Goal: Information Seeking & Learning: Learn about a topic

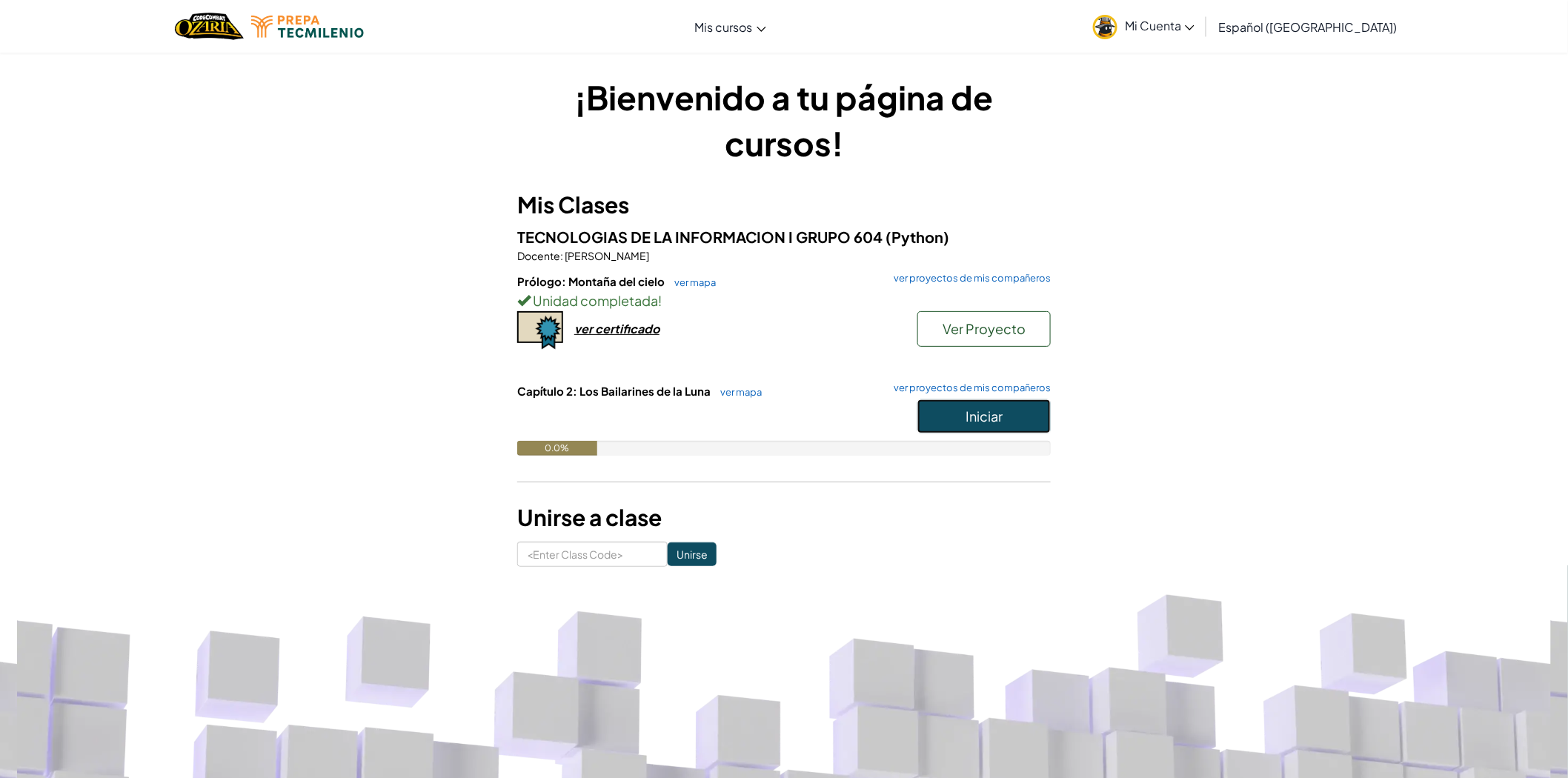
click at [964, 403] on button "Iniciar" at bounding box center [984, 417] width 133 height 34
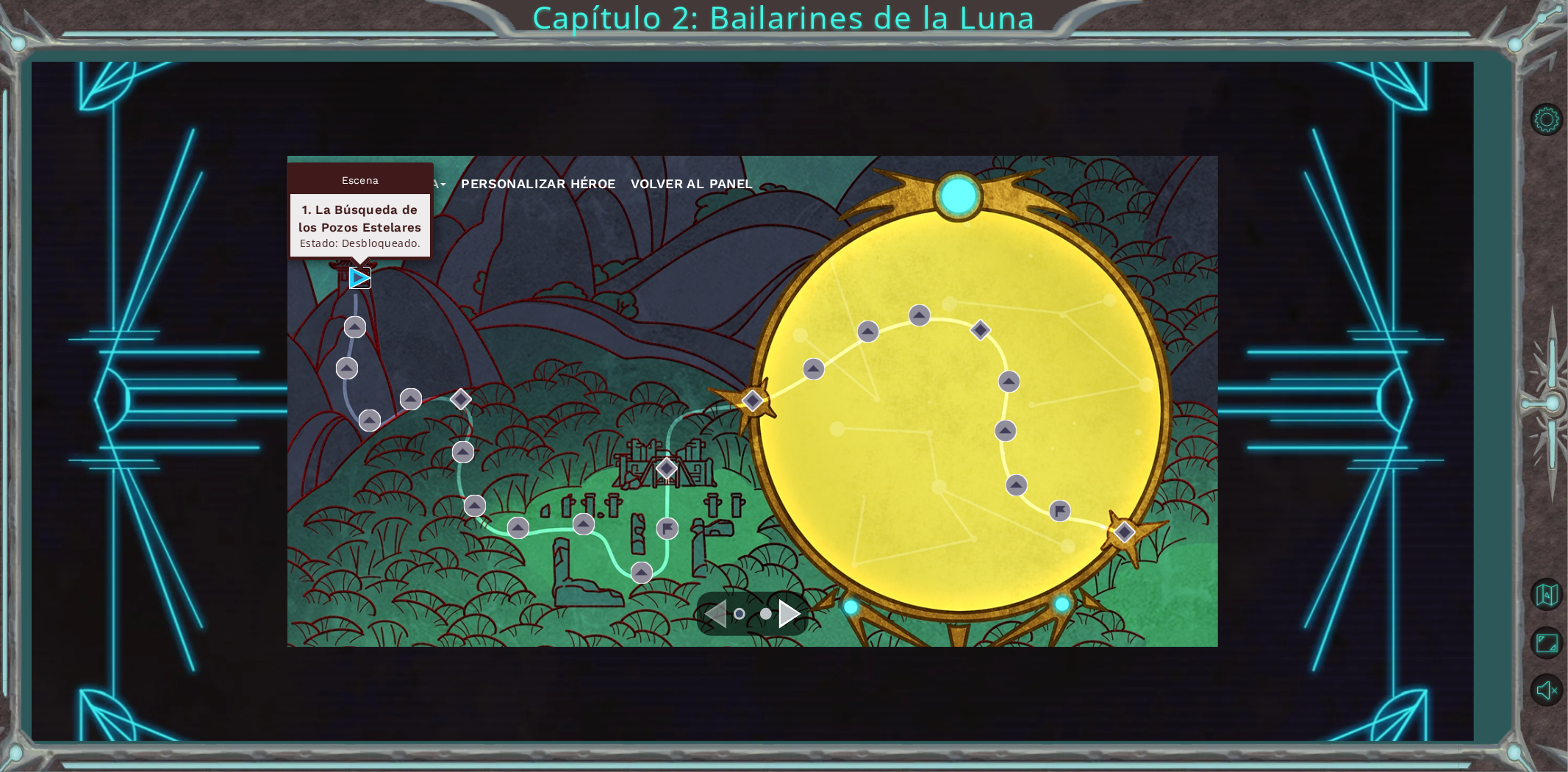
click at [362, 275] on img at bounding box center [360, 277] width 22 height 22
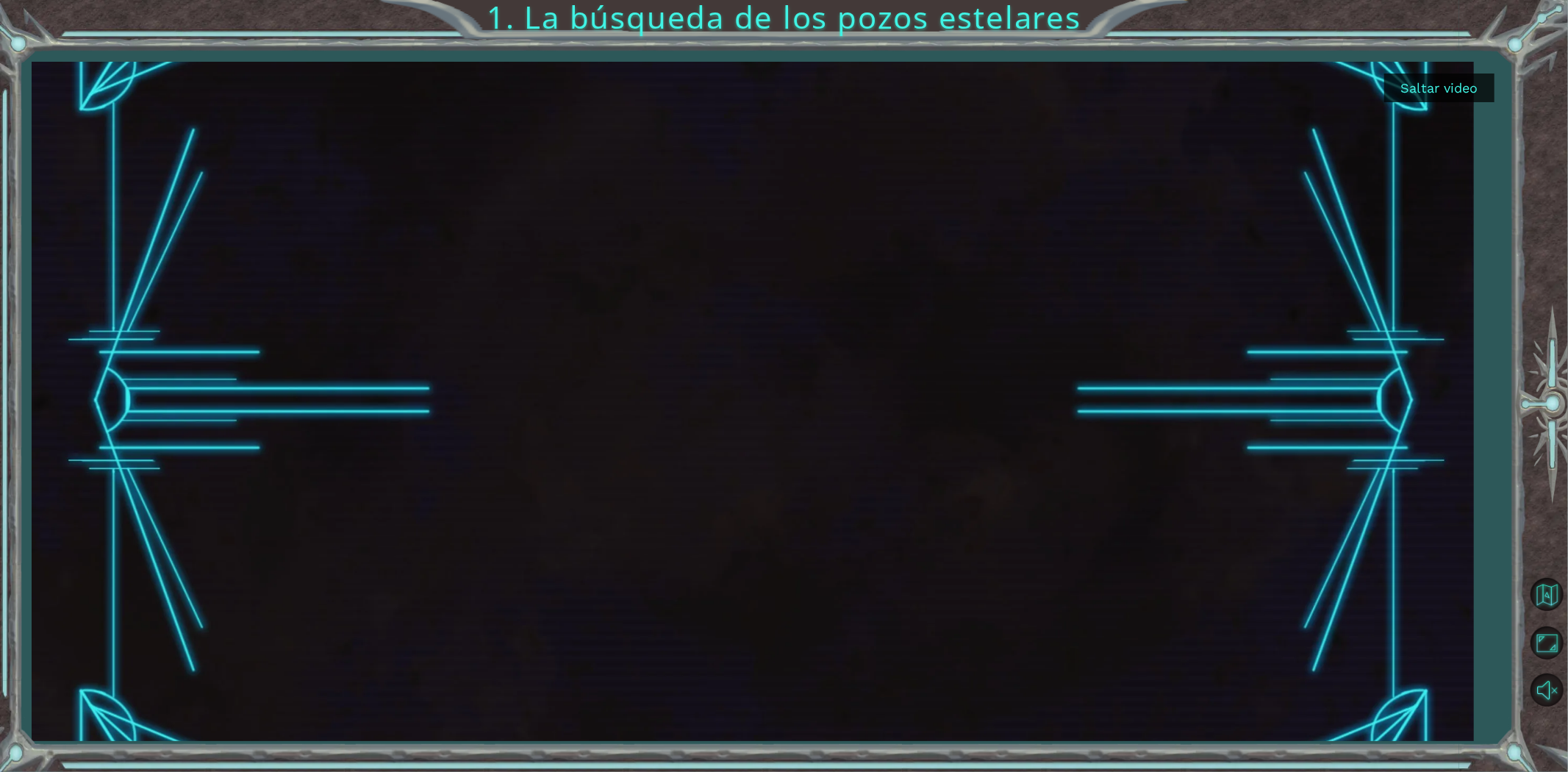
click at [1400, 88] on button "Saltar video" at bounding box center [1439, 87] width 111 height 29
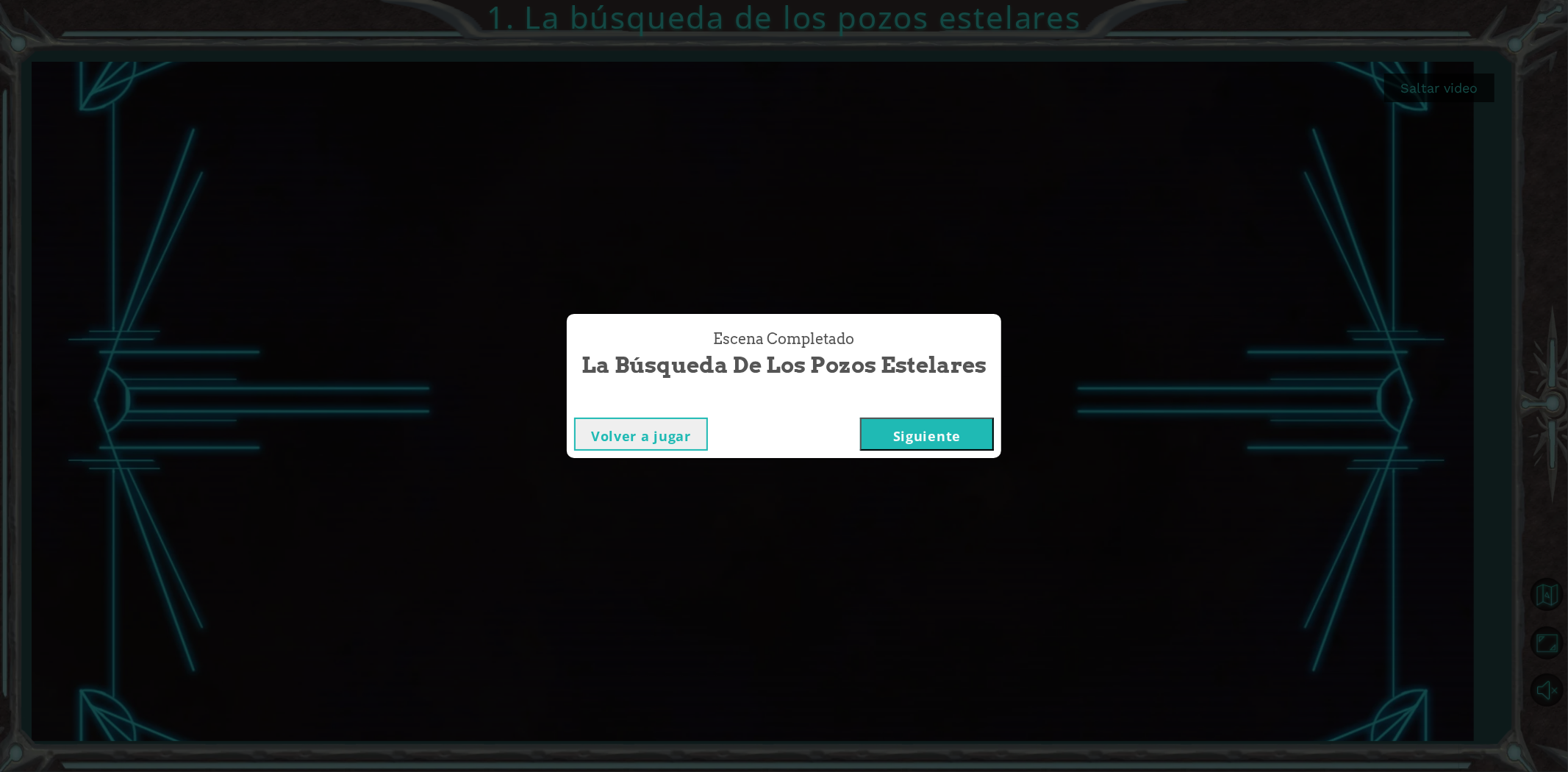
click at [924, 443] on button "Siguiente" at bounding box center [927, 434] width 134 height 33
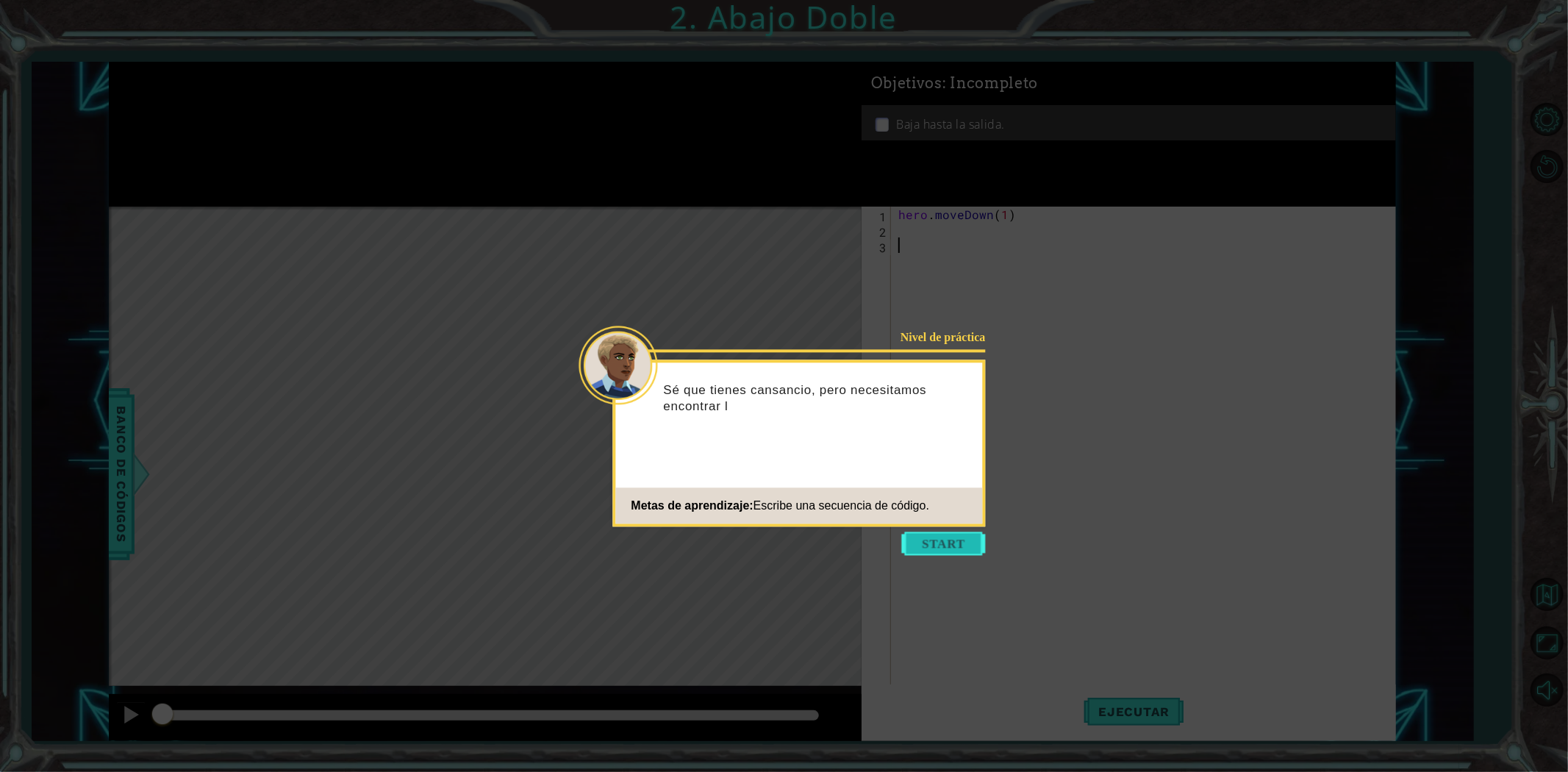
click at [942, 540] on button "Start" at bounding box center [944, 543] width 83 height 23
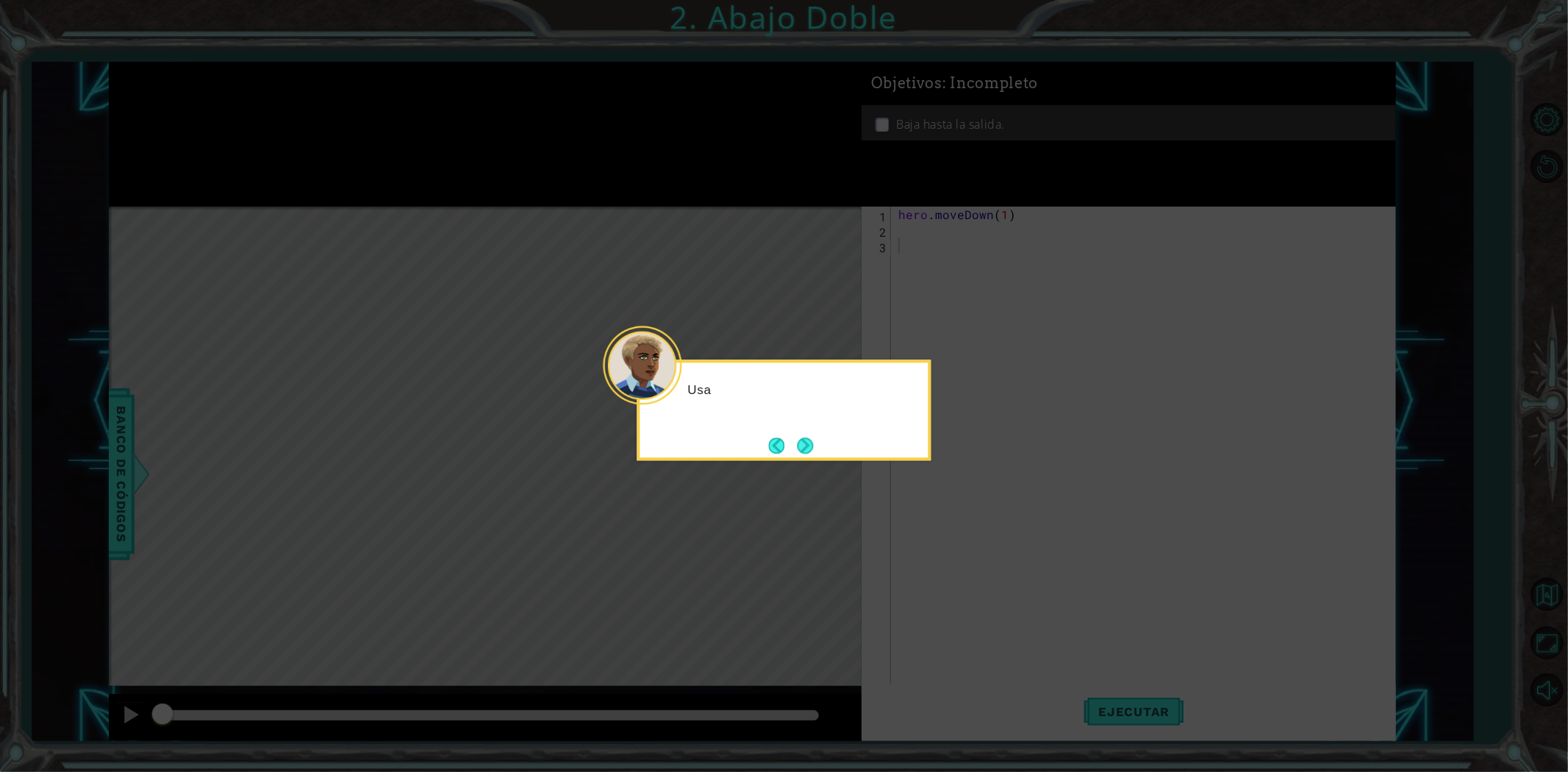
click at [947, 520] on icon at bounding box center [784, 386] width 1568 height 772
click at [791, 437] on footer at bounding box center [791, 445] width 45 height 22
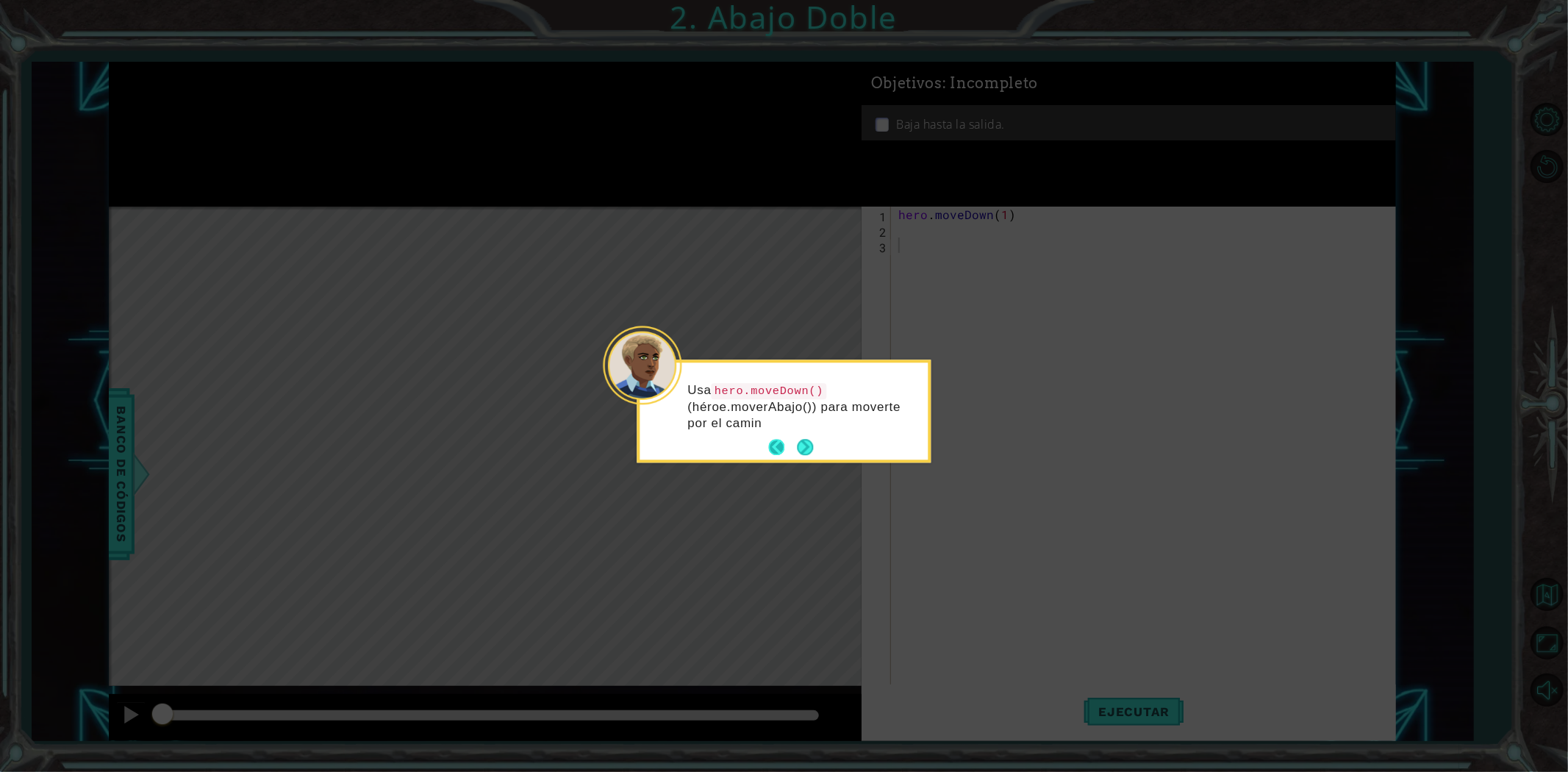
click at [791, 437] on footer at bounding box center [791, 447] width 45 height 22
click at [807, 440] on button "Next" at bounding box center [805, 447] width 16 height 16
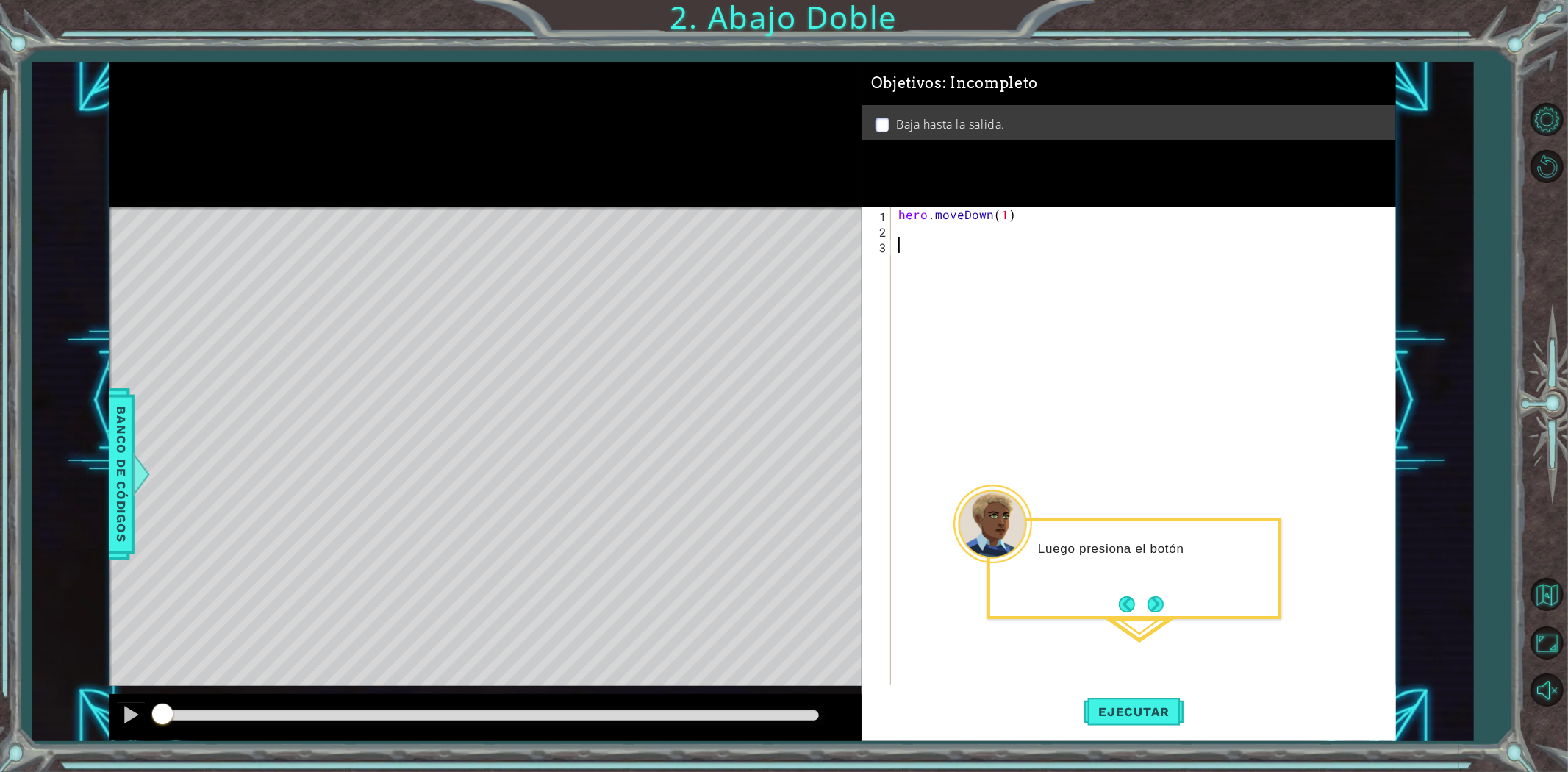
click at [930, 240] on div "hero . moveDown ( 1 )" at bounding box center [1147, 461] width 503 height 509
click at [878, 224] on div "2" at bounding box center [878, 232] width 26 height 15
click at [905, 226] on div "hero . moveDown ( 1 )" at bounding box center [1147, 461] width 503 height 509
click at [1064, 244] on div "her o.moveDown Toca enter" at bounding box center [1027, 265] width 278 height 53
type textarea "hero.moveDown(1)"
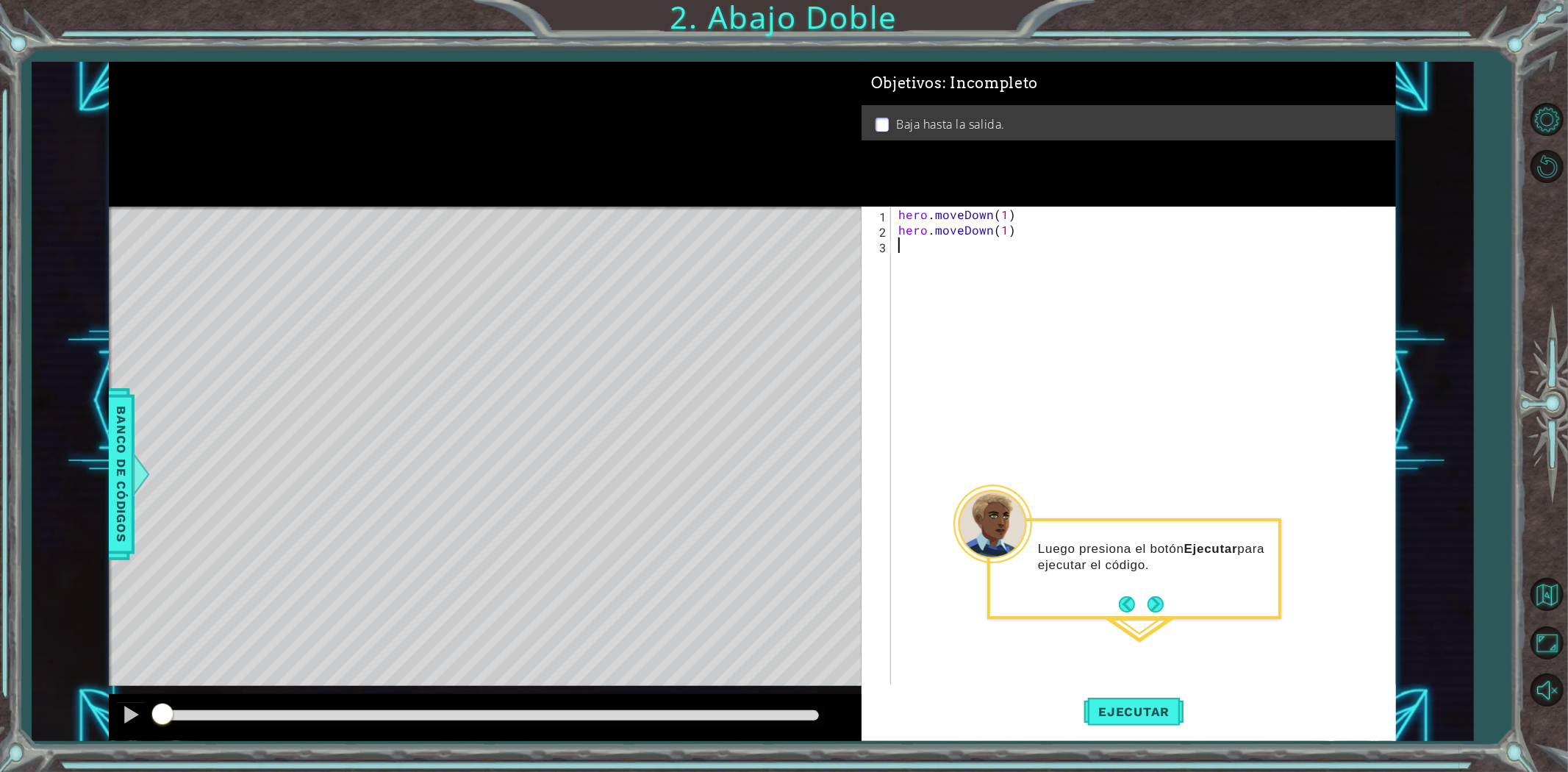
drag, startPoint x: 991, startPoint y: 239, endPoint x: 968, endPoint y: 239, distance: 23.0
click at [968, 239] on div "hero . moveDown ( 1 ) hero . moveDown ( 1 )" at bounding box center [1147, 461] width 503 height 509
drag, startPoint x: 898, startPoint y: 230, endPoint x: 1032, endPoint y: 224, distance: 134.1
click at [1032, 224] on div "hero . moveDown ( 1 ) hero . moveDown ( 1 )" at bounding box center [1147, 461] width 503 height 509
type textarea "hero.moveDown(1)"
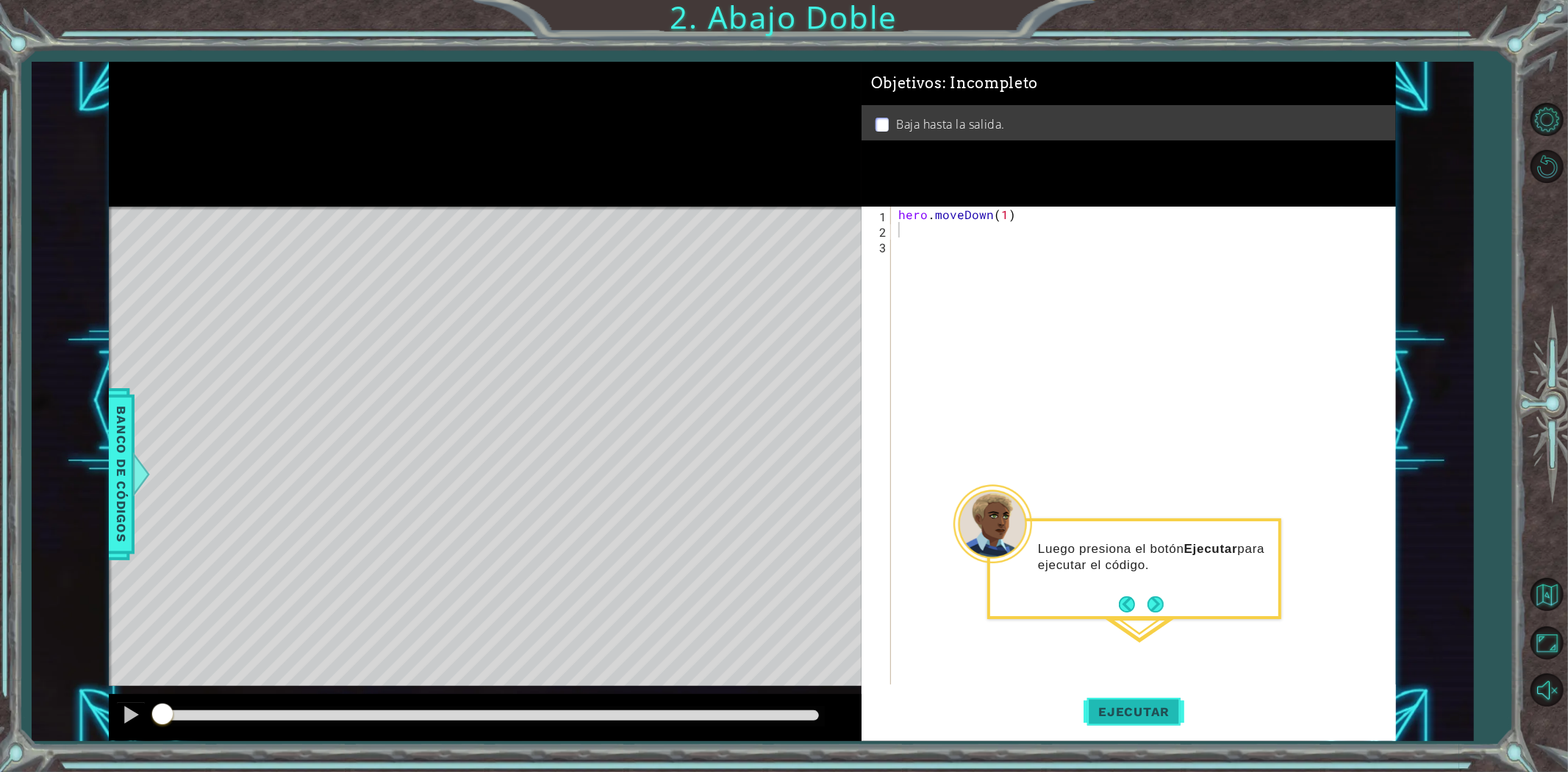
click at [1125, 711] on span "Ejecutar" at bounding box center [1134, 711] width 100 height 15
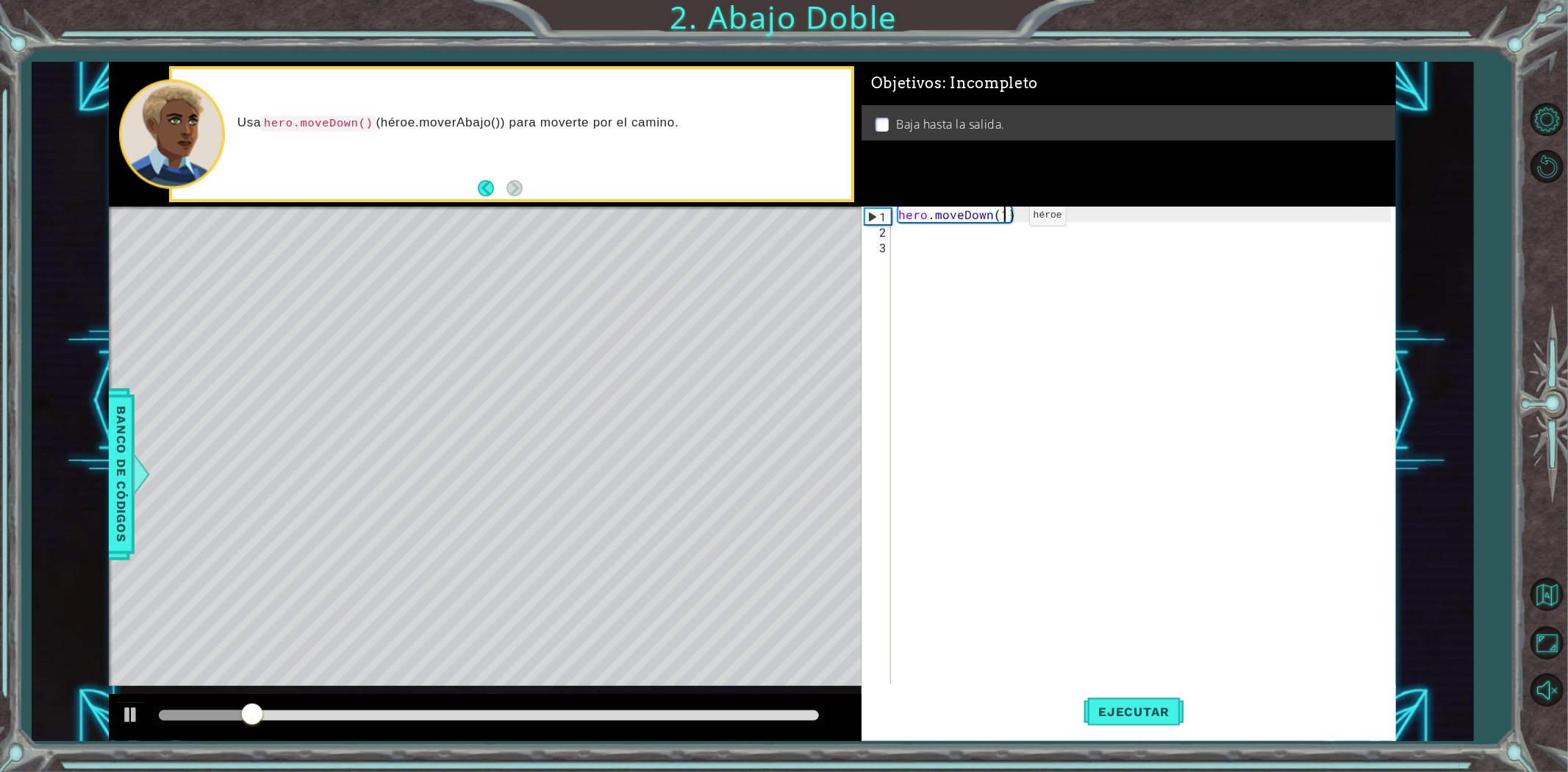
click at [1003, 219] on div "hero . moveDown ( 1 )" at bounding box center [1147, 461] width 503 height 509
type textarea "hero.moveDown(2)"
click at [1121, 711] on span "Ejecutar" at bounding box center [1134, 711] width 100 height 15
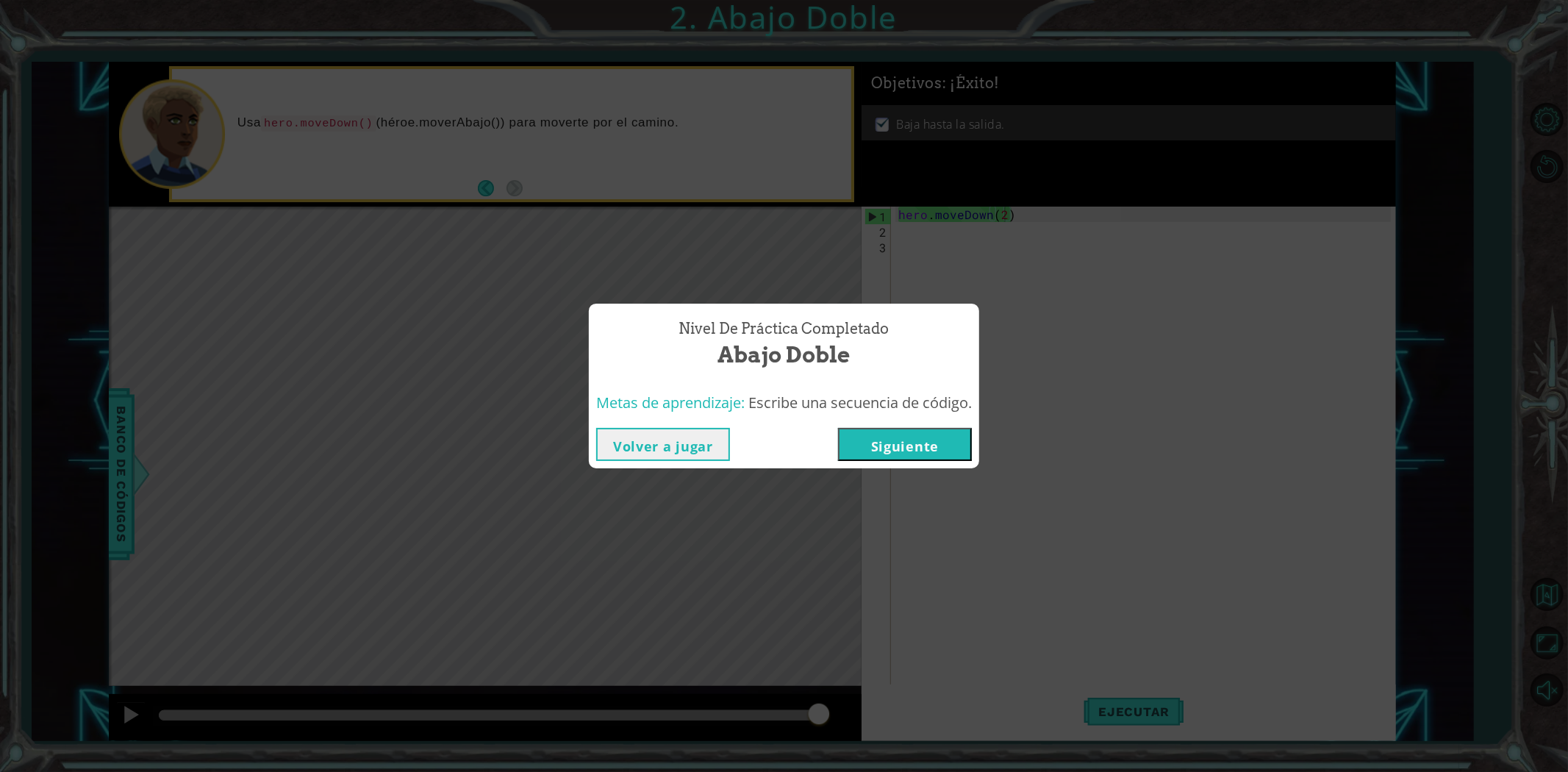
click at [954, 446] on button "Siguiente" at bounding box center [904, 444] width 134 height 33
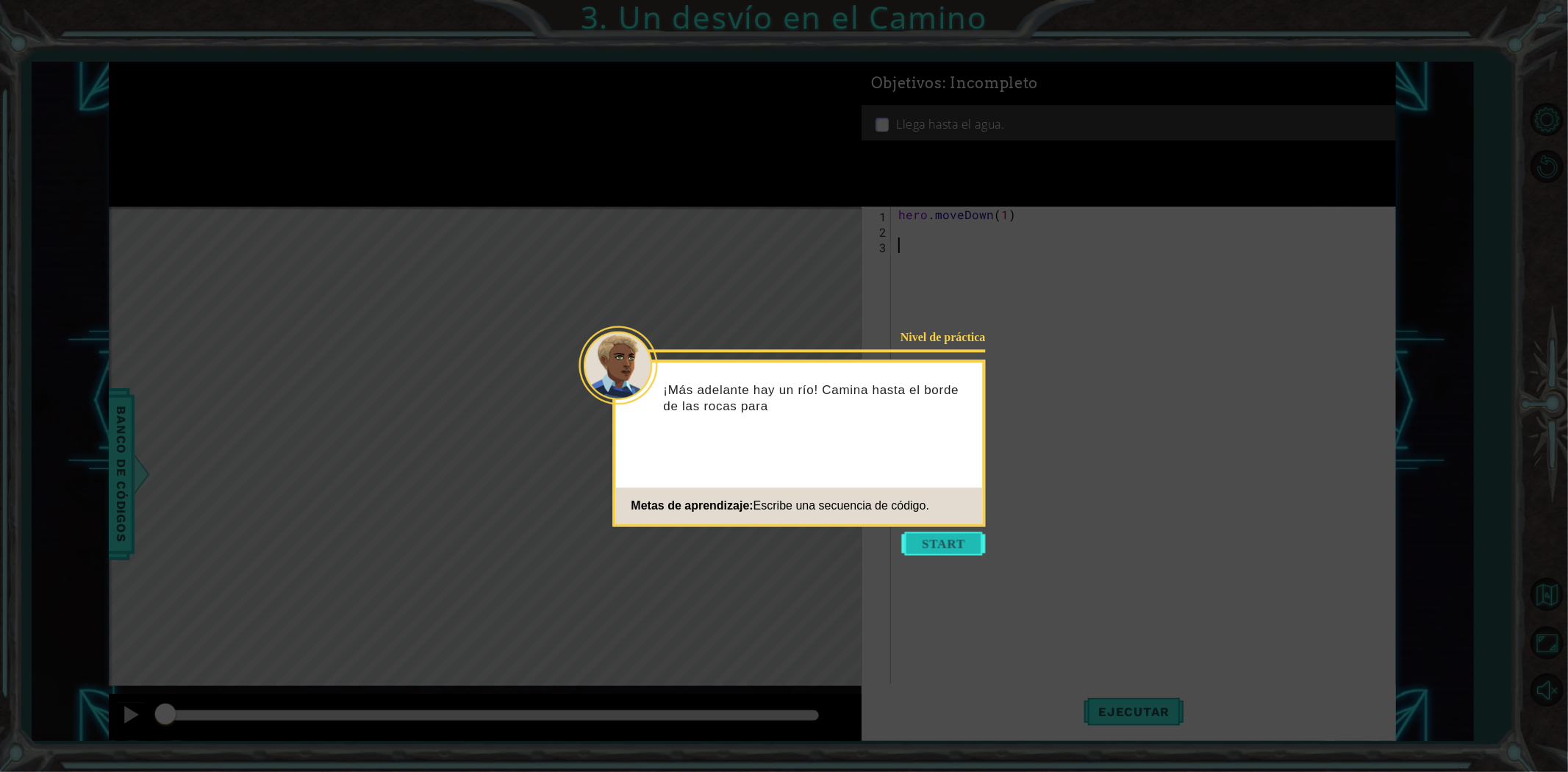
click at [948, 532] on button "Start" at bounding box center [944, 543] width 83 height 23
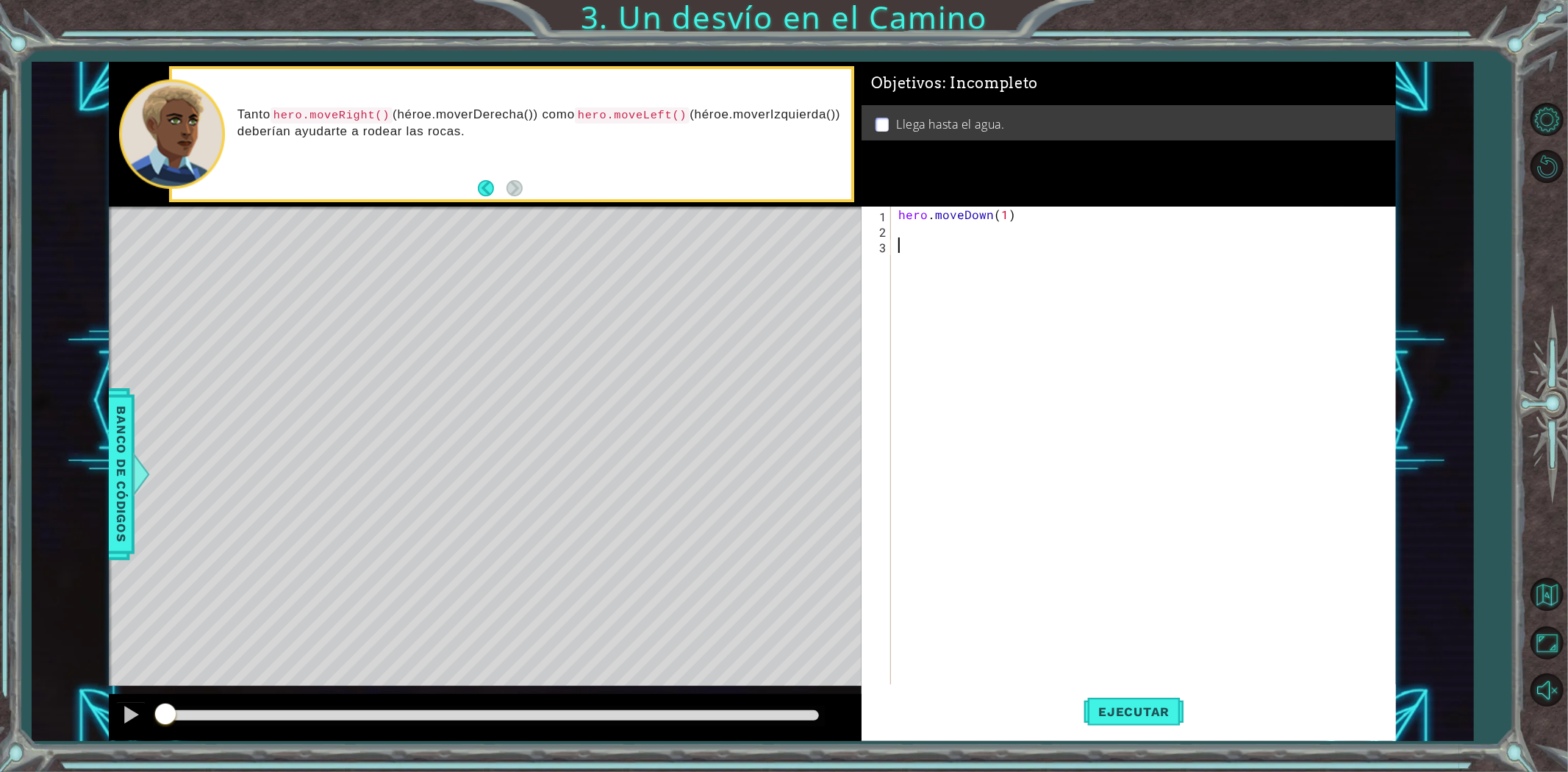
click at [905, 243] on div "hero . moveDown ( 1 )" at bounding box center [1147, 461] width 503 height 509
click at [921, 239] on div "hero . moveDown ( 1 )" at bounding box center [1147, 461] width 503 height 509
click at [909, 233] on div "hero . moveDown ( 1 )" at bounding box center [1147, 461] width 503 height 509
click at [945, 265] on div "he ro.moveDown Toca enter he ro.moveLeft Toca enter he ro.moveRight Toca enter" at bounding box center [1027, 283] width 278 height 88
type textarea "hero.moveLeft(1)"
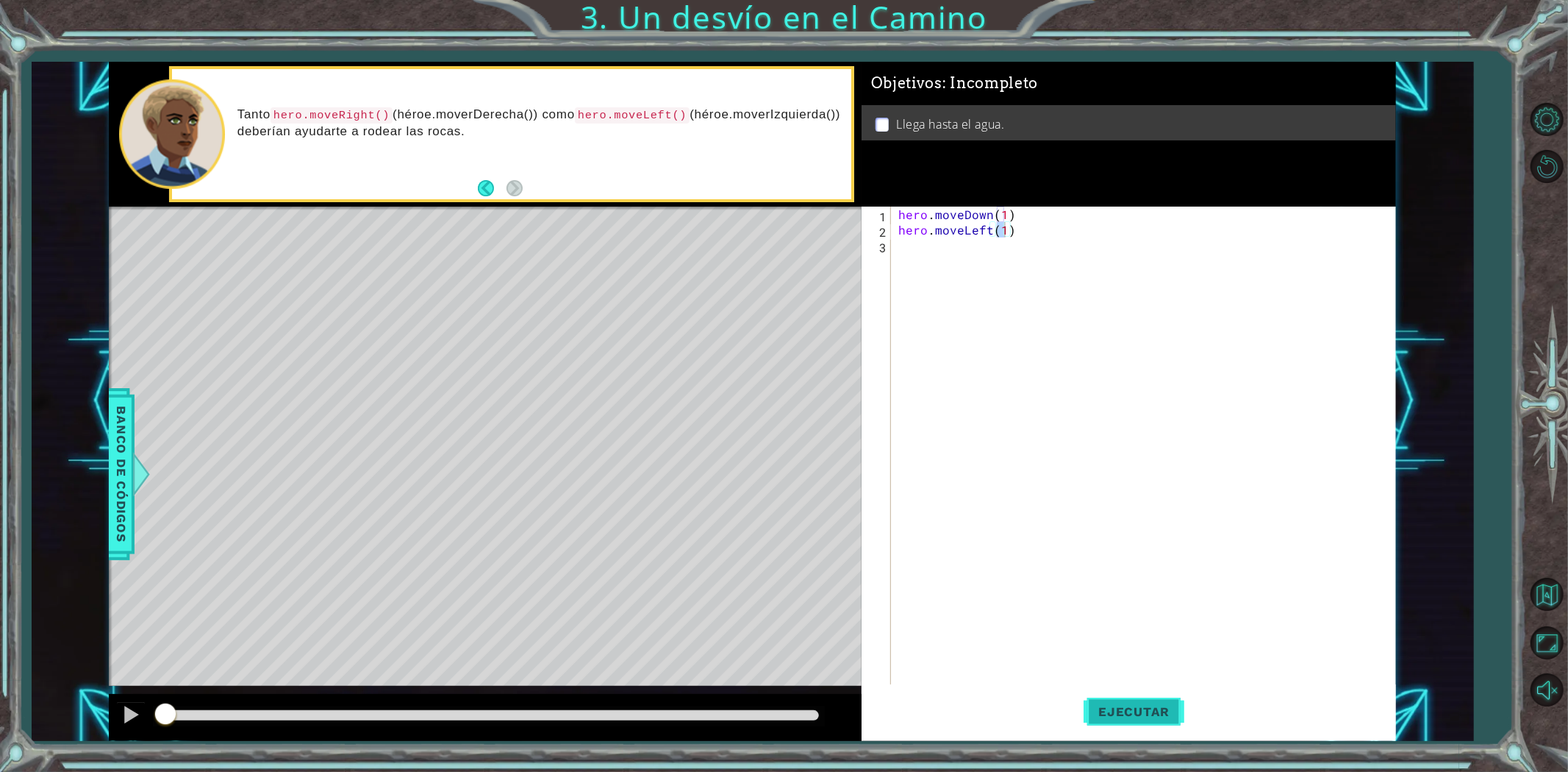
click at [1112, 717] on span "Ejecutar" at bounding box center [1134, 711] width 100 height 15
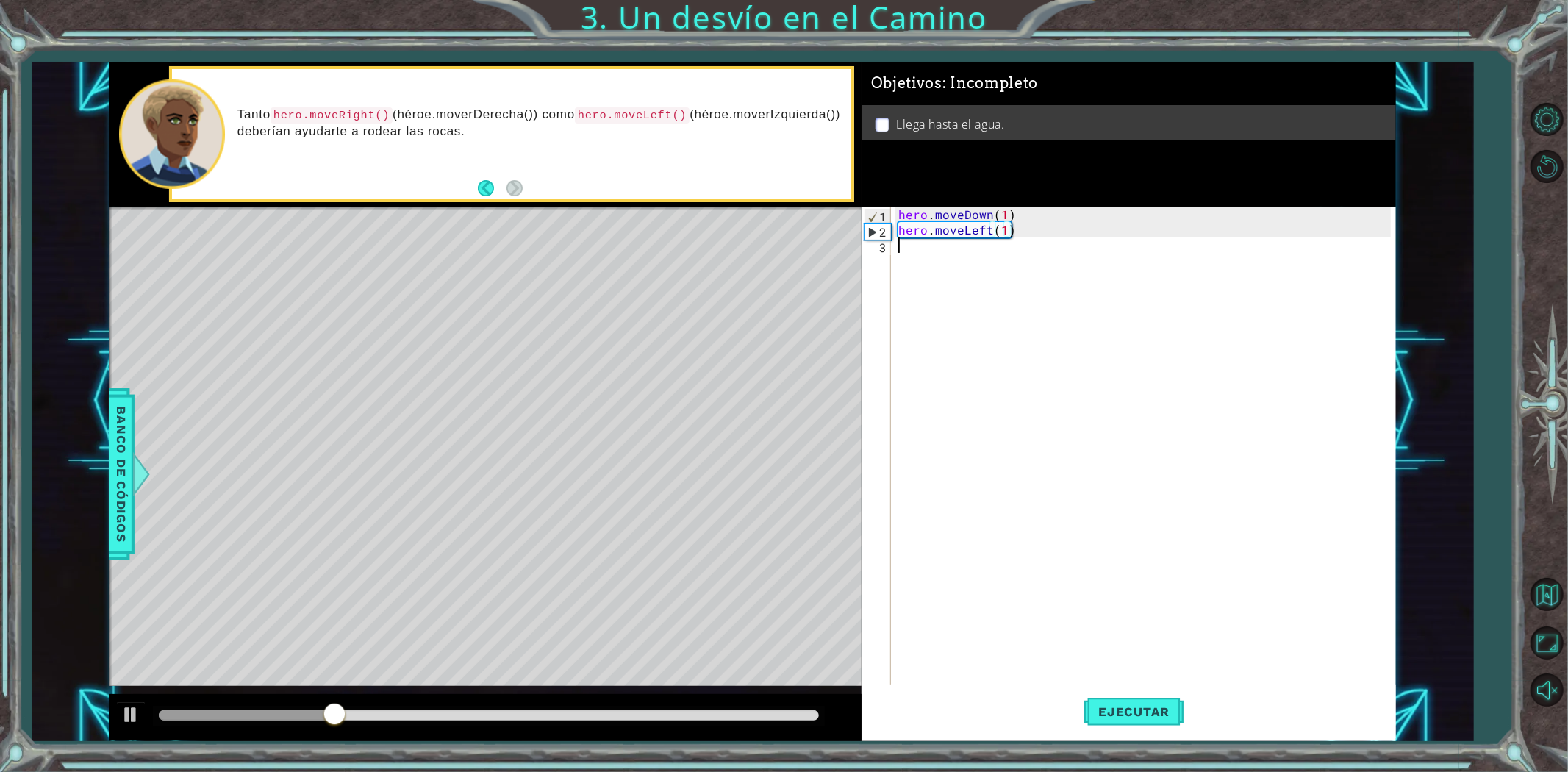
click at [985, 255] on div "hero . moveDown ( 1 ) hero . moveLeft ( 1 )" at bounding box center [1147, 461] width 503 height 509
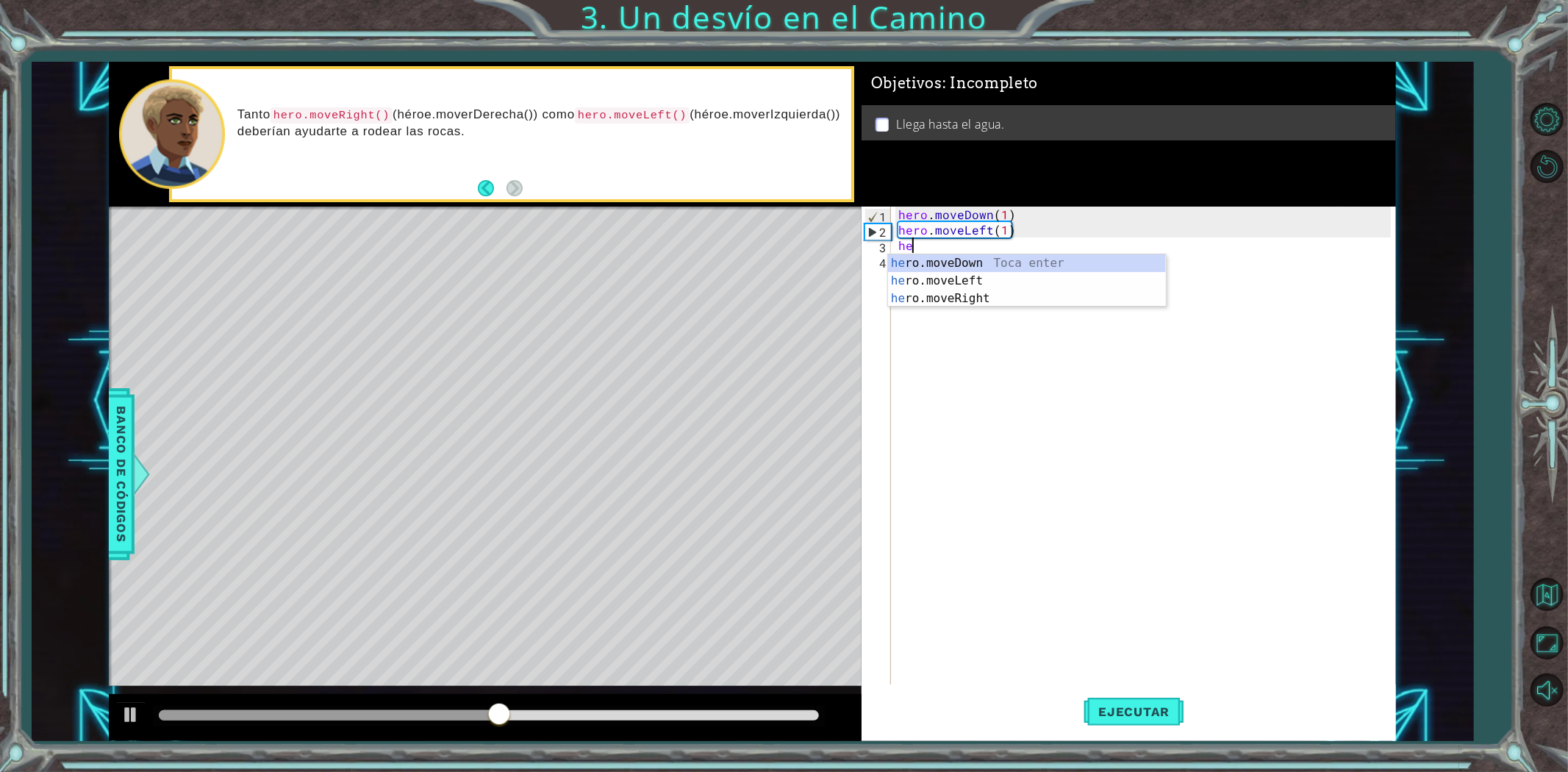
click at [985, 255] on div "he ro.moveDown Toca enter he ro.moveLeft Toca enter he ro.moveRight Toca enter" at bounding box center [1027, 298] width 278 height 88
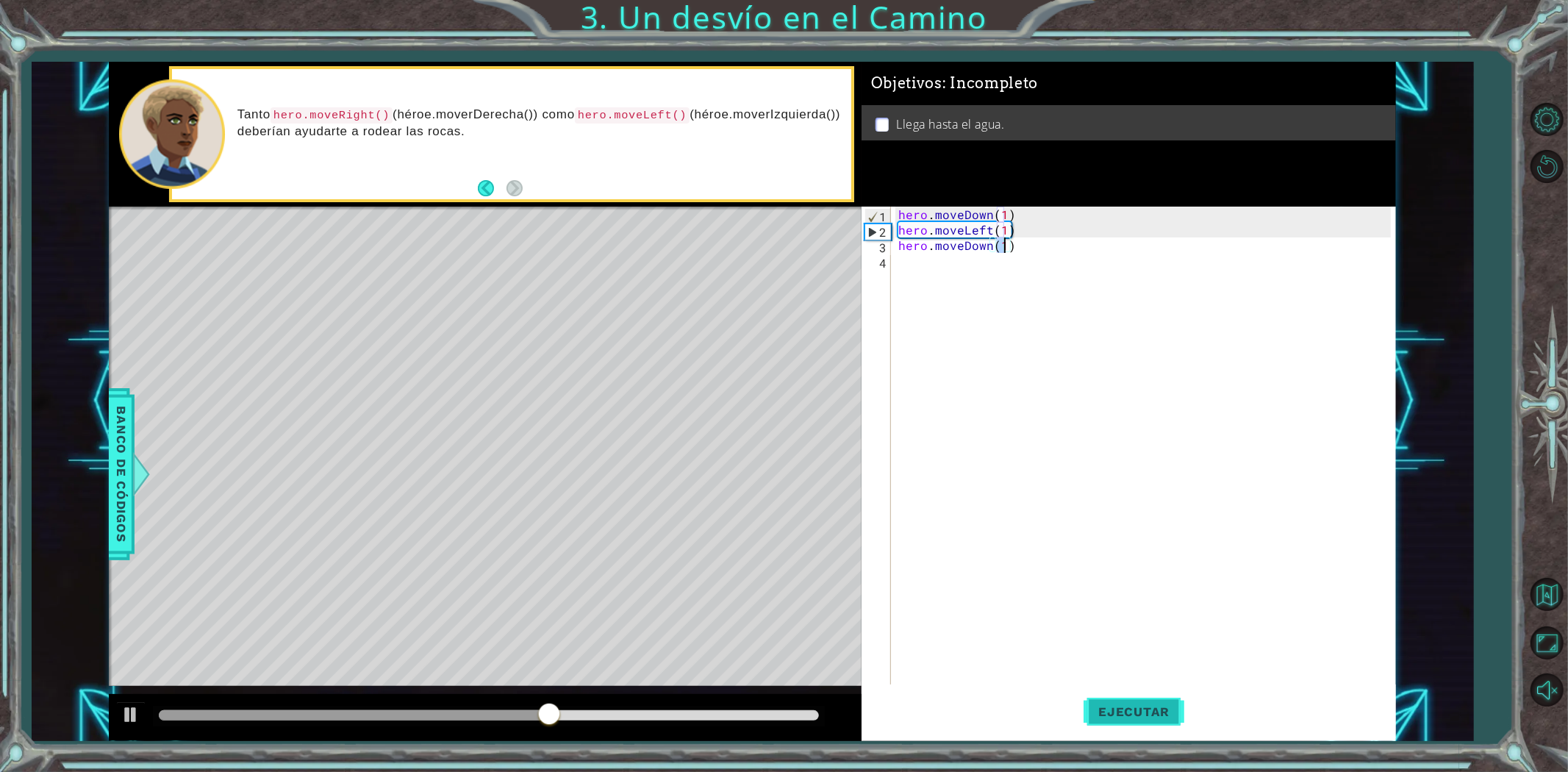
type textarea "hero.moveDown(1)"
click at [1111, 694] on button "Ejecutar" at bounding box center [1134, 711] width 100 height 53
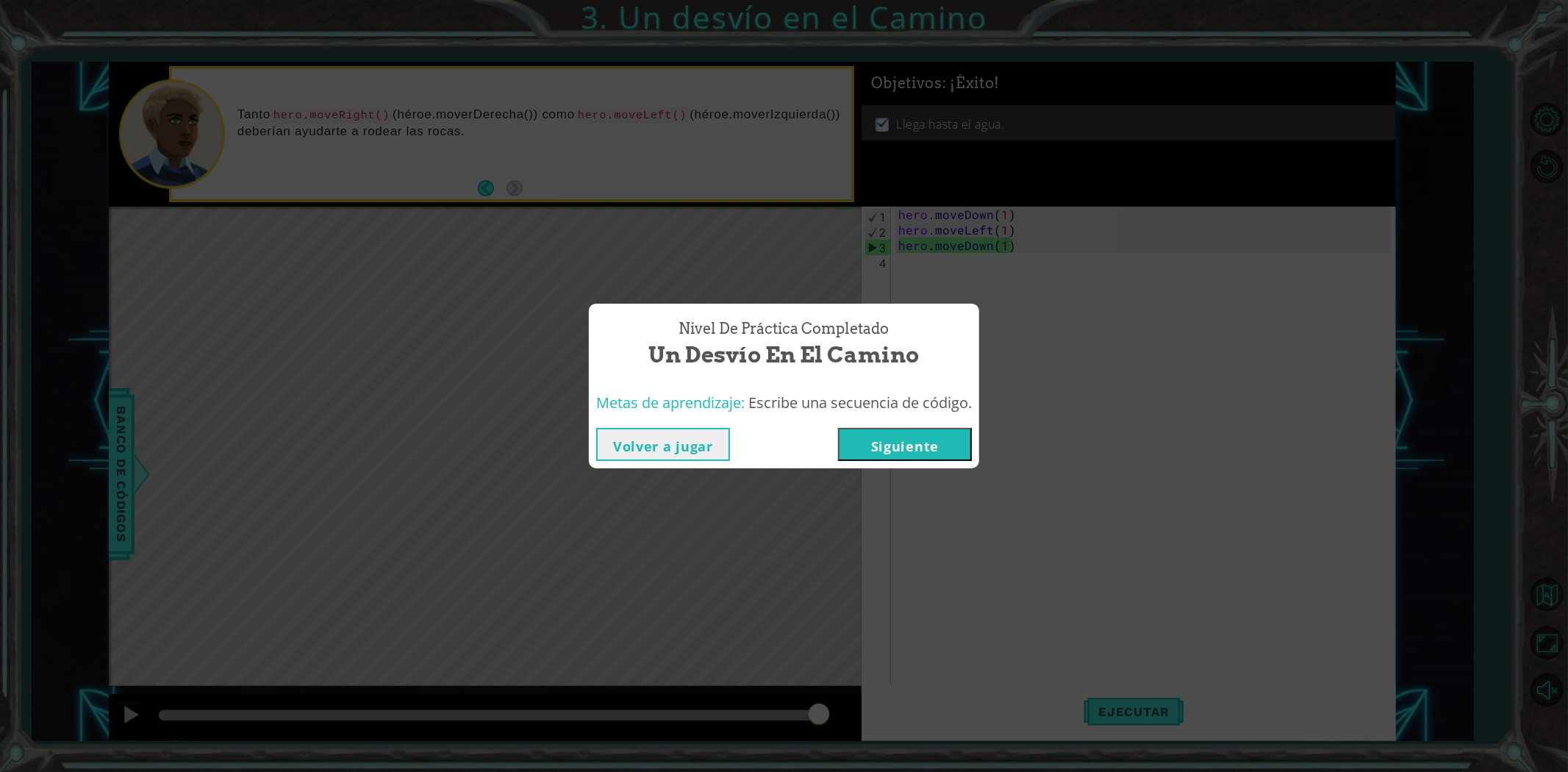
click at [950, 435] on button "Siguiente" at bounding box center [904, 444] width 134 height 33
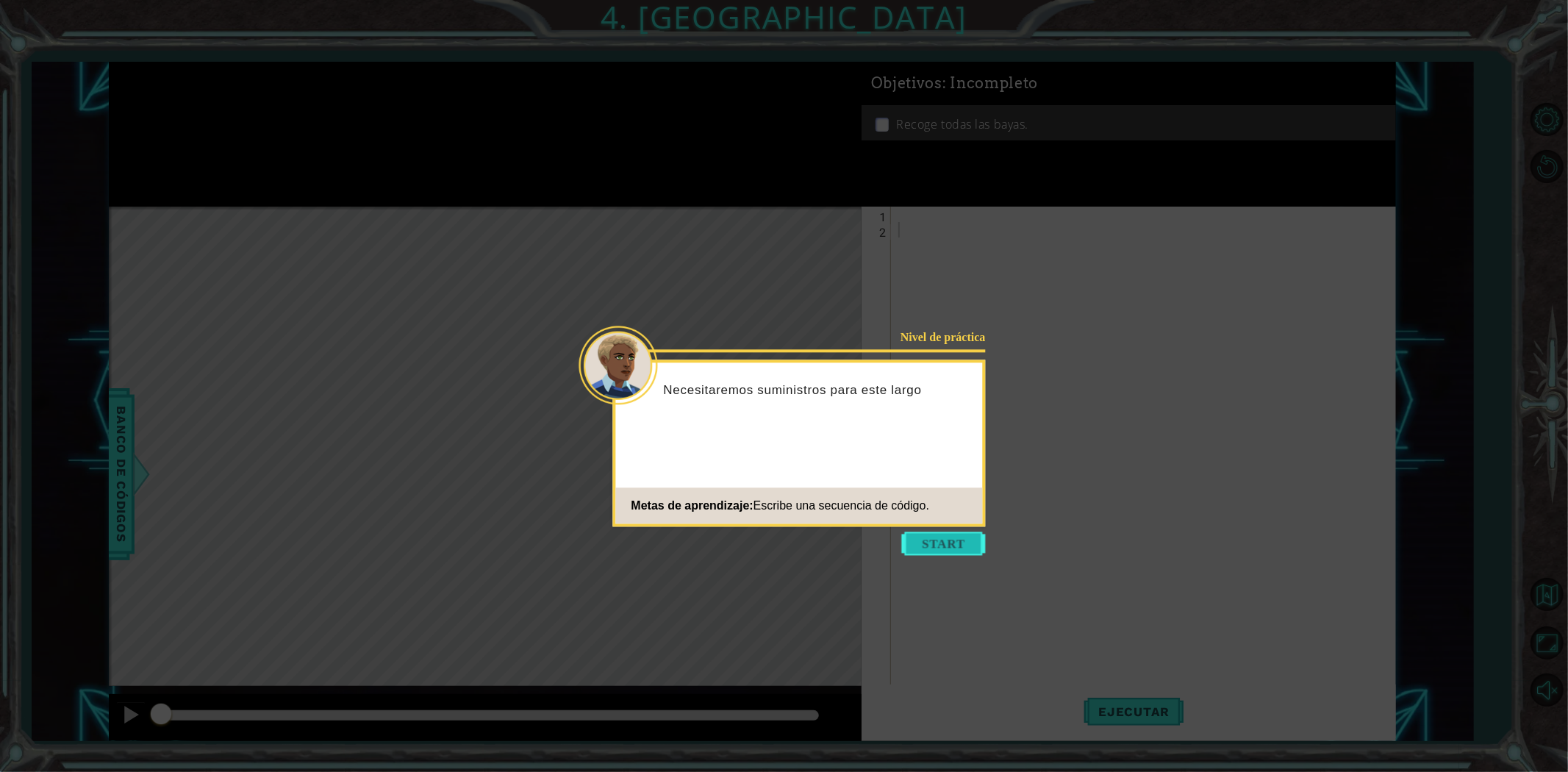
click at [944, 547] on button "Start" at bounding box center [944, 543] width 83 height 23
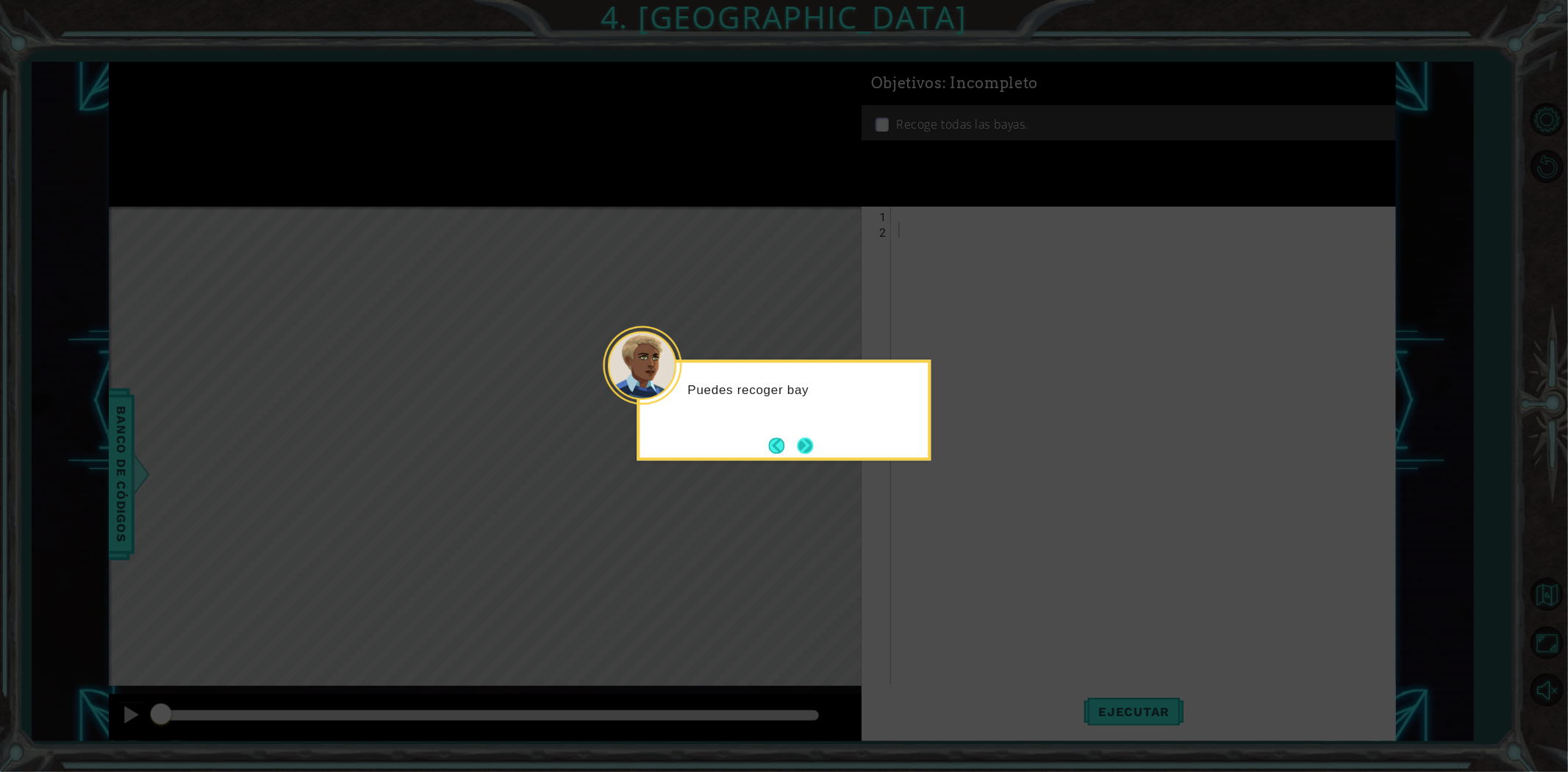
click at [812, 447] on button "Next" at bounding box center [805, 445] width 16 height 16
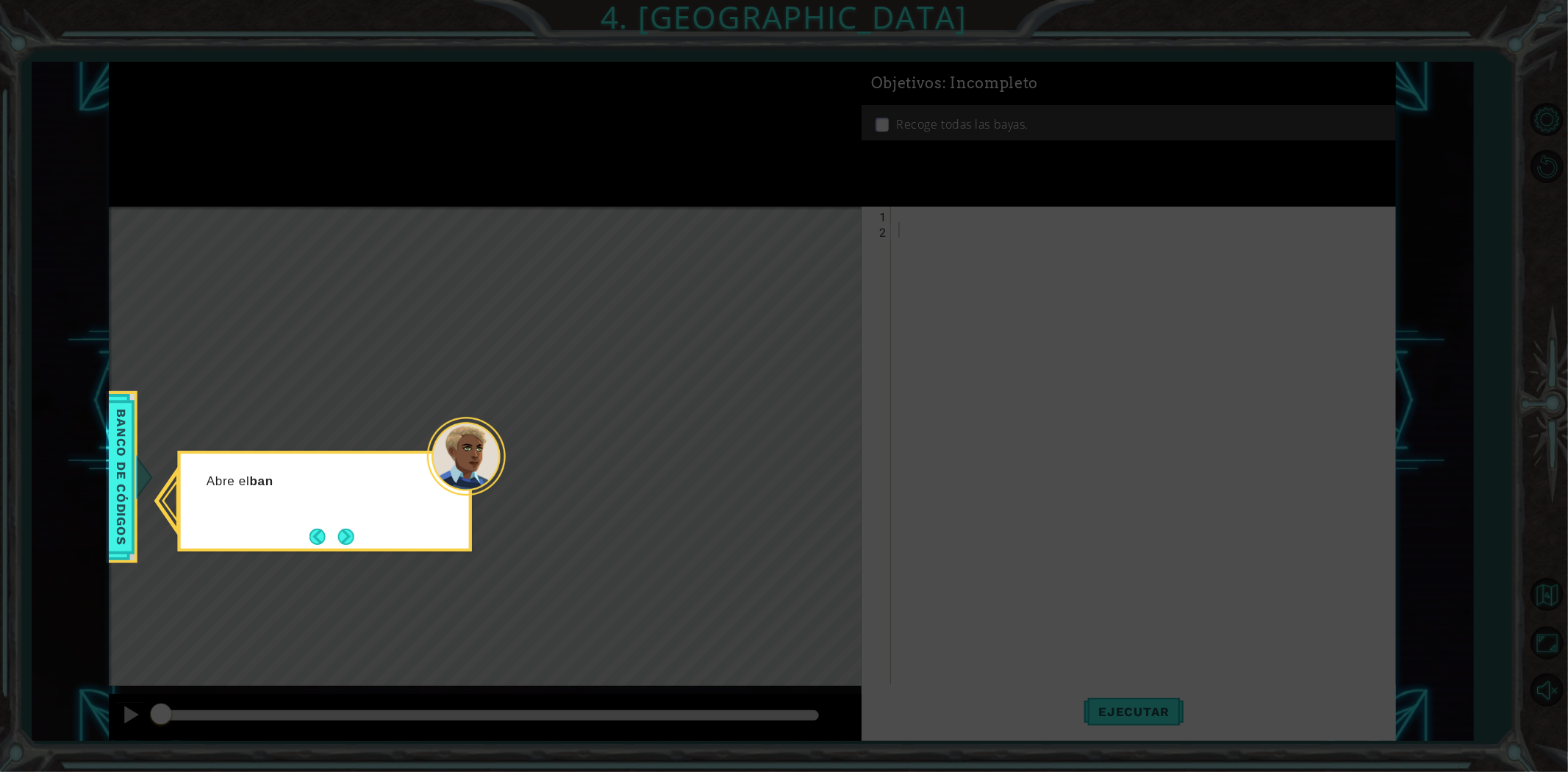
click at [580, 515] on icon at bounding box center [784, 386] width 1568 height 772
click at [354, 542] on button "Next" at bounding box center [346, 536] width 16 height 16
click at [350, 539] on button "Next" at bounding box center [346, 536] width 16 height 16
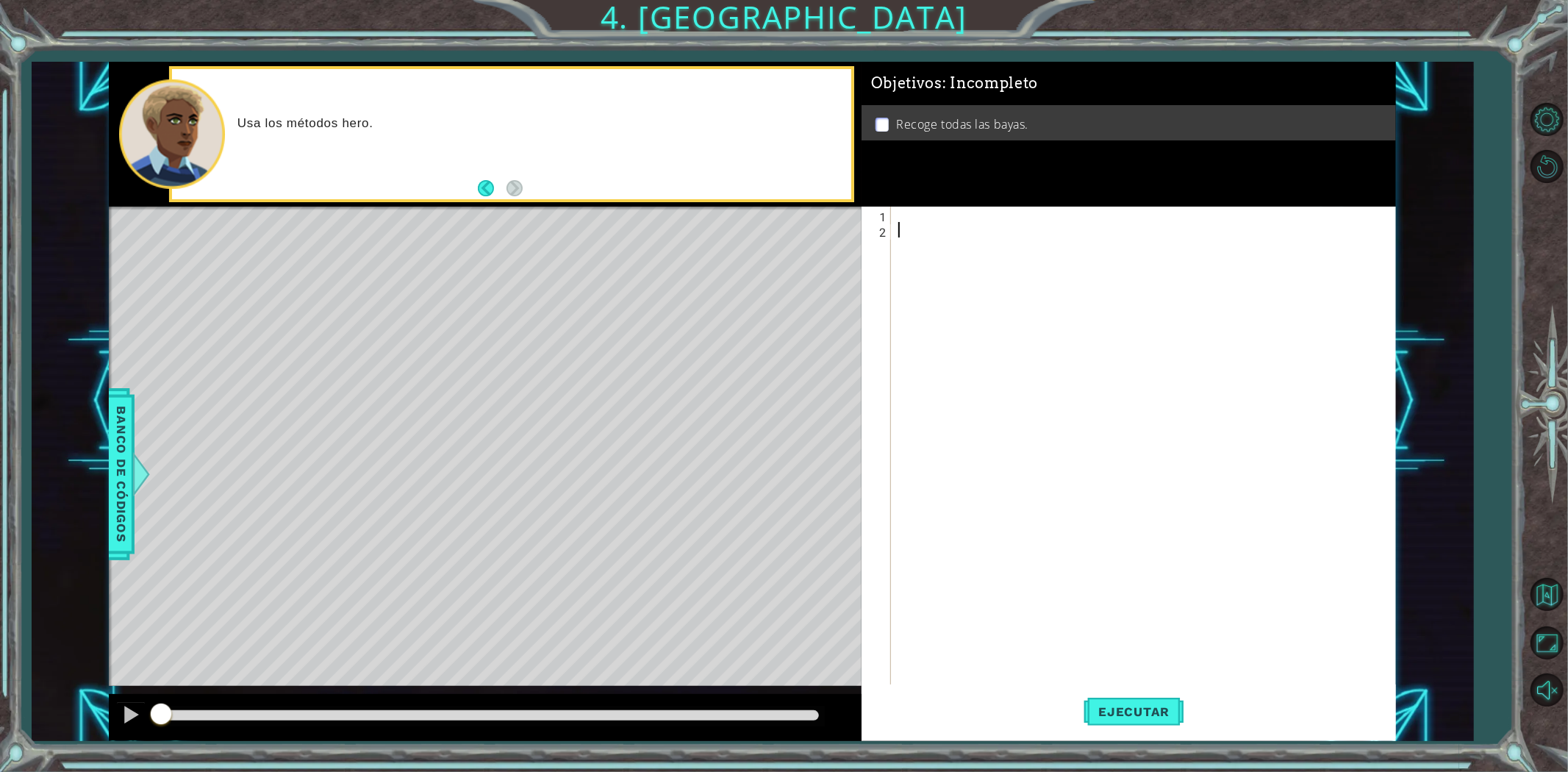
click at [974, 213] on div at bounding box center [1147, 461] width 503 height 509
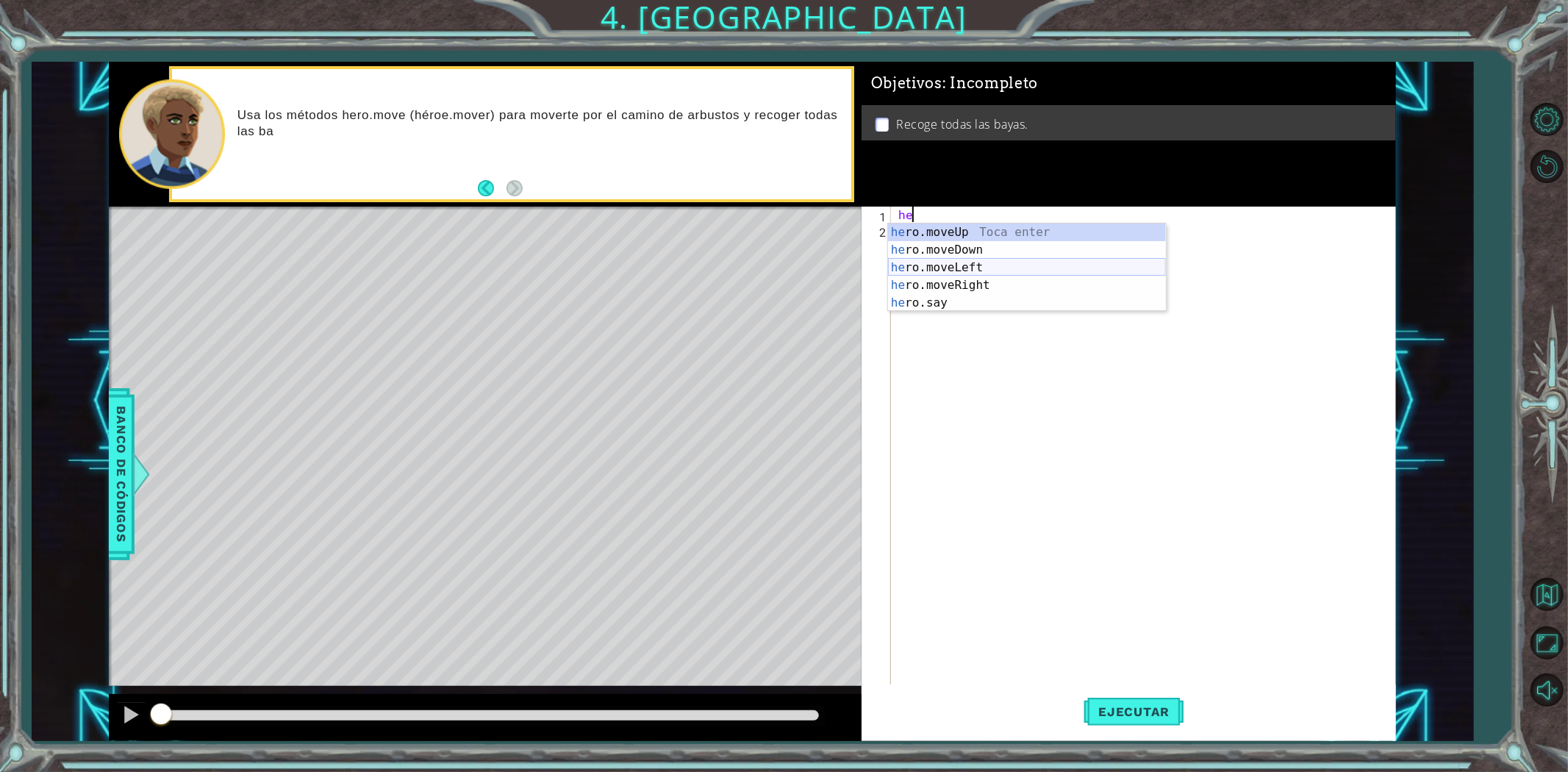
click at [964, 262] on div "he ro.moveUp Toca enter he ro.moveDown Toca enter he ro.moveLeft Toca enter he …" at bounding box center [1027, 285] width 278 height 124
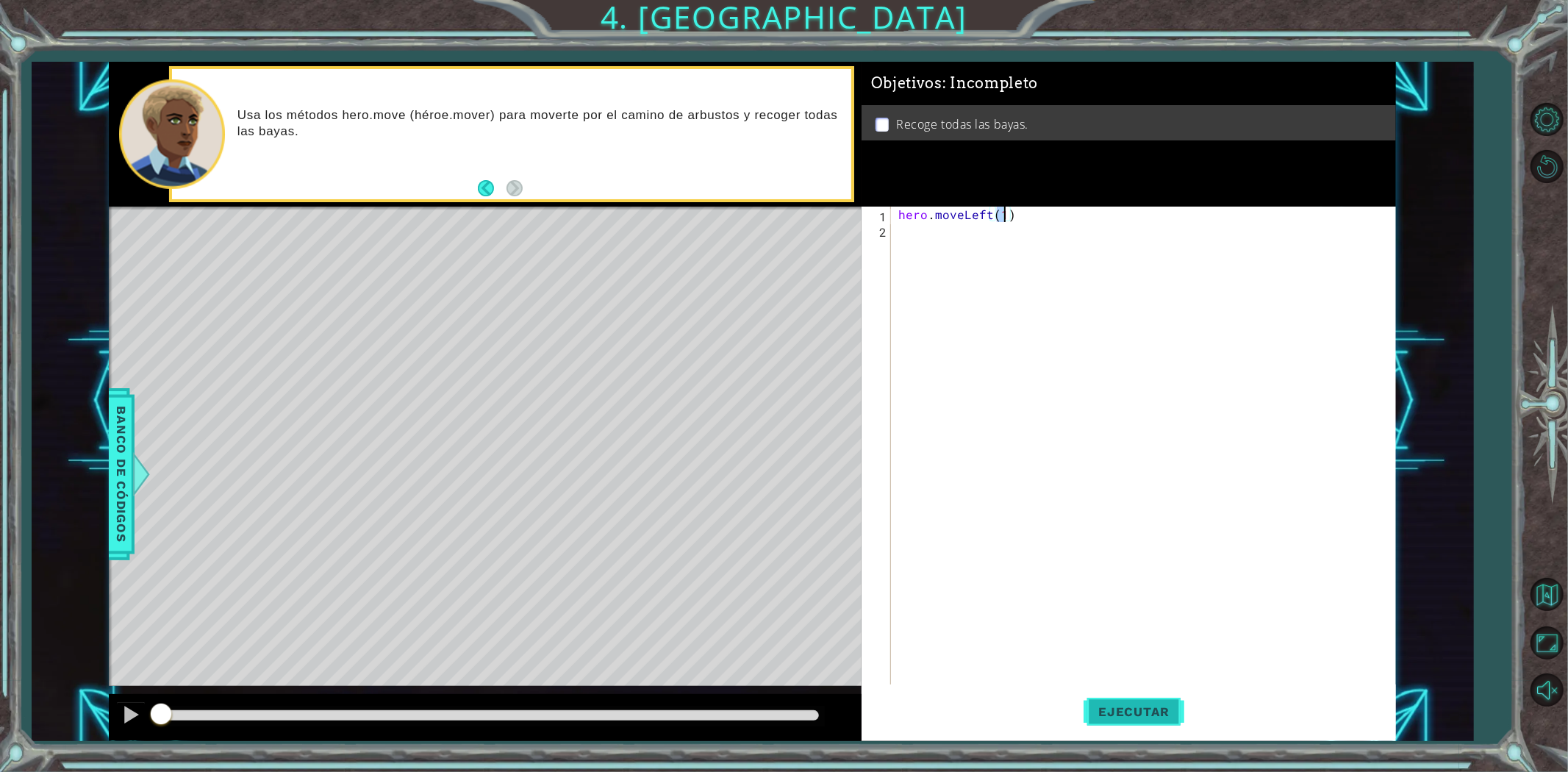
click at [1157, 704] on span "Ejecutar" at bounding box center [1134, 711] width 100 height 15
click at [1007, 219] on div "hero . moveLeft ( 1 )" at bounding box center [1147, 461] width 503 height 509
type textarea "hero.moveLeft(2)"
click at [941, 243] on div "hero . moveLeft ( 2 )" at bounding box center [1147, 461] width 503 height 509
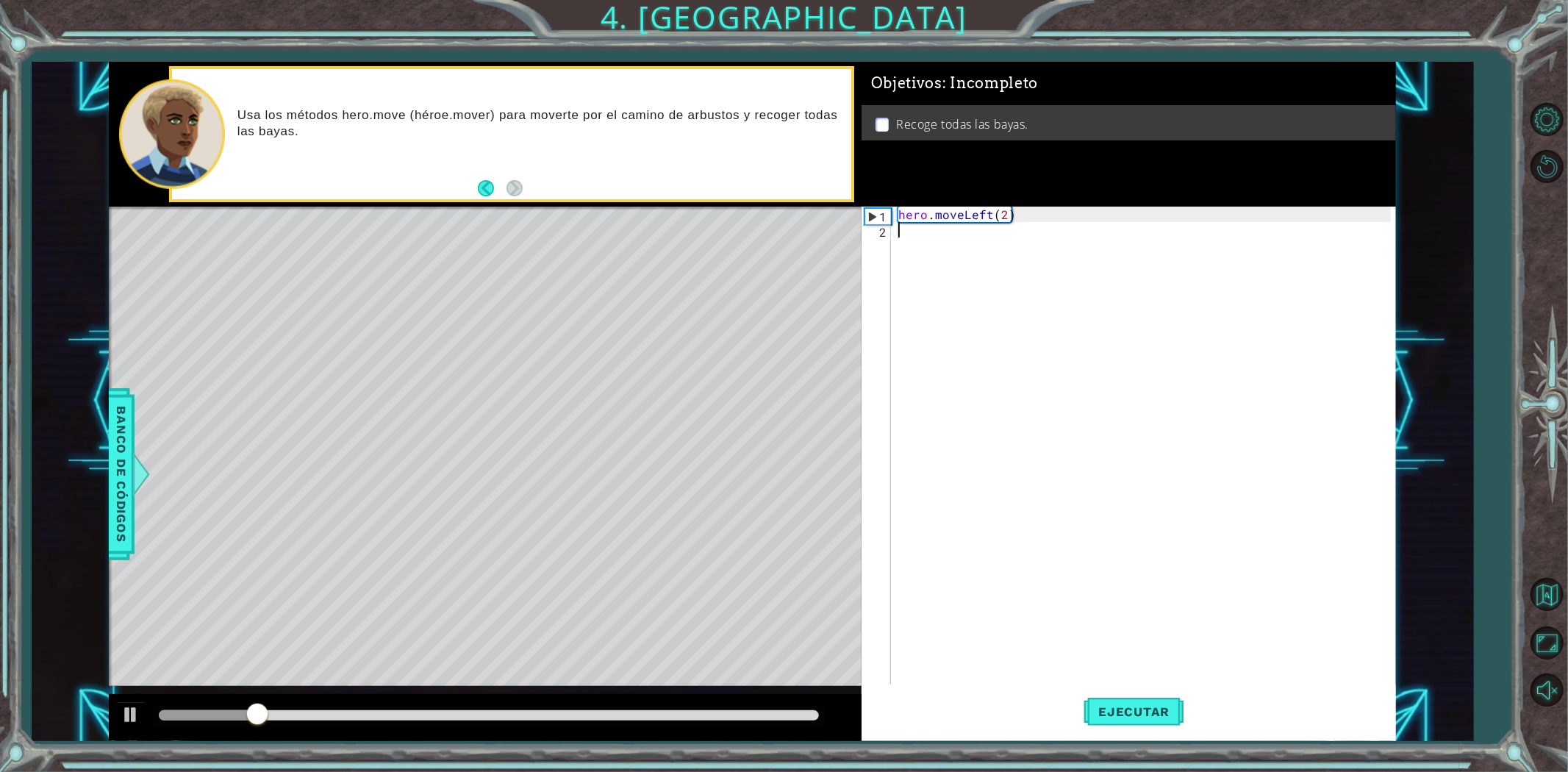
scroll to position [0, 0]
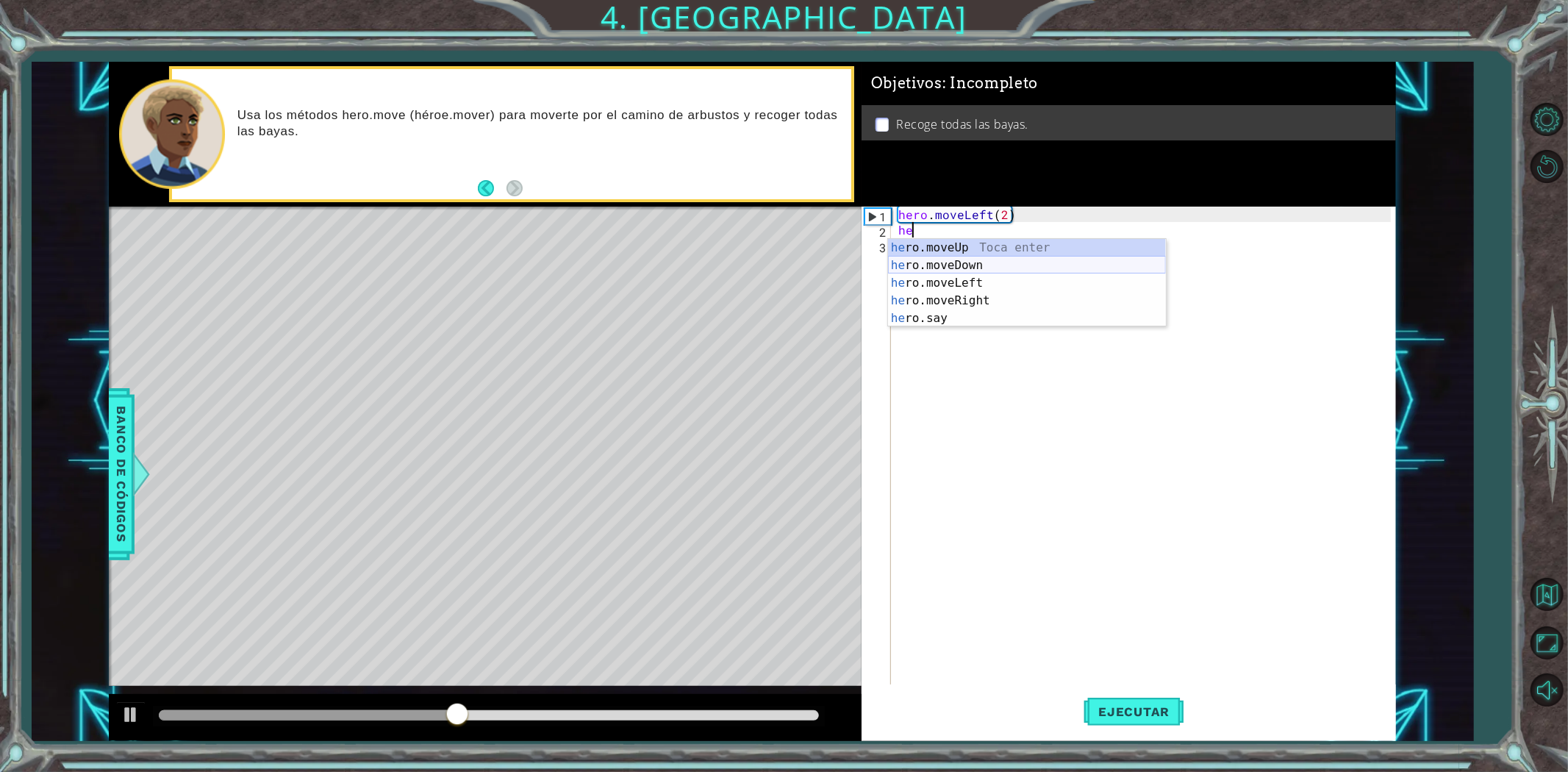
click at [982, 273] on div "he ro.moveUp Toca enter he ro.moveDown Toca enter he ro.moveLeft Toca enter he …" at bounding box center [1027, 301] width 278 height 124
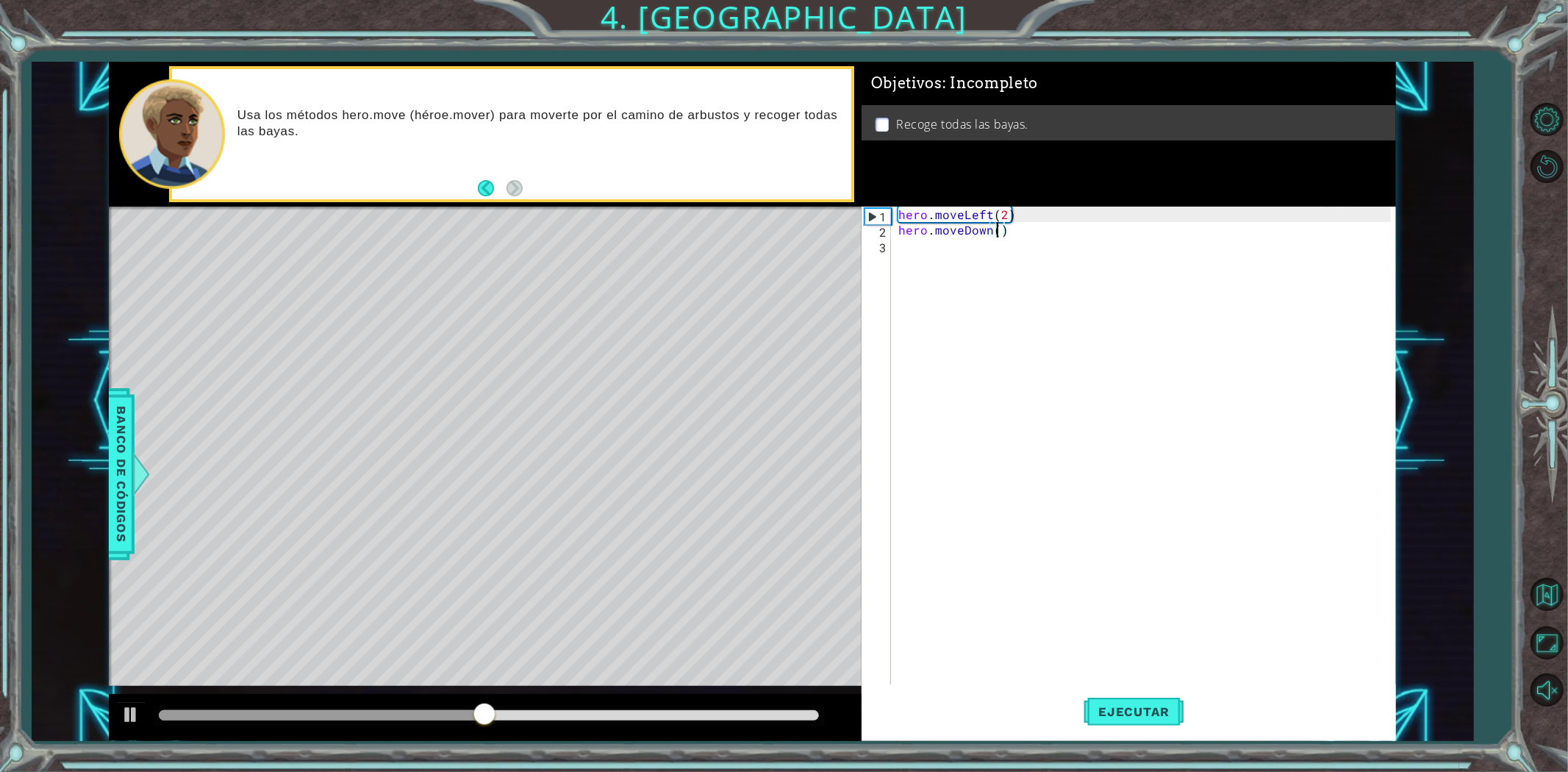
type textarea "hero.moveDown(2)"
click at [925, 244] on div "hero . moveLeft ( 2 ) hero . moveDown ( 2 )" at bounding box center [1147, 461] width 503 height 509
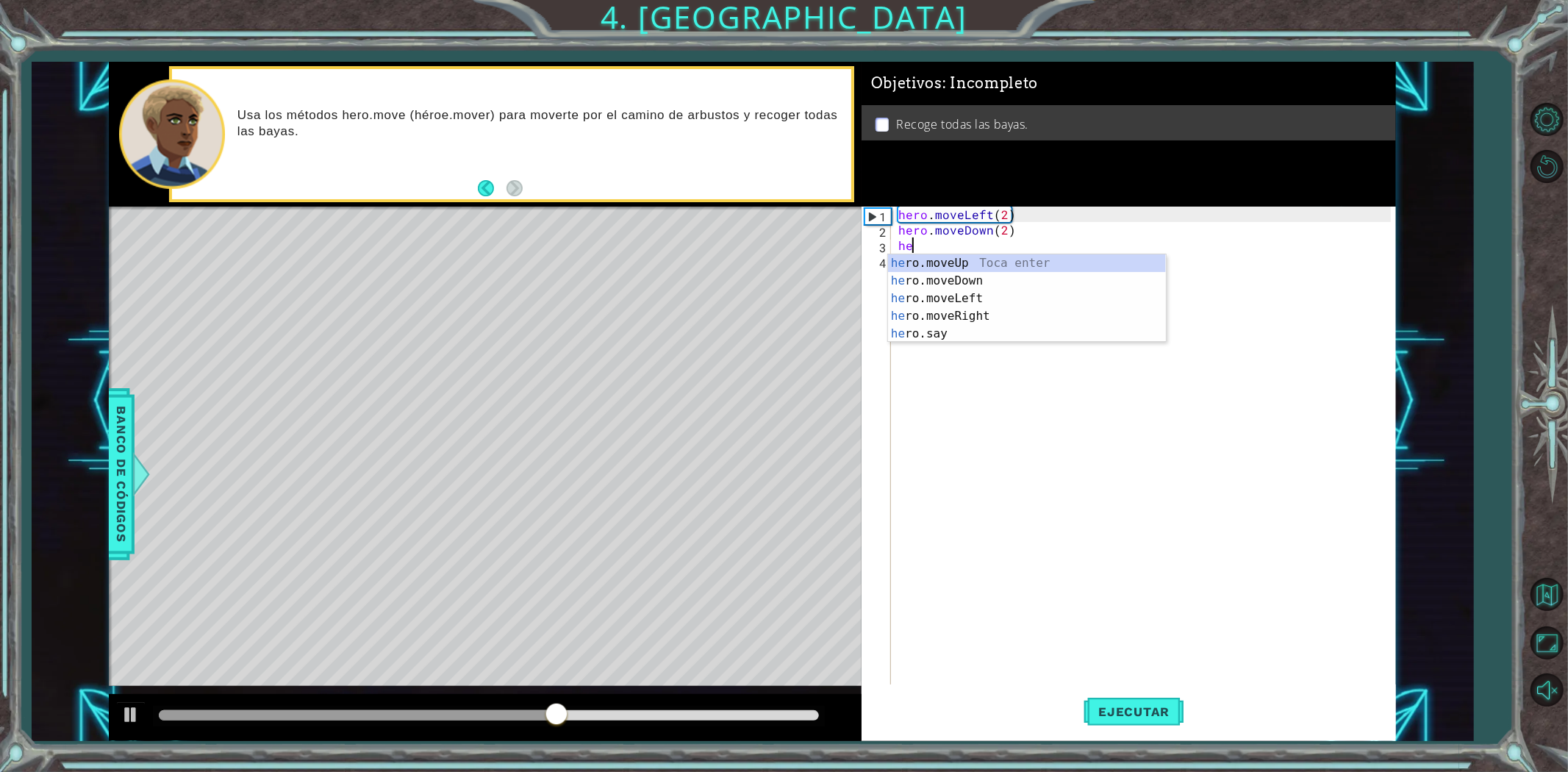
click at [971, 313] on div "he ro.moveUp Toca enter he ro.moveDown Toca enter he ro.moveLeft Toca enter he …" at bounding box center [1027, 316] width 278 height 124
type textarea "hero.moveRight(2)"
click at [920, 270] on div "hero . moveLeft ( 2 ) hero . moveDown ( 2 ) hero . moveRight ( 2 )" at bounding box center [1147, 461] width 503 height 509
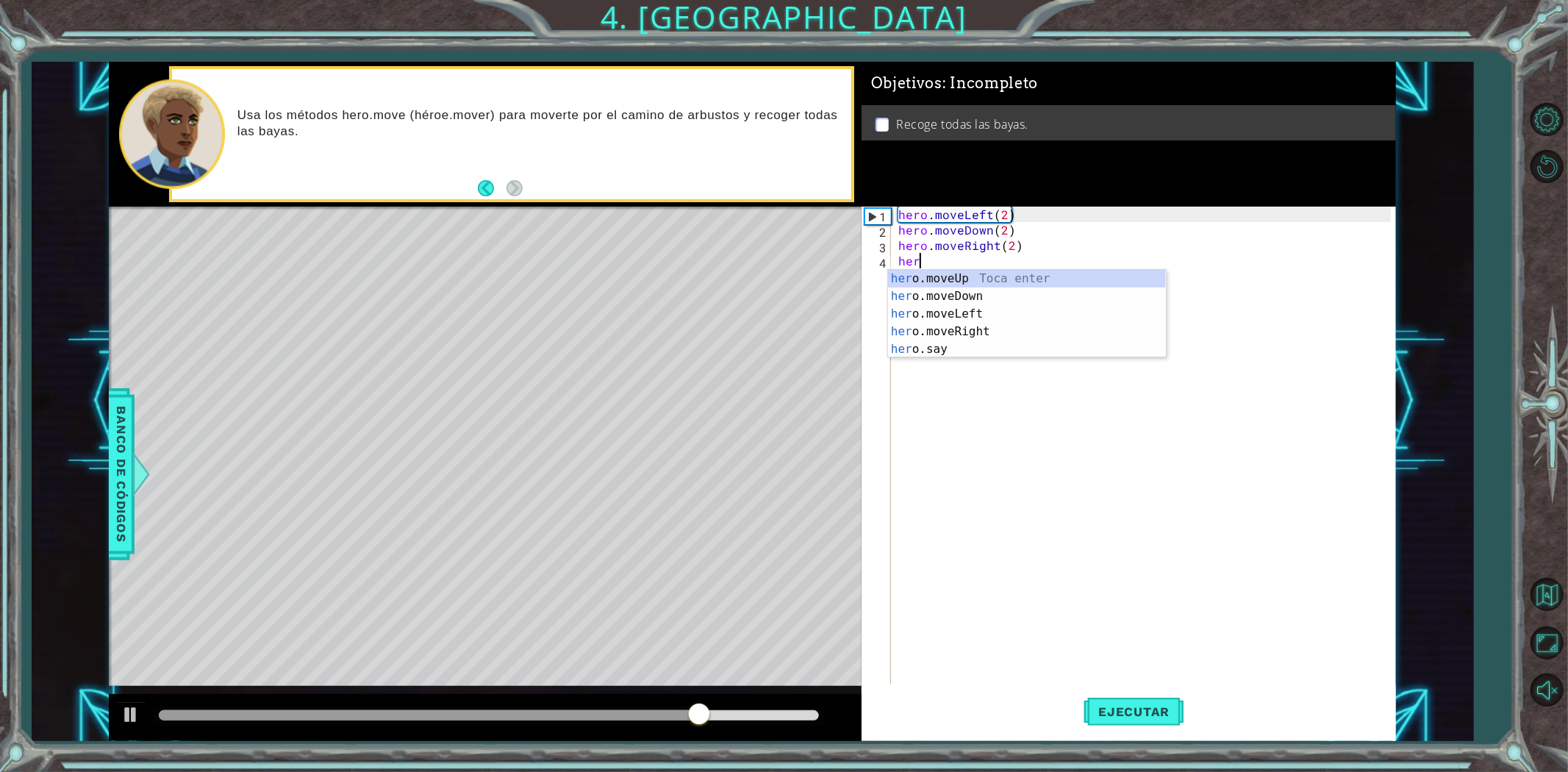
click at [917, 270] on div "her o.moveUp Toca enter her o.moveDown Toca enter her o.moveLeft [PERSON_NAME] …" at bounding box center [1027, 332] width 278 height 124
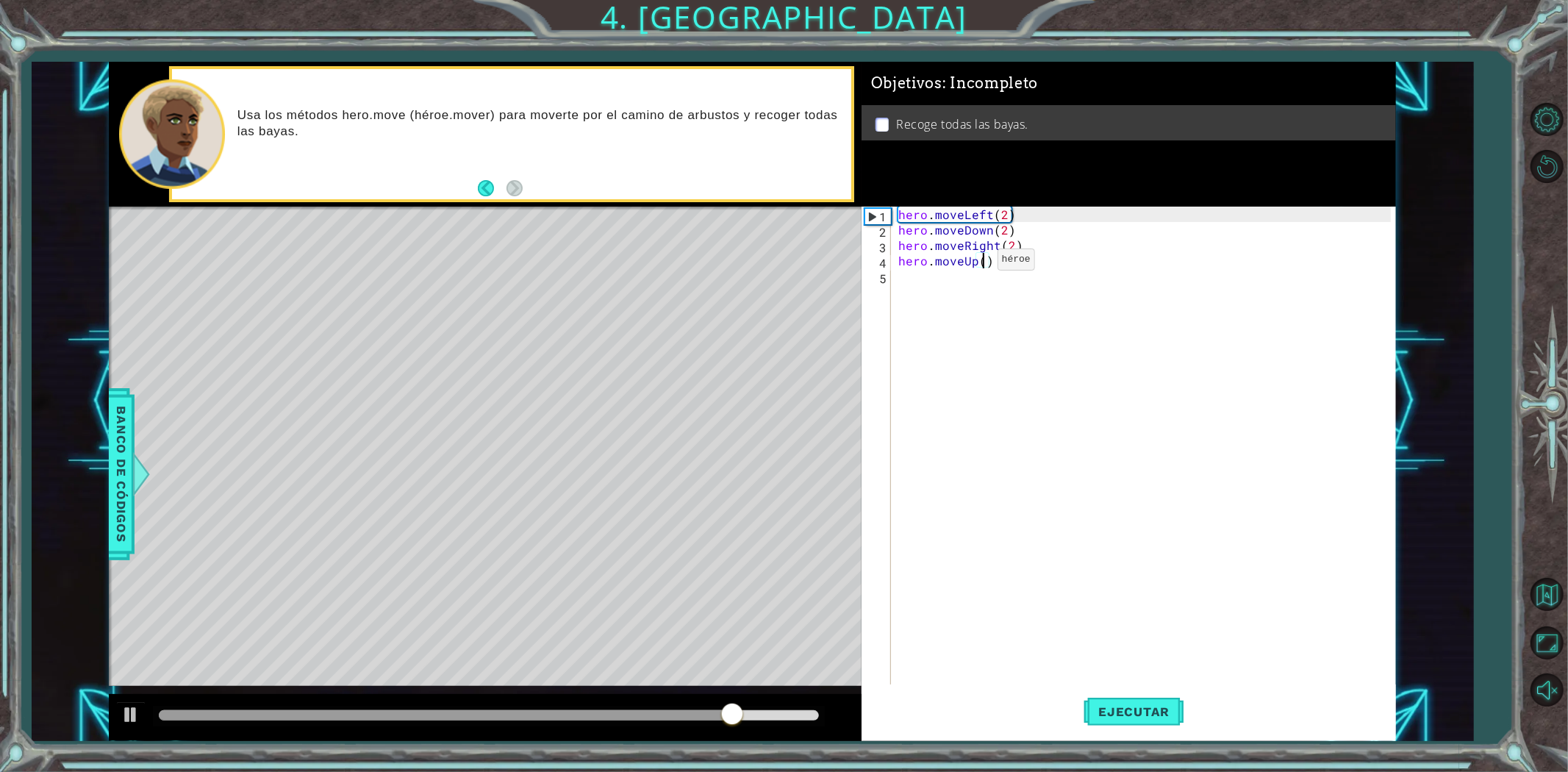
scroll to position [0, 5]
type textarea "hero.moveUp(2)"
click at [1156, 707] on span "Ejecutar" at bounding box center [1134, 711] width 100 height 15
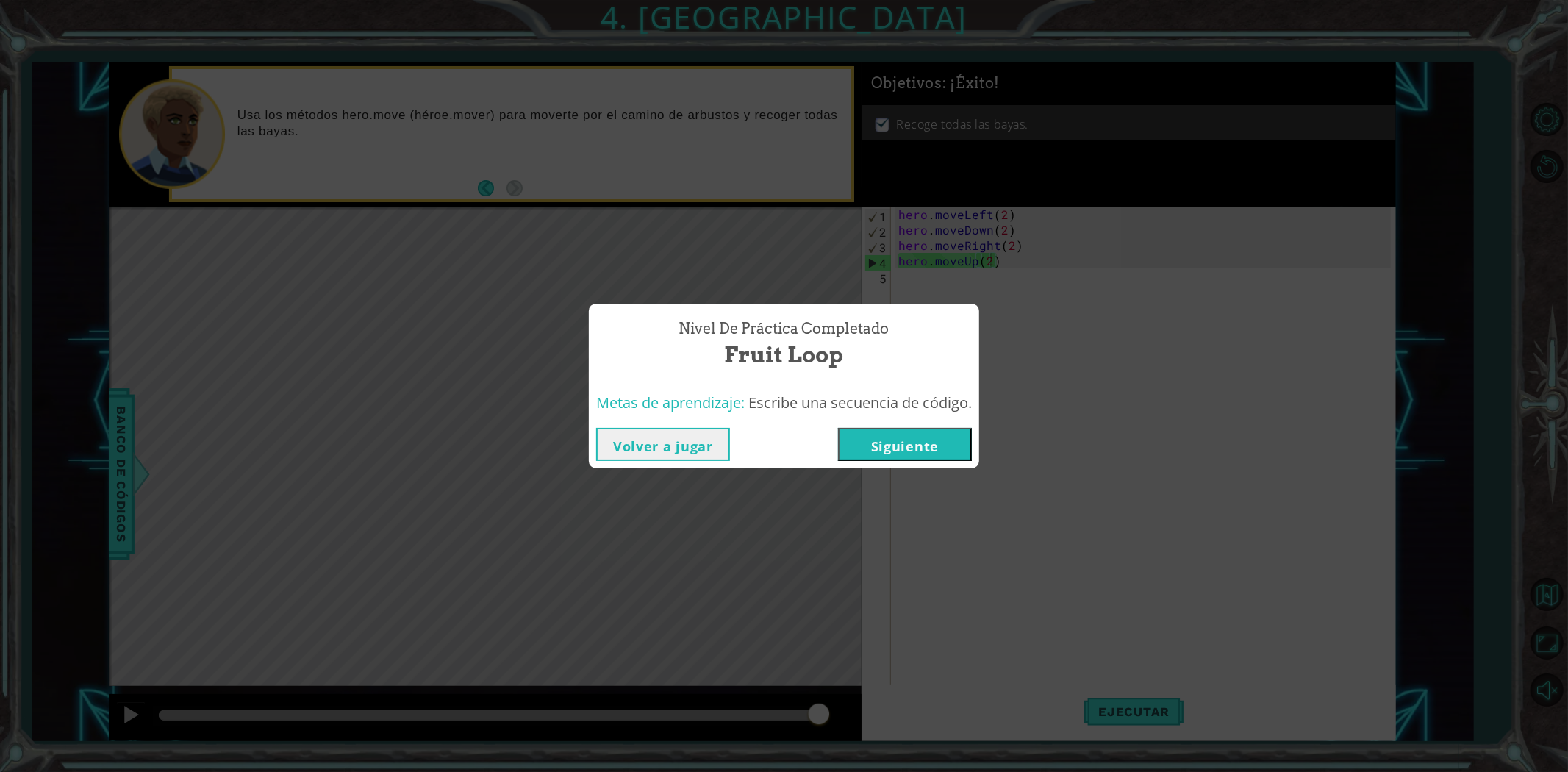
click at [944, 445] on button "Siguiente" at bounding box center [904, 444] width 134 height 33
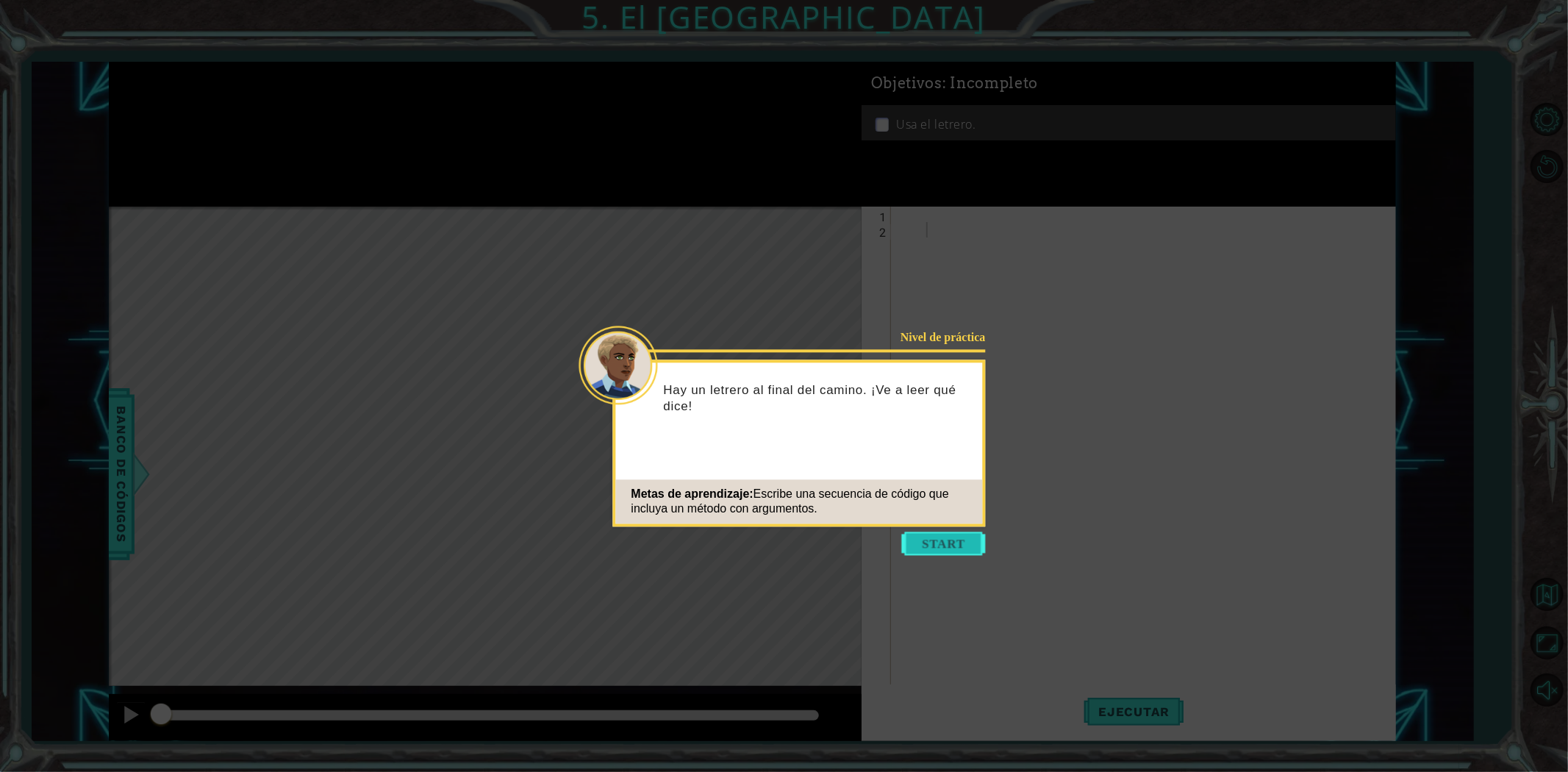
click at [963, 535] on button "Start" at bounding box center [944, 543] width 83 height 23
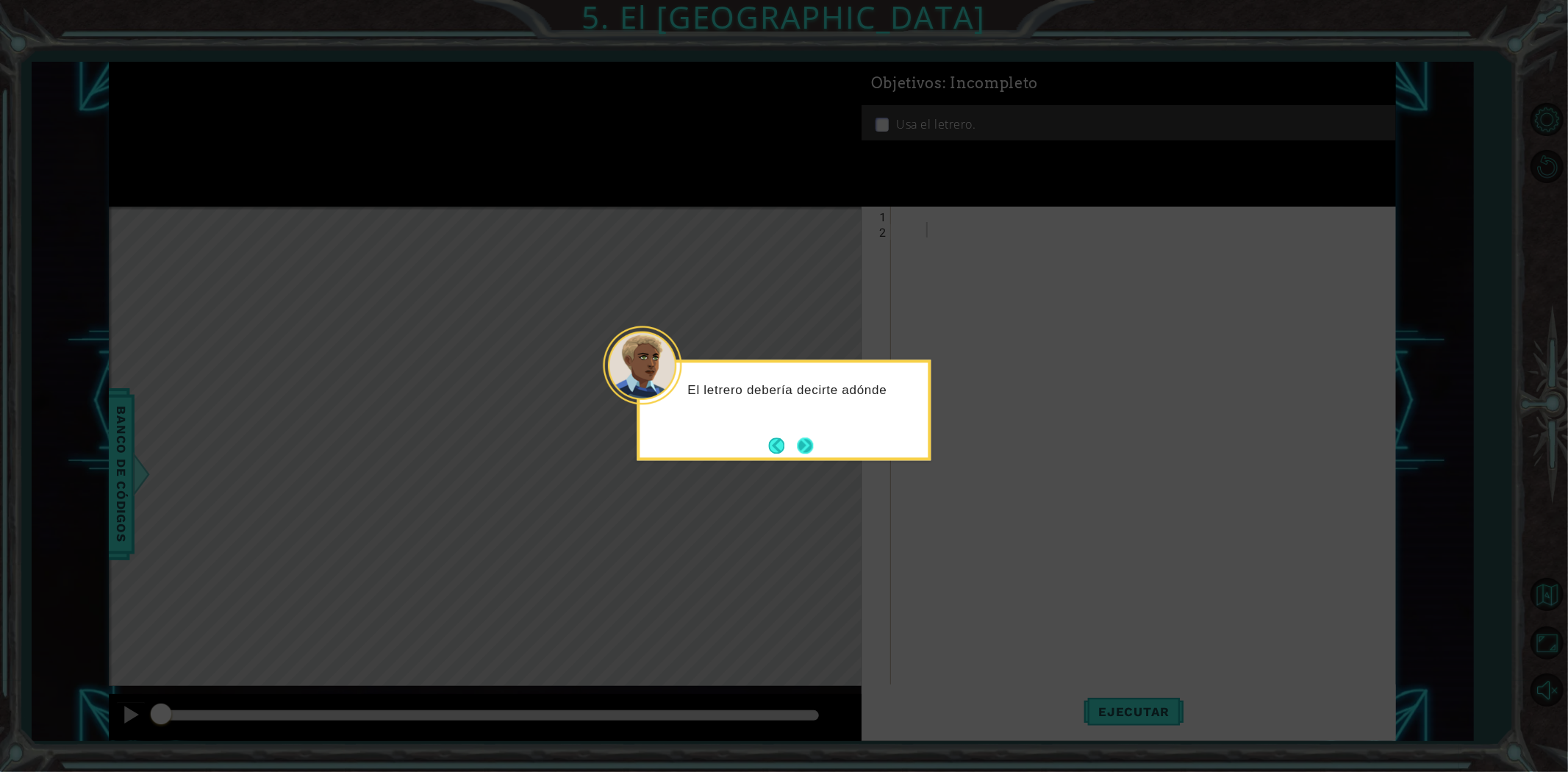
click at [814, 444] on button "Next" at bounding box center [805, 445] width 16 height 16
click at [805, 454] on button "Next" at bounding box center [804, 445] width 16 height 16
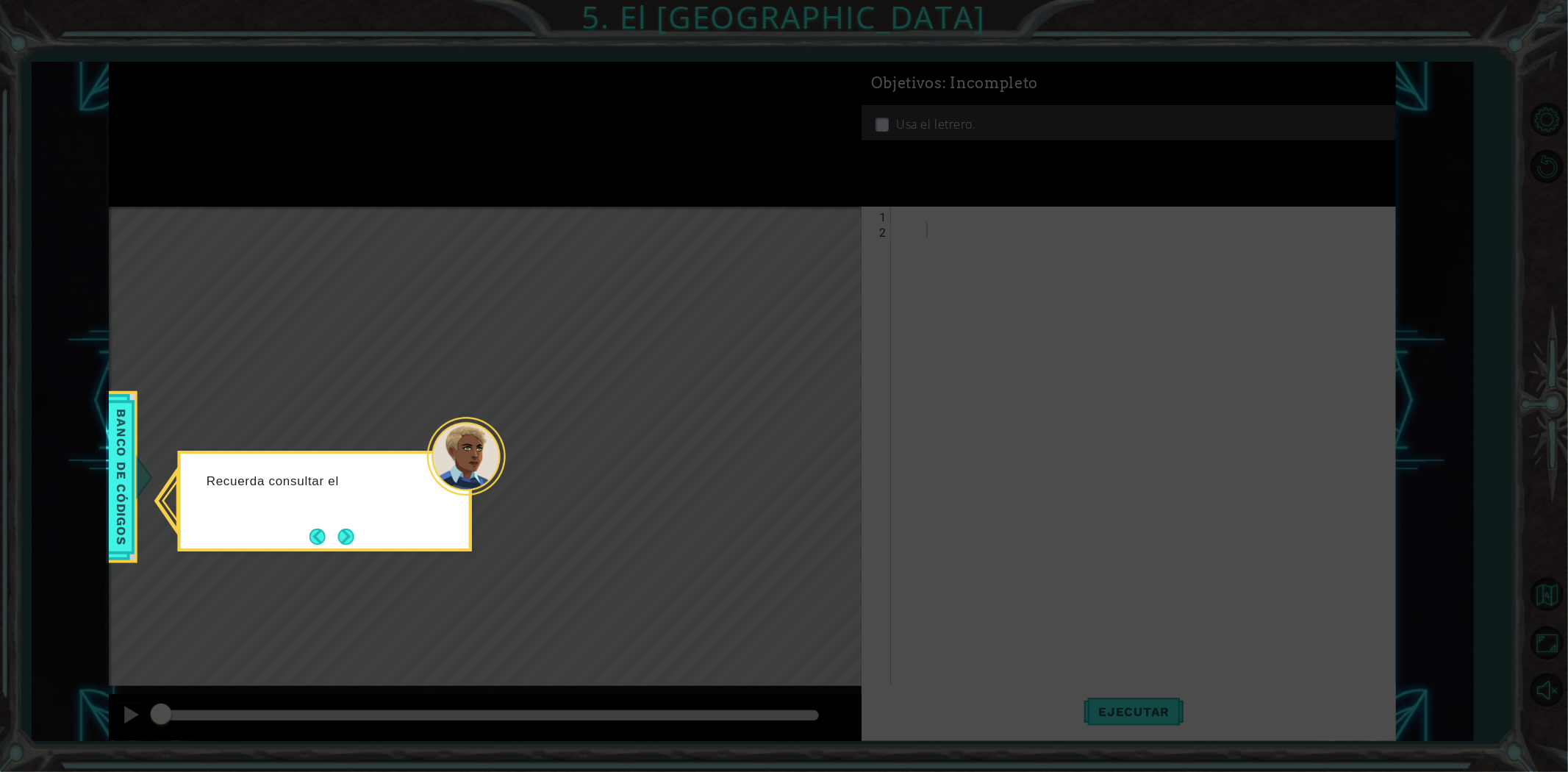
click at [376, 544] on div "Recuerda consultar el" at bounding box center [325, 501] width 294 height 100
click at [352, 535] on button "Next" at bounding box center [346, 538] width 16 height 16
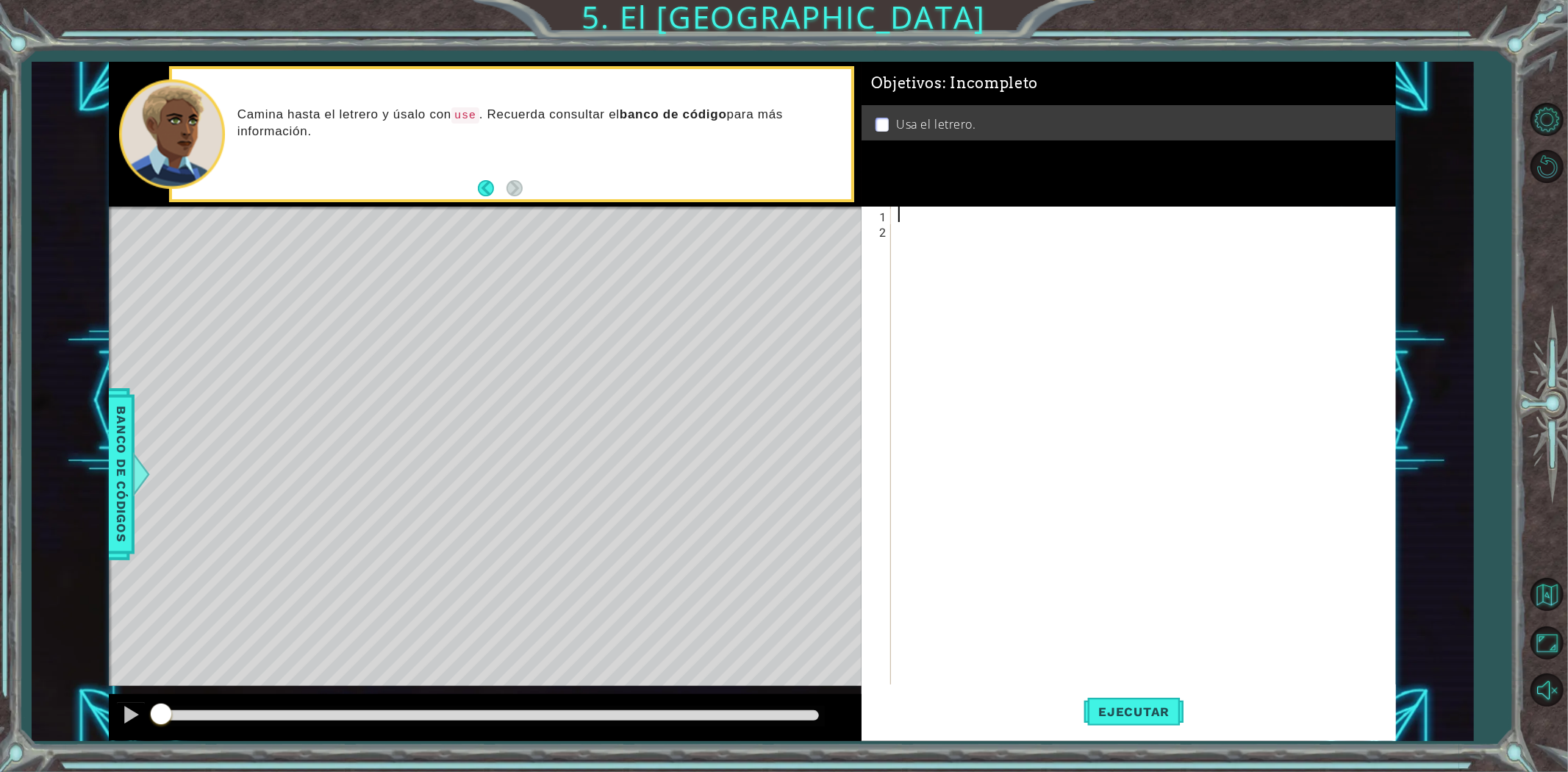
click at [934, 219] on div at bounding box center [1147, 461] width 503 height 509
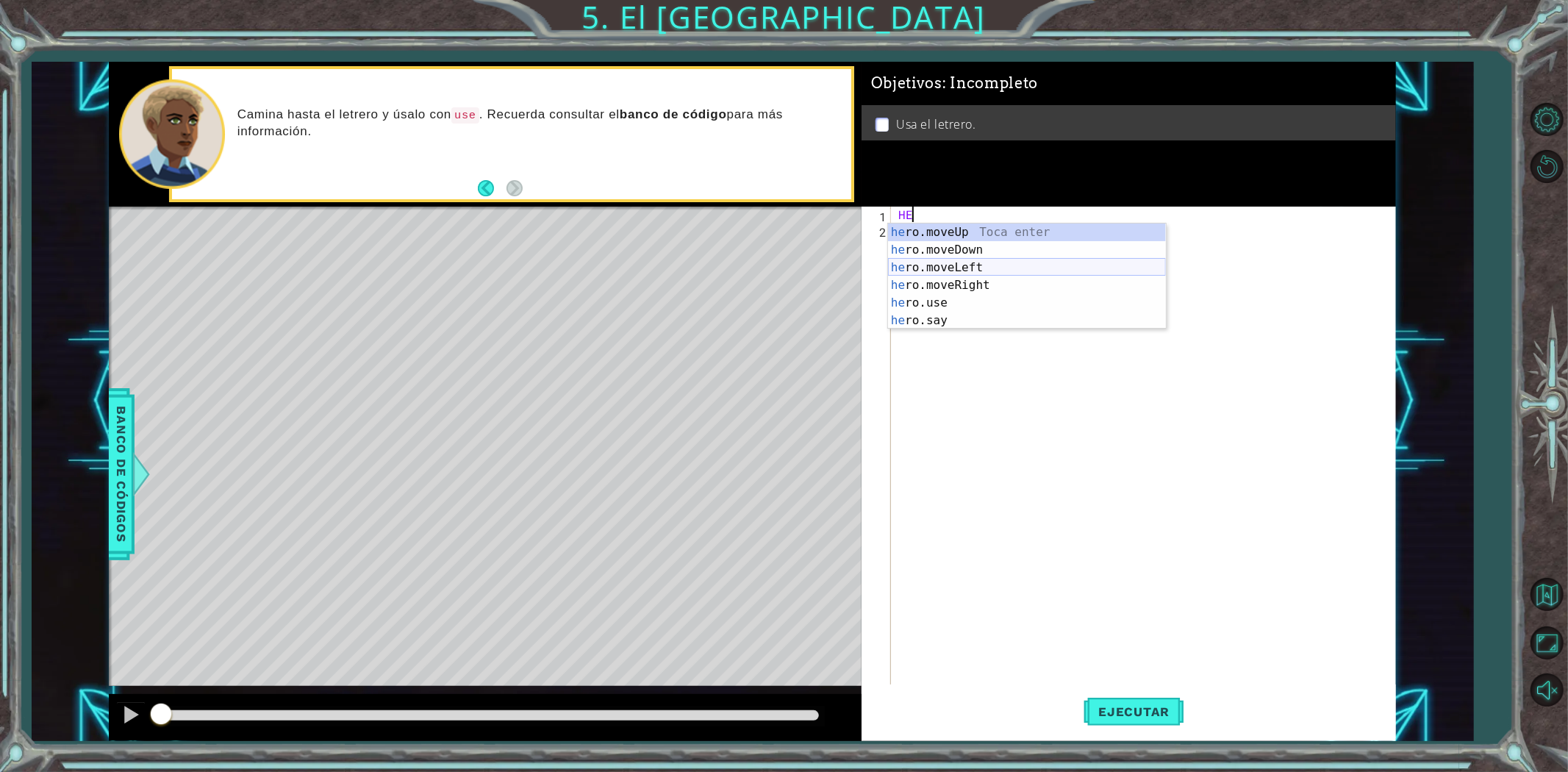
click at [981, 275] on div "he ro.moveUp Toca enter he ro.moveDown Toca enter he ro.moveLeft Toca enter he …" at bounding box center [1027, 294] width 278 height 141
type textarea "hero.moveLeft(1)"
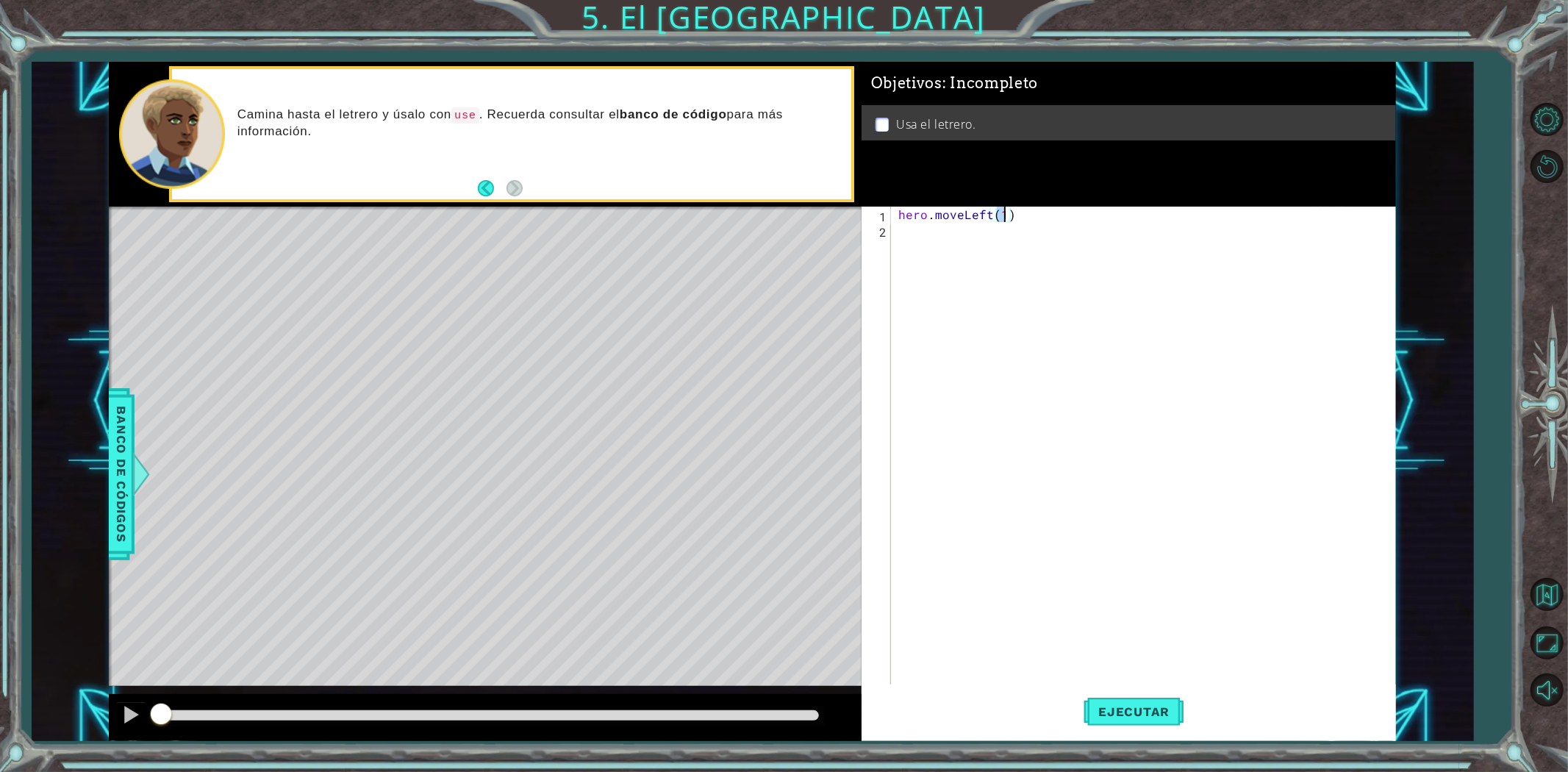
click at [932, 238] on div "hero . moveLeft ( 1 )" at bounding box center [1147, 461] width 503 height 509
click at [963, 245] on div "h ero.moveUp Toca enter h ero.moveDown Toca enter h ero.moveLeft Toca enter h e…" at bounding box center [1055, 309] width 278 height 141
type textarea "hero.moveUp(1)"
click at [1148, 708] on span "Ejecutar" at bounding box center [1134, 711] width 100 height 15
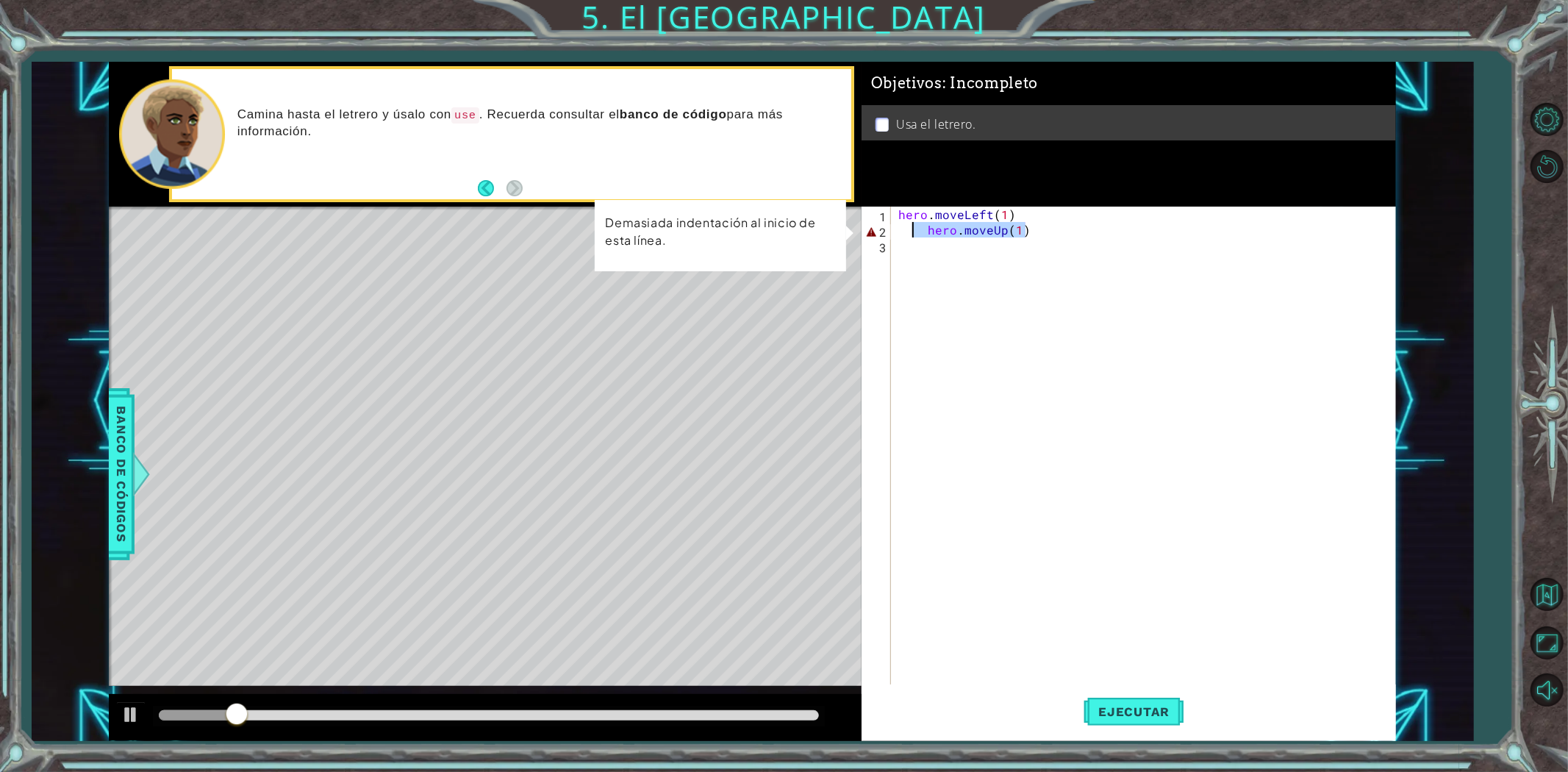
drag, startPoint x: 1034, startPoint y: 233, endPoint x: 910, endPoint y: 235, distance: 124.0
click at [910, 235] on div "hero . moveLeft ( 1 ) hero . moveUp ( 1 )" at bounding box center [1147, 461] width 503 height 509
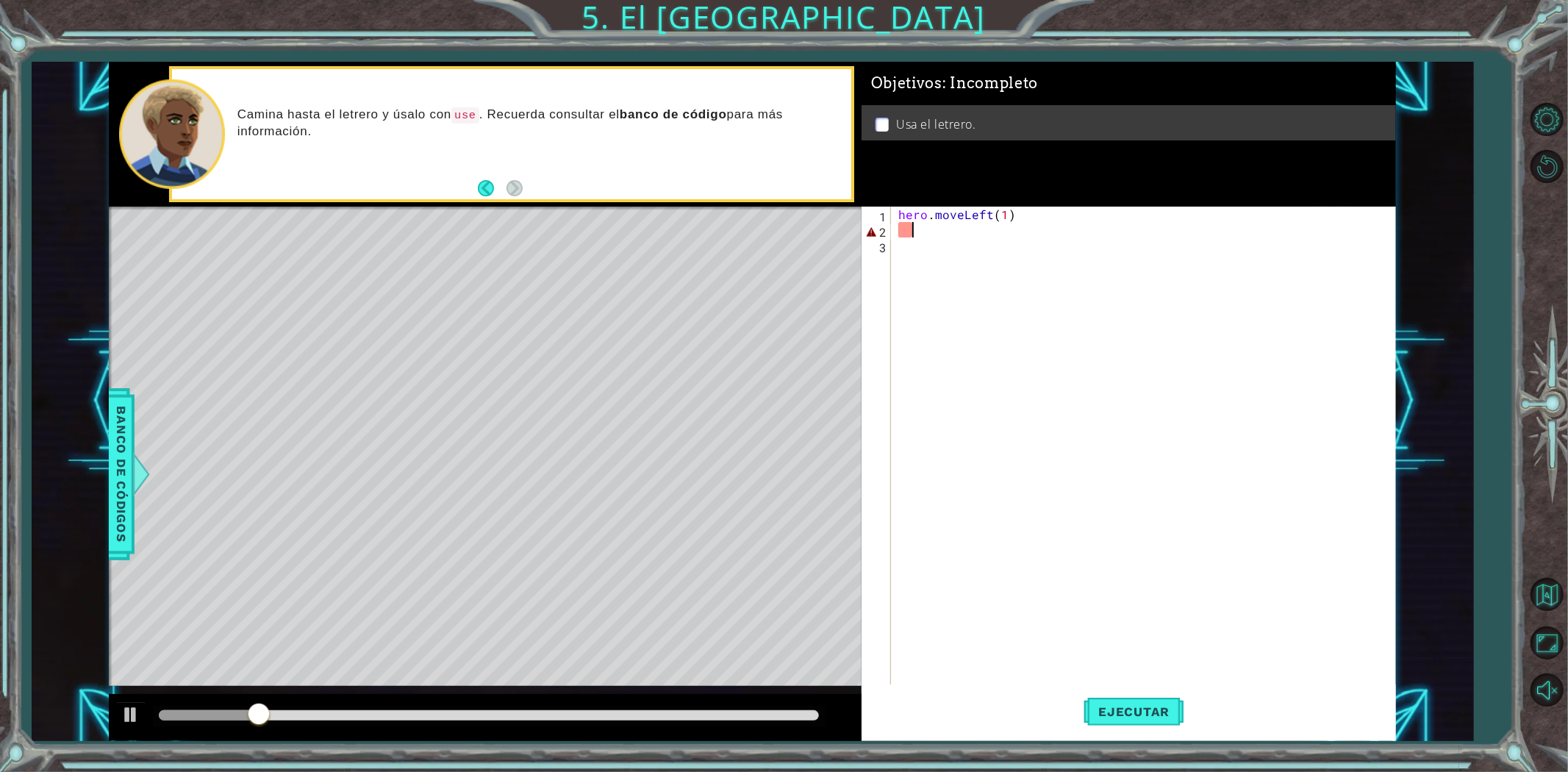
scroll to position [0, 0]
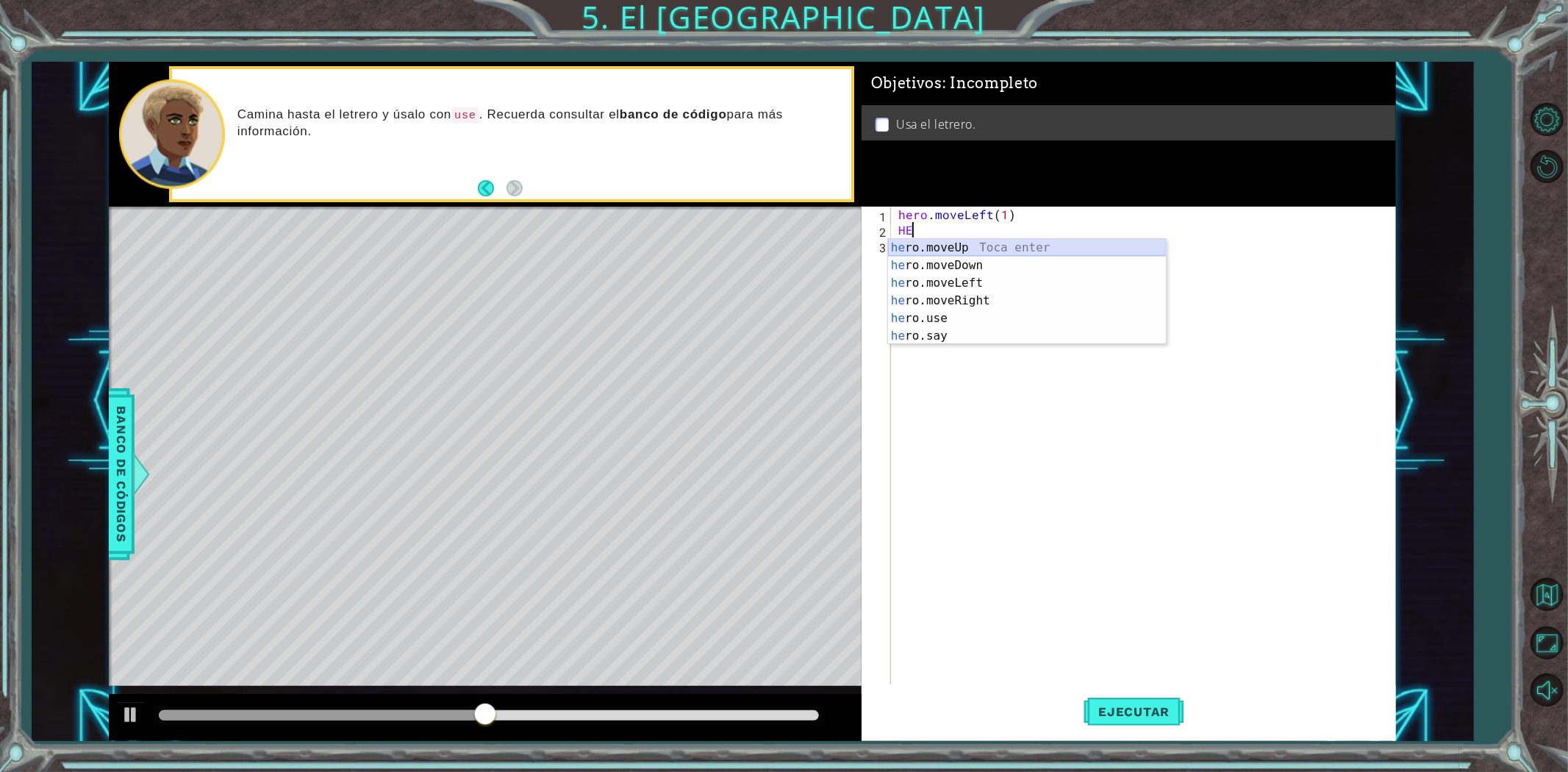
click at [930, 250] on div "he ro.moveUp Toca enter he ro.moveDown Toca enter he ro.moveLeft Toca enter he …" at bounding box center [1027, 309] width 278 height 141
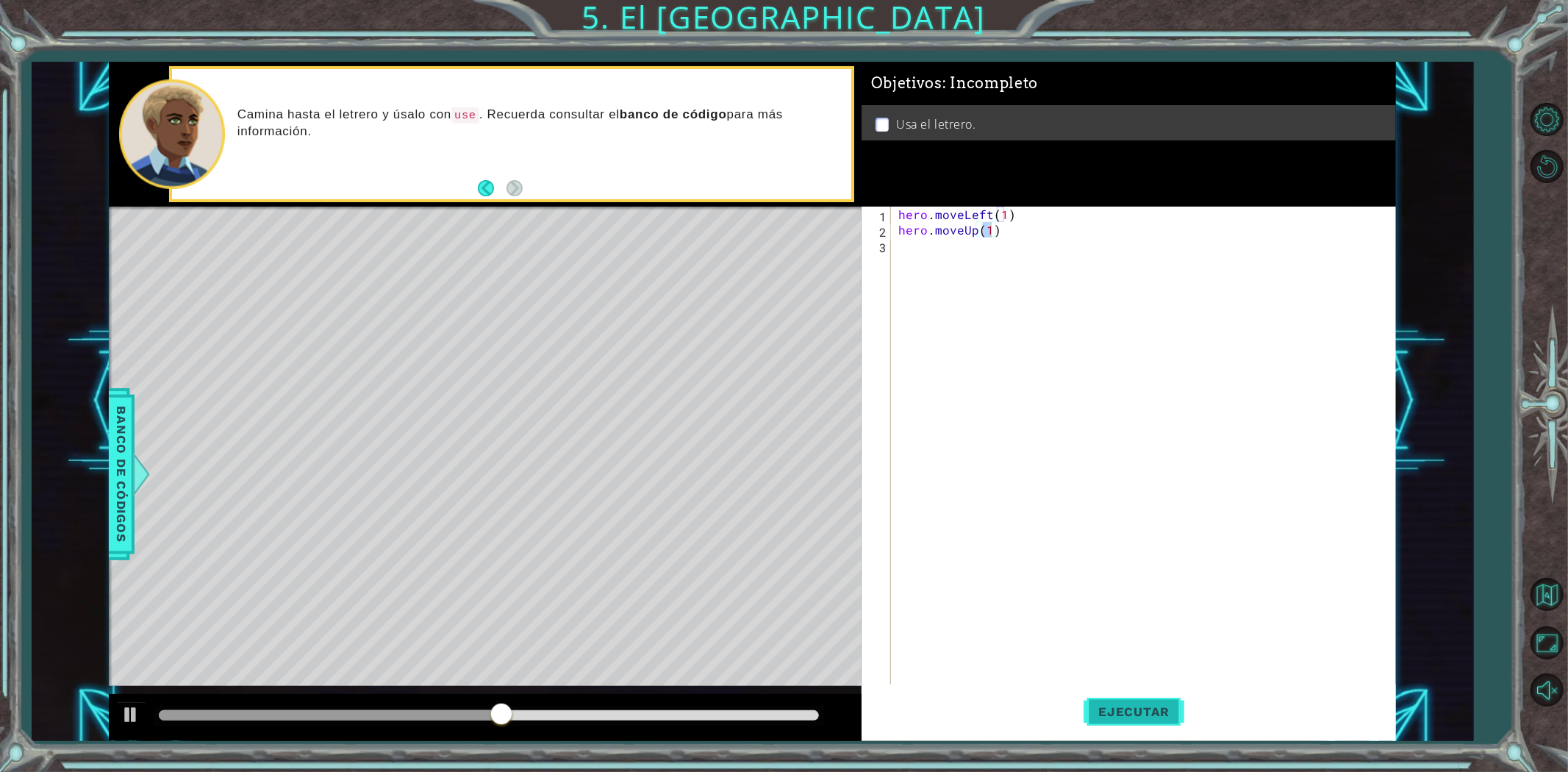
click at [1153, 709] on span "Ejecutar" at bounding box center [1134, 711] width 100 height 15
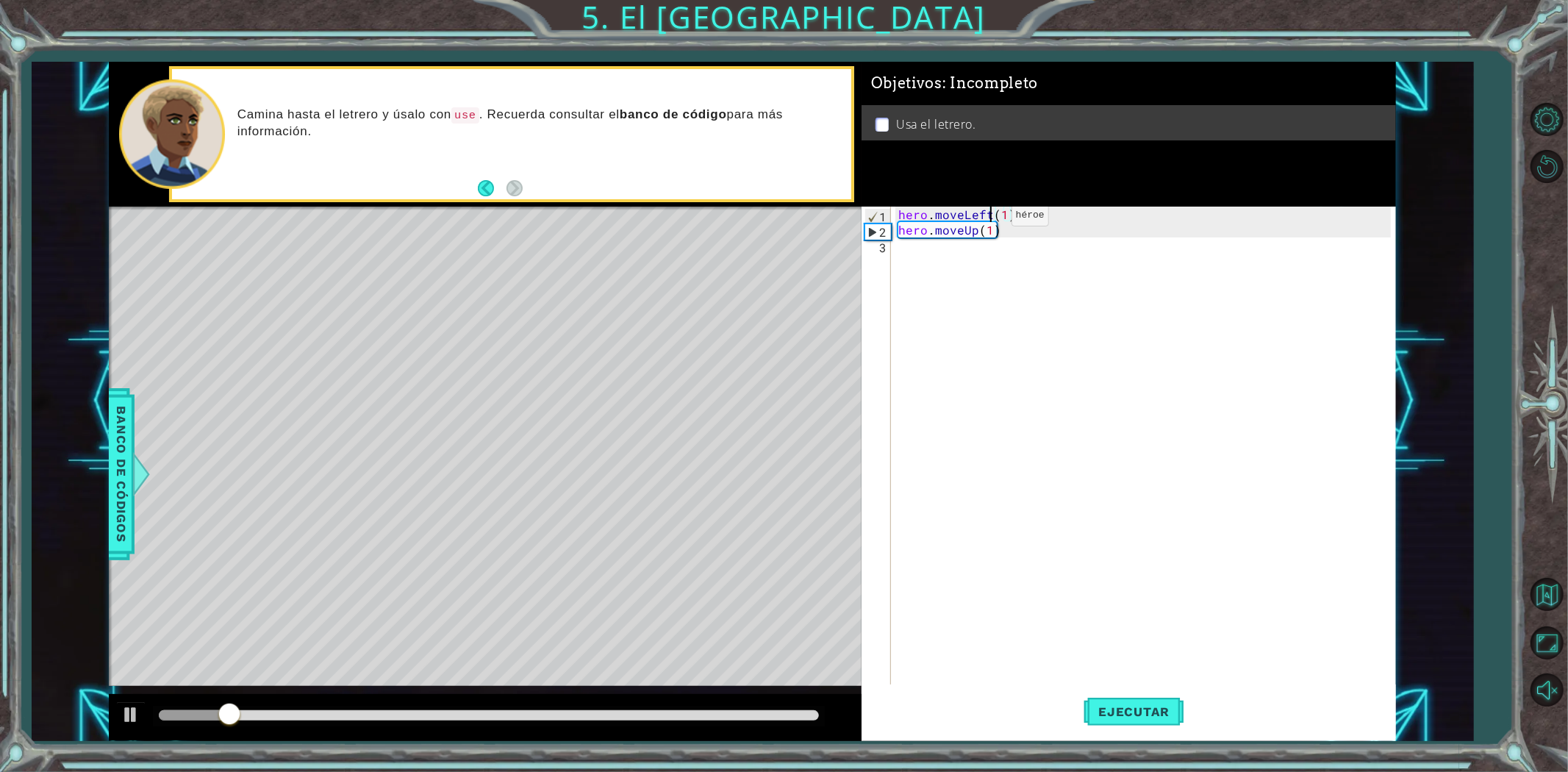
drag, startPoint x: 988, startPoint y: 219, endPoint x: 958, endPoint y: 219, distance: 30.0
click at [971, 219] on div "hero . moveLeft ( 1 ) hero . moveUp ( 1 )" at bounding box center [1147, 461] width 503 height 509
click at [965, 216] on div "hero . moveLeft ( 1 ) hero . moveUp ( 1 )" at bounding box center [1147, 461] width 503 height 509
drag, startPoint x: 989, startPoint y: 216, endPoint x: 961, endPoint y: 213, distance: 28.2
click at [961, 213] on div "hero . moveLeft ( 1 ) hero . moveUp ( 1 )" at bounding box center [1147, 461] width 503 height 509
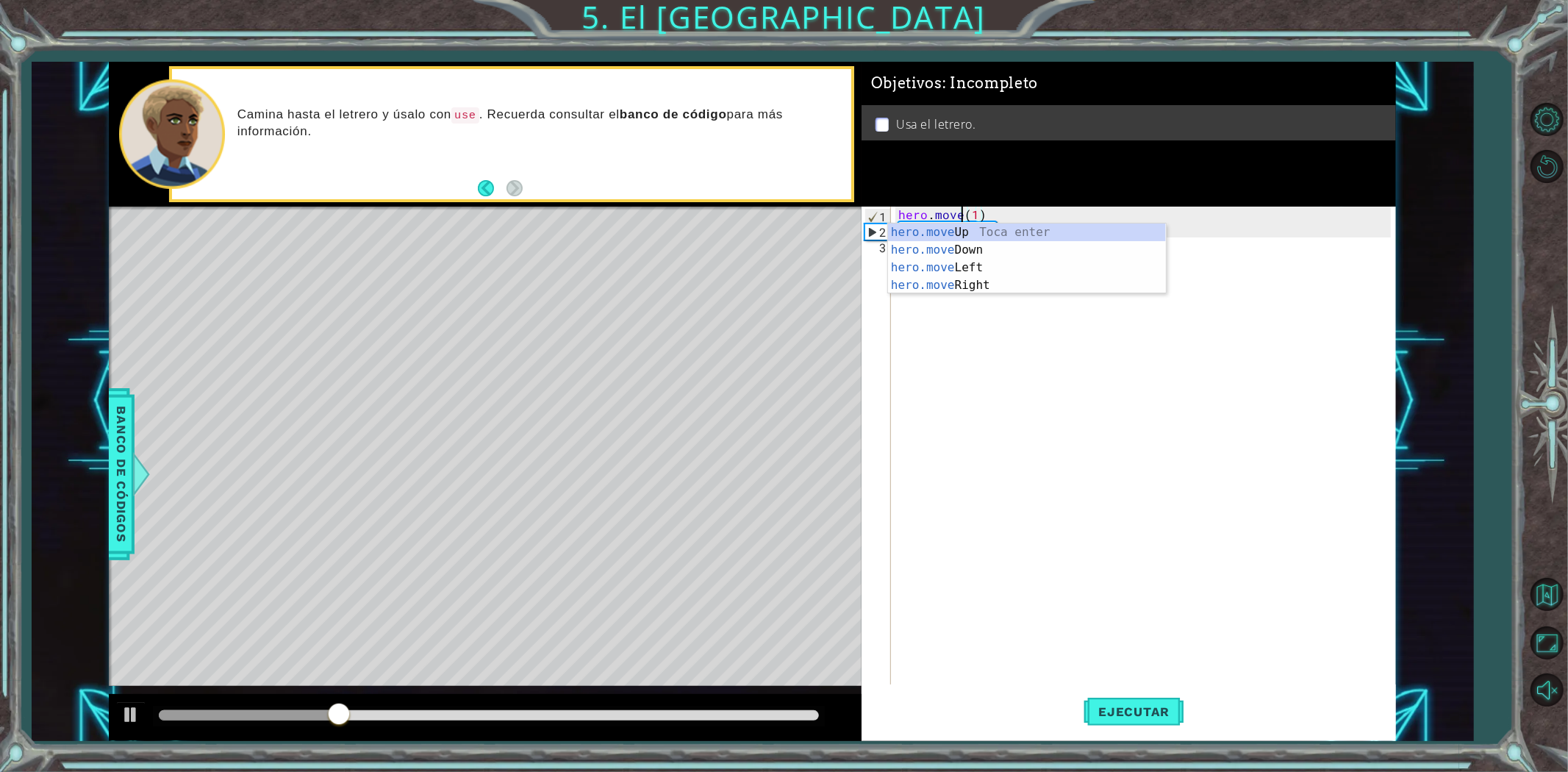
scroll to position [0, 5]
click at [948, 230] on div "hero.moveR ight Toca enter" at bounding box center [1027, 250] width 278 height 53
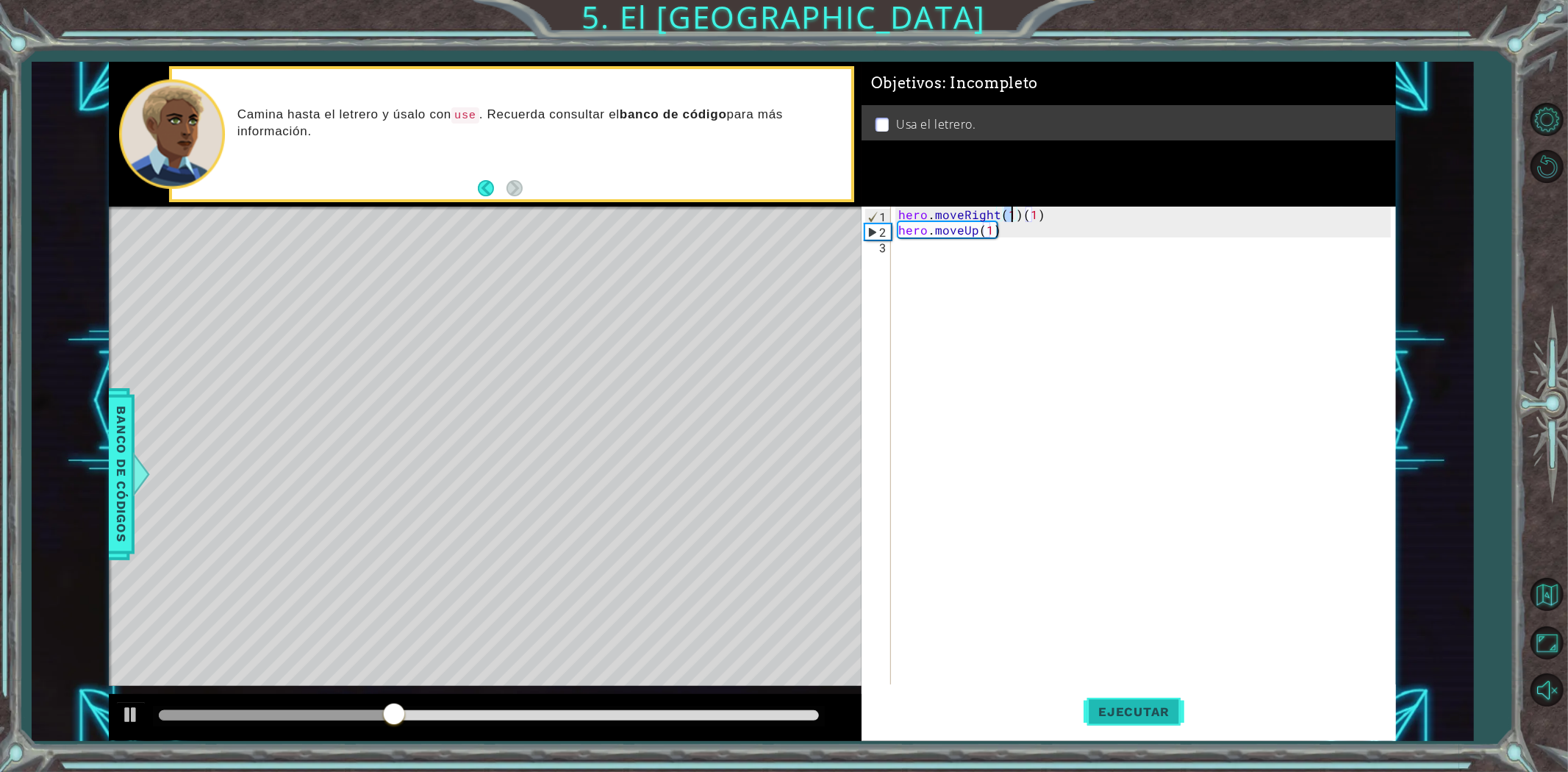
click at [1104, 706] on span "Ejecutar" at bounding box center [1134, 711] width 100 height 15
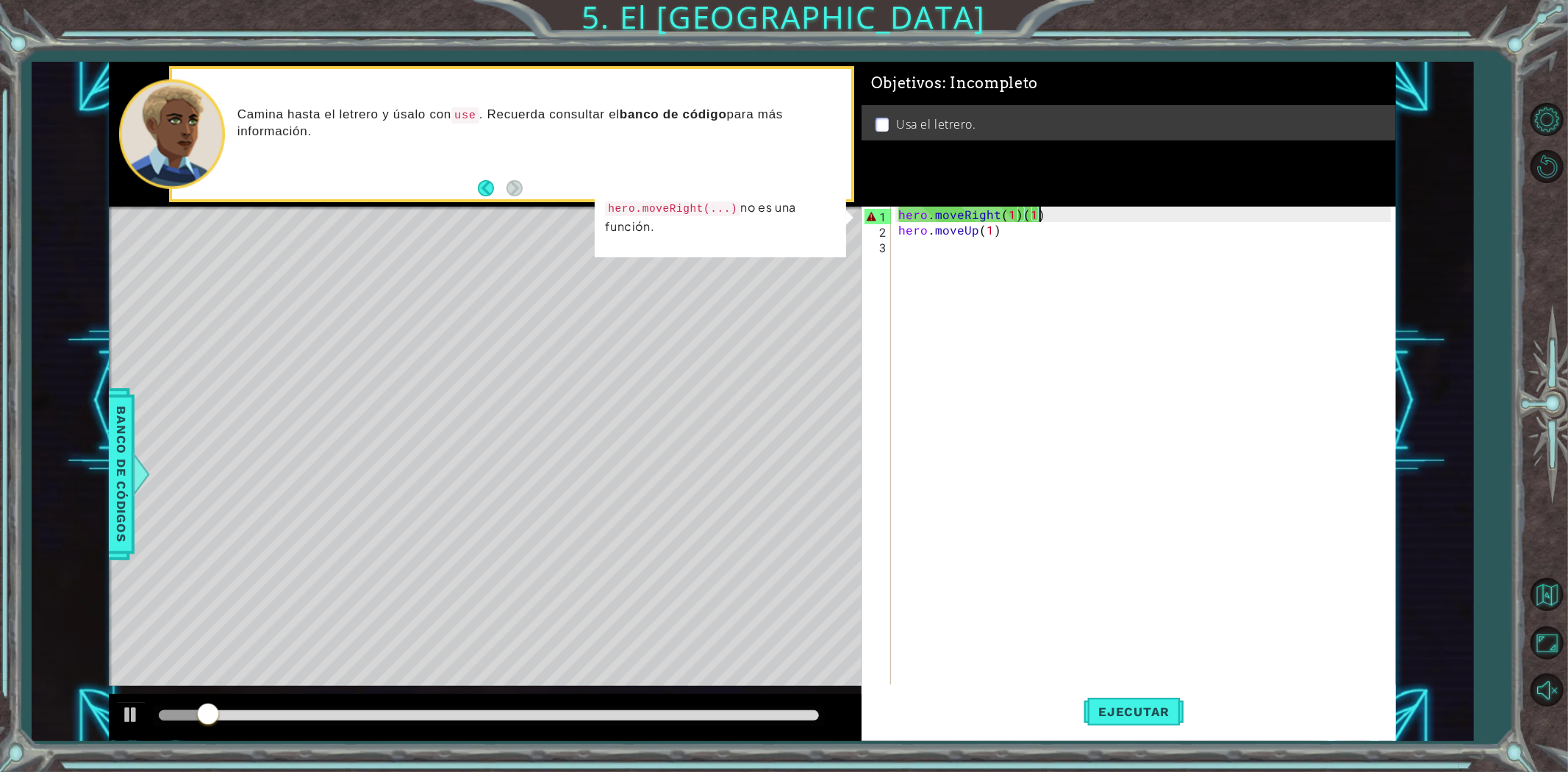
click at [1040, 218] on div "hero . moveRight ( 1 ) ( 1 ) hero . moveUp ( 1 )" at bounding box center [1147, 461] width 503 height 509
drag, startPoint x: 1040, startPoint y: 218, endPoint x: 1022, endPoint y: 219, distance: 18.0
click at [1022, 219] on div "hero . moveRight ( 1 ) ( 1 ) hero . moveUp ( 1 )" at bounding box center [1147, 461] width 503 height 509
type textarea "hero.moveRight(1)"
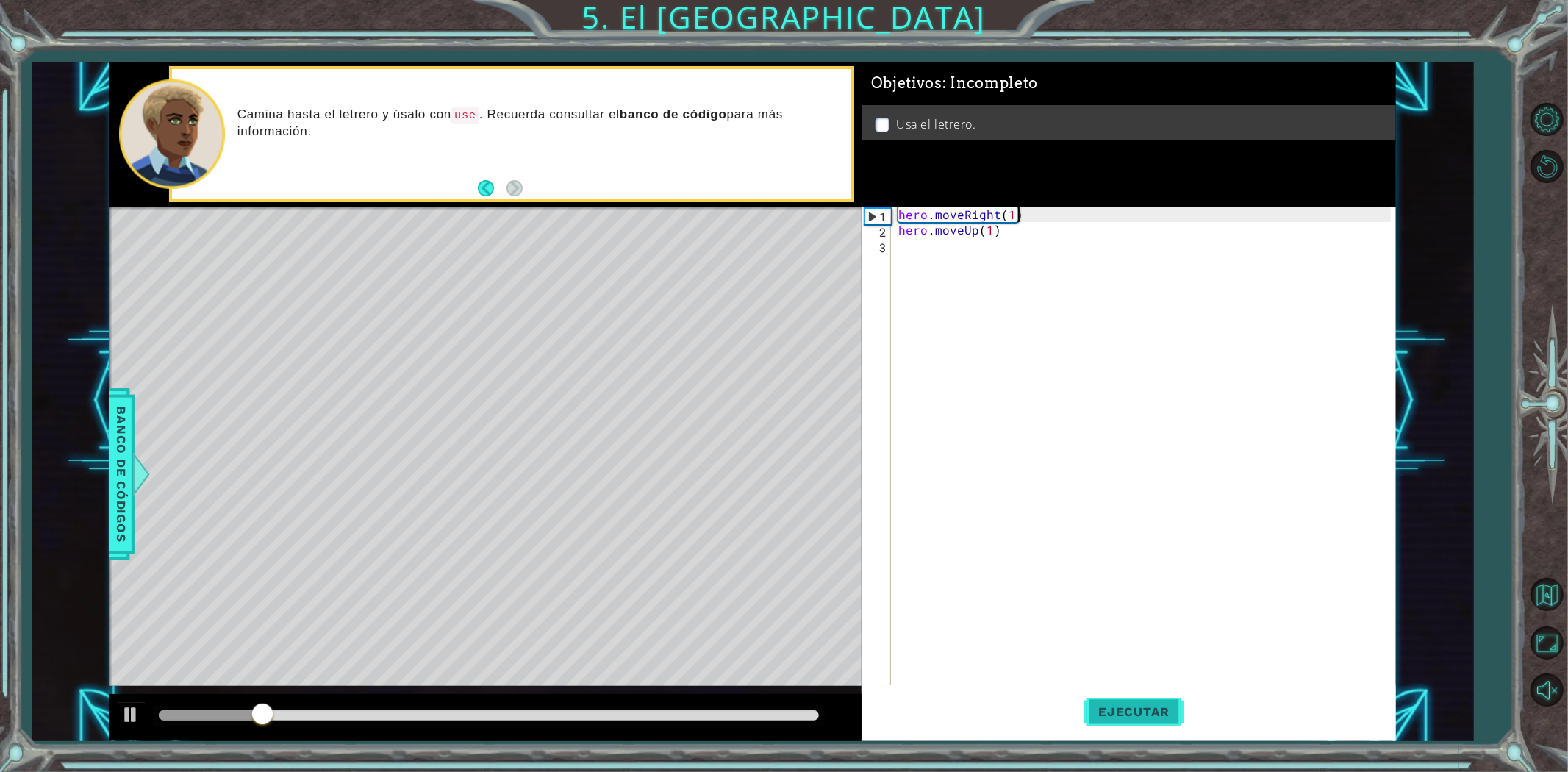
click at [1100, 722] on button "Ejecutar" at bounding box center [1134, 711] width 100 height 53
click at [972, 259] on div "hero . moveRight ( 1 ) hero . moveUp ( 1 )" at bounding box center [1147, 461] width 503 height 509
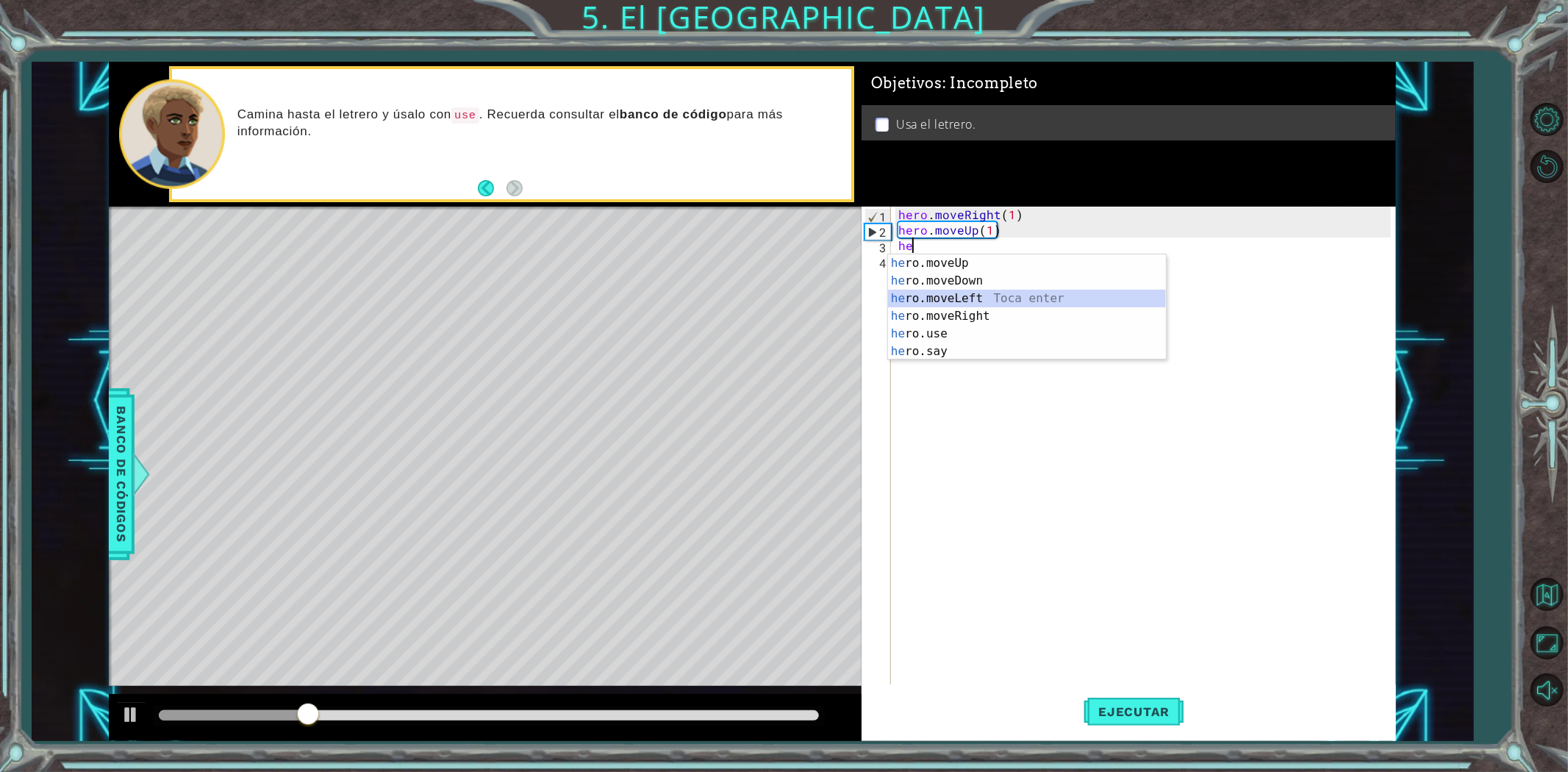
click at [978, 291] on div "he ro.moveUp Toca enter he ro.moveDown Toca enter he ro.moveLeft Toca enter he …" at bounding box center [1027, 325] width 278 height 141
type textarea "hero.moveLeft(1)"
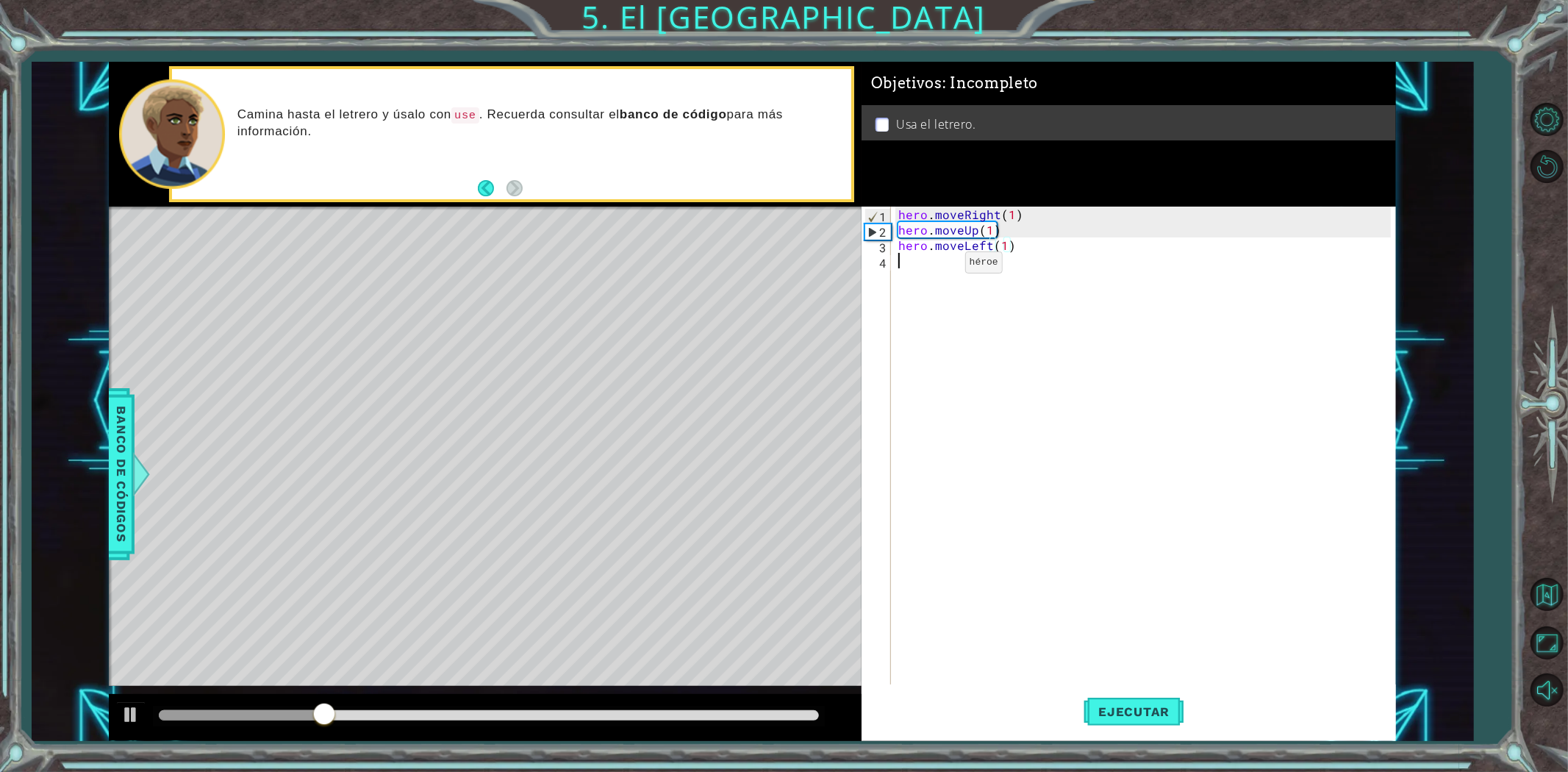
click at [940, 266] on div "hero . moveRight ( 1 ) hero . moveUp ( 1 ) hero . moveLeft ( 1 )" at bounding box center [1147, 461] width 503 height 509
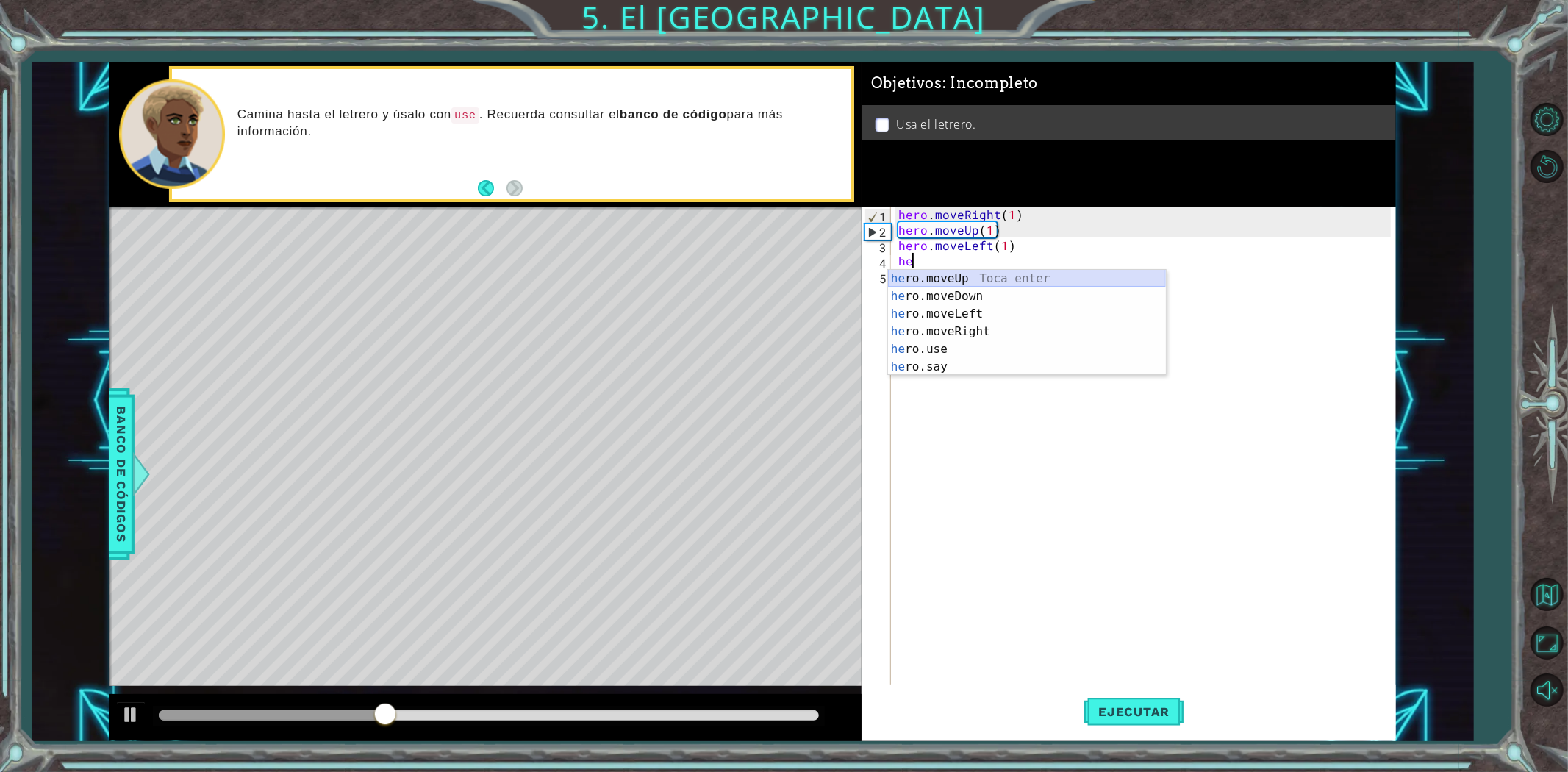
click at [981, 277] on div "he ro.moveUp Toca enter he ro.moveDown Toca enter he ro.moveLeft Toca enter he …" at bounding box center [1027, 340] width 278 height 141
type textarea "hero.moveUp(1)"
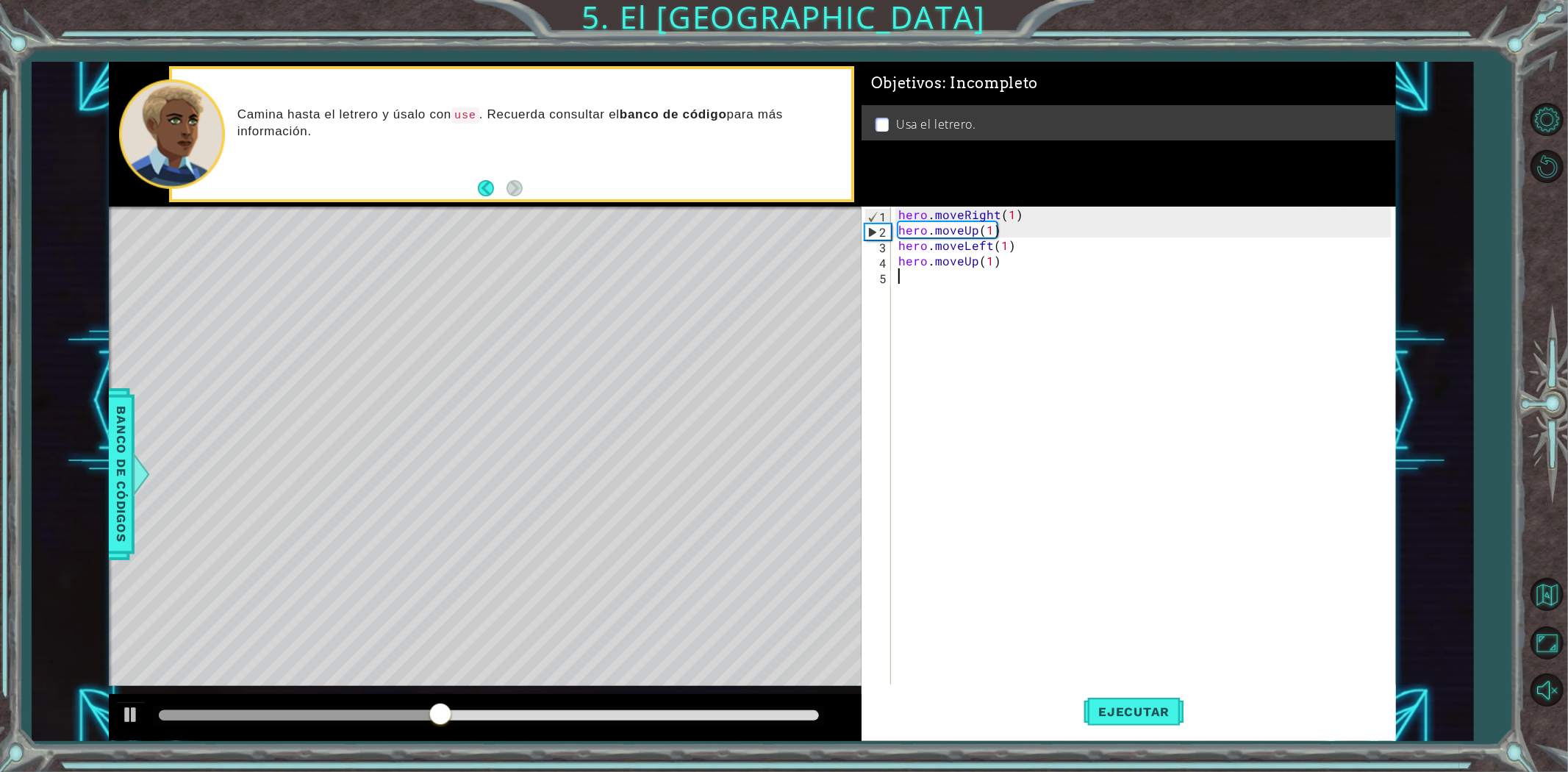
click at [900, 281] on div "hero . moveRight ( 1 ) hero . moveUp ( 1 ) hero . moveLeft ( 1 ) hero . moveUp …" at bounding box center [1147, 461] width 503 height 509
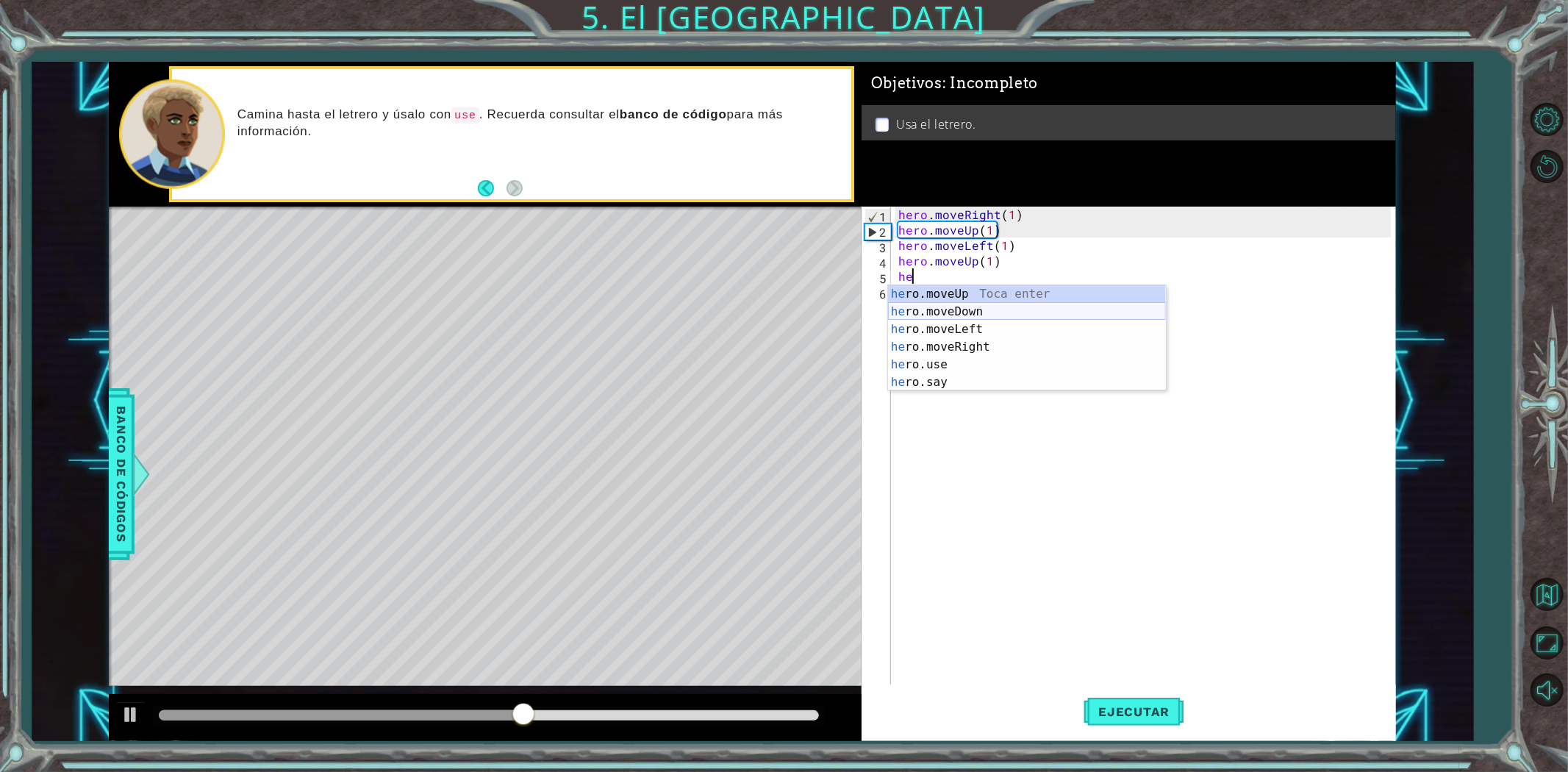
click at [982, 342] on div "he ro.moveUp Toca enter he ro.moveDown Toca enter he ro.moveLeft Toca enter he …" at bounding box center [1027, 355] width 278 height 141
type textarea "hero.moveRight(2)"
click at [915, 297] on div "hero . moveRight ( 1 ) hero . moveUp ( 1 ) hero . moveLeft ( 1 ) hero . moveUp …" at bounding box center [1147, 461] width 503 height 509
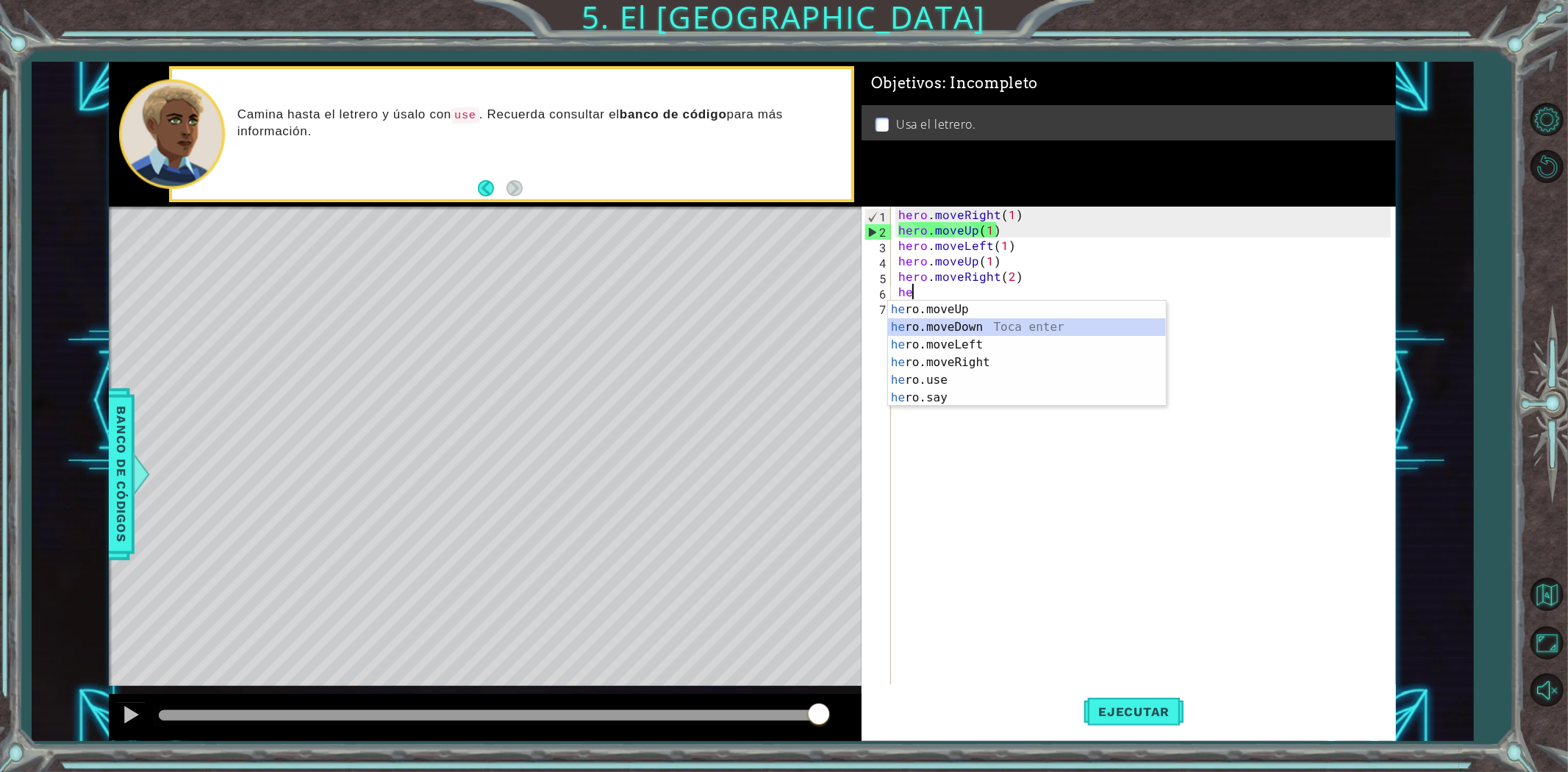
click at [965, 331] on div "he ro.moveUp Toca enter he ro.moveDown Toca enter he ro.moveLeft Toca enter he …" at bounding box center [1027, 371] width 278 height 141
type textarea "hero.moveDown(1)"
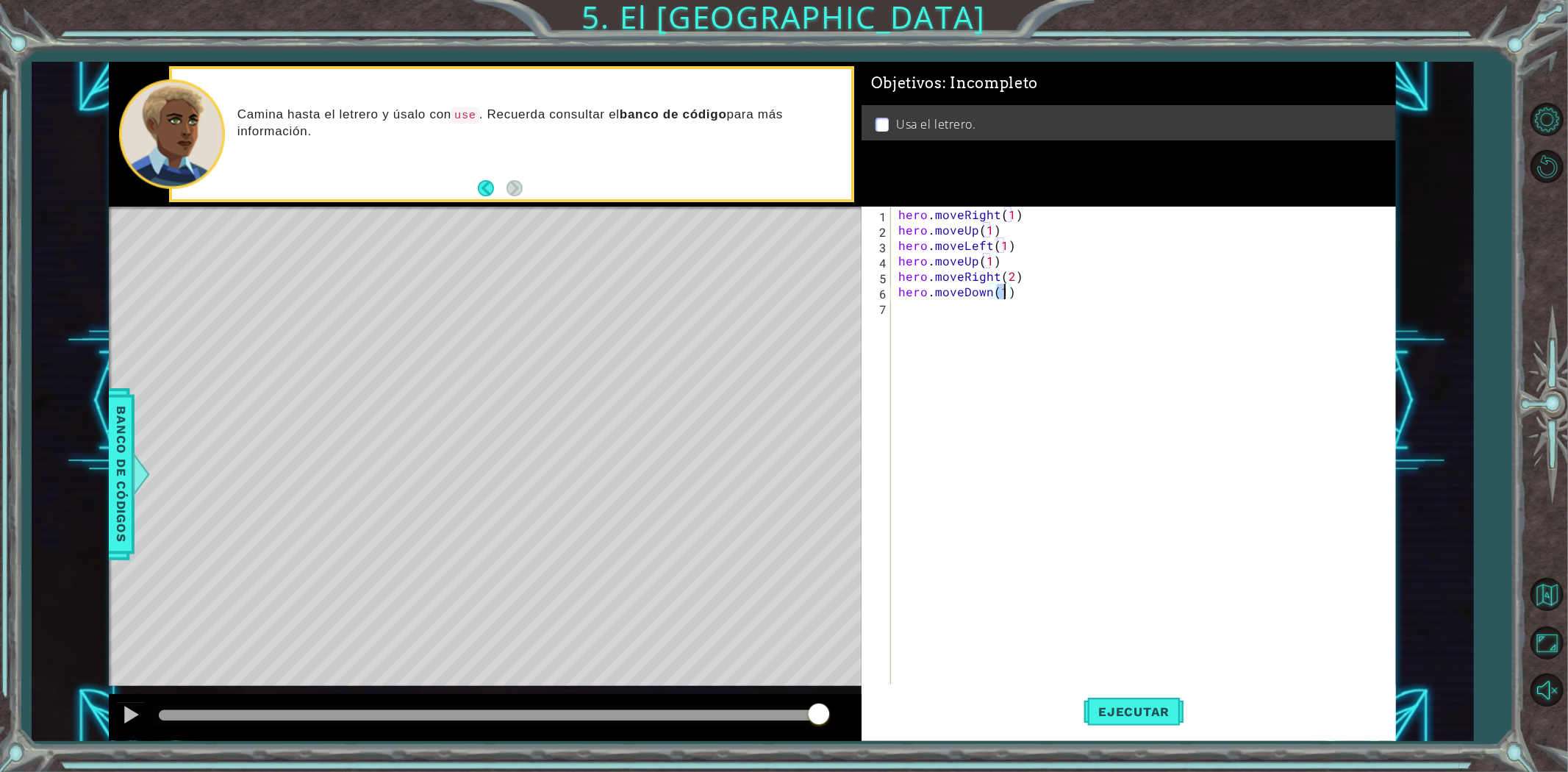
click at [919, 311] on div "hero . moveRight ( 1 ) hero . moveUp ( 1 ) hero . moveLeft ( 1 ) hero . moveUp …" at bounding box center [1147, 461] width 503 height 509
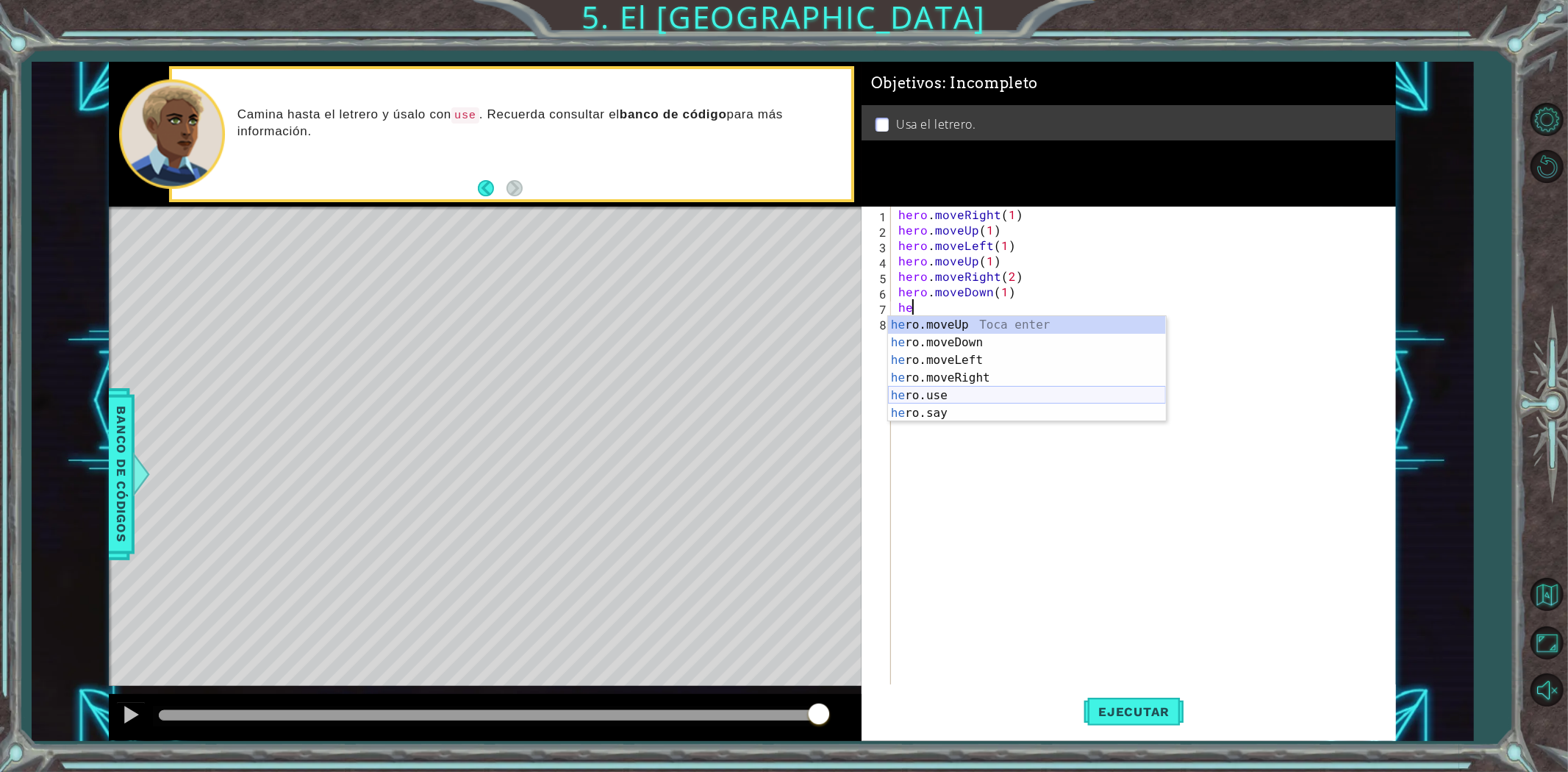
click at [923, 389] on div "he ro.moveUp Toca enter he ro.moveDown Toca enter he ro.moveLeft Toca enter he …" at bounding box center [1027, 386] width 278 height 141
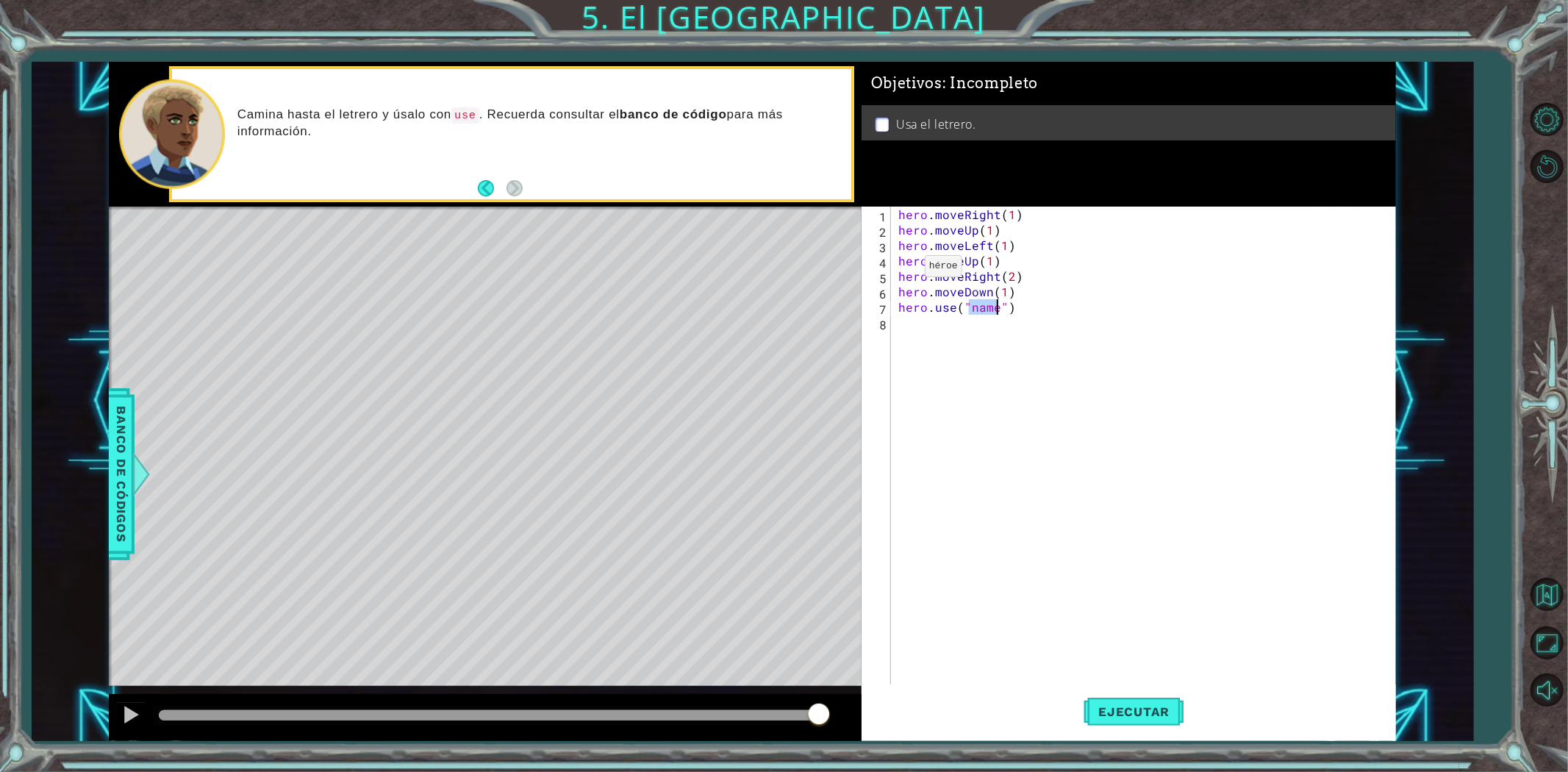
type textarea "hero.use("name")"
click at [782, 136] on p "Camina hasta el letrero y úsalo con use . Recuerda consultar el banco de código…" at bounding box center [539, 123] width 604 height 33
click at [745, 103] on div "Camina hasta el letrero y úsalo con use . Recuerda consultar el banco de código…" at bounding box center [539, 133] width 624 height 69
click at [110, 456] on span "Banco de códigos" at bounding box center [121, 474] width 23 height 152
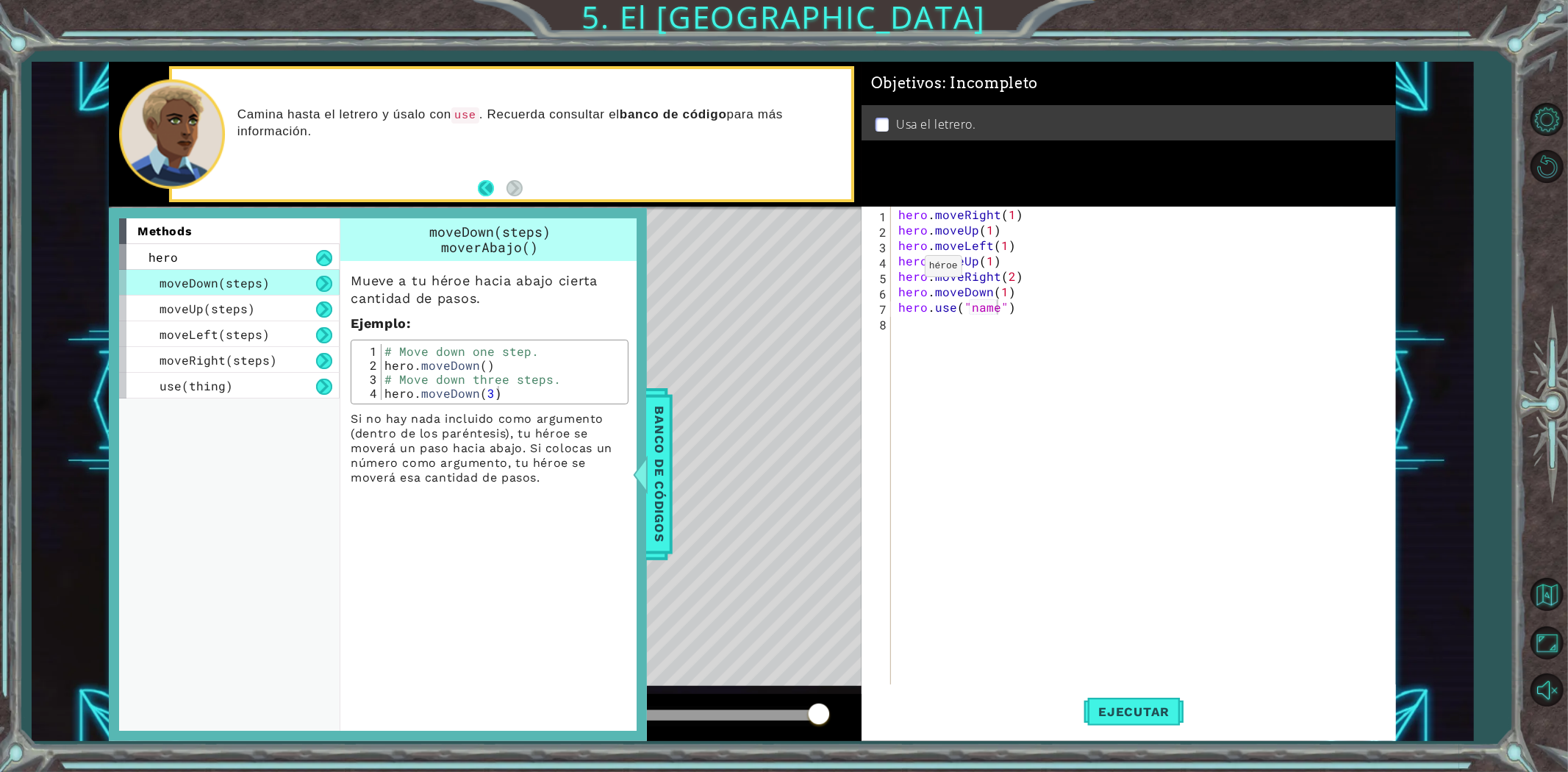
click at [489, 185] on button "Back" at bounding box center [491, 188] width 29 height 16
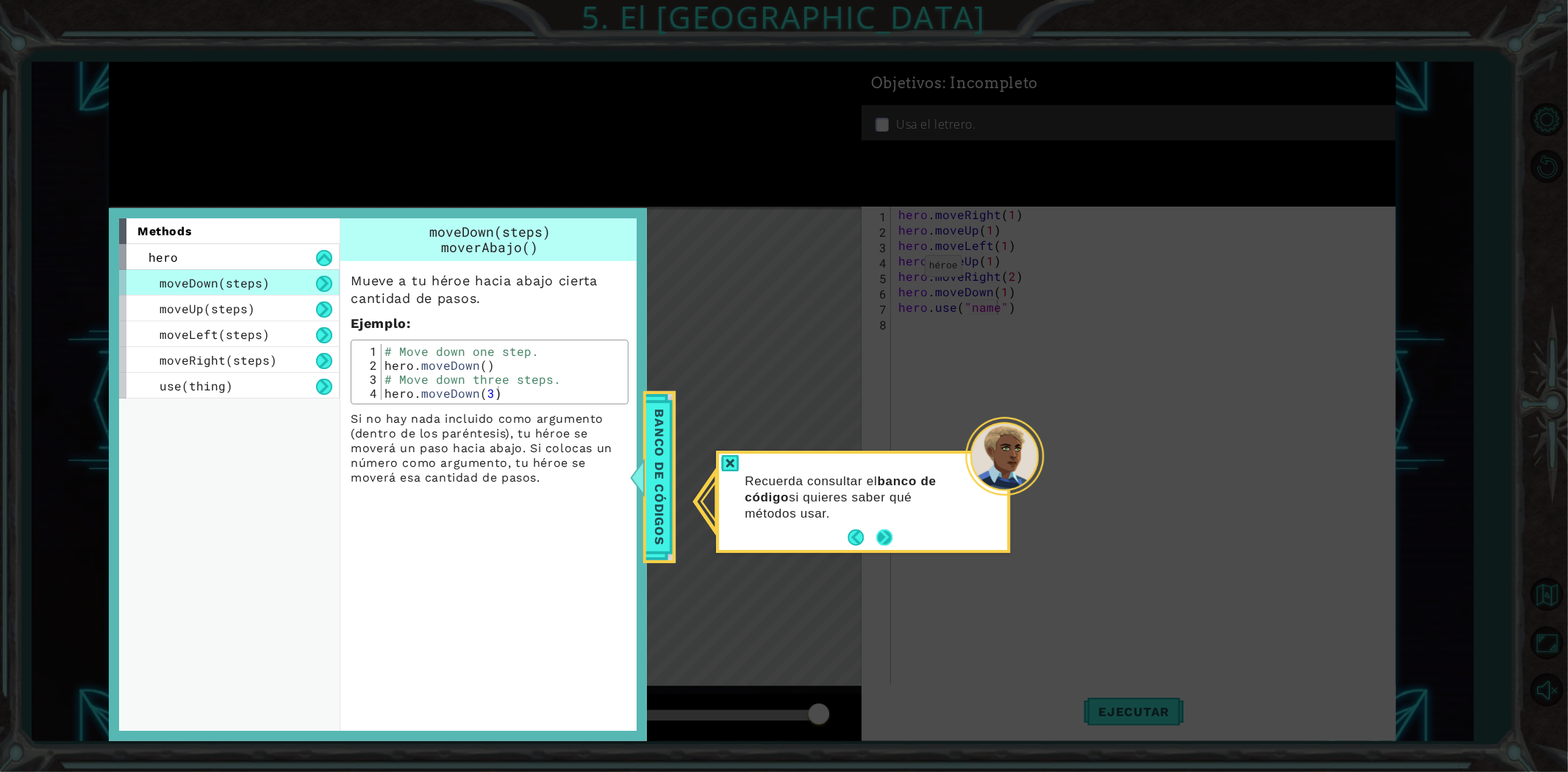
click at [893, 541] on button "Next" at bounding box center [884, 538] width 16 height 16
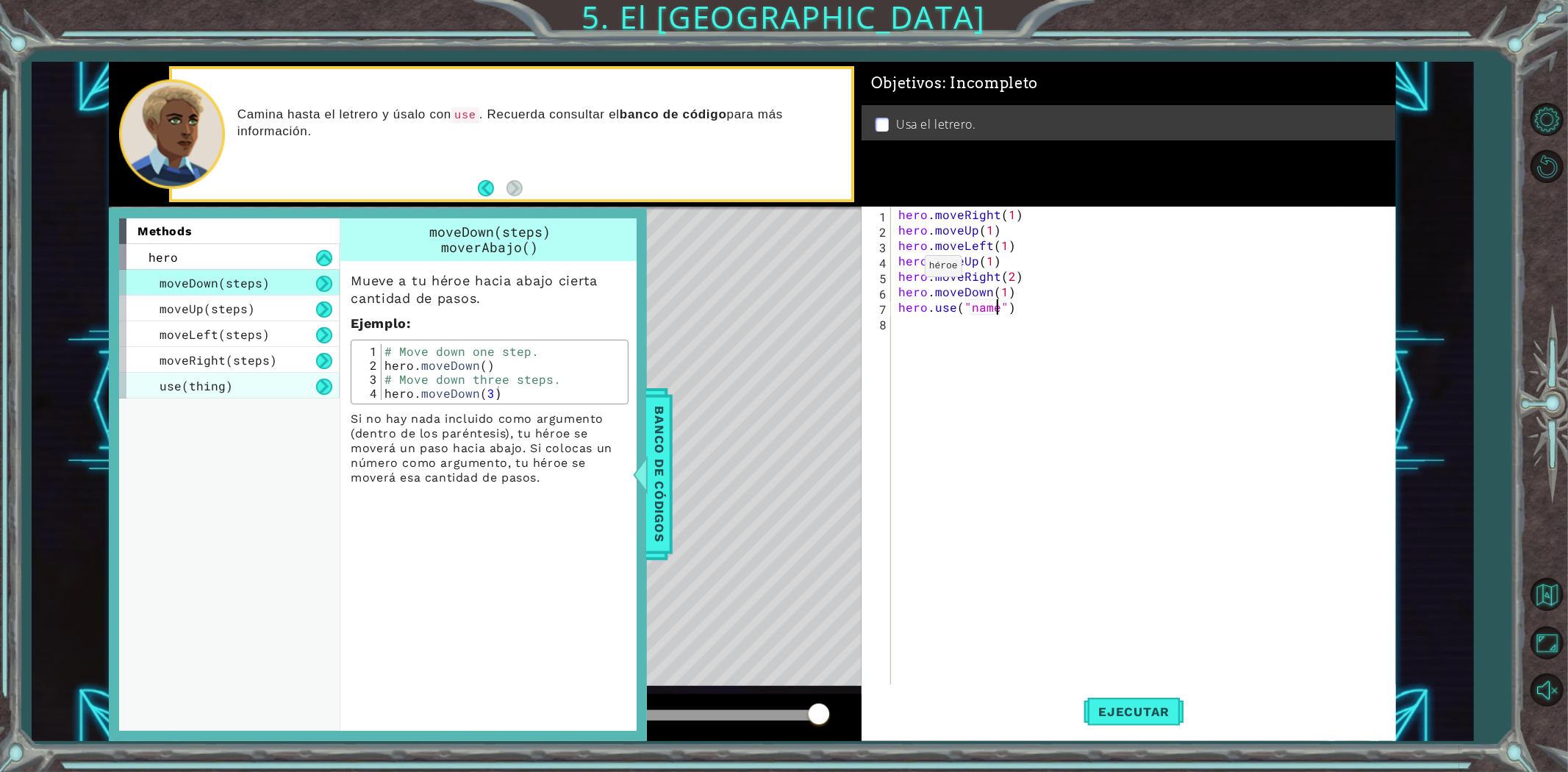
click at [252, 377] on div "use(thing)" at bounding box center [229, 385] width 220 height 26
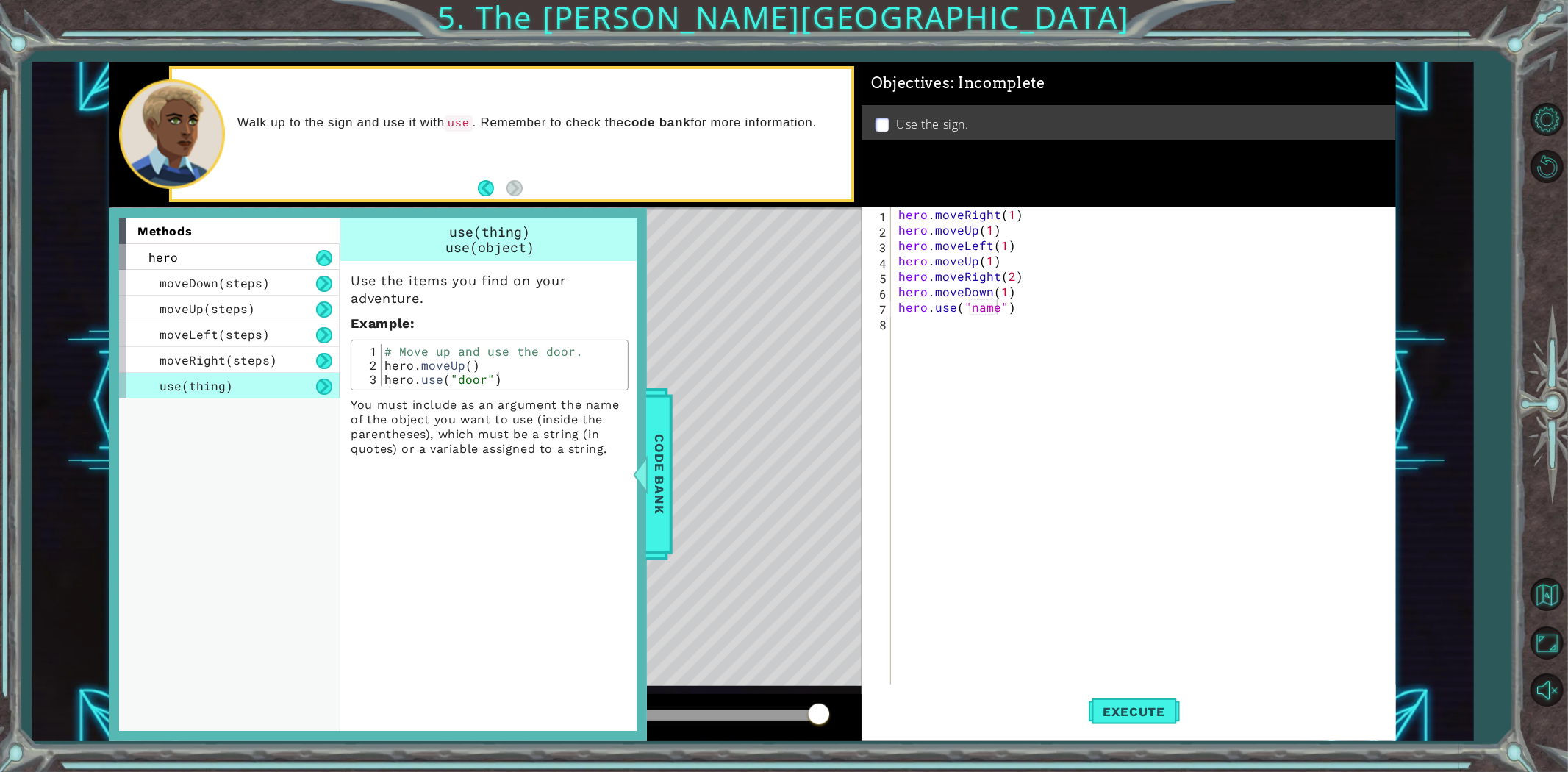
click at [998, 316] on div "hero . moveRight ( 1 ) hero . moveUp ( 1 ) hero . moveLeft ( 1 ) hero . moveUp …" at bounding box center [1147, 461] width 503 height 509
click at [995, 309] on div "hero . moveRight ( 1 ) hero . moveUp ( 1 ) hero . moveLeft ( 1 ) hero . moveUp …" at bounding box center [1147, 461] width 503 height 509
type textarea "hero.use("sign")"
click at [667, 489] on font "Code bank" at bounding box center [659, 474] width 15 height 80
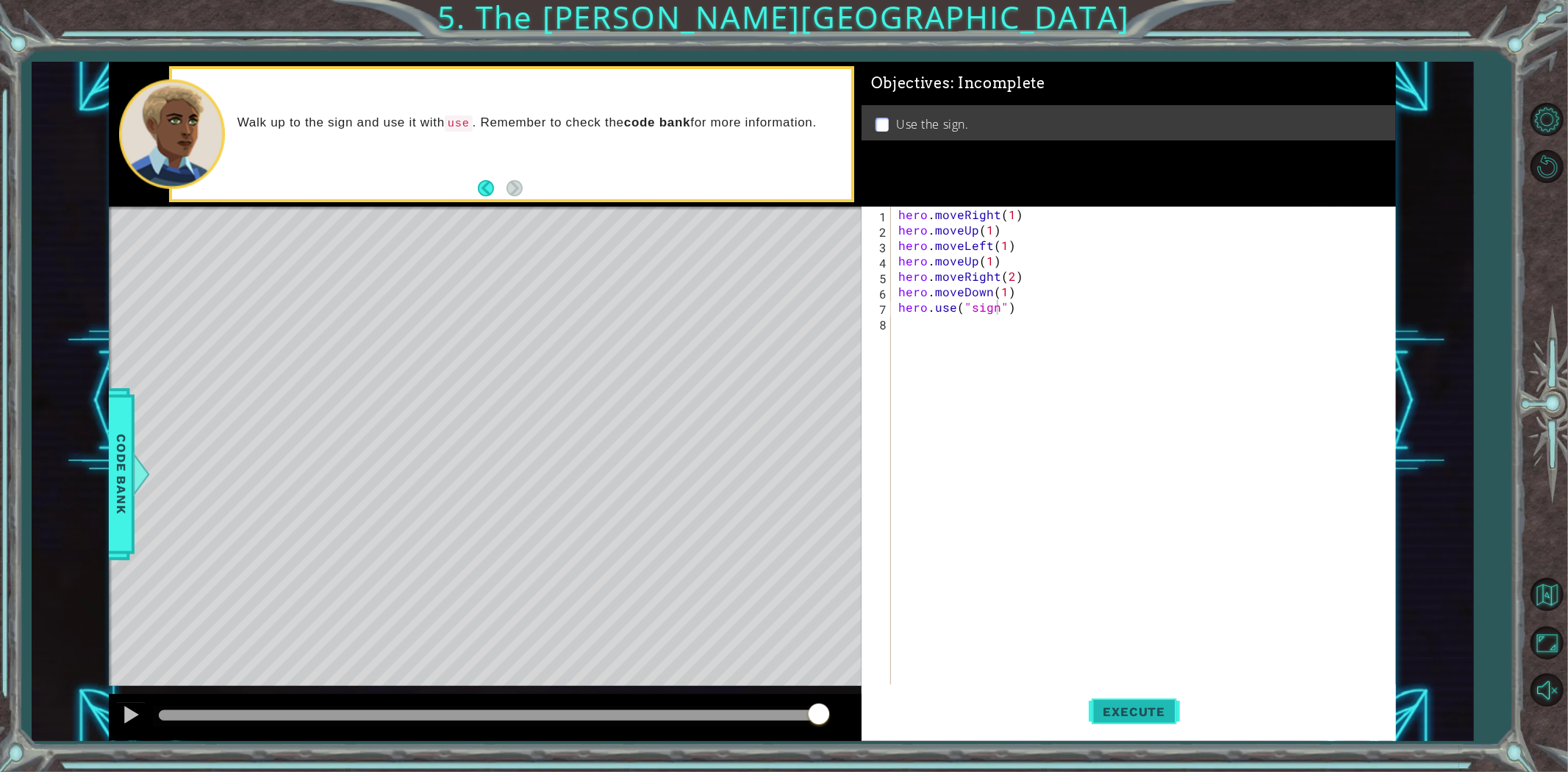
click at [1124, 709] on button "Execute" at bounding box center [1134, 711] width 91 height 53
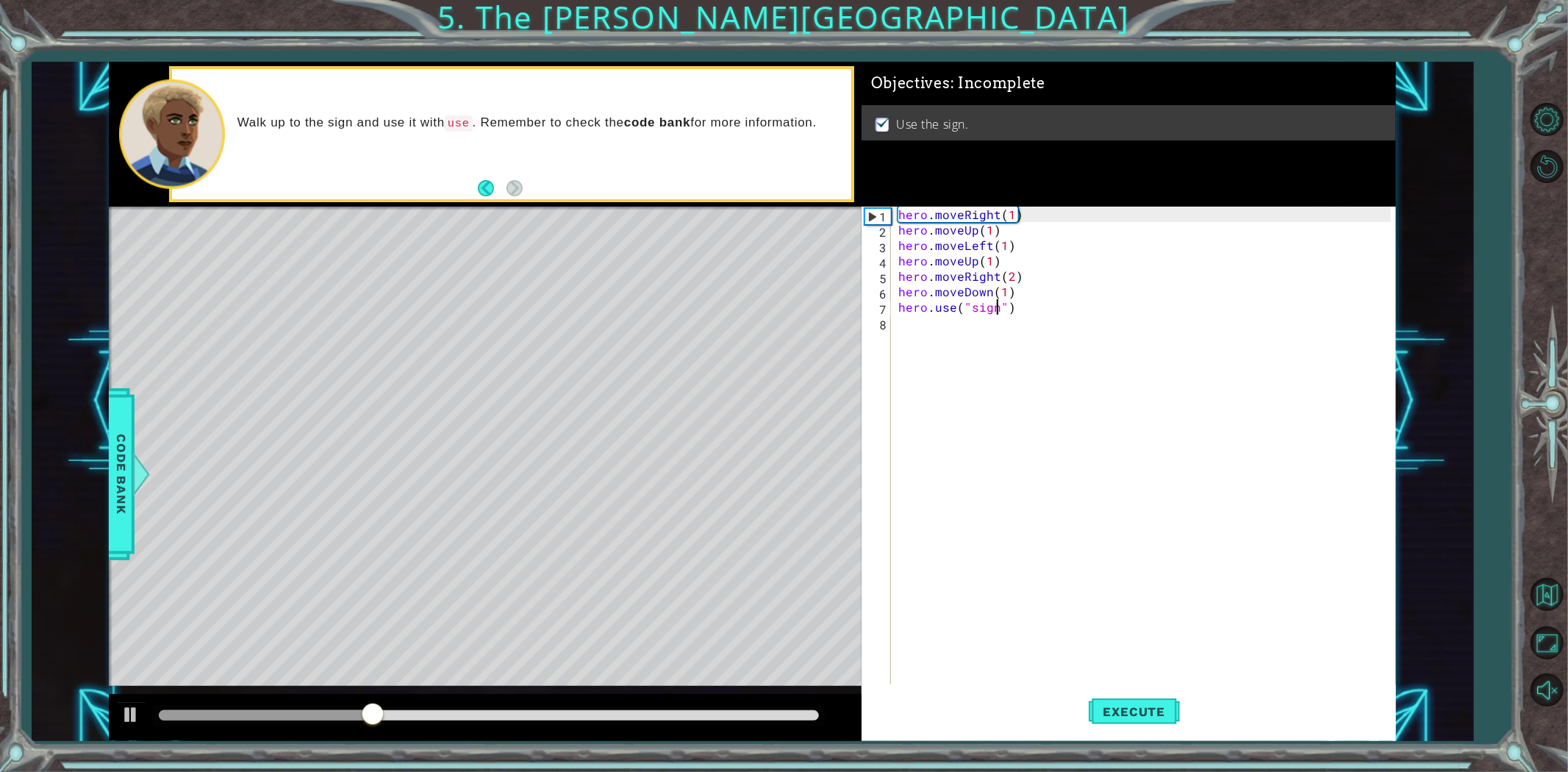
click font "Charging..."
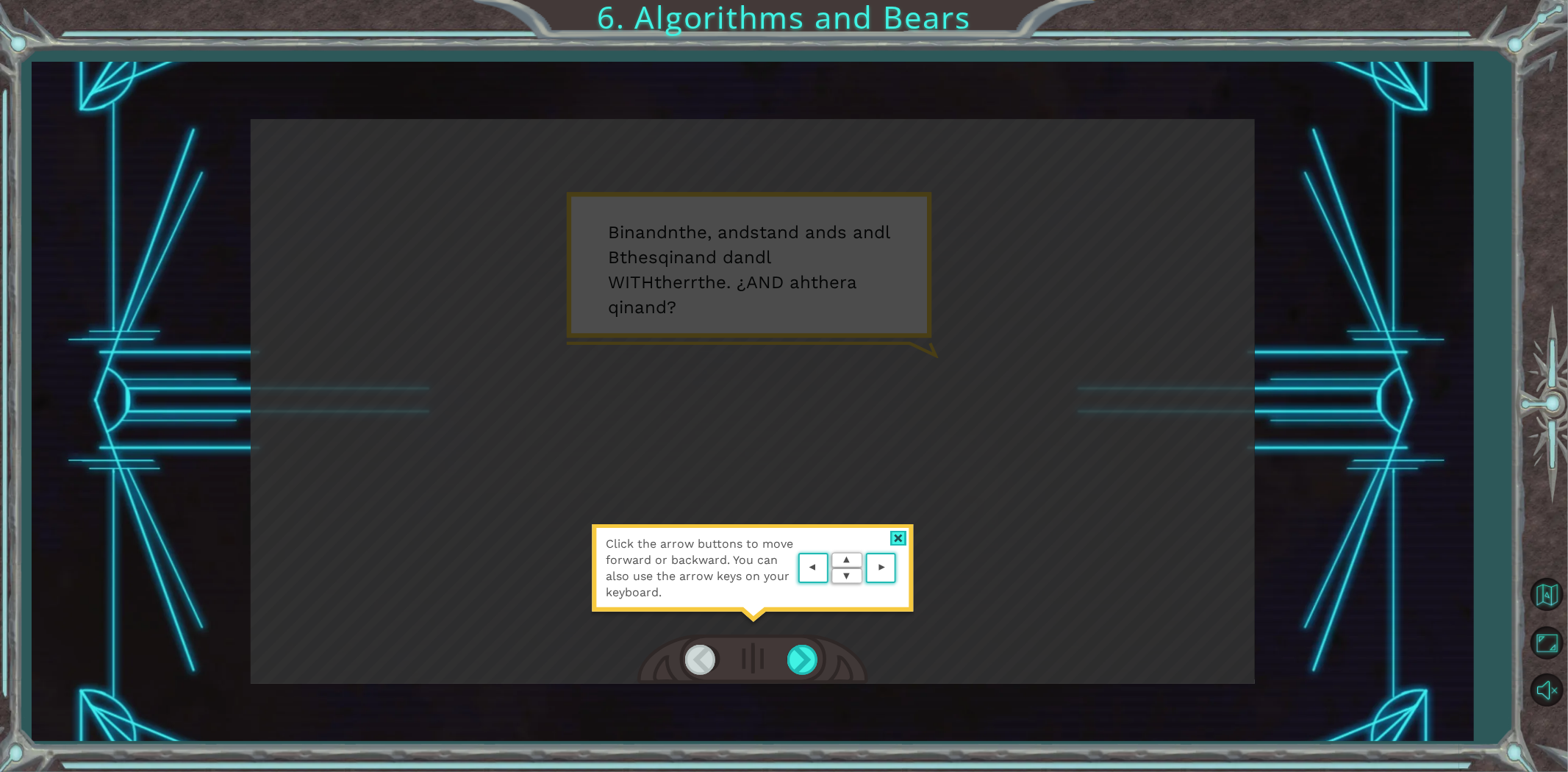
click at [898, 536] on div at bounding box center [899, 539] width 17 height 15
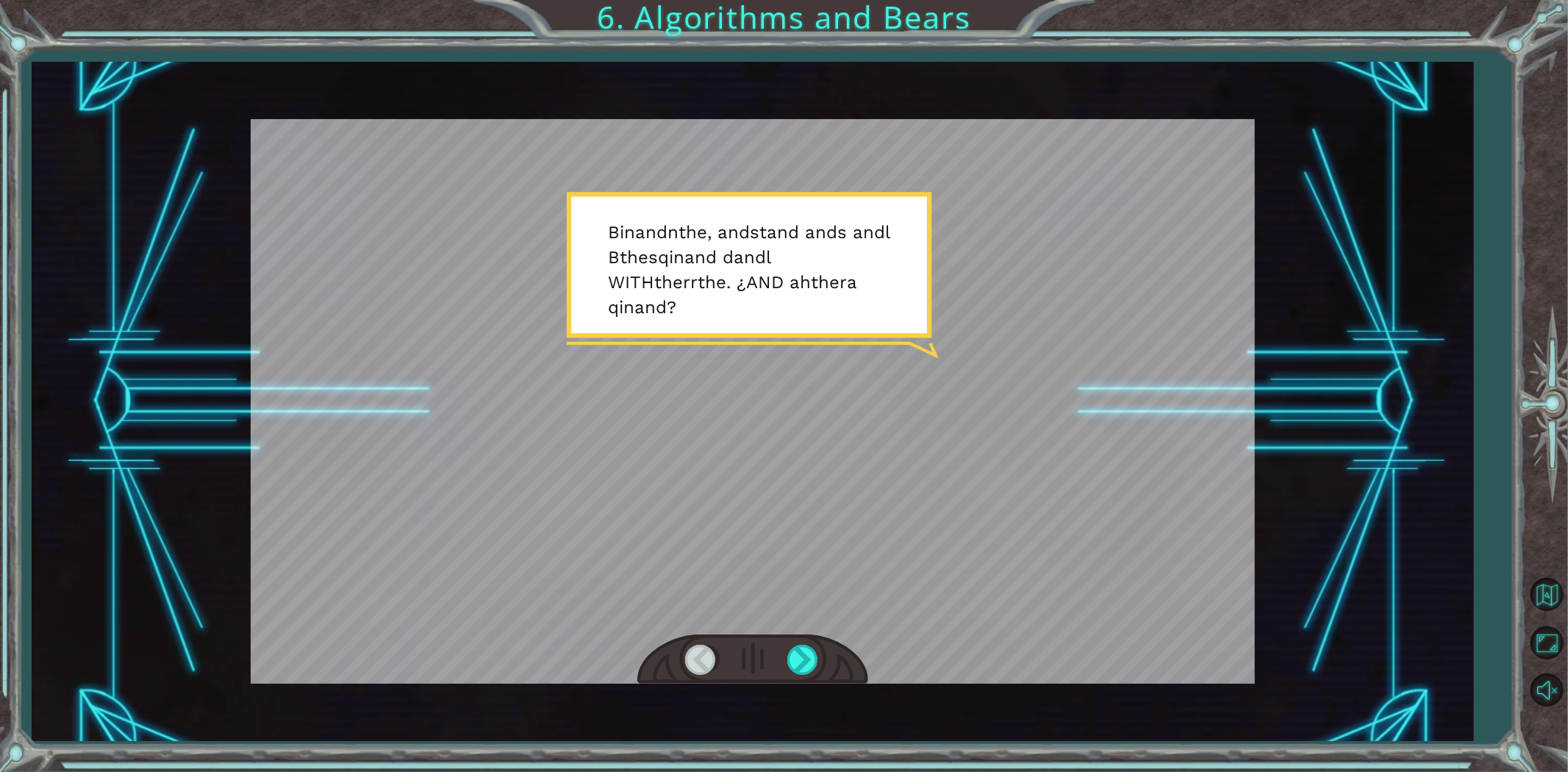
click at [866, 577] on div at bounding box center [752, 401] width 1004 height 565
click at [810, 663] on div at bounding box center [804, 659] width 33 height 30
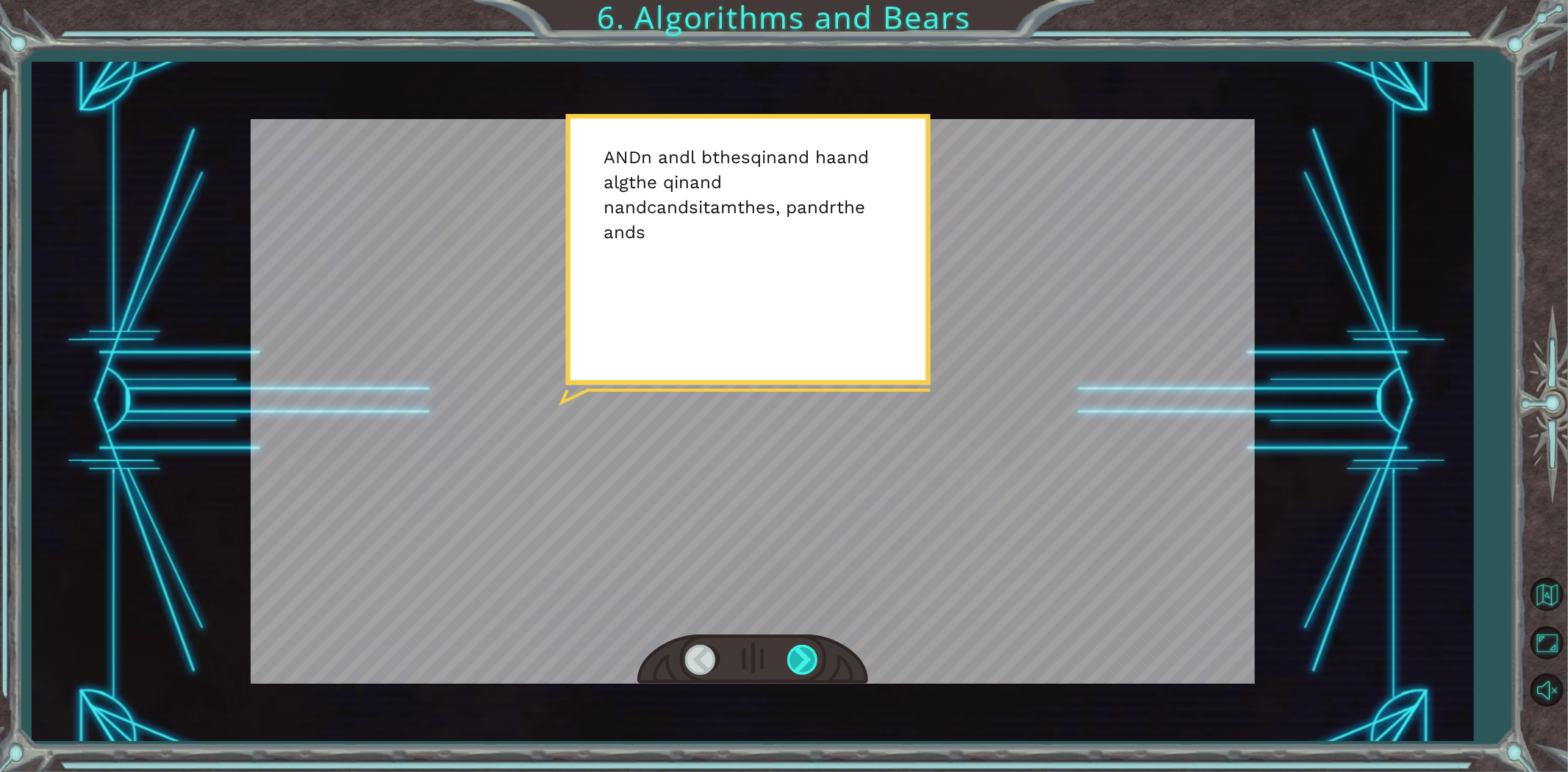
click at [802, 649] on div at bounding box center [804, 659] width 33 height 30
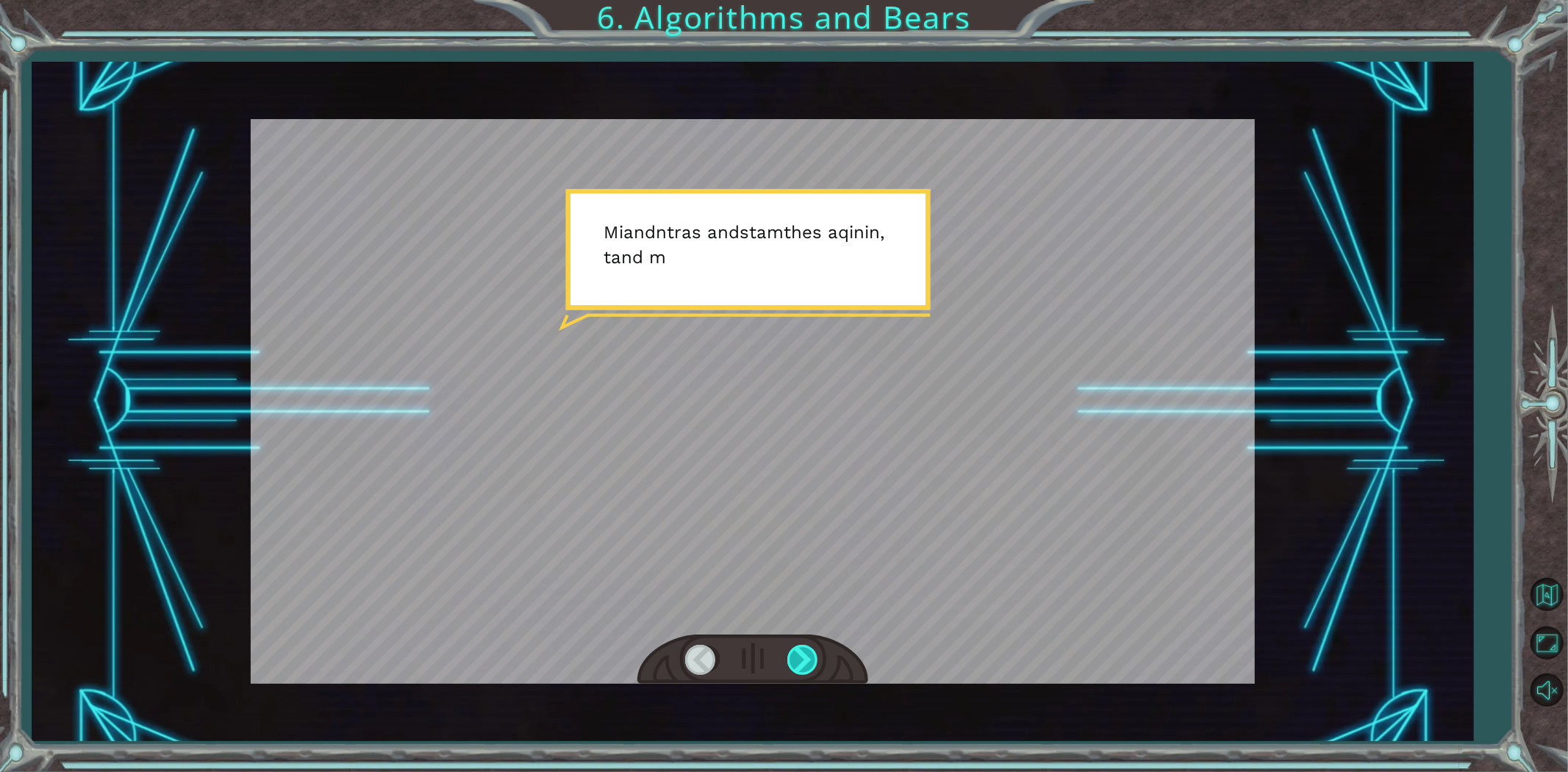
click at [802, 649] on div at bounding box center [804, 659] width 33 height 30
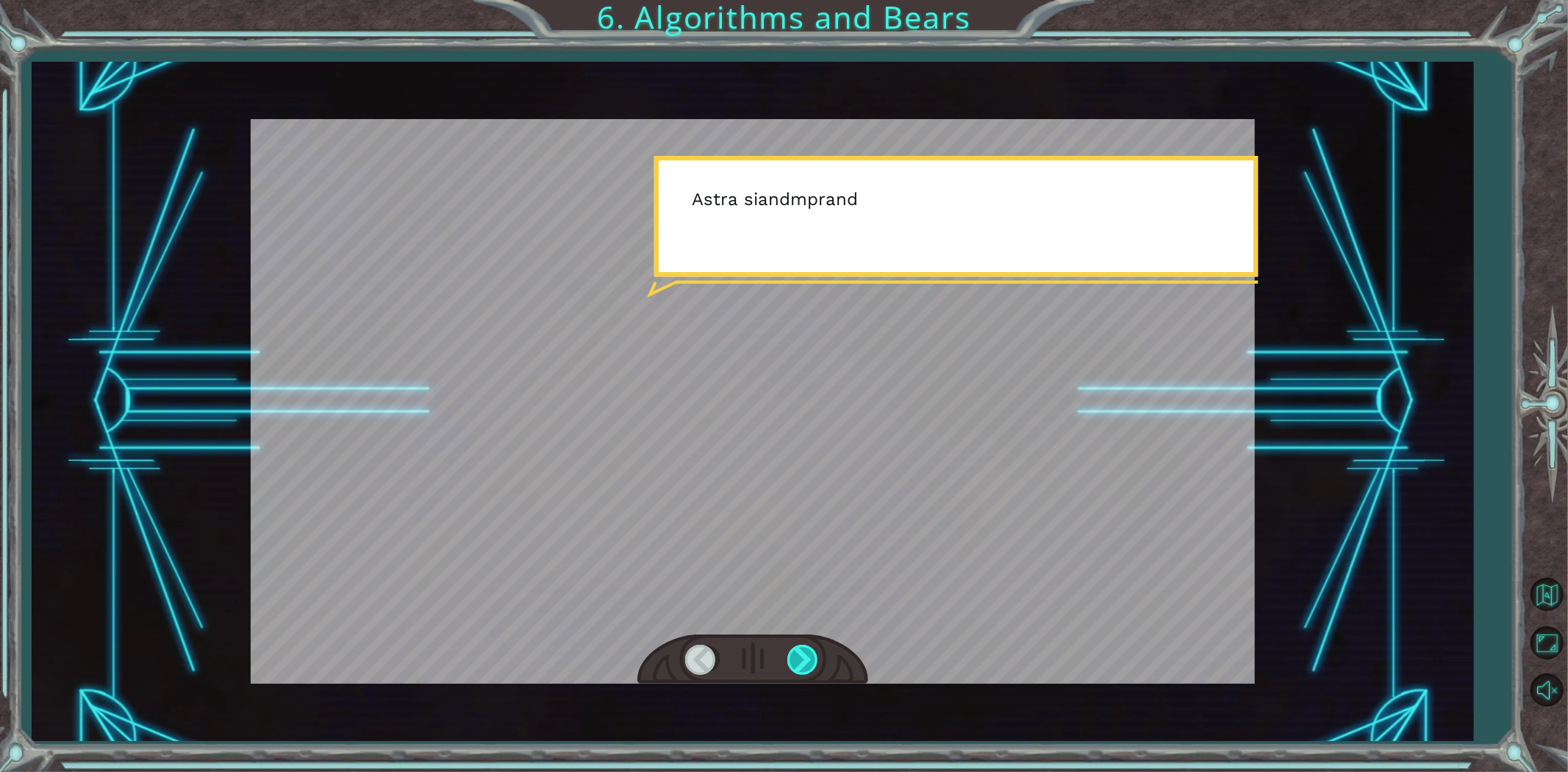
click at [802, 649] on div at bounding box center [804, 659] width 33 height 30
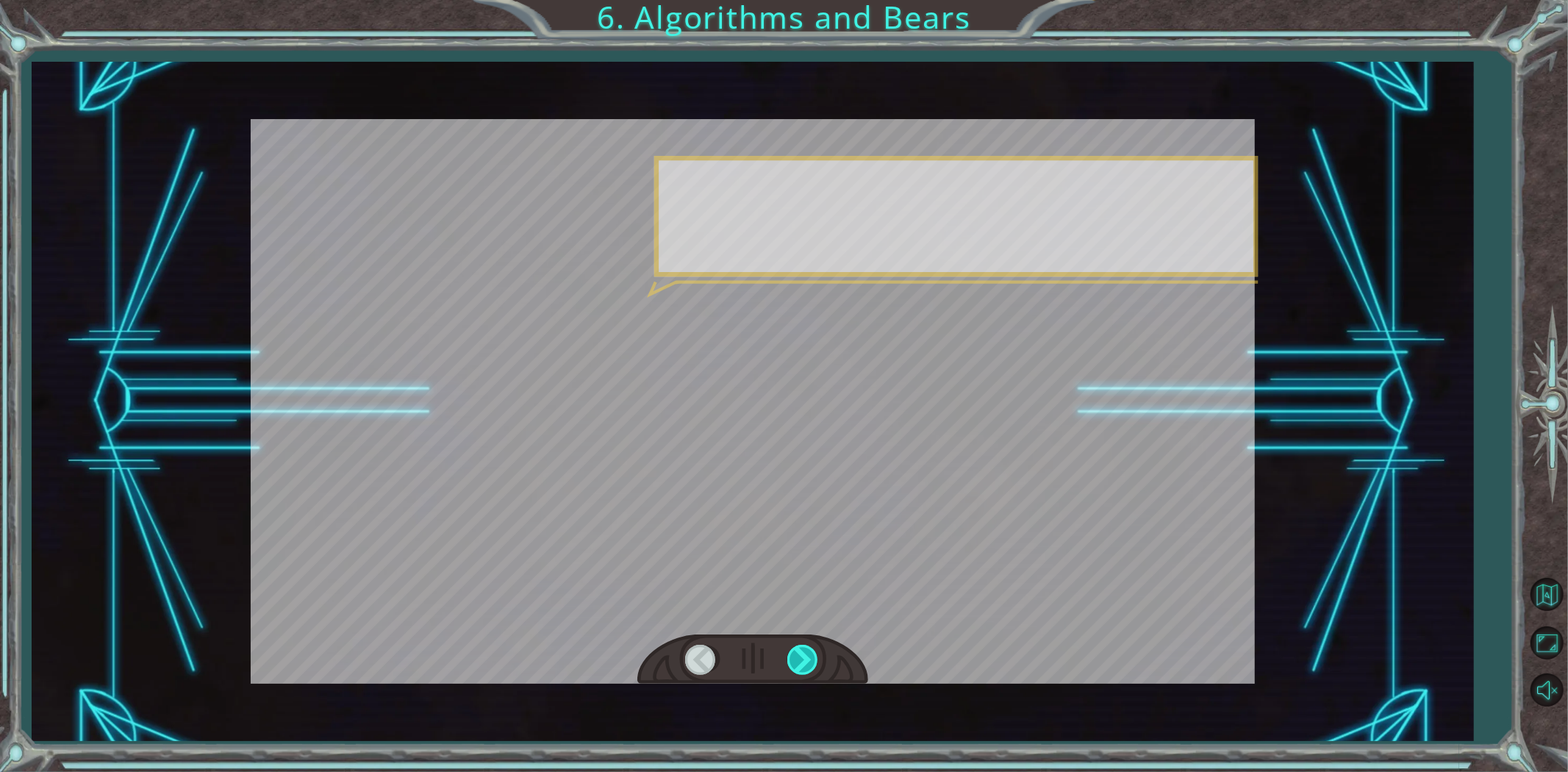
click at [802, 649] on div at bounding box center [804, 659] width 33 height 30
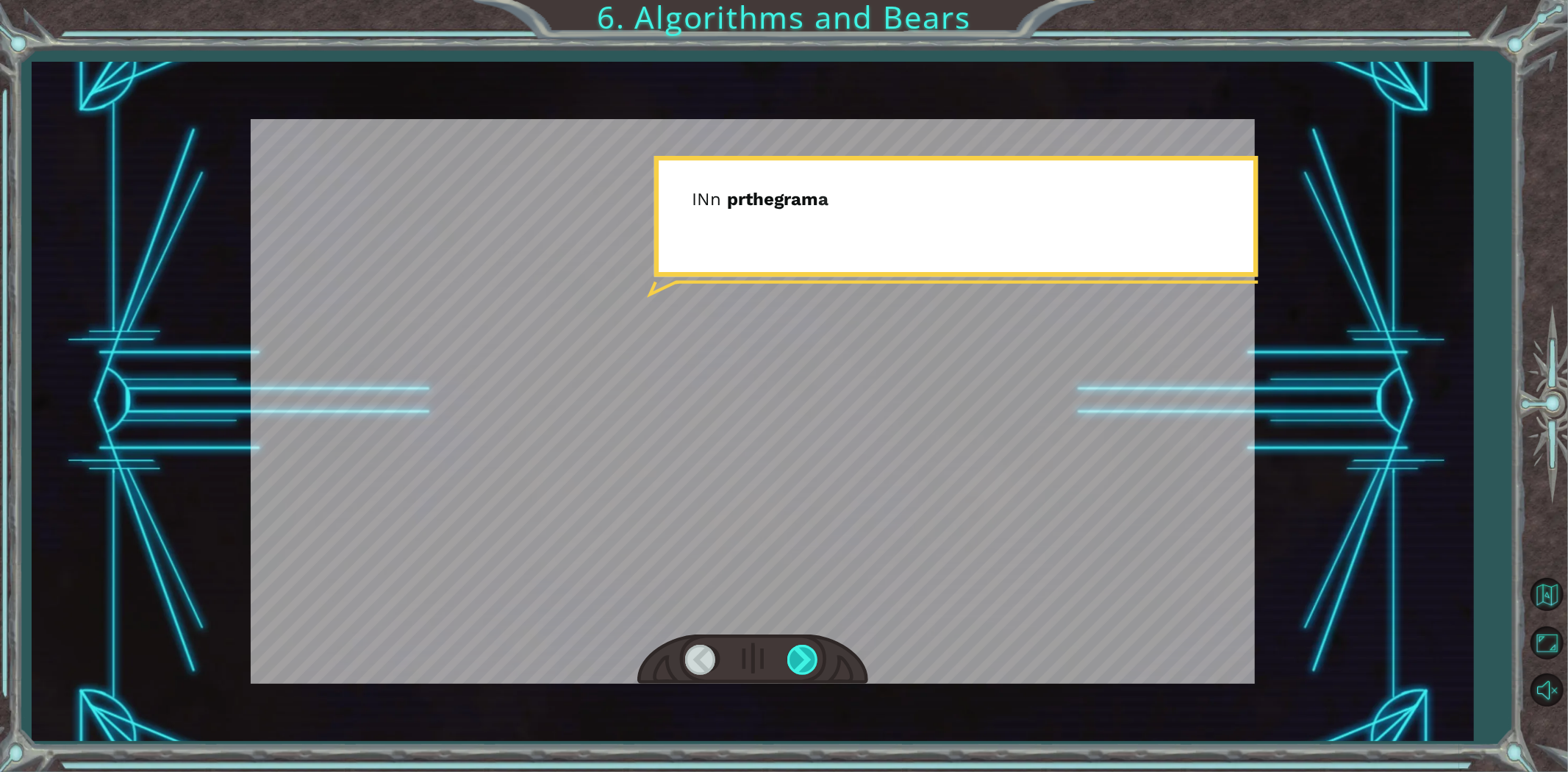
click at [802, 649] on div at bounding box center [804, 659] width 33 height 30
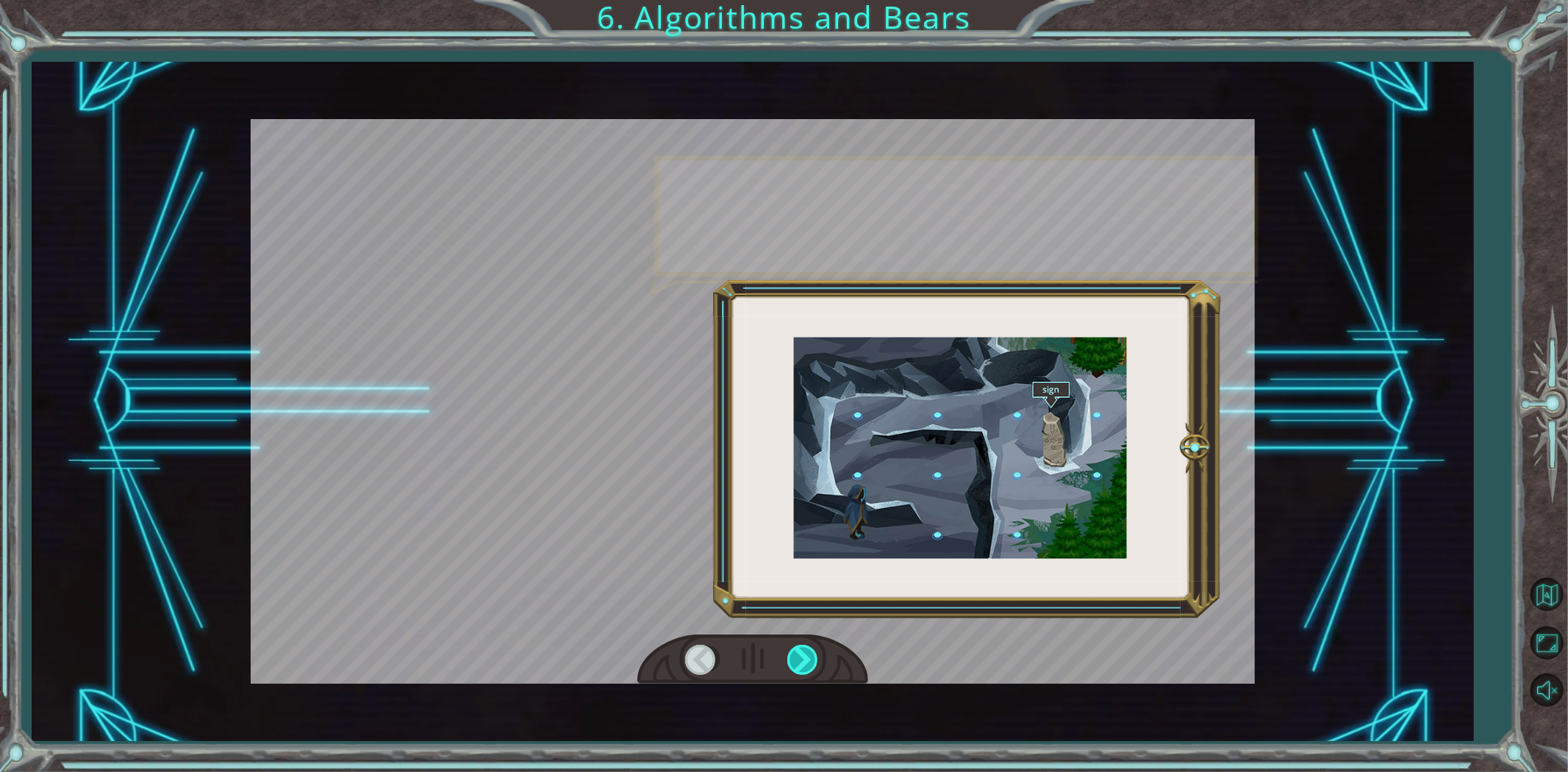
click at [802, 649] on div at bounding box center [804, 659] width 33 height 30
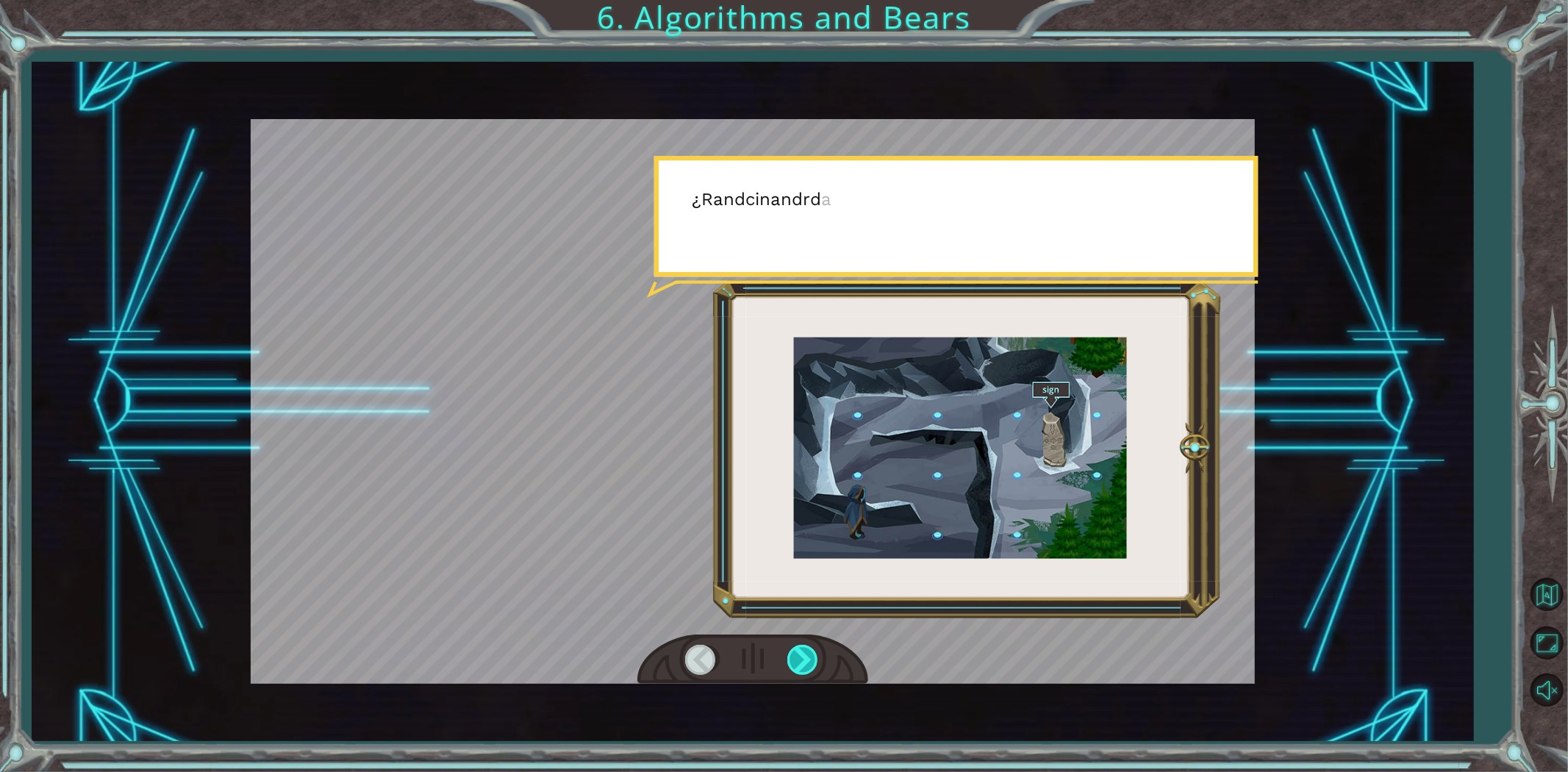
click at [802, 649] on div at bounding box center [804, 659] width 33 height 30
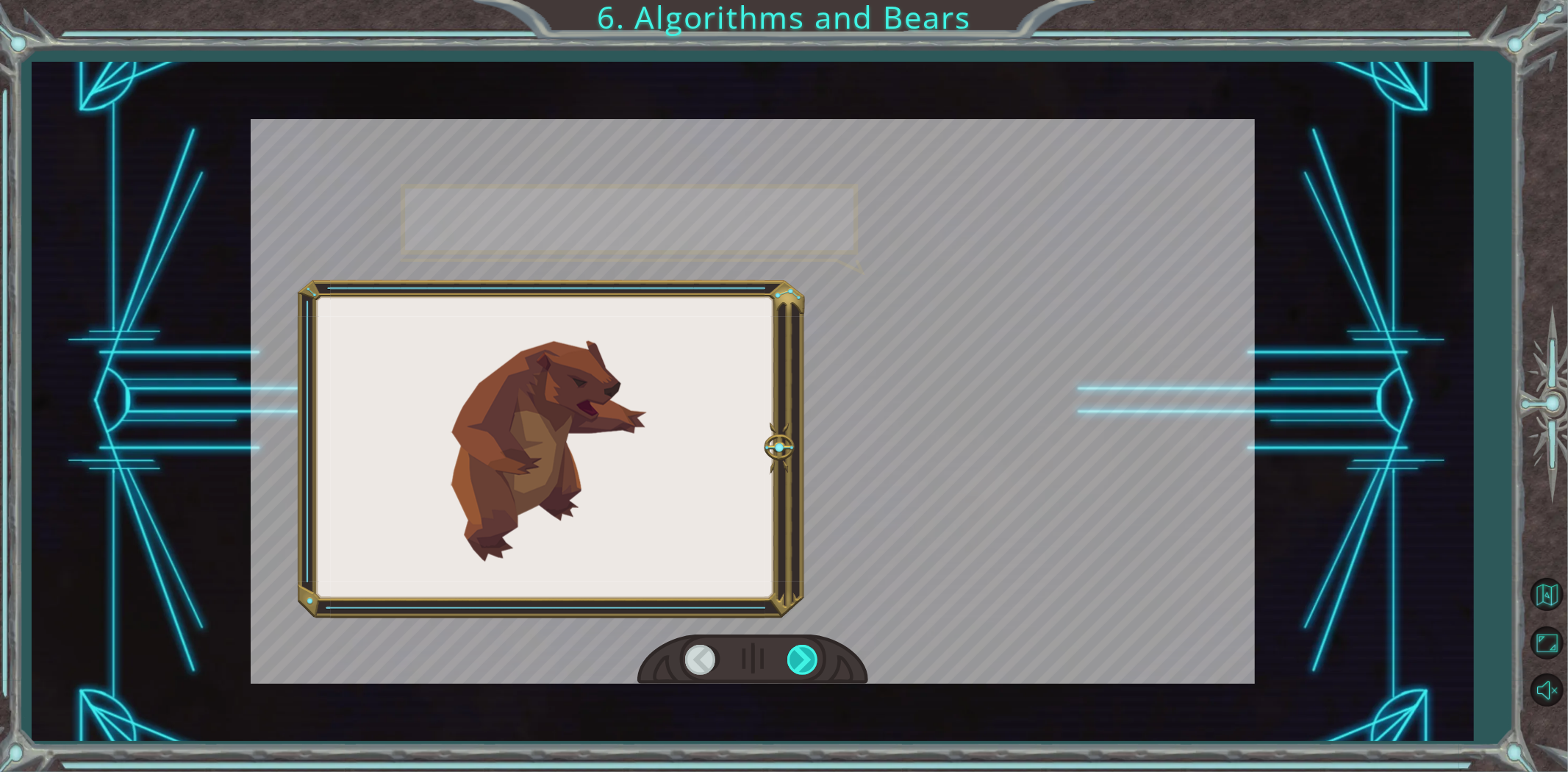
click at [802, 649] on div at bounding box center [804, 659] width 33 height 30
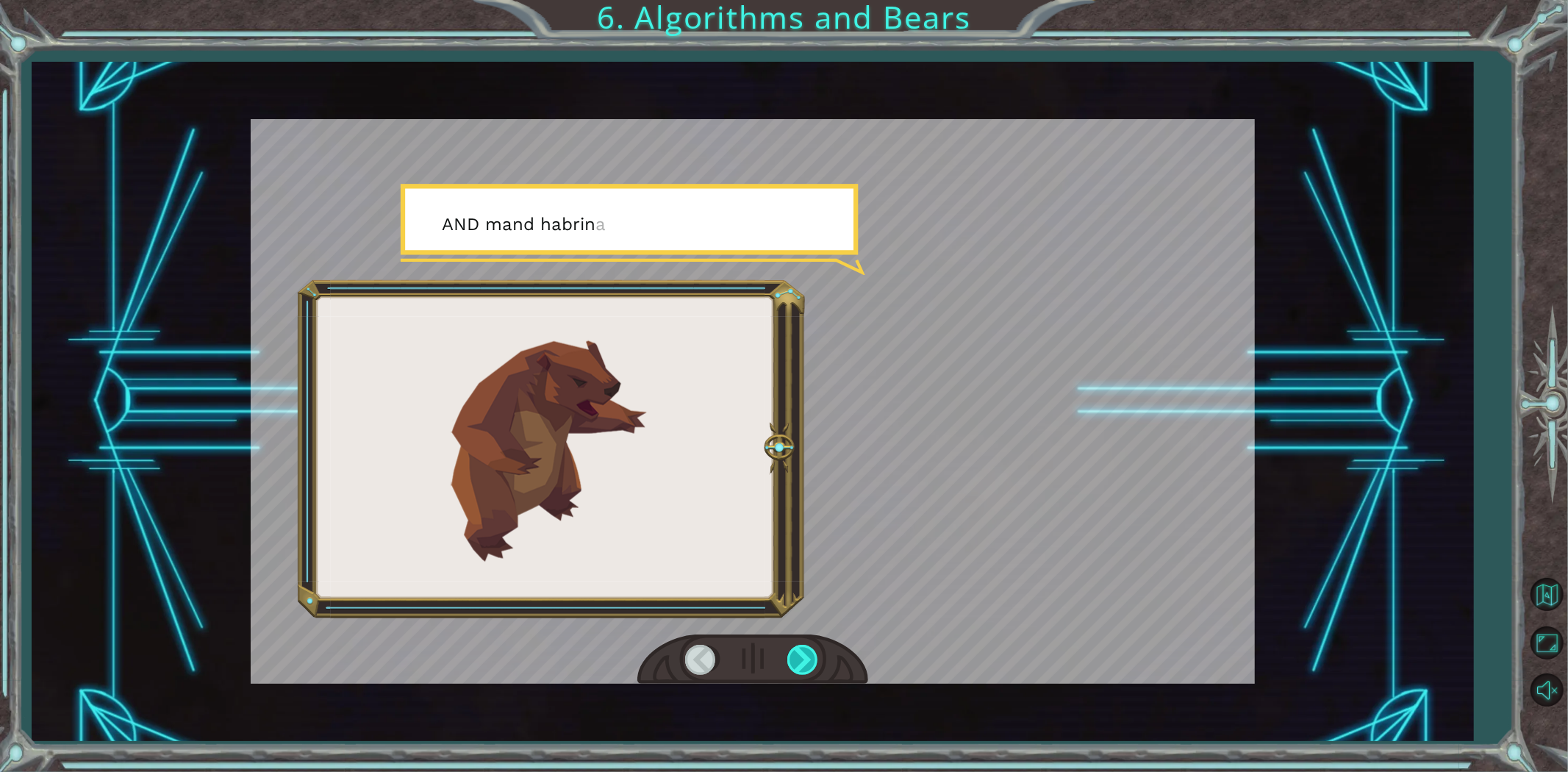
click at [804, 649] on div at bounding box center [804, 659] width 33 height 30
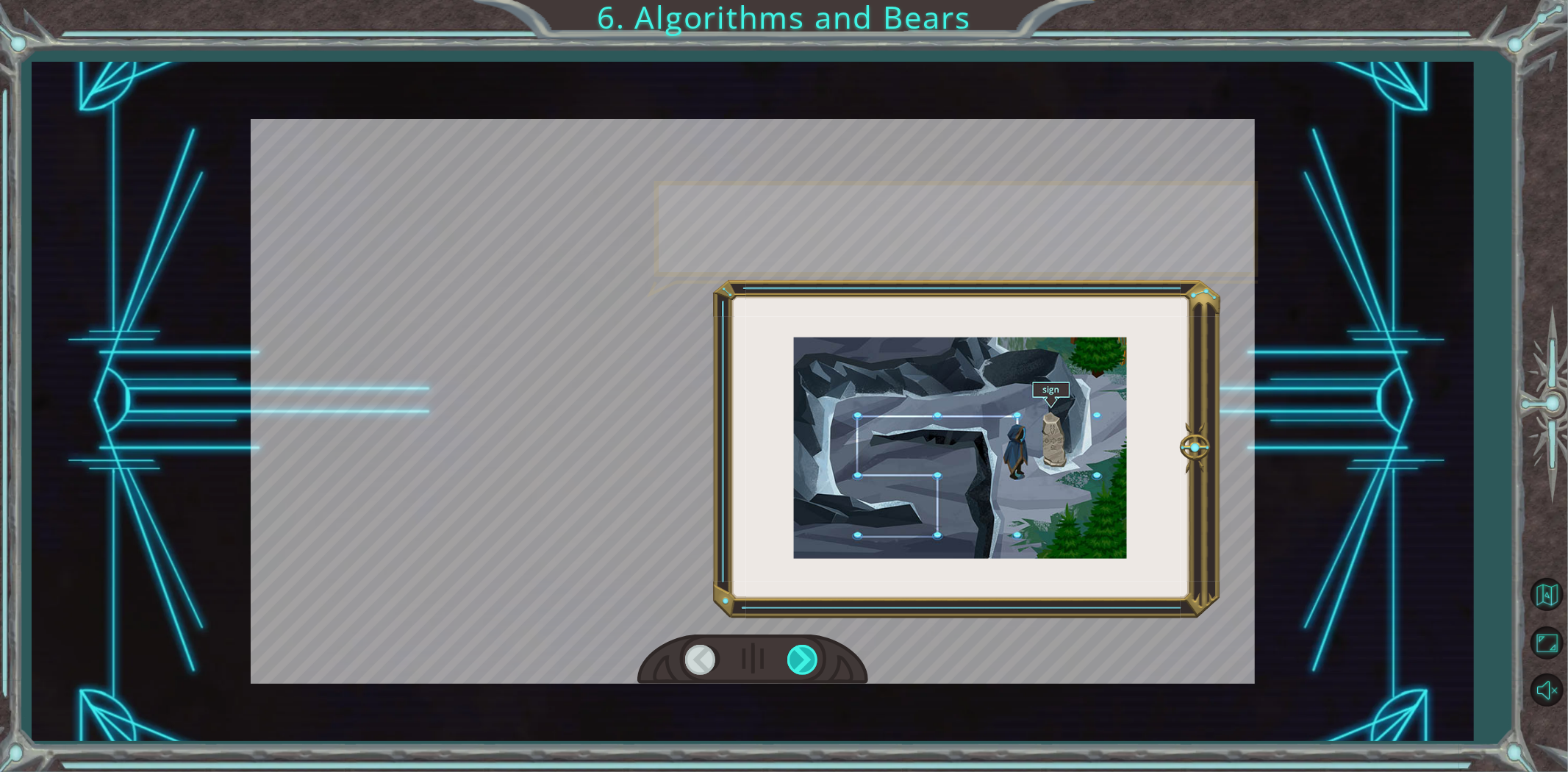
click at [804, 649] on div at bounding box center [804, 659] width 33 height 30
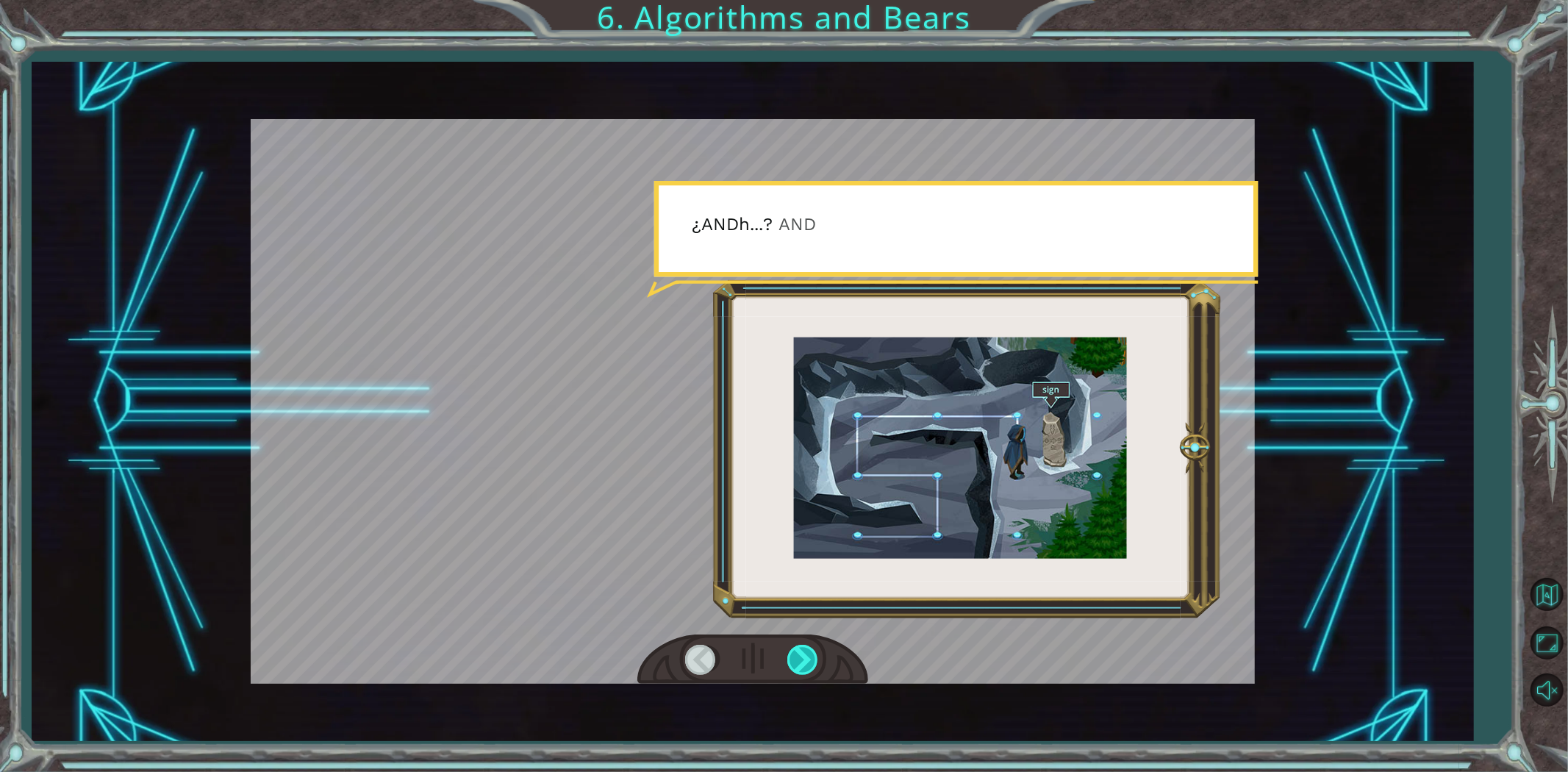
click at [804, 649] on div at bounding box center [804, 659] width 33 height 30
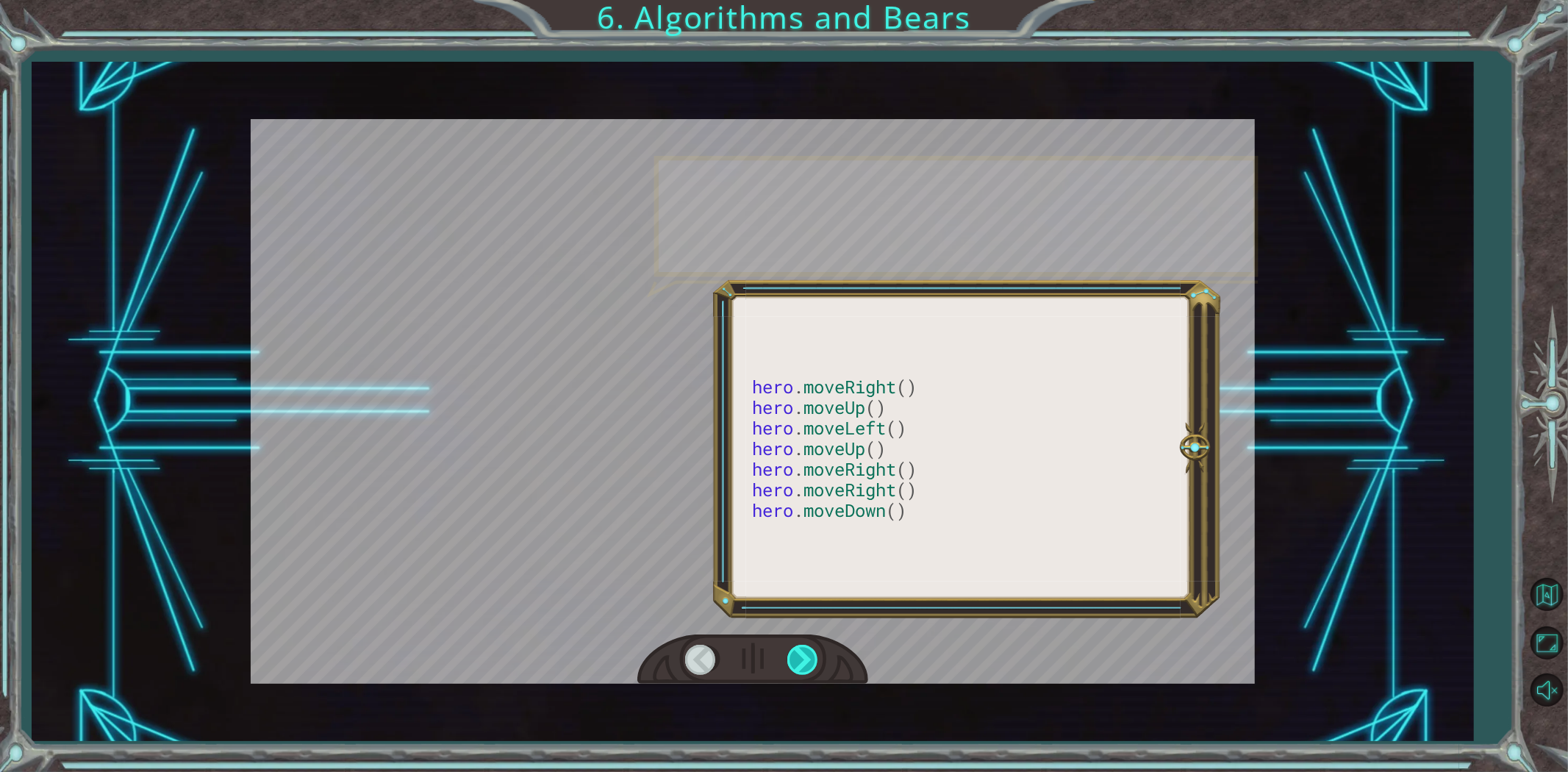
click at [804, 649] on div at bounding box center [804, 659] width 33 height 30
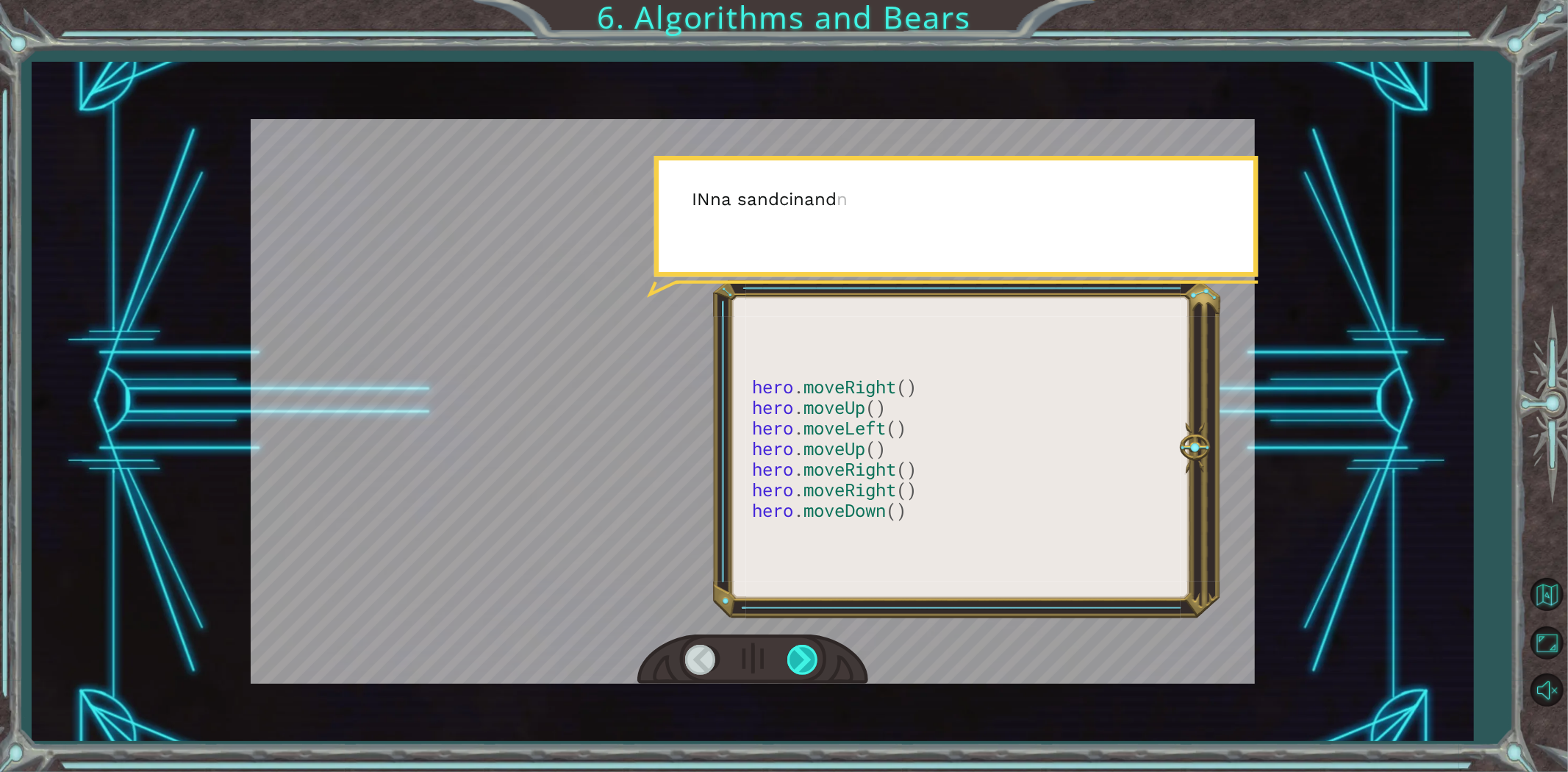
click at [804, 649] on div at bounding box center [804, 659] width 33 height 30
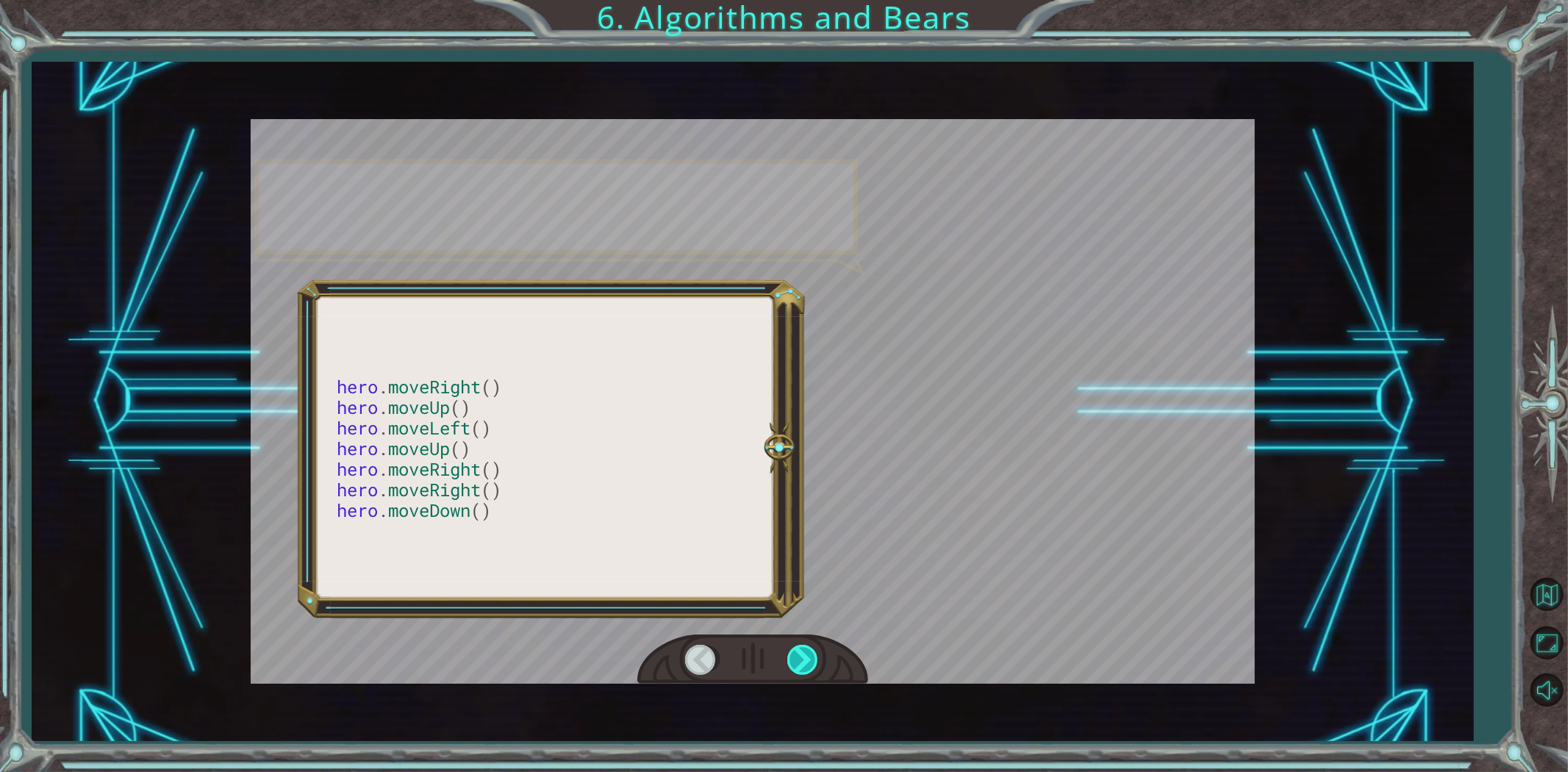
click at [804, 649] on div at bounding box center [804, 659] width 33 height 30
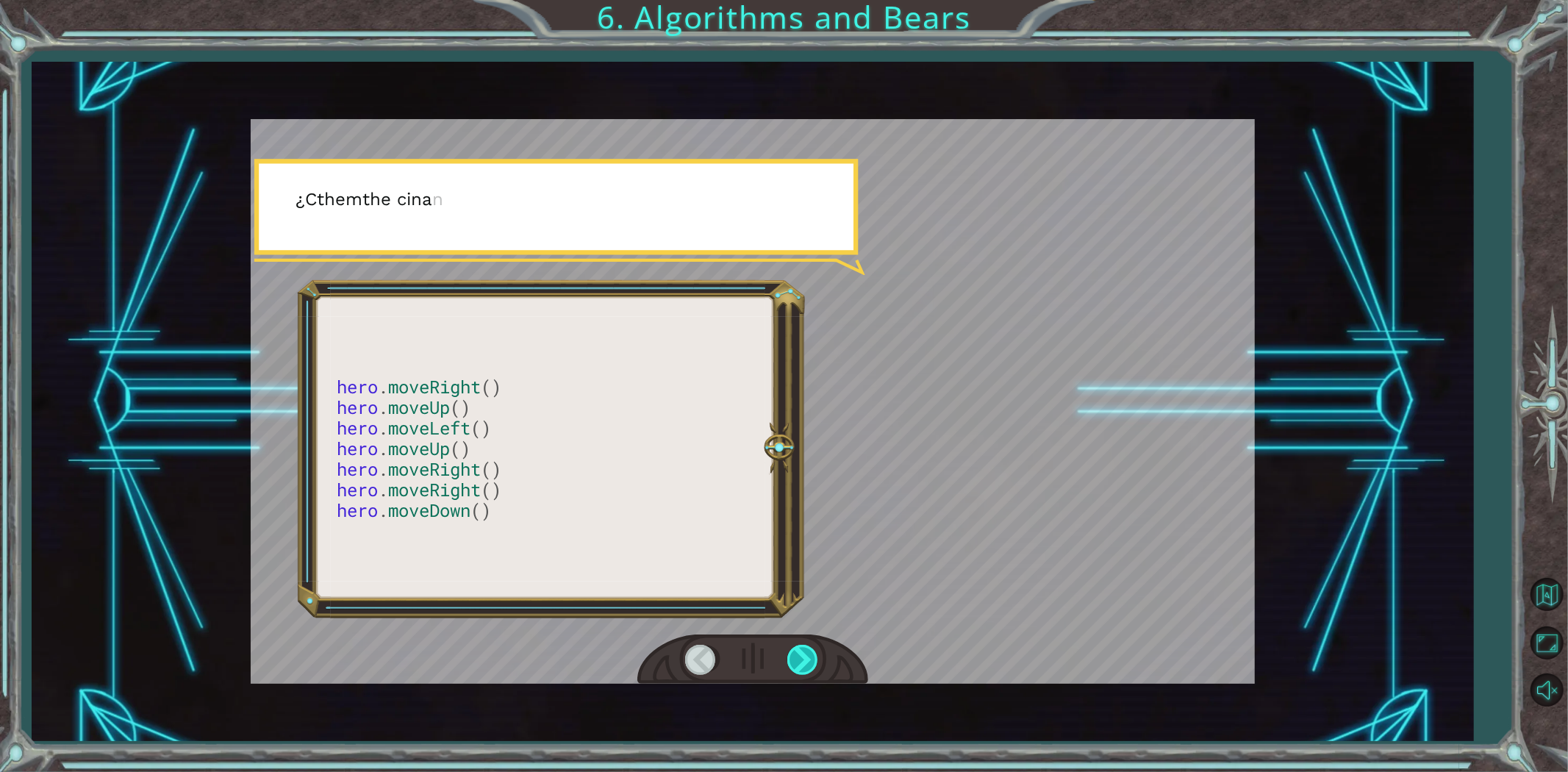
click at [804, 649] on div at bounding box center [804, 659] width 33 height 30
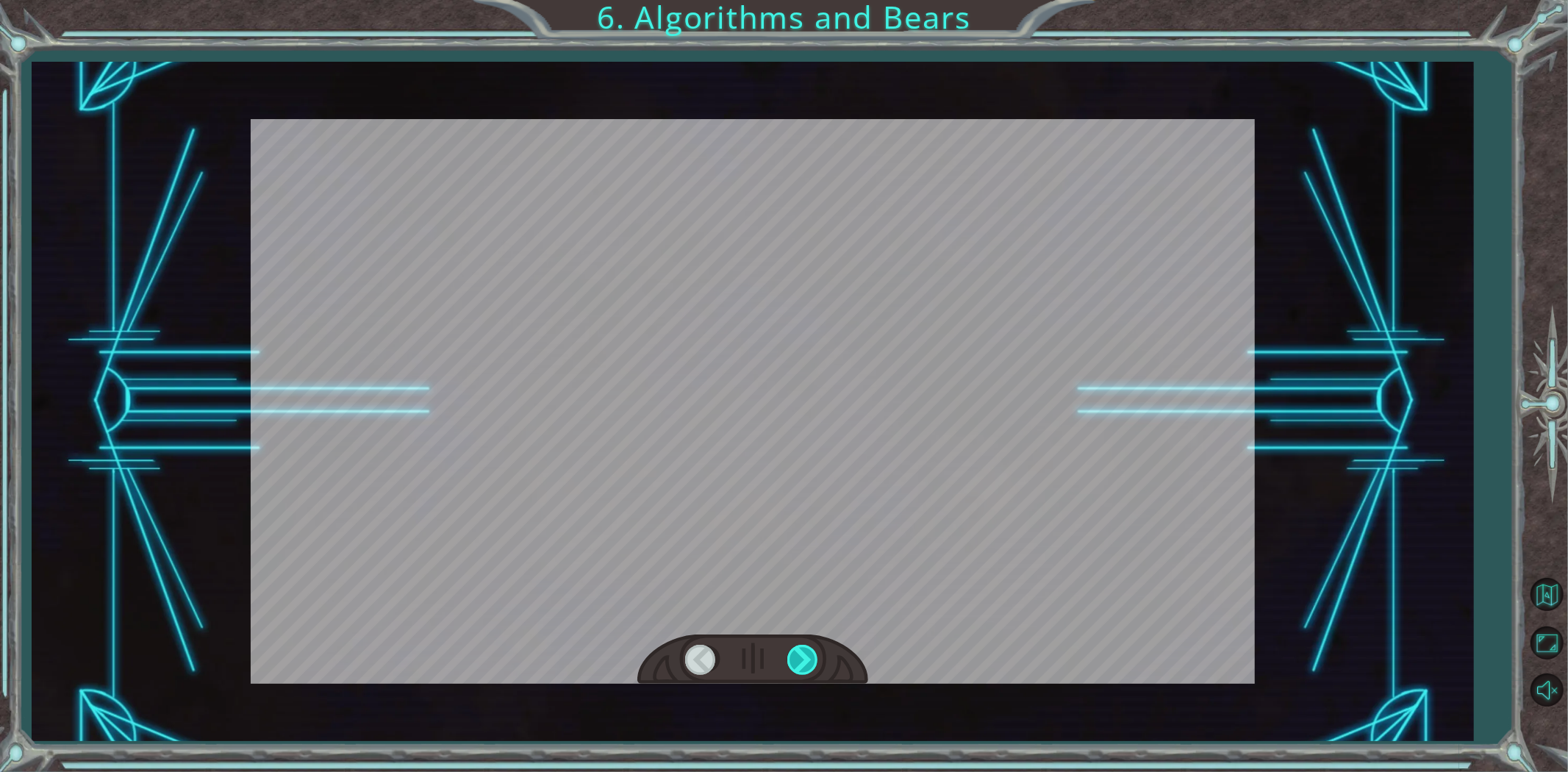
click at [804, 649] on div at bounding box center [804, 659] width 33 height 30
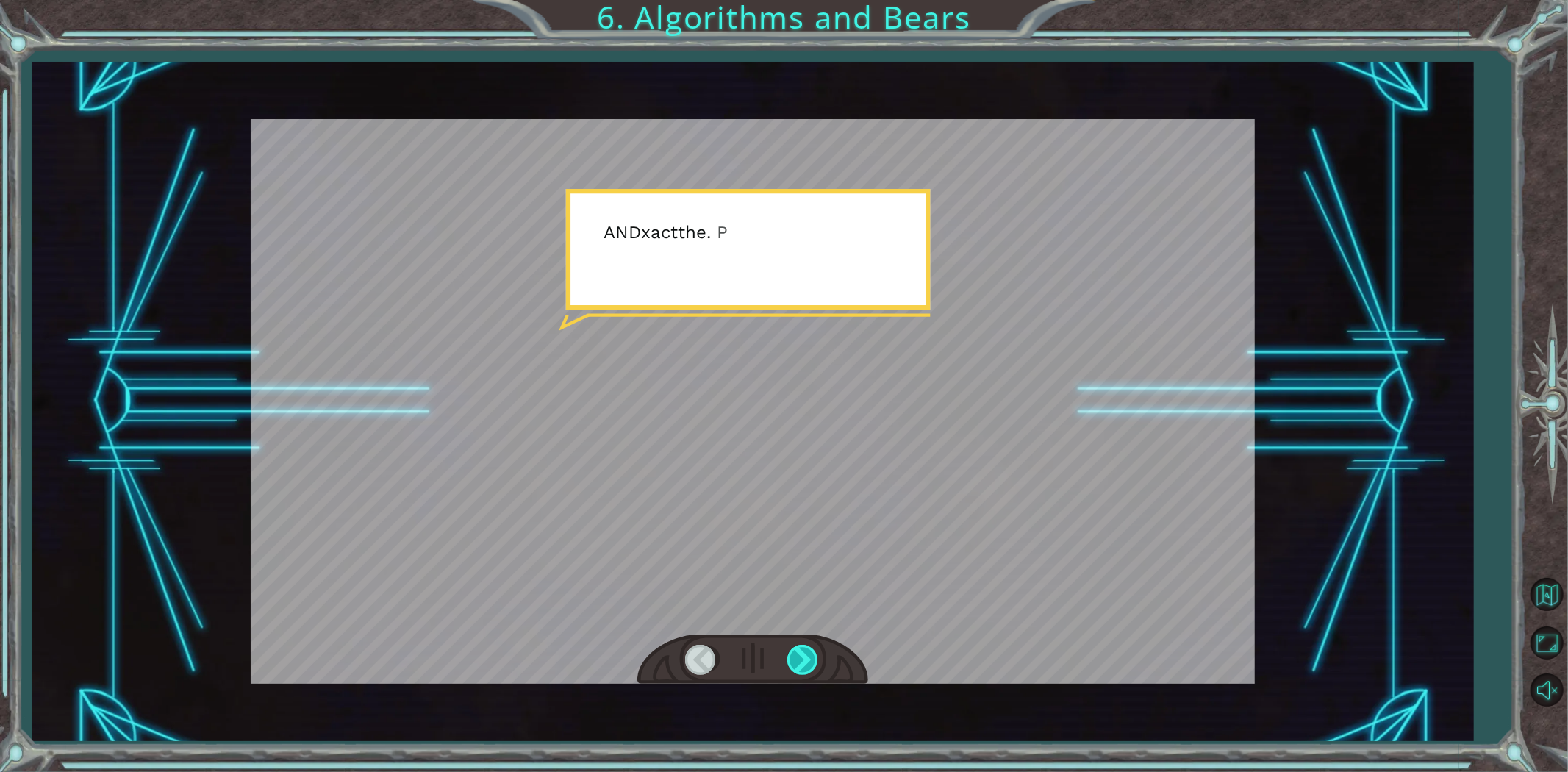
click at [804, 649] on div at bounding box center [804, 659] width 33 height 30
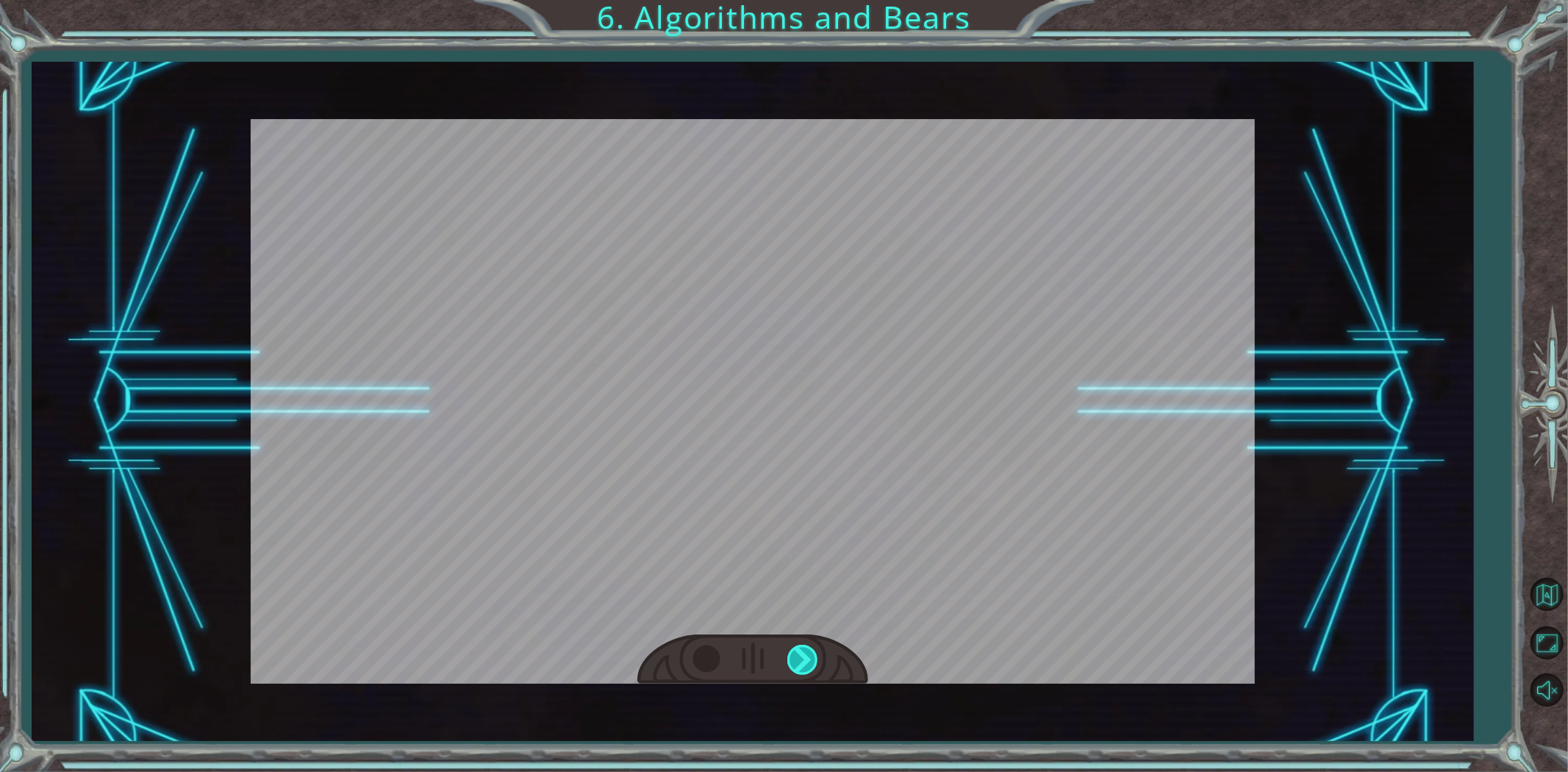
click at [804, 649] on div at bounding box center [804, 659] width 33 height 30
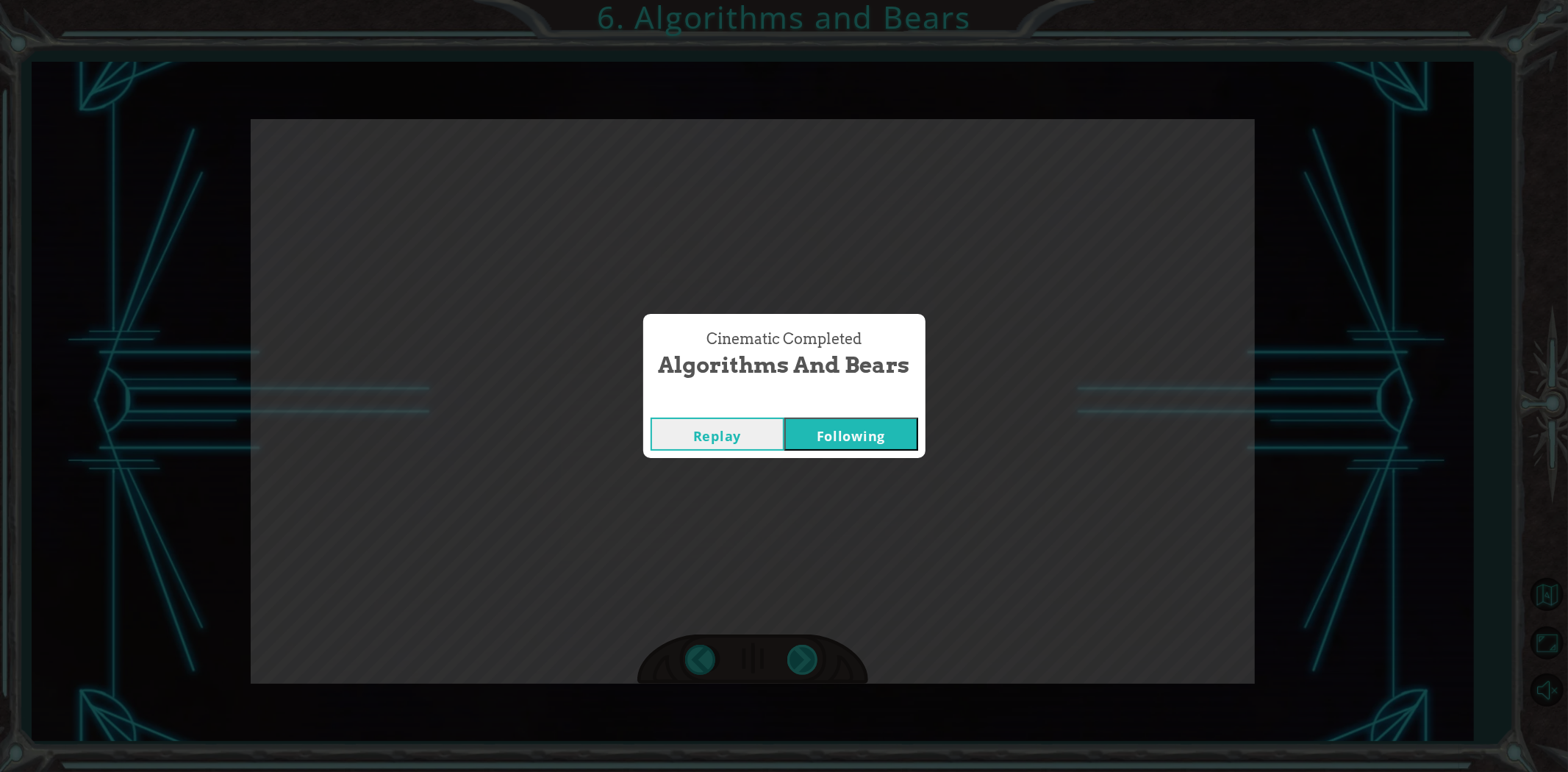
click at [804, 649] on div "Cinematic Completed Algorithms and Bears Replay Following" at bounding box center [784, 386] width 1568 height 772
click at [807, 422] on button "Following" at bounding box center [851, 434] width 134 height 33
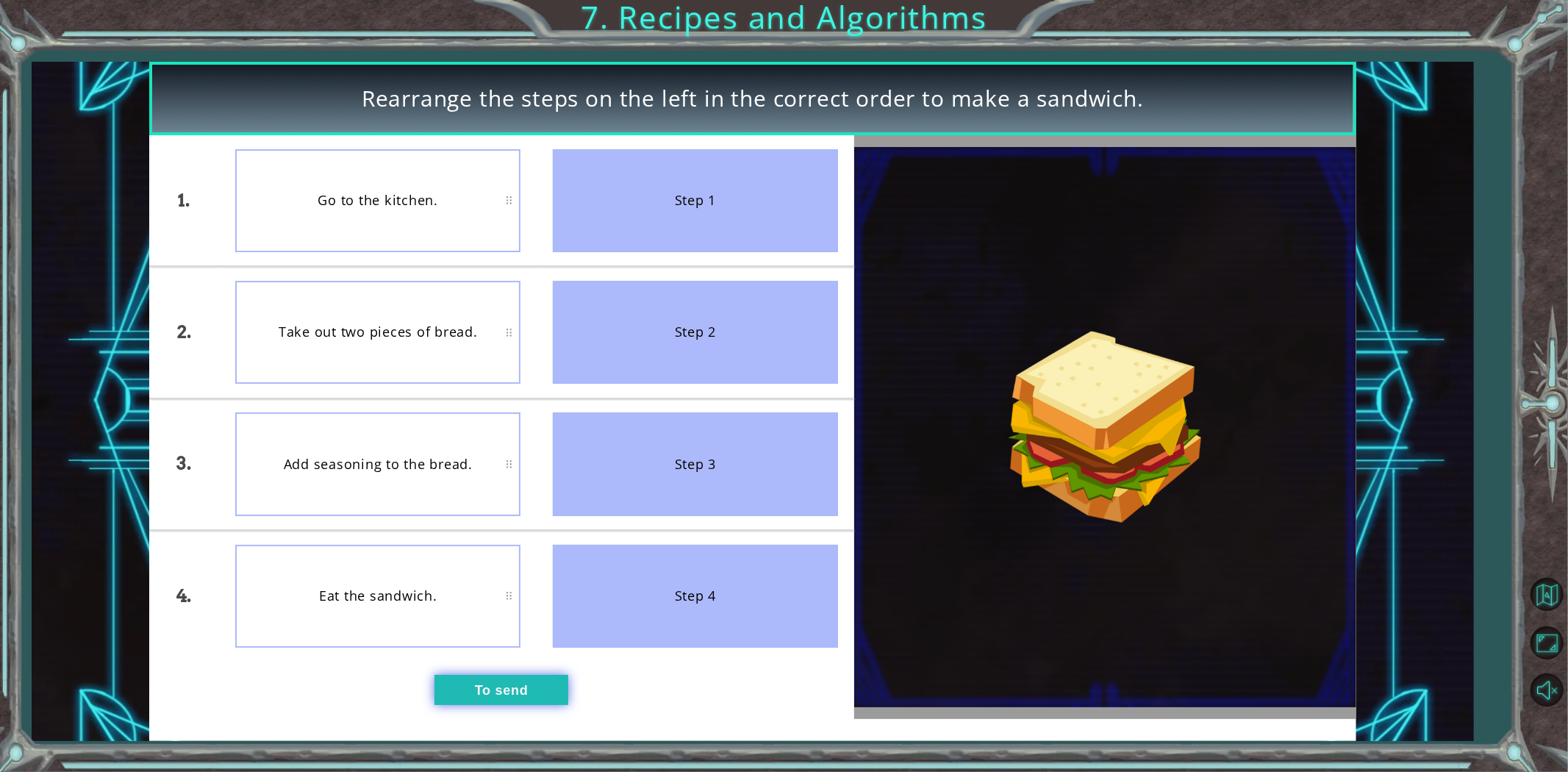
click at [497, 695] on font "To send" at bounding box center [501, 690] width 53 height 15
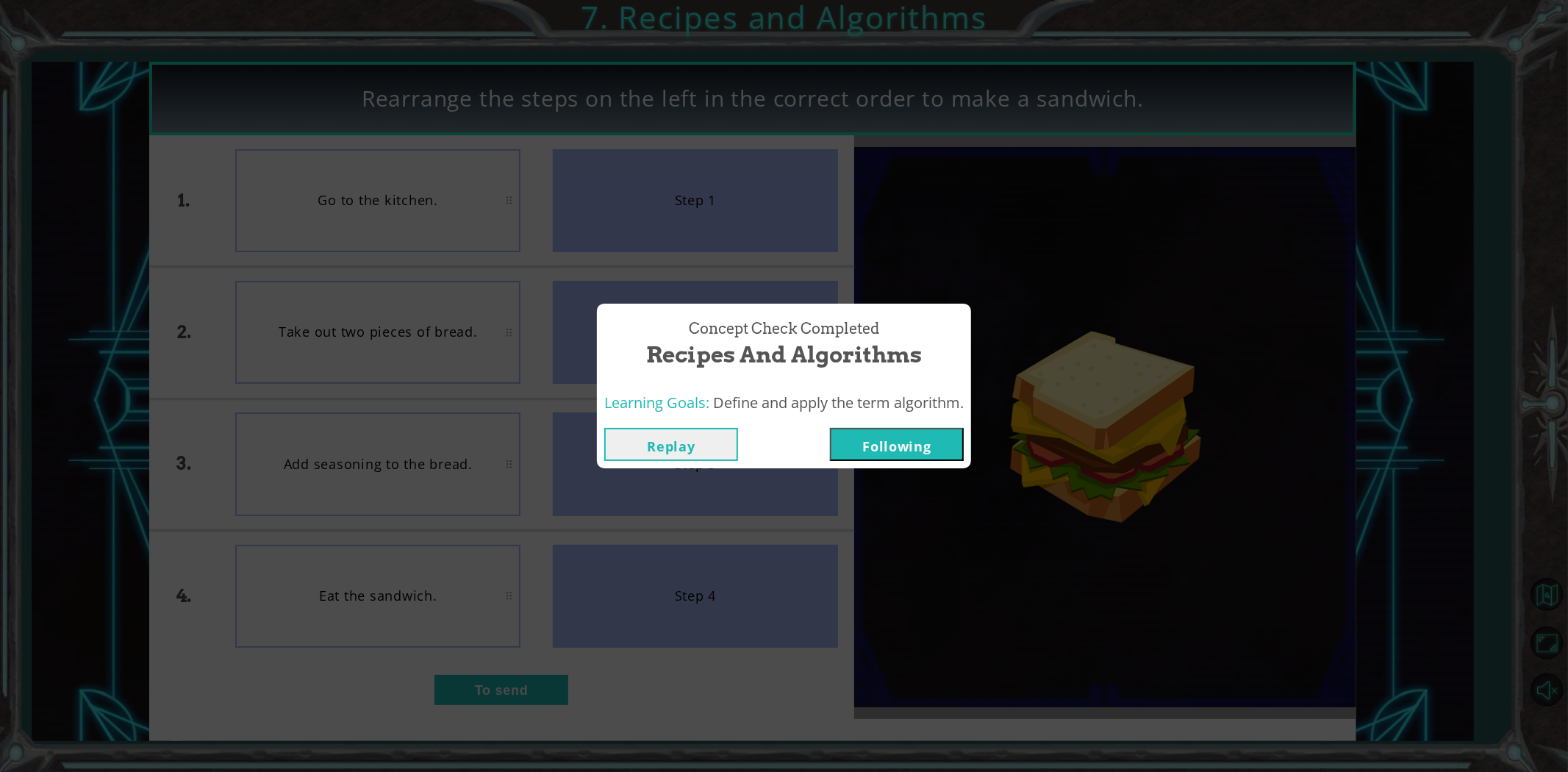
click at [890, 446] on font "Following" at bounding box center [896, 446] width 68 height 18
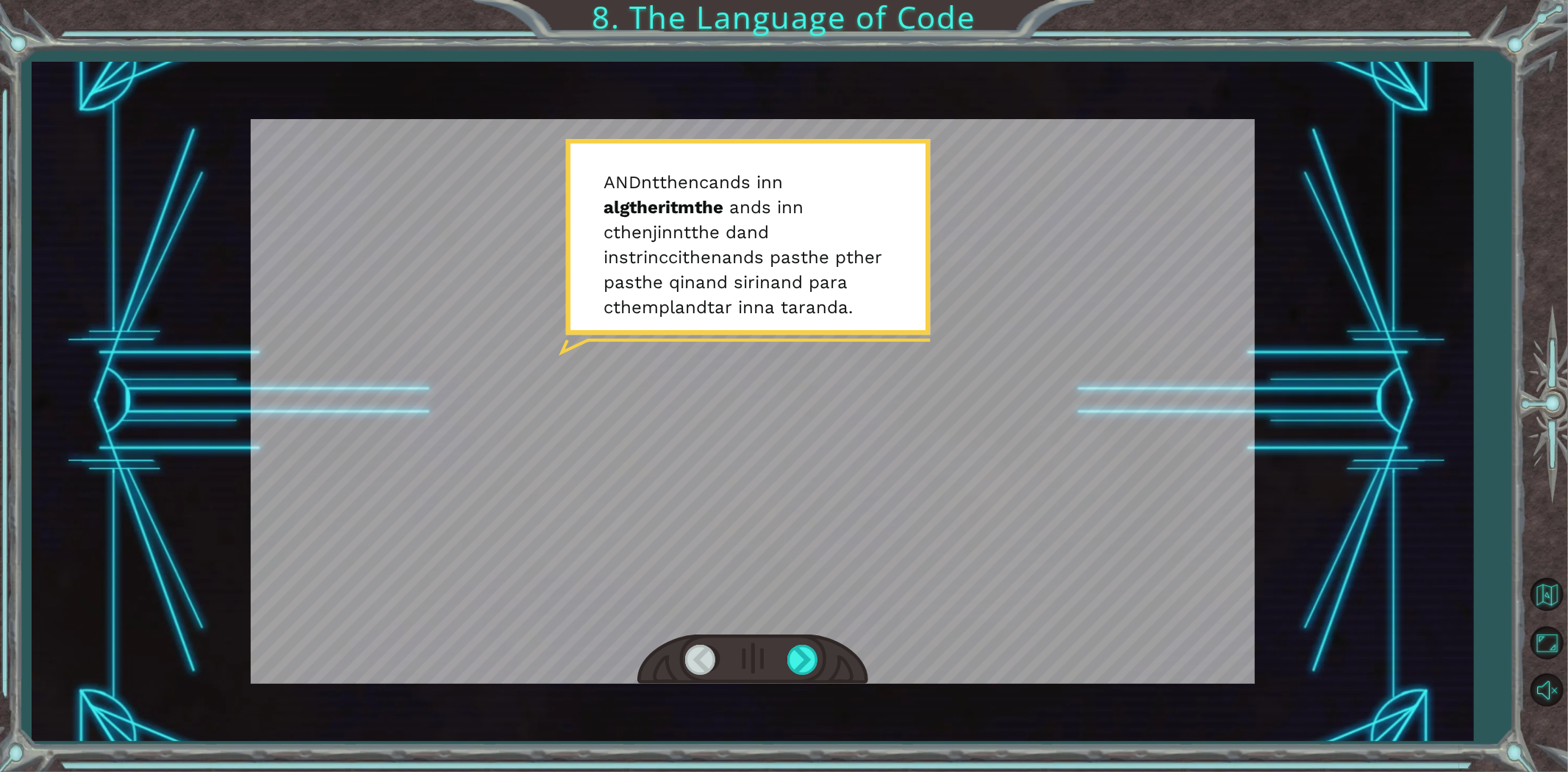
click at [709, 303] on div at bounding box center [752, 401] width 1004 height 565
click at [818, 659] on div at bounding box center [804, 659] width 33 height 30
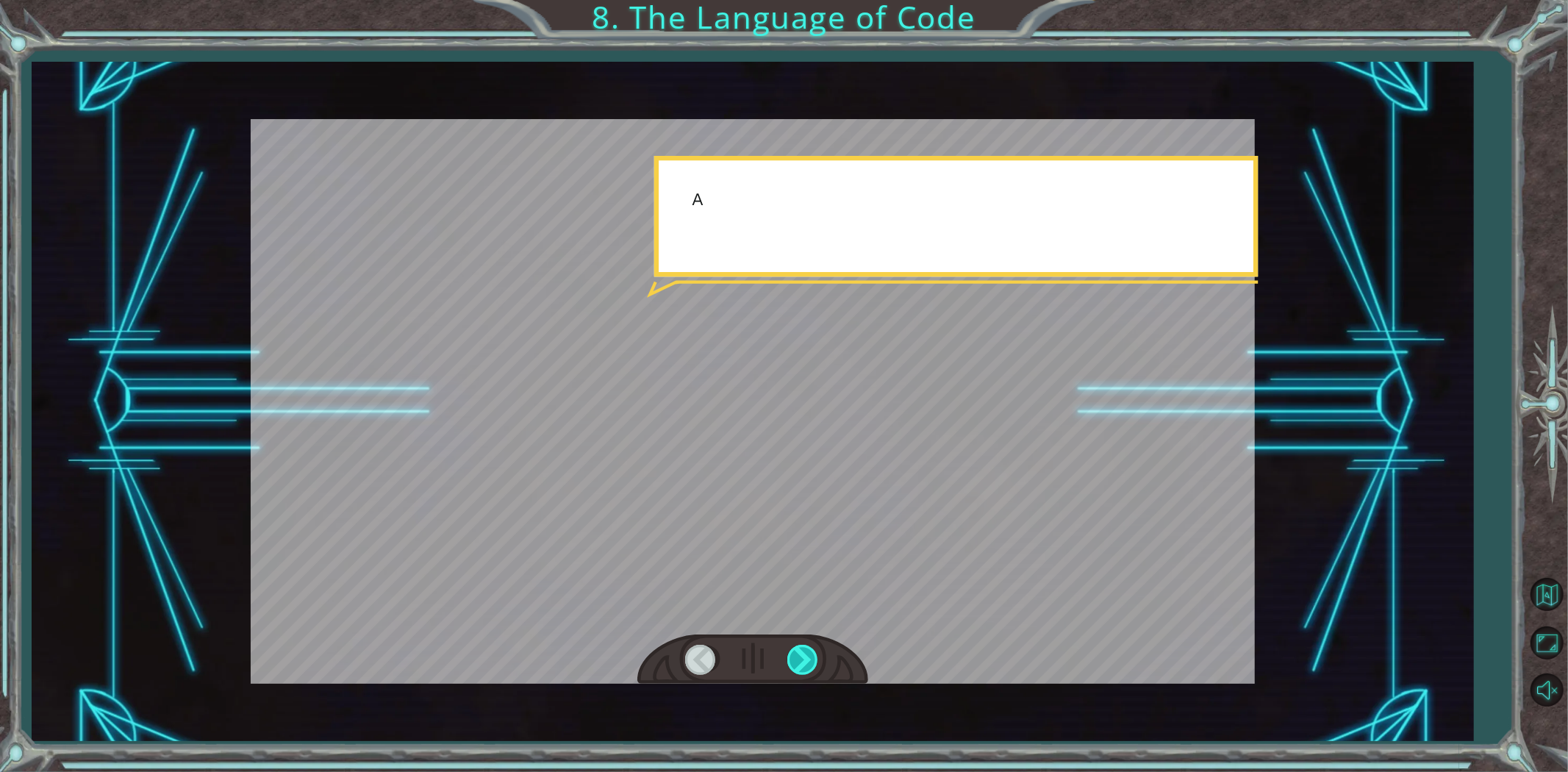
click at [818, 659] on div at bounding box center [804, 659] width 33 height 30
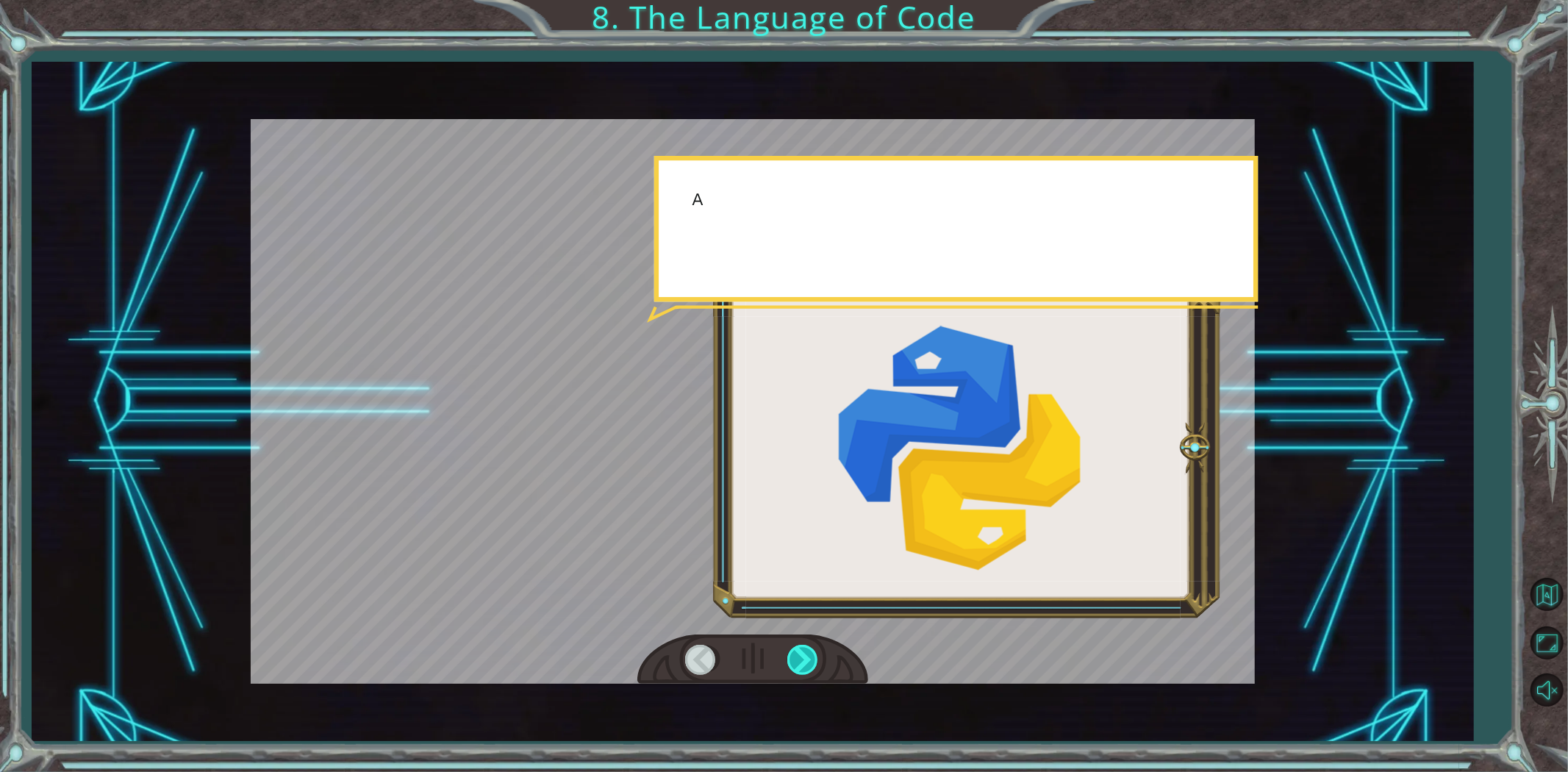
click at [818, 659] on div at bounding box center [804, 659] width 33 height 30
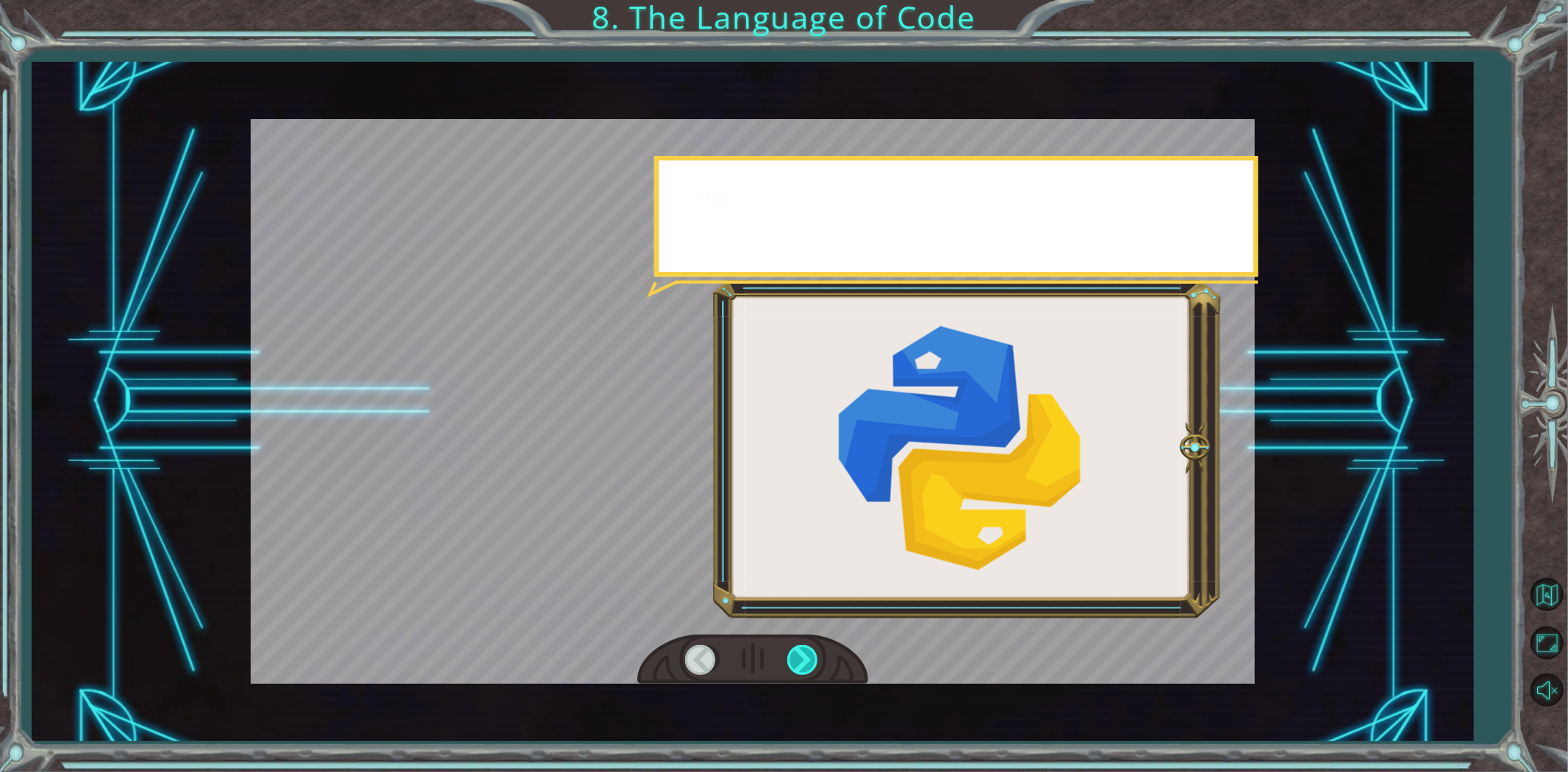
click at [818, 659] on div at bounding box center [804, 659] width 33 height 30
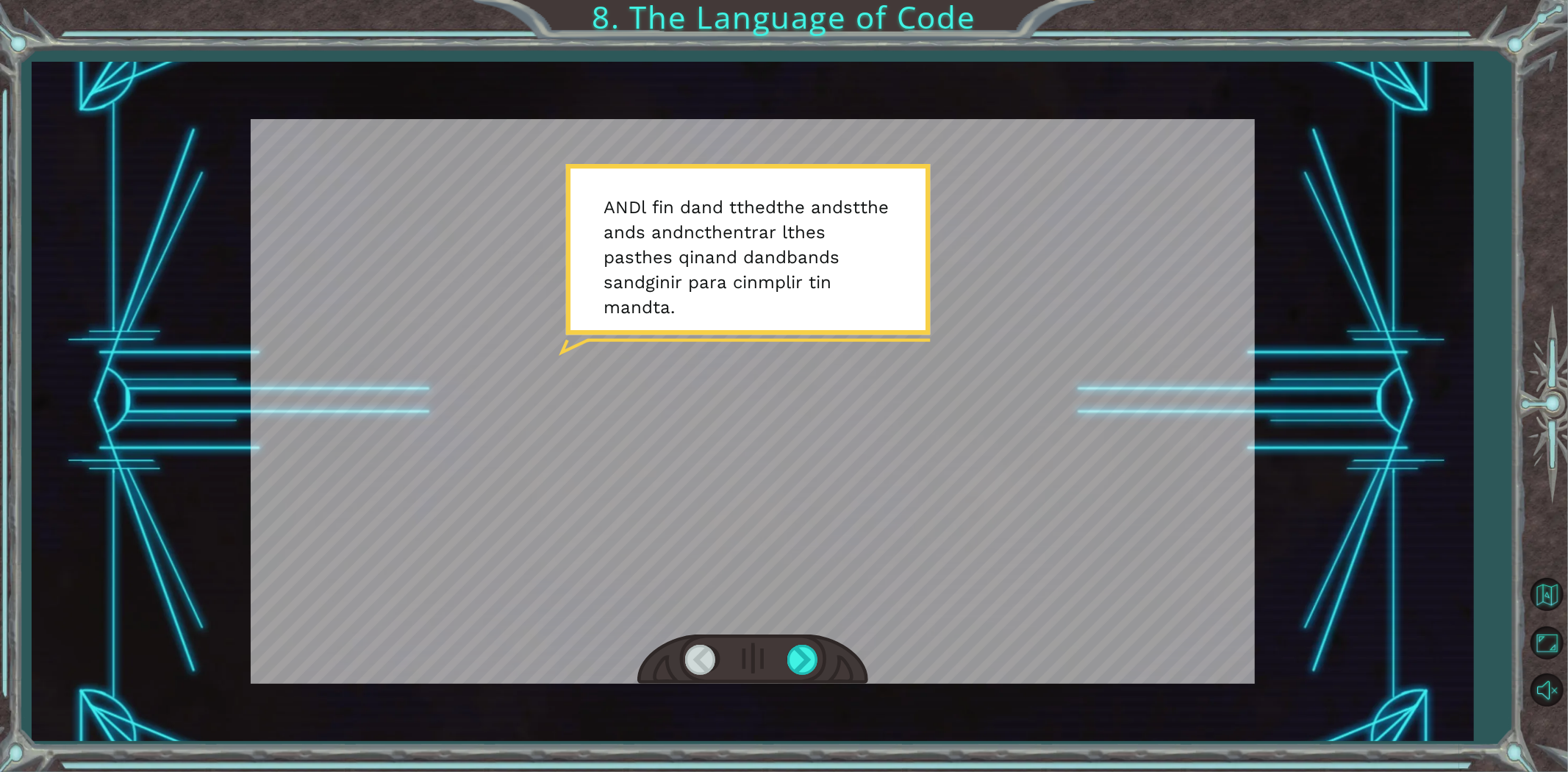
click at [823, 655] on div at bounding box center [753, 660] width 231 height 51
click at [815, 650] on div at bounding box center [804, 659] width 33 height 30
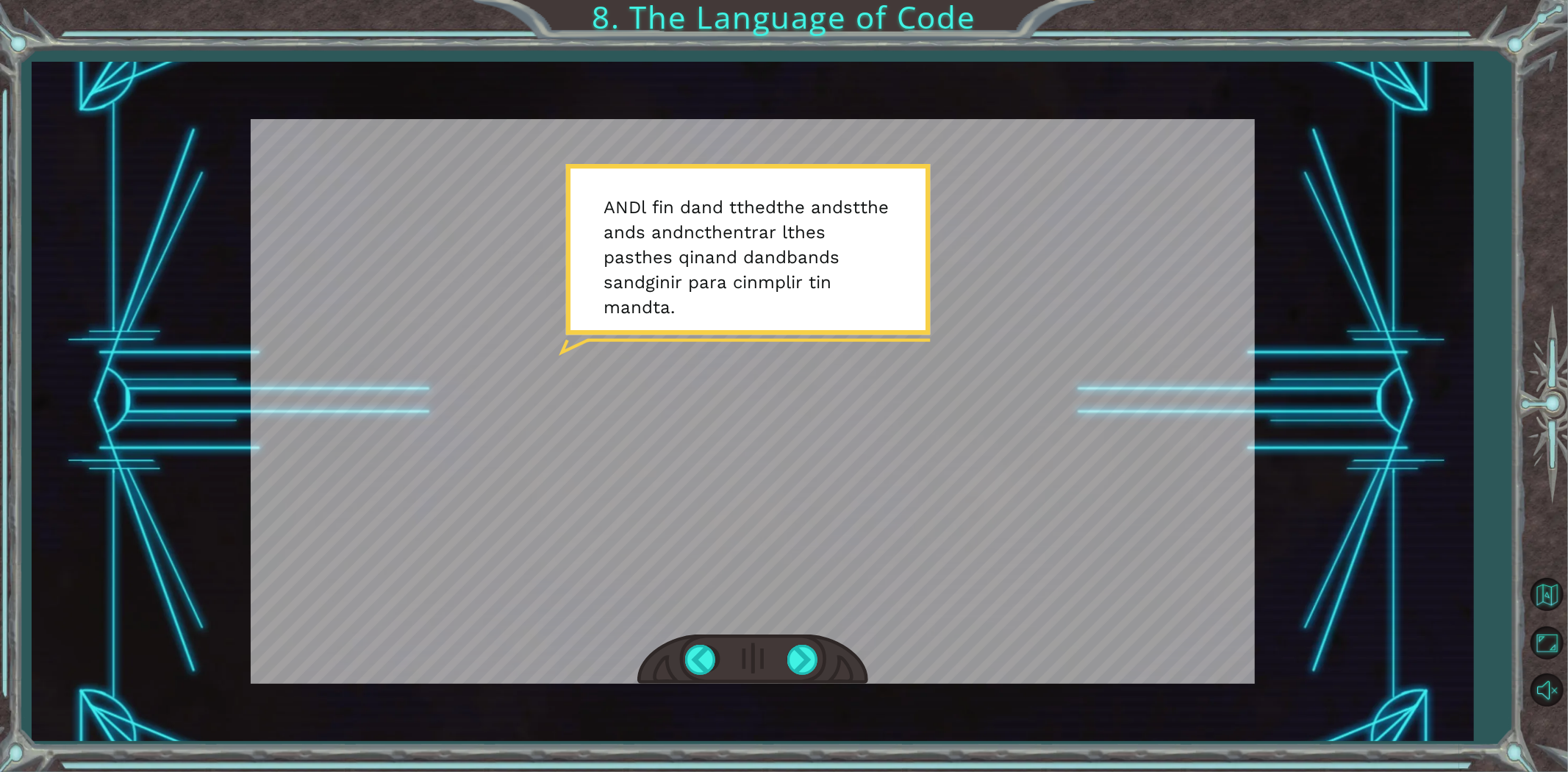
click at [815, 650] on div at bounding box center [804, 659] width 33 height 30
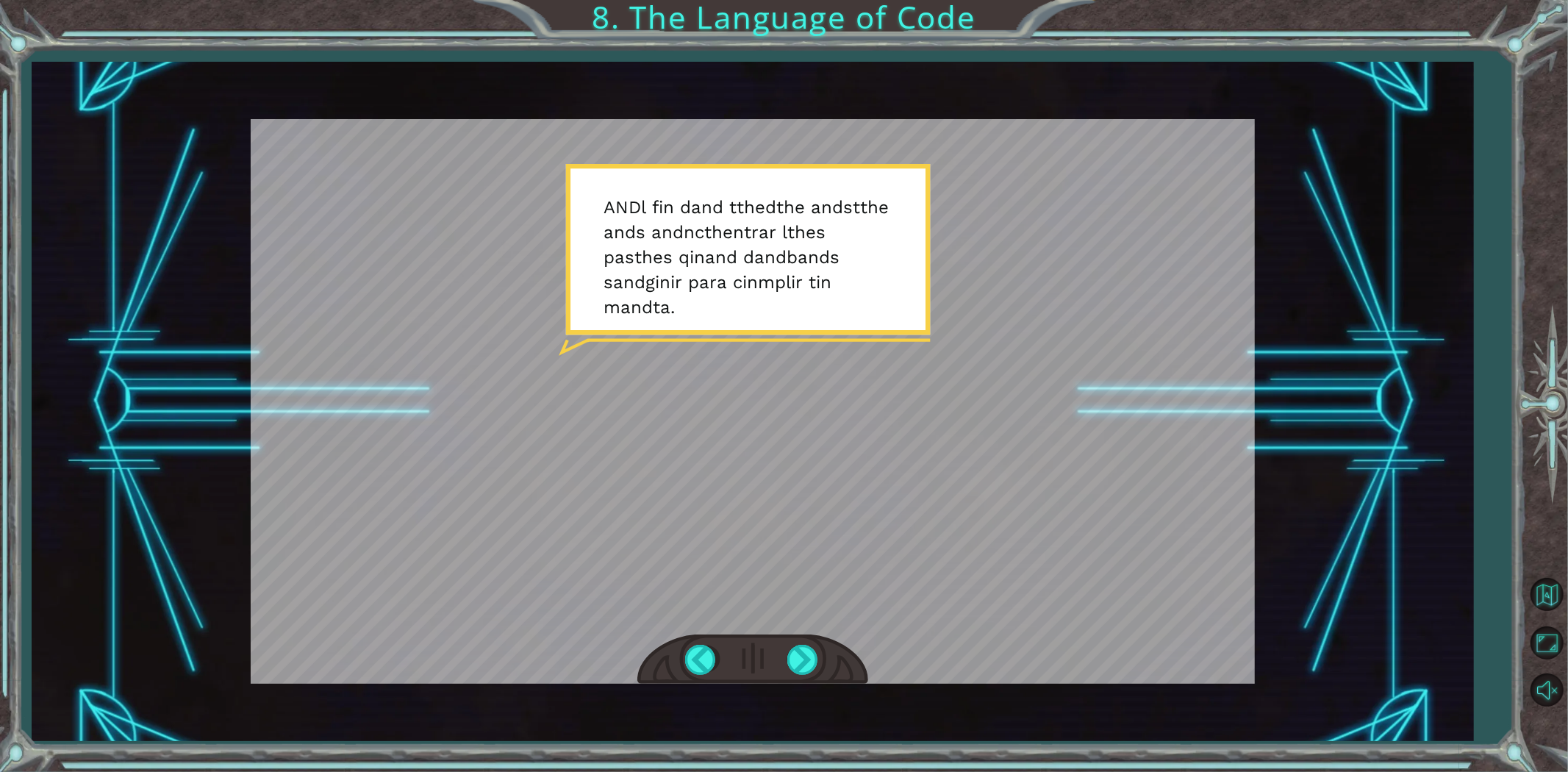
click at [815, 650] on div at bounding box center [804, 659] width 33 height 30
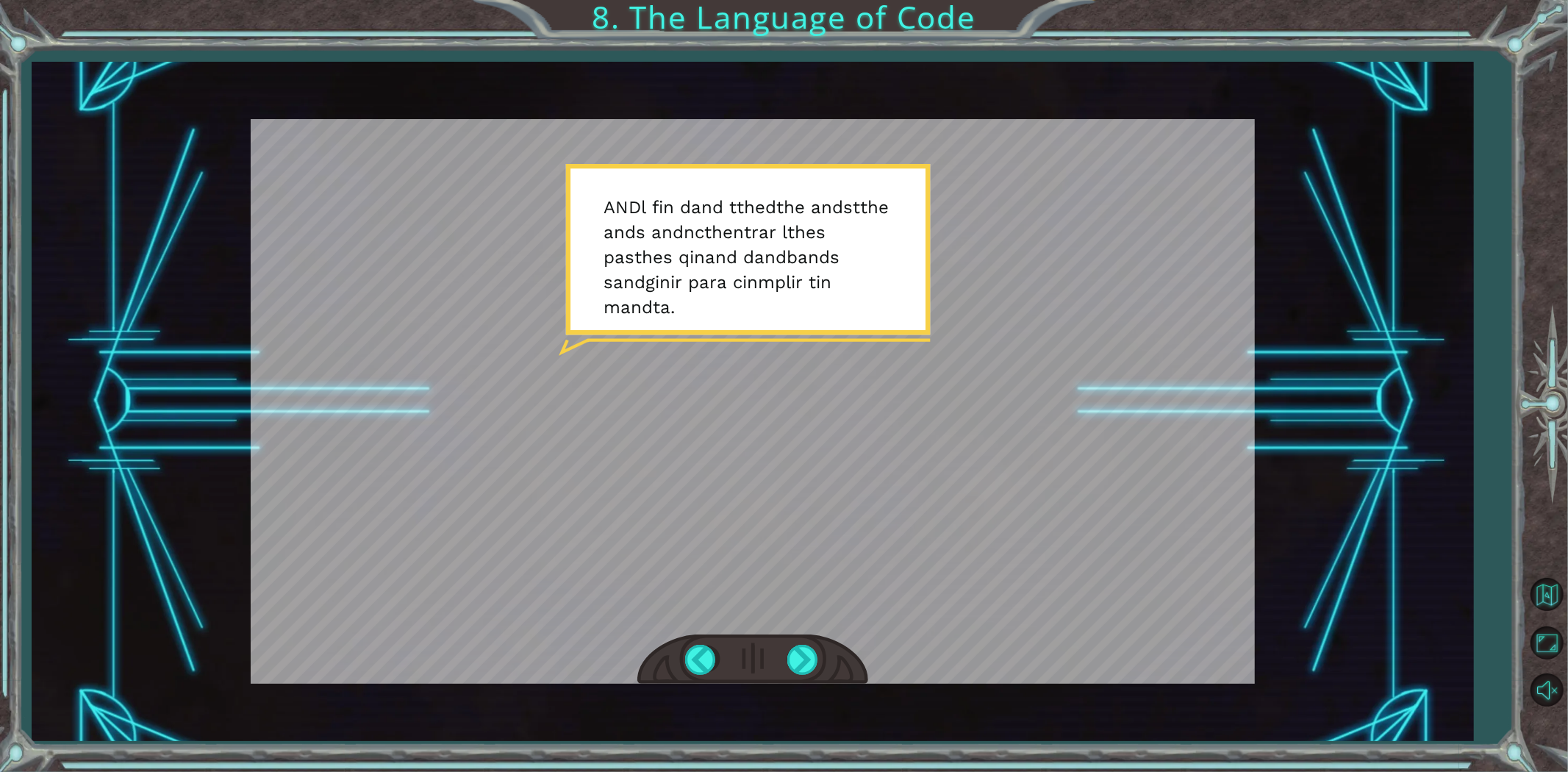
click at [792, 672] on div at bounding box center [804, 659] width 33 height 30
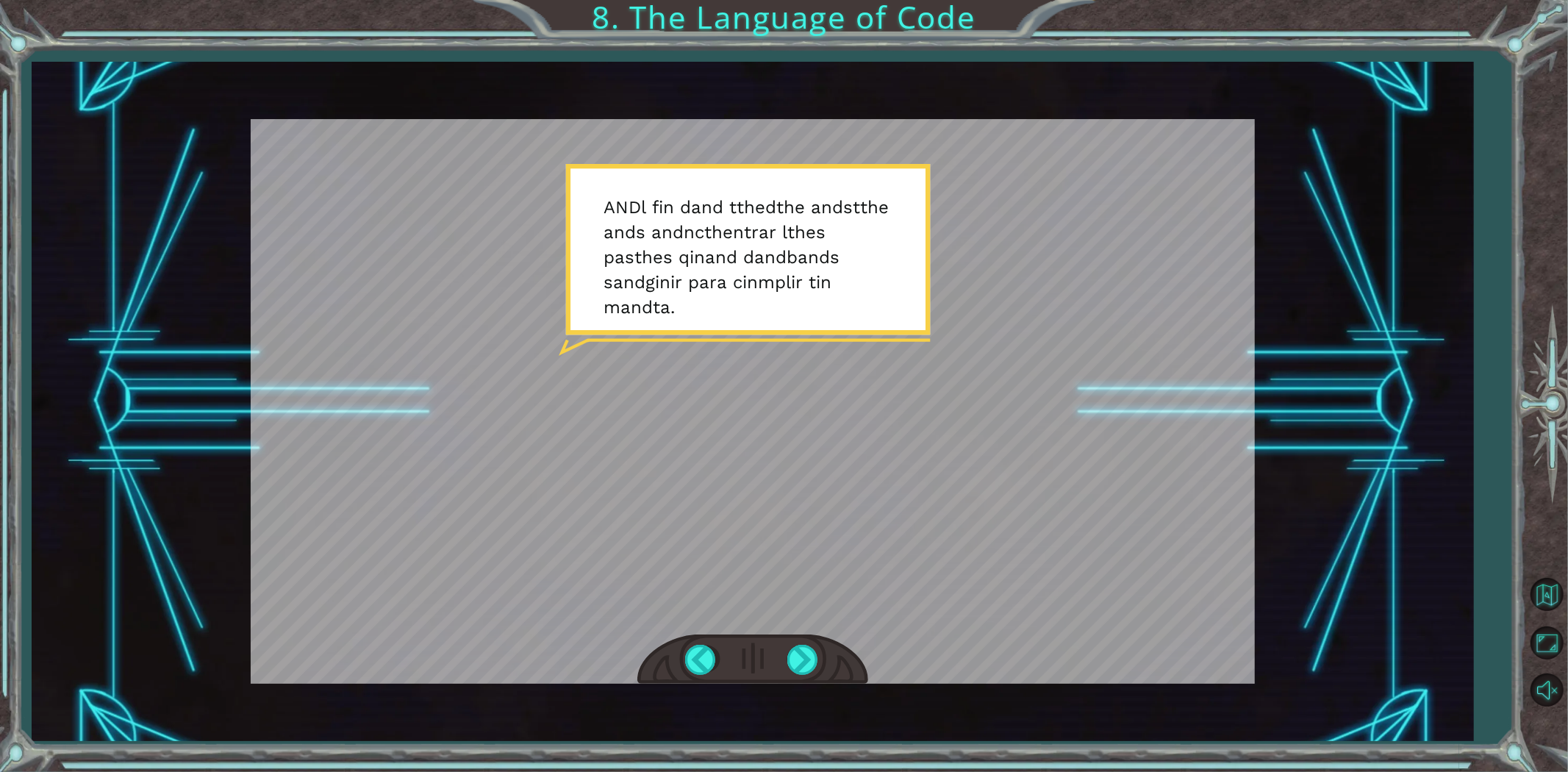
click at [792, 672] on div at bounding box center [804, 659] width 33 height 30
click at [796, 662] on div at bounding box center [804, 659] width 33 height 30
click at [796, 0] on div "AND n t the n c and s in n a l g the r i t m the and s in n c the n j in n t th…" at bounding box center [784, 0] width 1568 height 0
click div "Cinematic Completed The Language of Code Replay Following"
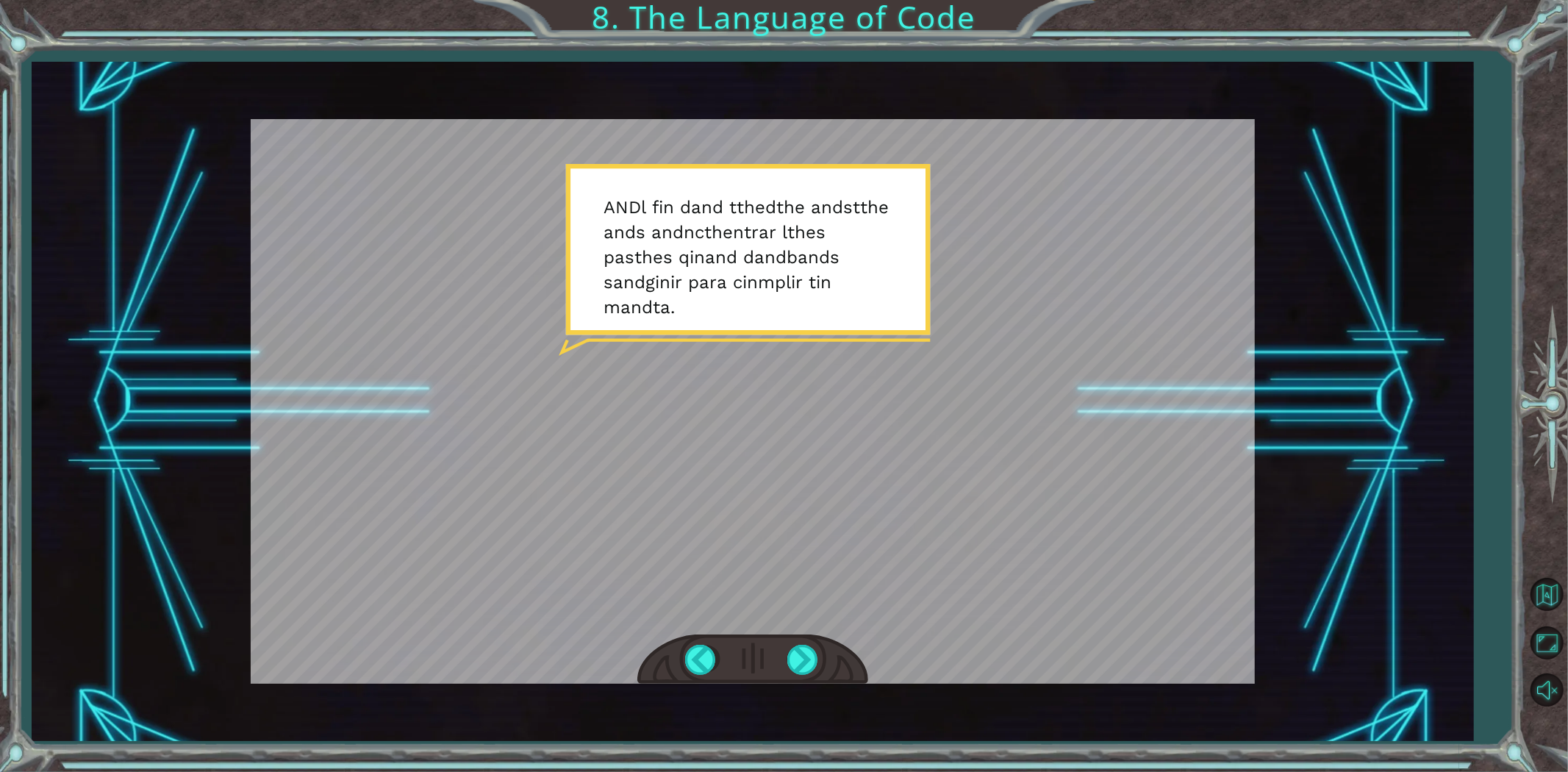
click button "Following"
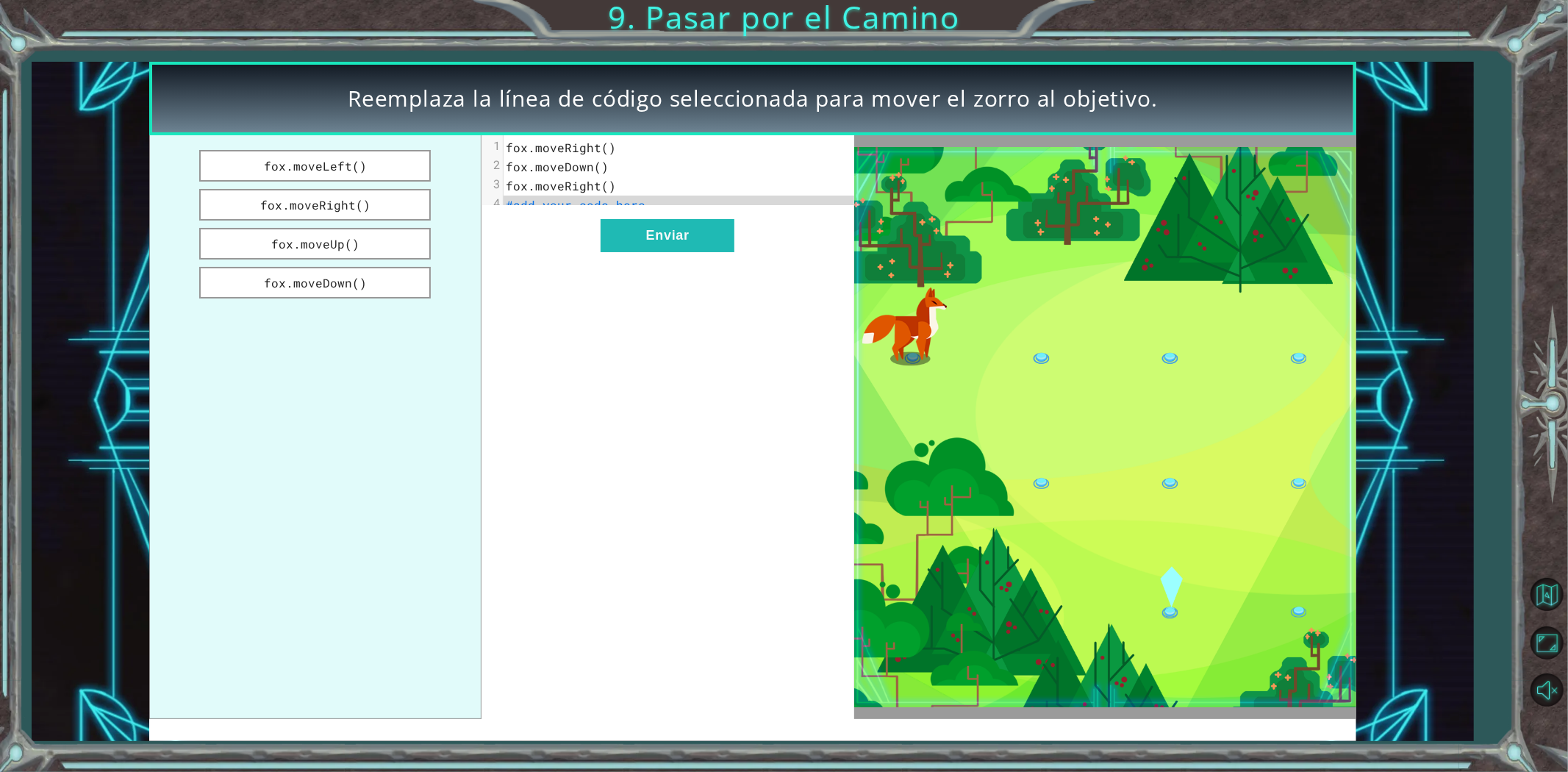
drag, startPoint x: 358, startPoint y: 244, endPoint x: 530, endPoint y: 209, distance: 175.5
click at [530, 209] on div "fox.moveLeft() fox.moveRight() fox.moveUp() fox.moveDown() xxxxxxxxxx 4 1 fox.m…" at bounding box center [502, 427] width 705 height 583
click at [406, 231] on button "fox.moveUp()" at bounding box center [315, 243] width 232 height 32
click at [632, 233] on button "Enviar" at bounding box center [667, 235] width 134 height 33
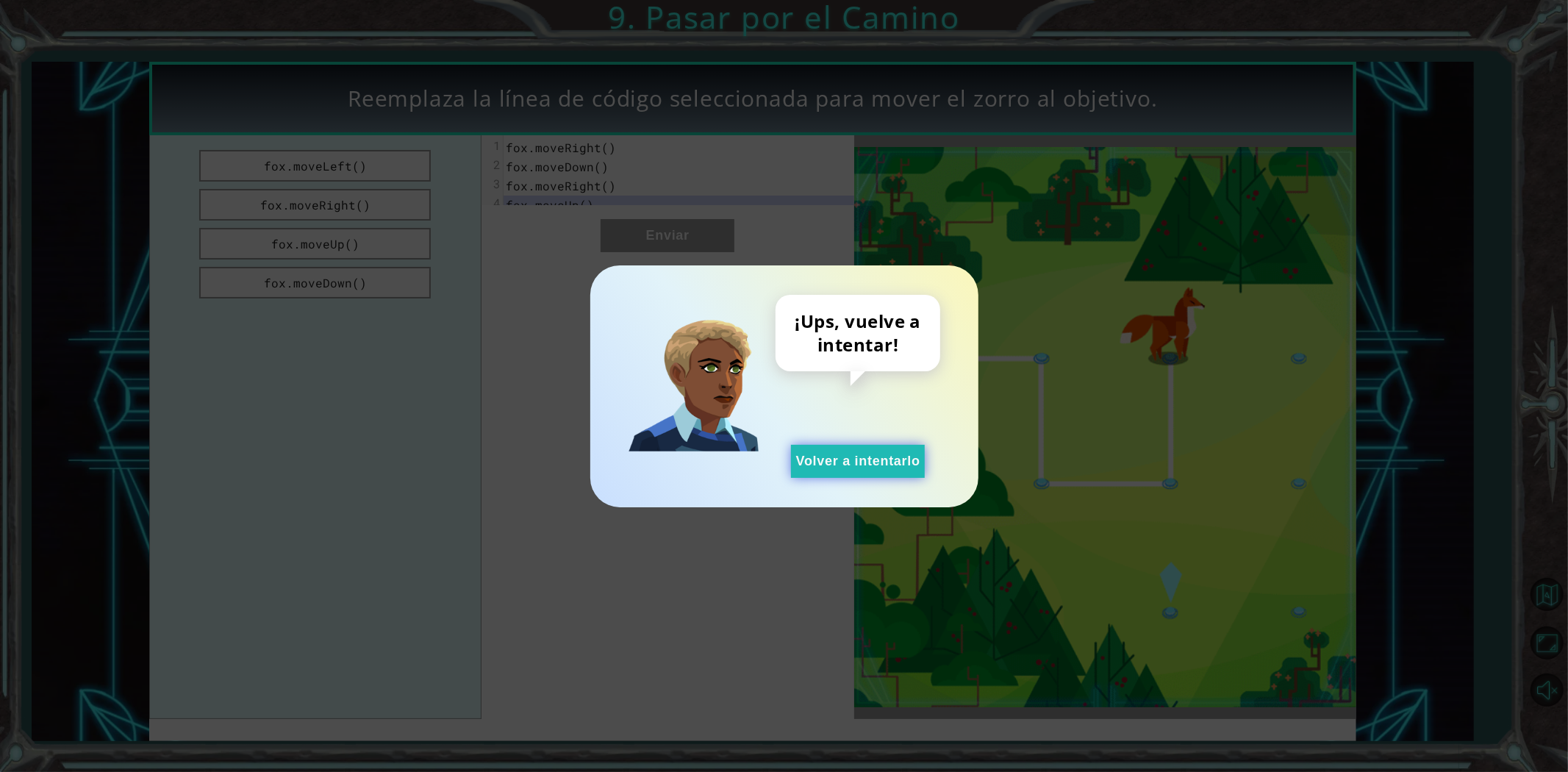
click at [828, 466] on button "Volver a intentarlo" at bounding box center [858, 461] width 134 height 33
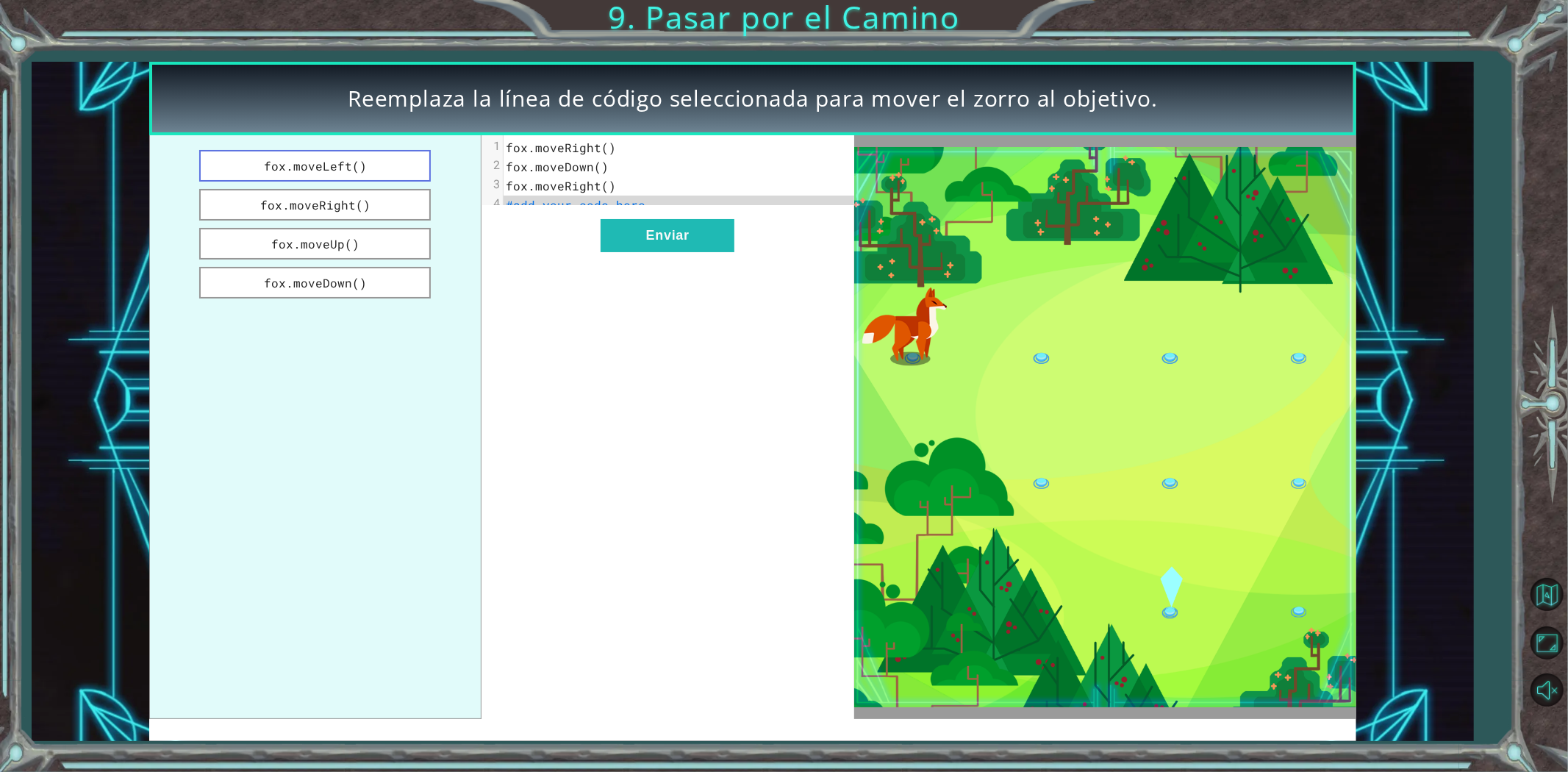
click at [379, 165] on button "fox.moveLeft()" at bounding box center [315, 165] width 232 height 32
click at [621, 247] on button "Enviar" at bounding box center [667, 235] width 134 height 33
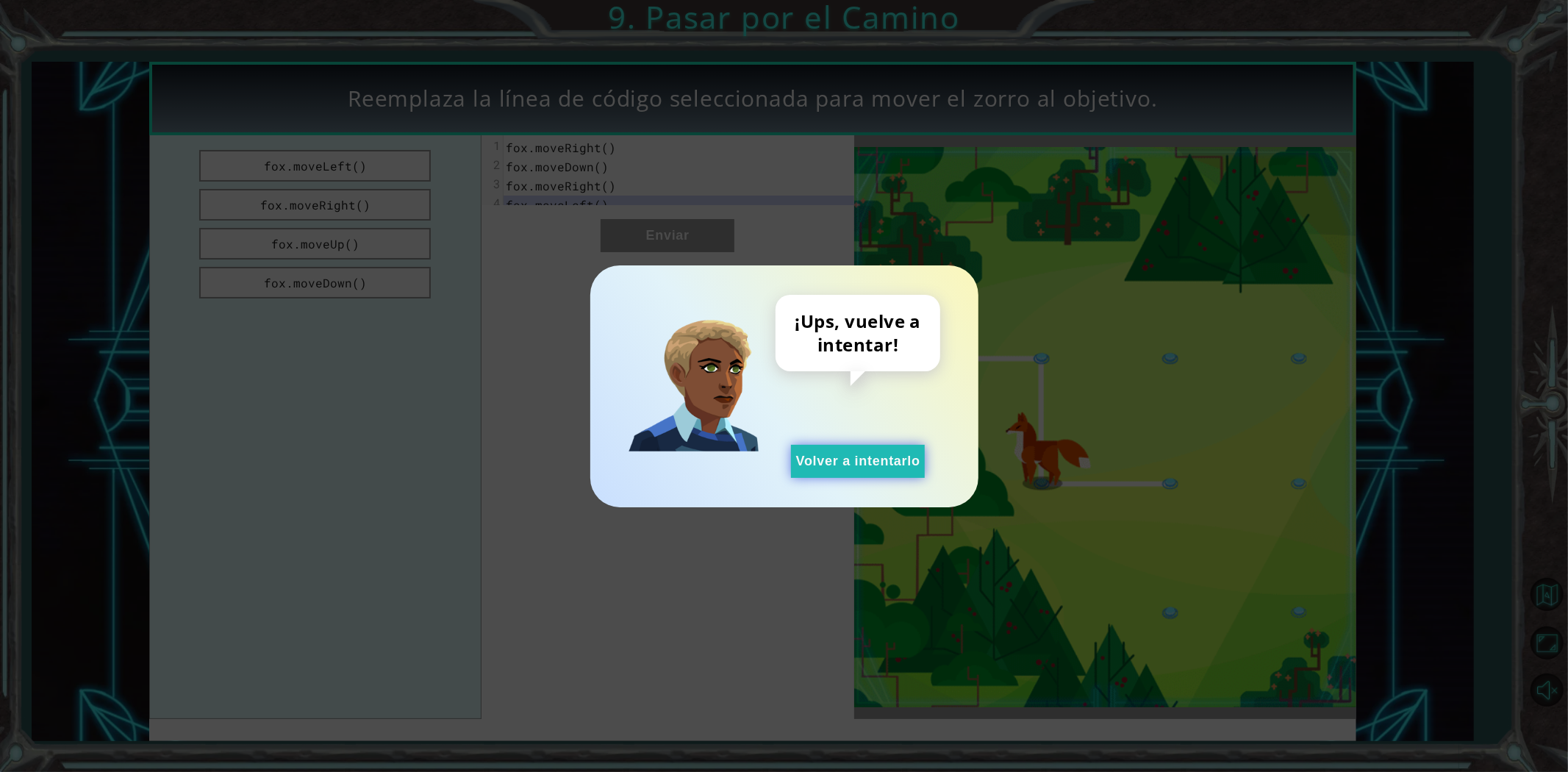
click at [816, 471] on button "Volver a intentarlo" at bounding box center [858, 461] width 134 height 33
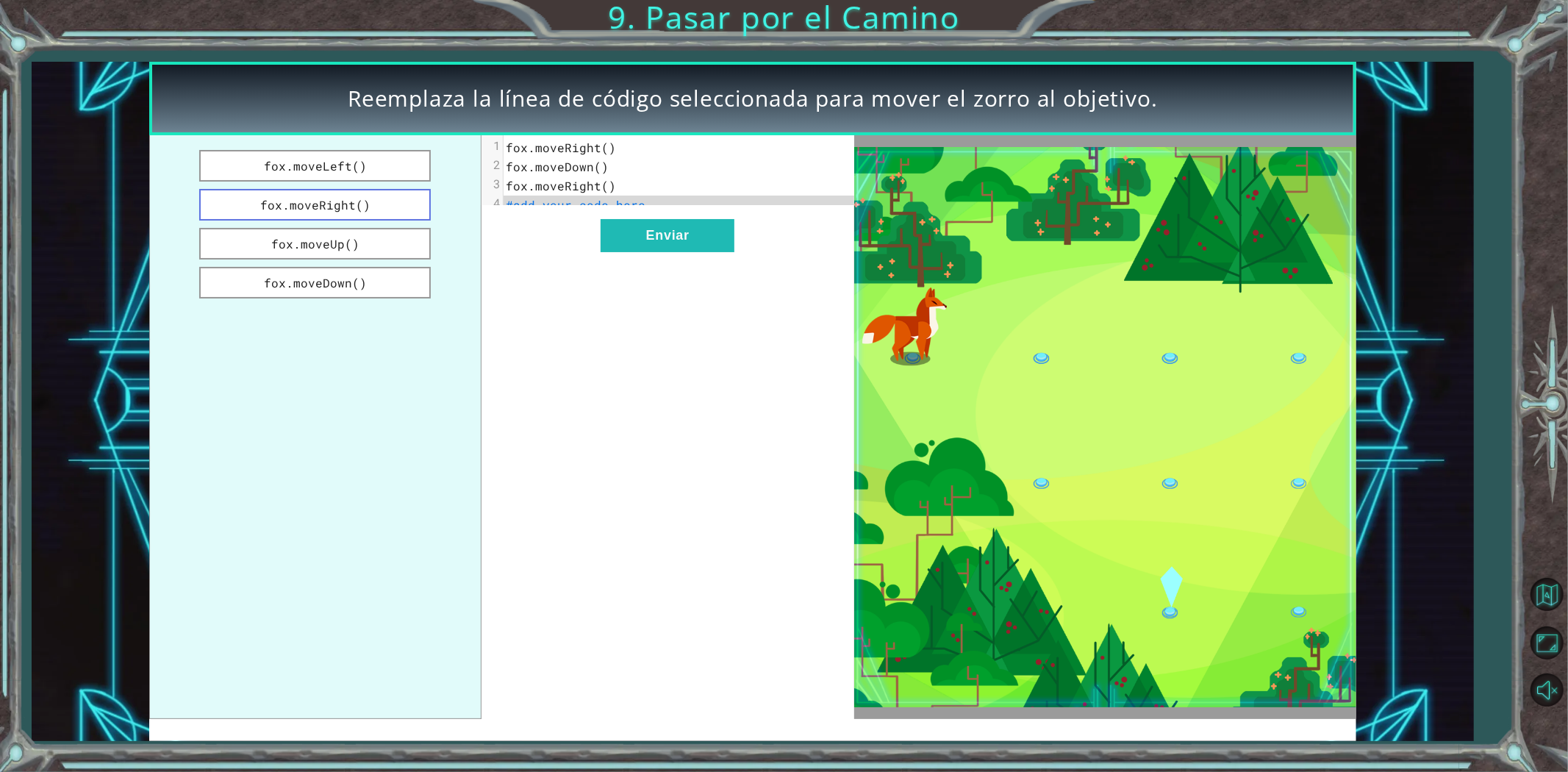
click at [371, 210] on button "fox.moveRight()" at bounding box center [315, 204] width 232 height 32
click at [607, 252] on button "Enviar" at bounding box center [667, 235] width 134 height 33
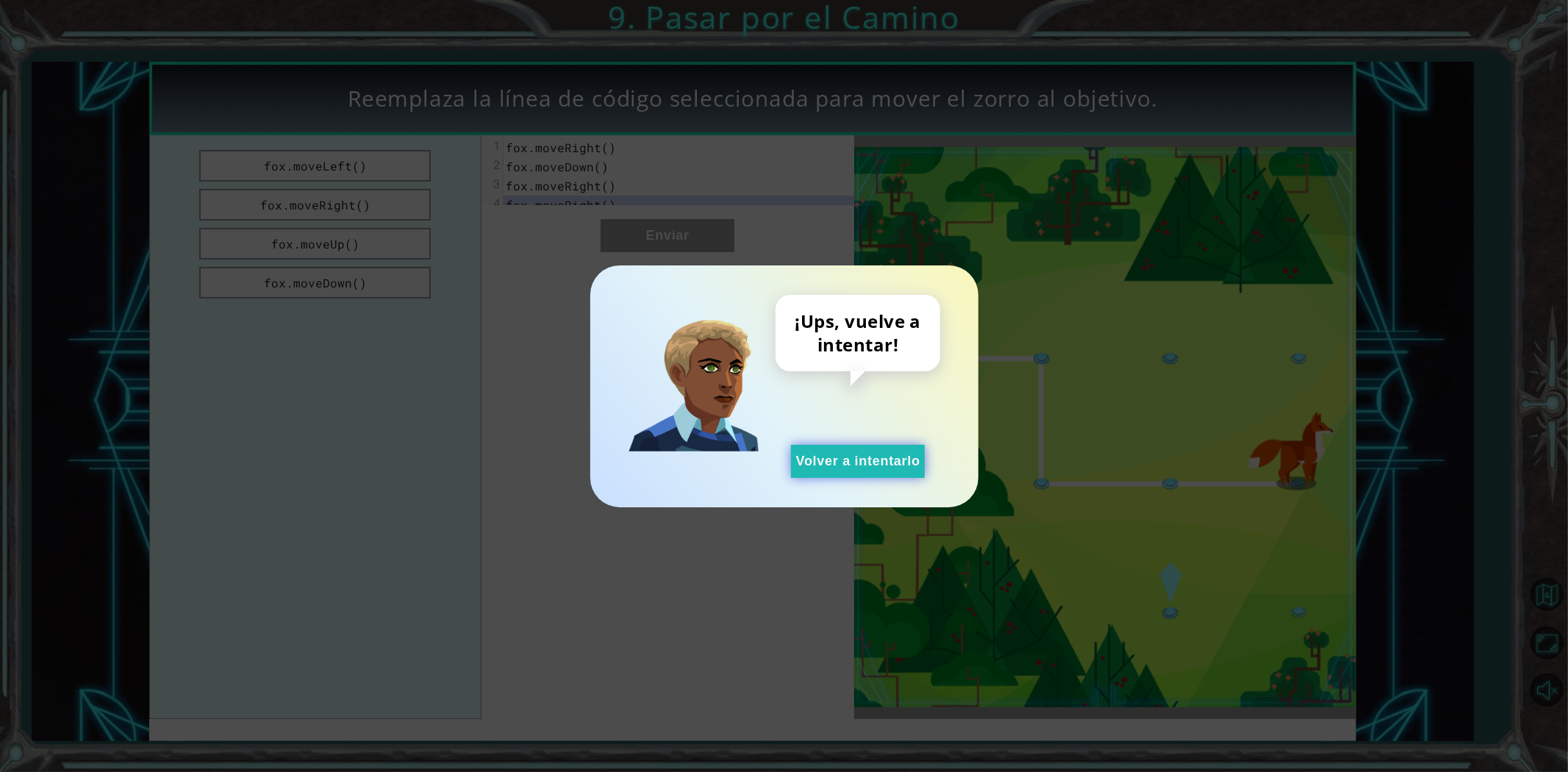
click at [835, 459] on button "Volver a intentarlo" at bounding box center [858, 461] width 134 height 33
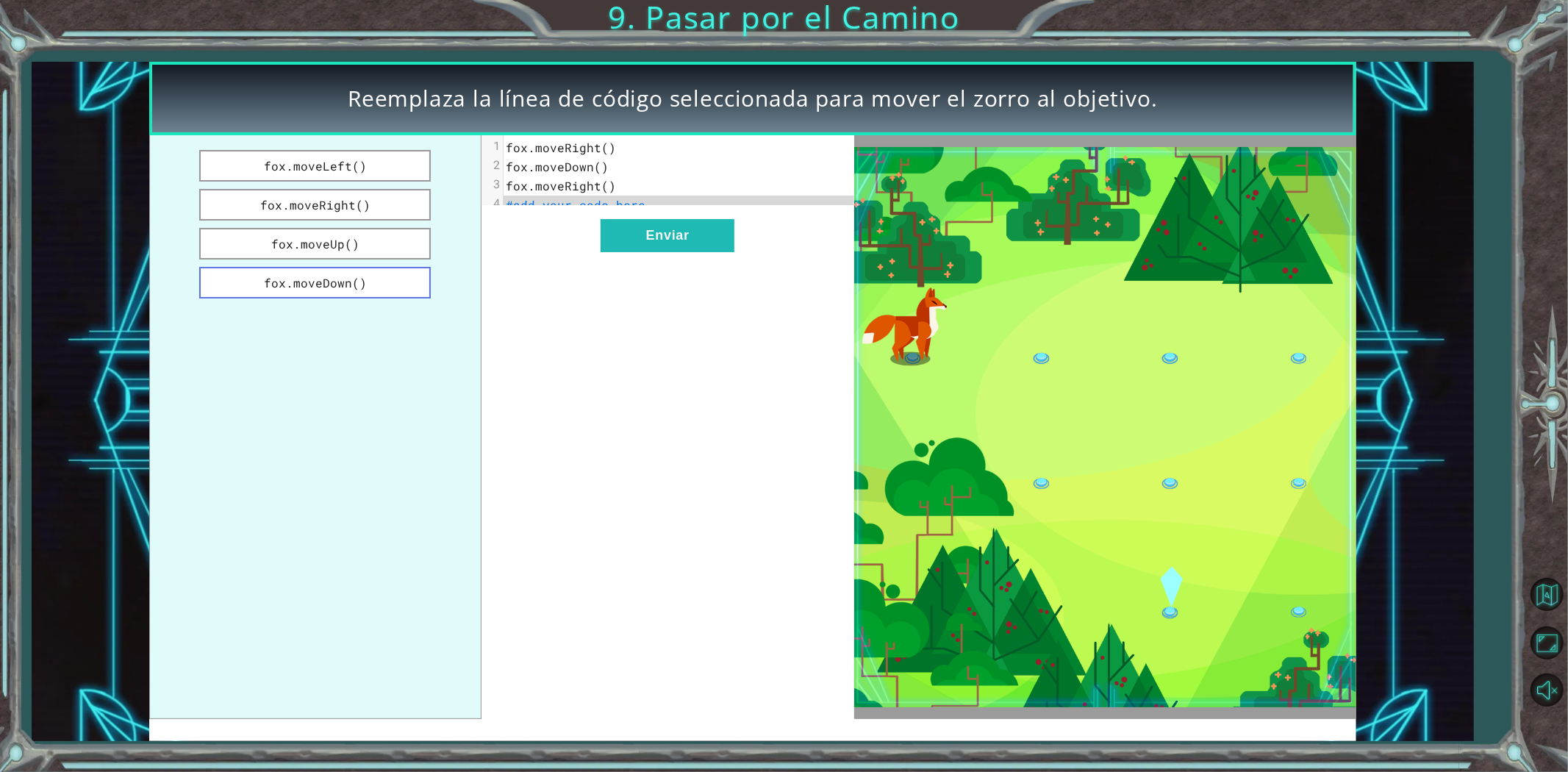
click at [380, 283] on button "fox.moveDown()" at bounding box center [315, 282] width 232 height 32
click at [645, 252] on button "Enviar" at bounding box center [667, 235] width 134 height 33
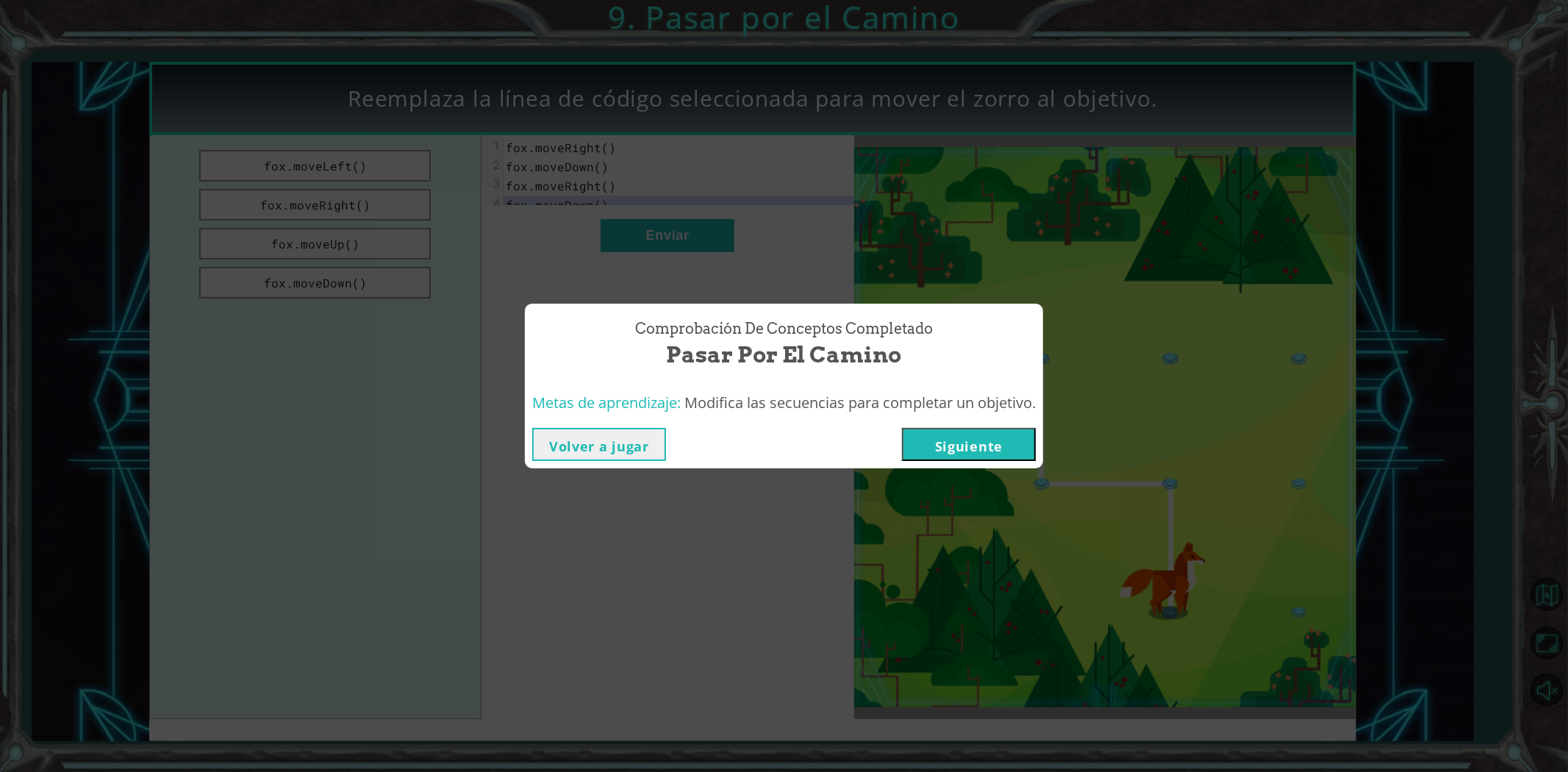
click at [952, 438] on button "Siguiente" at bounding box center [968, 444] width 134 height 33
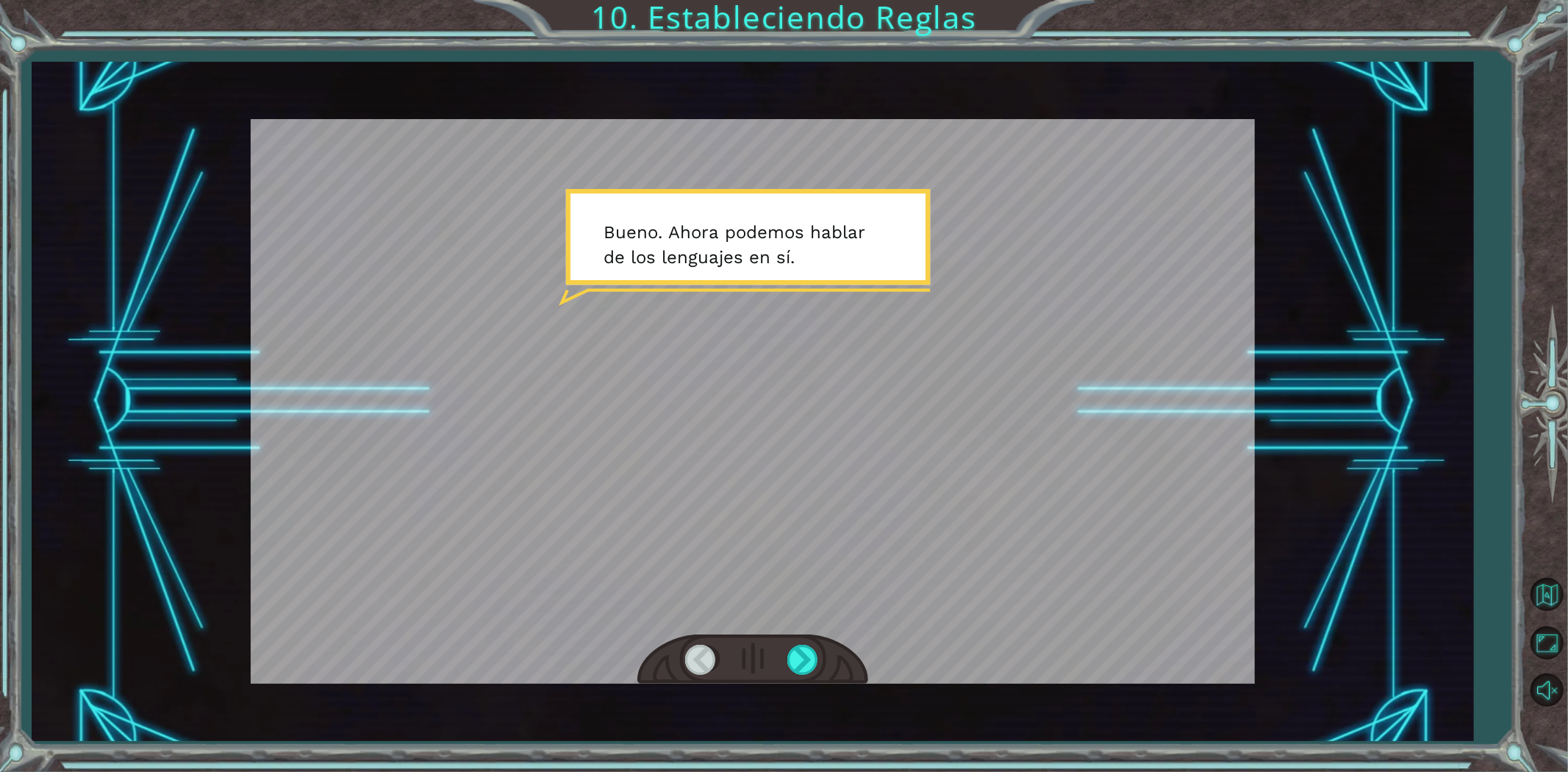
click at [689, 196] on div at bounding box center [752, 401] width 1004 height 565
drag, startPoint x: 725, startPoint y: 230, endPoint x: 743, endPoint y: 308, distance: 80.0
click at [721, 231] on div at bounding box center [752, 401] width 1004 height 565
click at [804, 663] on div at bounding box center [804, 659] width 33 height 30
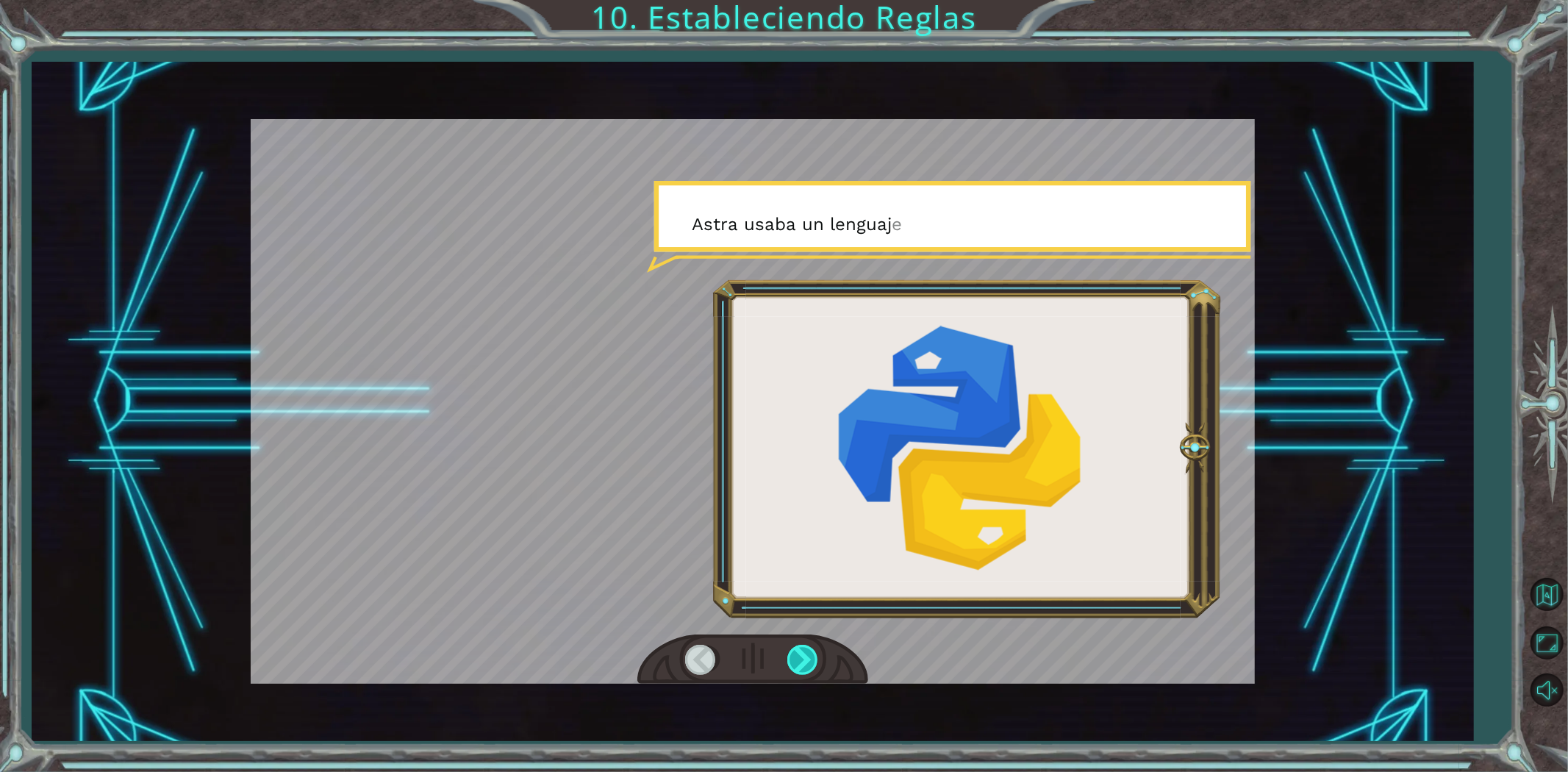
click at [807, 658] on div at bounding box center [804, 659] width 33 height 30
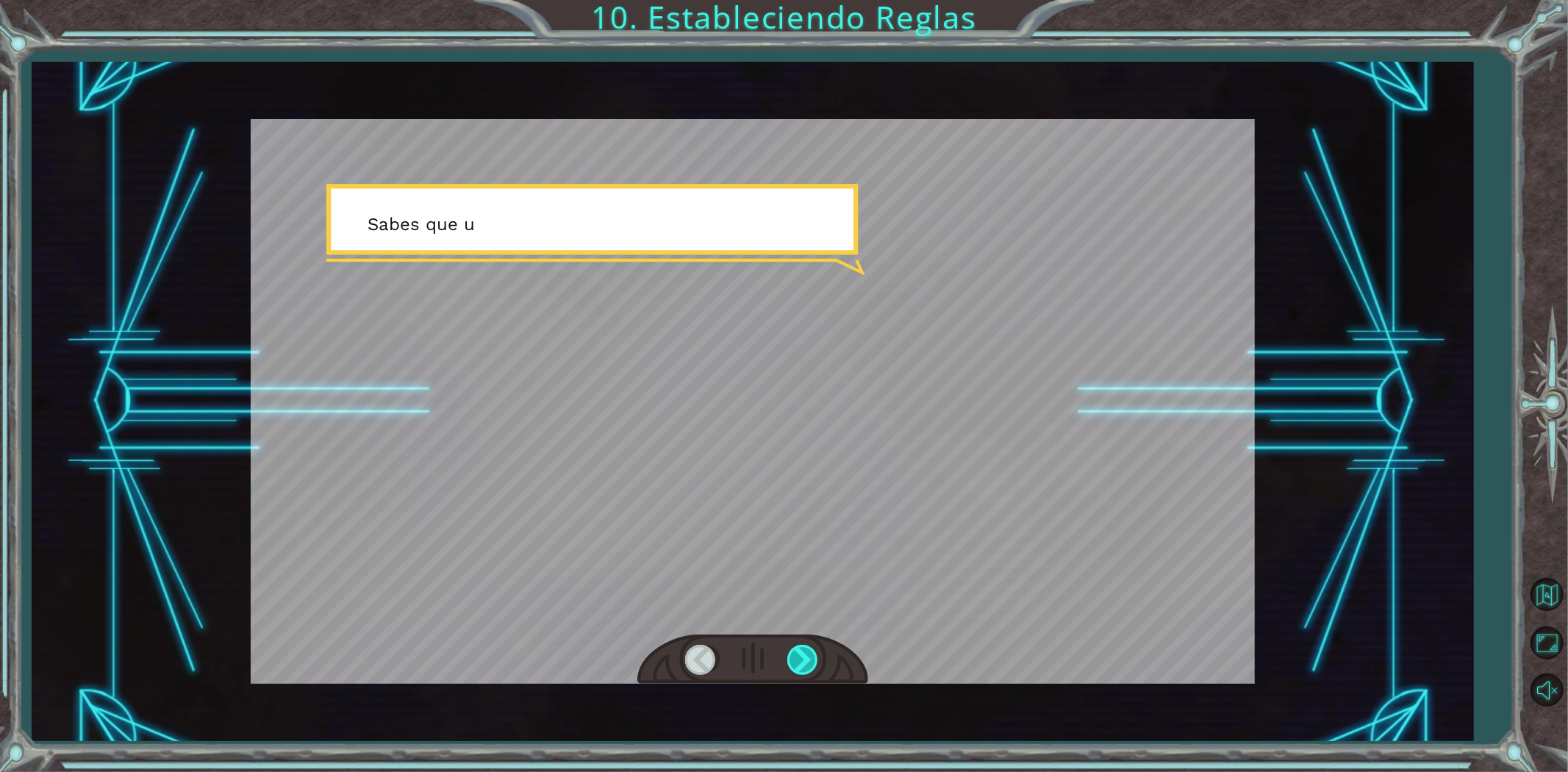
click at [807, 658] on div at bounding box center [804, 659] width 33 height 30
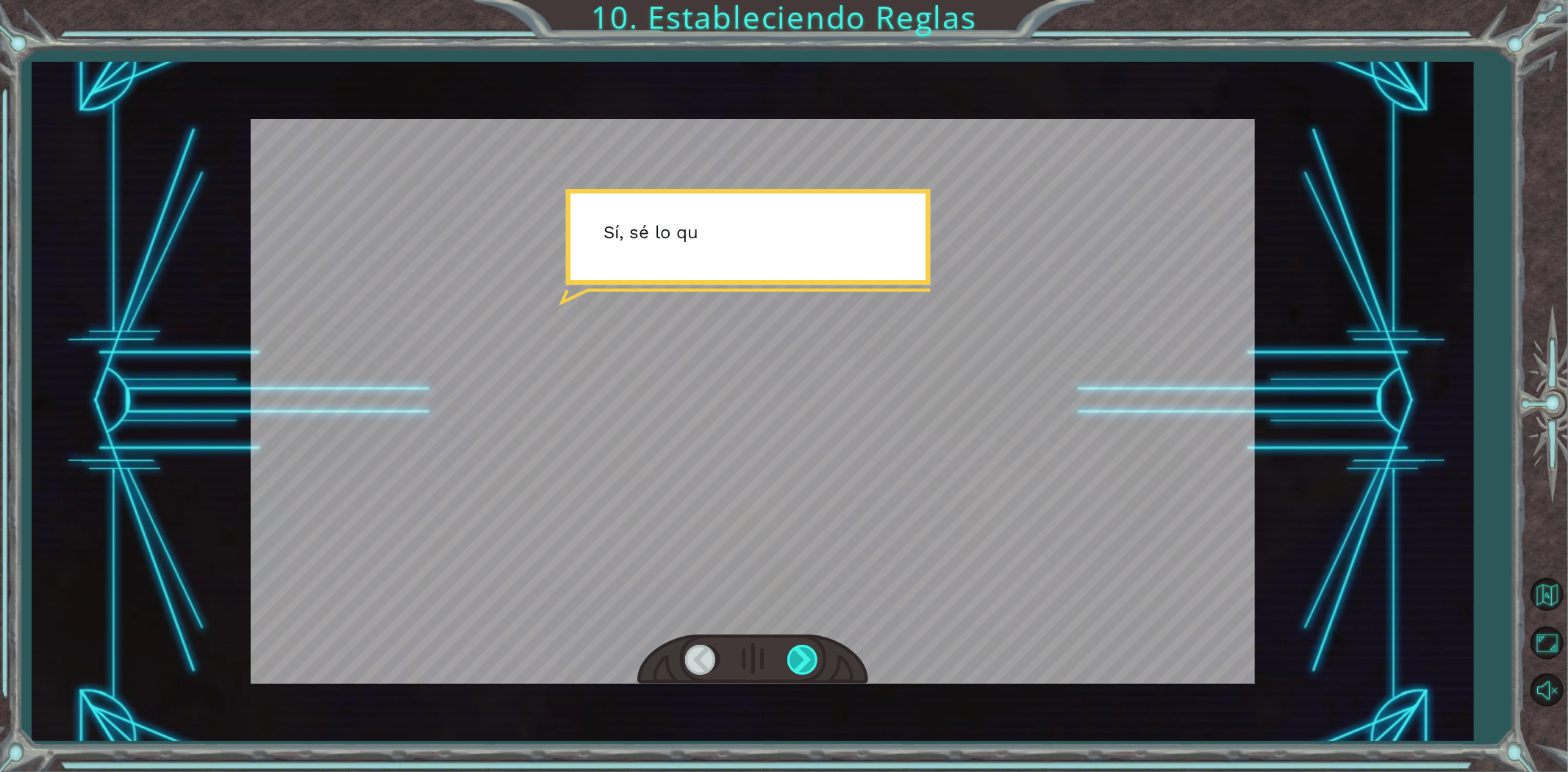
click at [805, 659] on div at bounding box center [804, 659] width 33 height 30
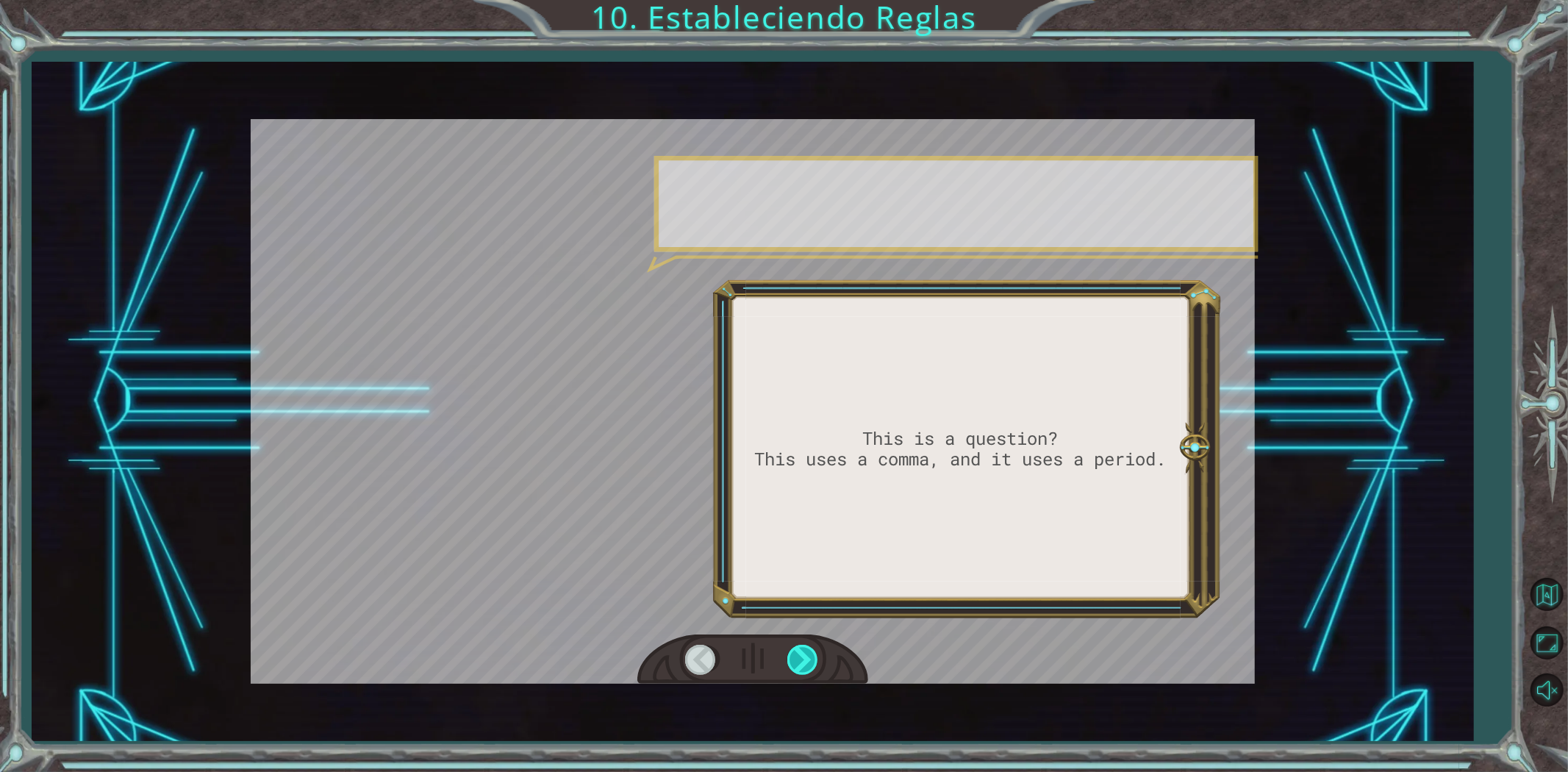
click at [804, 657] on div at bounding box center [804, 659] width 33 height 30
click at [802, 657] on div at bounding box center [804, 659] width 33 height 30
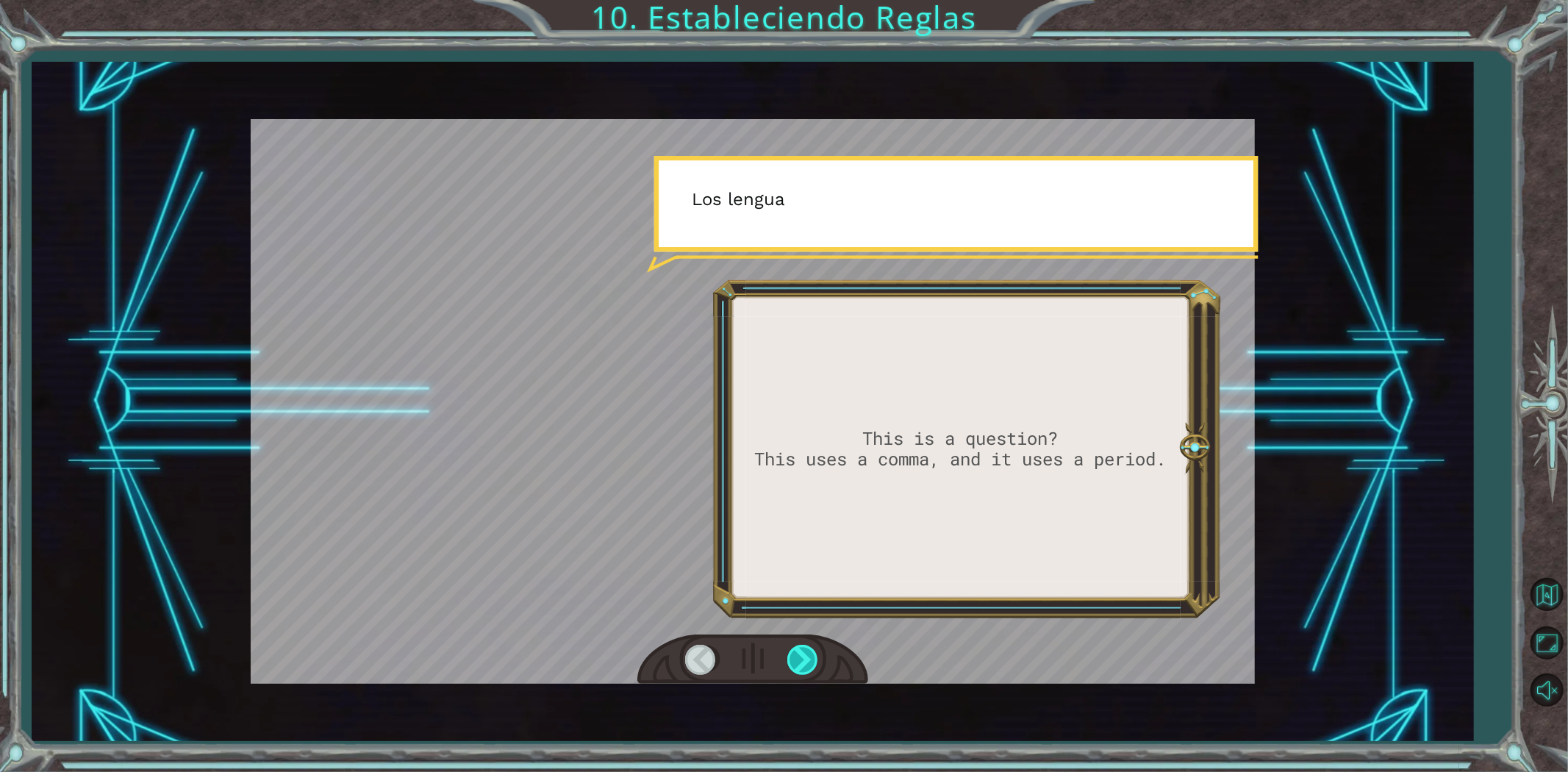
click at [801, 657] on div at bounding box center [804, 659] width 33 height 30
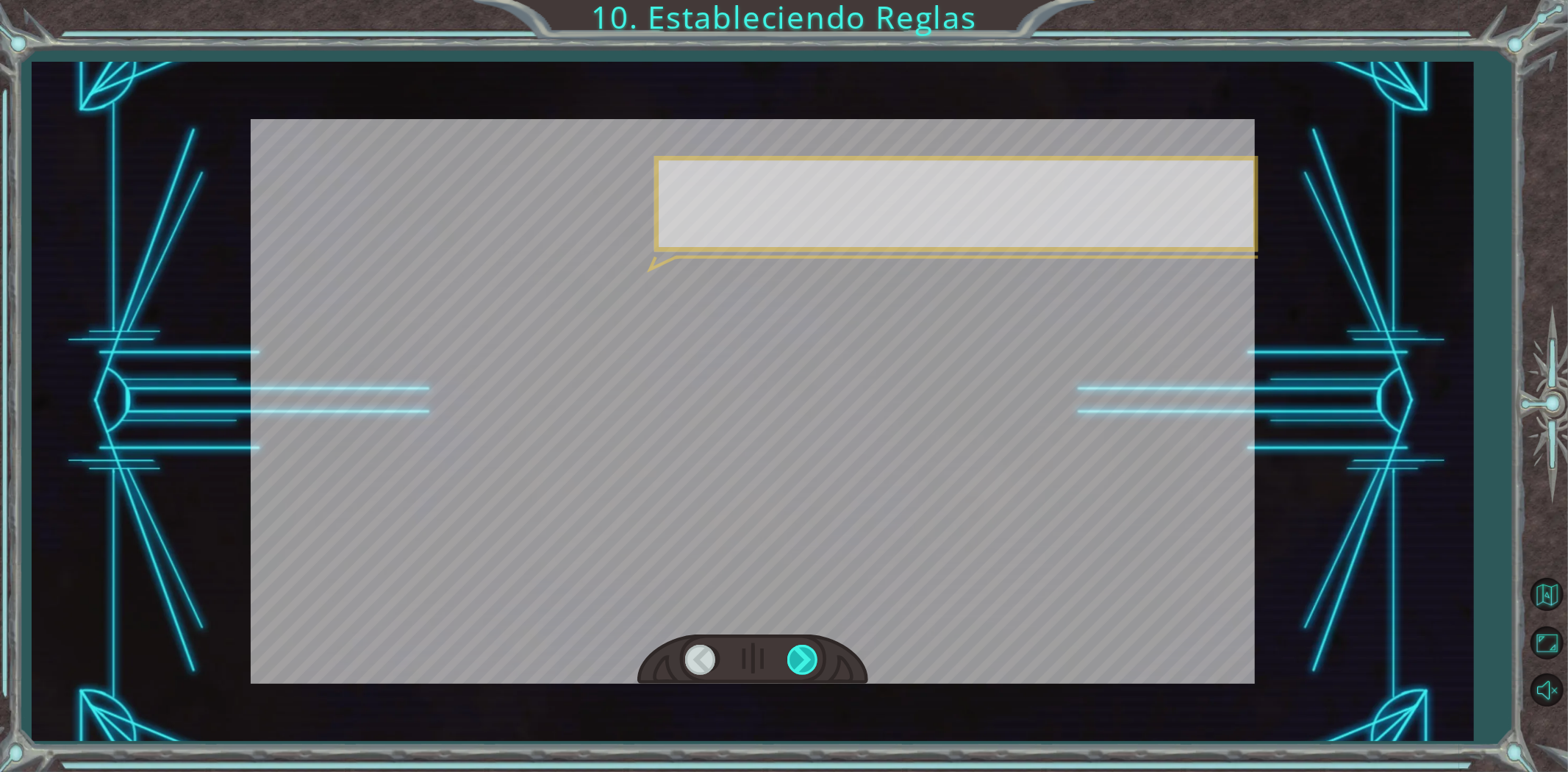
click at [801, 657] on div at bounding box center [804, 659] width 33 height 30
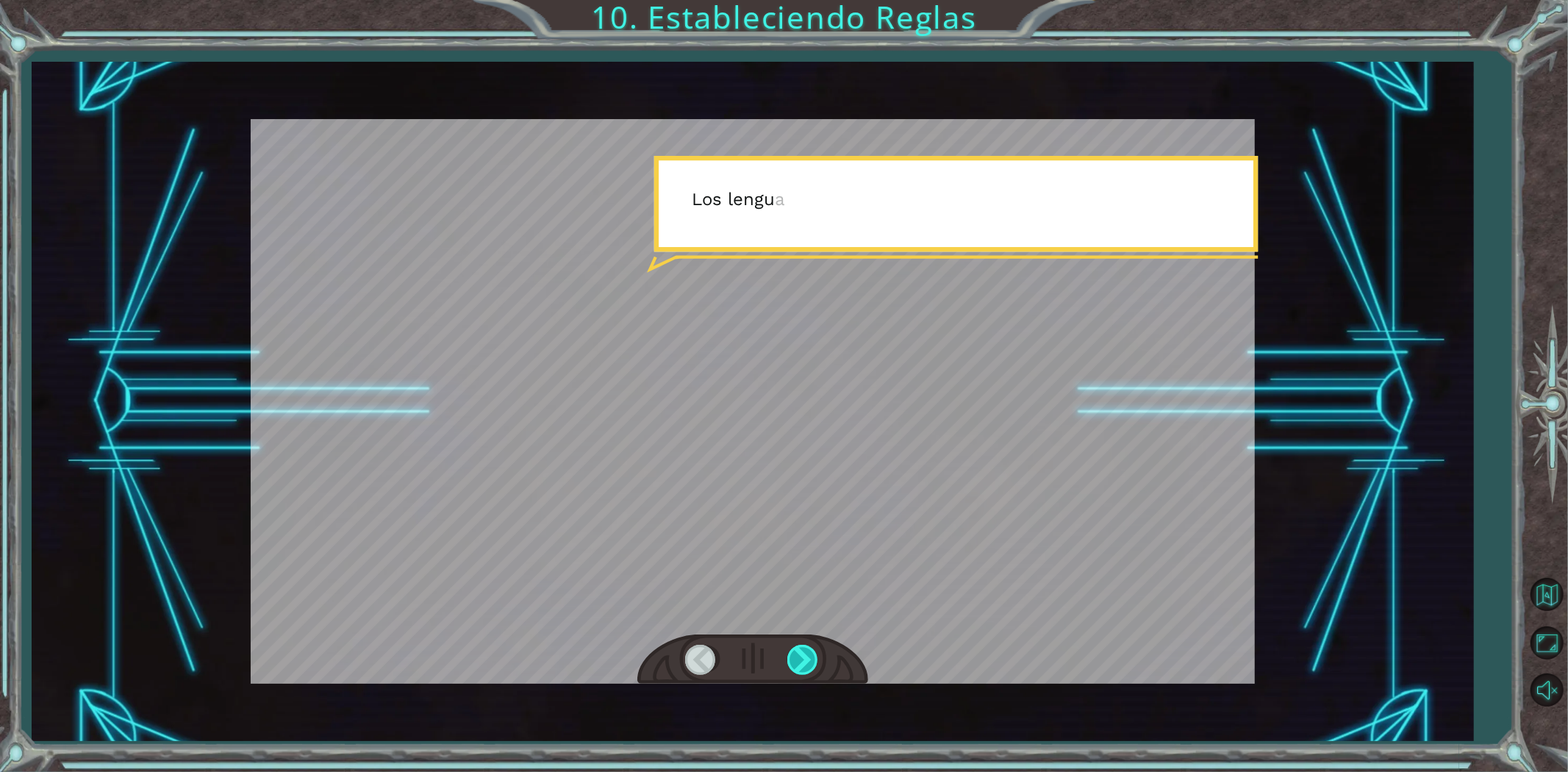
click at [801, 657] on div at bounding box center [804, 659] width 33 height 30
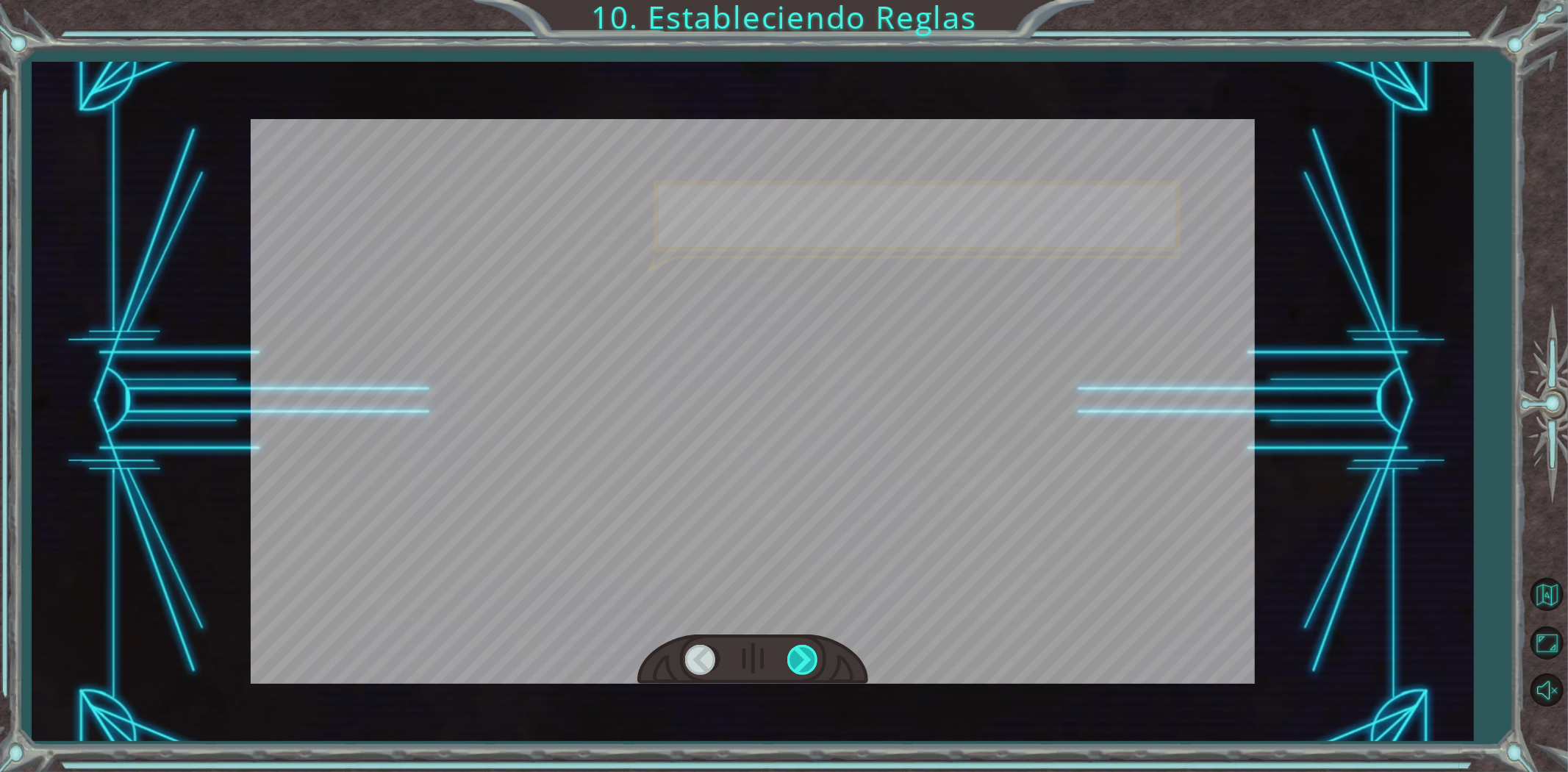
click at [801, 657] on div at bounding box center [804, 659] width 33 height 30
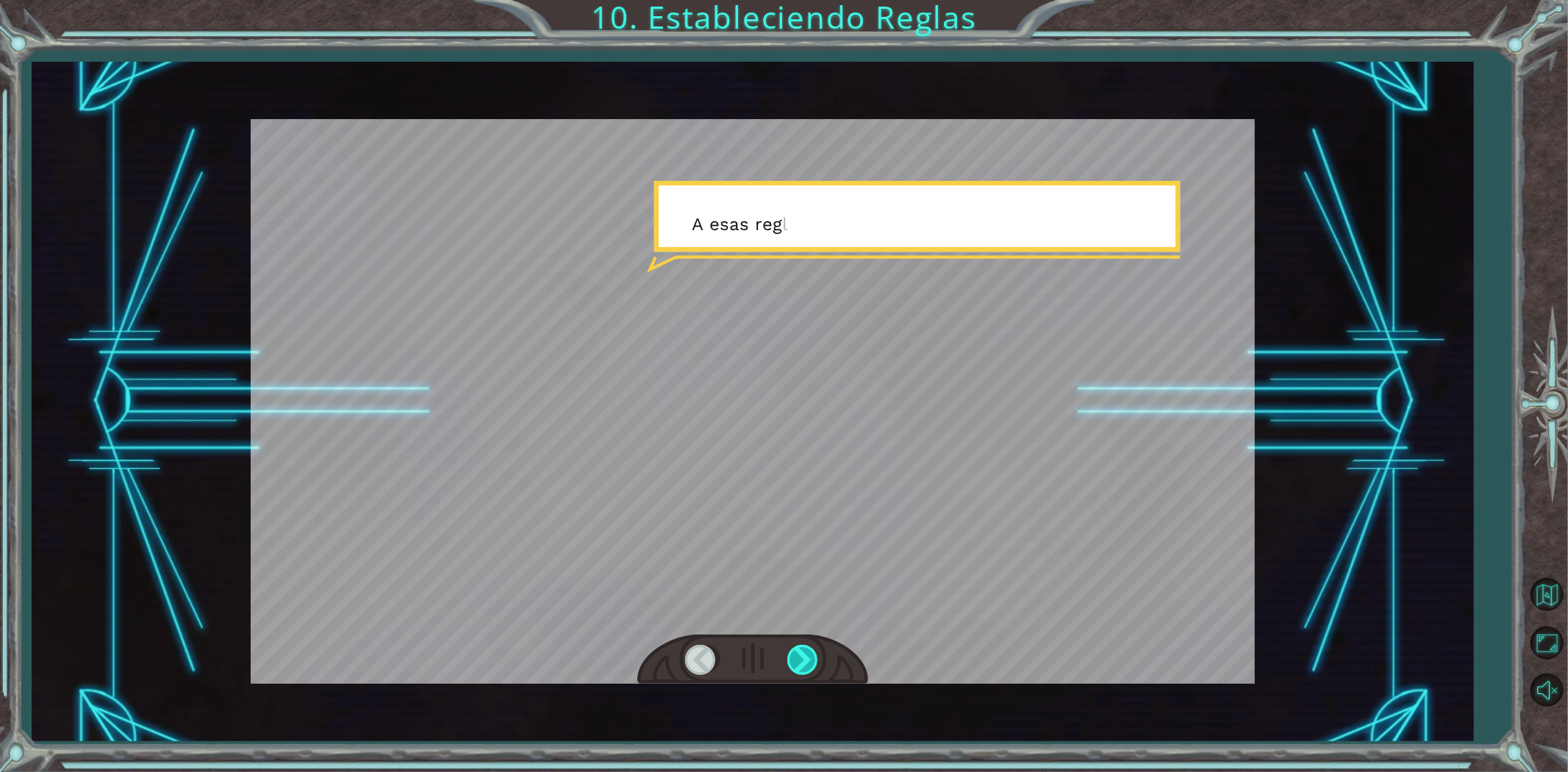
click at [801, 657] on div at bounding box center [804, 659] width 33 height 30
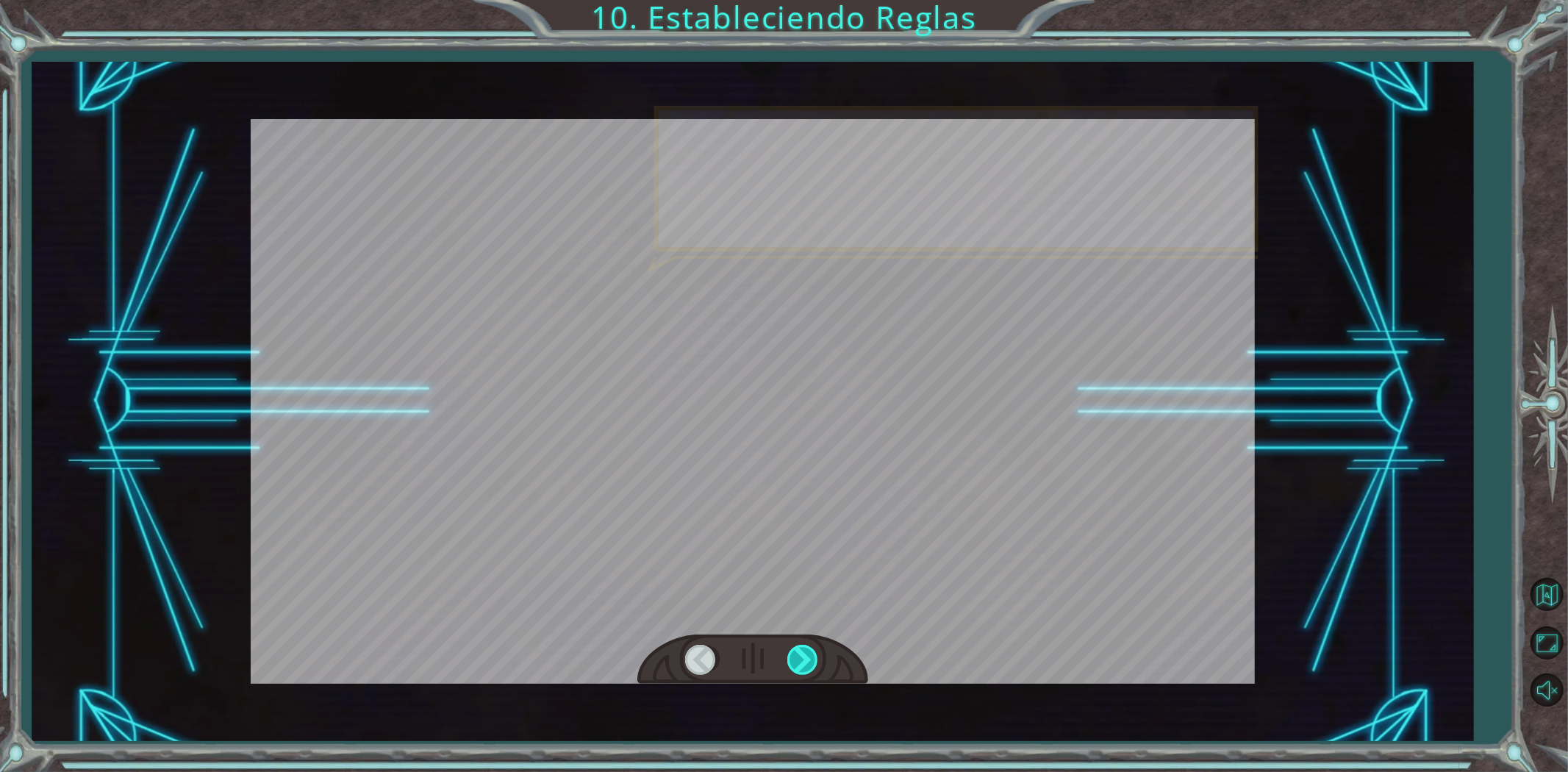
click at [801, 657] on div at bounding box center [804, 659] width 33 height 30
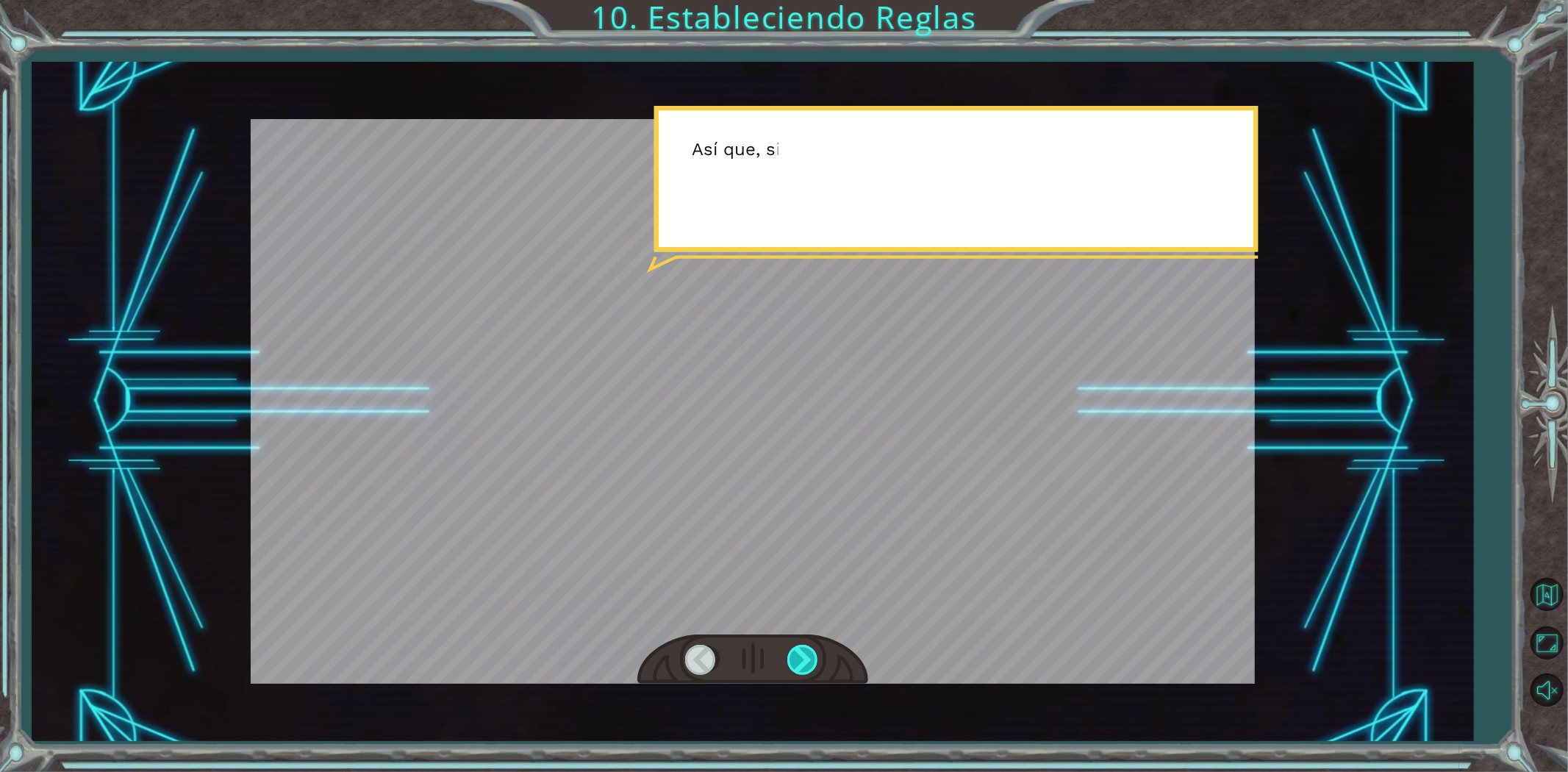
click at [800, 657] on div at bounding box center [804, 659] width 33 height 30
click at [798, 653] on div at bounding box center [804, 659] width 33 height 30
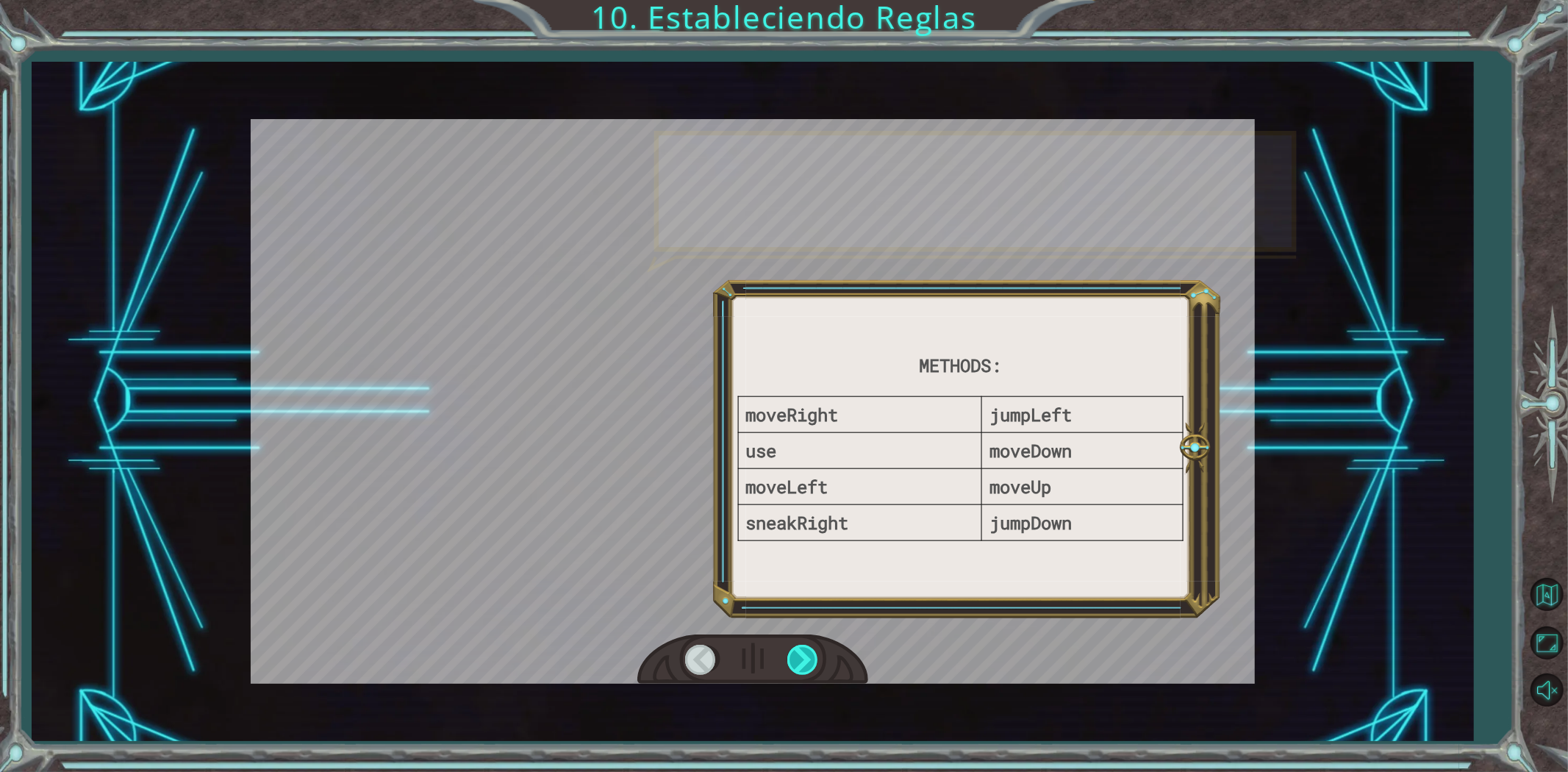
click at [796, 650] on div at bounding box center [804, 659] width 33 height 30
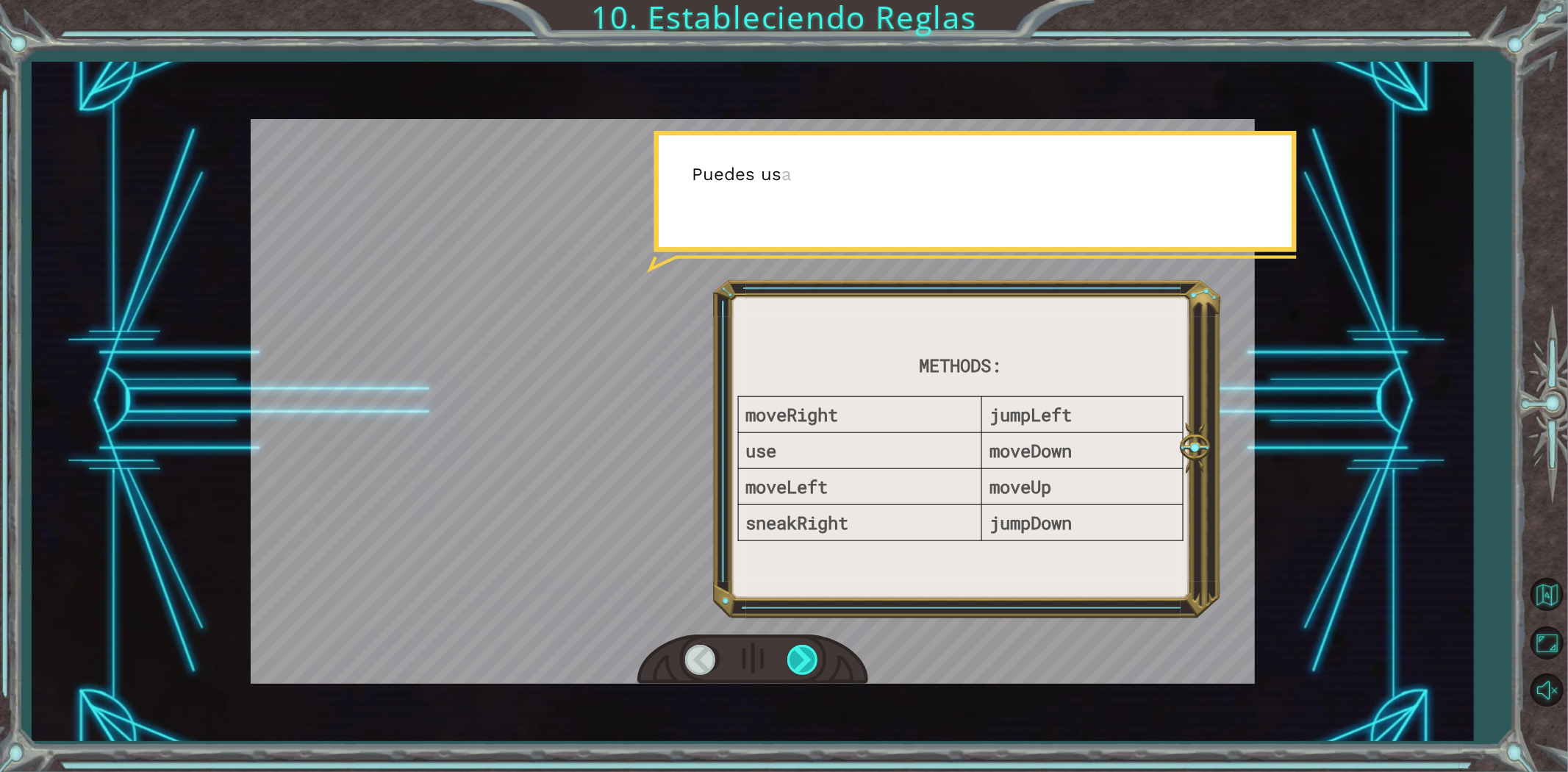
click at [795, 648] on div at bounding box center [804, 659] width 33 height 30
click at [794, 647] on div at bounding box center [804, 659] width 33 height 30
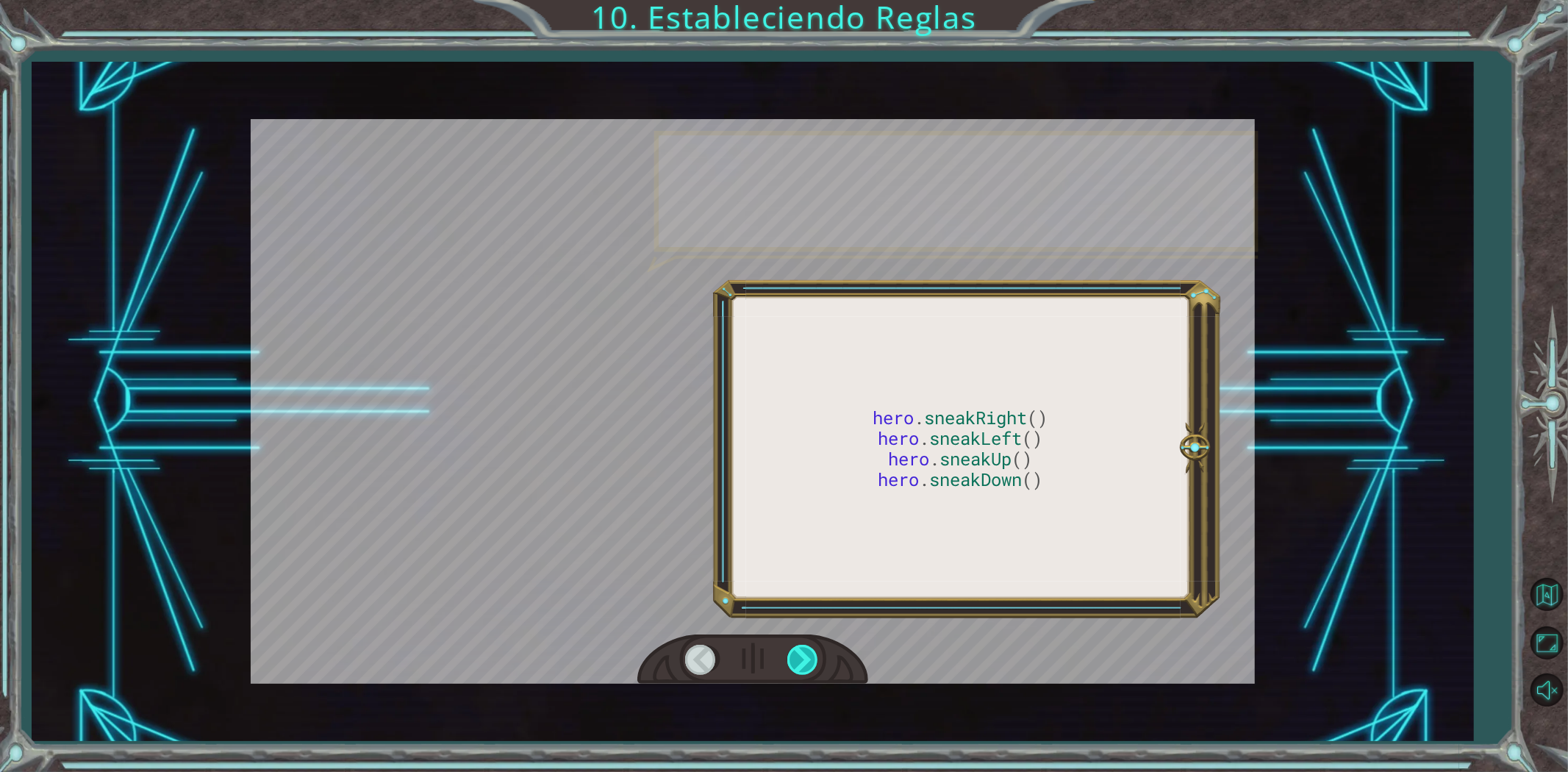
click at [794, 644] on div at bounding box center [804, 659] width 33 height 30
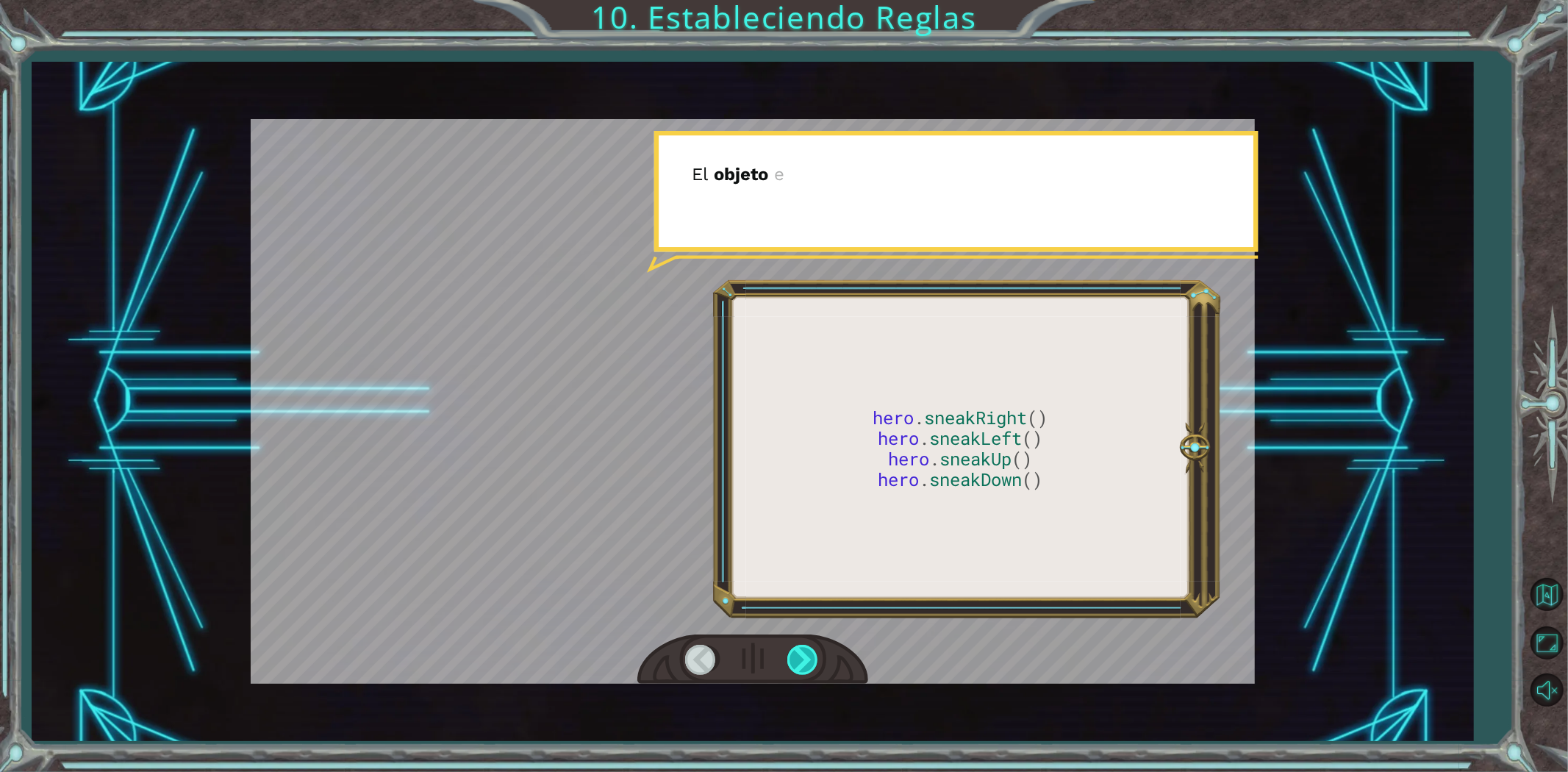
click at [794, 644] on div at bounding box center [804, 659] width 33 height 30
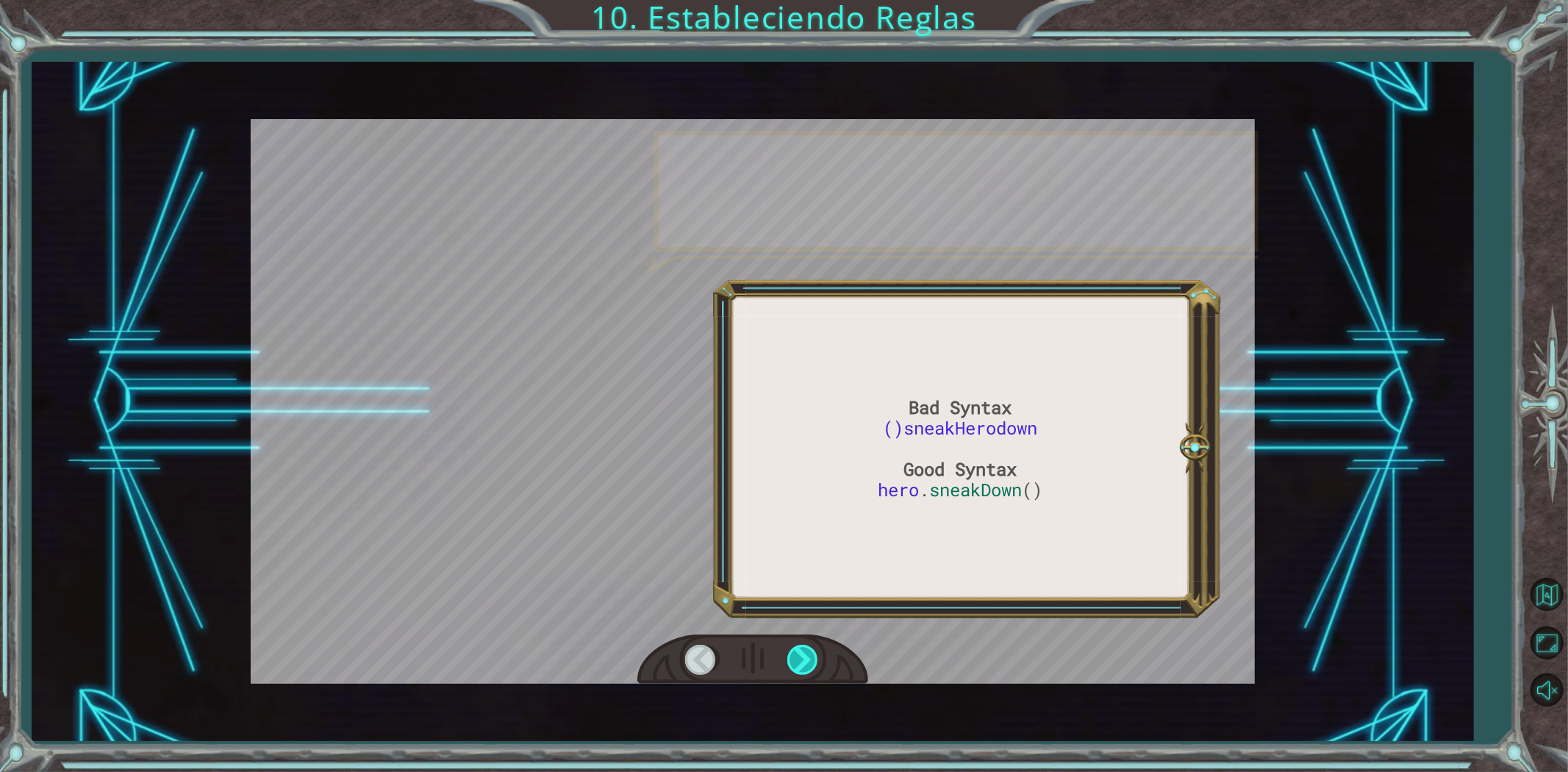
click at [794, 644] on div at bounding box center [804, 659] width 33 height 30
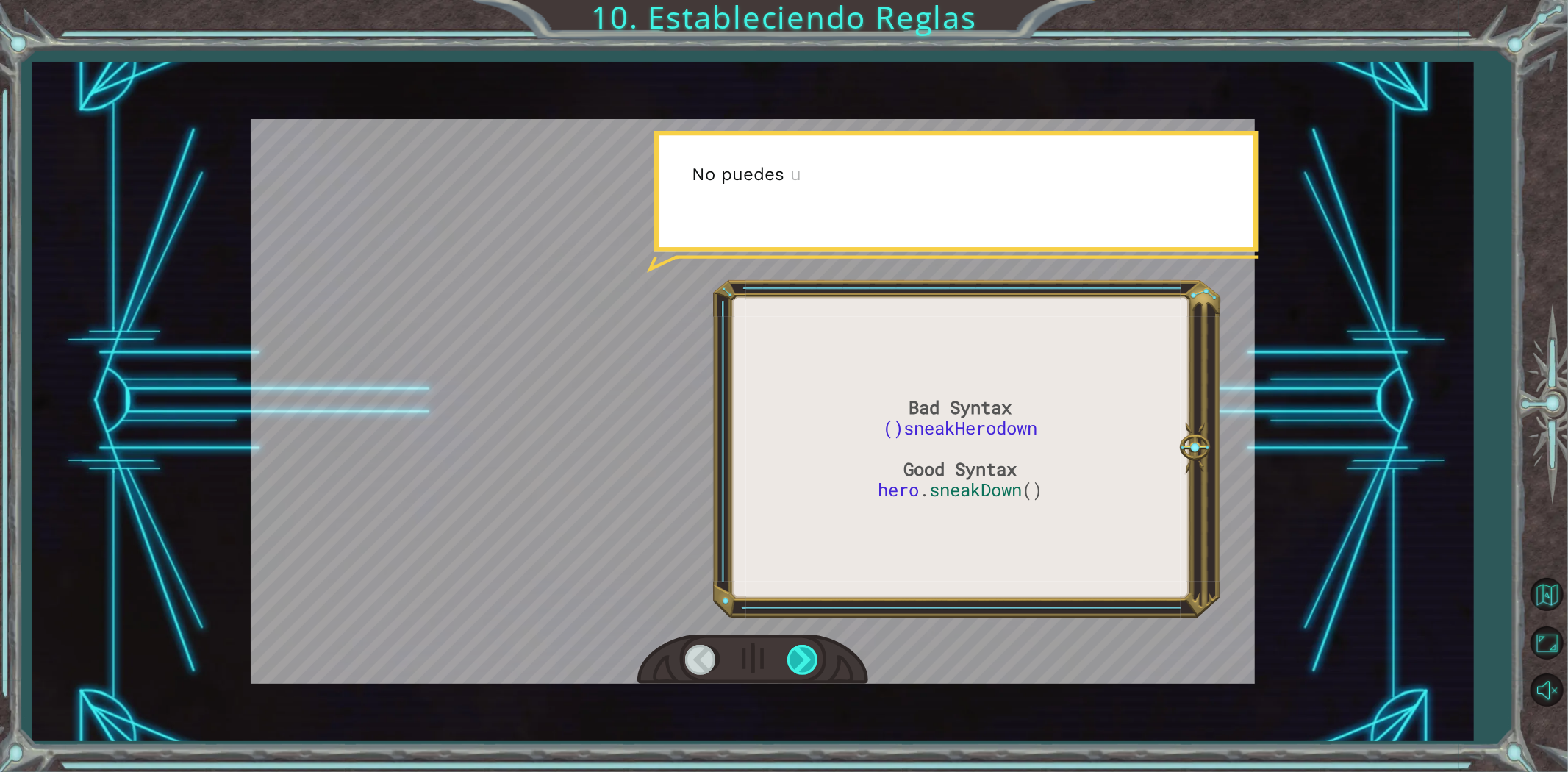
click at [794, 644] on div at bounding box center [804, 659] width 33 height 30
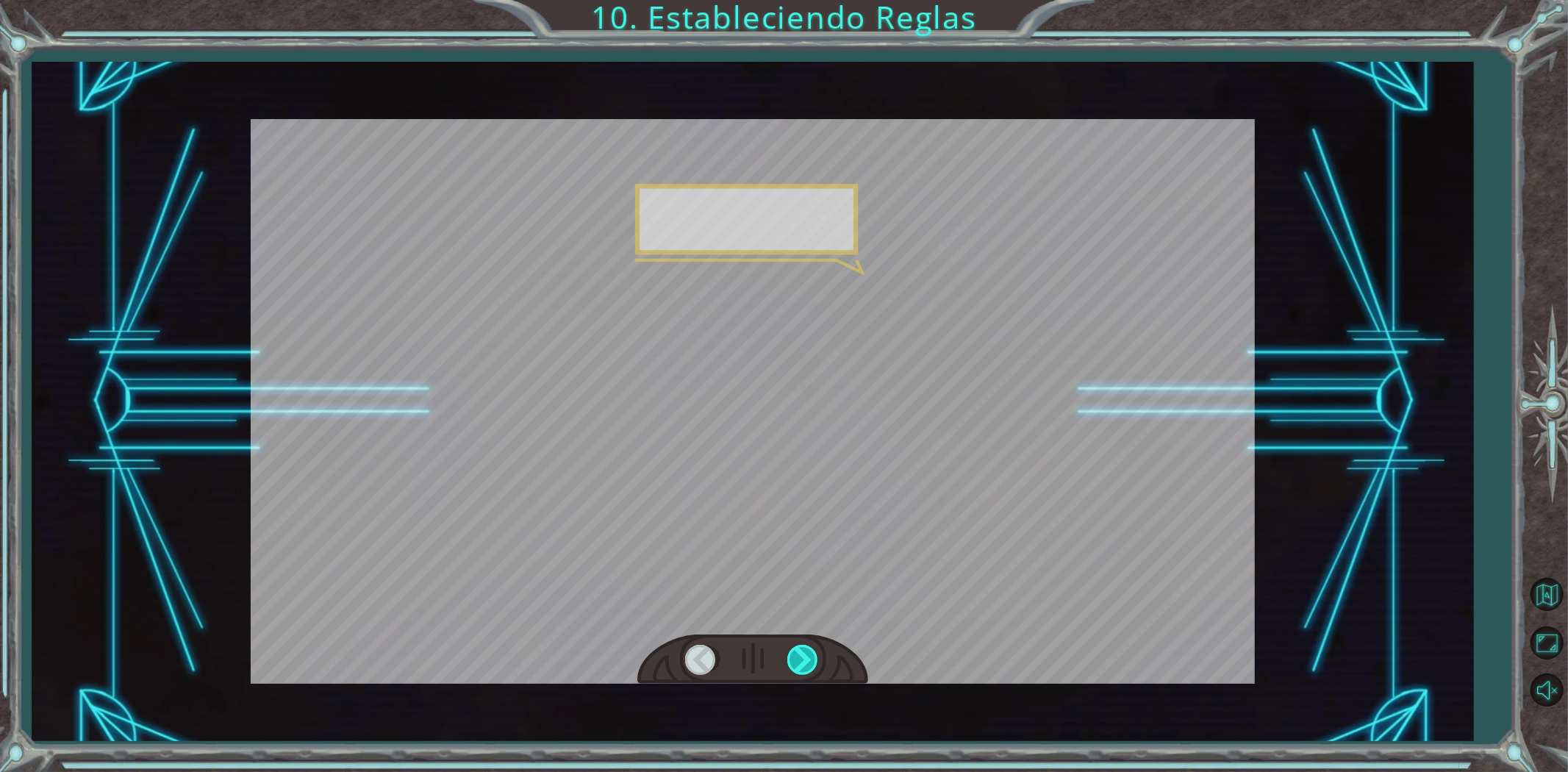
click at [794, 644] on div at bounding box center [804, 659] width 33 height 30
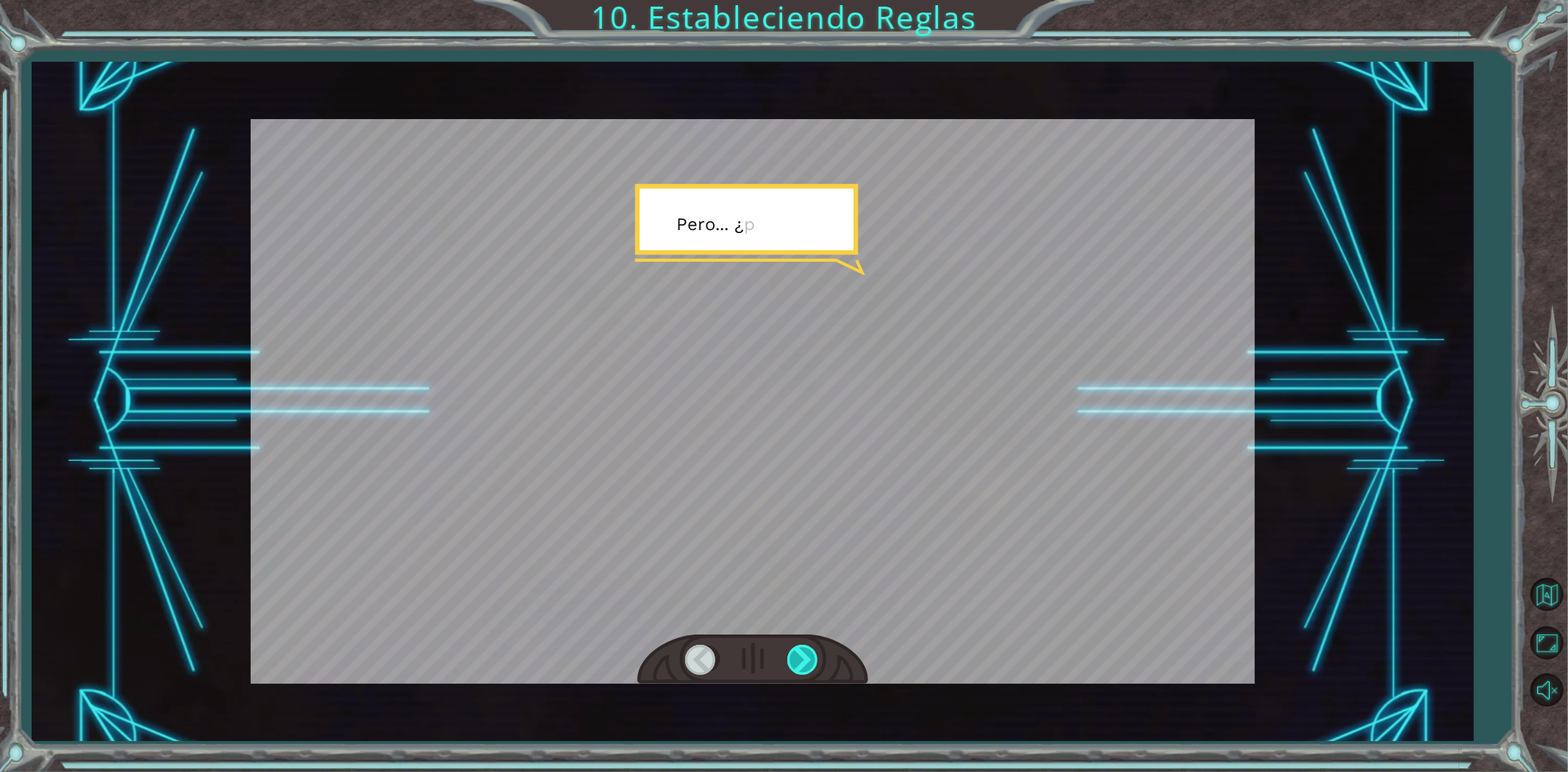
click at [794, 644] on div at bounding box center [804, 659] width 33 height 30
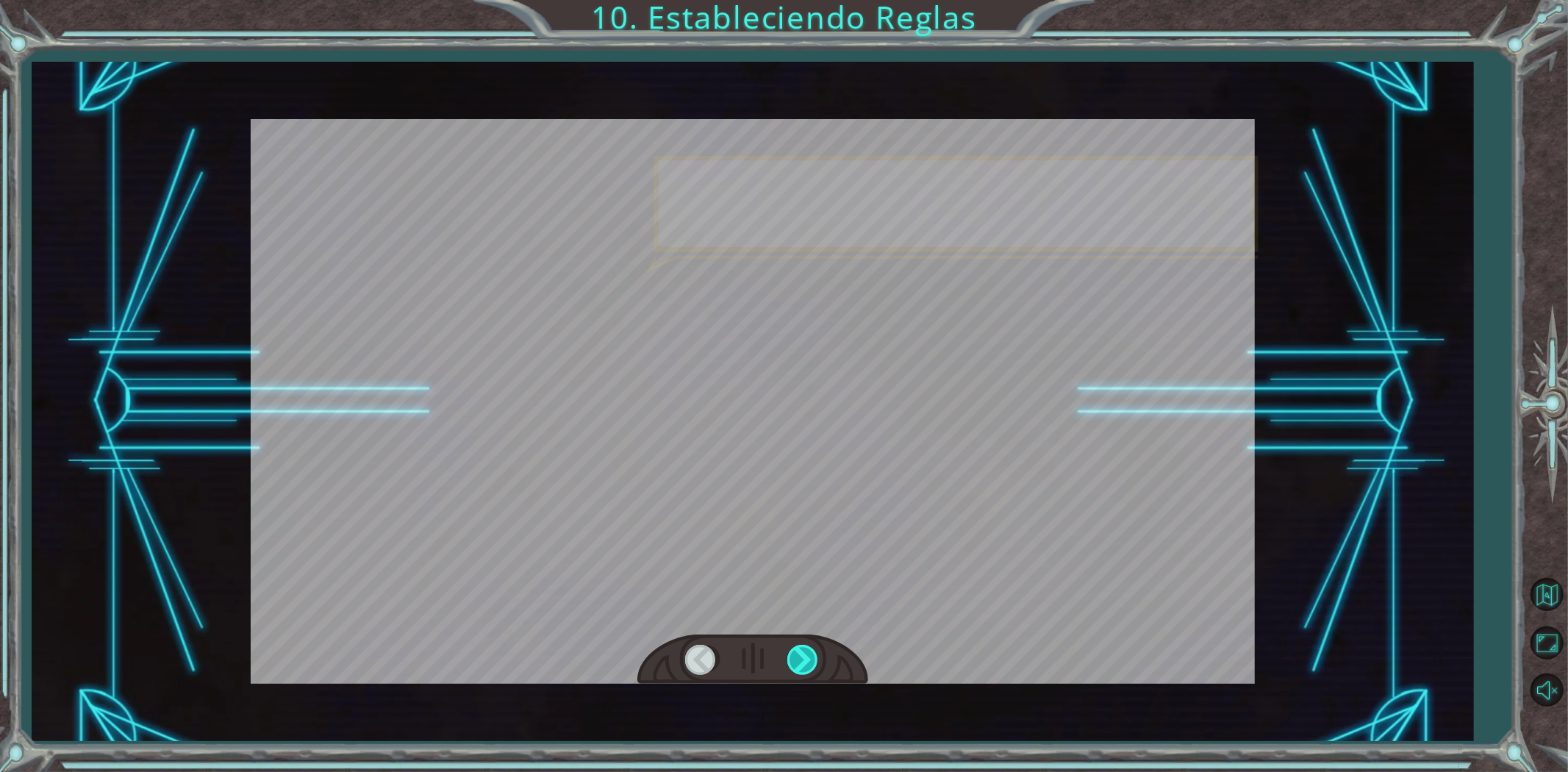
click at [794, 644] on div at bounding box center [804, 659] width 33 height 30
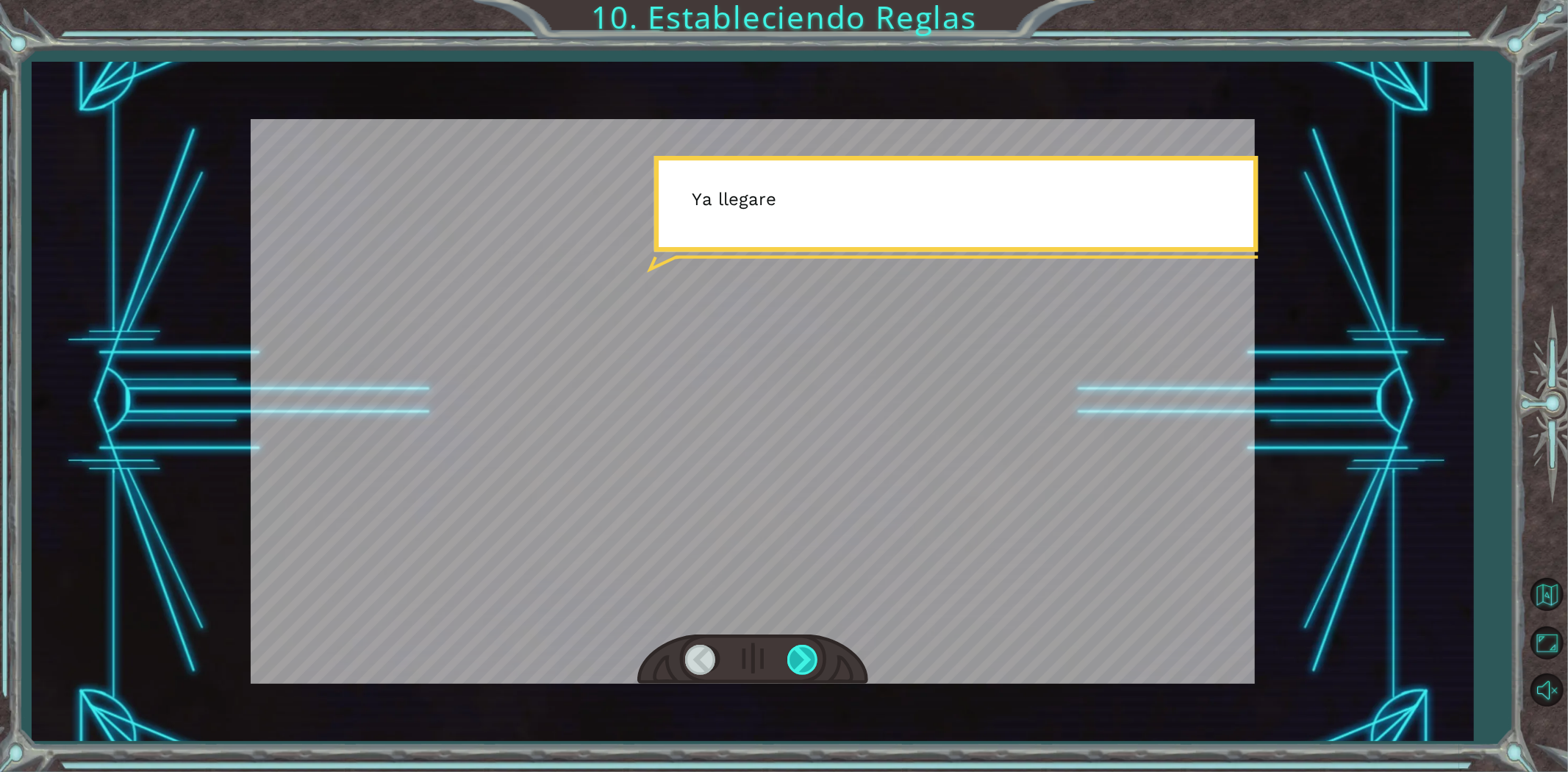
click at [794, 644] on div at bounding box center [804, 659] width 33 height 30
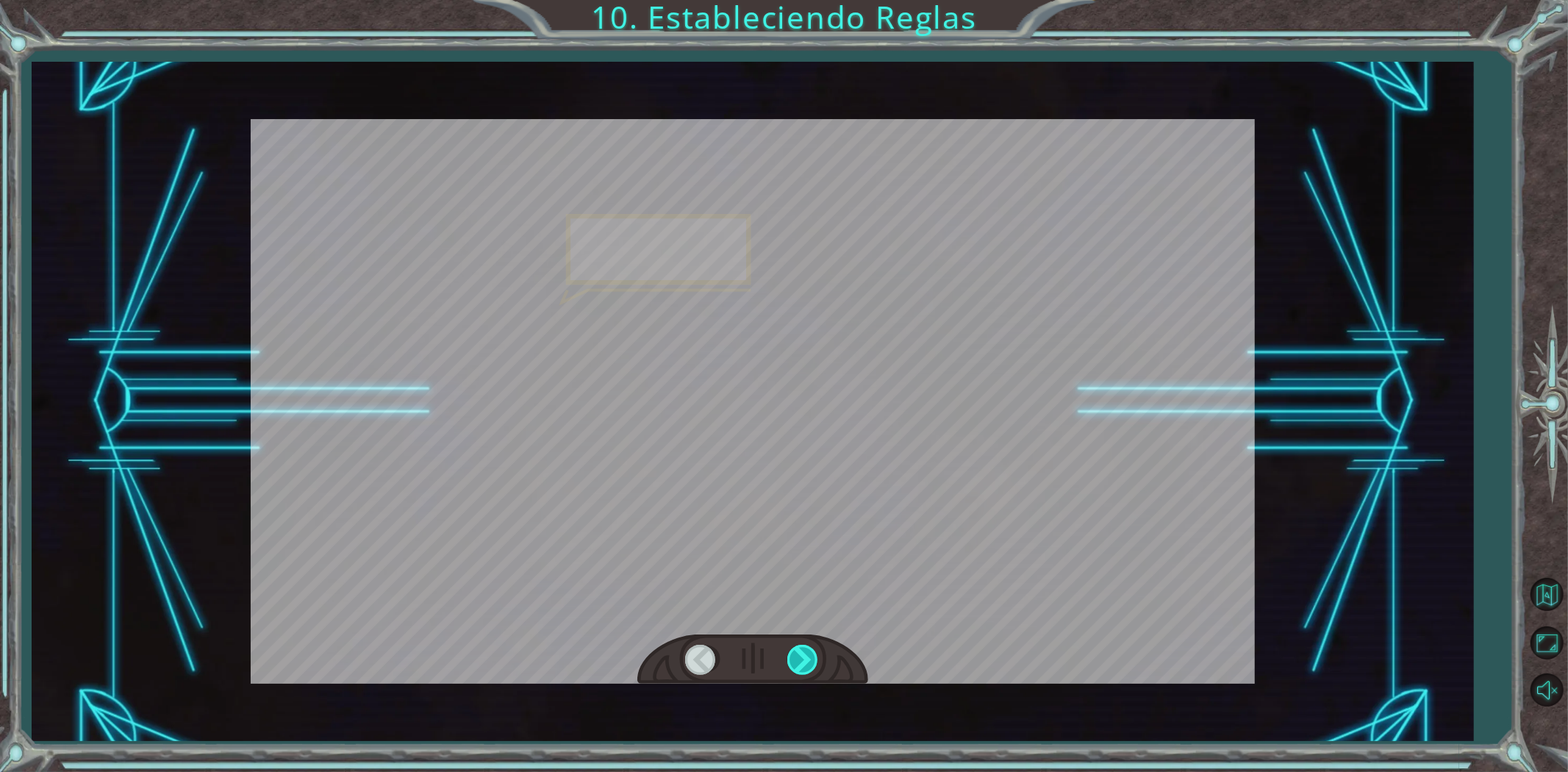
click at [794, 644] on div at bounding box center [804, 659] width 33 height 30
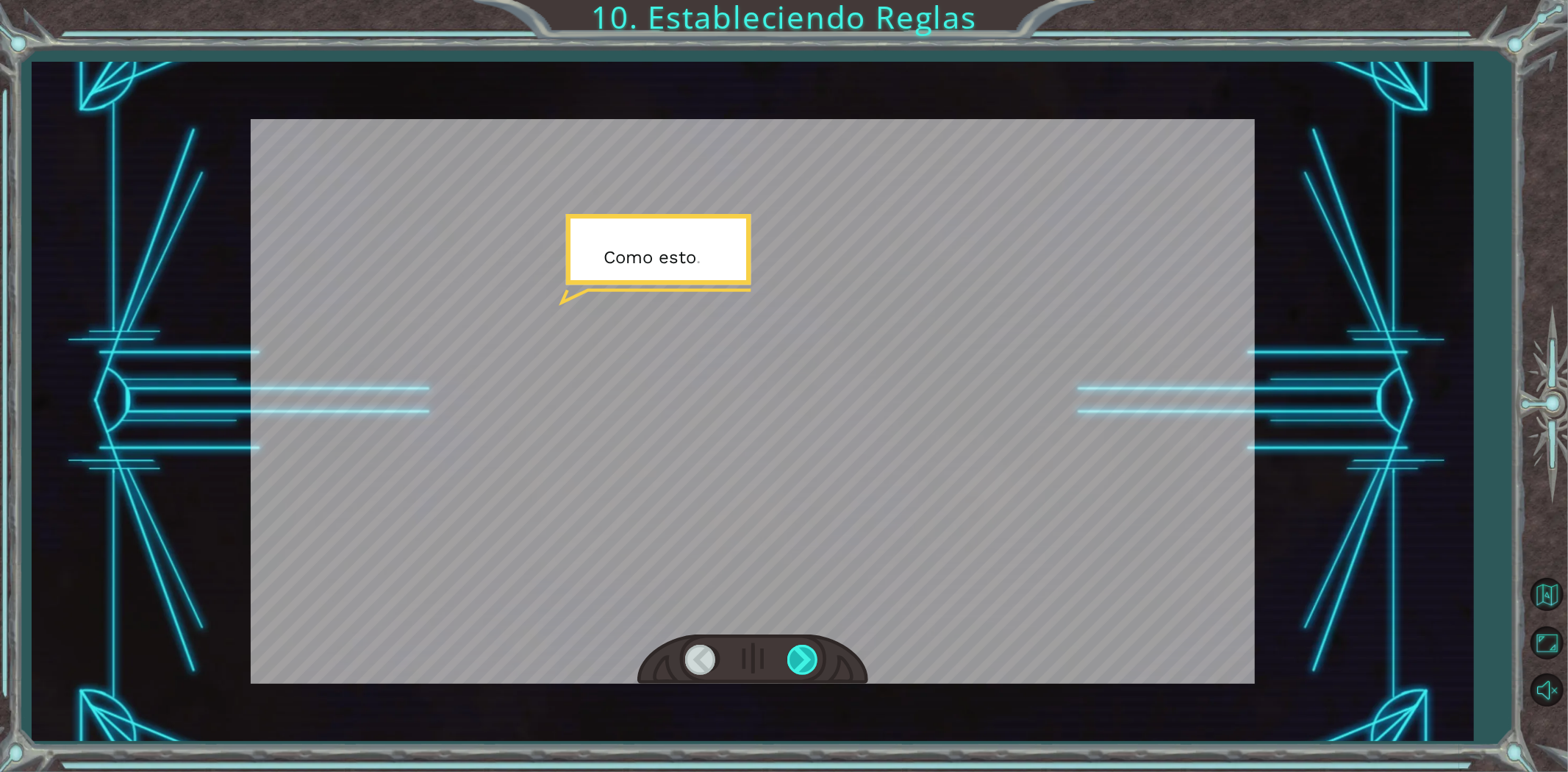
click at [794, 644] on div at bounding box center [804, 659] width 33 height 30
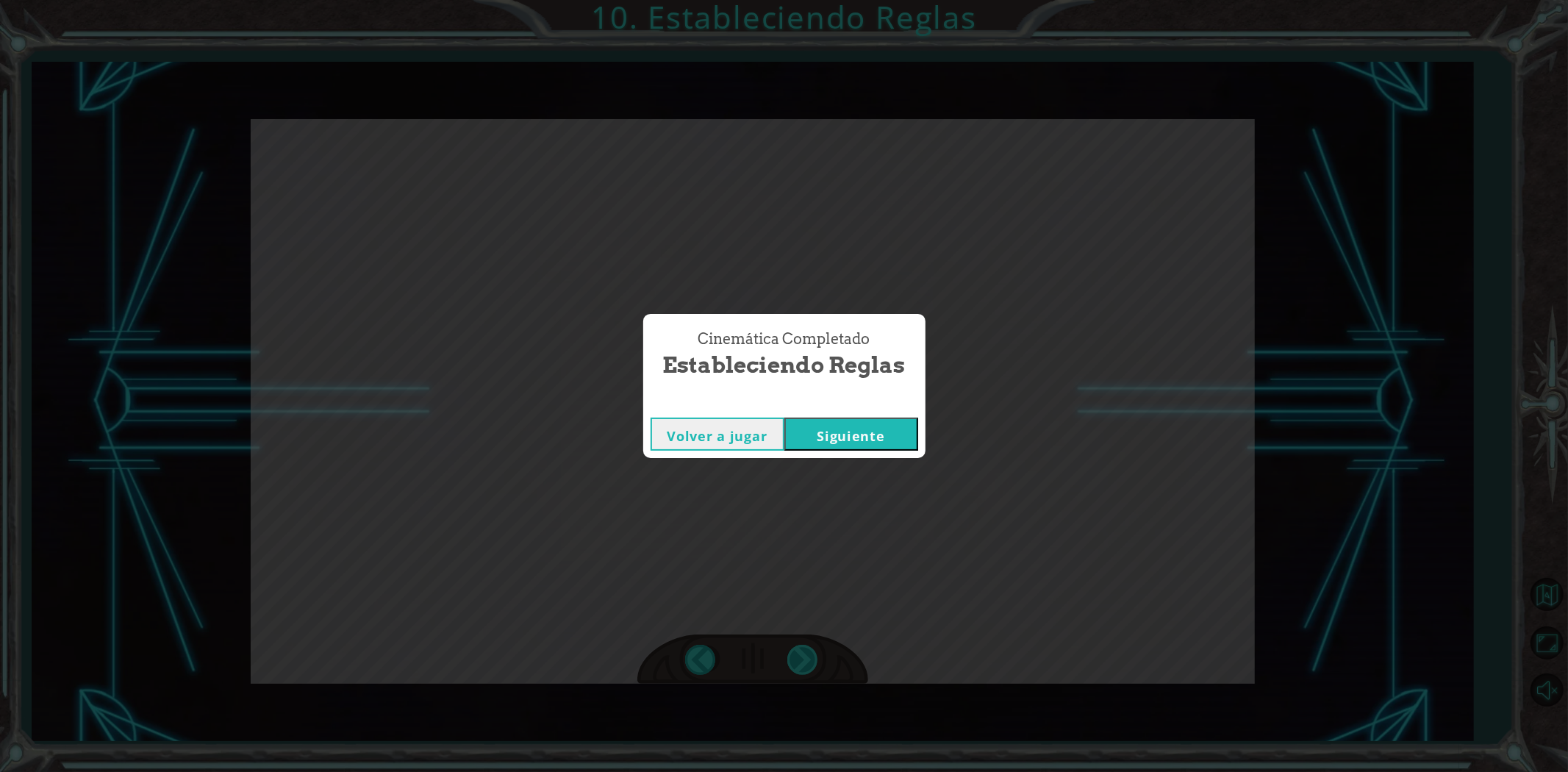
click at [794, 644] on div "Cinemática Completado Estableciendo Reglas Volver a jugar [GEOGRAPHIC_DATA]" at bounding box center [784, 386] width 1568 height 772
click at [850, 444] on button "Siguiente" at bounding box center [851, 434] width 134 height 33
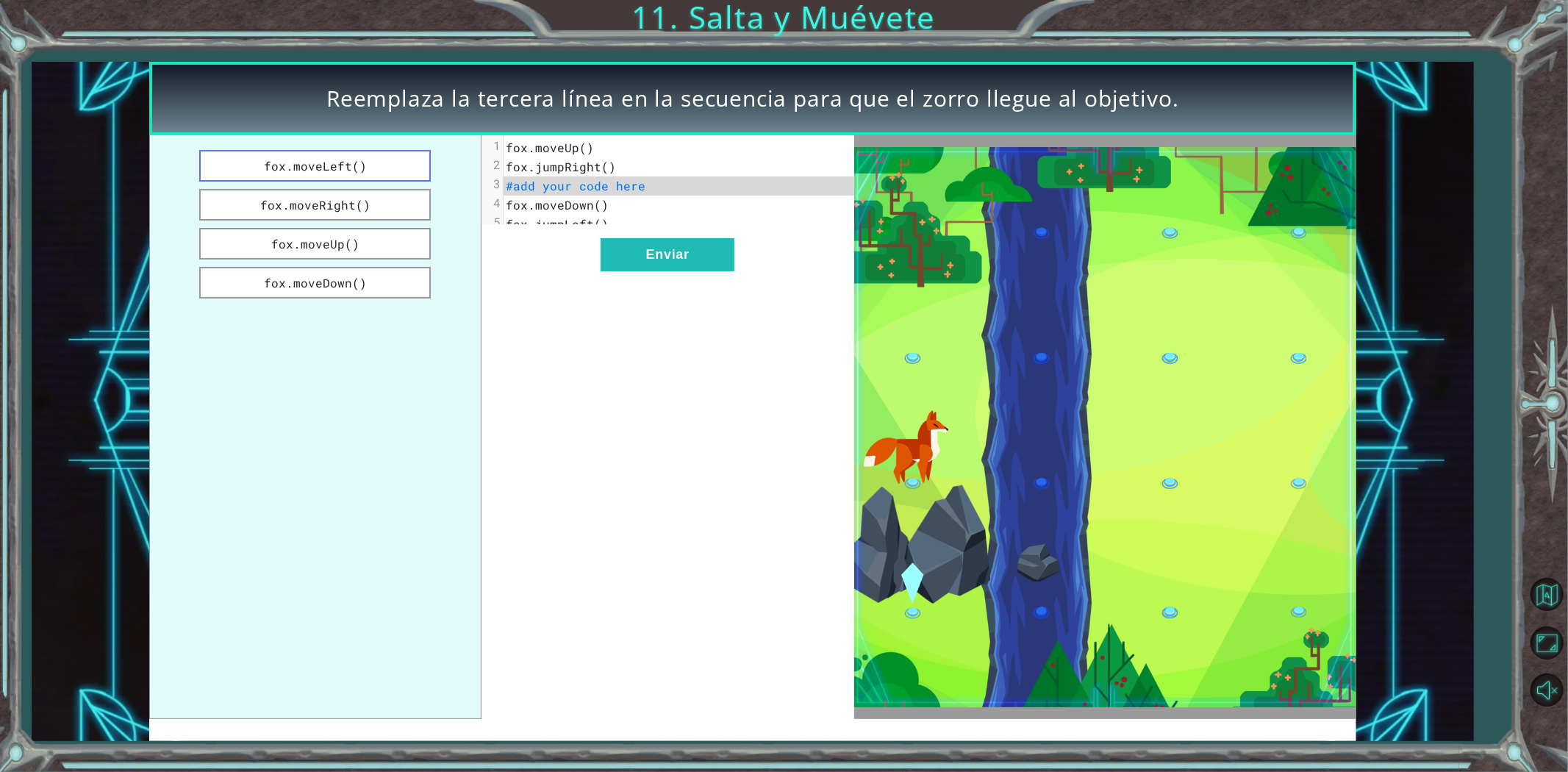
click at [369, 158] on button "fox.moveLeft()" at bounding box center [315, 165] width 232 height 32
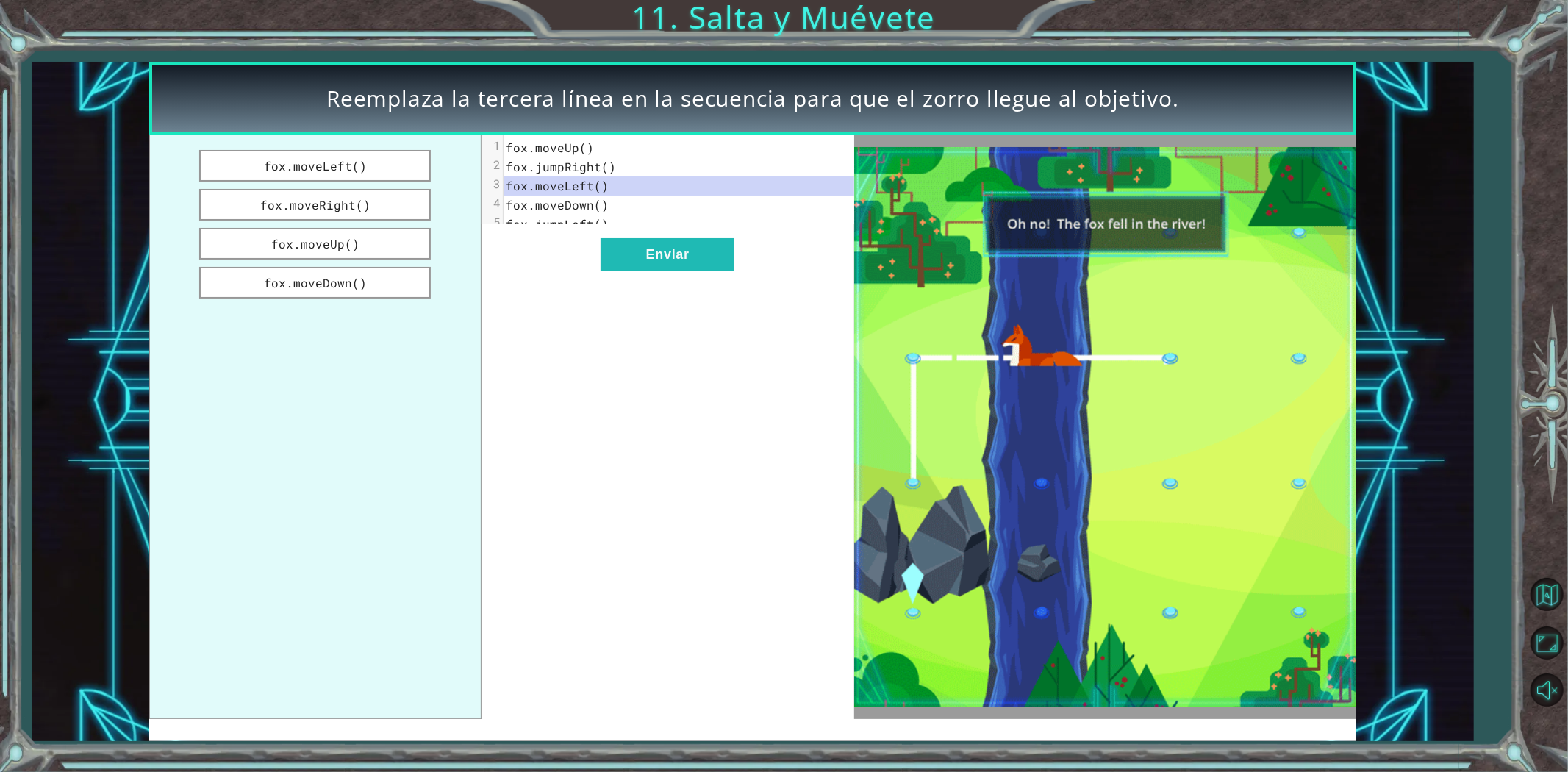
drag, startPoint x: 328, startPoint y: 236, endPoint x: 573, endPoint y: 189, distance: 249.5
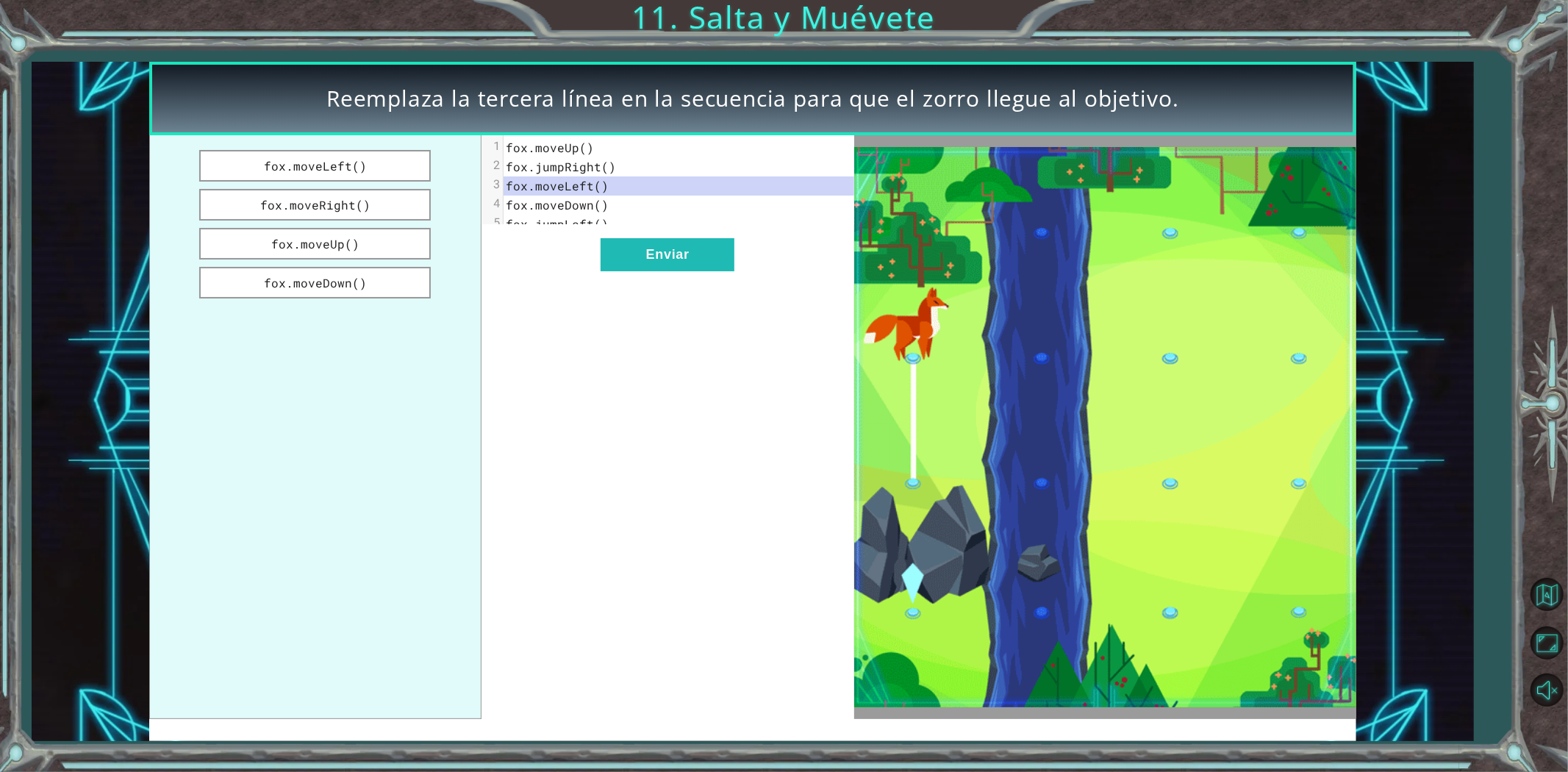
click at [573, 189] on div "fox.moveLeft() fox.moveRight() fox.moveUp() fox.moveDown() xxxxxxxxxx 5 1 fox.m…" at bounding box center [502, 427] width 705 height 583
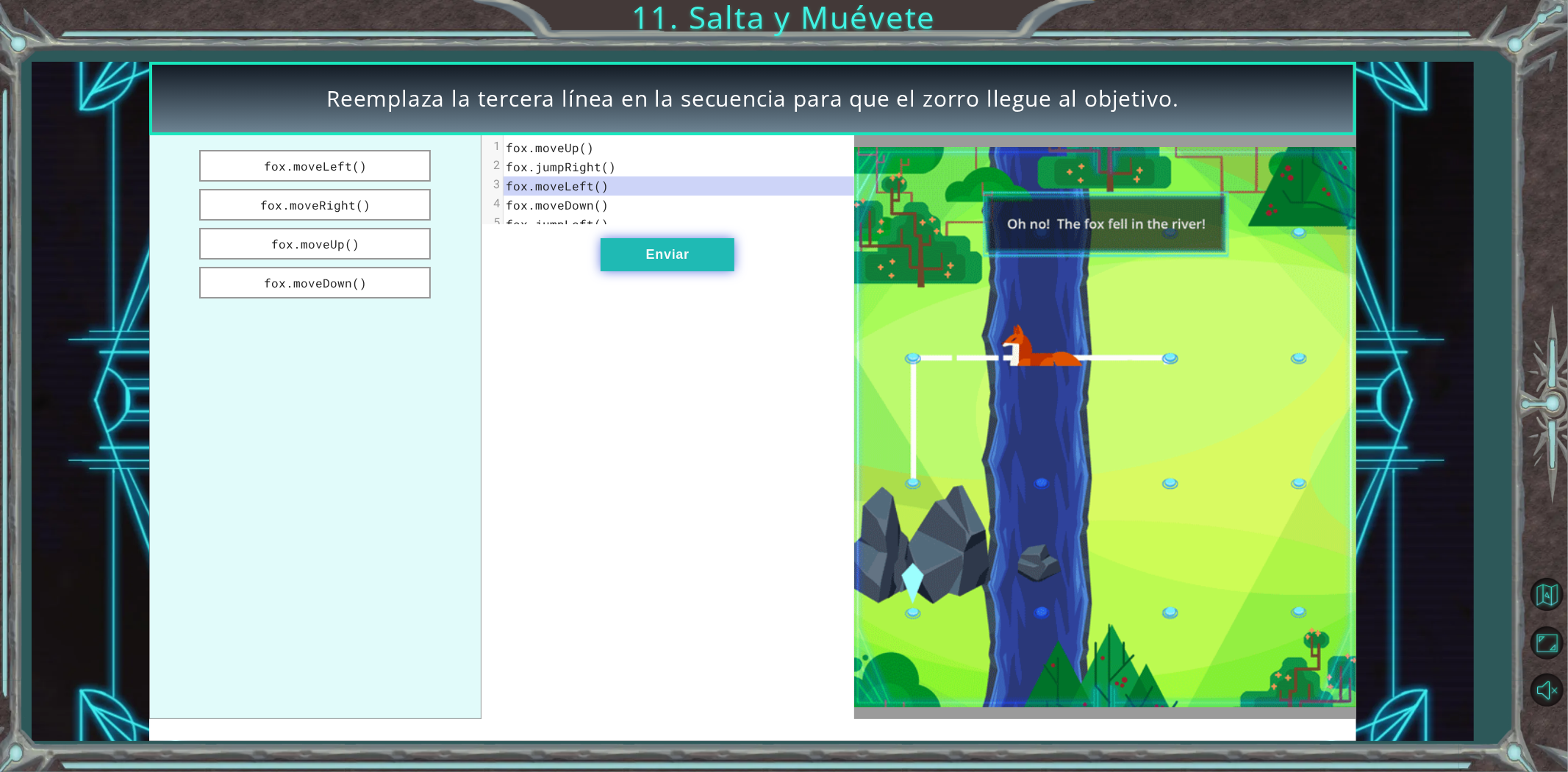
click at [644, 264] on button "Enviar" at bounding box center [667, 254] width 134 height 33
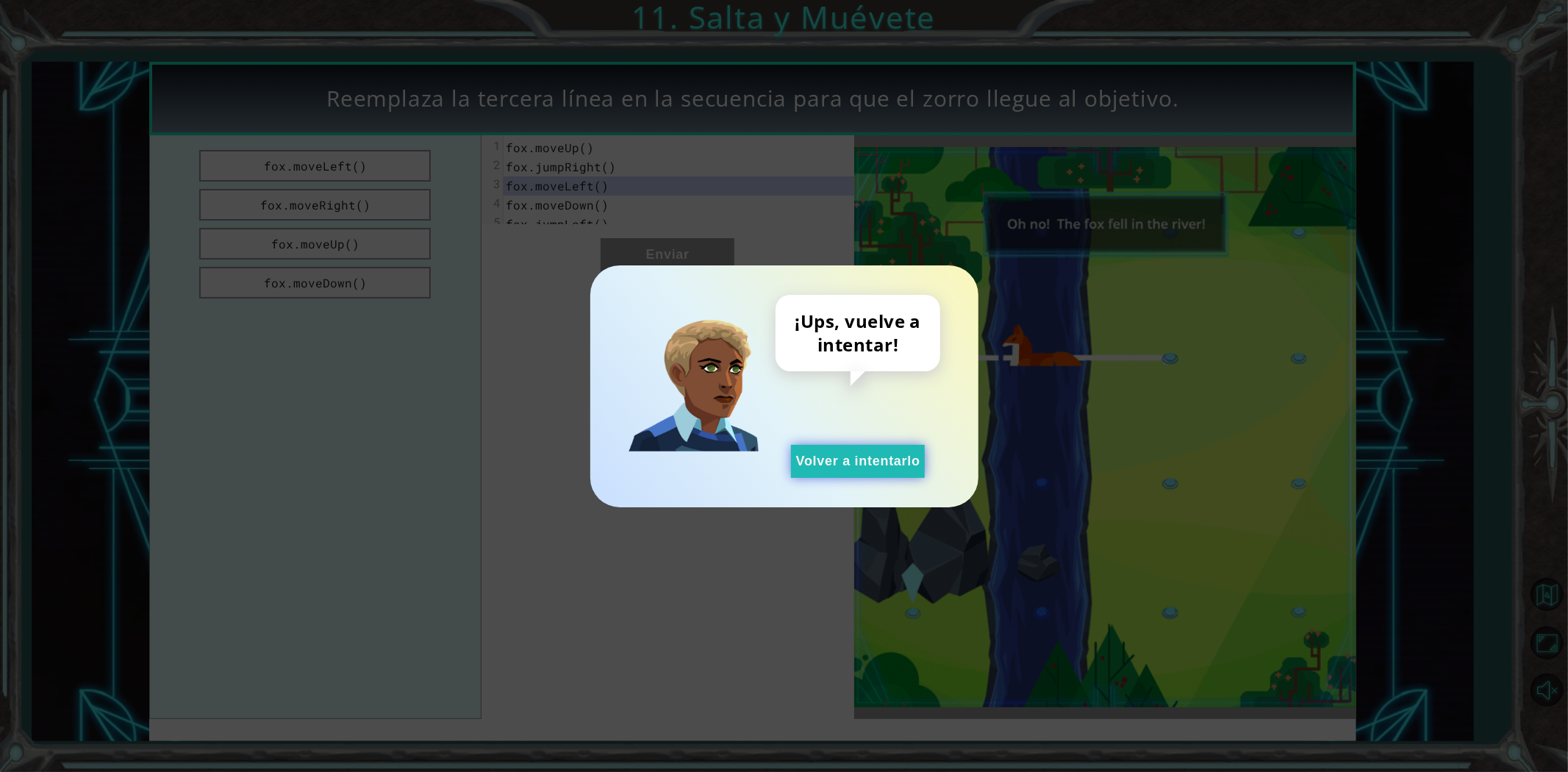
drag, startPoint x: 832, startPoint y: 454, endPoint x: 645, endPoint y: 406, distance: 193.1
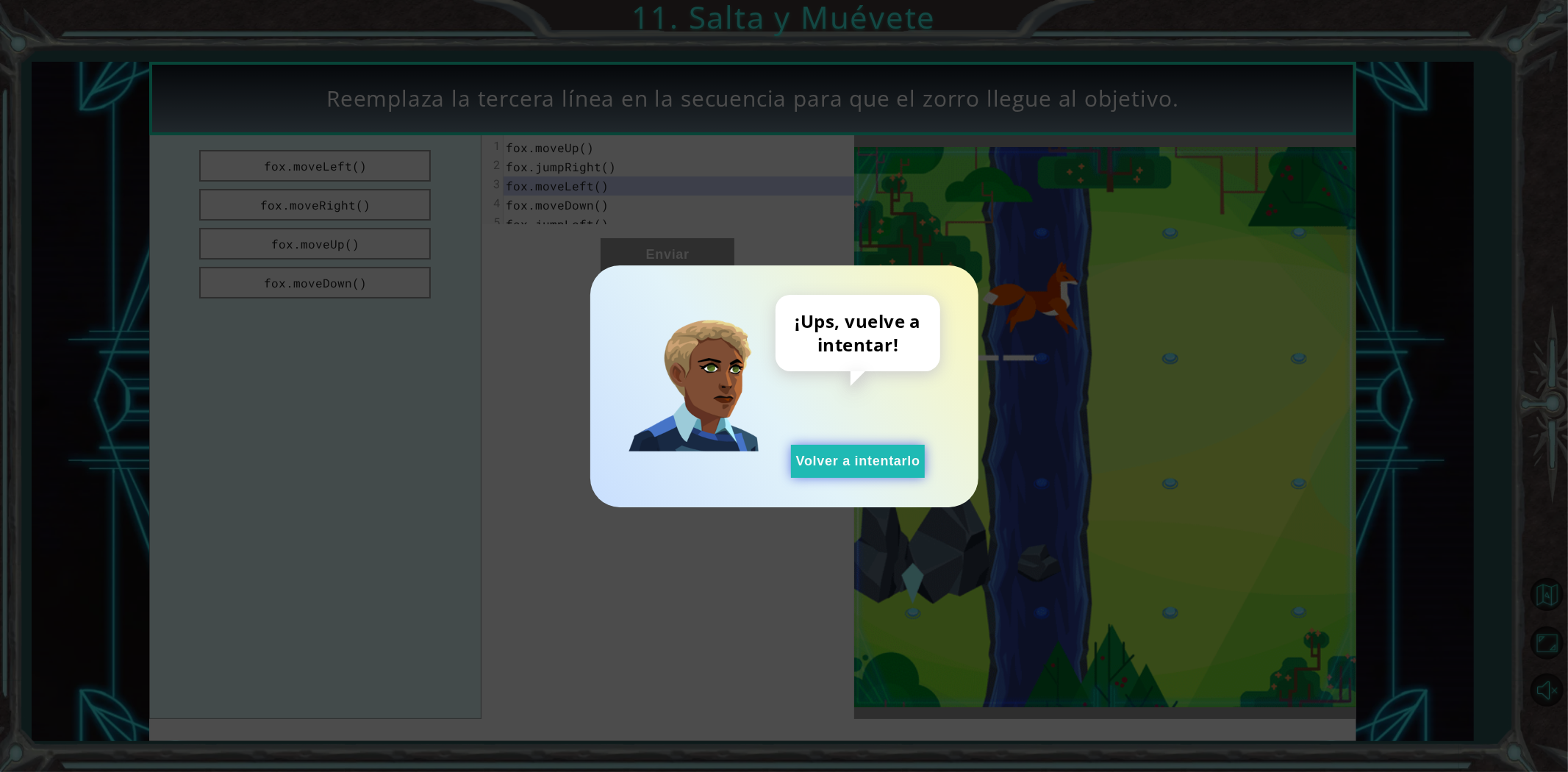
click at [826, 466] on button "Volver a intentarlo" at bounding box center [858, 461] width 134 height 33
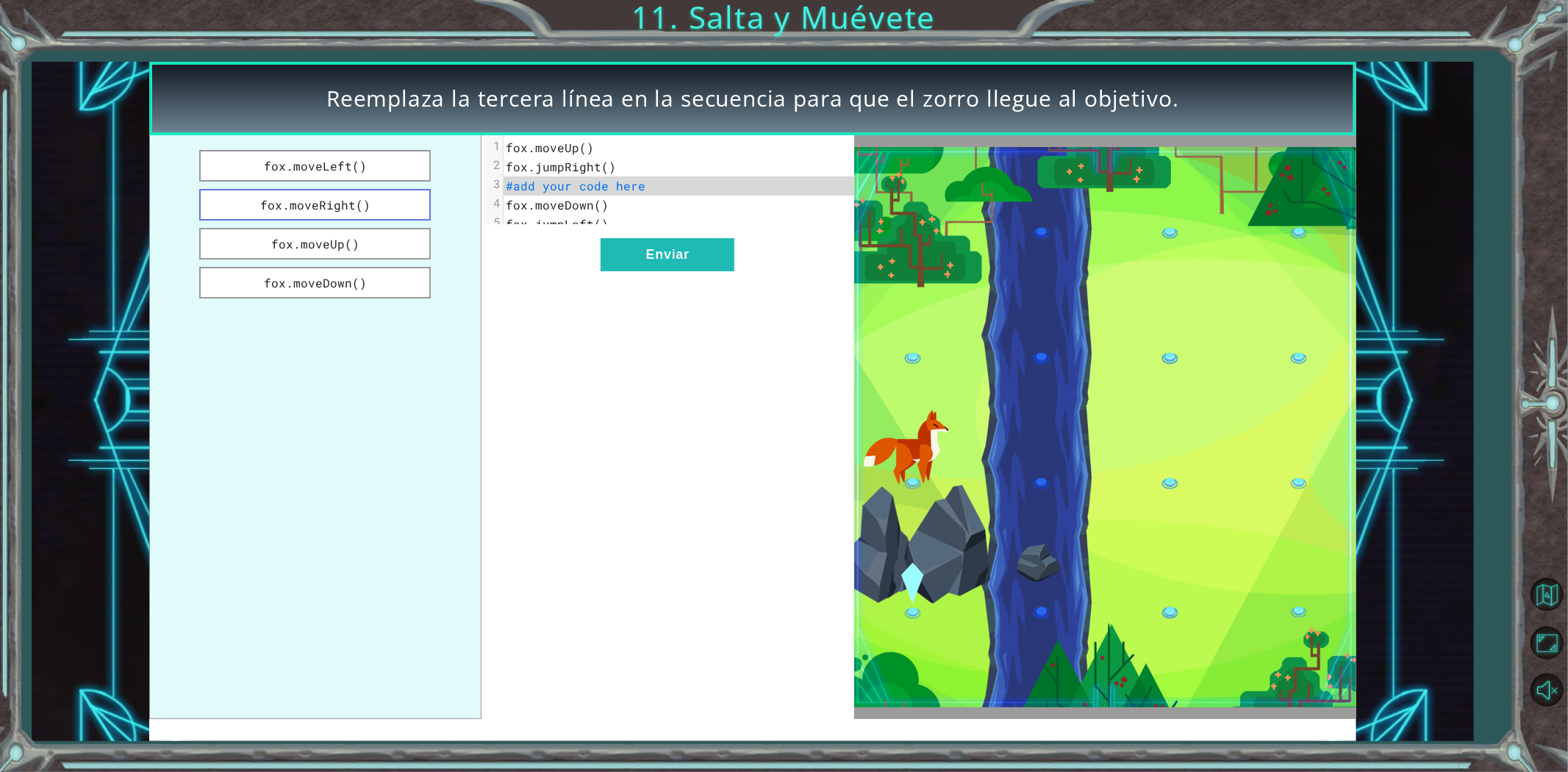
click at [355, 201] on button "fox.moveRight()" at bounding box center [315, 204] width 232 height 32
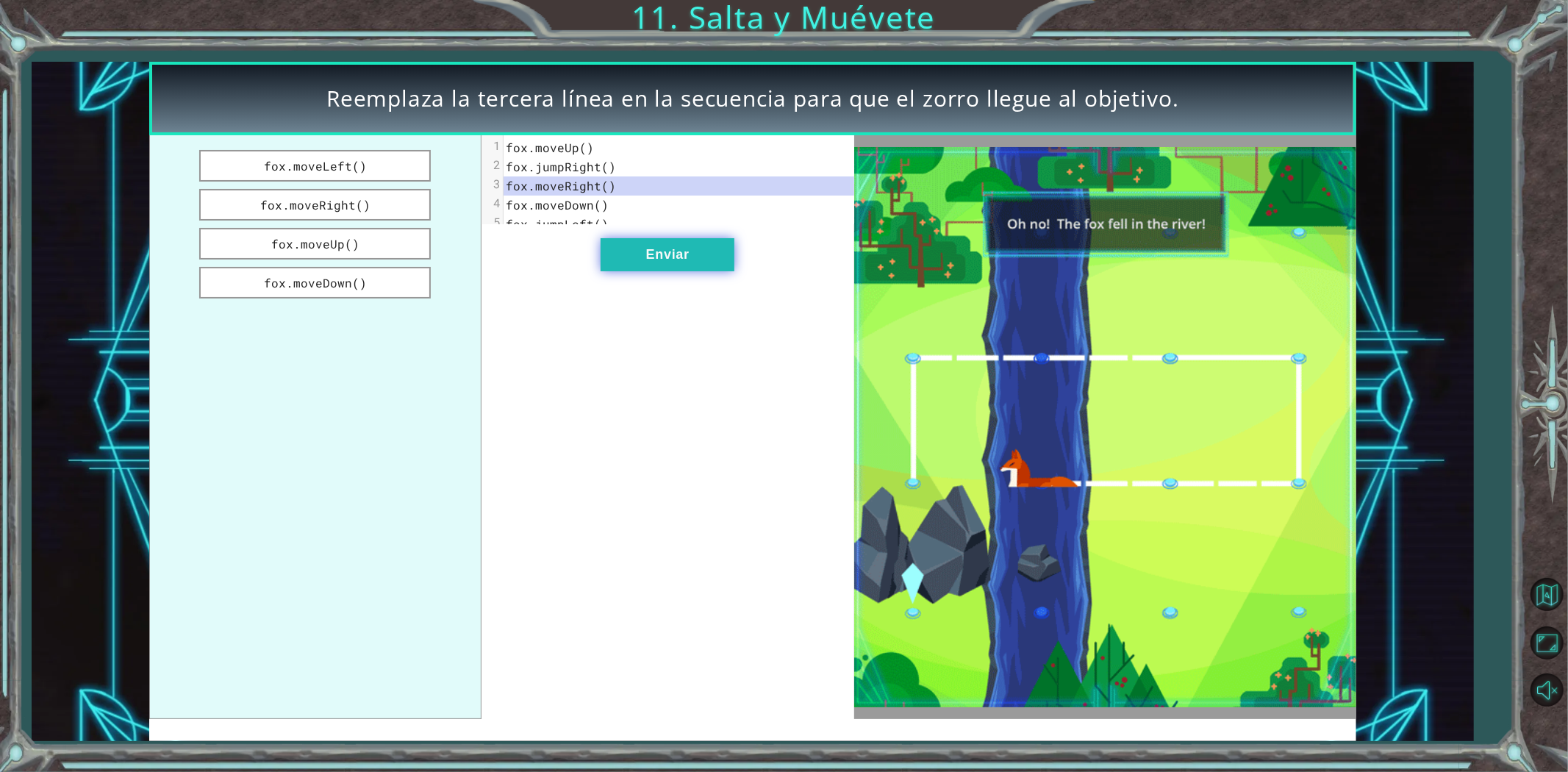
click at [671, 264] on button "Enviar" at bounding box center [667, 254] width 134 height 33
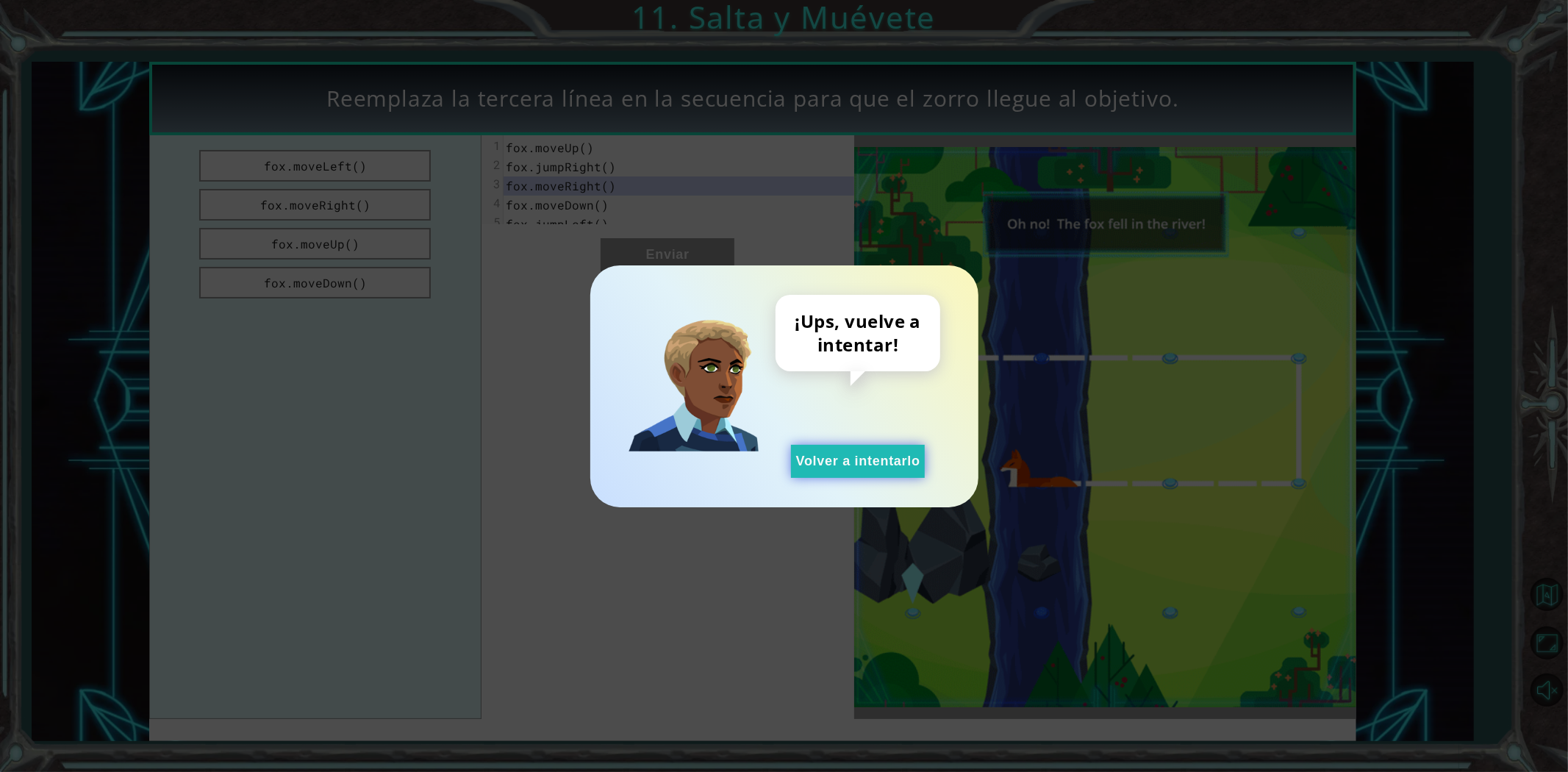
click at [831, 466] on button "Volver a intentarlo" at bounding box center [858, 461] width 134 height 33
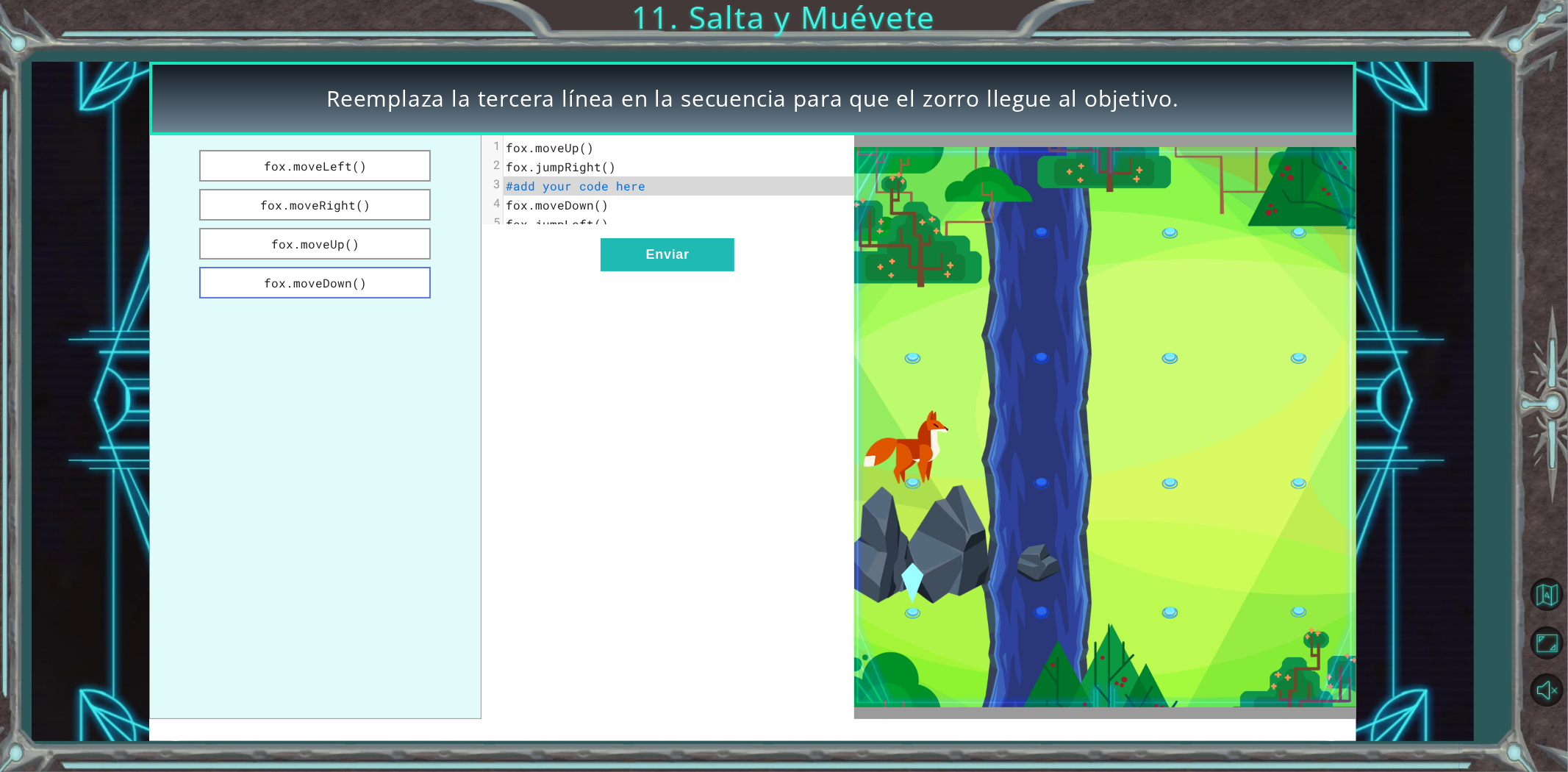
click at [390, 284] on button "fox.moveDown()" at bounding box center [315, 282] width 232 height 32
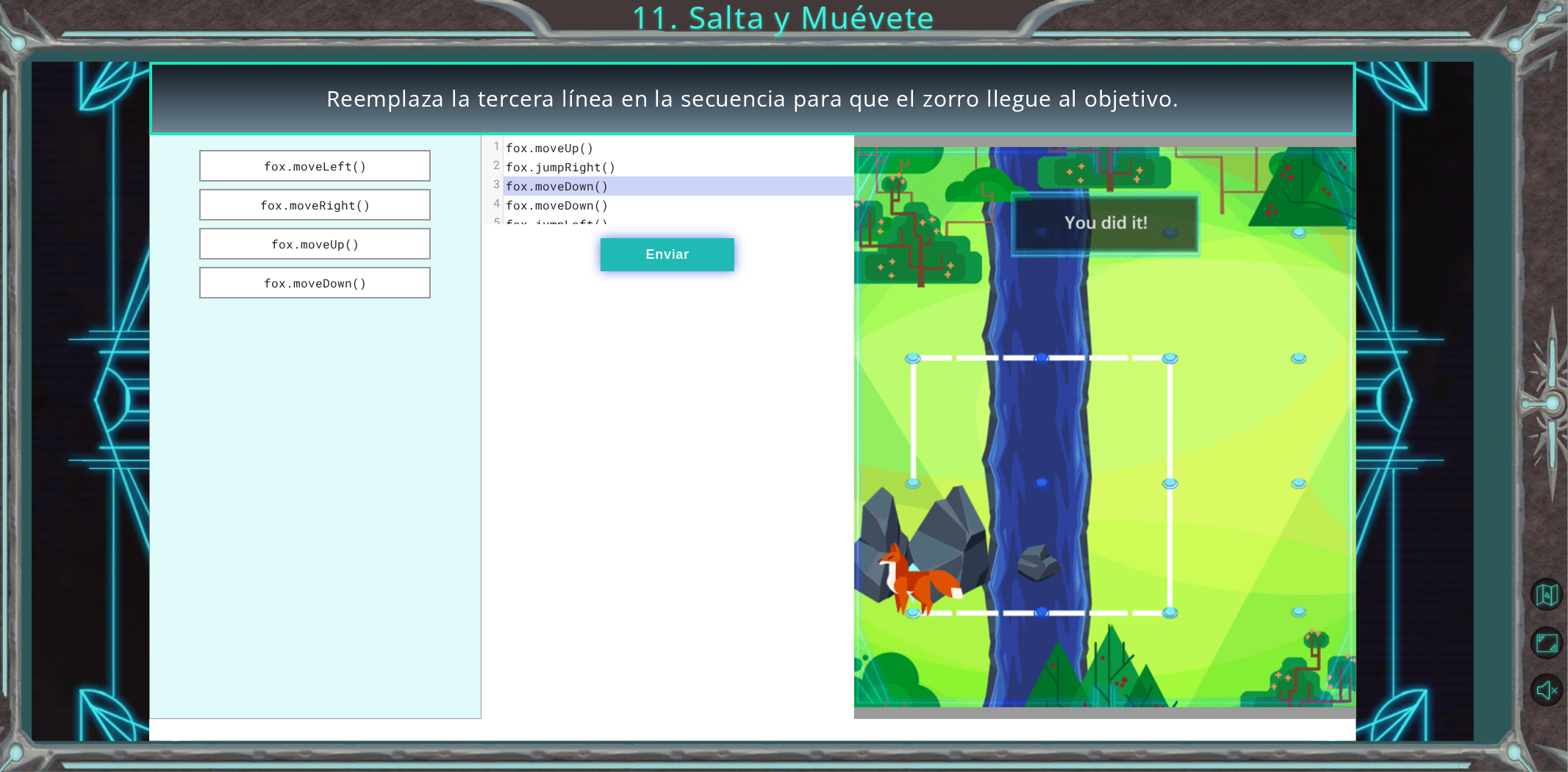
click at [680, 265] on button "Enviar" at bounding box center [667, 254] width 134 height 33
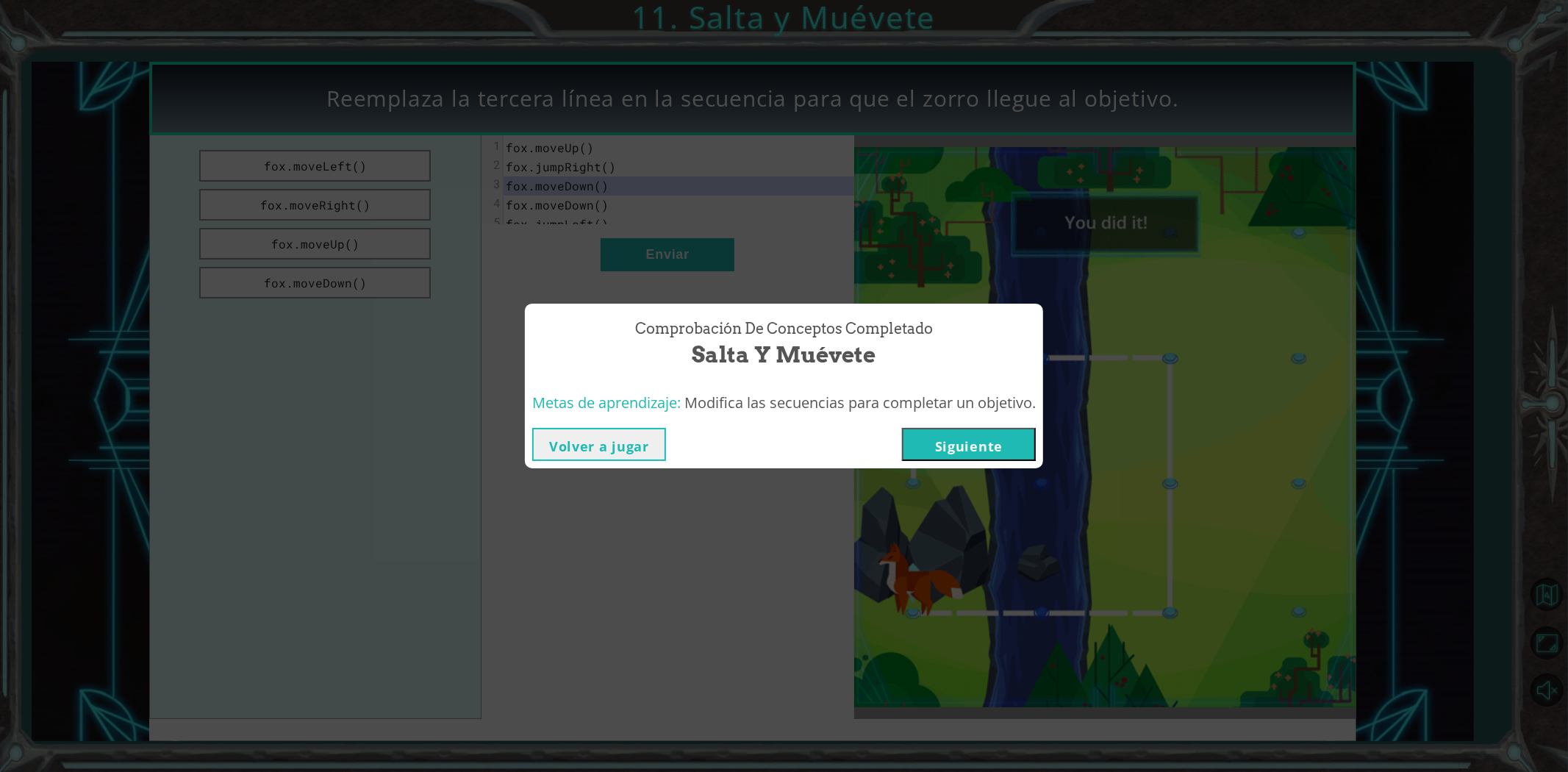
click at [956, 444] on button "Siguiente" at bounding box center [968, 444] width 134 height 33
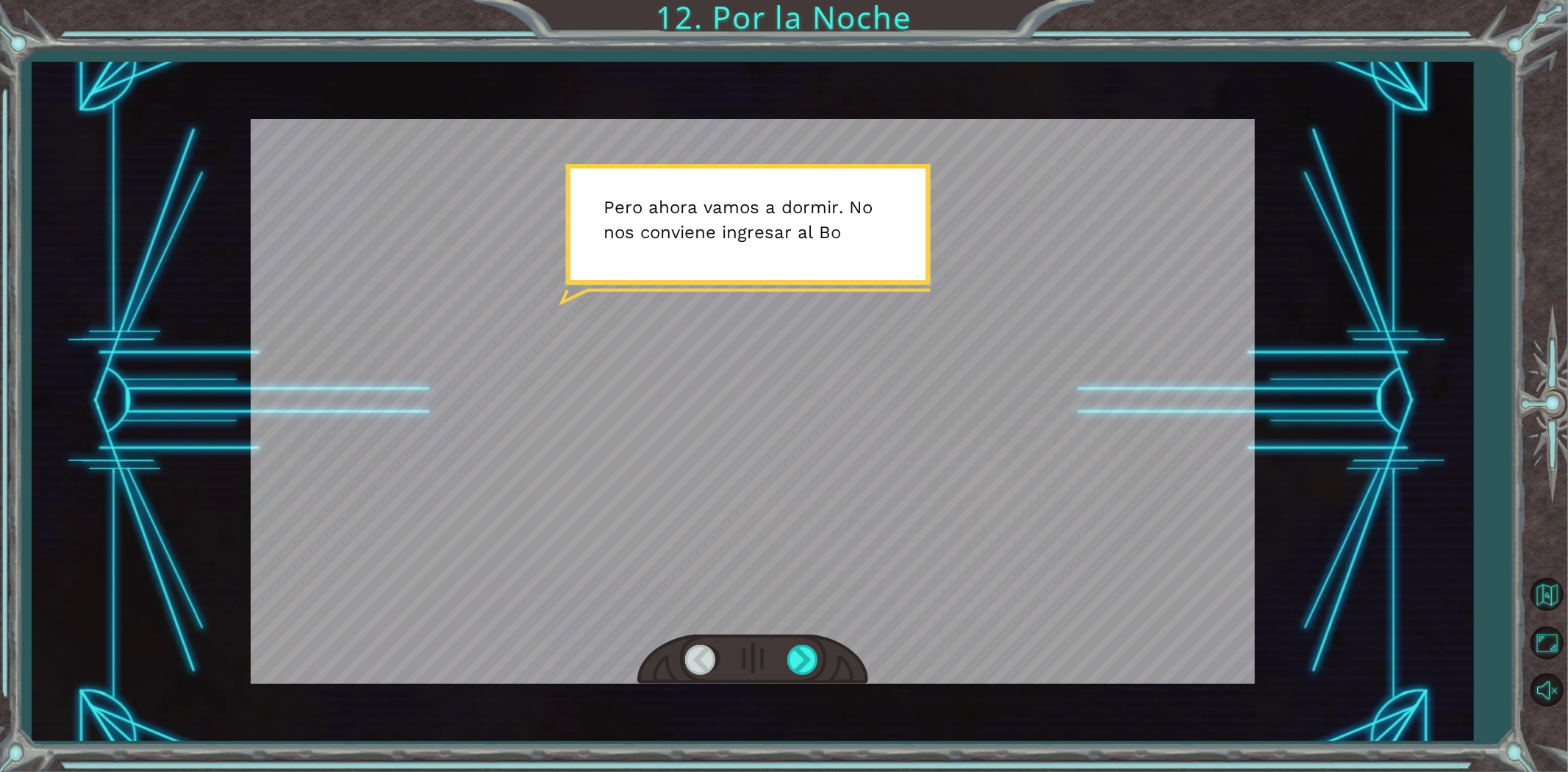
click at [852, 290] on div at bounding box center [752, 401] width 1004 height 565
click at [805, 661] on div at bounding box center [804, 659] width 33 height 30
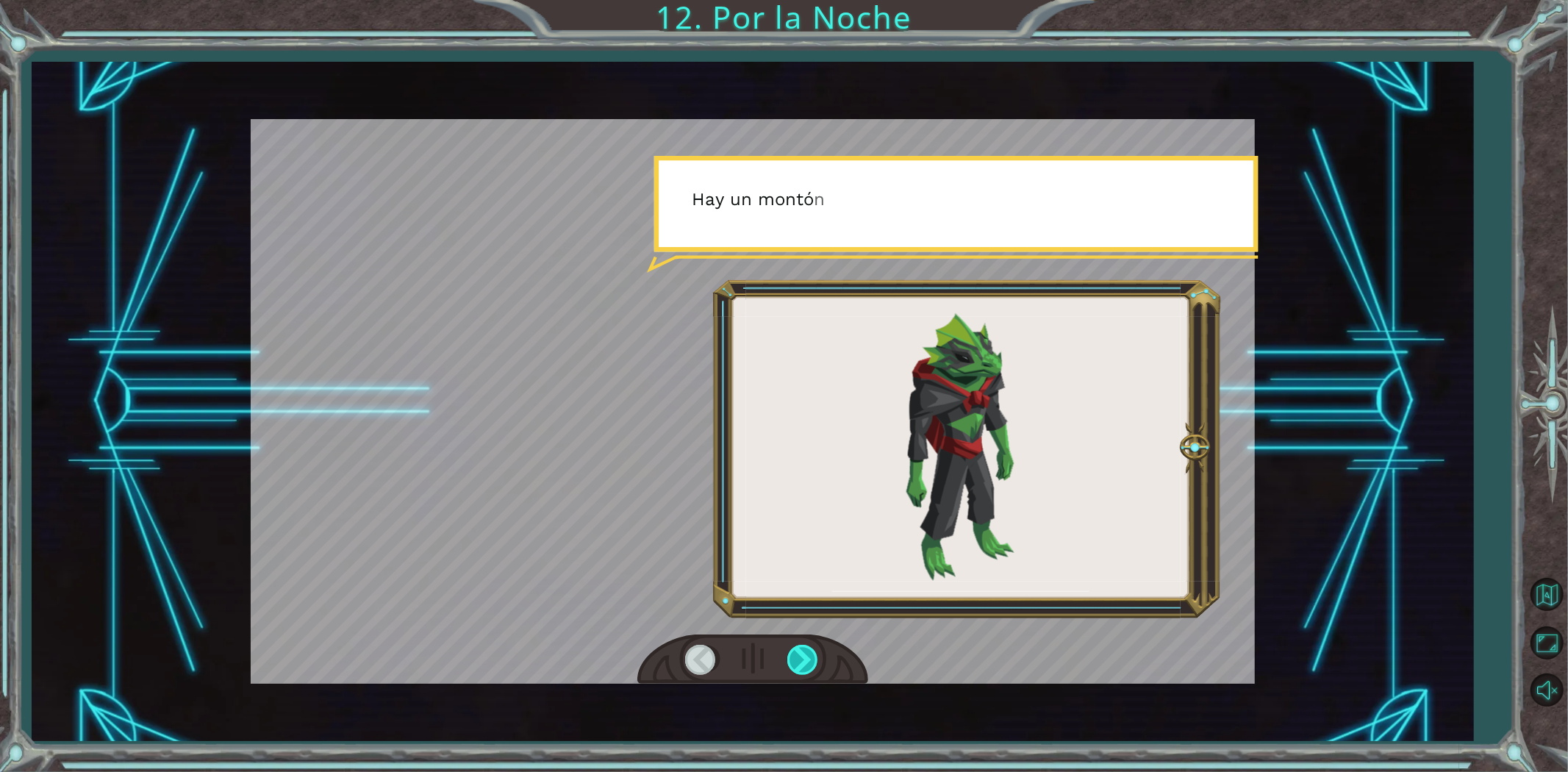
click at [805, 661] on div at bounding box center [804, 659] width 33 height 30
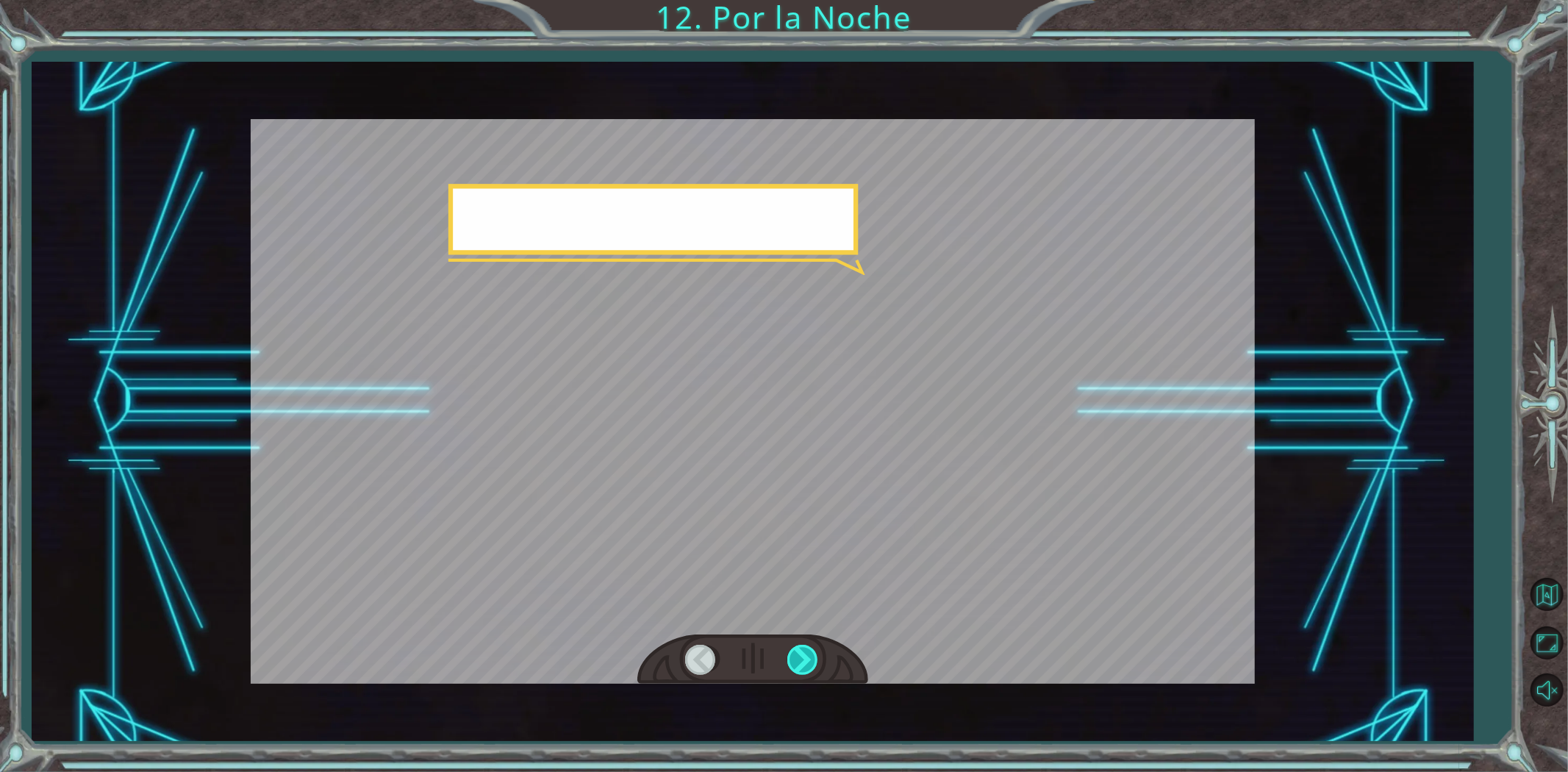
click at [805, 661] on div at bounding box center [804, 659] width 33 height 30
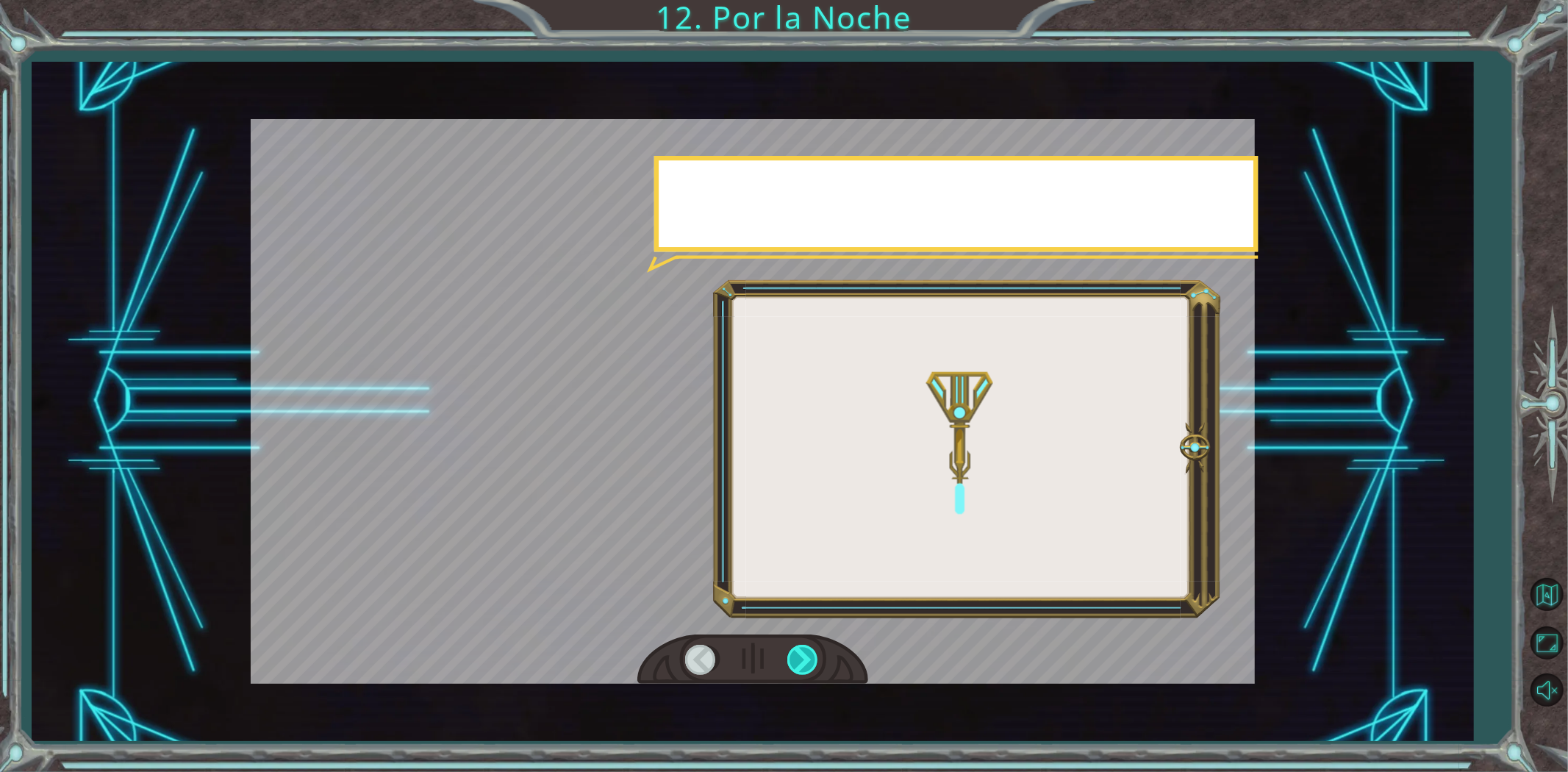
click at [805, 661] on div at bounding box center [804, 659] width 33 height 30
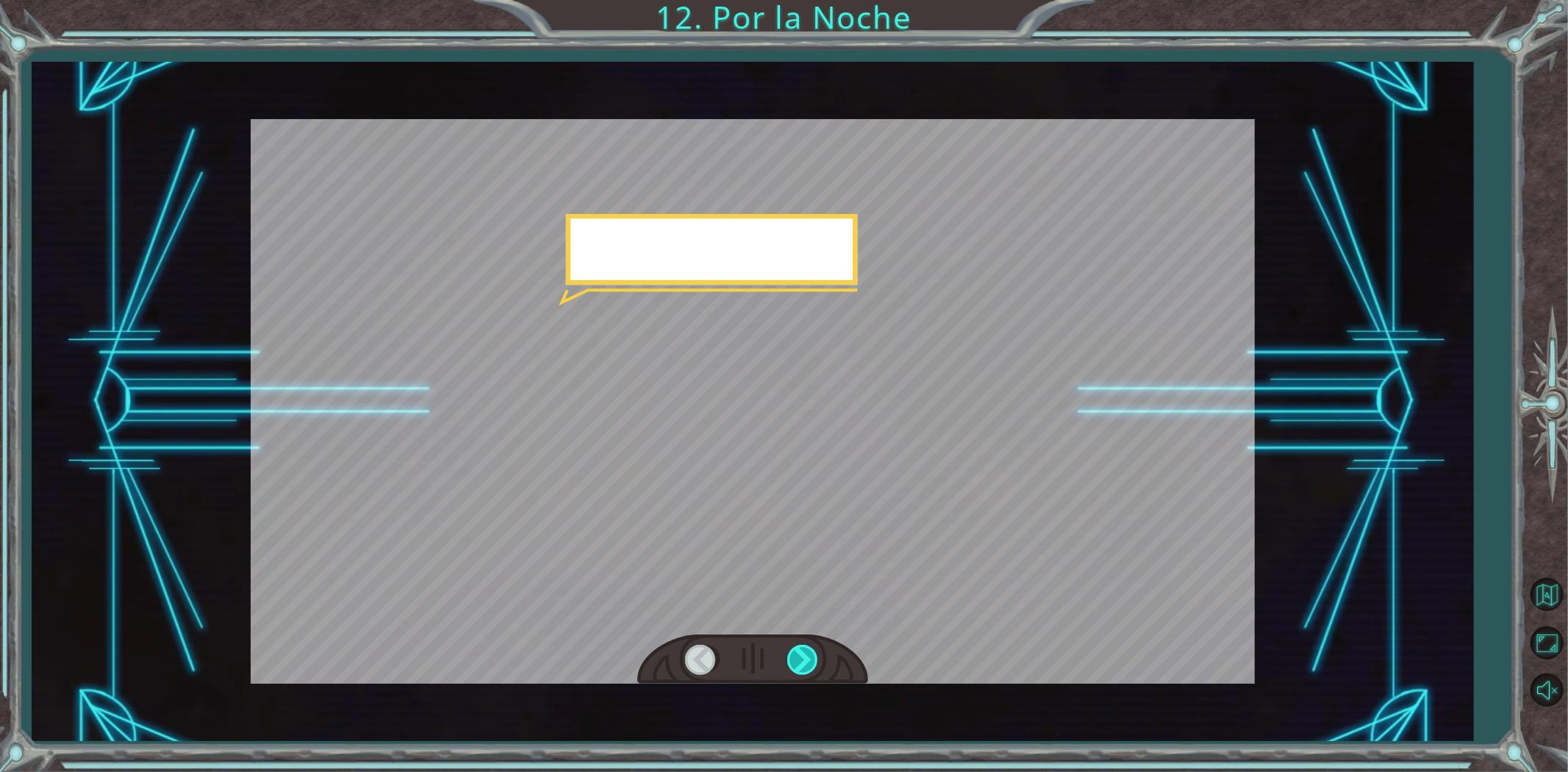
click at [805, 661] on div at bounding box center [804, 659] width 33 height 30
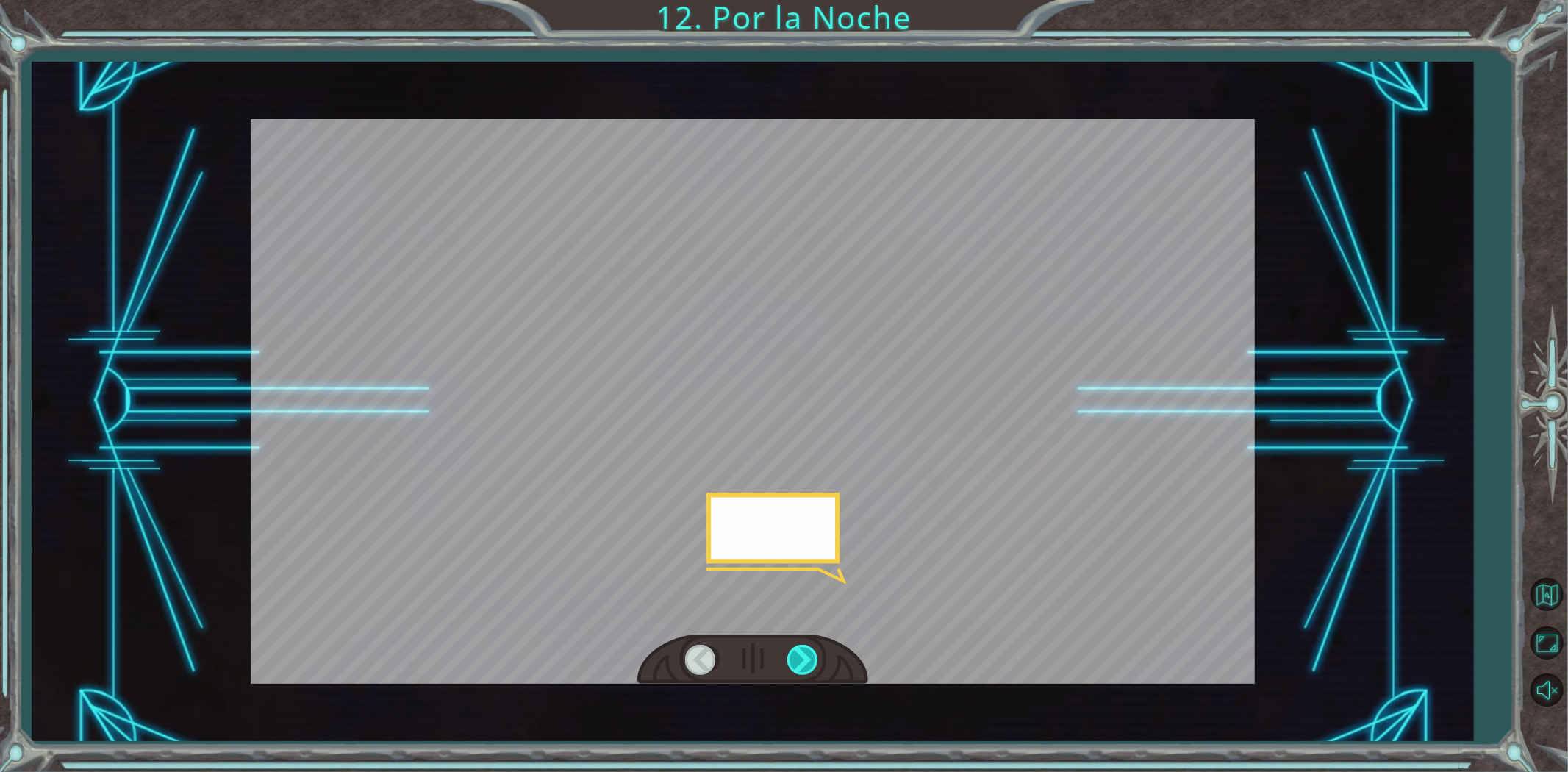
click at [805, 661] on div at bounding box center [804, 659] width 33 height 30
click at [807, 661] on div at bounding box center [804, 659] width 33 height 30
click at [807, 0] on div "P e r o a h o r a v a m o s a d o r m i r . N o n o s c o n v i e n e i n g r e…" at bounding box center [784, 0] width 1568 height 0
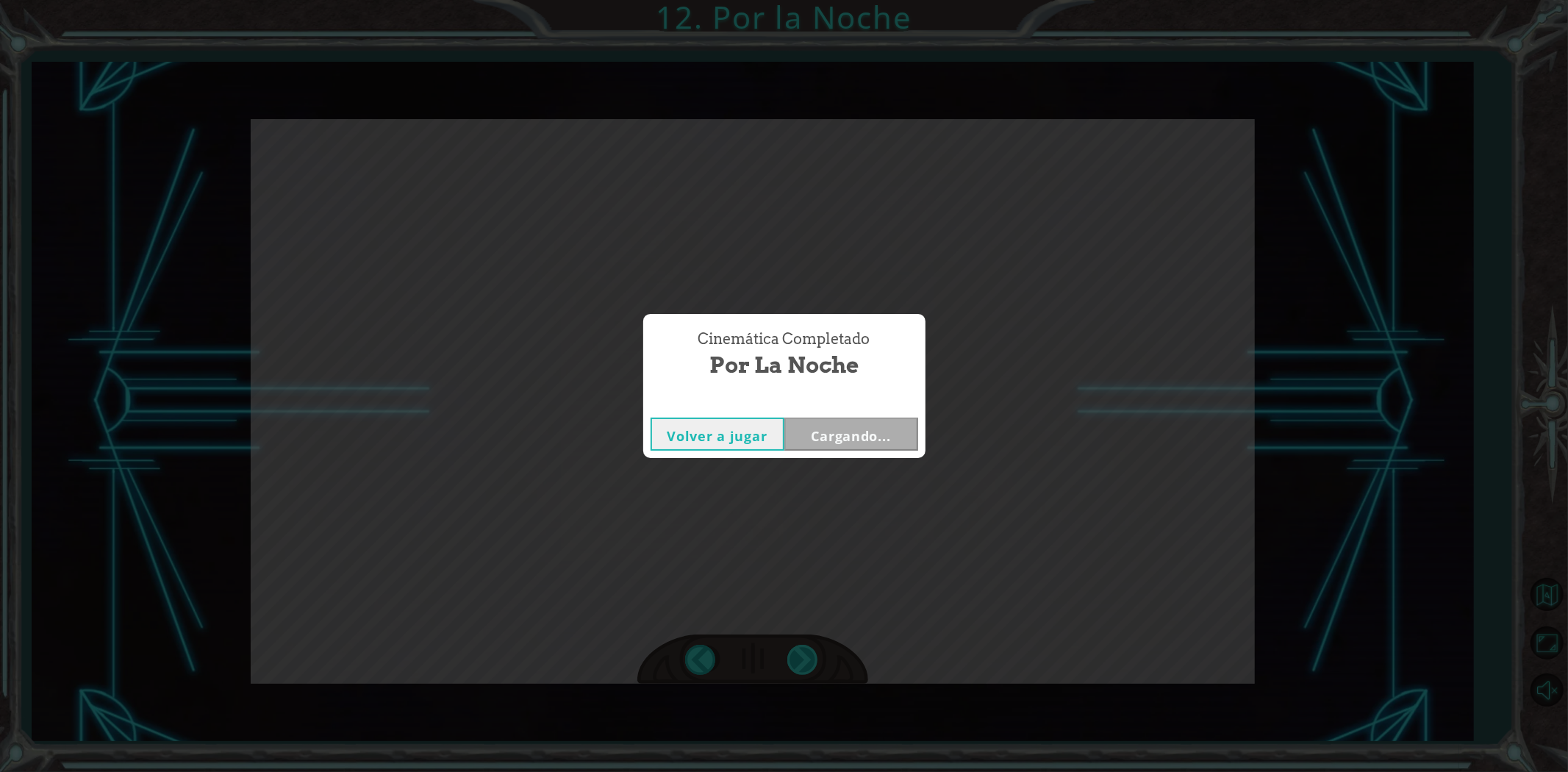
click at [807, 661] on div "Cinemática Completado Por la Noche Volver a jugar Cargando..." at bounding box center [784, 386] width 1568 height 772
click at [807, 661] on div "Cinemática Completado Por la Noche Volver a jugar [GEOGRAPHIC_DATA]" at bounding box center [784, 386] width 1568 height 772
click at [850, 438] on button "Siguiente" at bounding box center [851, 434] width 134 height 33
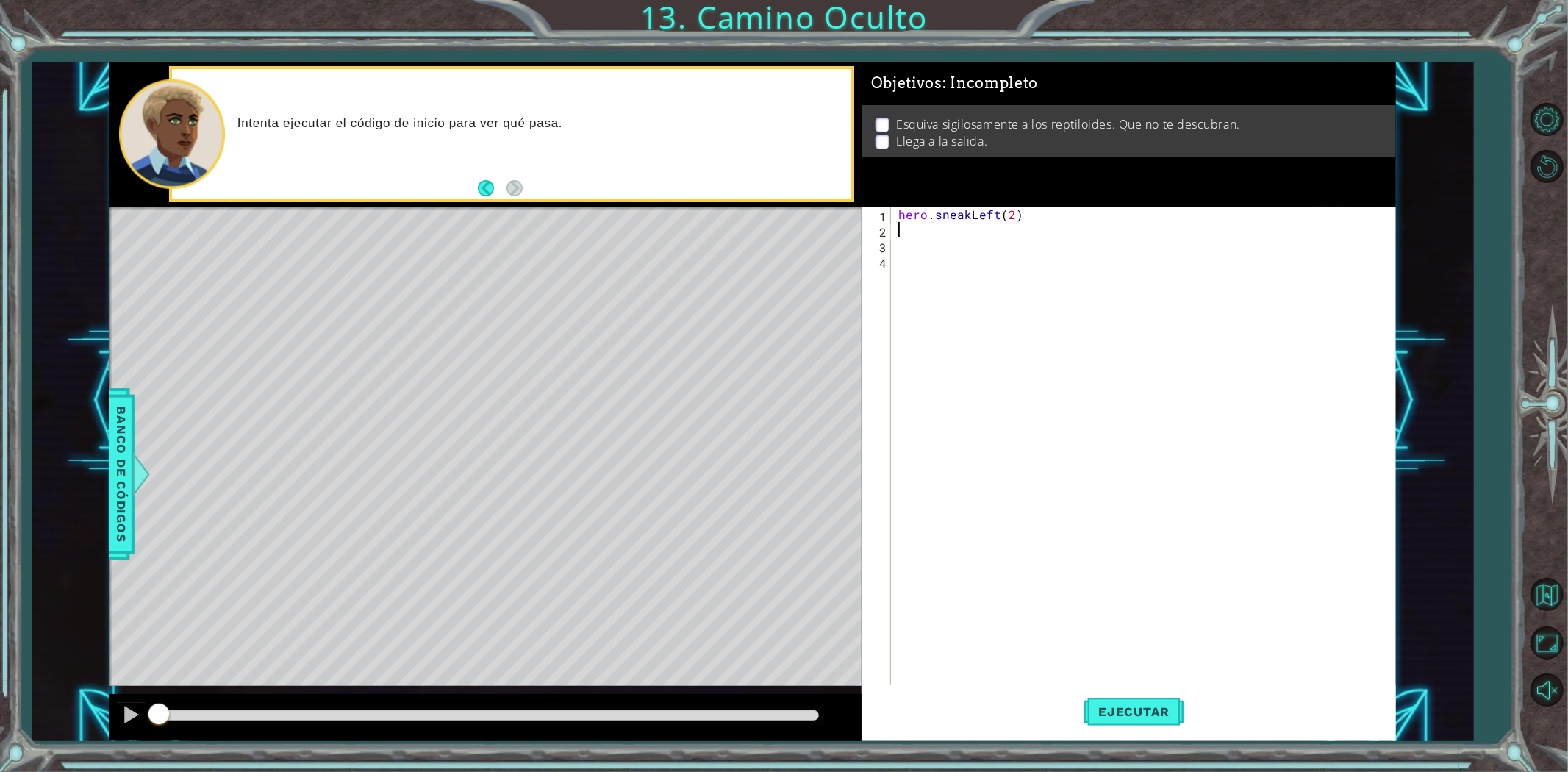
click at [912, 233] on div "hero . sneakLeft ( 2 )" at bounding box center [1147, 461] width 503 height 509
click at [1138, 706] on span "Ejecutar" at bounding box center [1134, 711] width 100 height 15
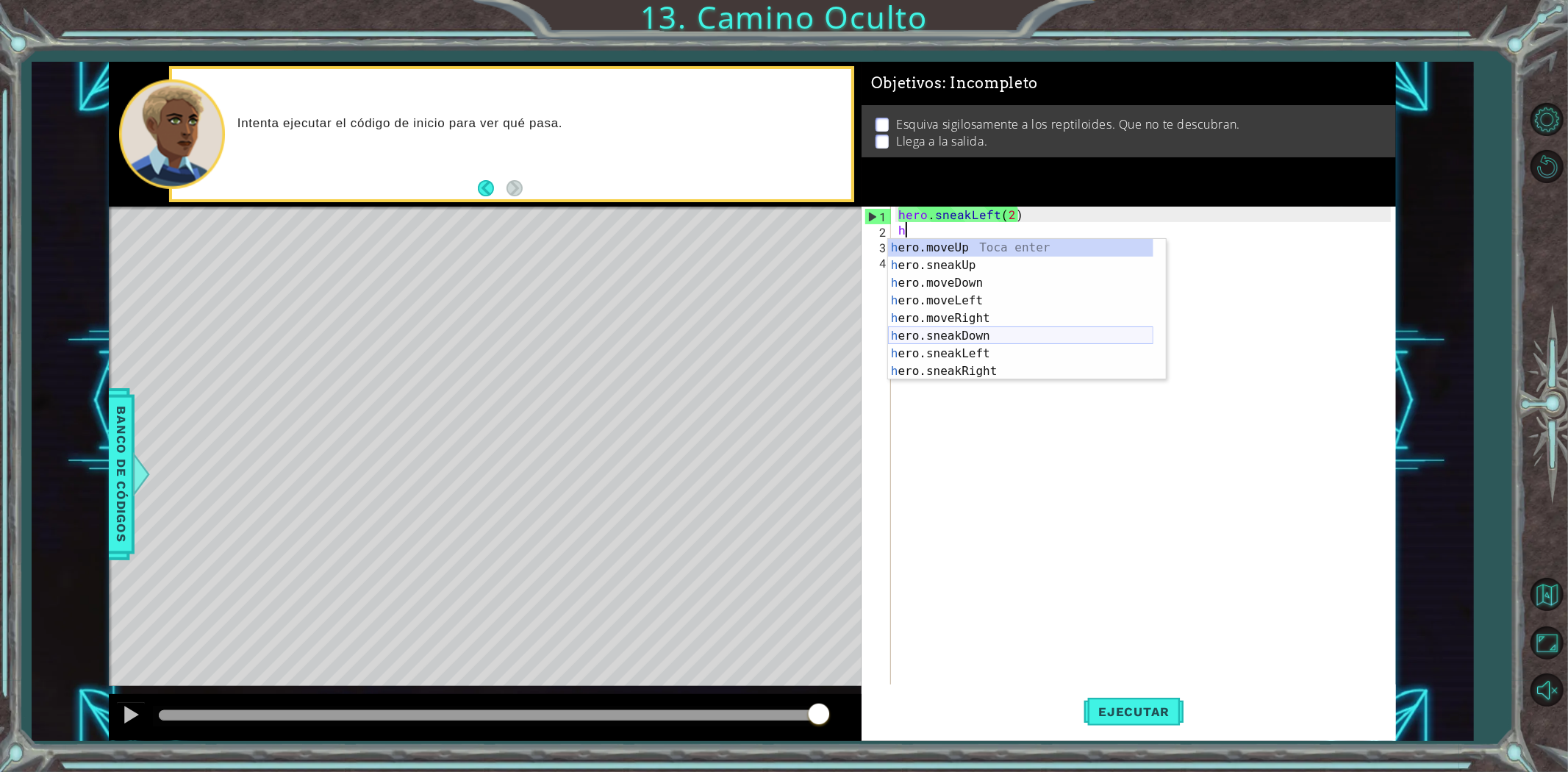
click at [1022, 331] on div "h ero.moveUp Toca enter h ero.sneakUp Toca enter h ero.moveDown Toca enter h er…" at bounding box center [1020, 327] width 265 height 176
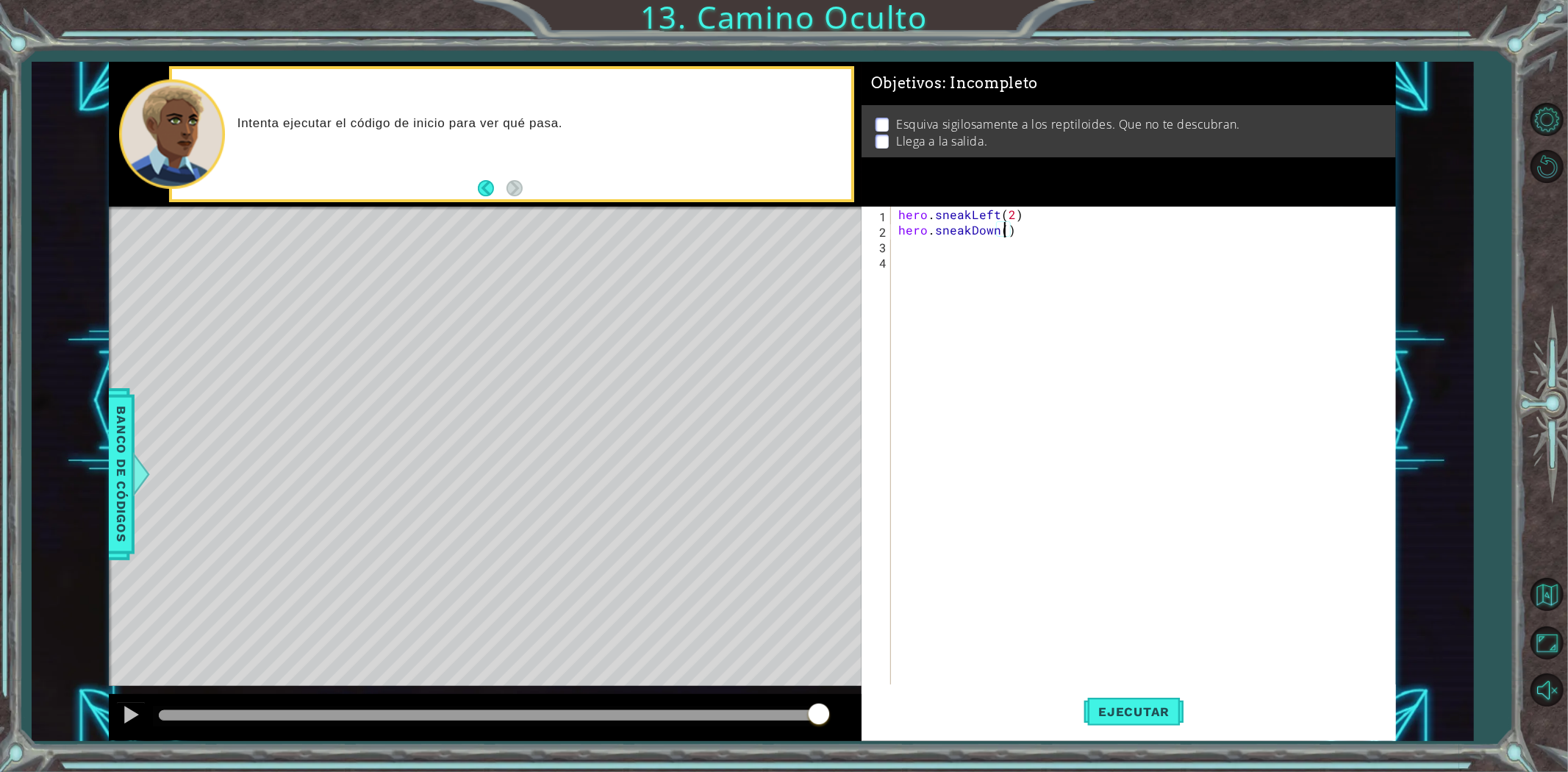
scroll to position [0, 6]
click at [1121, 723] on button "Ejecutar" at bounding box center [1134, 711] width 100 height 53
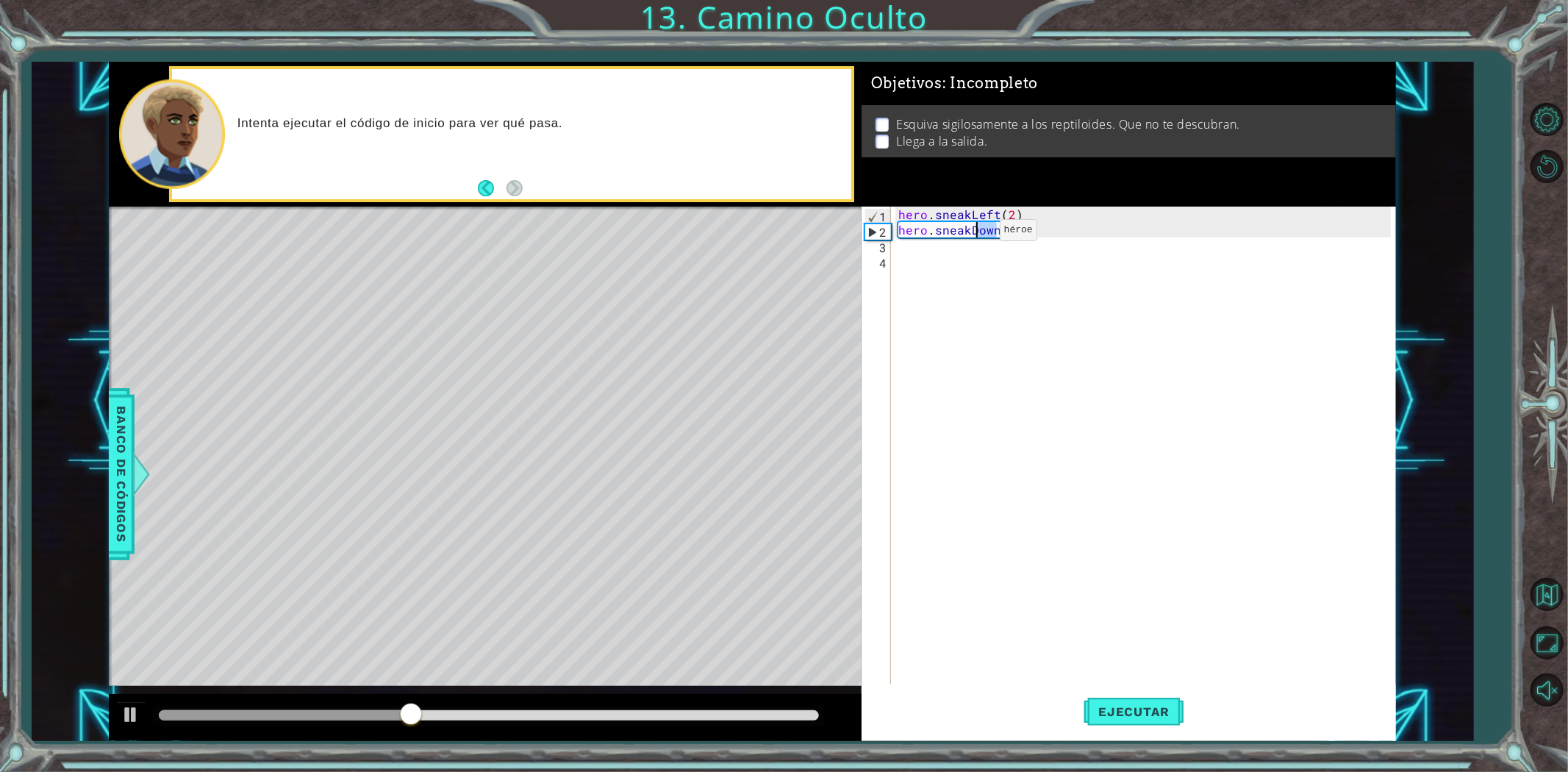
drag, startPoint x: 998, startPoint y: 233, endPoint x: 974, endPoint y: 233, distance: 24.0
click at [974, 233] on div "hero . sneakLeft ( 2 ) hero . sneakDown ( 2 )" at bounding box center [1147, 461] width 503 height 509
click at [978, 246] on div "hero.sneakU p Toca enter" at bounding box center [1027, 265] width 278 height 53
click at [994, 229] on div "hero . sneakLeft ( 2 ) hero . sneakUp ( 1 ) ( 2 )" at bounding box center [1147, 461] width 503 height 509
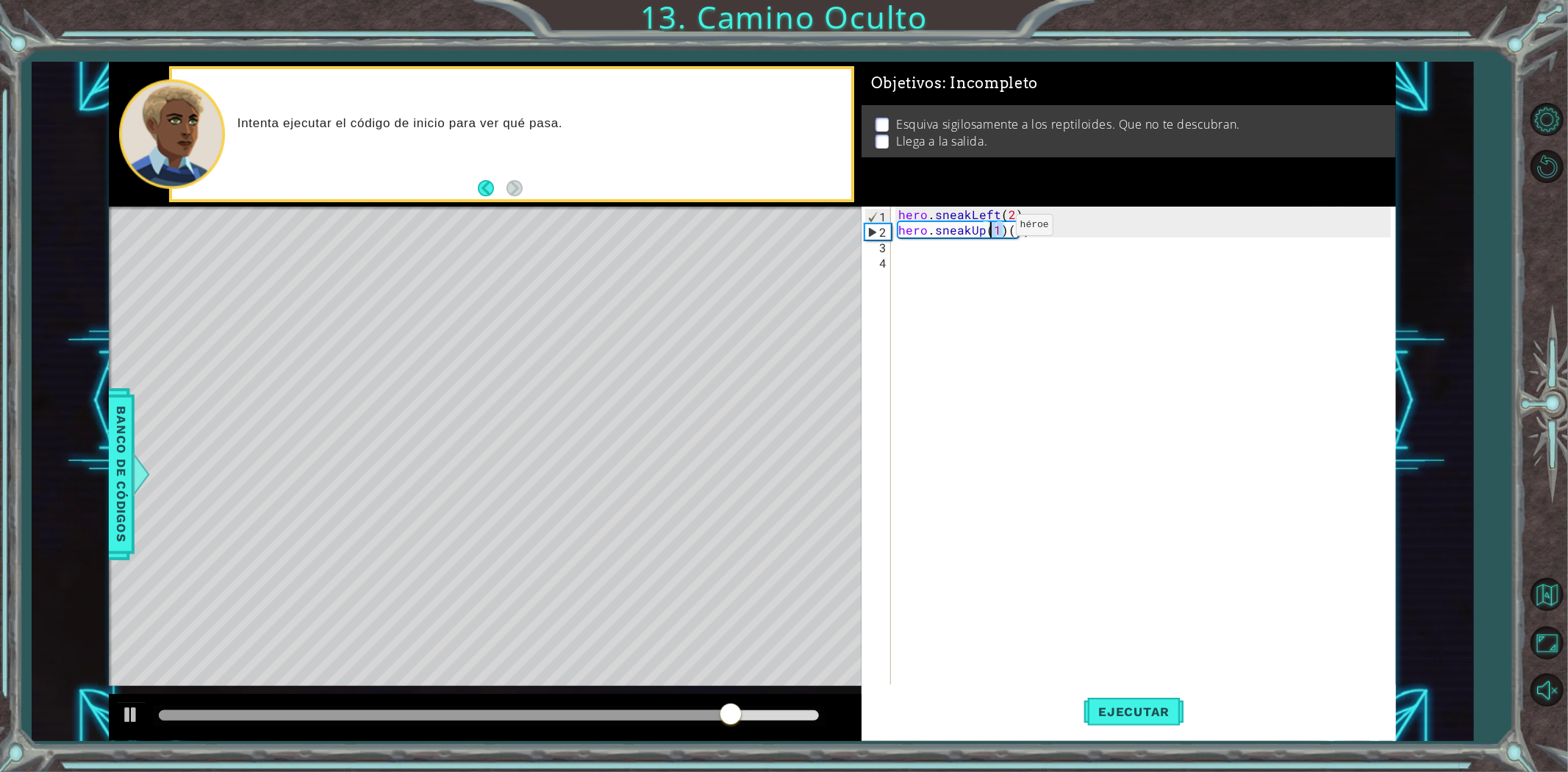
drag, startPoint x: 1002, startPoint y: 229, endPoint x: 990, endPoint y: 229, distance: 12.0
click at [990, 229] on div "hero . sneakLeft ( 2 ) hero . sneakUp ( 1 ) ( 2 )" at bounding box center [1147, 461] width 503 height 509
type textarea "hero.sneakUp(2)"
click at [1108, 701] on button "Ejecutar" at bounding box center [1134, 711] width 100 height 53
click at [913, 258] on div "hero . sneakLeft ( 2 ) hero . sneakUp ( 2 )" at bounding box center [1147, 461] width 503 height 509
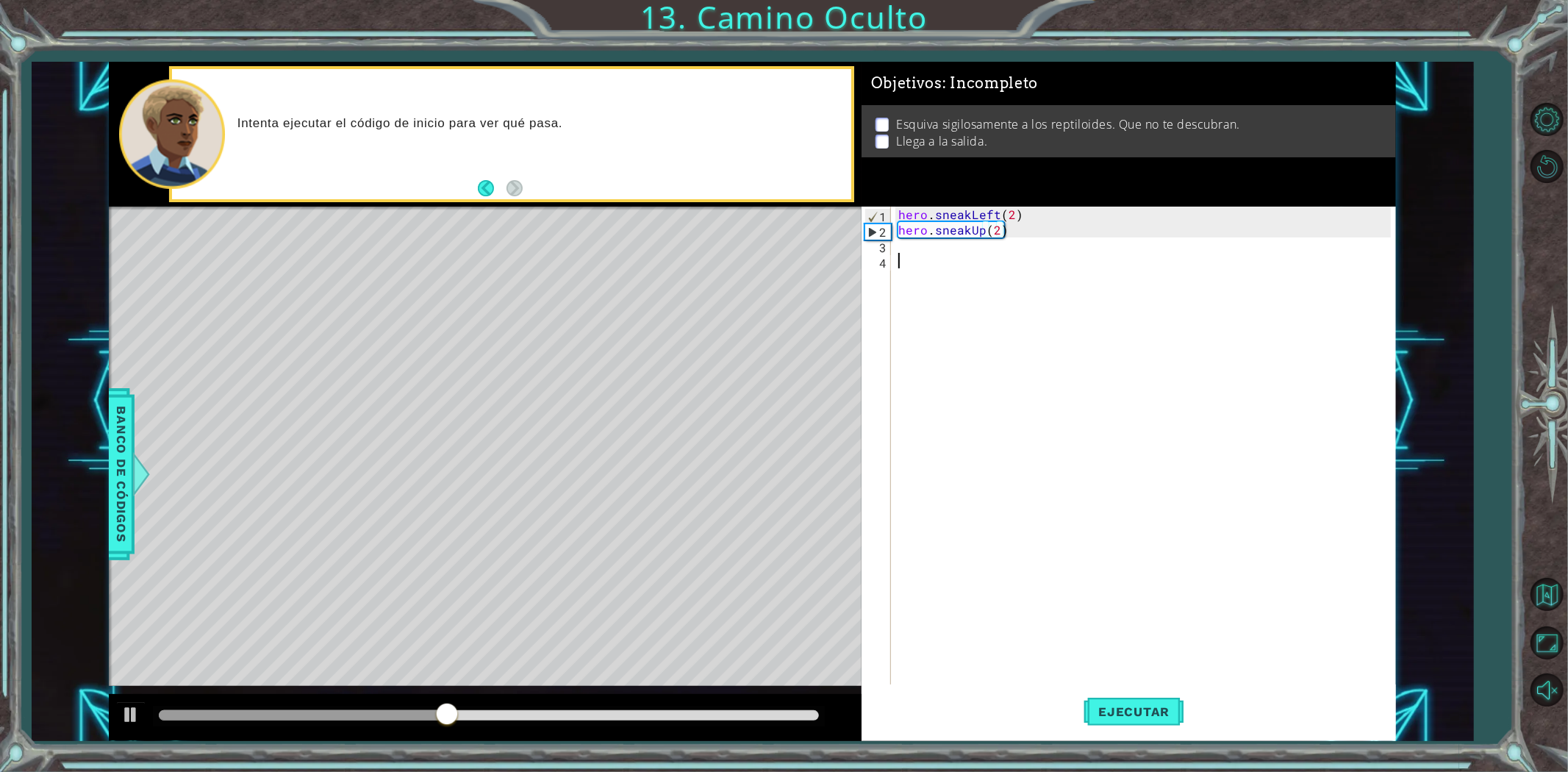
scroll to position [0, 0]
click at [906, 248] on div "hero . sneakLeft ( 2 ) hero . sneakUp ( 2 )" at bounding box center [1147, 461] width 503 height 509
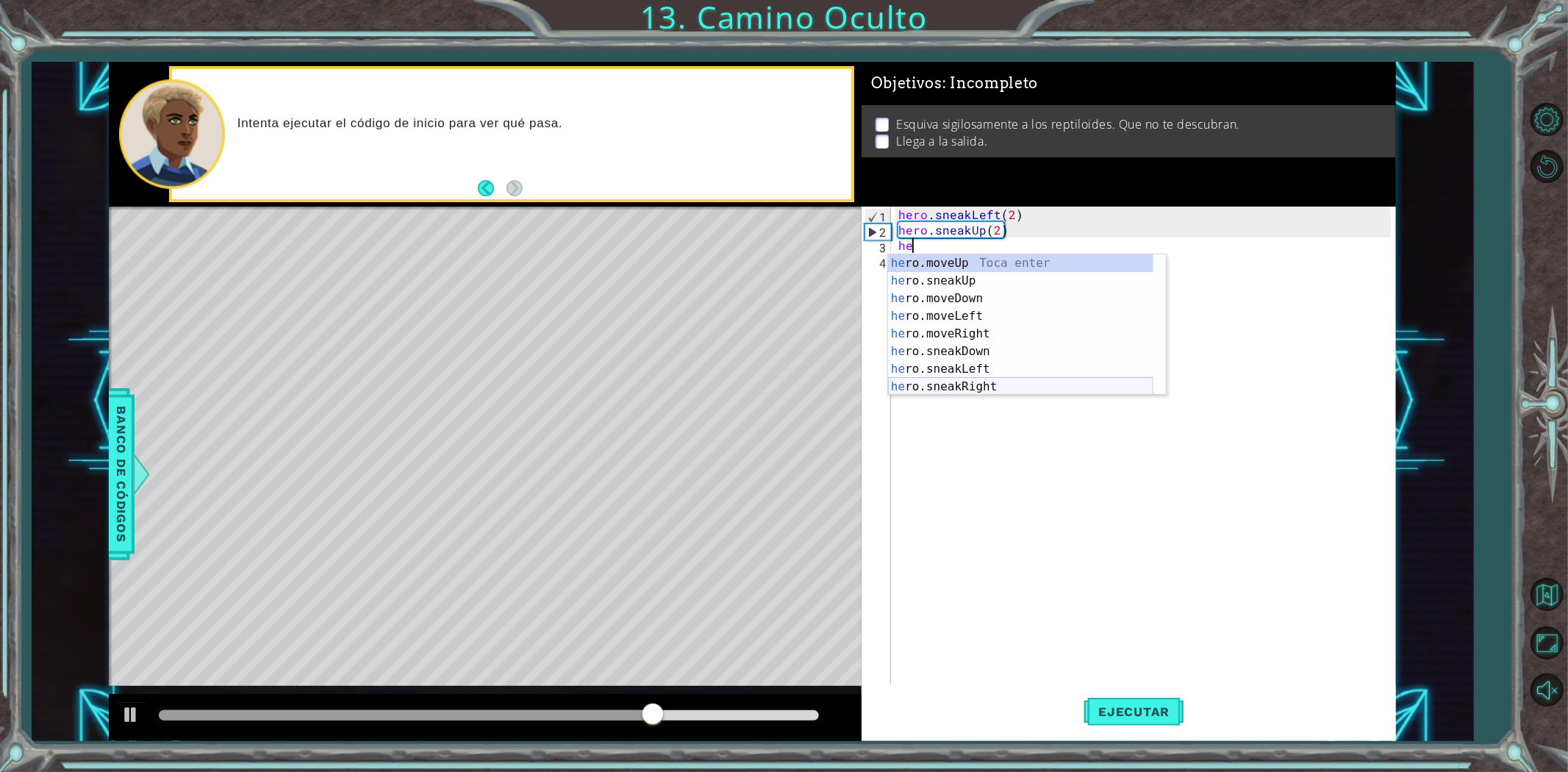
click at [948, 380] on div "he ro.moveUp Toca enter he ro.sneakUp Toca enter he ro.moveDown Toca enter he r…" at bounding box center [1020, 342] width 265 height 176
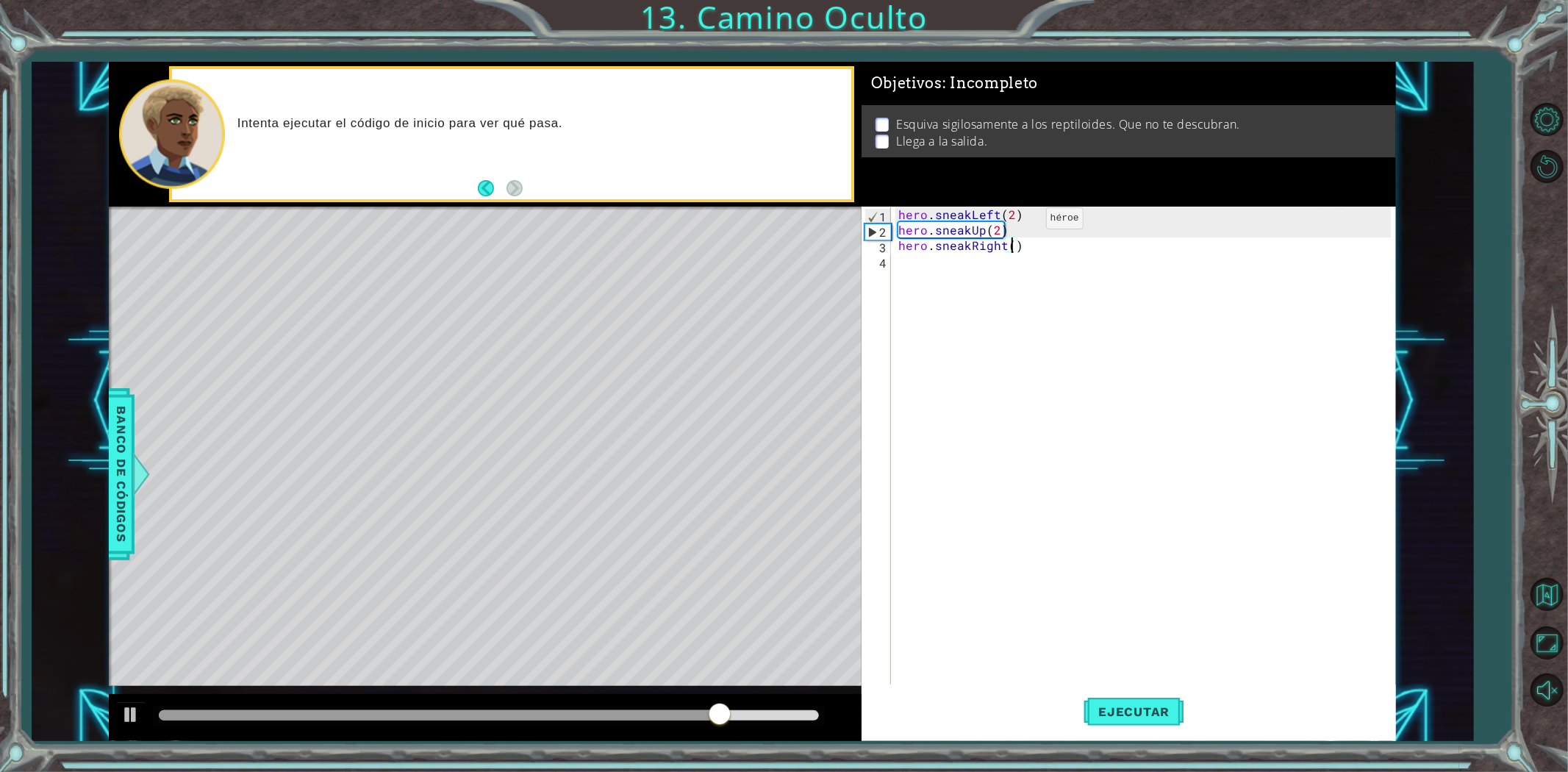
scroll to position [0, 8]
type textarea "hero.sneakRight(2)"
click at [1106, 716] on span "Ejecutar" at bounding box center [1134, 711] width 100 height 15
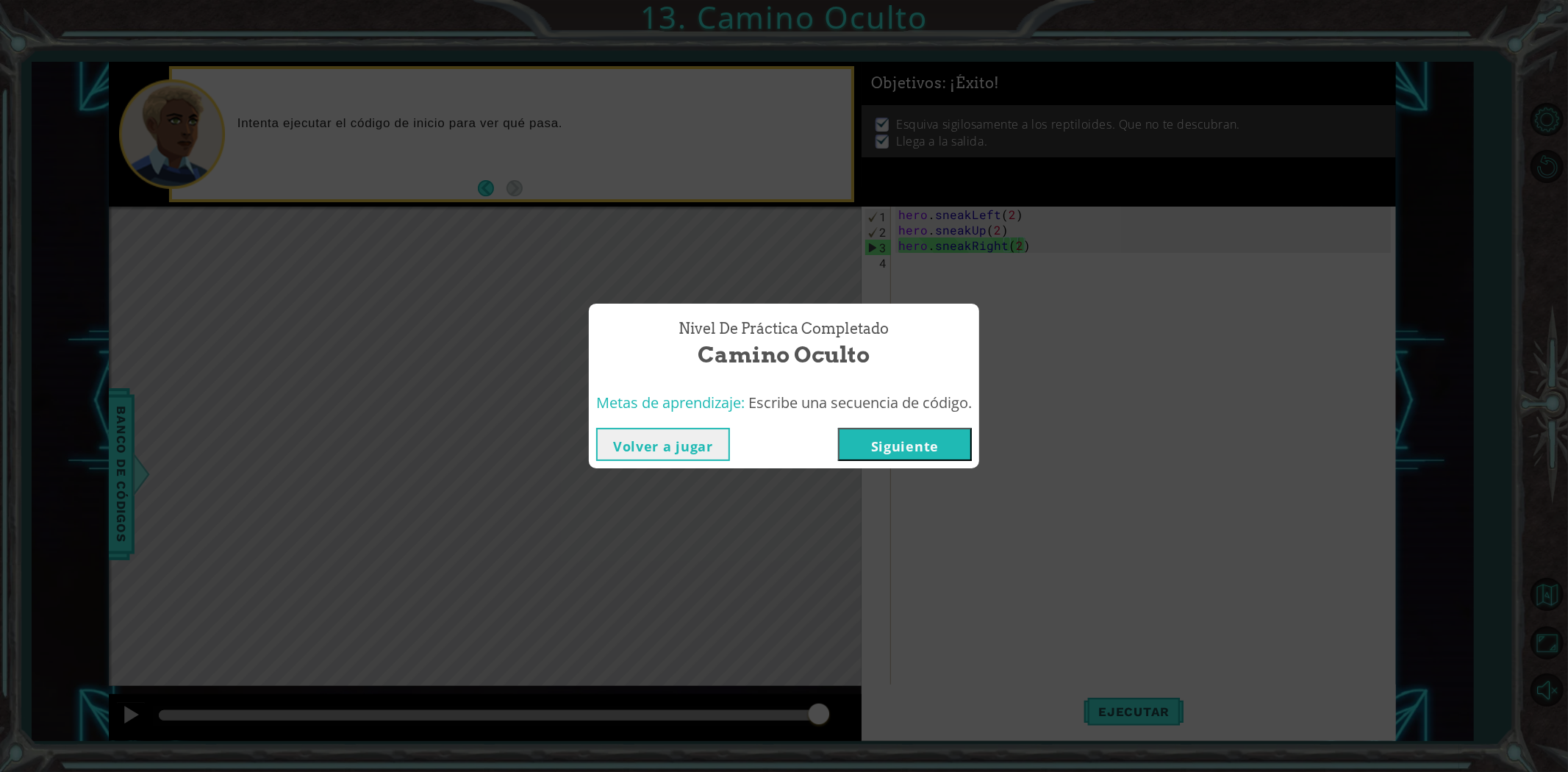
click at [952, 432] on button "Siguiente" at bounding box center [904, 444] width 134 height 33
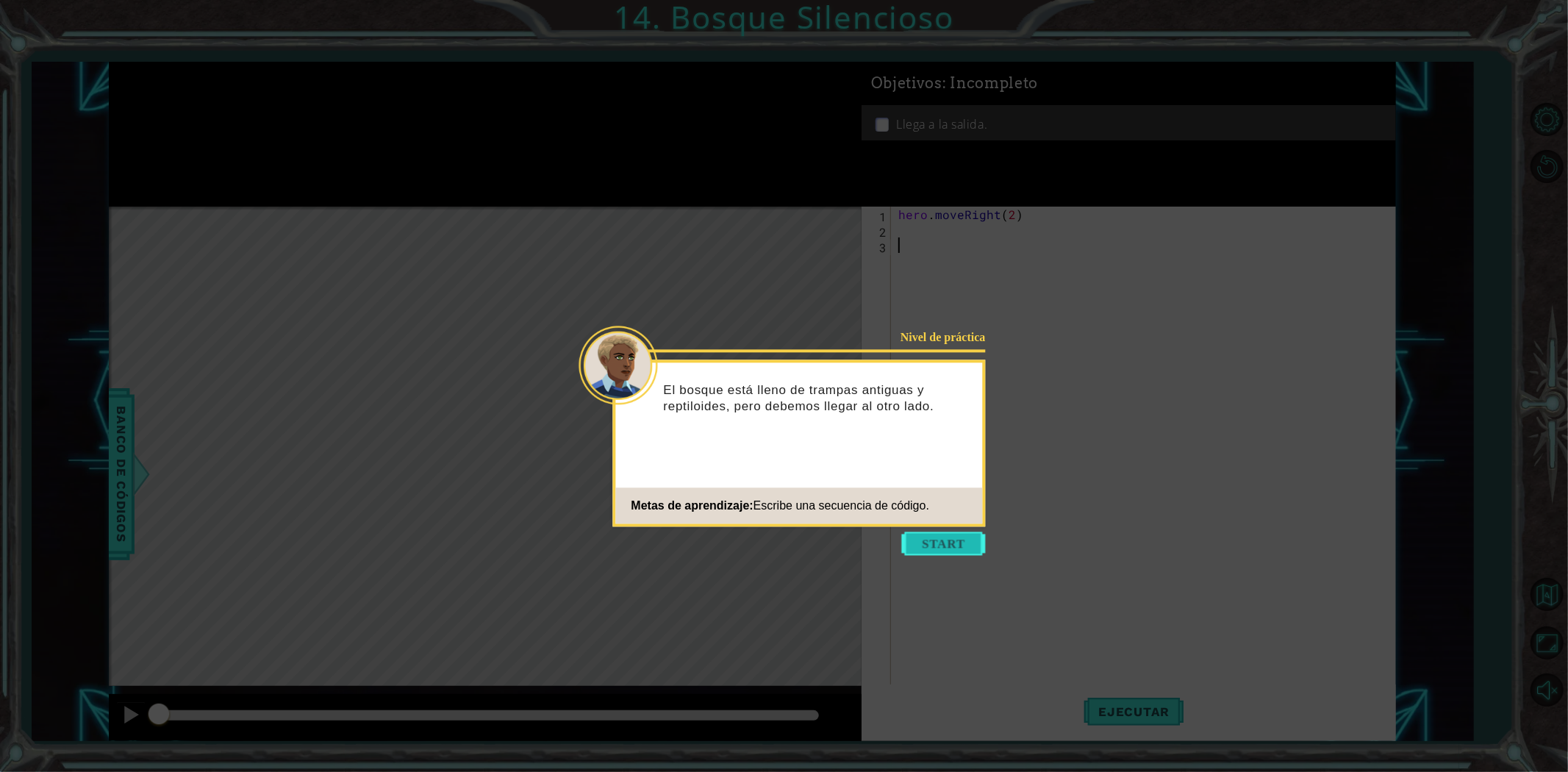
click at [961, 547] on button "Start" at bounding box center [944, 543] width 83 height 23
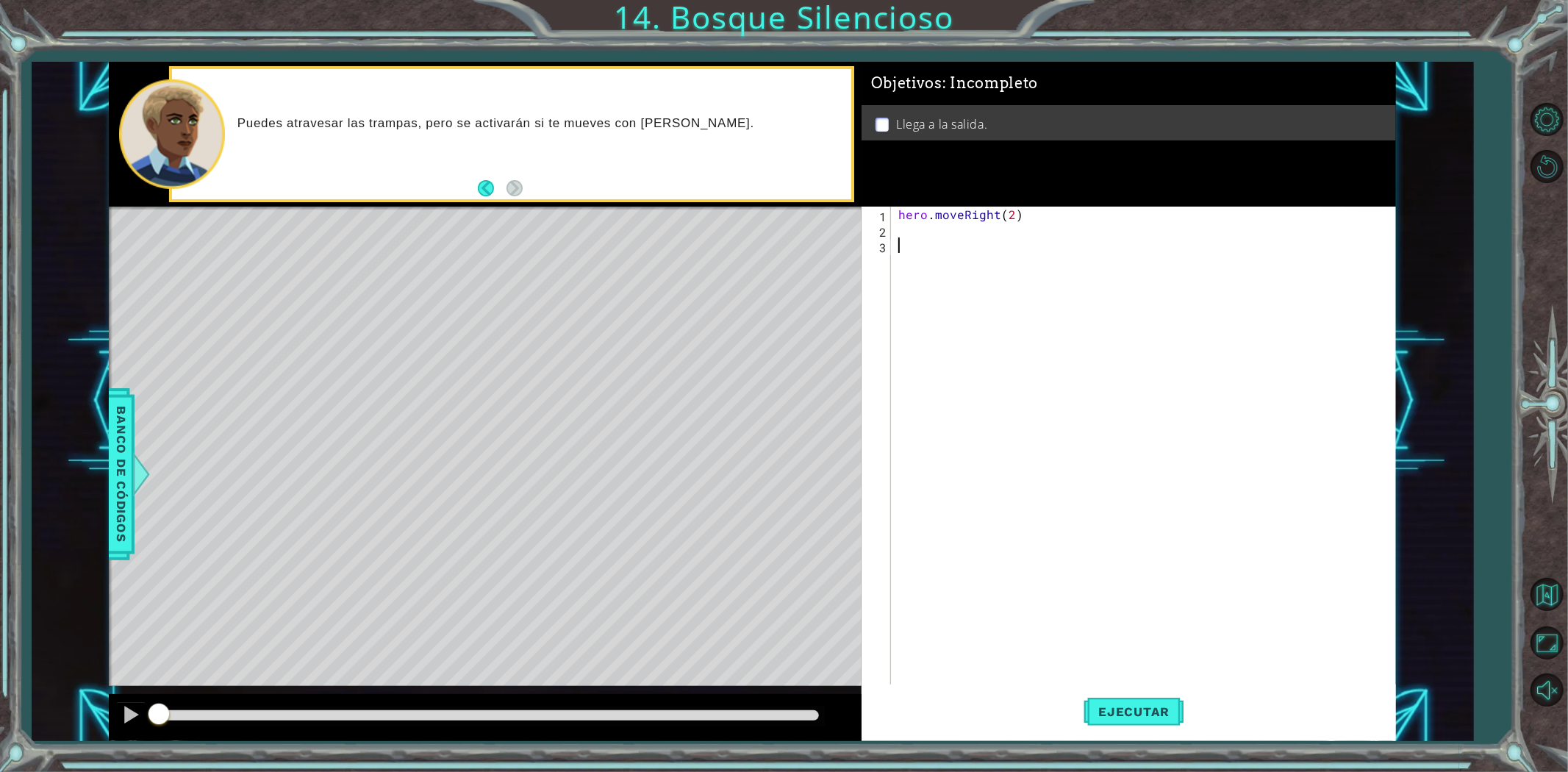
click at [901, 226] on div "hero . moveRight ( 2 )" at bounding box center [1147, 461] width 503 height 509
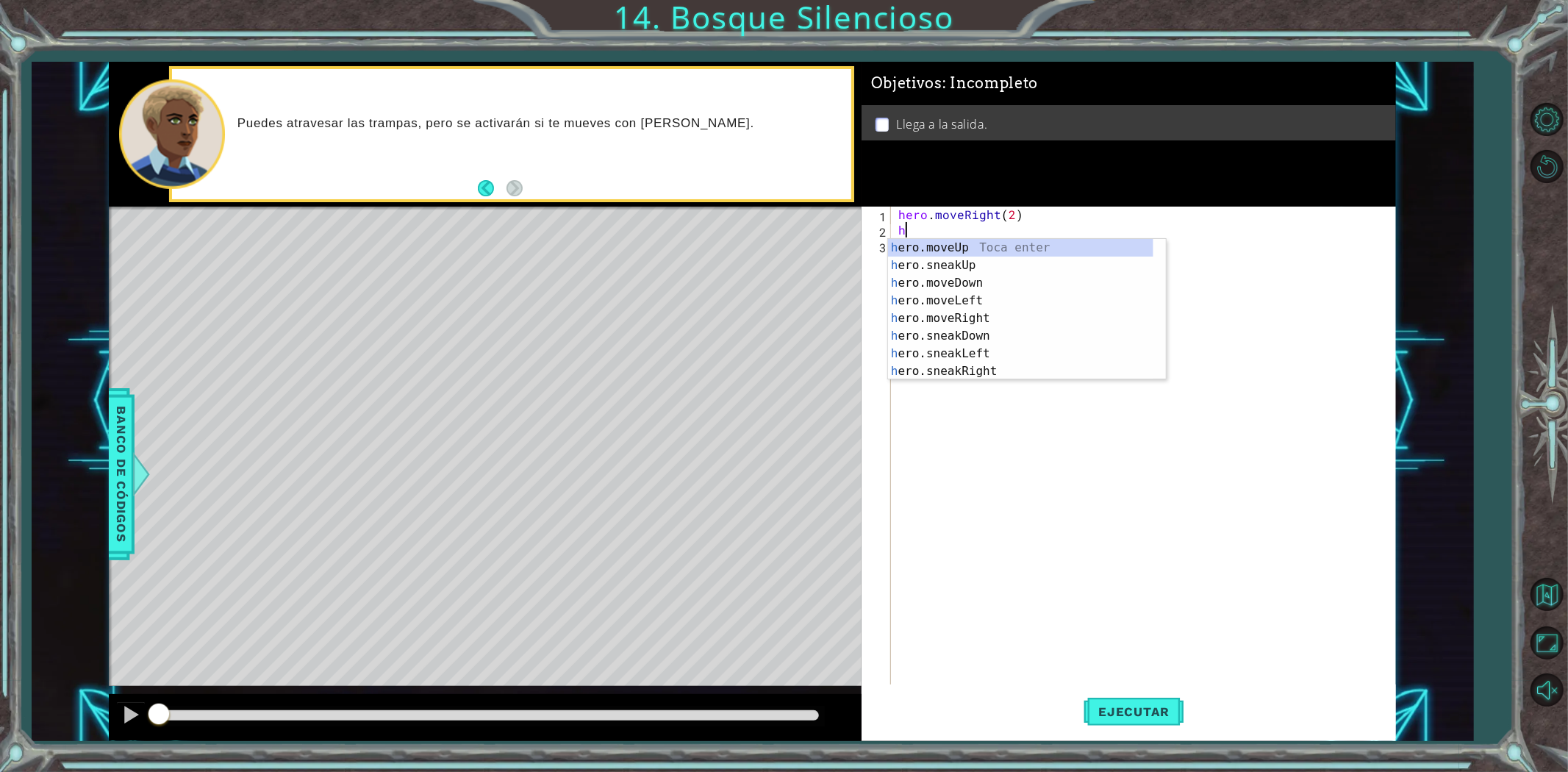
type textarea "he"
click at [1094, 505] on div "hero . moveRight ( 2 ) he" at bounding box center [1147, 461] width 503 height 509
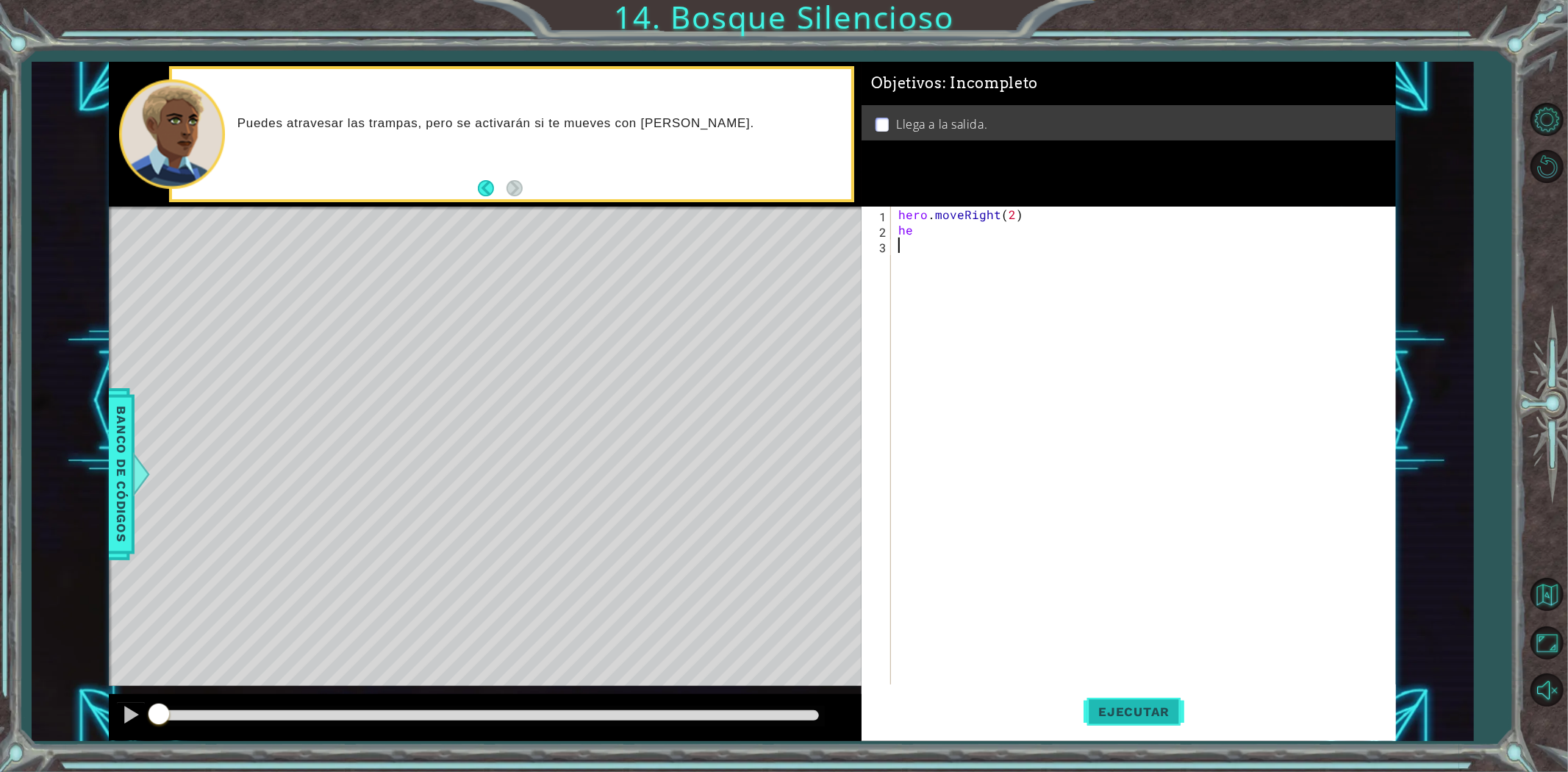
click at [1172, 706] on span "Ejecutar" at bounding box center [1134, 711] width 100 height 15
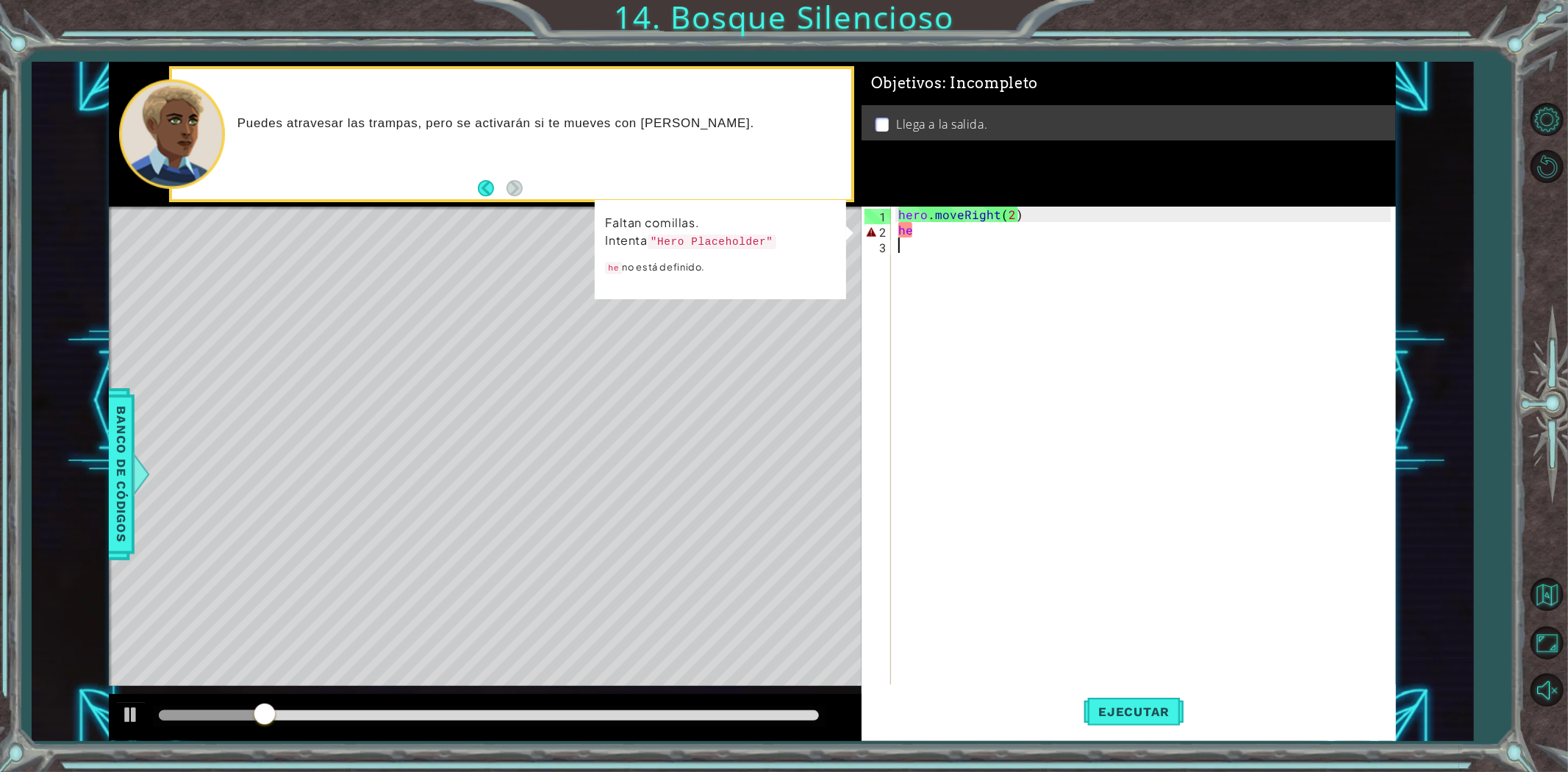
click at [920, 235] on div "hero . moveRight ( 2 ) he" at bounding box center [1147, 461] width 503 height 509
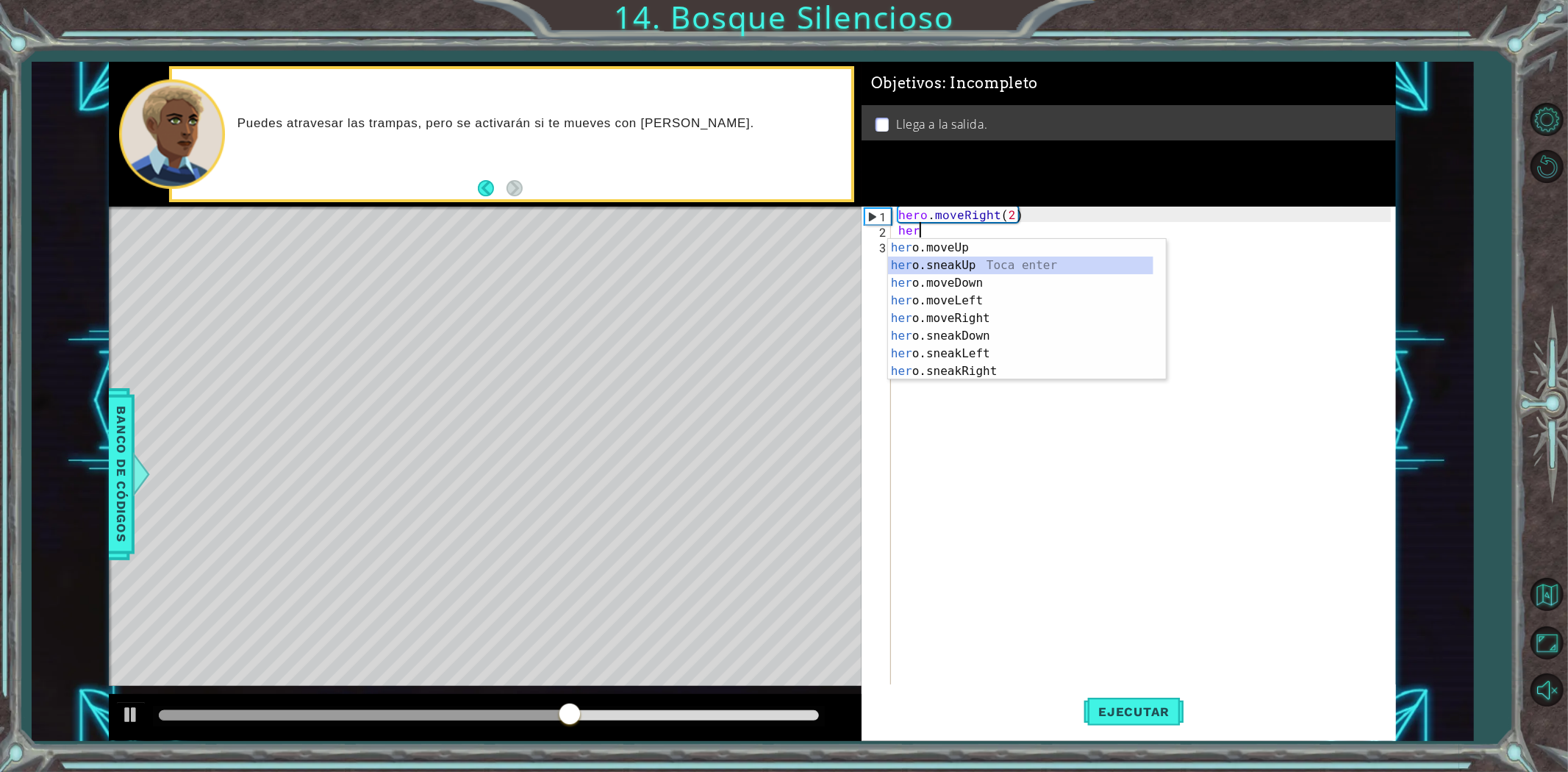
click at [951, 269] on div "her o.moveUp Toca enter her o.sneakUp Toca enter her o.moveDown Toca enter her …" at bounding box center [1020, 327] width 265 height 176
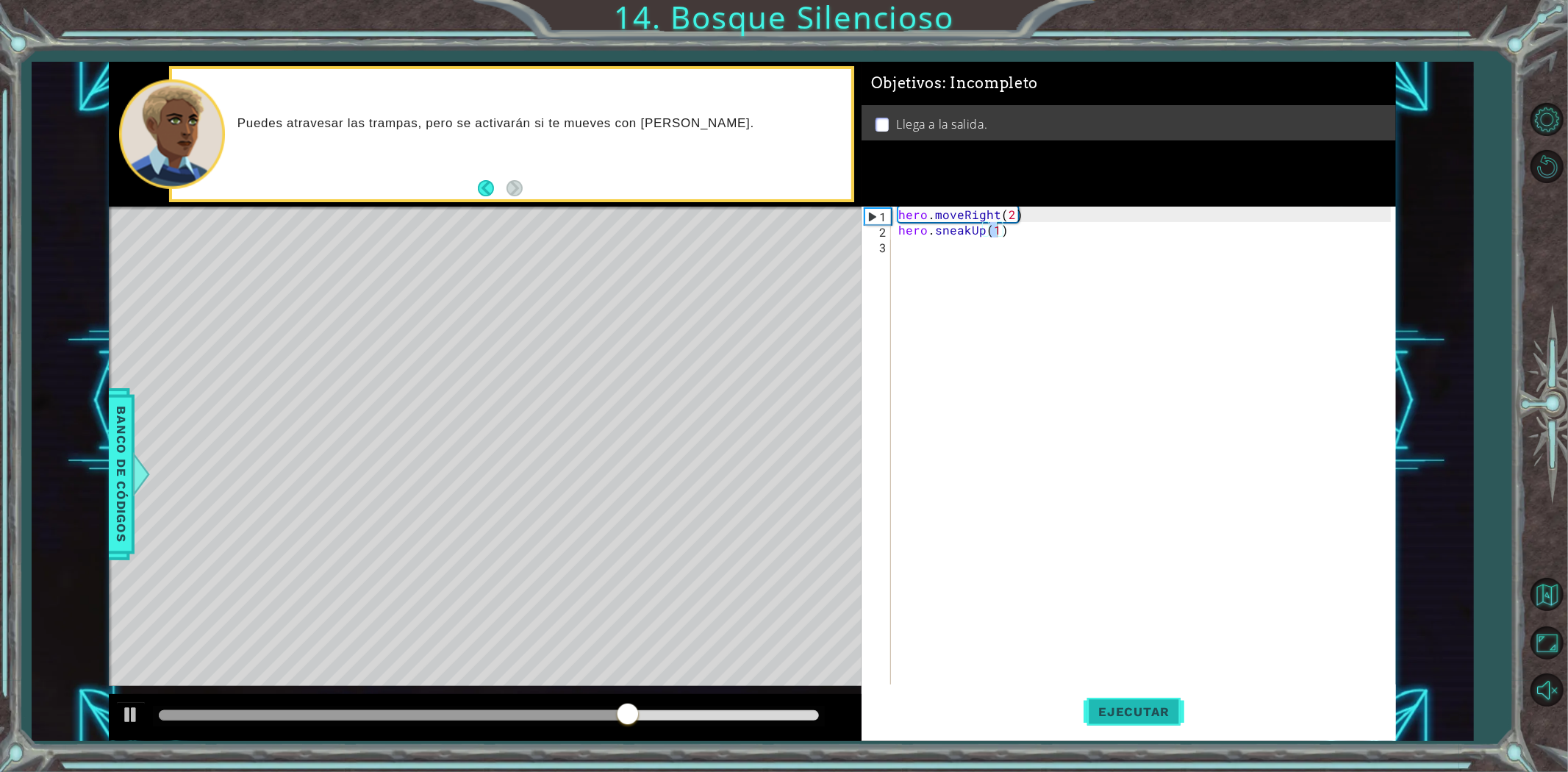
click at [1171, 689] on button "Ejecutar" at bounding box center [1134, 711] width 100 height 53
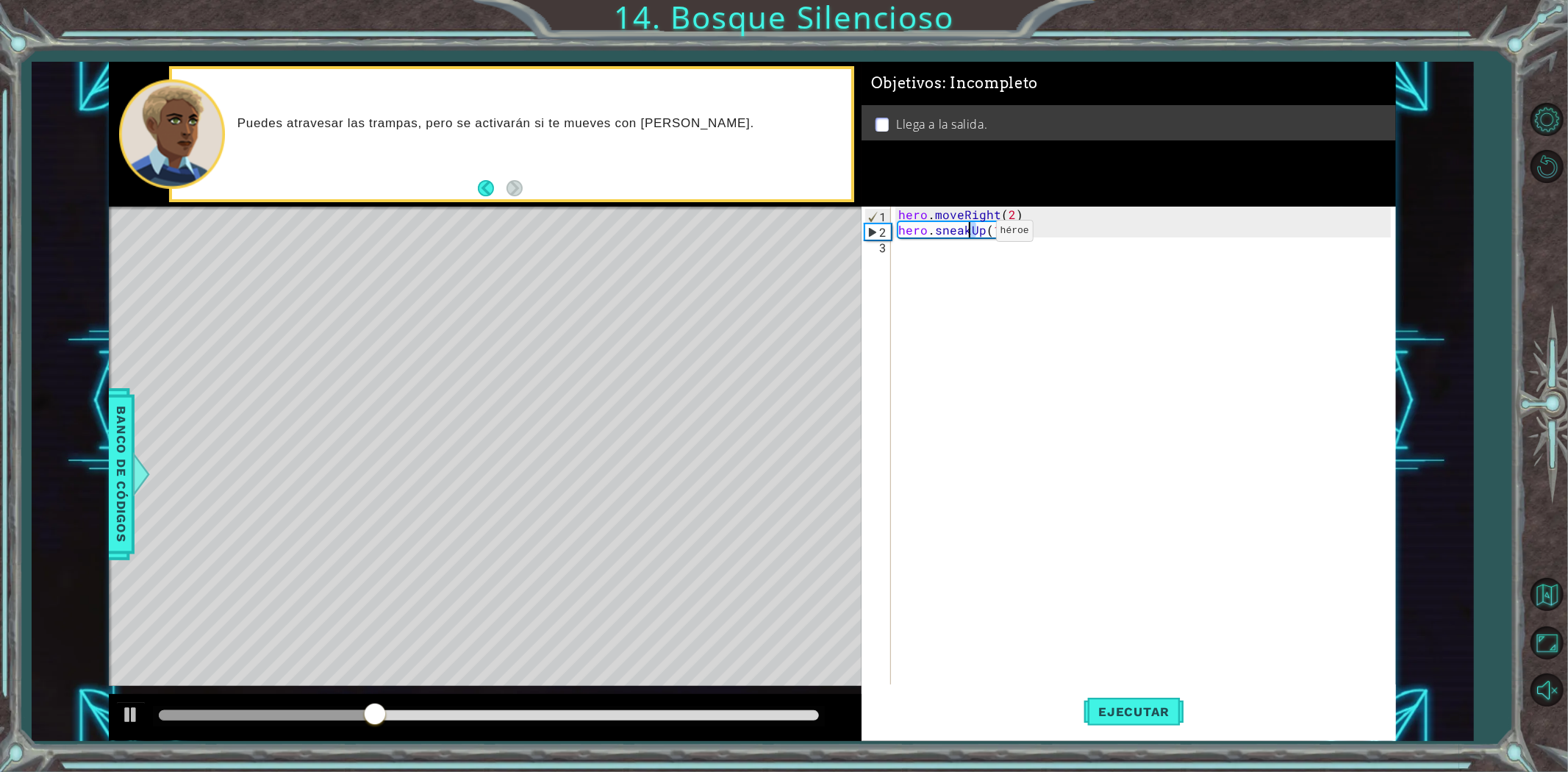
drag, startPoint x: 979, startPoint y: 233, endPoint x: 971, endPoint y: 233, distance: 8.0
click at [971, 233] on div "hero . moveRight ( 2 ) hero . sneakUp ( 1 )" at bounding box center [1147, 461] width 503 height 509
drag, startPoint x: 980, startPoint y: 231, endPoint x: 971, endPoint y: 233, distance: 9.2
click at [971, 233] on div "hero . moveRight ( 2 ) hero . sneakUp ( 1 )" at bounding box center [1147, 461] width 503 height 509
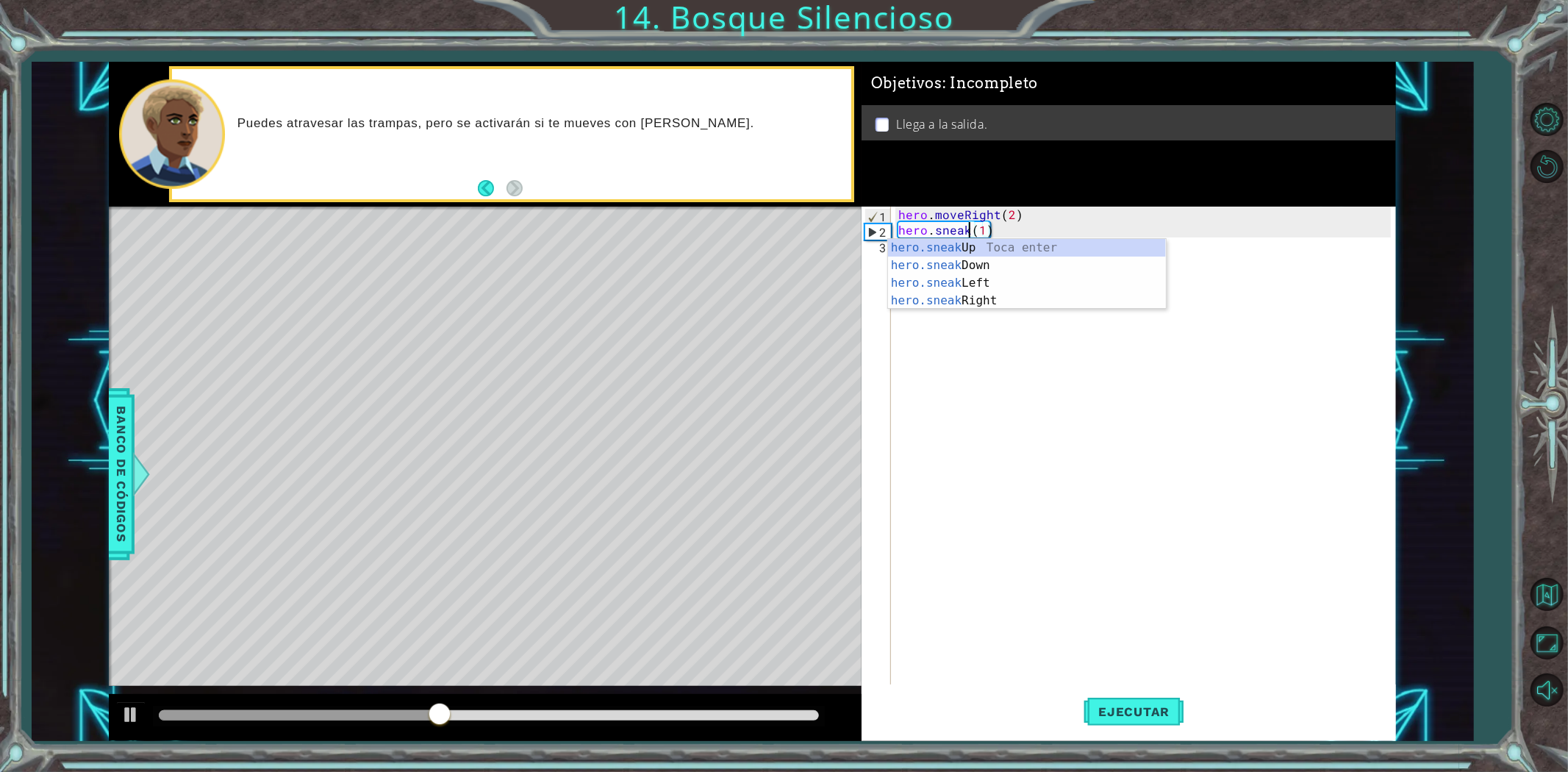
scroll to position [0, 5]
click at [997, 253] on div "hero.sneakD own Toca enter" at bounding box center [1027, 265] width 278 height 53
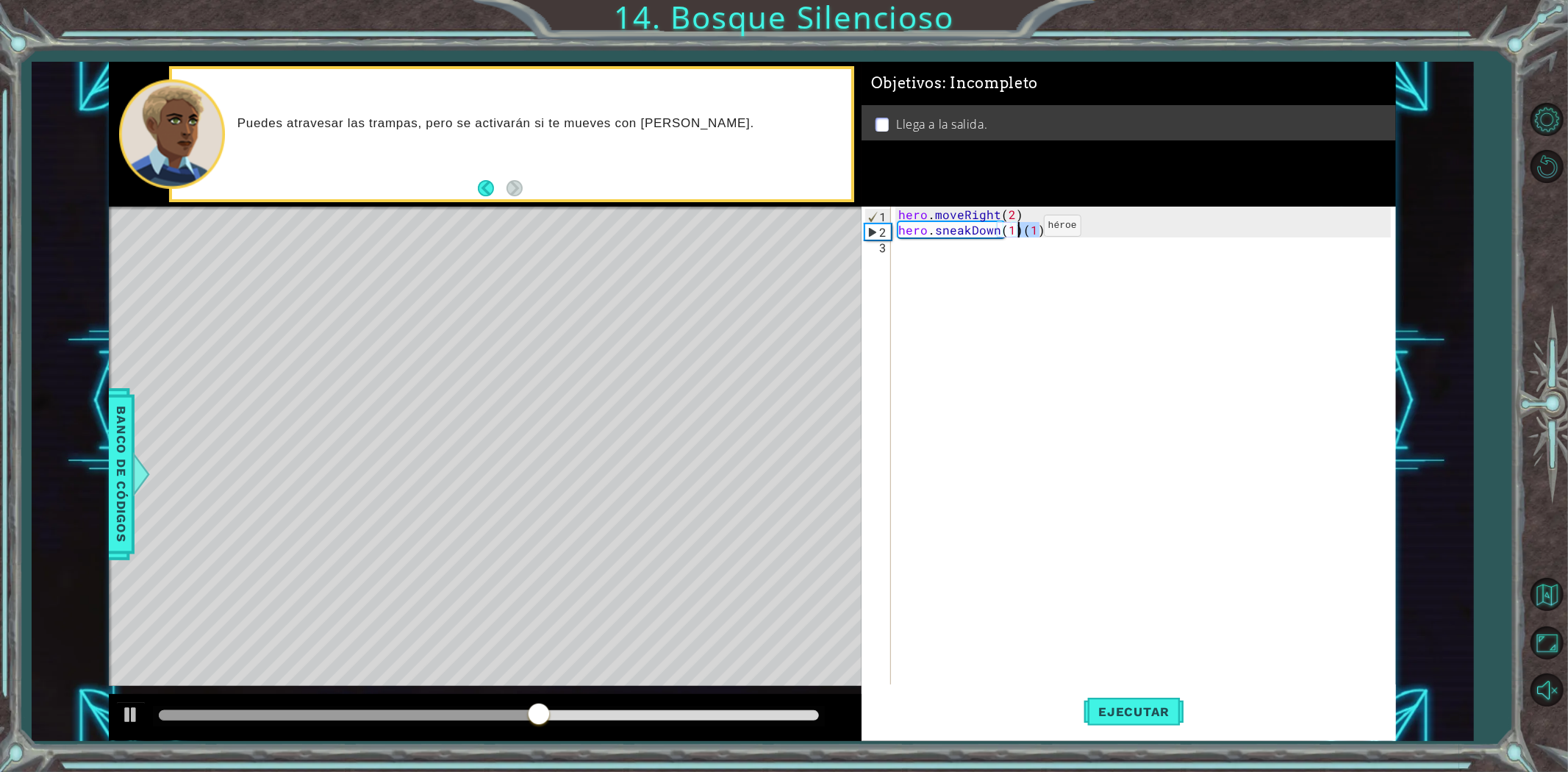
drag, startPoint x: 1040, startPoint y: 232, endPoint x: 1018, endPoint y: 230, distance: 22.1
click at [1018, 230] on div "hero . moveRight ( 2 ) hero . sneakDown ( 1 ) ( 1 )" at bounding box center [1147, 461] width 503 height 509
type textarea "hero.sneakDown(1)"
click at [1138, 708] on span "Ejecutar" at bounding box center [1134, 711] width 100 height 15
click at [967, 256] on div "hero . moveRight ( 2 ) hero . sneakDown ( 1 )" at bounding box center [1147, 461] width 503 height 509
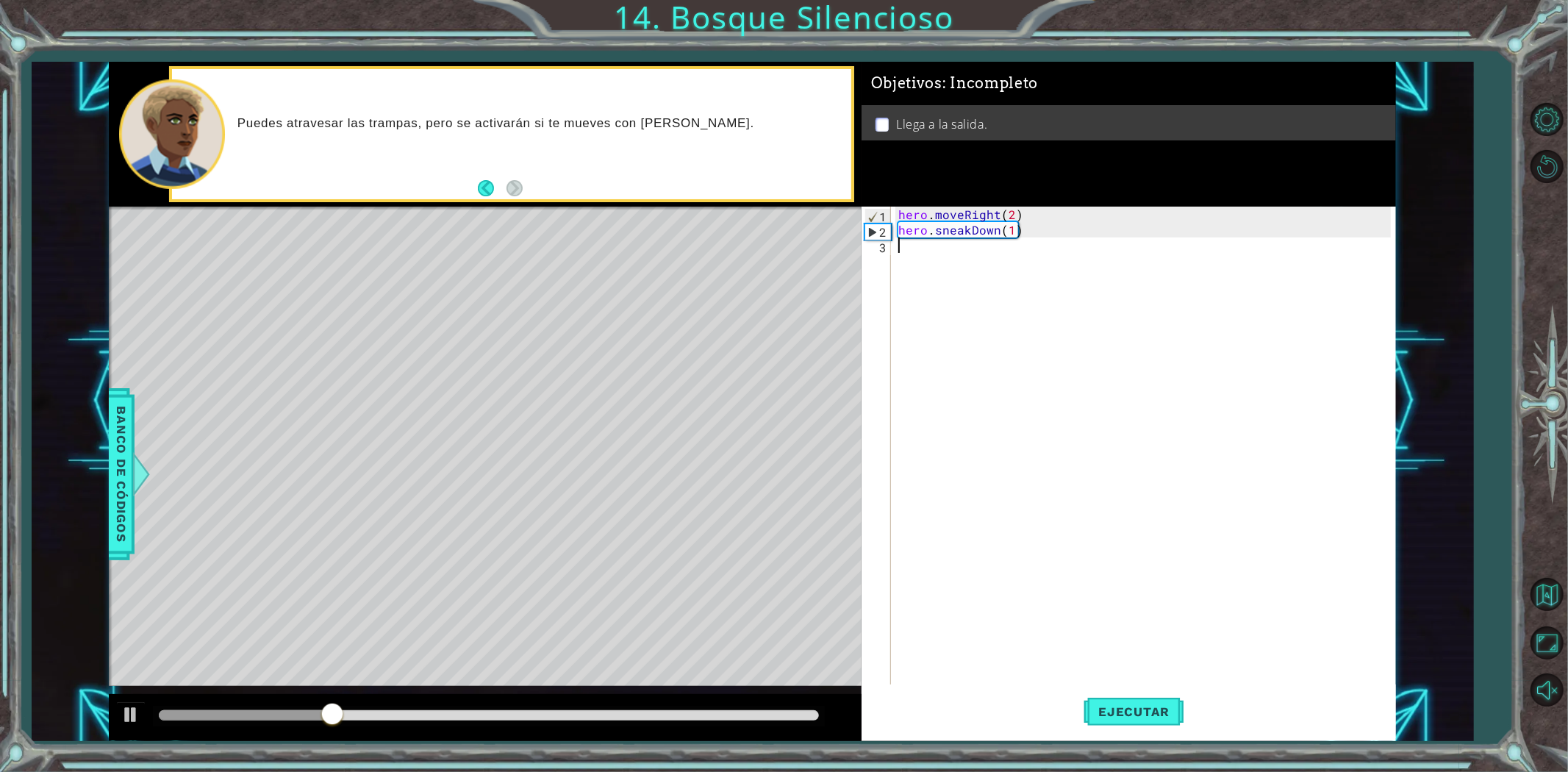
scroll to position [0, 0]
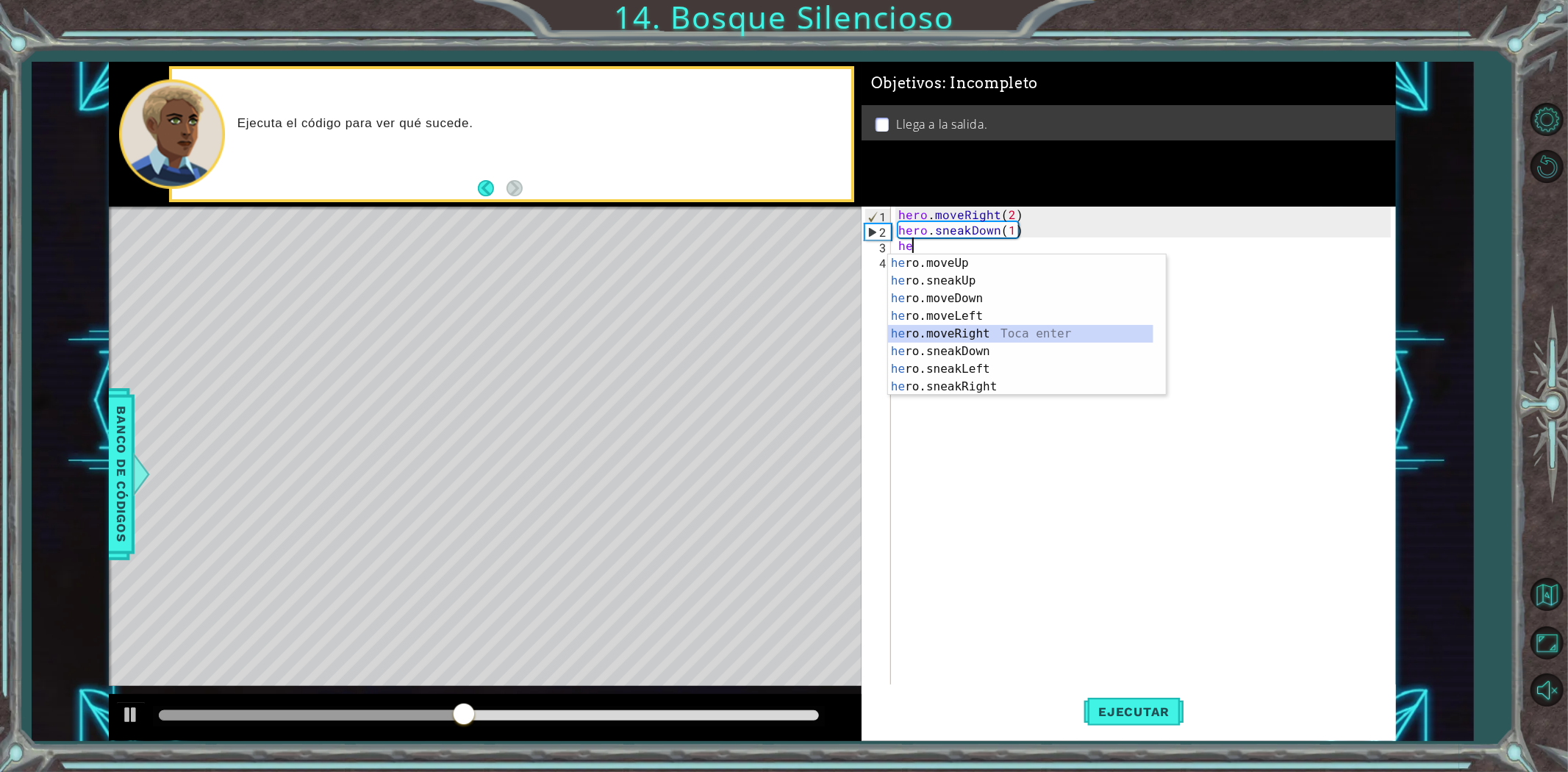
click at [981, 335] on div "he ro.moveUp Toca enter he ro.sneakUp Toca enter he ro.moveDown Toca enter he r…" at bounding box center [1020, 342] width 265 height 176
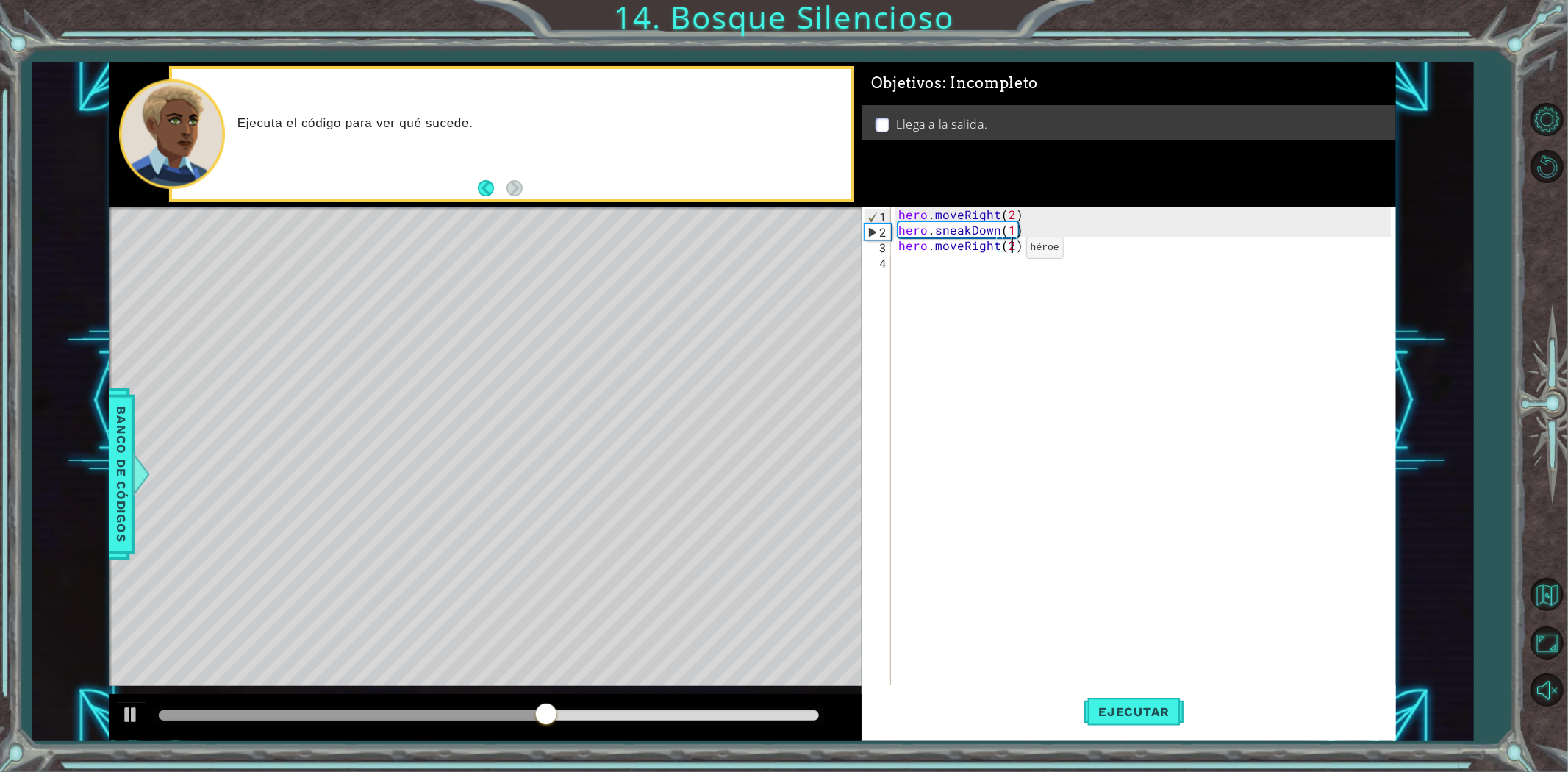
scroll to position [0, 6]
click at [1107, 712] on span "Ejecutar" at bounding box center [1134, 711] width 100 height 15
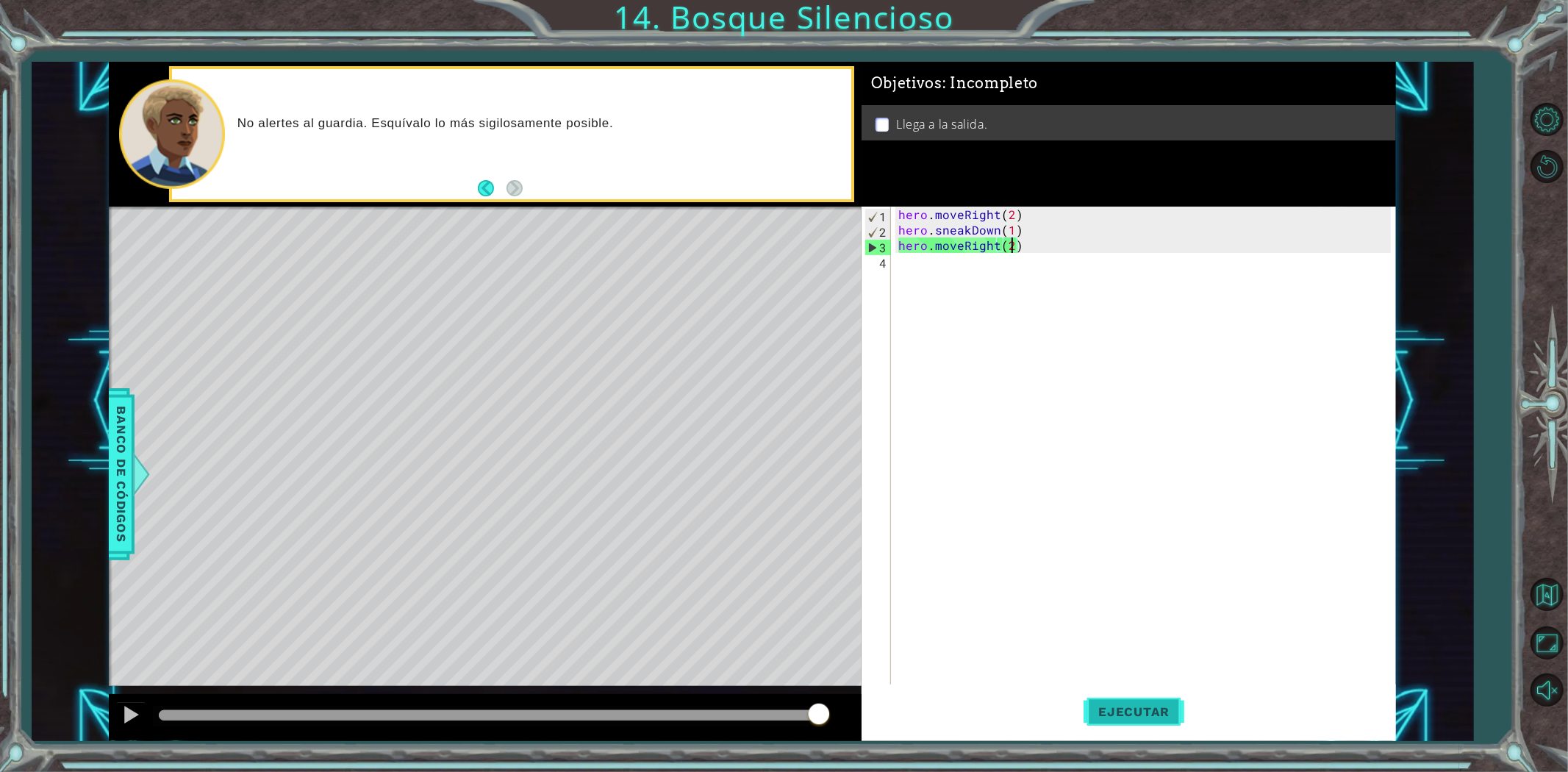
click at [1119, 713] on span "Ejecutar" at bounding box center [1134, 711] width 100 height 15
click at [1010, 246] on div "hero . moveRight ( 2 ) hero . sneakDown ( 1 ) hero . moveRight ( 2 )" at bounding box center [1147, 461] width 503 height 509
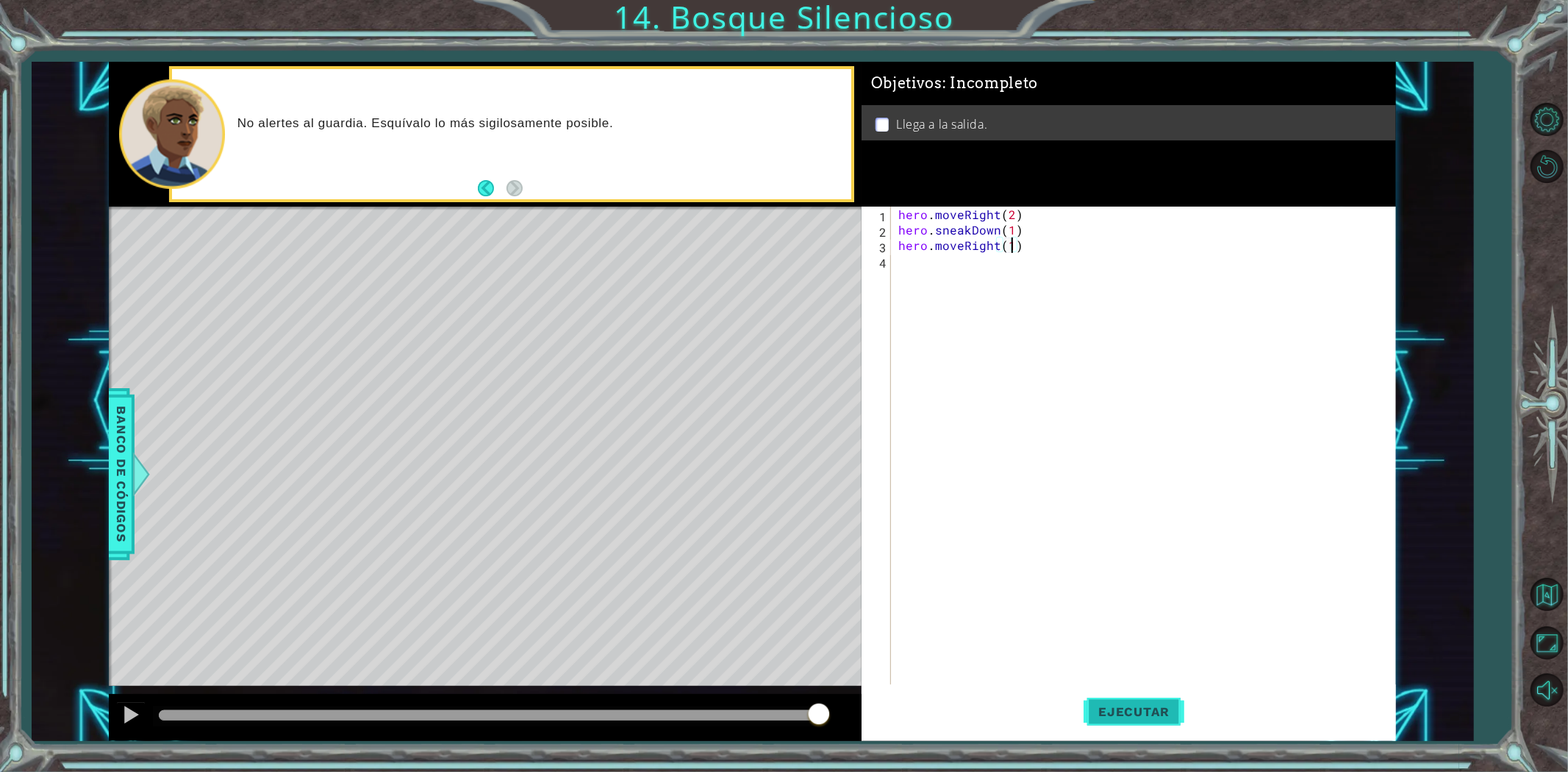
click at [1140, 717] on span "Ejecutar" at bounding box center [1134, 711] width 100 height 15
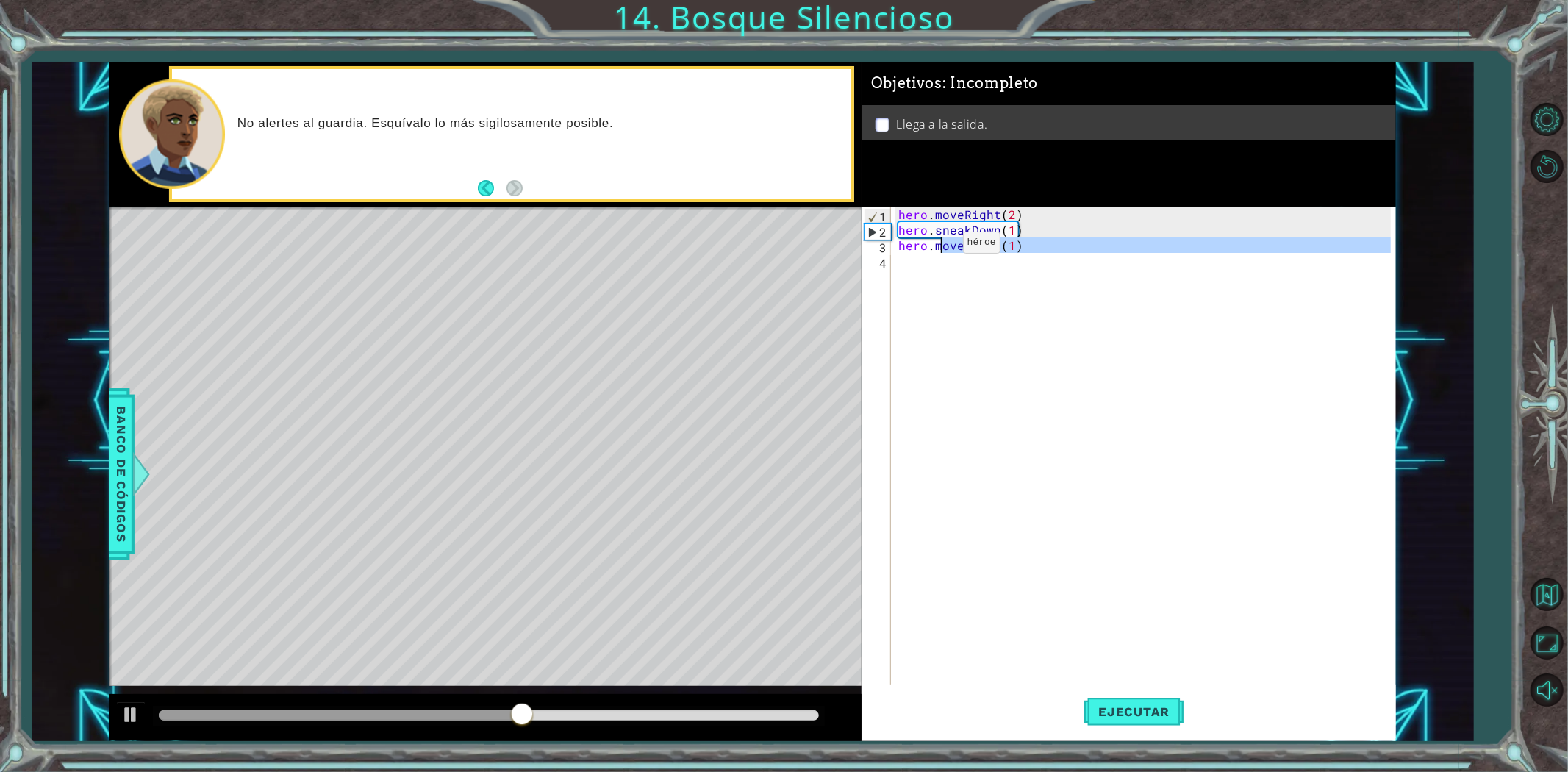
drag, startPoint x: 1028, startPoint y: 253, endPoint x: 930, endPoint y: 248, distance: 98.1
click at [931, 248] on div "hero . moveRight ( 2 ) hero . sneakDown ( 1 ) hero . moveRight ( 1 )" at bounding box center [1147, 461] width 503 height 509
click at [1019, 243] on div "hero . moveRight ( 2 ) hero . sneakDown ( 1 ) hero . moveRight ( 1 )" at bounding box center [1143, 445] width 495 height 478
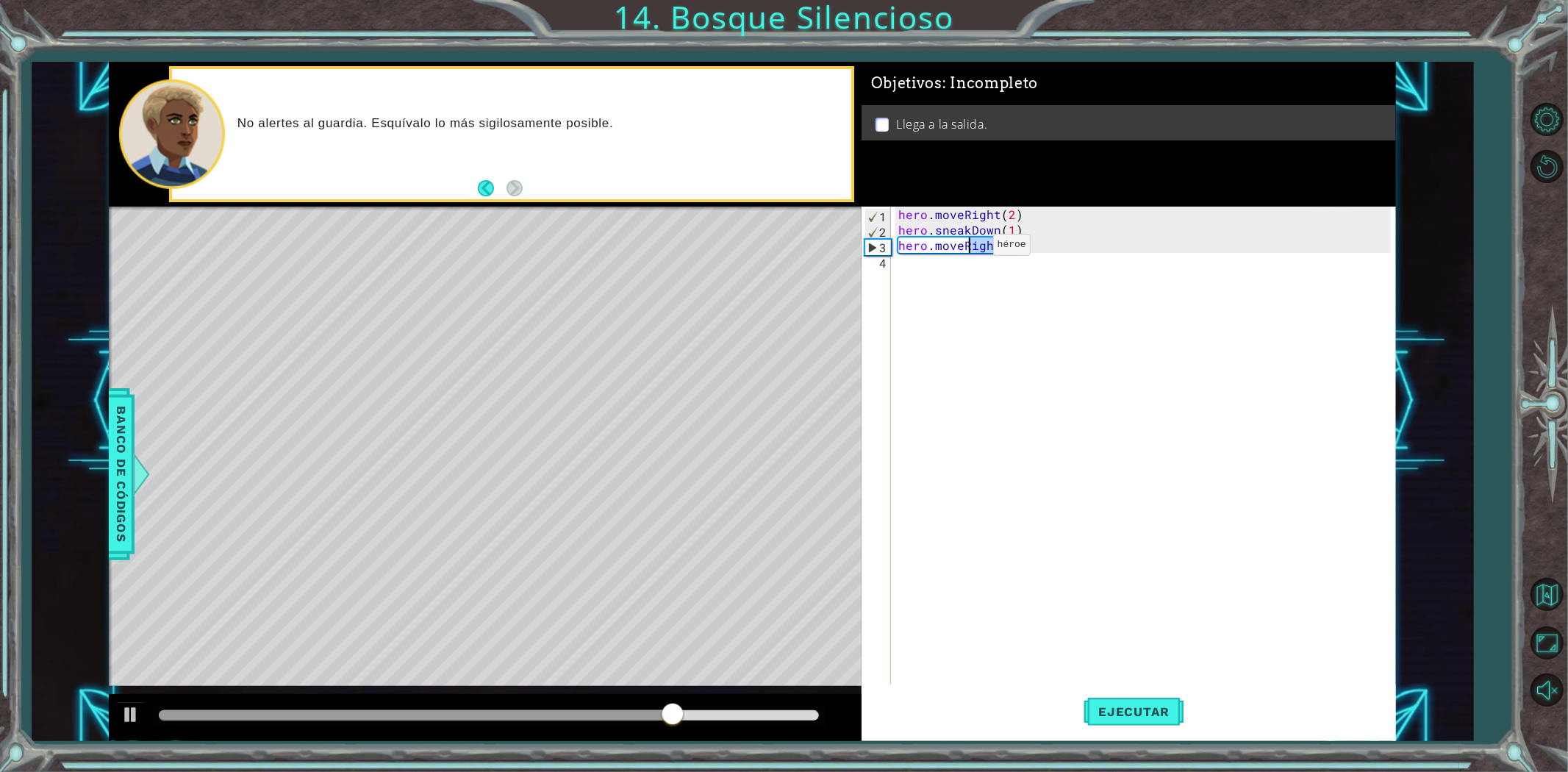
drag, startPoint x: 1018, startPoint y: 244, endPoint x: 968, endPoint y: 248, distance: 50.2
click at [968, 248] on div "hero . moveRight ( 2 ) hero . sneakDown ( 1 ) hero . moveRight ( 1 )" at bounding box center [1147, 461] width 503 height 509
click at [965, 247] on div "hero . moveRight ( 2 ) hero . sneakDown ( 1 ) hero . moveRight ( 1 )" at bounding box center [1147, 461] width 503 height 509
drag, startPoint x: 965, startPoint y: 247, endPoint x: 946, endPoint y: 248, distance: 19.0
click at [946, 248] on div "hero . moveRight ( 2 ) hero . sneakDown ( 1 ) hero . moveRight ( 1 )" at bounding box center [1147, 461] width 503 height 509
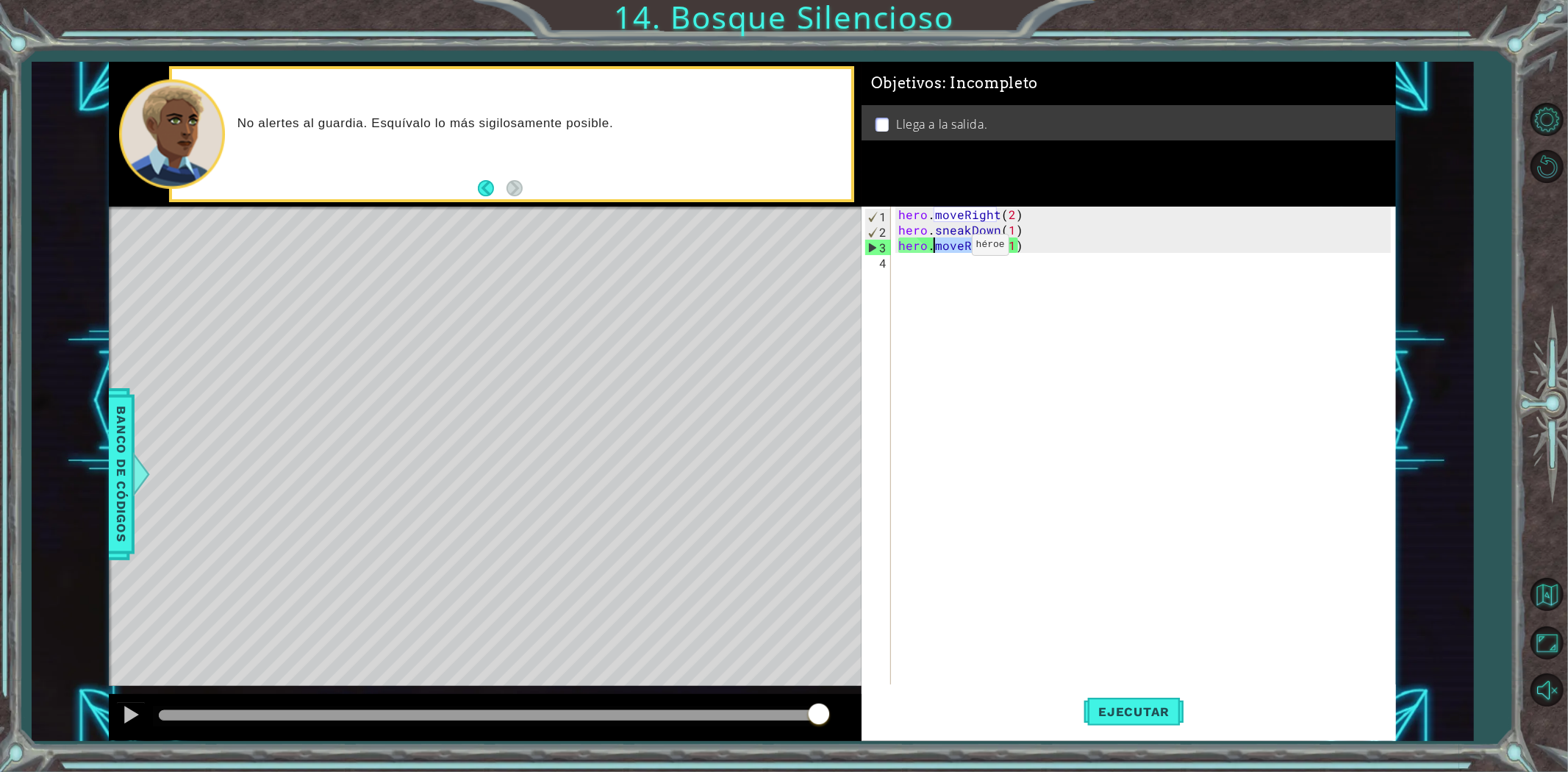
click at [946, 248] on div "hero . moveRight ( 2 ) hero . sneakDown ( 1 ) hero . moveRight ( 1 )" at bounding box center [1143, 445] width 495 height 478
click at [961, 247] on div "hero . moveRight ( 2 ) hero . sneakDown ( 1 ) hero . moveRight ( 1 )" at bounding box center [1147, 461] width 503 height 509
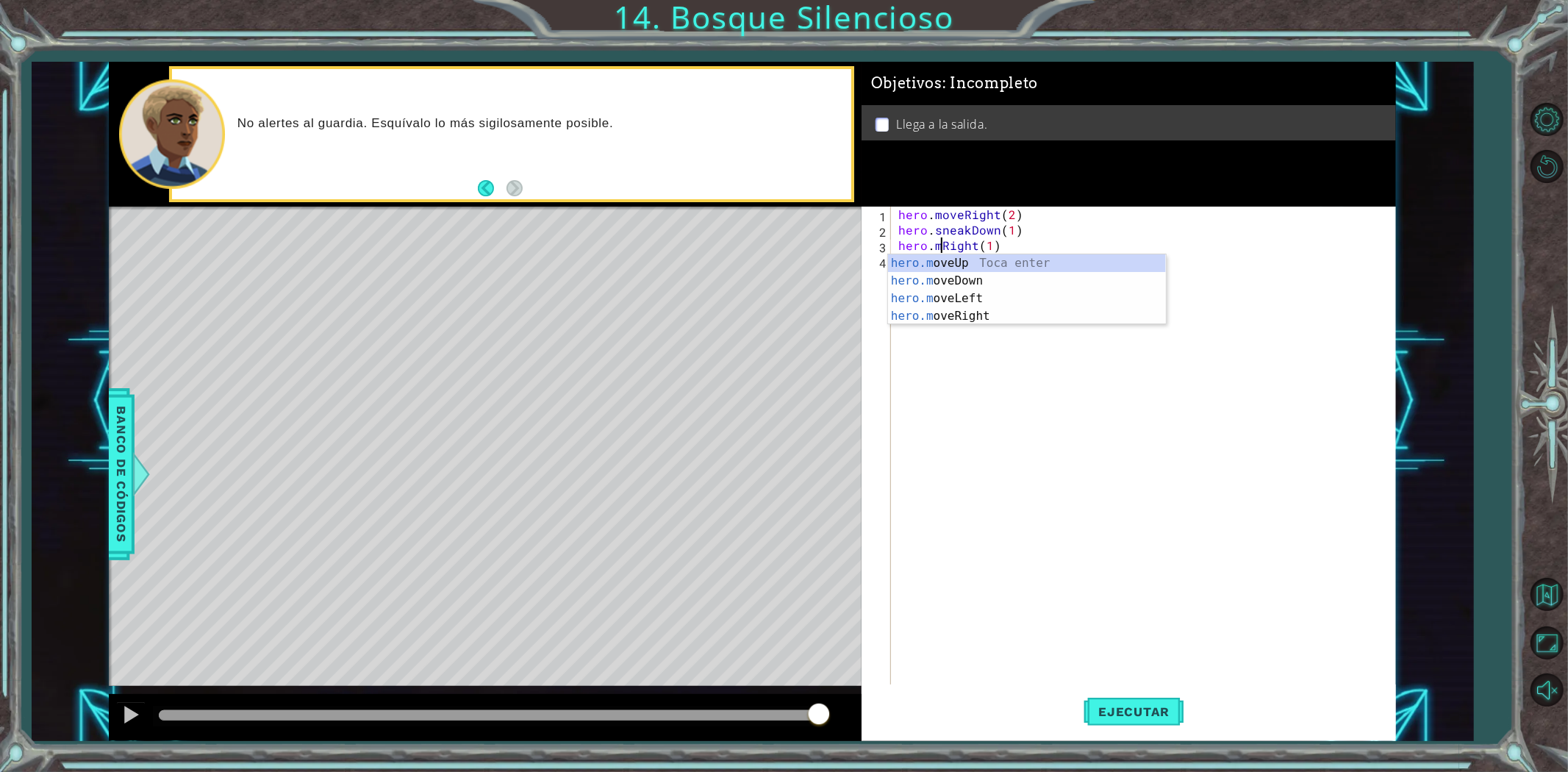
scroll to position [0, 5]
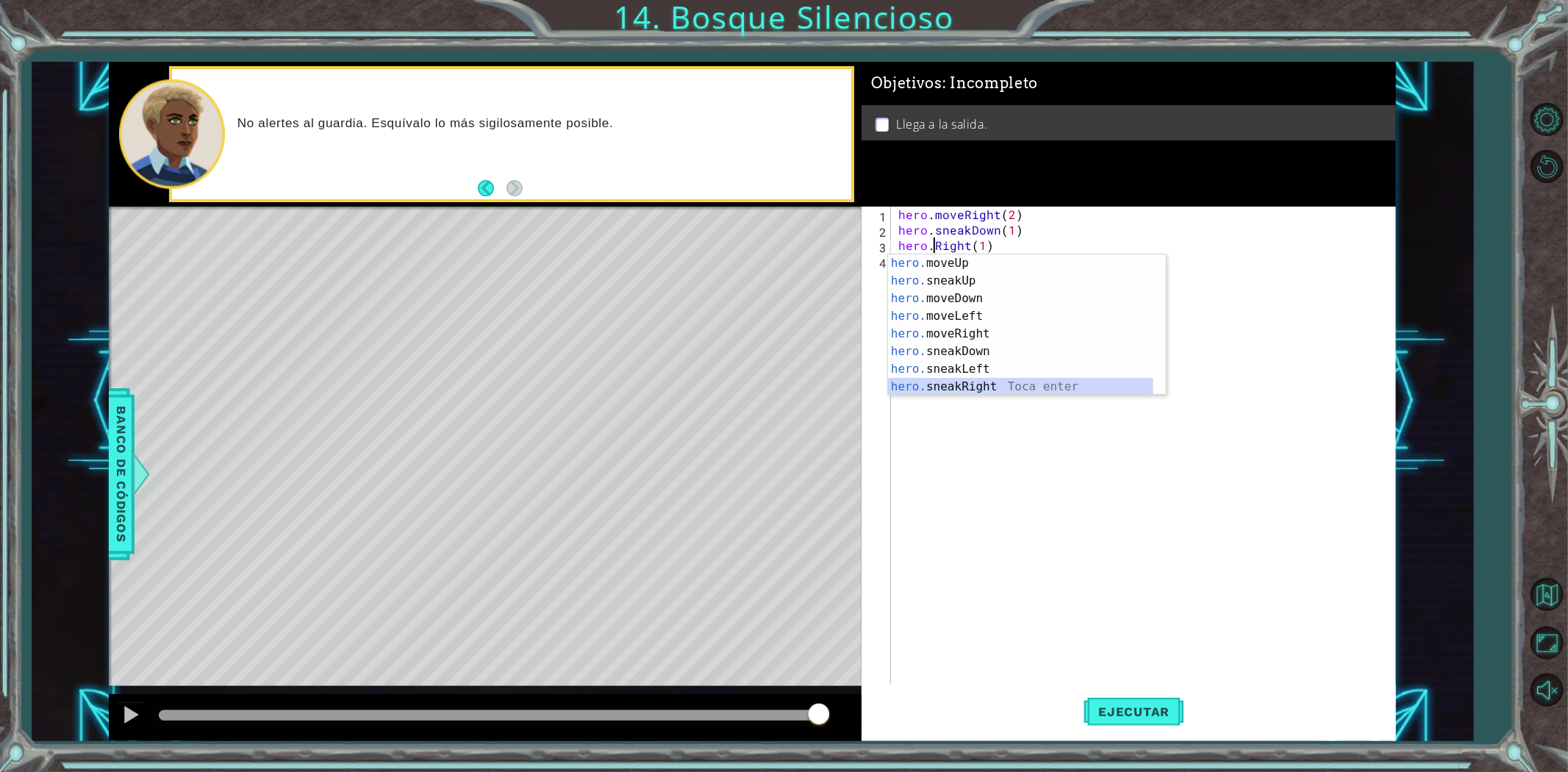
click at [981, 380] on div "hero. moveUp Toca enter hero. sneakUp Toca enter hero. moveDown Toca enter hero…" at bounding box center [1020, 342] width 265 height 176
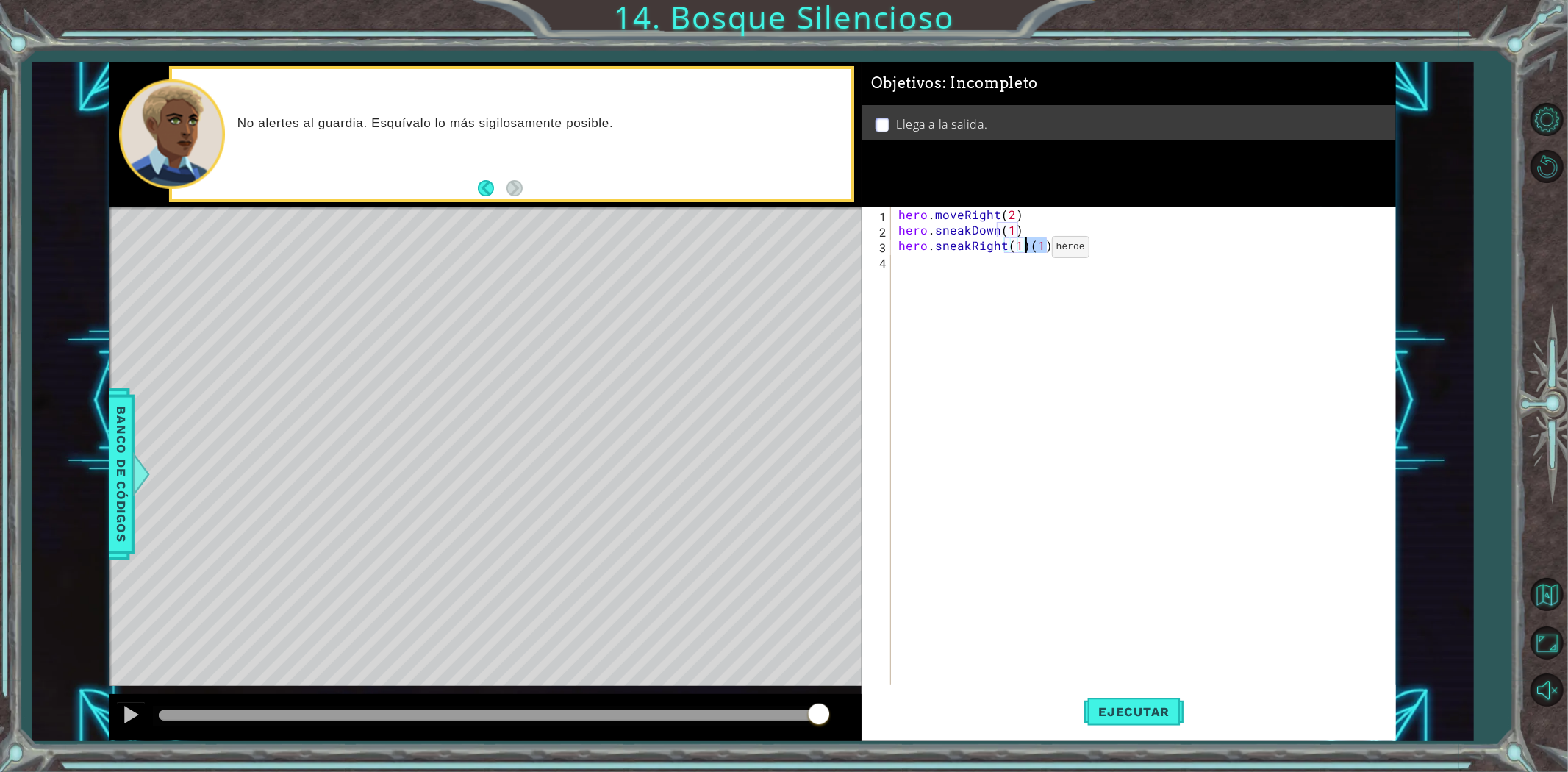
drag, startPoint x: 1047, startPoint y: 249, endPoint x: 1026, endPoint y: 250, distance: 21.0
click at [1026, 250] on div "hero . moveRight ( 2 ) hero . sneakDown ( 1 ) hero . sneakRight ( 1 ) ( 1 )" at bounding box center [1147, 461] width 503 height 509
click at [1013, 249] on div "hero . moveRight ( 2 ) hero . sneakDown ( 1 ) hero . sneakRight ( 1 )" at bounding box center [1147, 461] width 503 height 509
click at [1016, 249] on div "hero . moveRight ( 2 ) hero . sneakDown ( 1 ) hero . sneakRight ( 1 )" at bounding box center [1147, 461] width 503 height 509
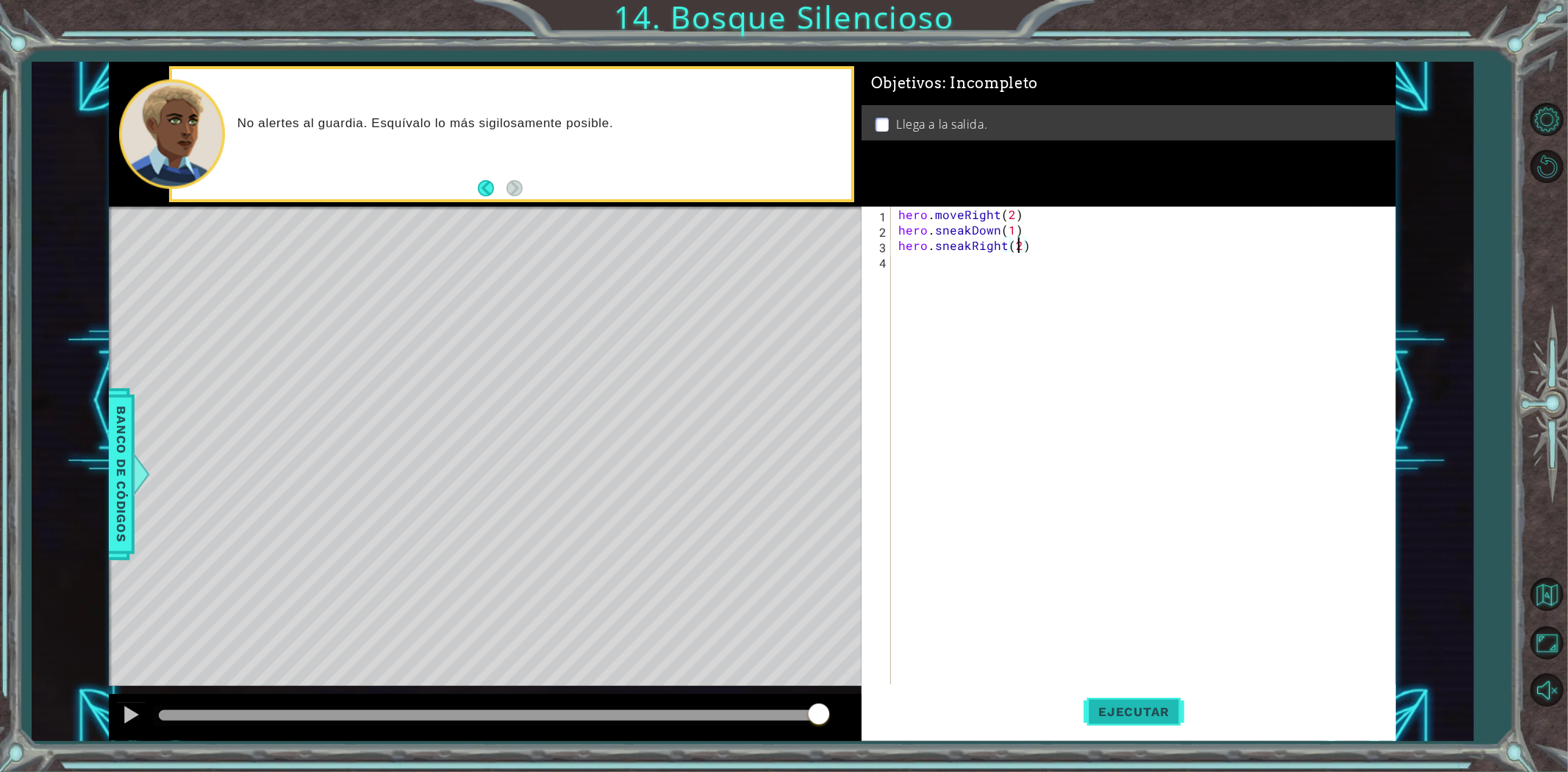
type textarea "hero.sneakRight(2)"
click at [1107, 714] on span "Ejecutar" at bounding box center [1134, 711] width 100 height 15
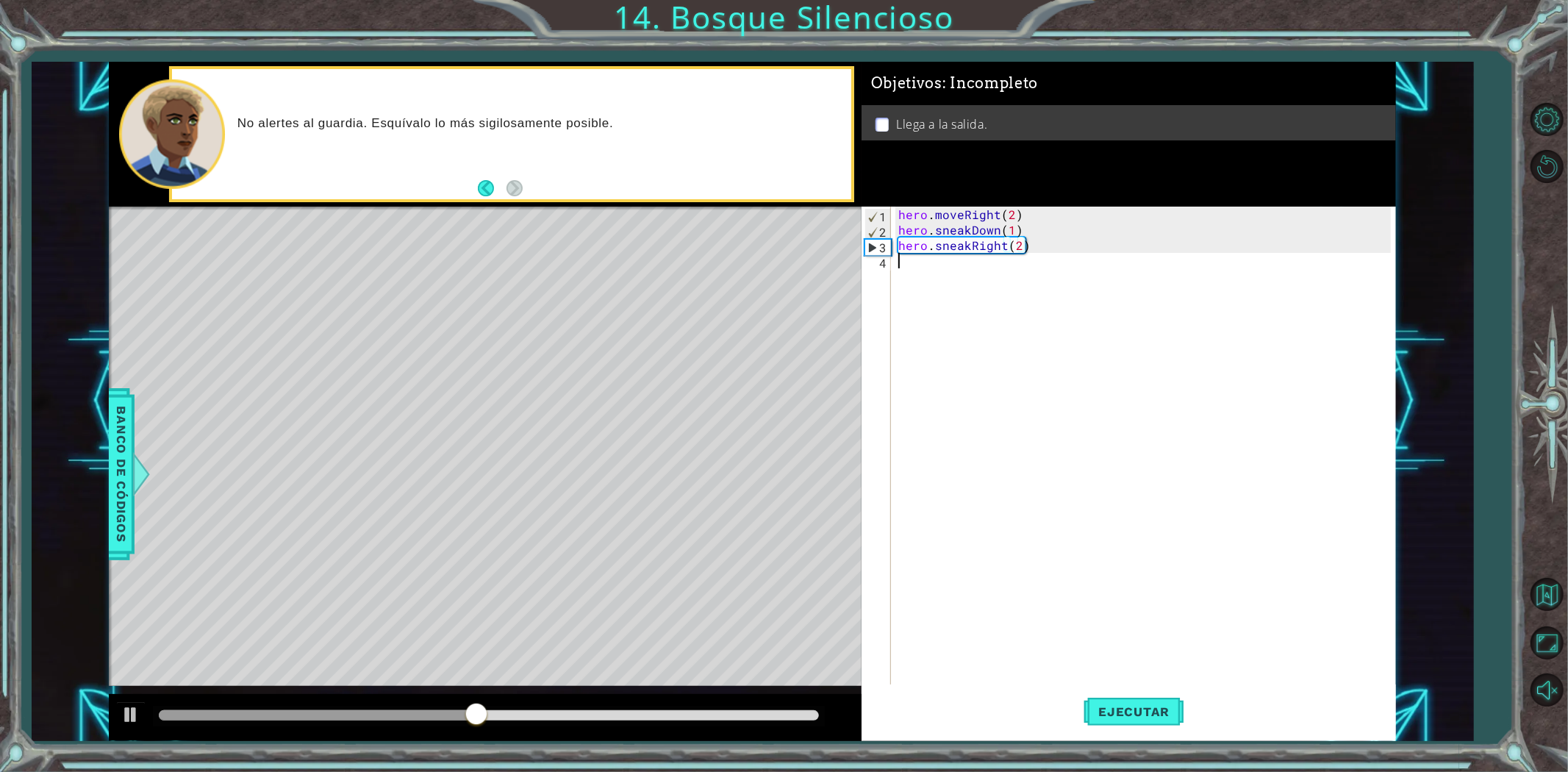
click at [934, 276] on div "hero . moveRight ( 2 ) hero . sneakDown ( 1 ) hero . sneakRight ( 2 )" at bounding box center [1147, 461] width 503 height 509
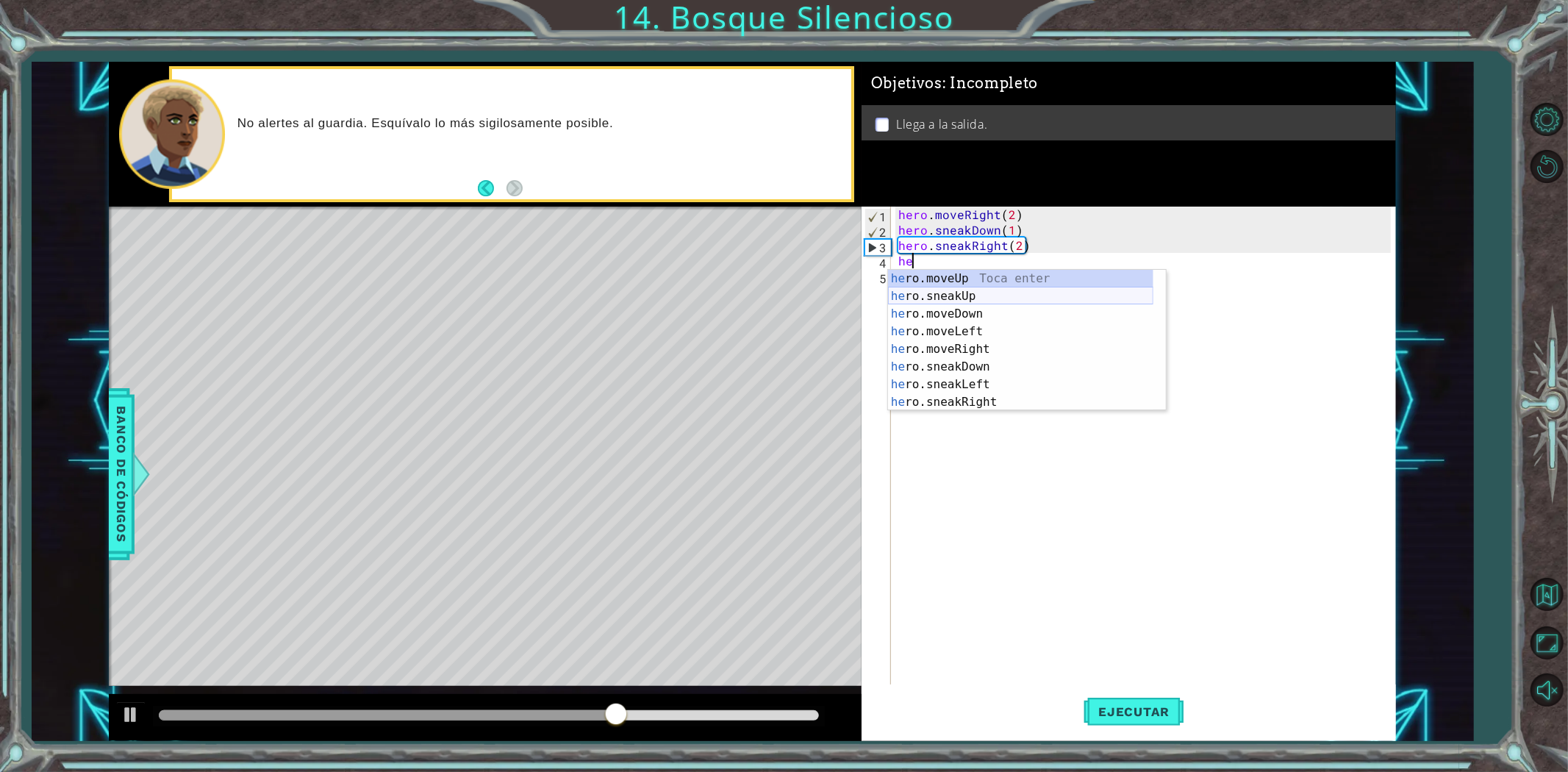
click at [959, 300] on div "he ro.moveUp Toca enter he ro.sneakUp Toca enter he ro.moveDown Toca enter he r…" at bounding box center [1020, 358] width 265 height 176
type textarea "hero.sneakUp(1)"
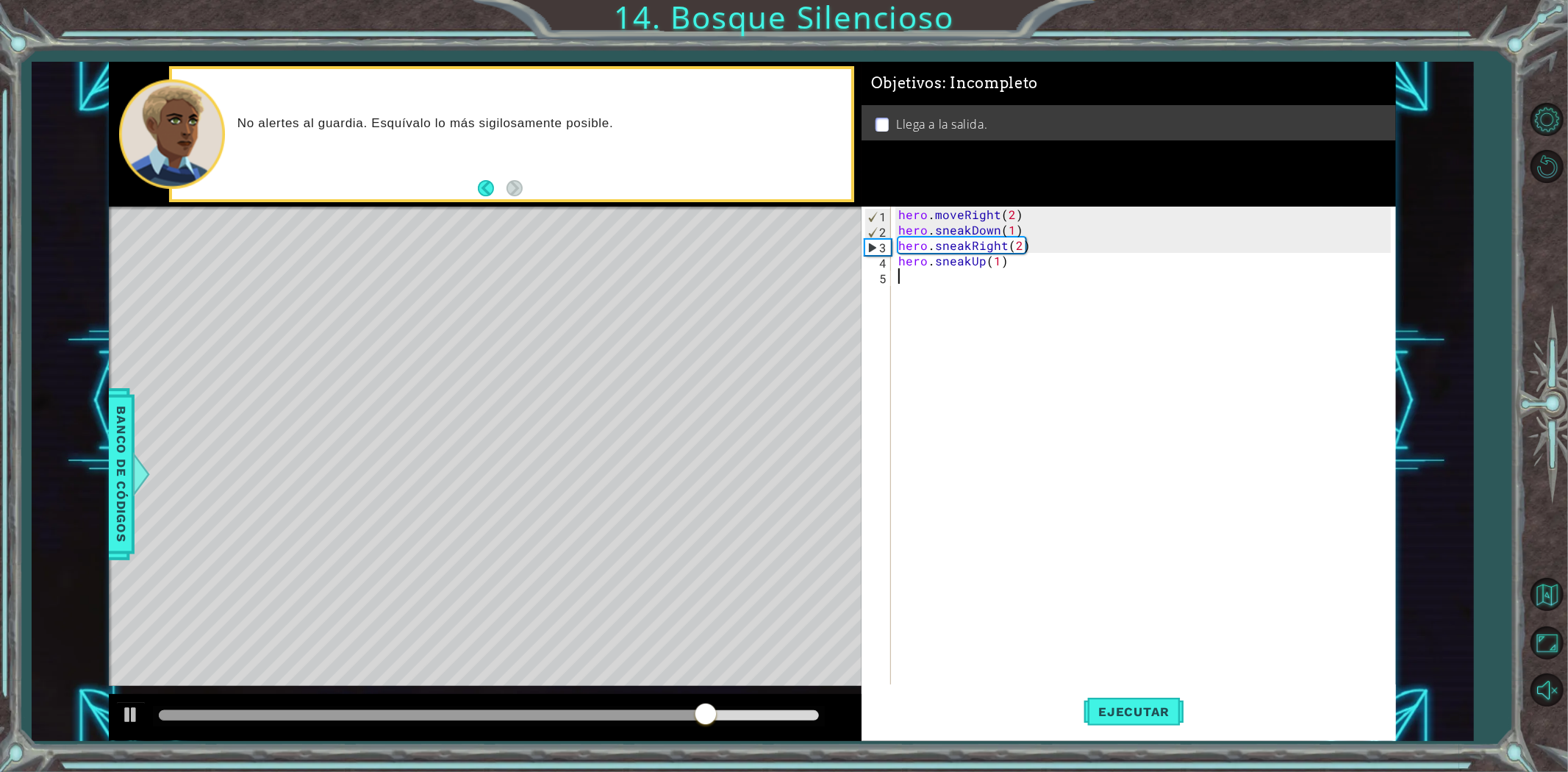
click at [910, 284] on div "hero . moveRight ( 2 ) hero . sneakDown ( 1 ) hero . sneakRight ( 2 ) hero . sn…" at bounding box center [1147, 461] width 503 height 509
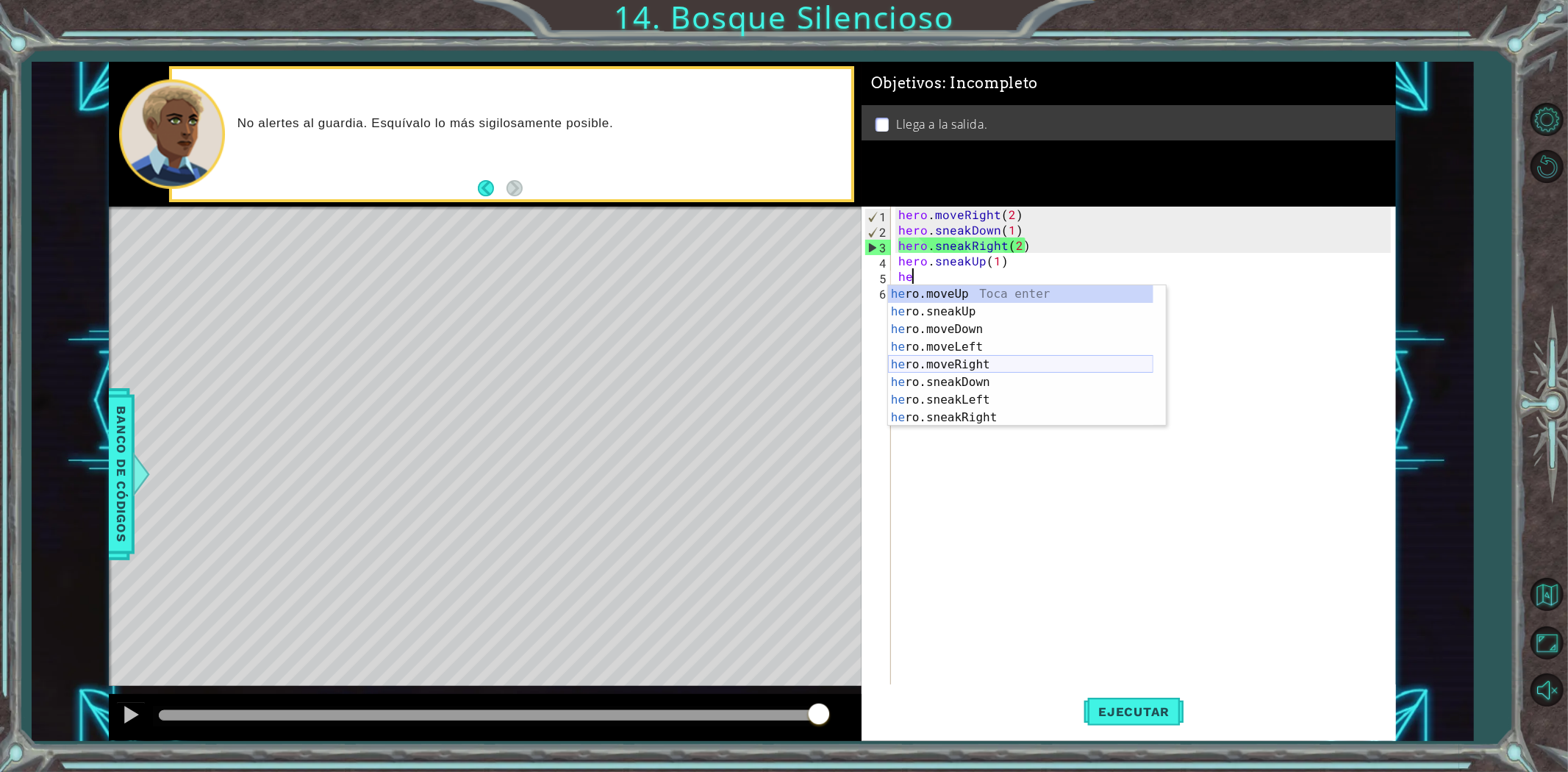
click at [980, 356] on div "he ro.moveUp Toca enter he ro.sneakUp Toca enter he ro.moveDown Toca enter he r…" at bounding box center [1020, 373] width 265 height 176
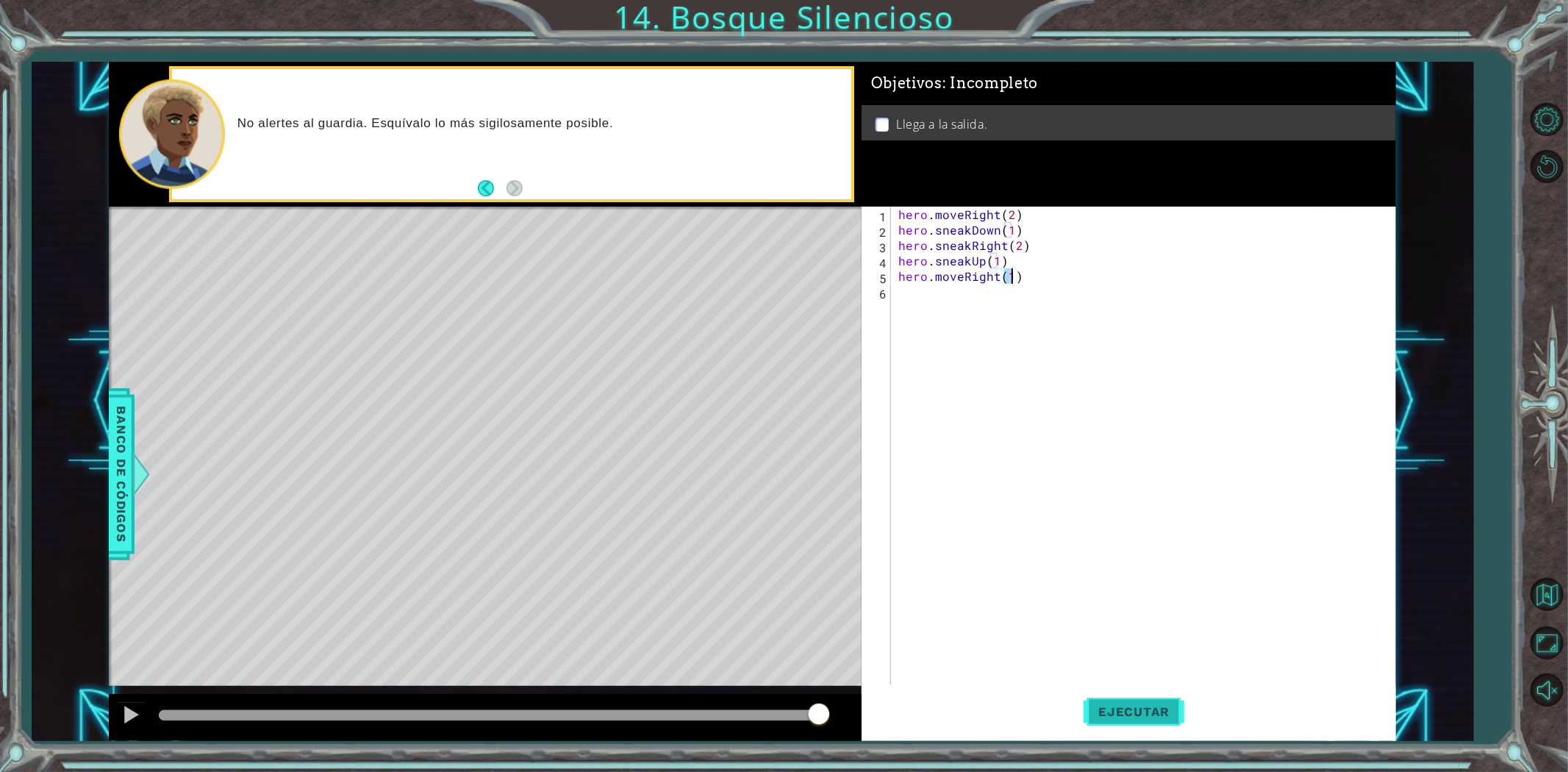
type textarea "hero.moveRight(1)"
click at [1139, 716] on span "Ejecutar" at bounding box center [1134, 711] width 100 height 15
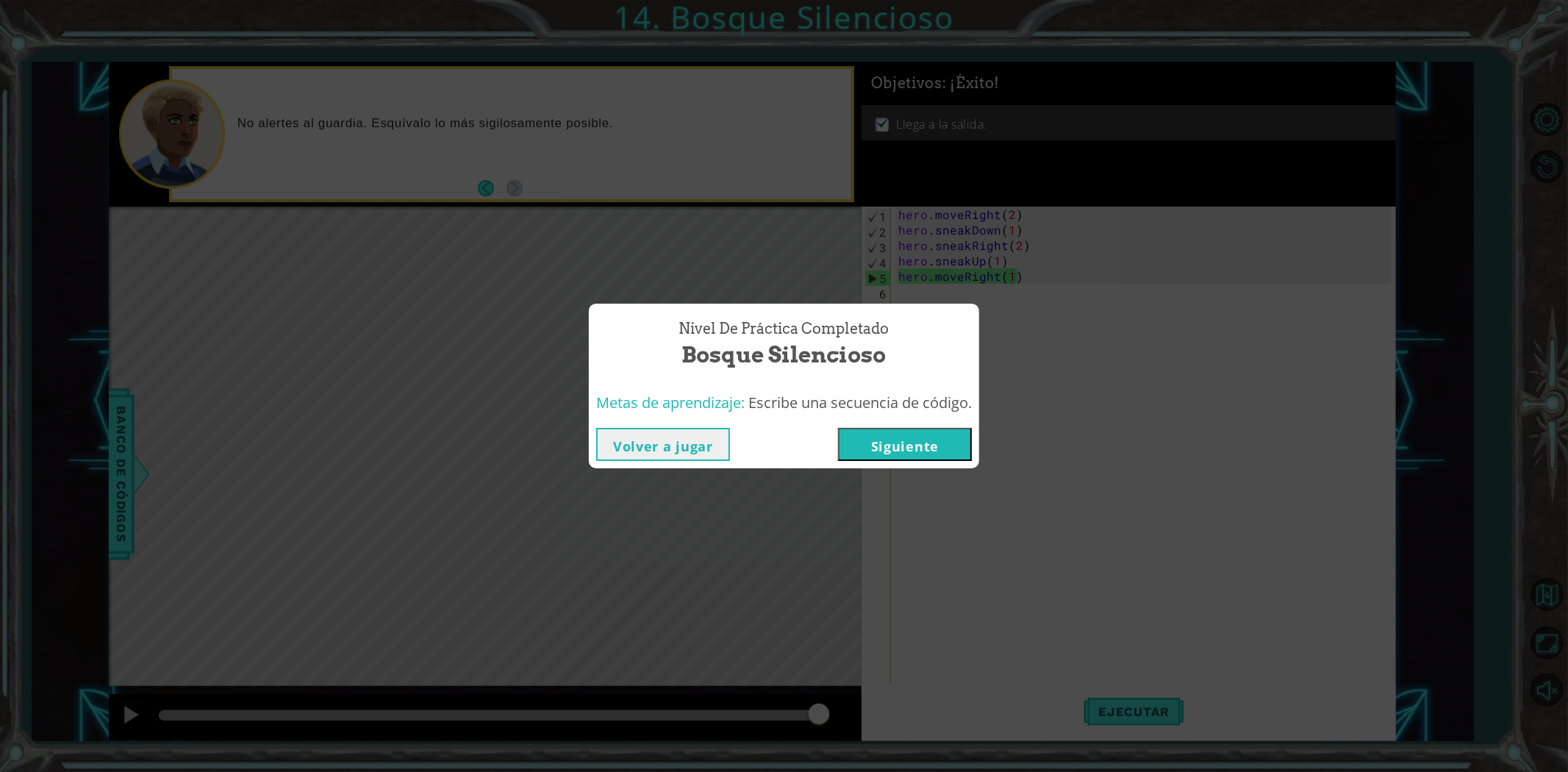
click at [684, 444] on button "Volver a jugar" at bounding box center [662, 444] width 134 height 33
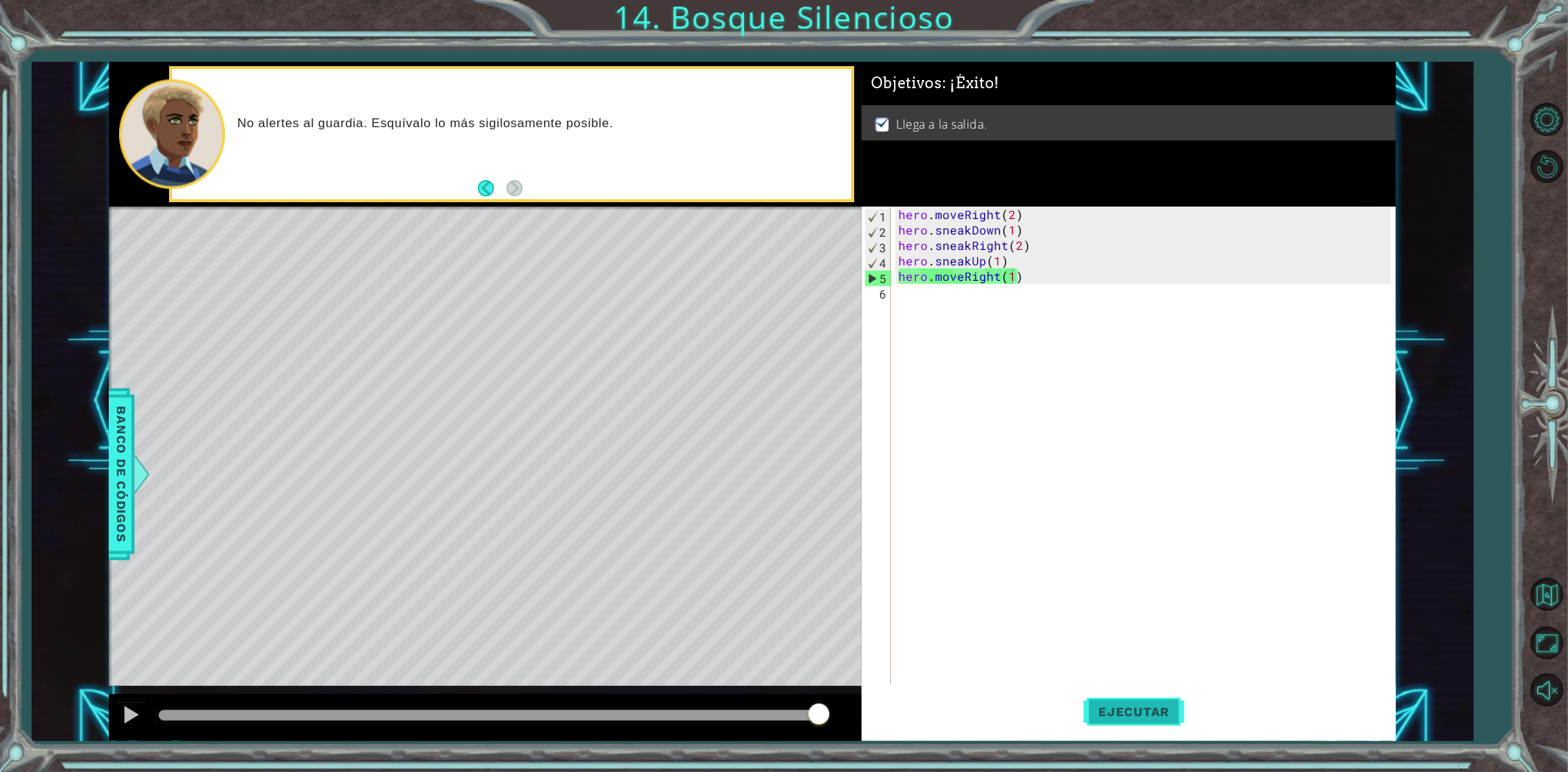
click at [1163, 710] on span "Ejecutar" at bounding box center [1134, 711] width 100 height 15
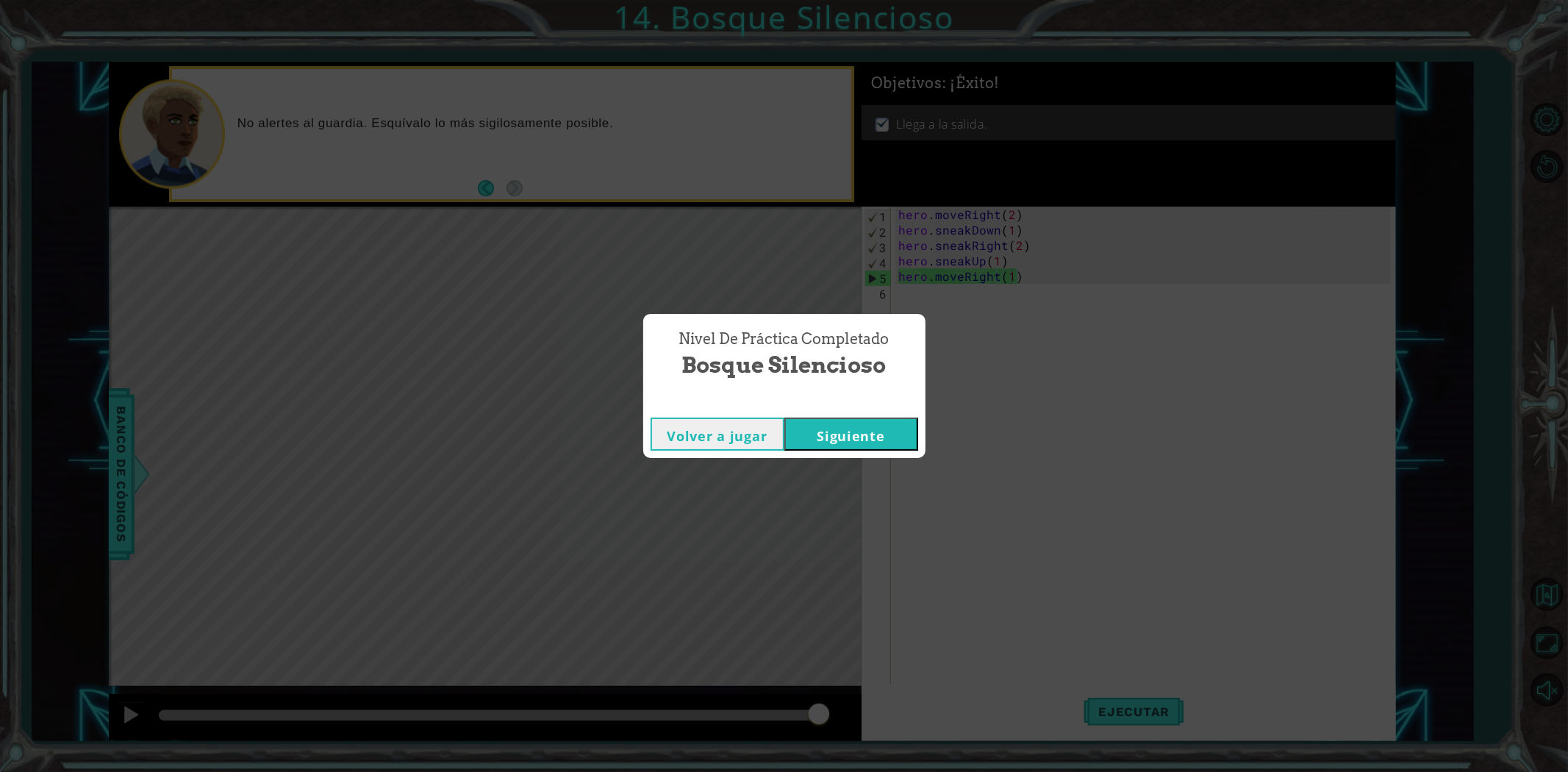
click at [816, 427] on button "Siguiente" at bounding box center [851, 434] width 134 height 33
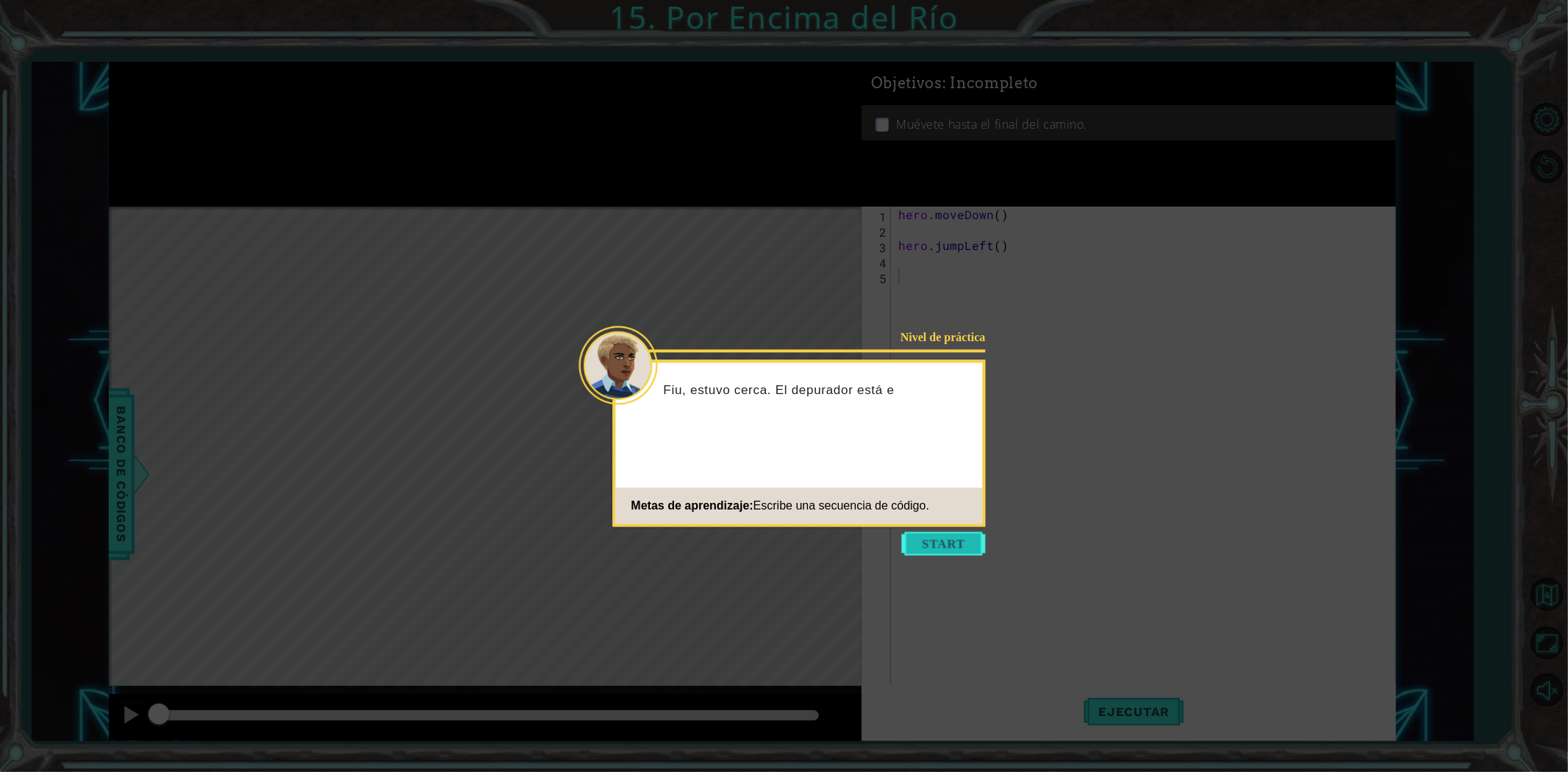
click at [927, 542] on button "Start" at bounding box center [944, 543] width 83 height 23
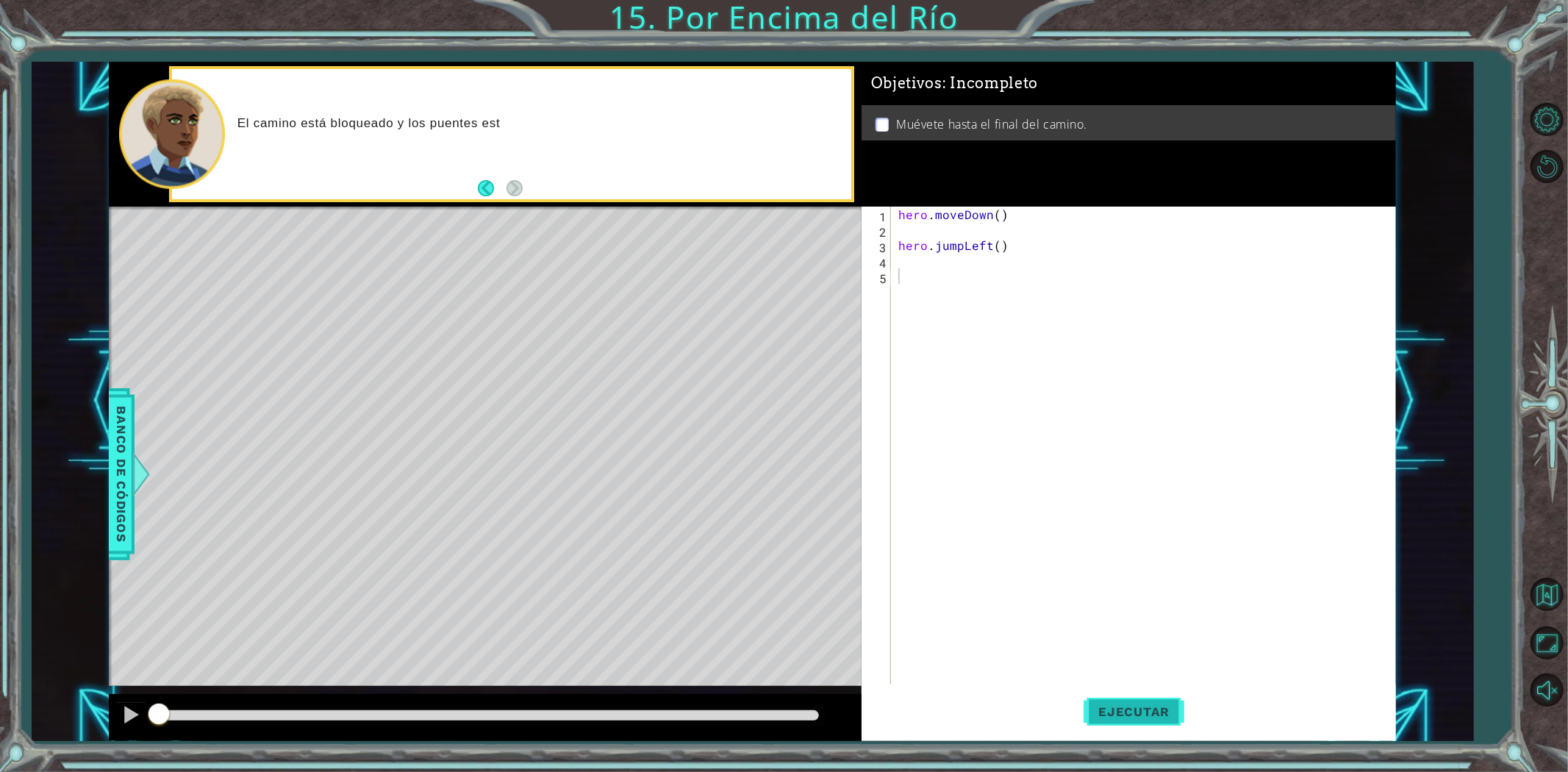
click at [1111, 716] on span "Ejecutar" at bounding box center [1134, 711] width 100 height 15
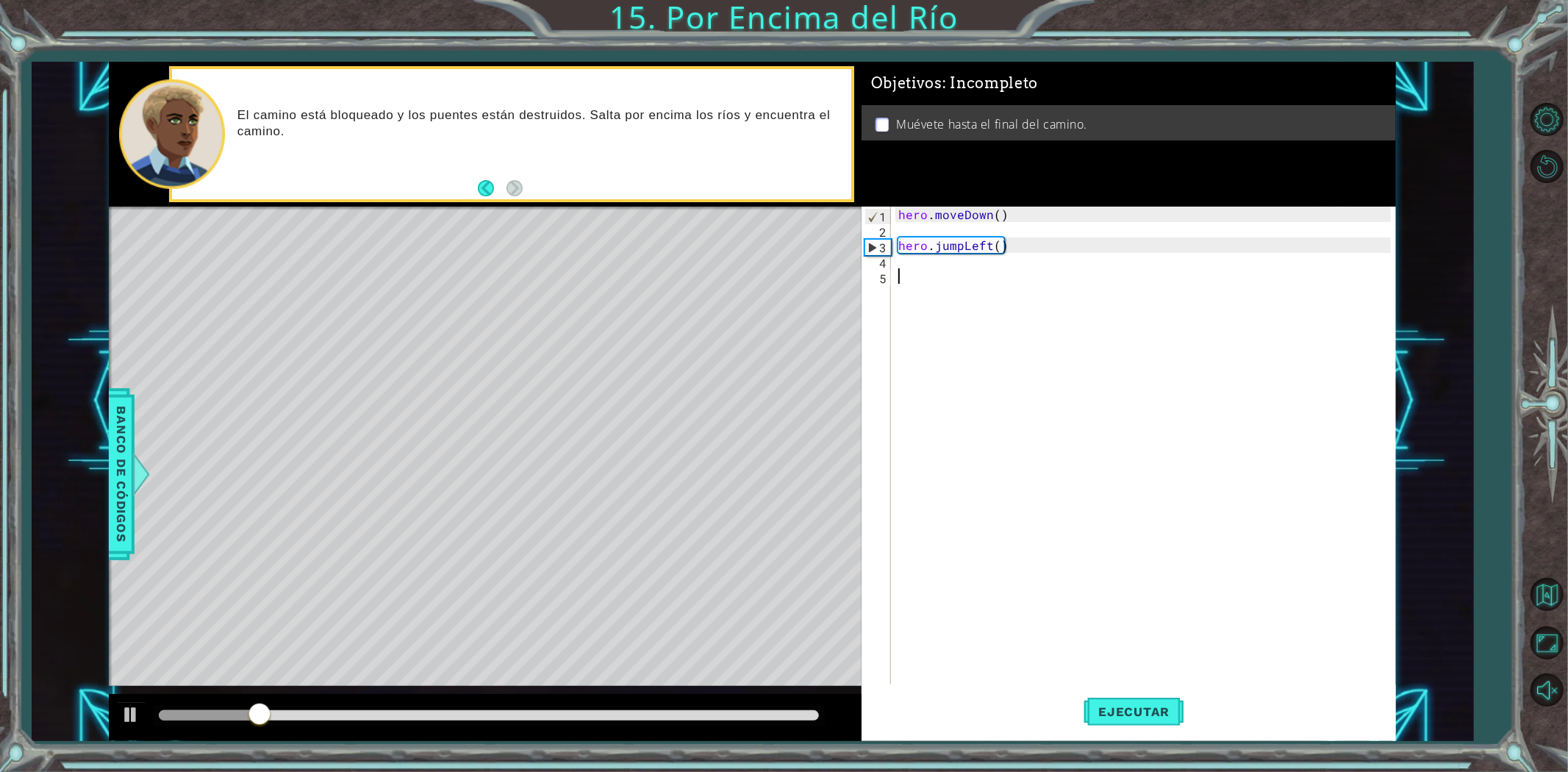
click at [908, 268] on div "hero . moveDown ( ) hero . jumpLeft ( )" at bounding box center [1147, 461] width 503 height 509
click at [908, 263] on div "hero . moveDown ( ) hero . jumpLeft ( )" at bounding box center [1147, 461] width 503 height 509
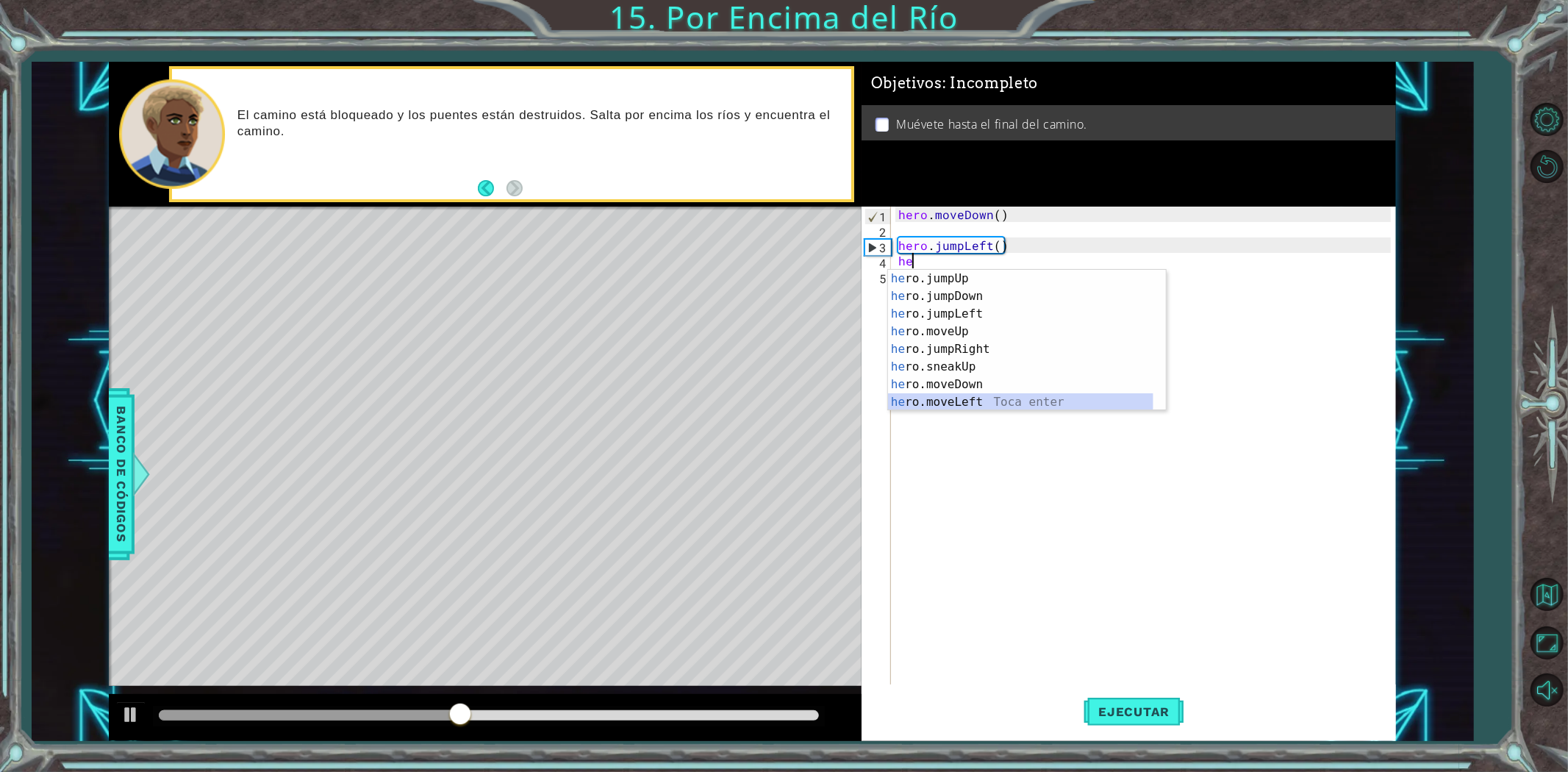
click at [1013, 394] on div "he ro.jumpUp Toca enter he ro.jumpDown Toca enter he ro.jumpLeft Toca enter he …" at bounding box center [1020, 358] width 265 height 176
type textarea "hero.moveLeft(1)"
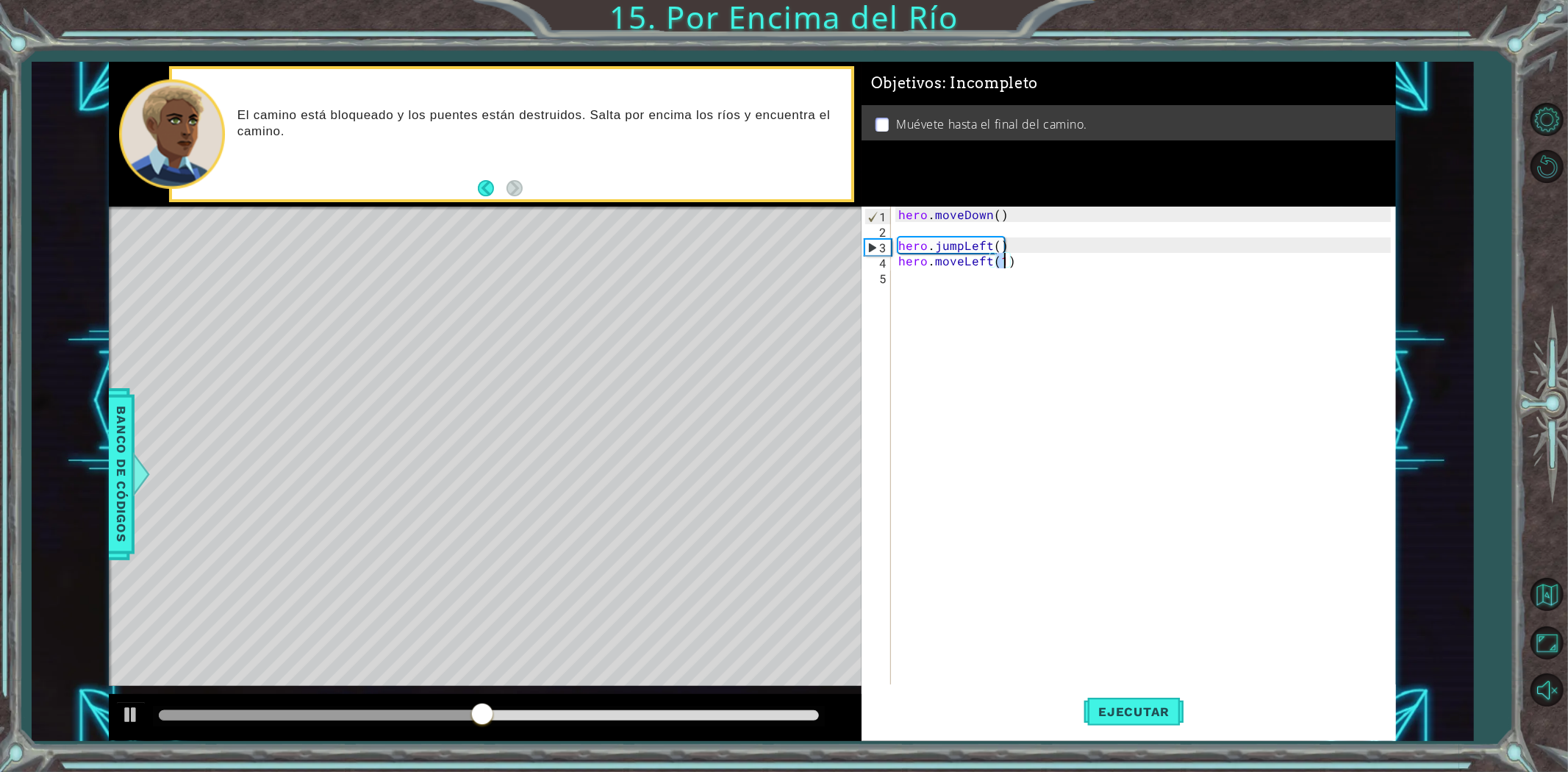
click at [922, 277] on div "hero . moveDown ( ) hero . jumpLeft ( ) hero . moveLeft ( 1 )" at bounding box center [1147, 461] width 503 height 509
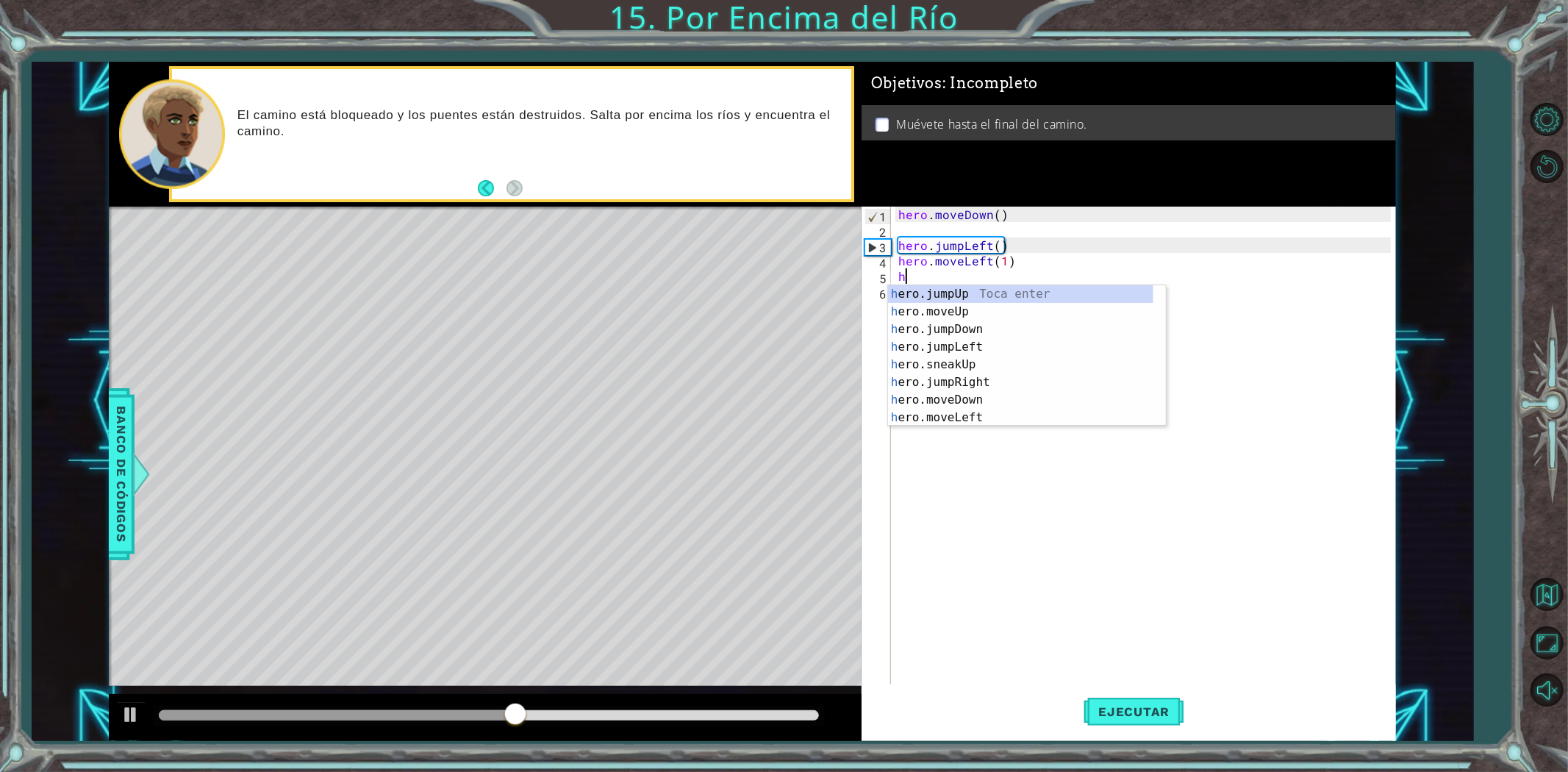
type textarea "he"
click at [974, 314] on div "he ro.jumpUp Toca enter he ro.jumpDown Toca enter he ro.jumpLeft Toca enter he …" at bounding box center [1020, 373] width 265 height 176
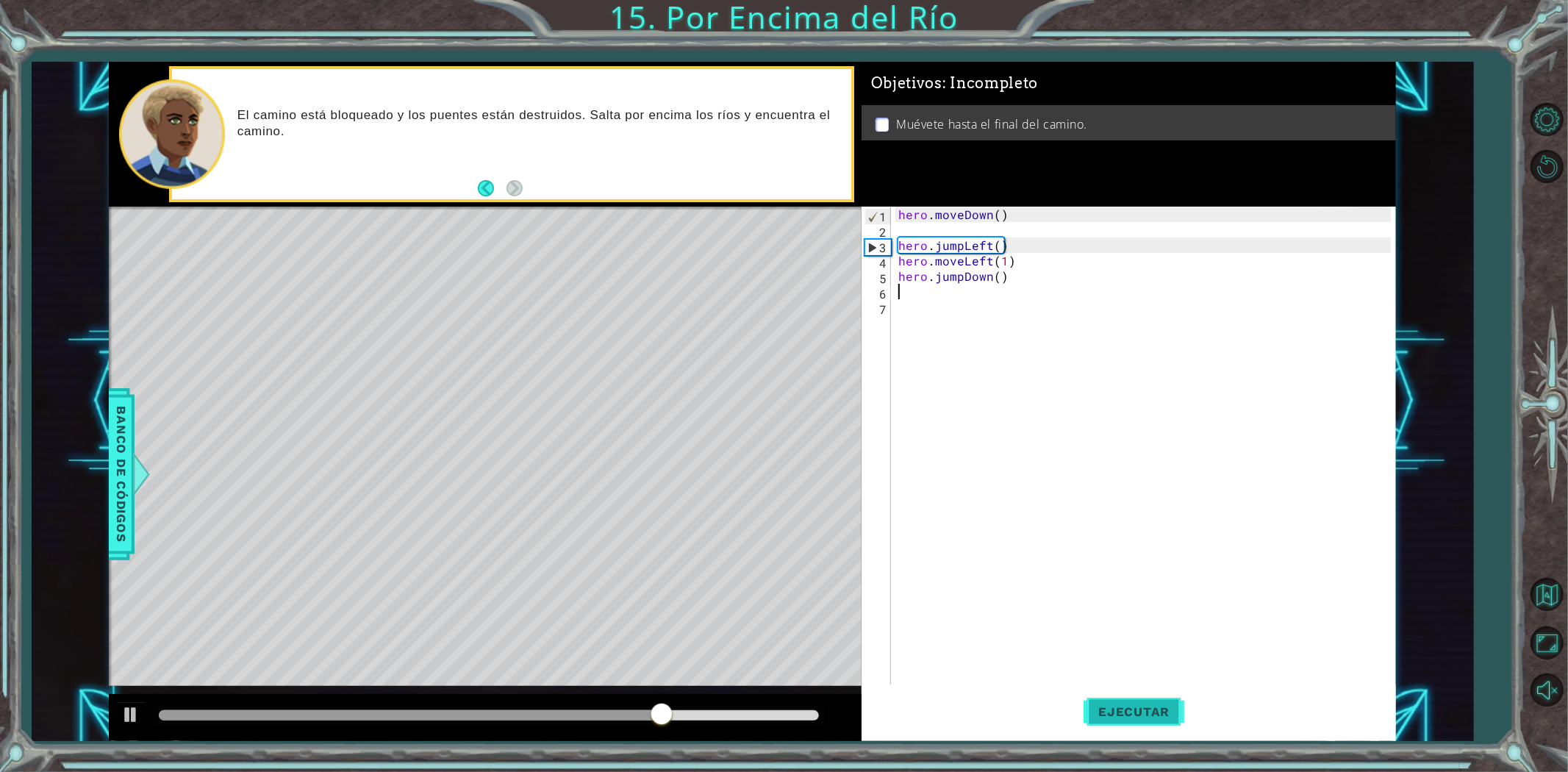
click at [1117, 719] on button "Ejecutar" at bounding box center [1134, 711] width 100 height 53
click at [1032, 258] on div "hero . moveDown ( ) hero . jumpLeft ( ) hero . moveLeft ( 1 ) hero . jumpDown (…" at bounding box center [1147, 461] width 503 height 509
type textarea "hero.moveLeft(1)"
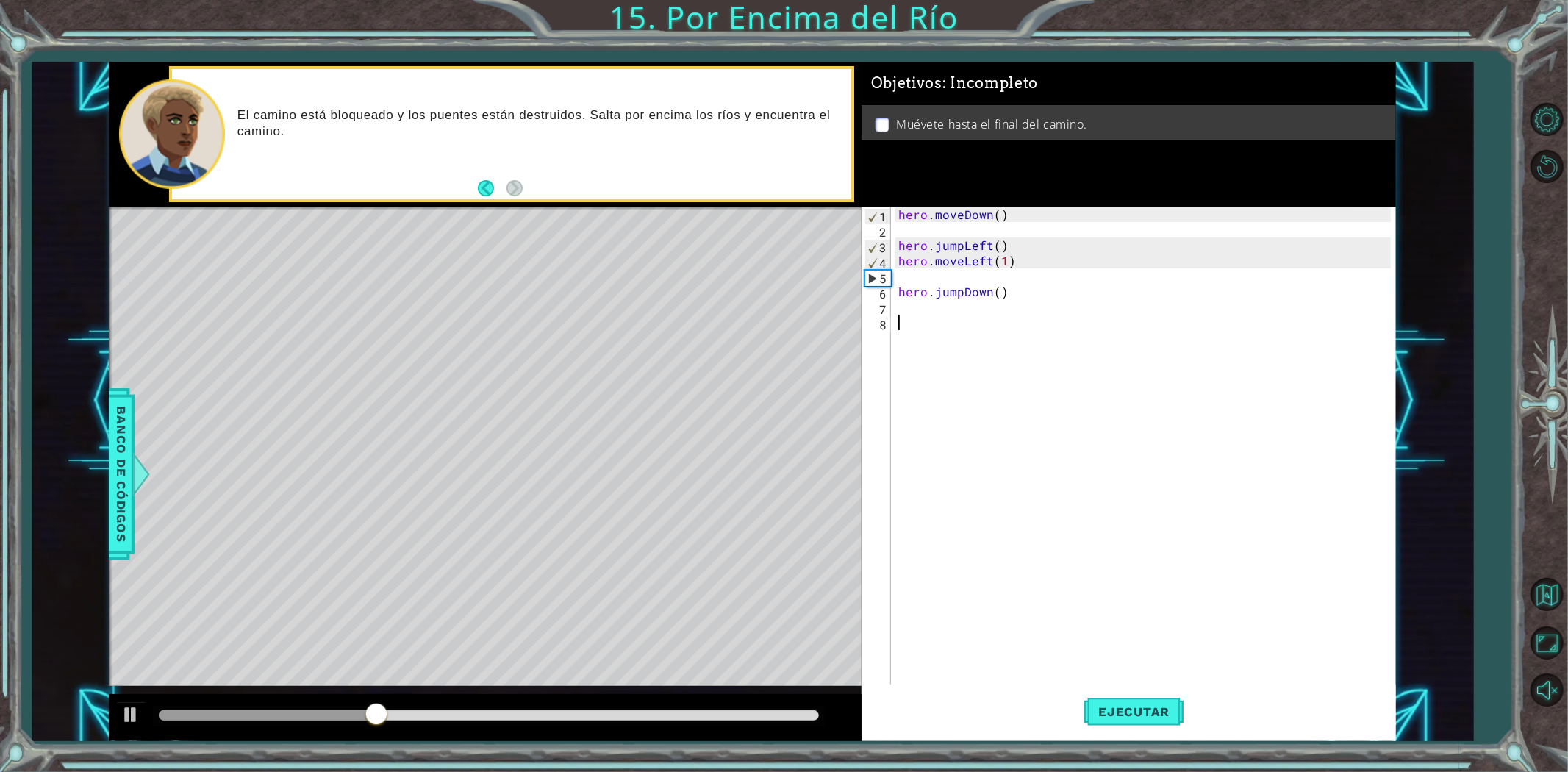
click at [902, 320] on div "hero . moveDown ( ) hero . jumpLeft ( ) hero . moveLeft ( 1 ) hero . jumpDown (…" at bounding box center [1147, 461] width 503 height 509
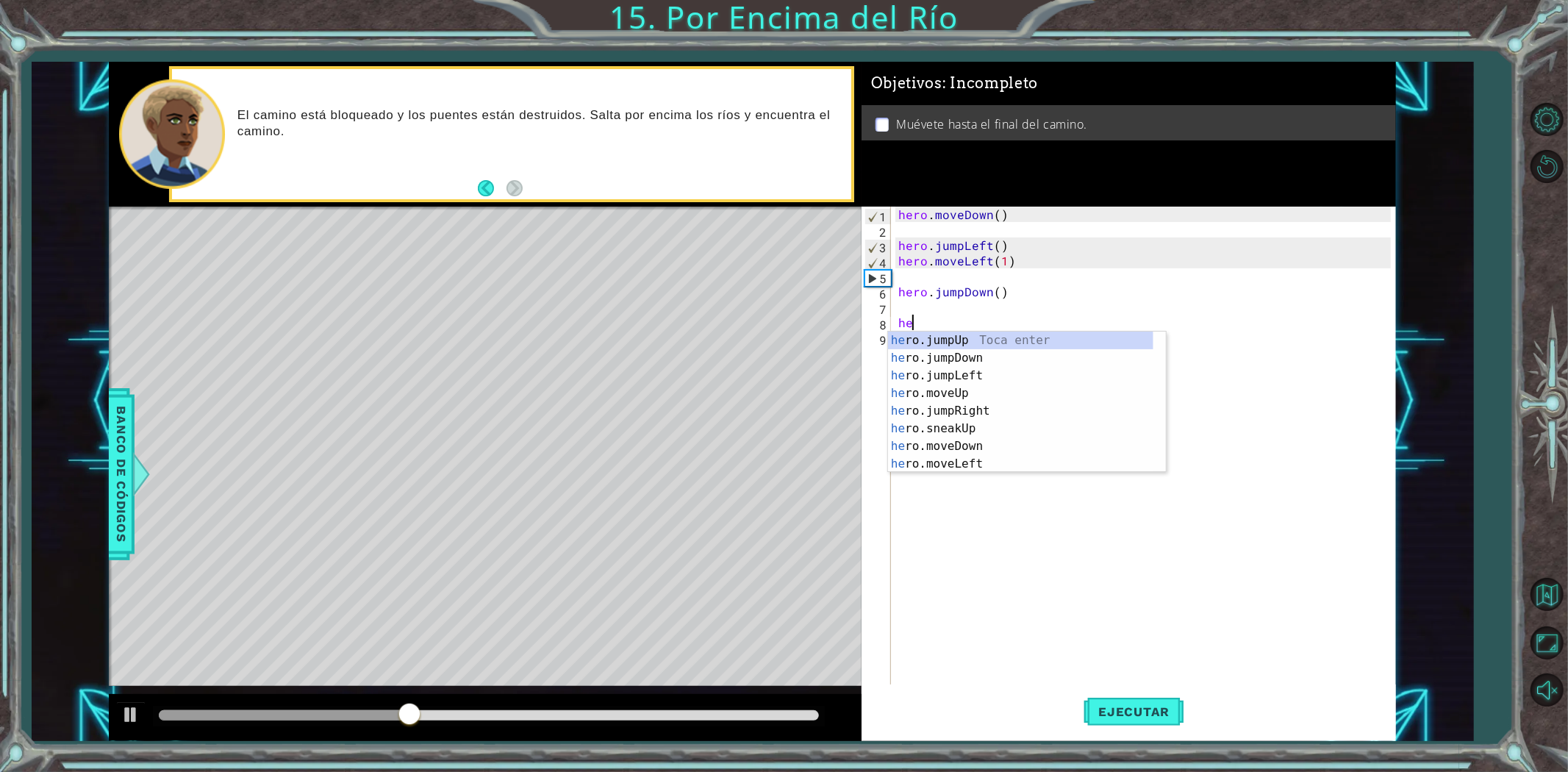
type textarea "her"
click at [1030, 410] on div "her o.jumpUp Toca enter her o.jumpDown Toca enter her o.jumpLeft Toca enter her…" at bounding box center [1020, 420] width 265 height 176
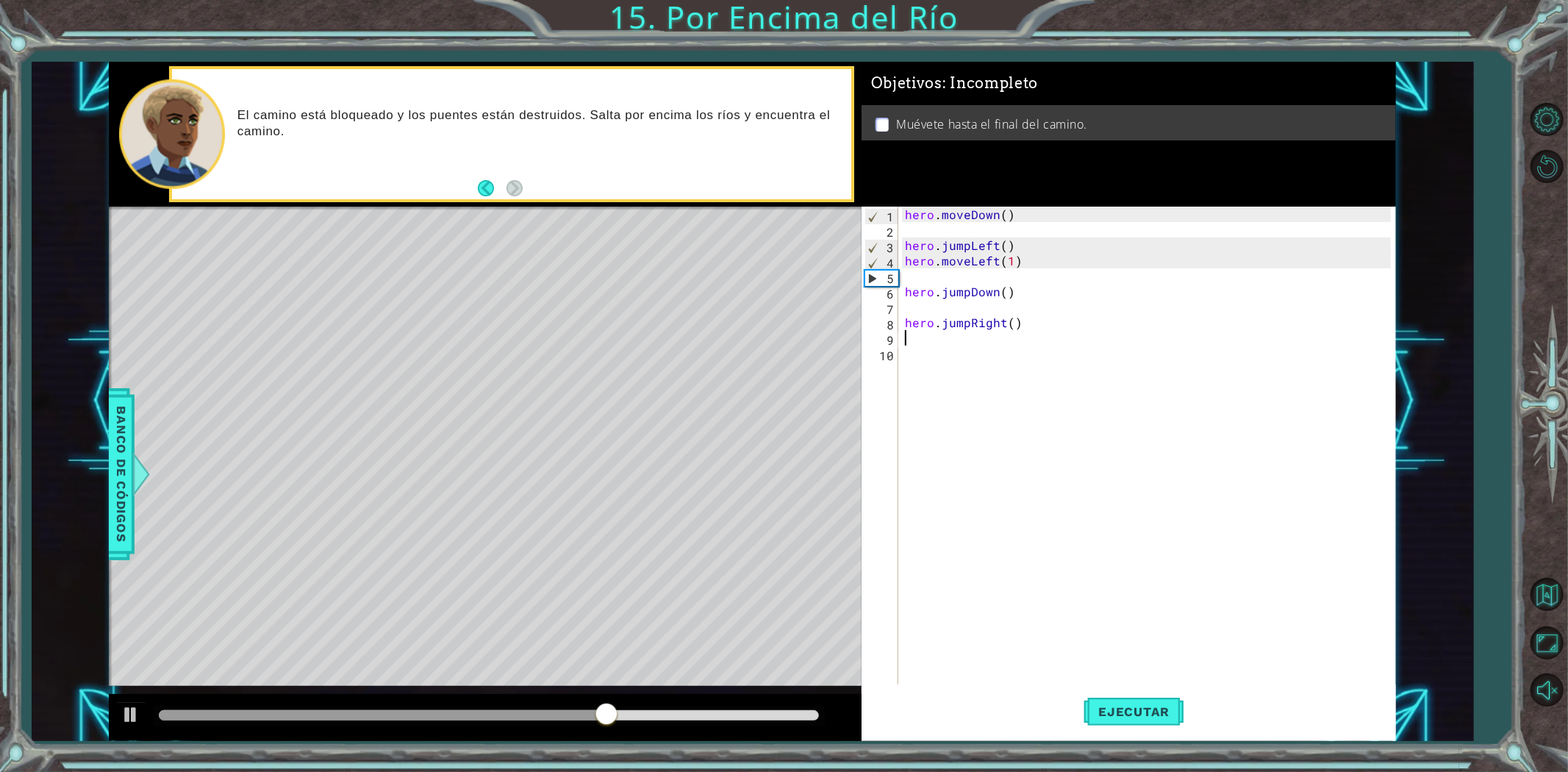
click at [1130, 710] on span "Ejecutar" at bounding box center [1134, 711] width 100 height 15
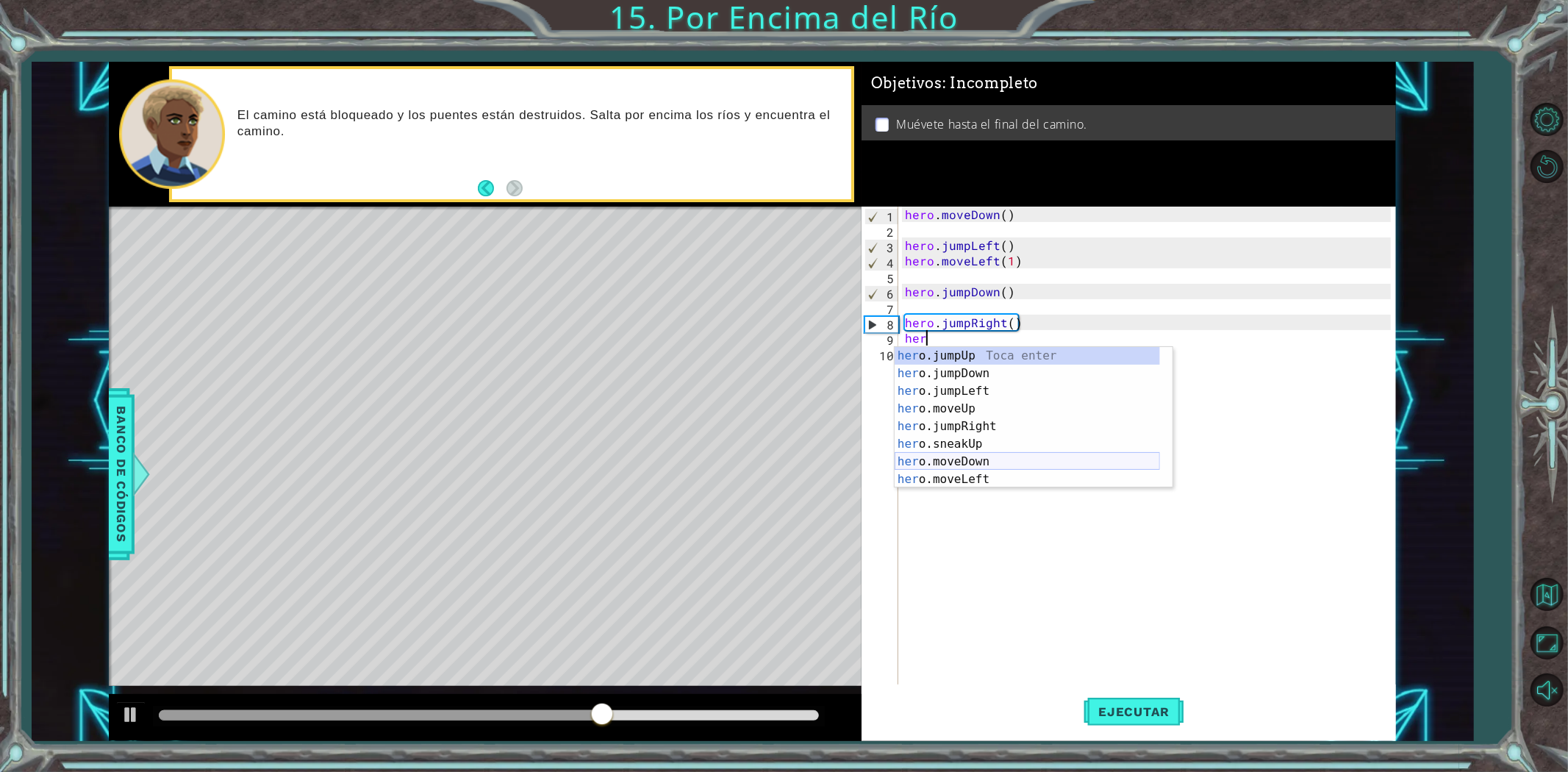
scroll to position [49, 0]
click at [1025, 448] on div "her o.jumpLeft Toca enter her o.moveUp Toca enter her o.jumpRight Toca enter he…" at bounding box center [1027, 422] width 265 height 176
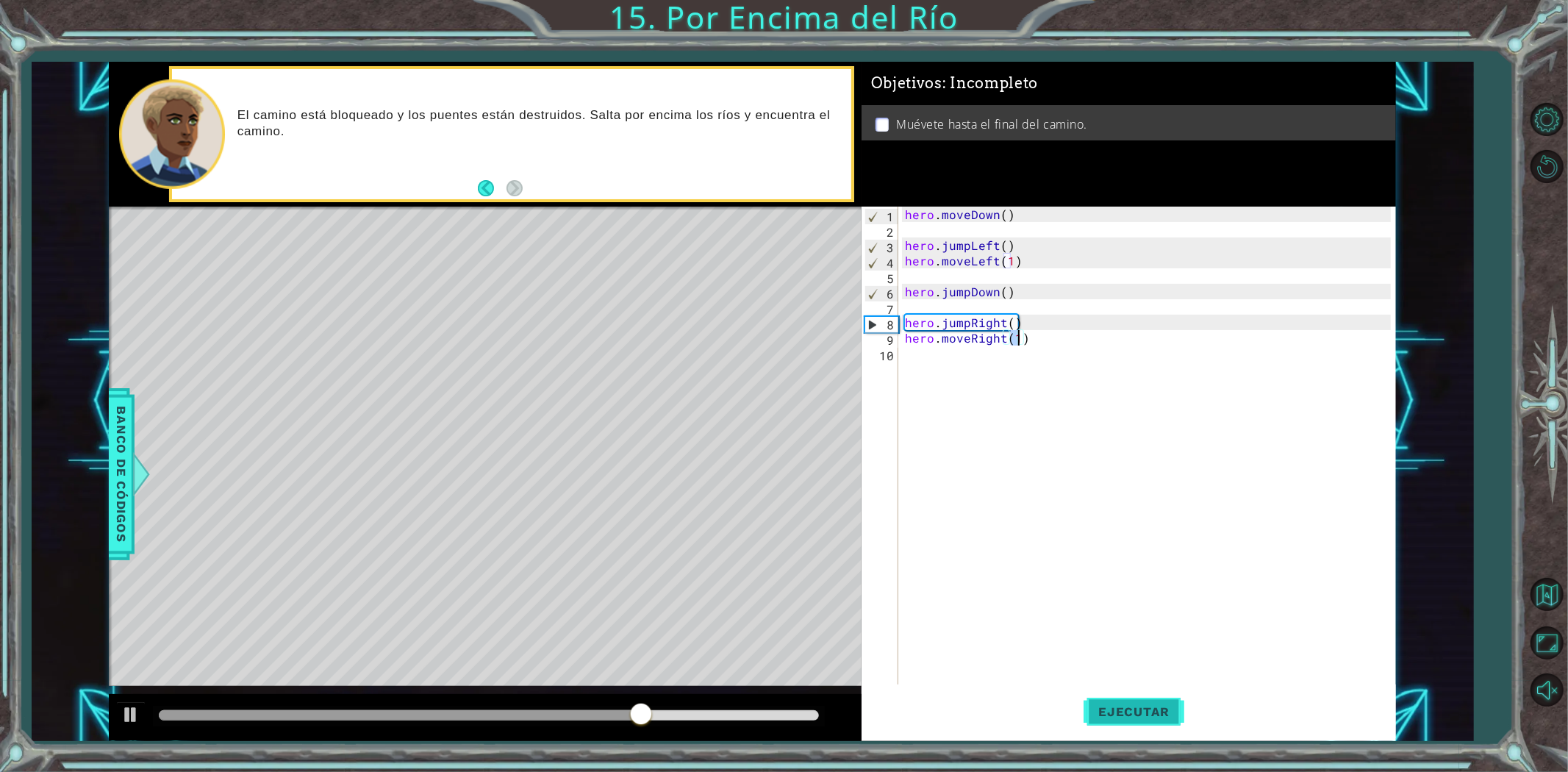
type textarea "hero.moveRight(1)"
click at [1132, 715] on span "Ejecutar" at bounding box center [1134, 711] width 100 height 15
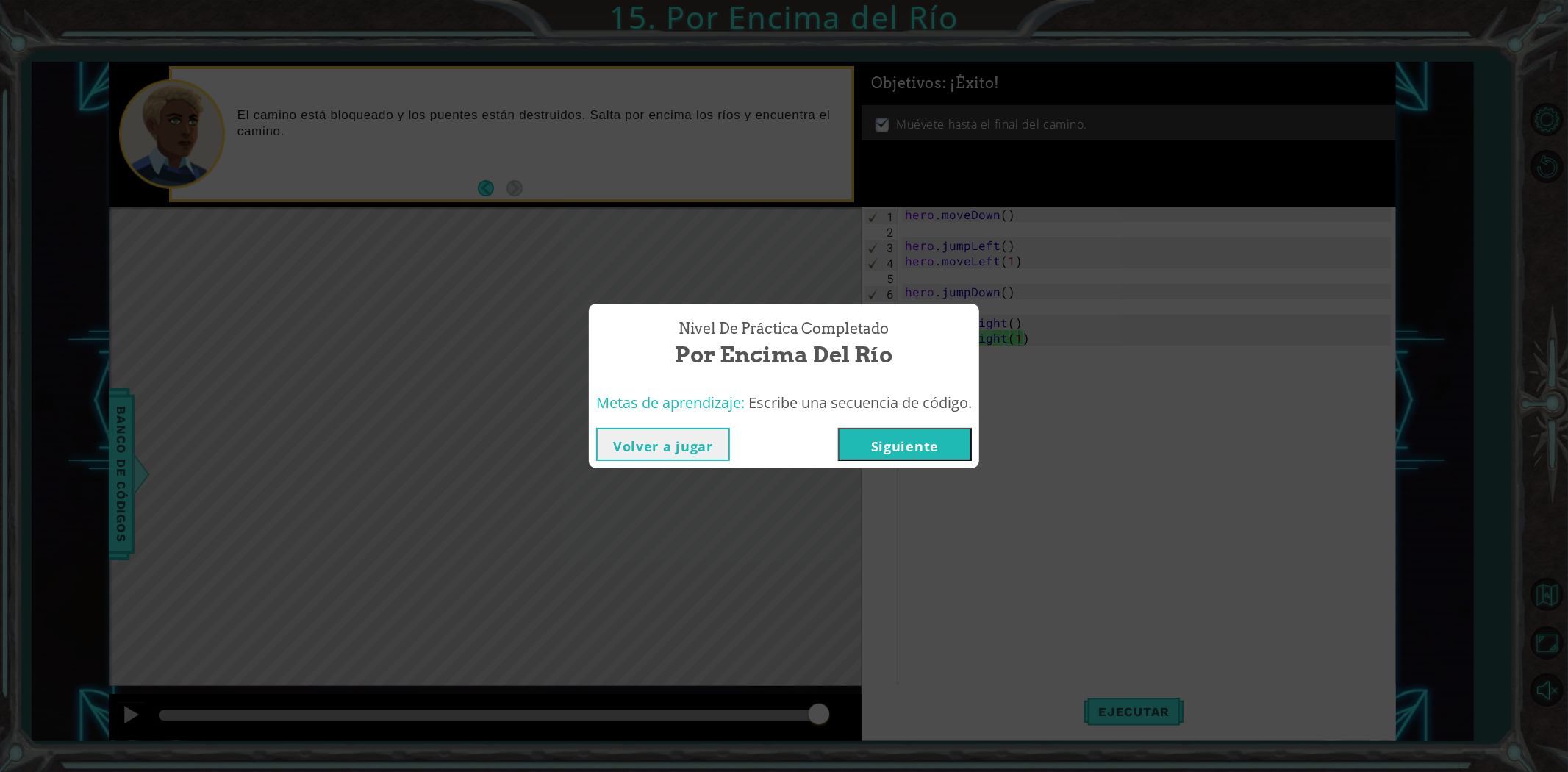
click at [923, 451] on button "Siguiente" at bounding box center [904, 444] width 134 height 33
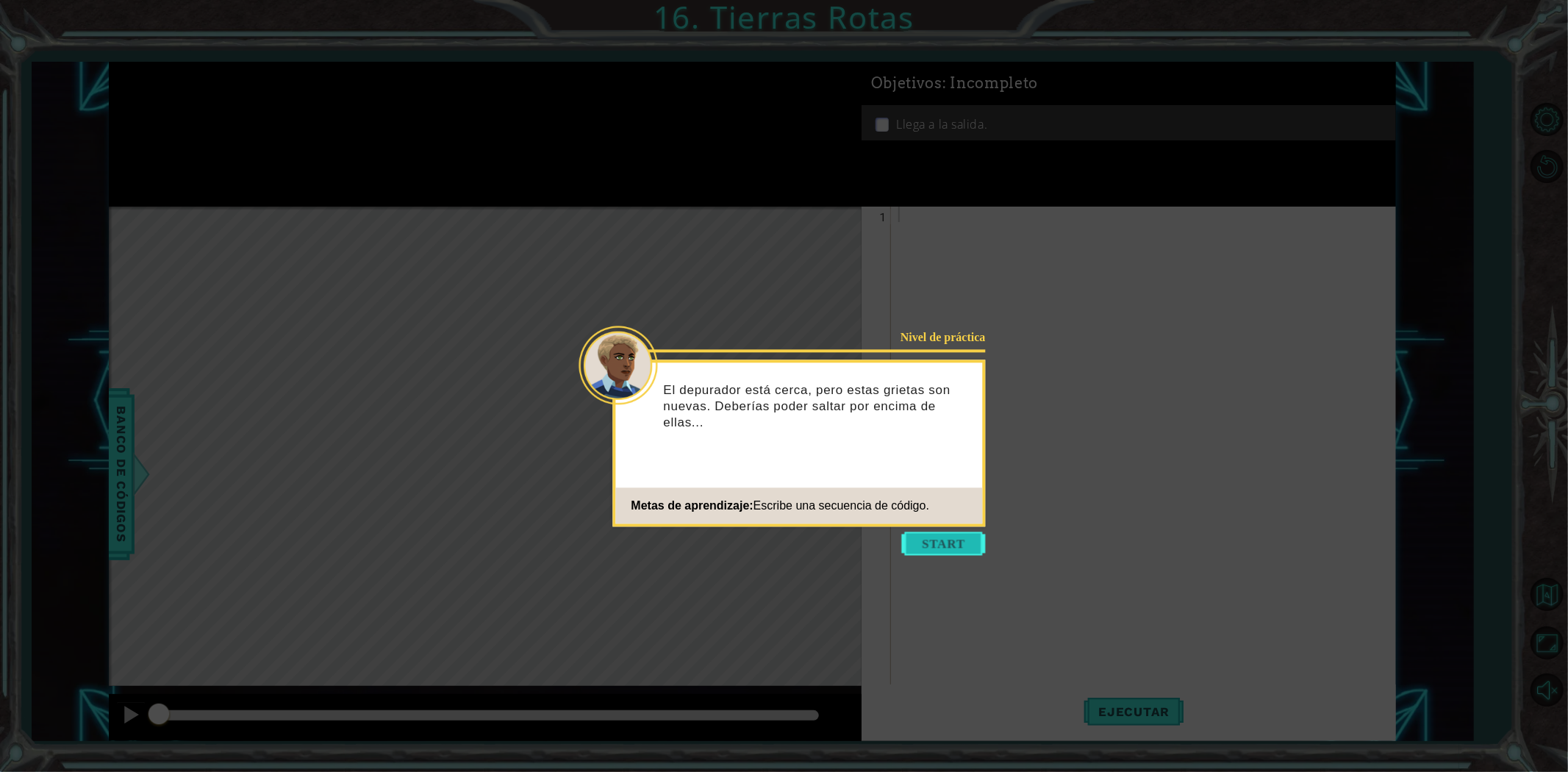
click at [975, 542] on button "Start" at bounding box center [944, 543] width 83 height 23
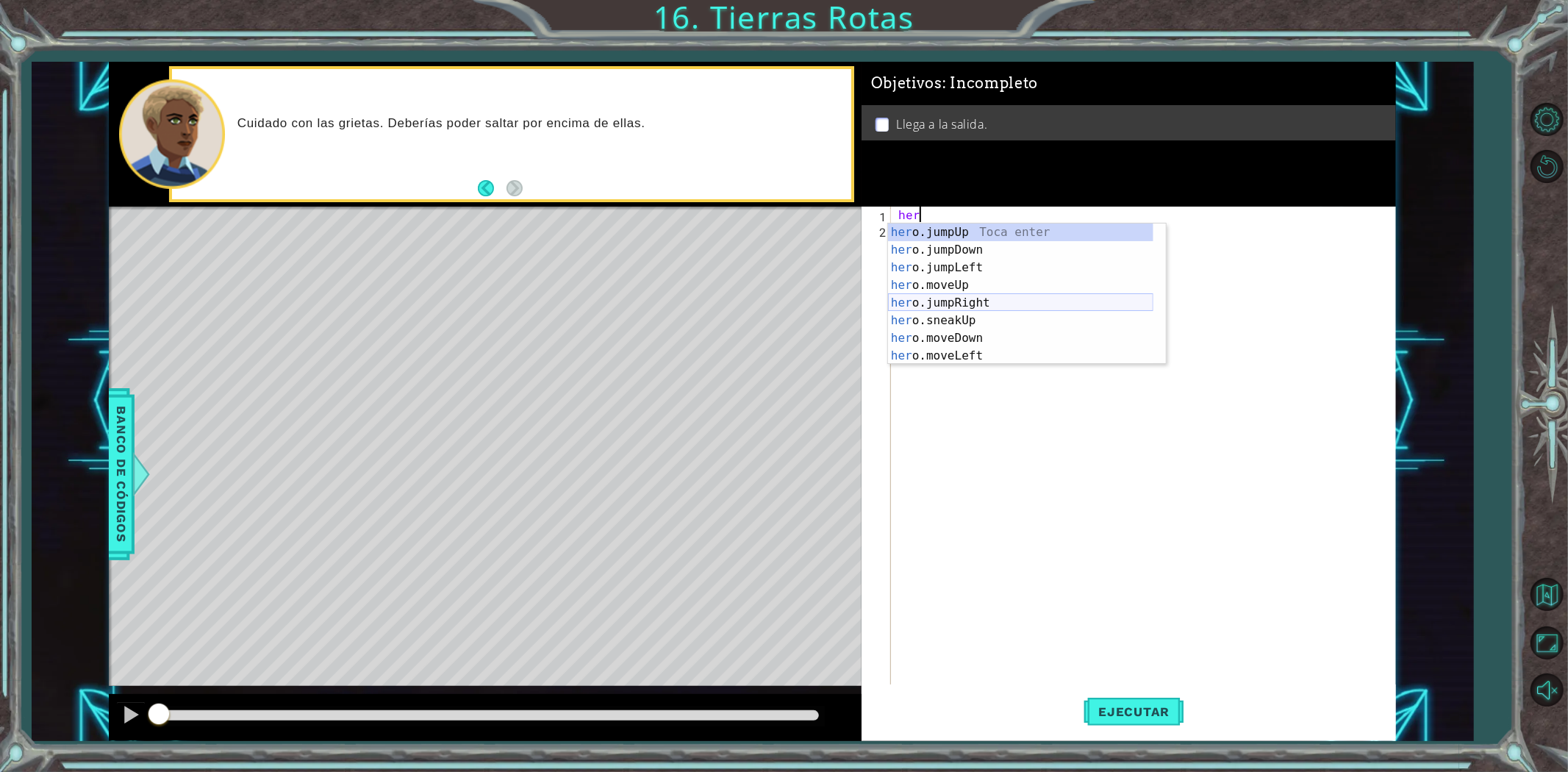
scroll to position [49, 0]
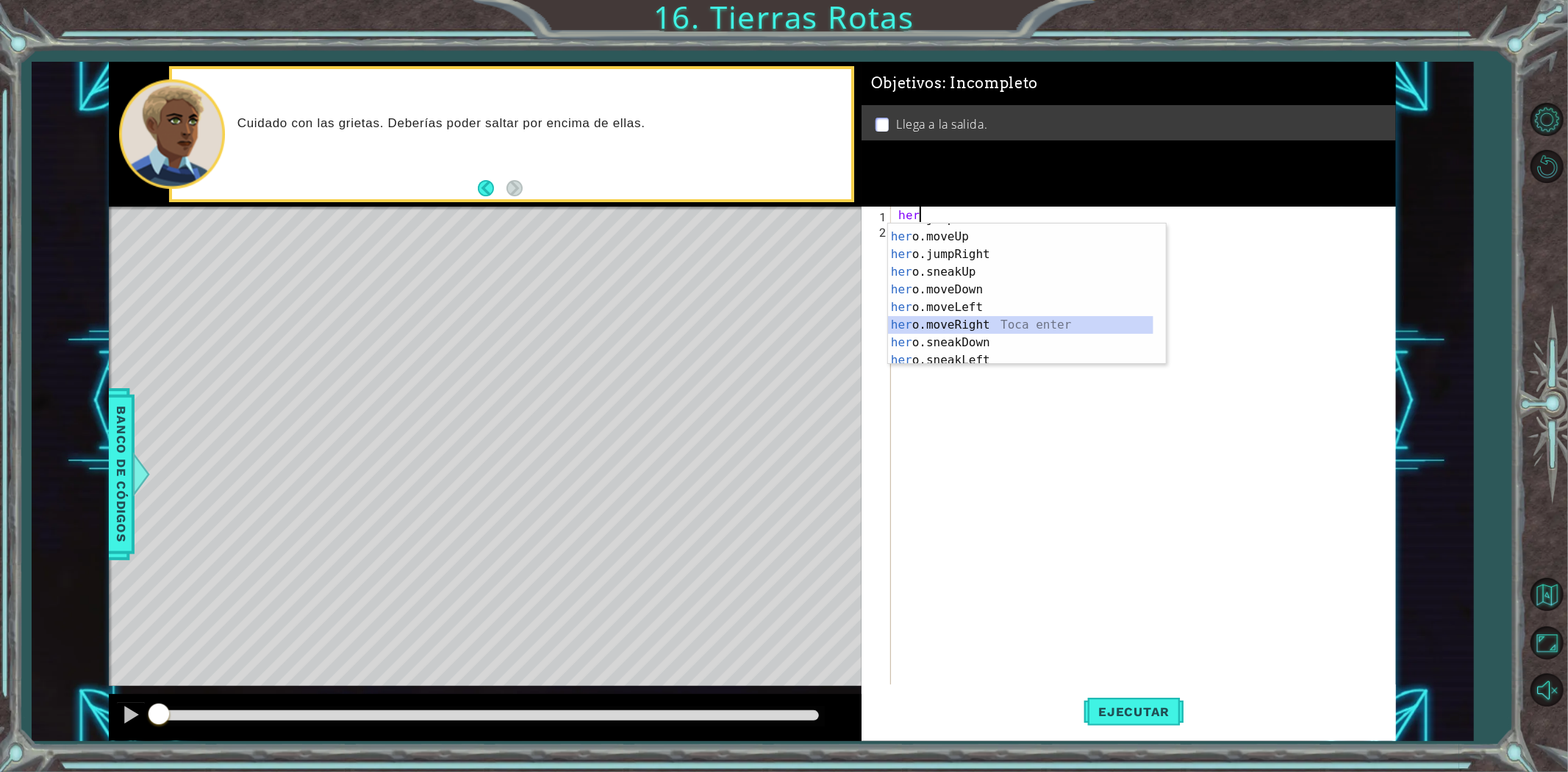
click at [992, 333] on div "her o.jumpLeft Toca enter her o.moveUp Toca enter her o.jumpRight Toca enter he…" at bounding box center [1020, 298] width 265 height 176
type textarea "hero.moveRight(1)"
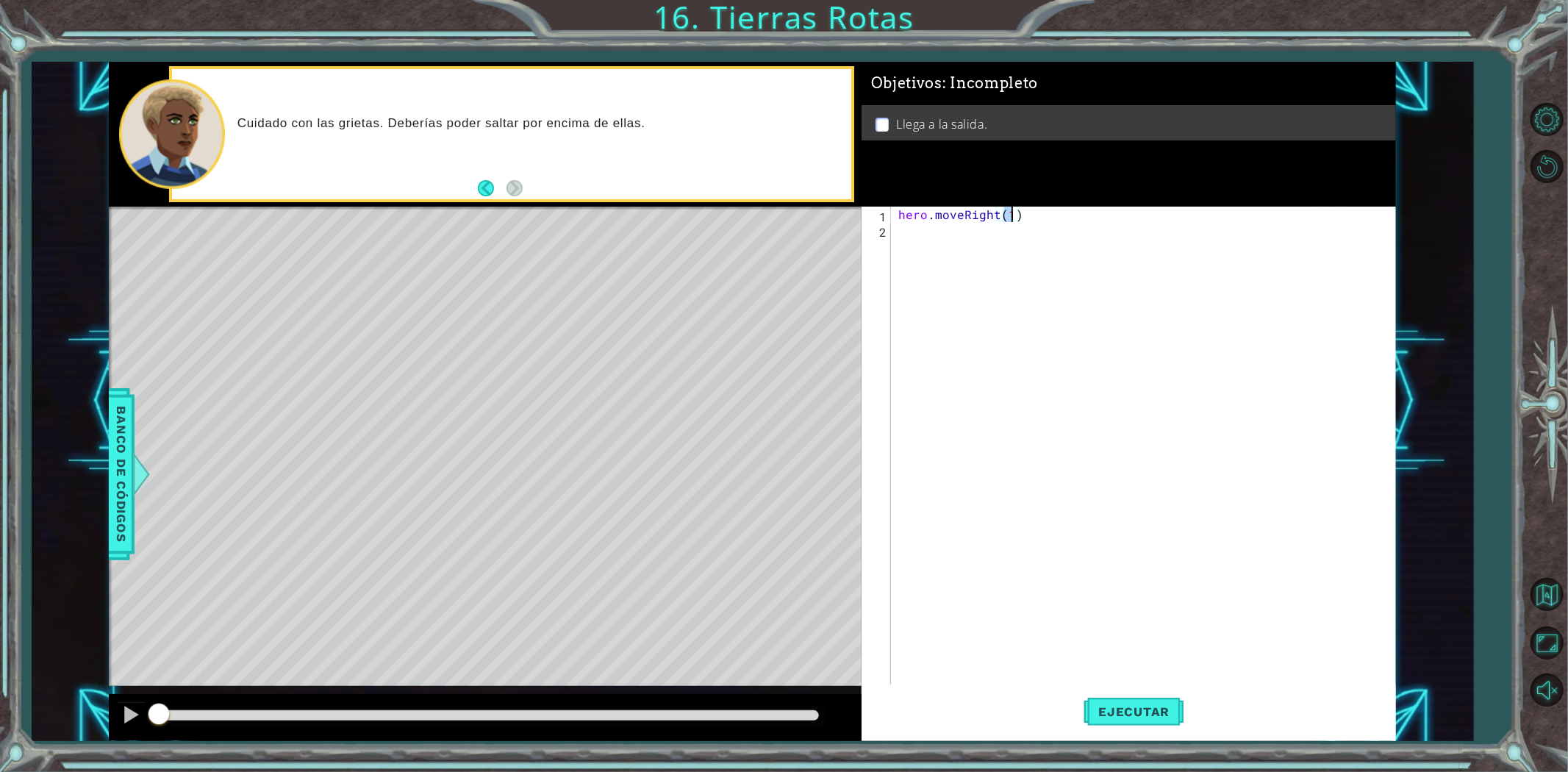
click at [912, 233] on div "hero . moveRight ( 1 )" at bounding box center [1147, 461] width 503 height 509
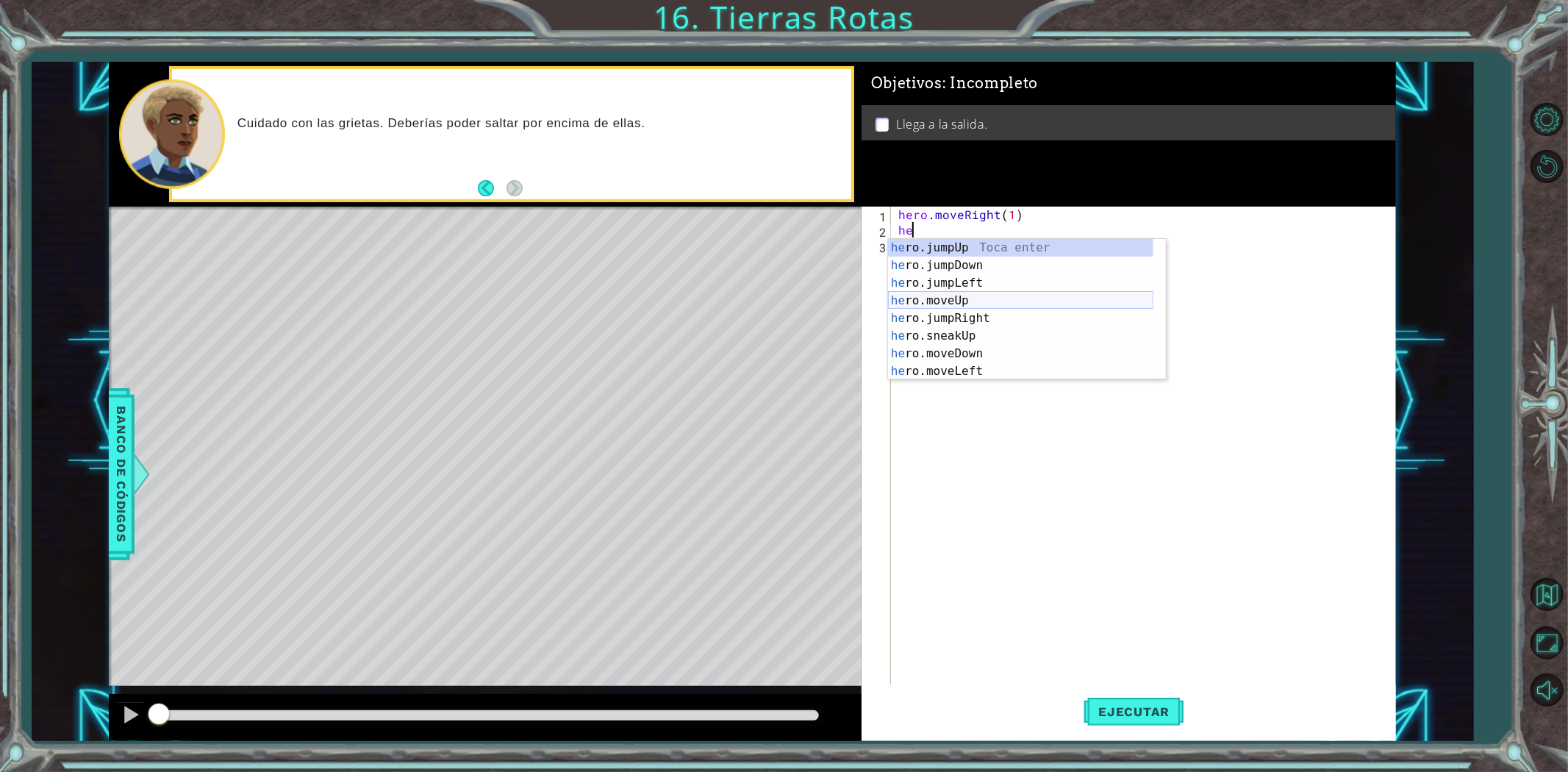
click at [951, 303] on div "he ro.jumpUp Toca enter he ro.jumpDown Toca enter he ro.jumpLeft Toca enter he …" at bounding box center [1020, 327] width 265 height 176
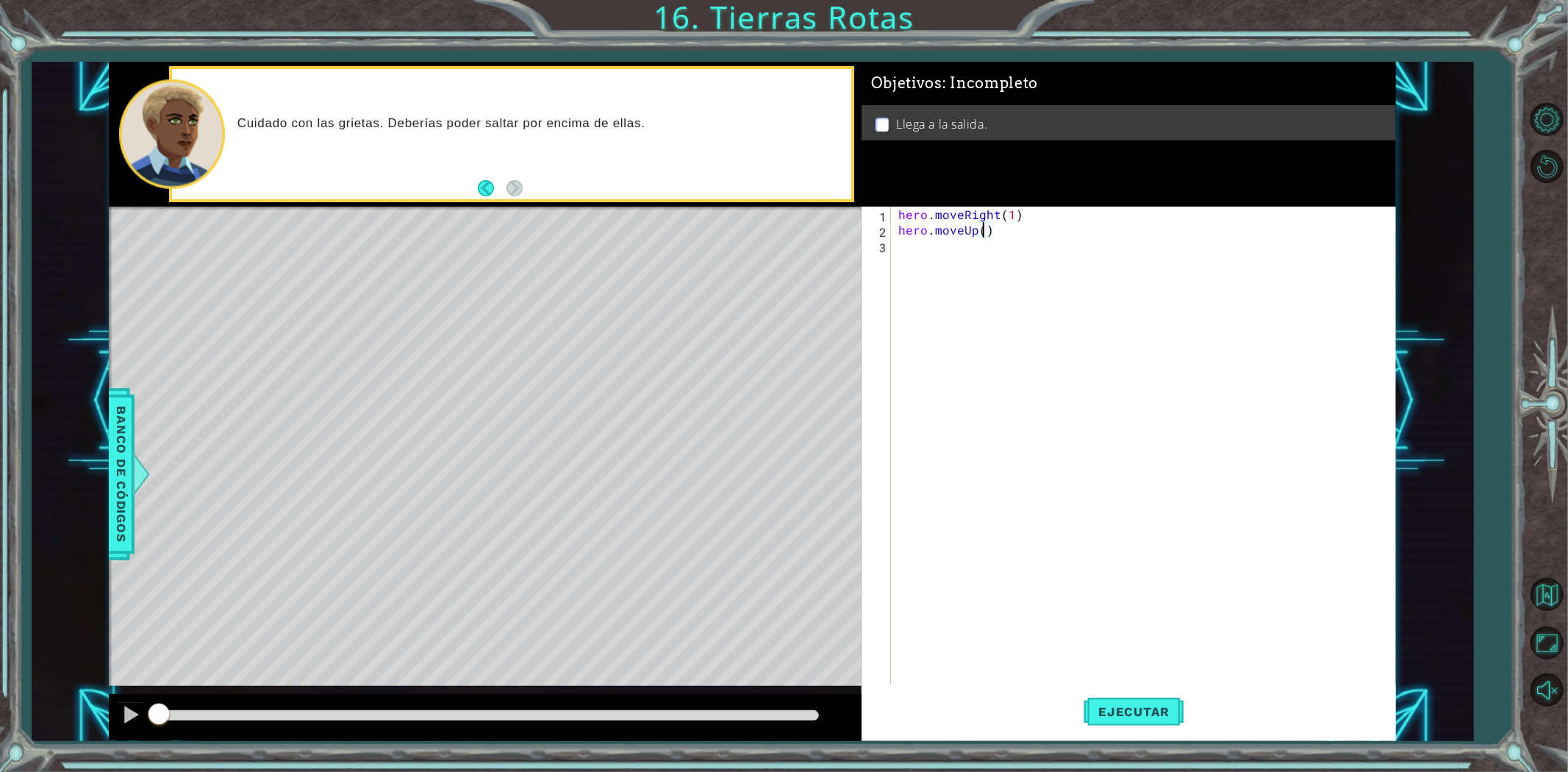
type textarea "hero.moveUp(2)"
click at [914, 250] on div "hero . moveRight ( 1 ) hero . moveUp ( 2 )" at bounding box center [1147, 461] width 503 height 509
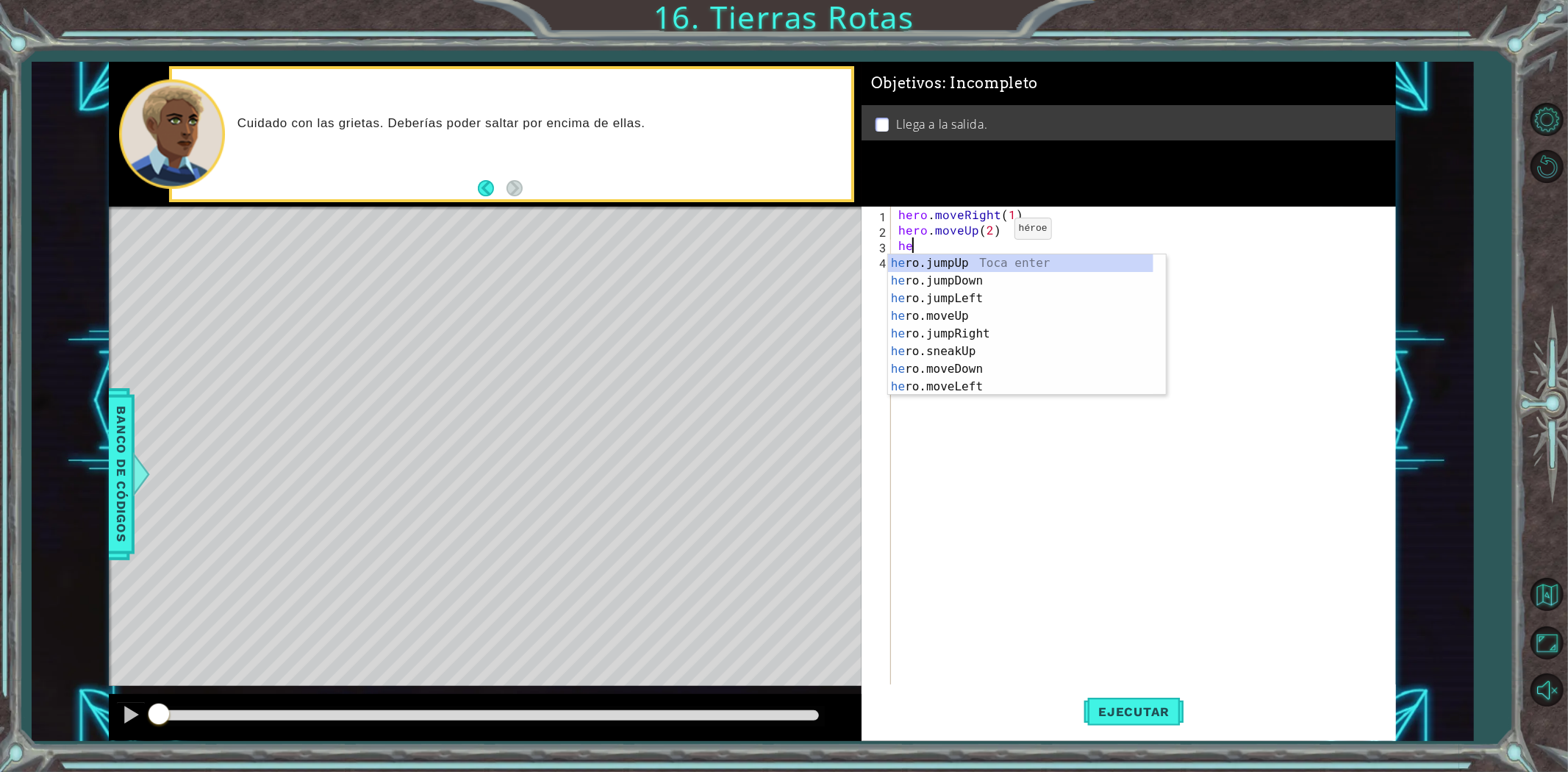
click at [988, 232] on div "hero . moveRight ( 1 ) hero . moveUp ( 2 ) he" at bounding box center [1147, 461] width 503 height 509
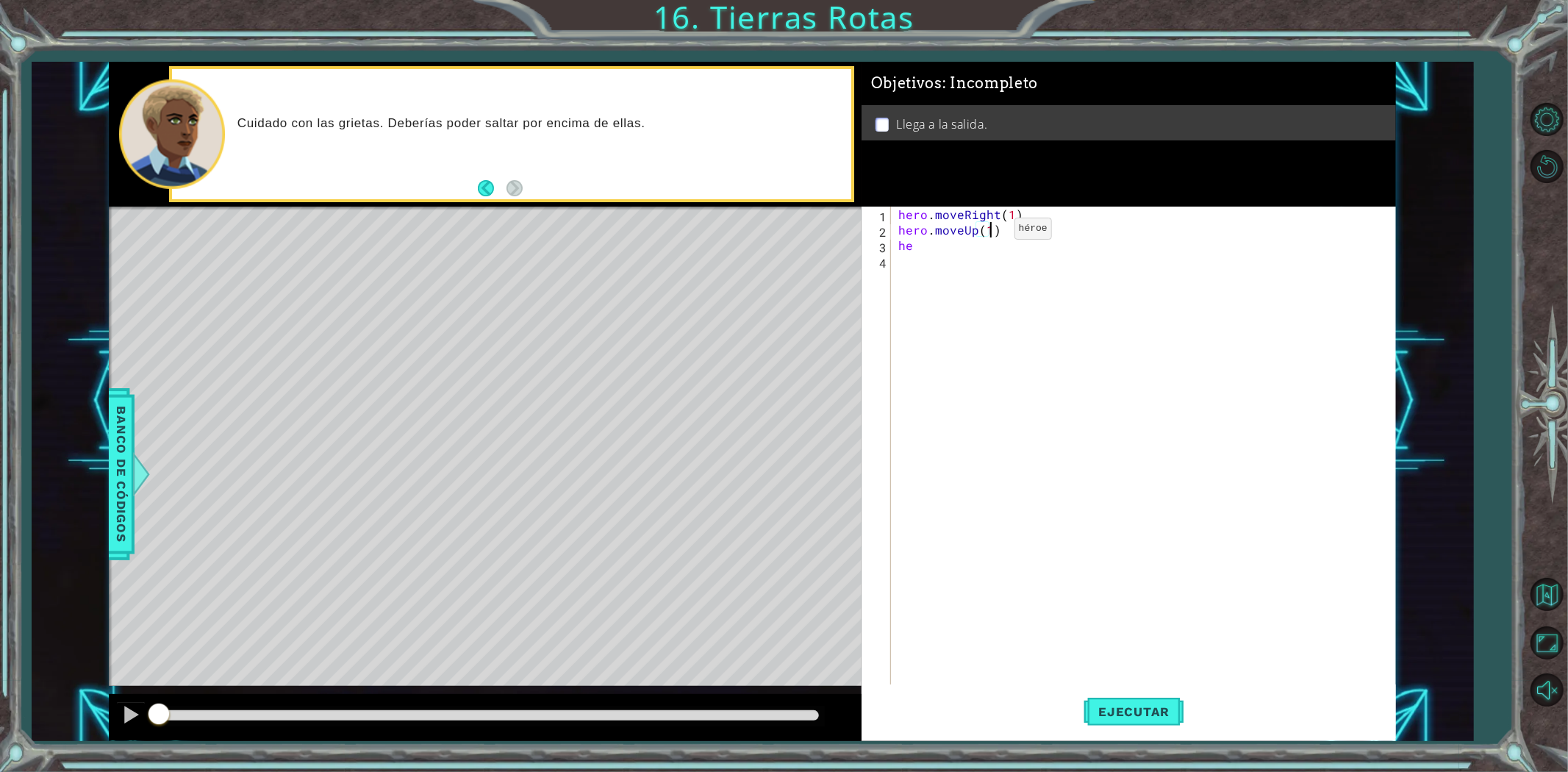
scroll to position [0, 5]
click at [930, 245] on div "hero . moveRight ( 1 ) hero . moveUp ( 1 ) he" at bounding box center [1147, 461] width 503 height 509
type textarea "her"
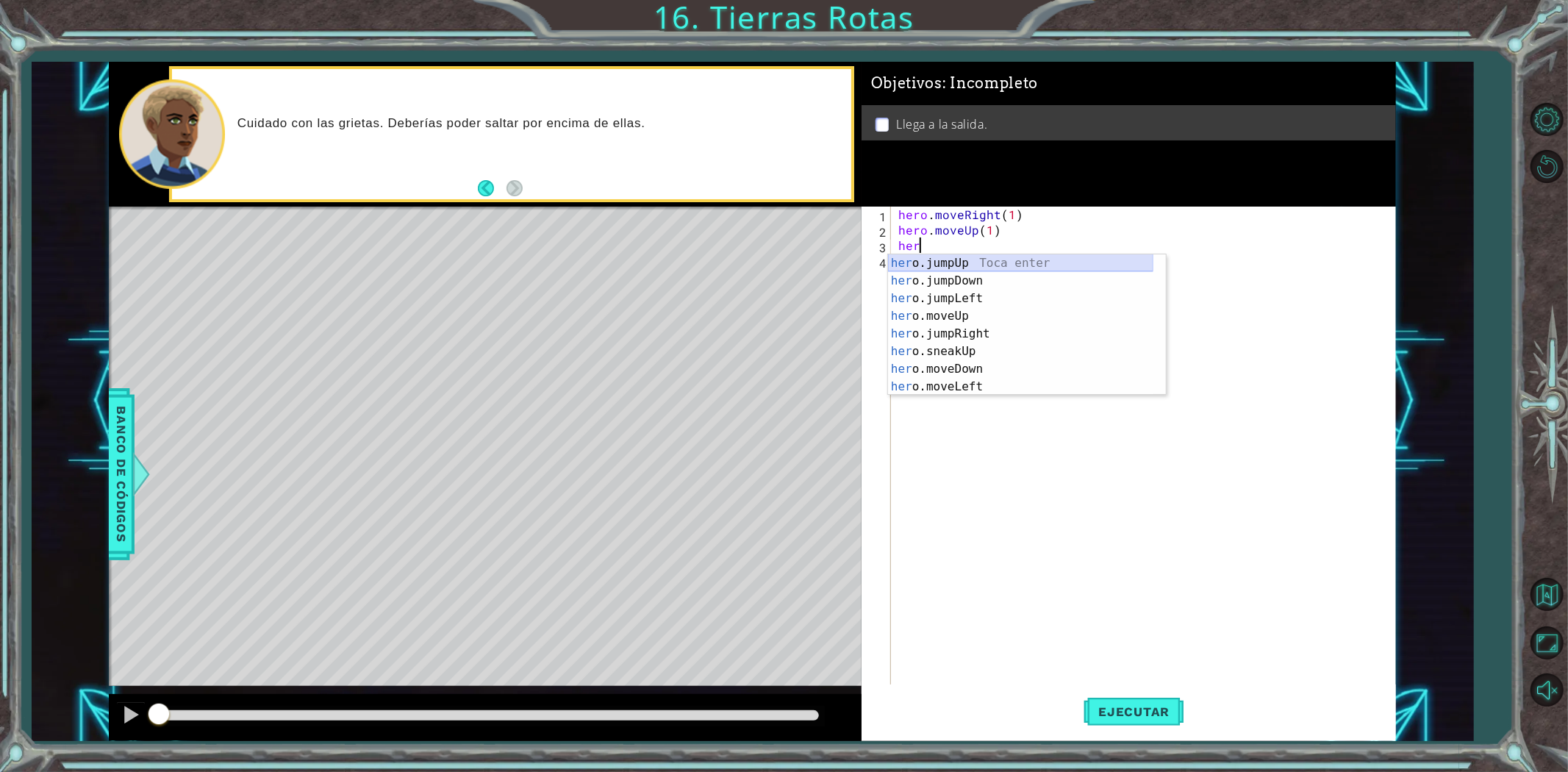
click at [910, 264] on div "her o.jumpUp Toca enter her o.jumpDown Toca enter her o.jumpLeft Toca enter her…" at bounding box center [1020, 342] width 265 height 176
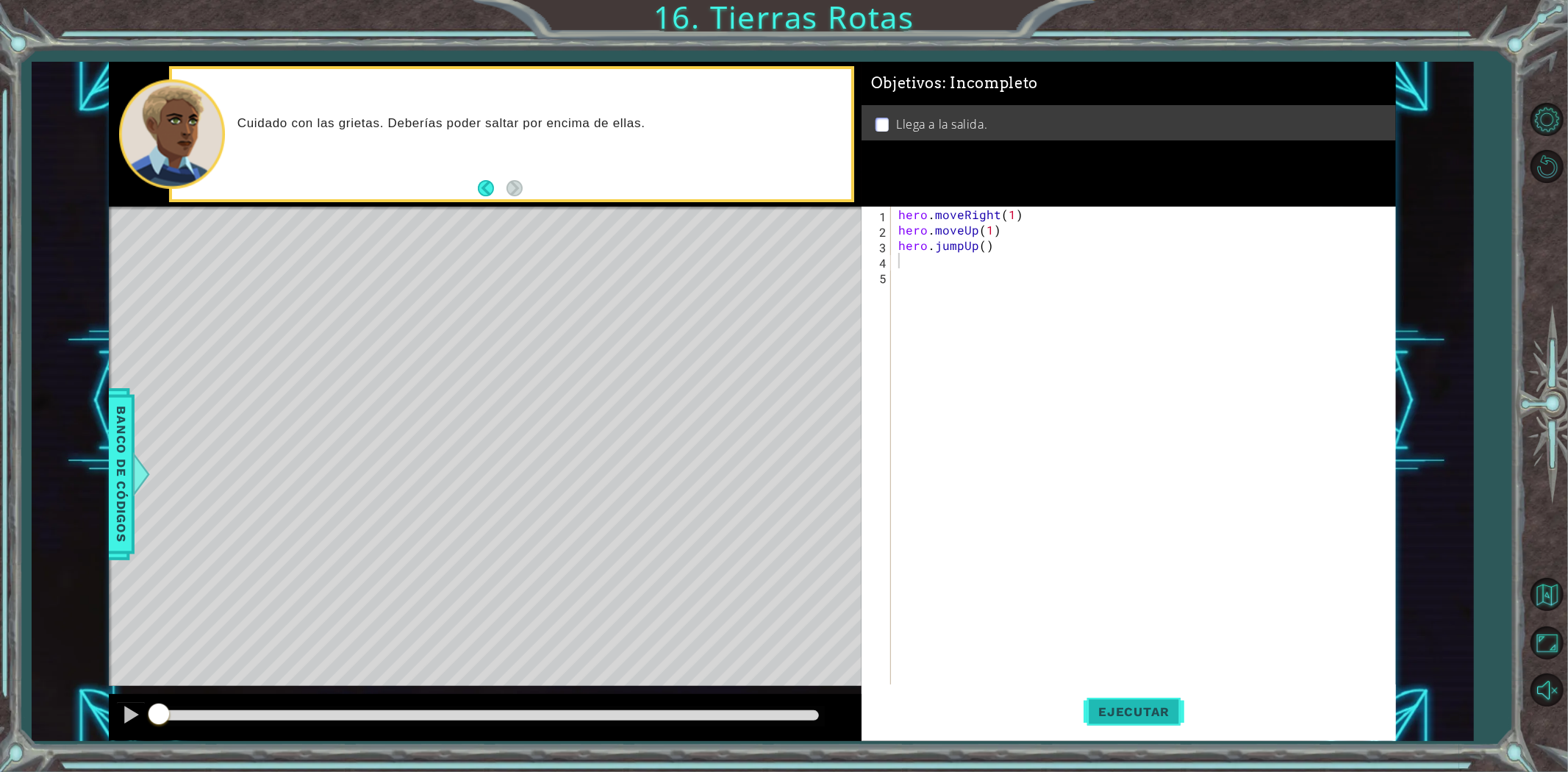
click at [1091, 714] on span "Ejecutar" at bounding box center [1134, 711] width 100 height 15
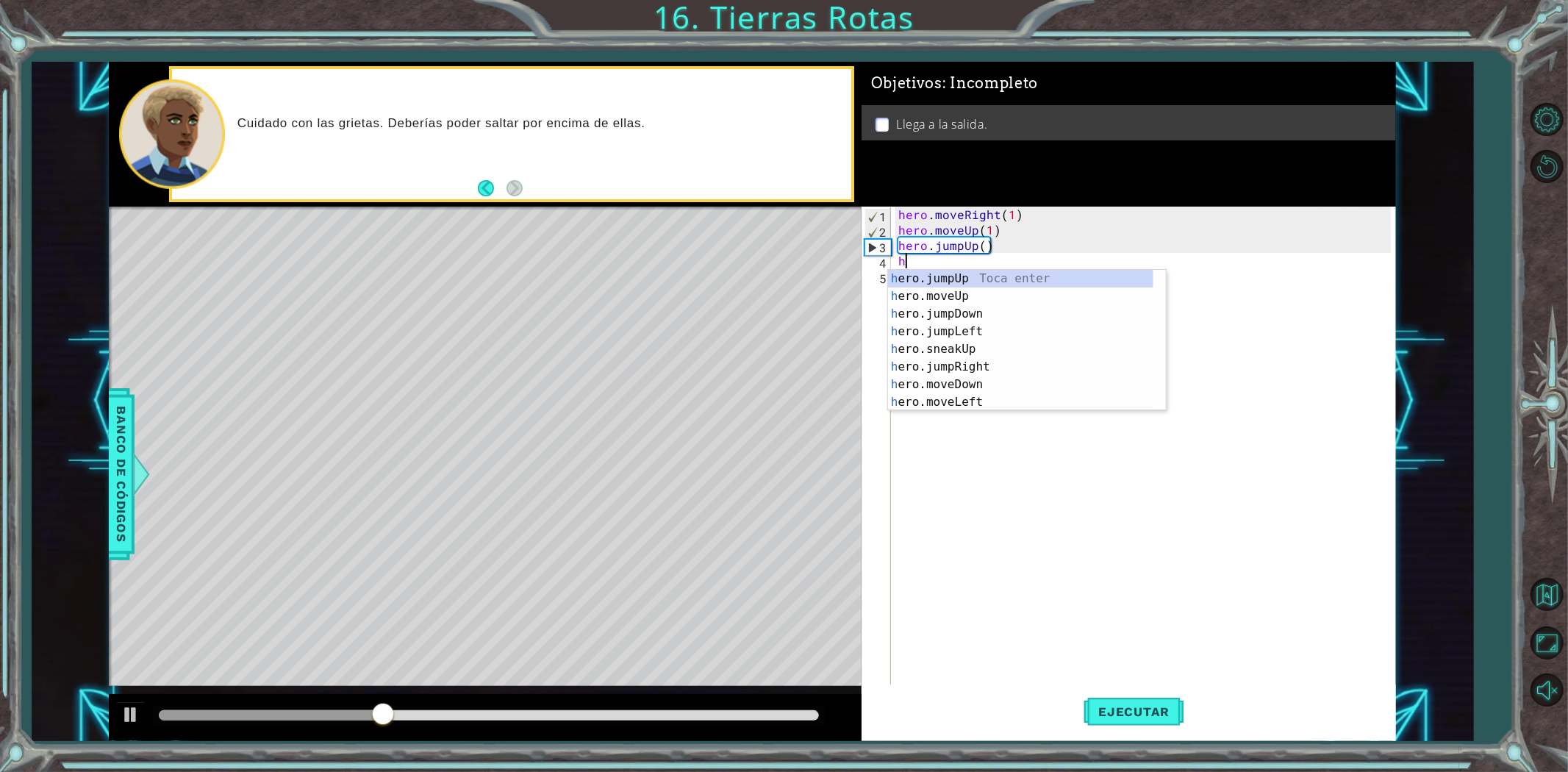
type textarea "he"
click at [993, 340] on div "he ro.jumpUp Toca enter he ro.jumpDown Toca enter he ro.jumpLeft Toca enter he …" at bounding box center [1020, 358] width 265 height 176
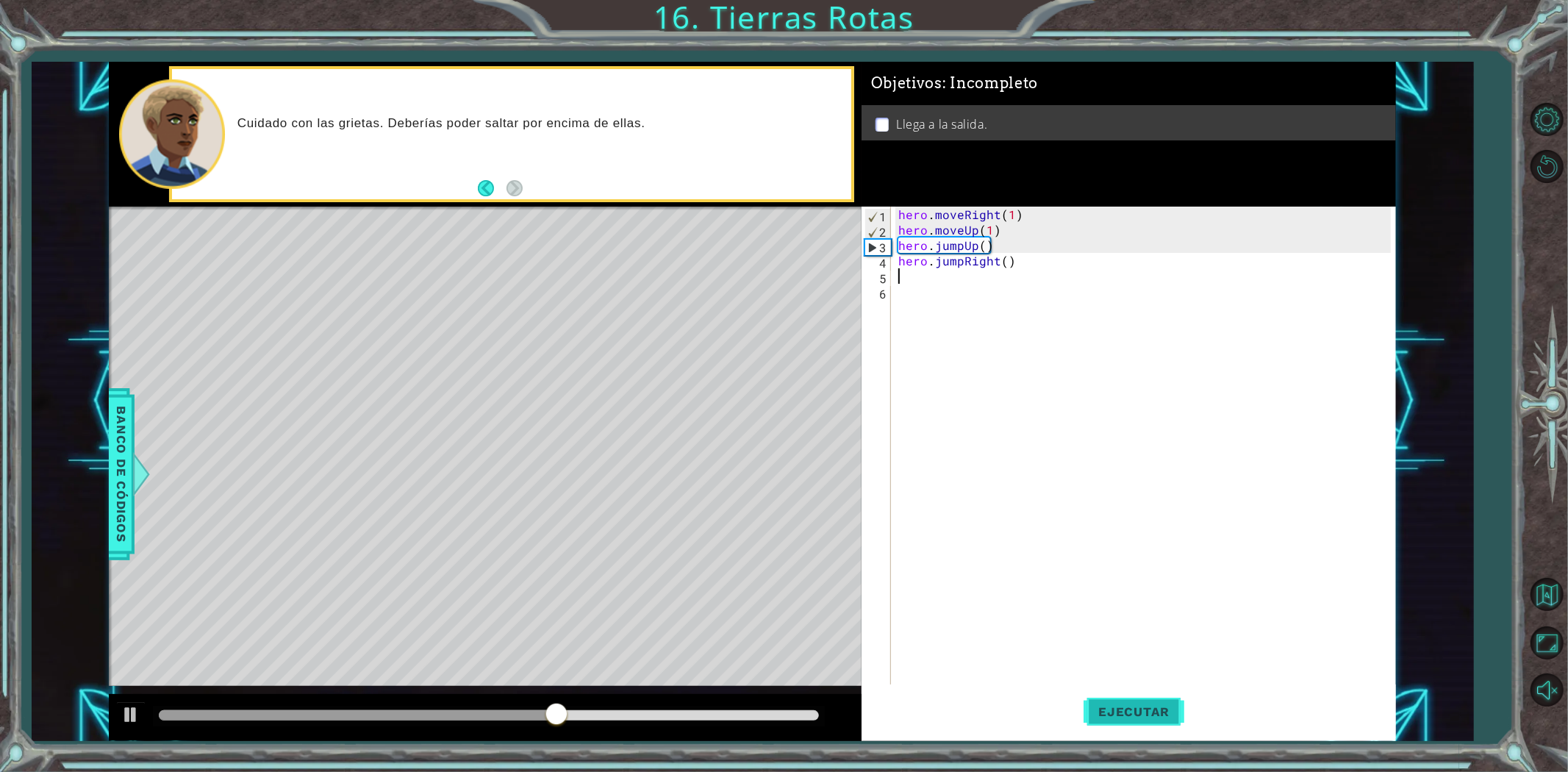
click at [1169, 710] on span "Ejecutar" at bounding box center [1134, 711] width 100 height 15
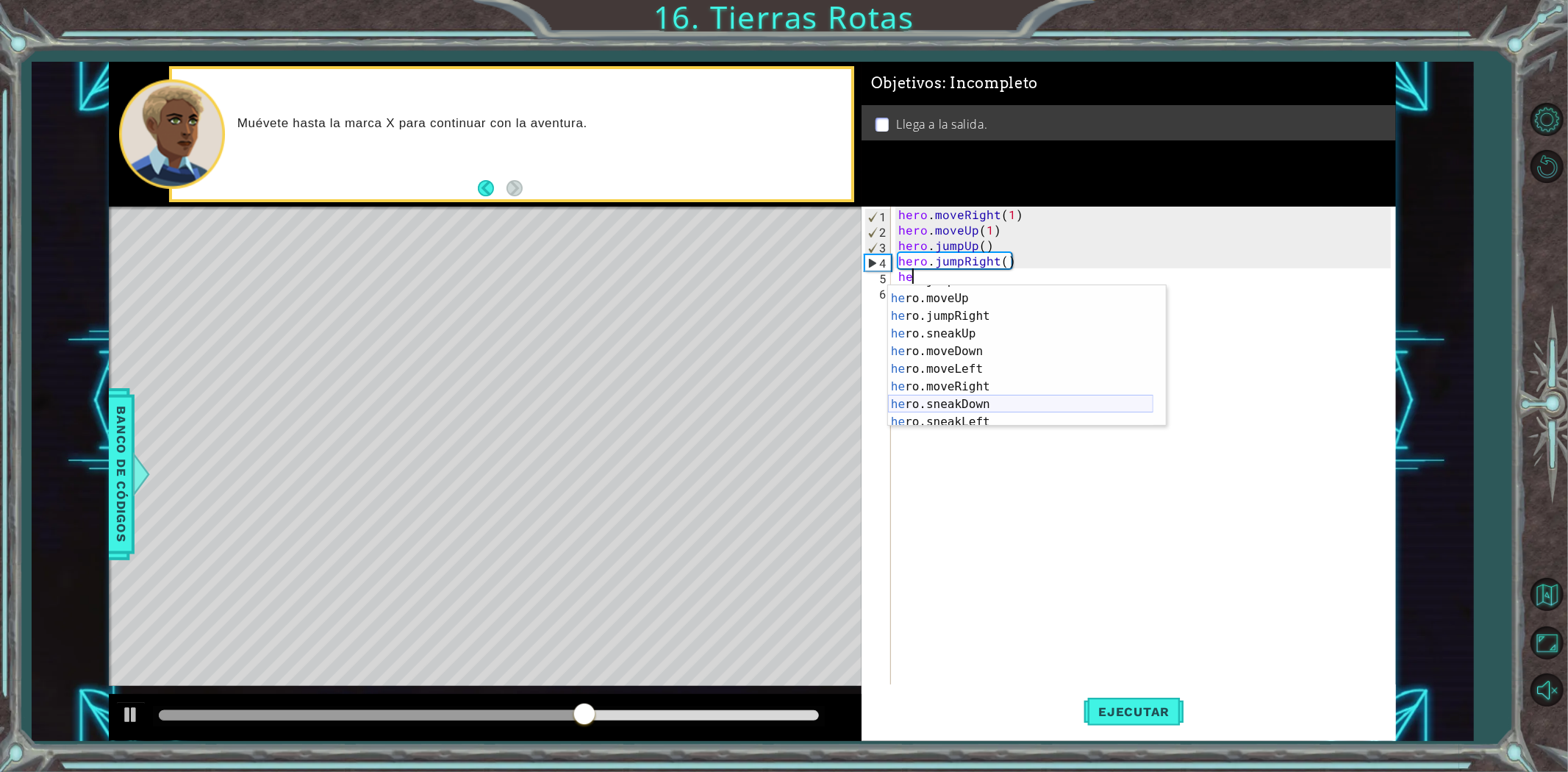
scroll to position [49, 0]
click at [987, 389] on div "he ro.jumpLeft Toca enter he ro.moveUp Toca enter he ro.jumpRight Toca enter he…" at bounding box center [1020, 360] width 265 height 176
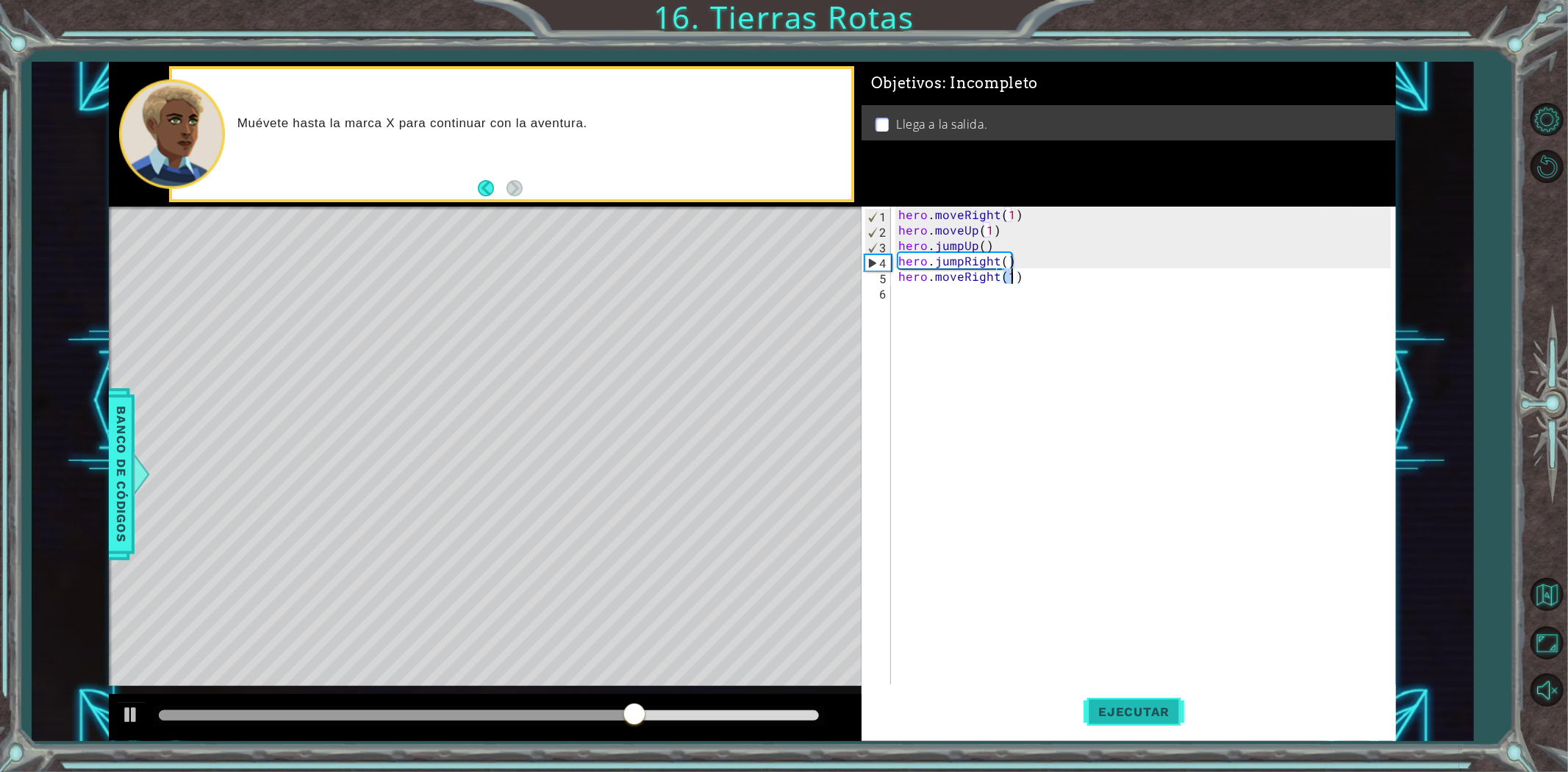
type textarea "hero.moveRight(1)"
click at [1142, 706] on span "Ejecutar" at bounding box center [1134, 711] width 100 height 15
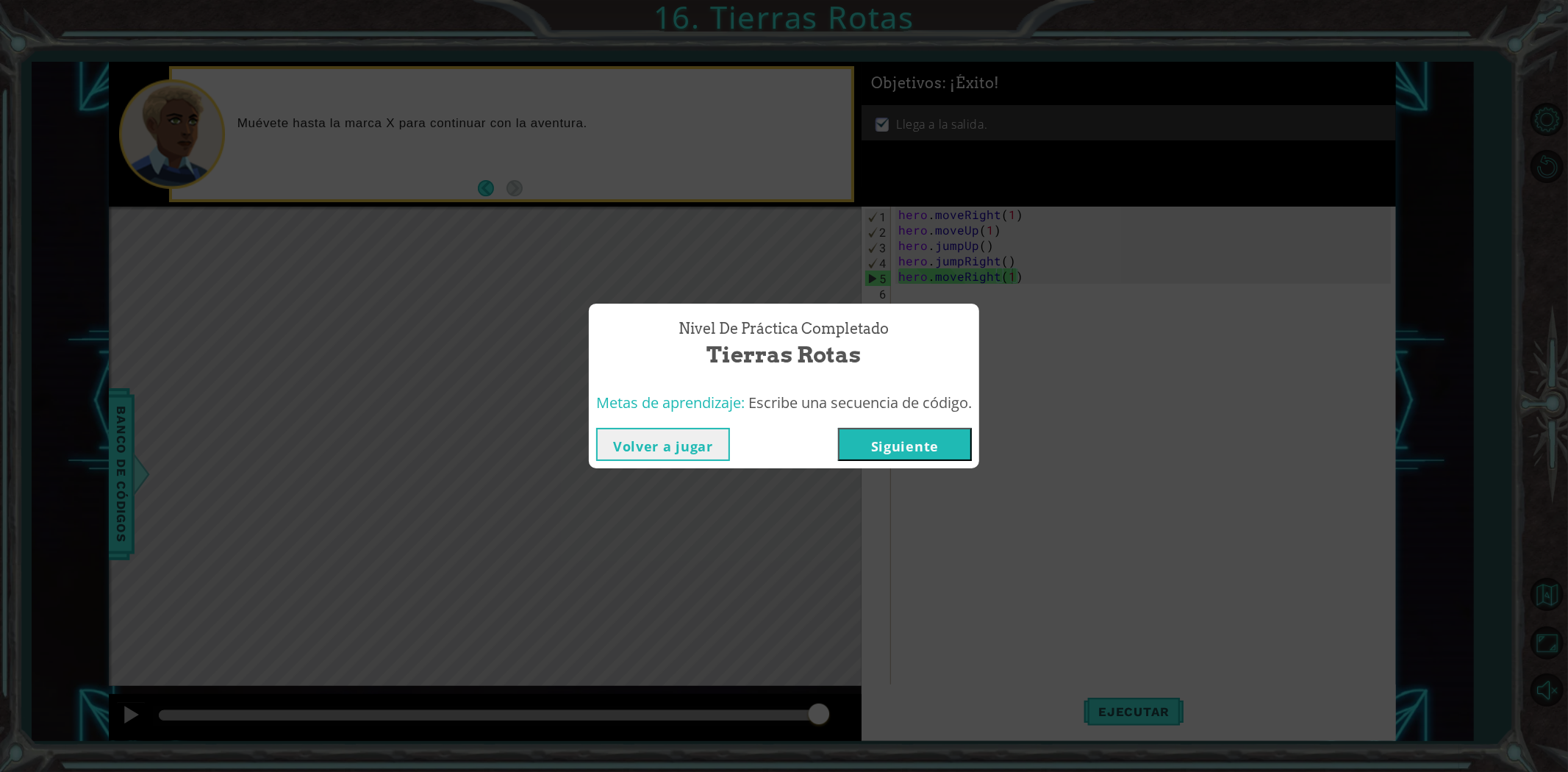
click at [957, 443] on button "Siguiente" at bounding box center [904, 444] width 134 height 33
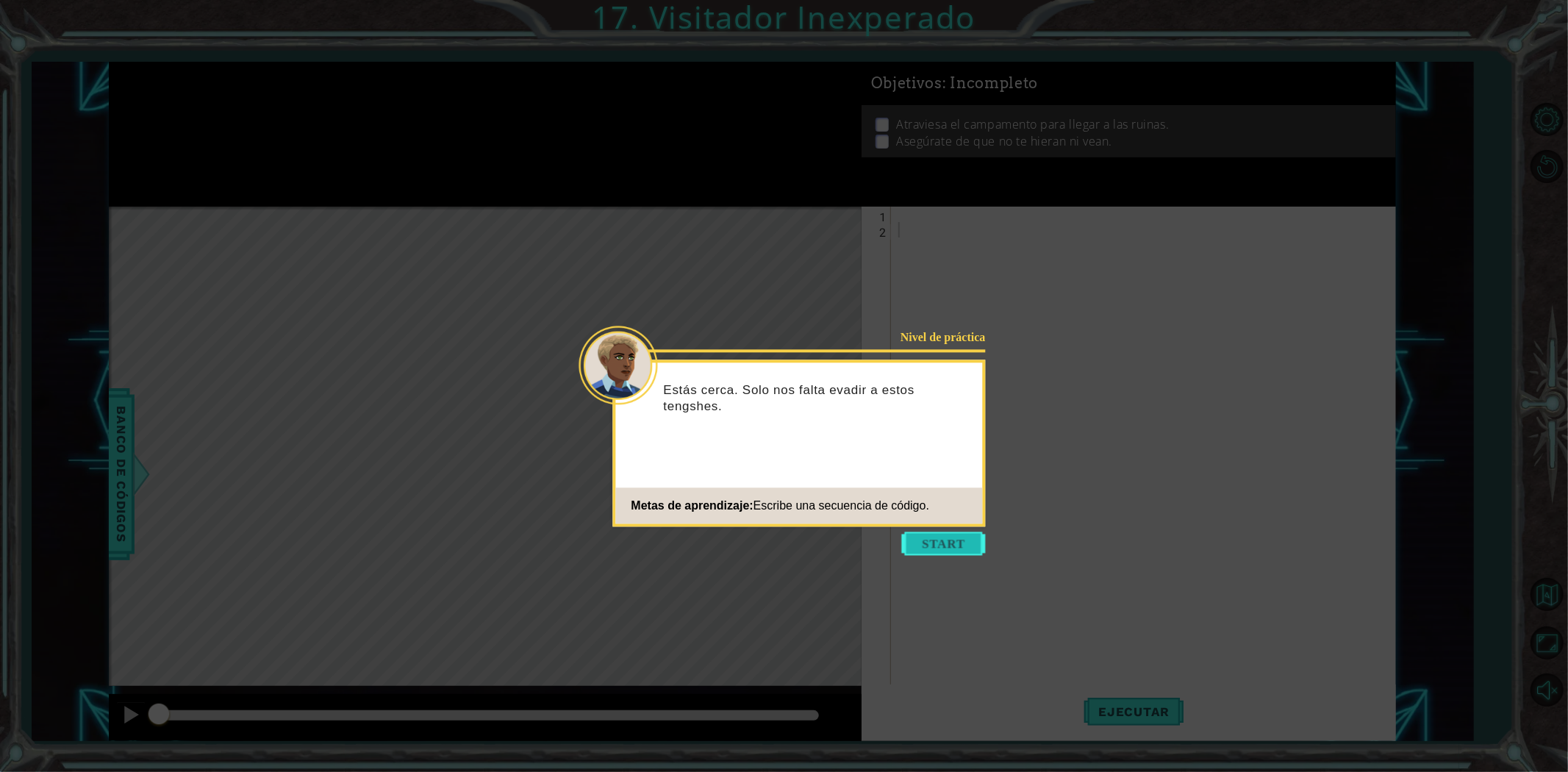
click at [941, 546] on button "Start" at bounding box center [944, 543] width 83 height 23
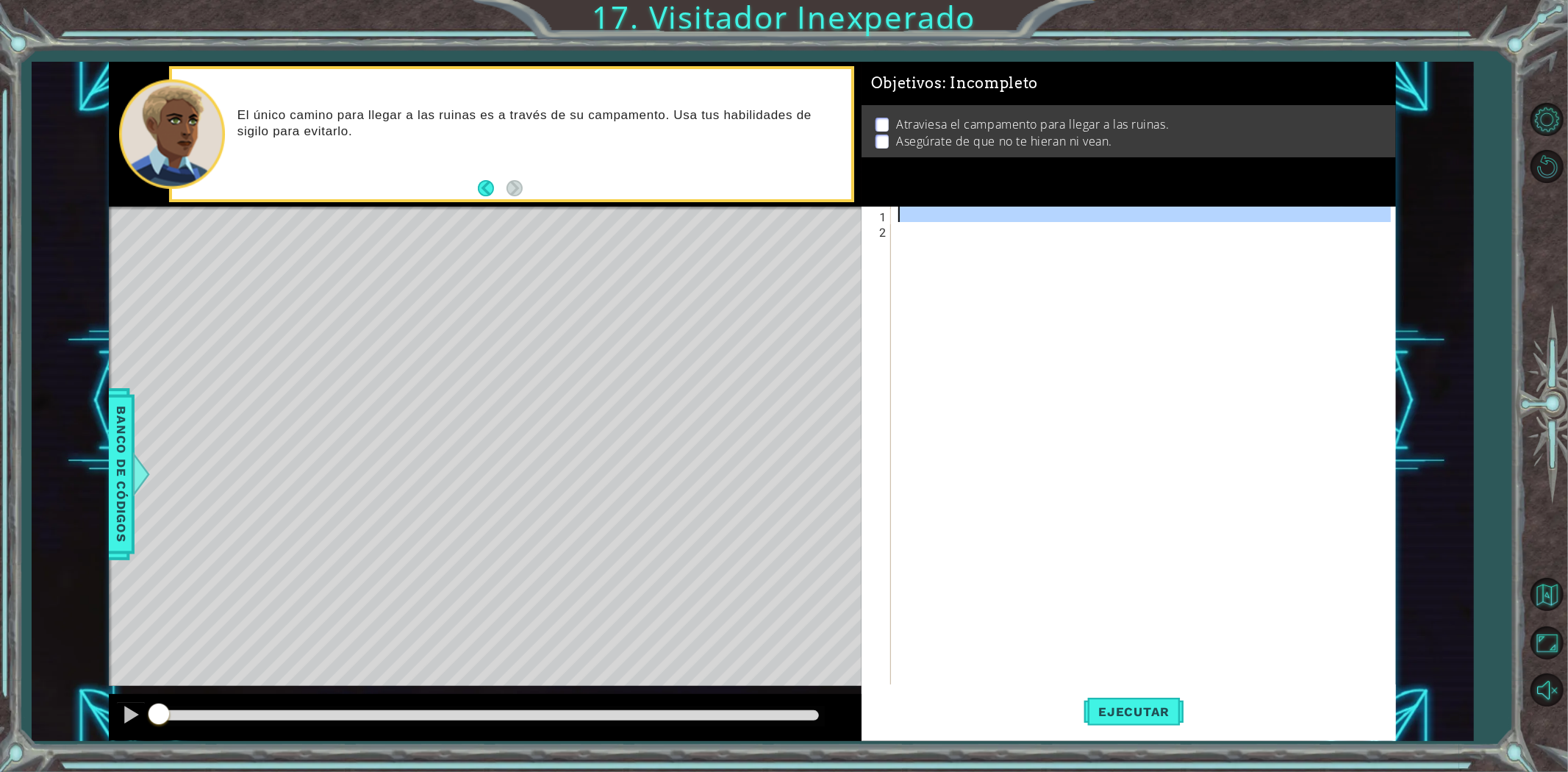
drag, startPoint x: 889, startPoint y: 218, endPoint x: 900, endPoint y: 214, distance: 11.7
click at [890, 217] on div "1" at bounding box center [878, 216] width 26 height 15
click at [900, 214] on div at bounding box center [1147, 461] width 503 height 509
click at [907, 207] on div at bounding box center [1147, 461] width 503 height 509
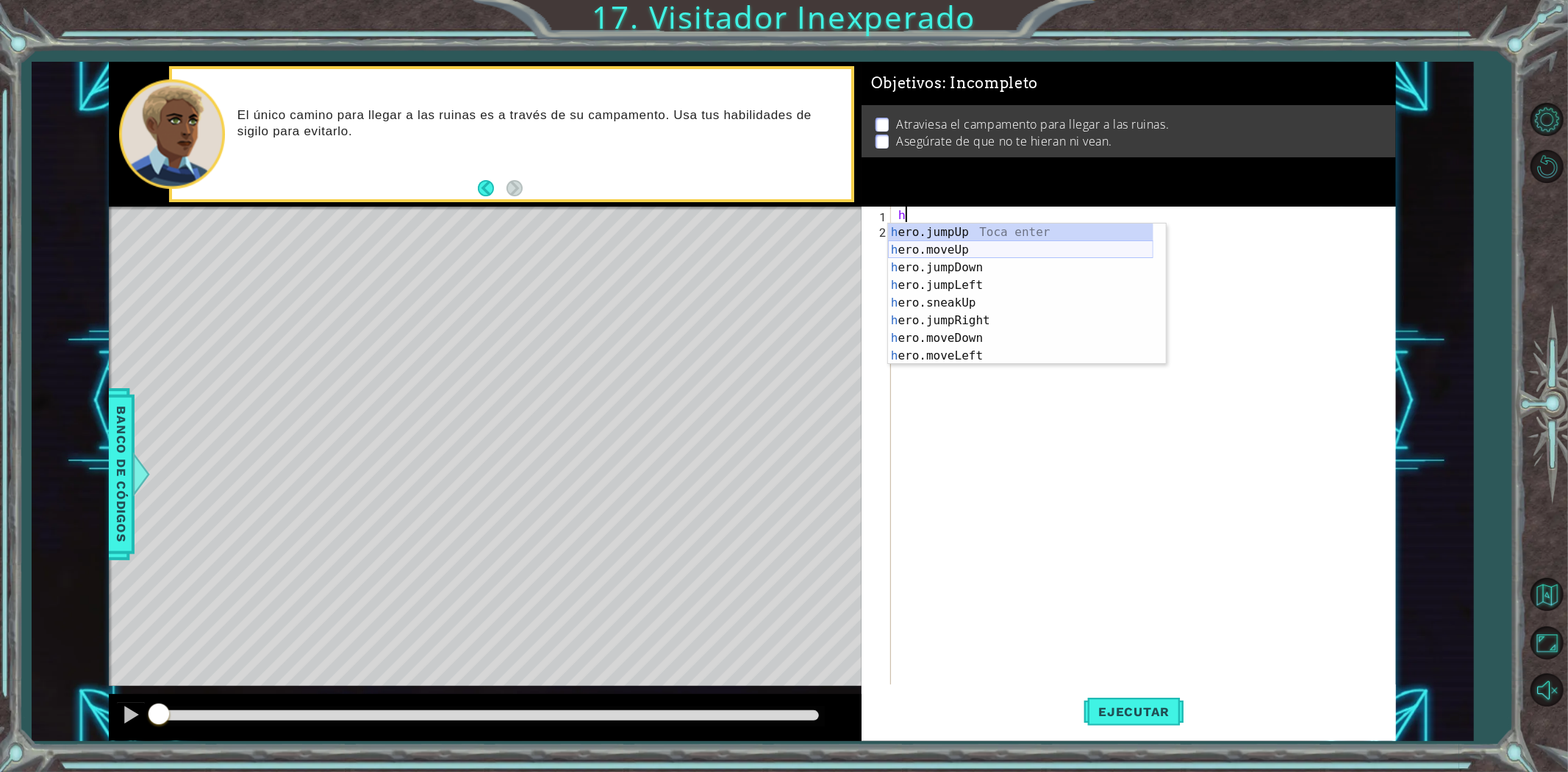
click at [979, 250] on div "h ero.jumpUp Toca enter h ero.moveUp Toca enter h ero.jumpDown Toca enter h ero…" at bounding box center [1020, 311] width 265 height 176
type textarea "hero.moveUp(1)"
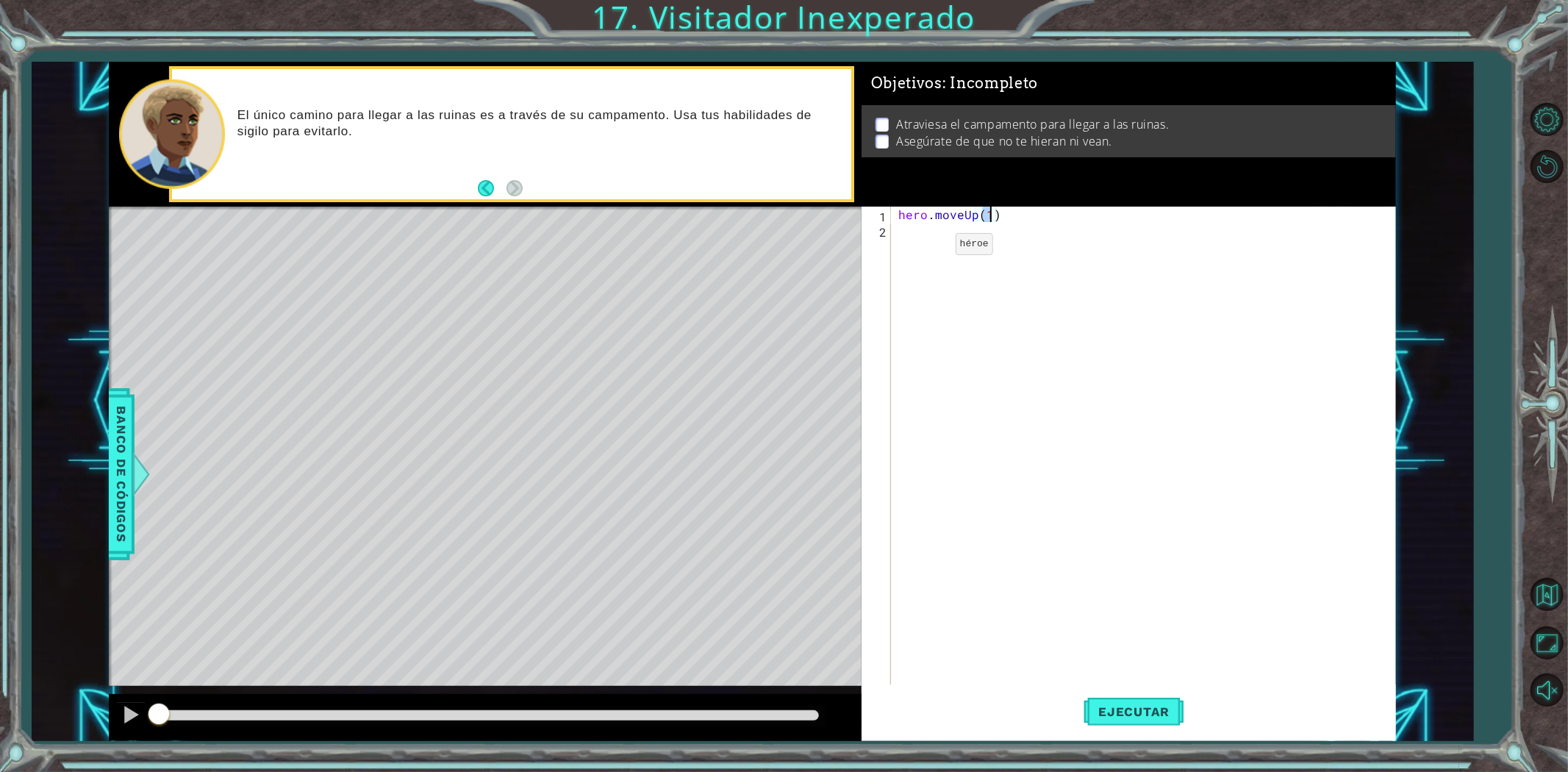
click at [917, 228] on div "hero . moveUp ( 1 )" at bounding box center [1147, 461] width 503 height 509
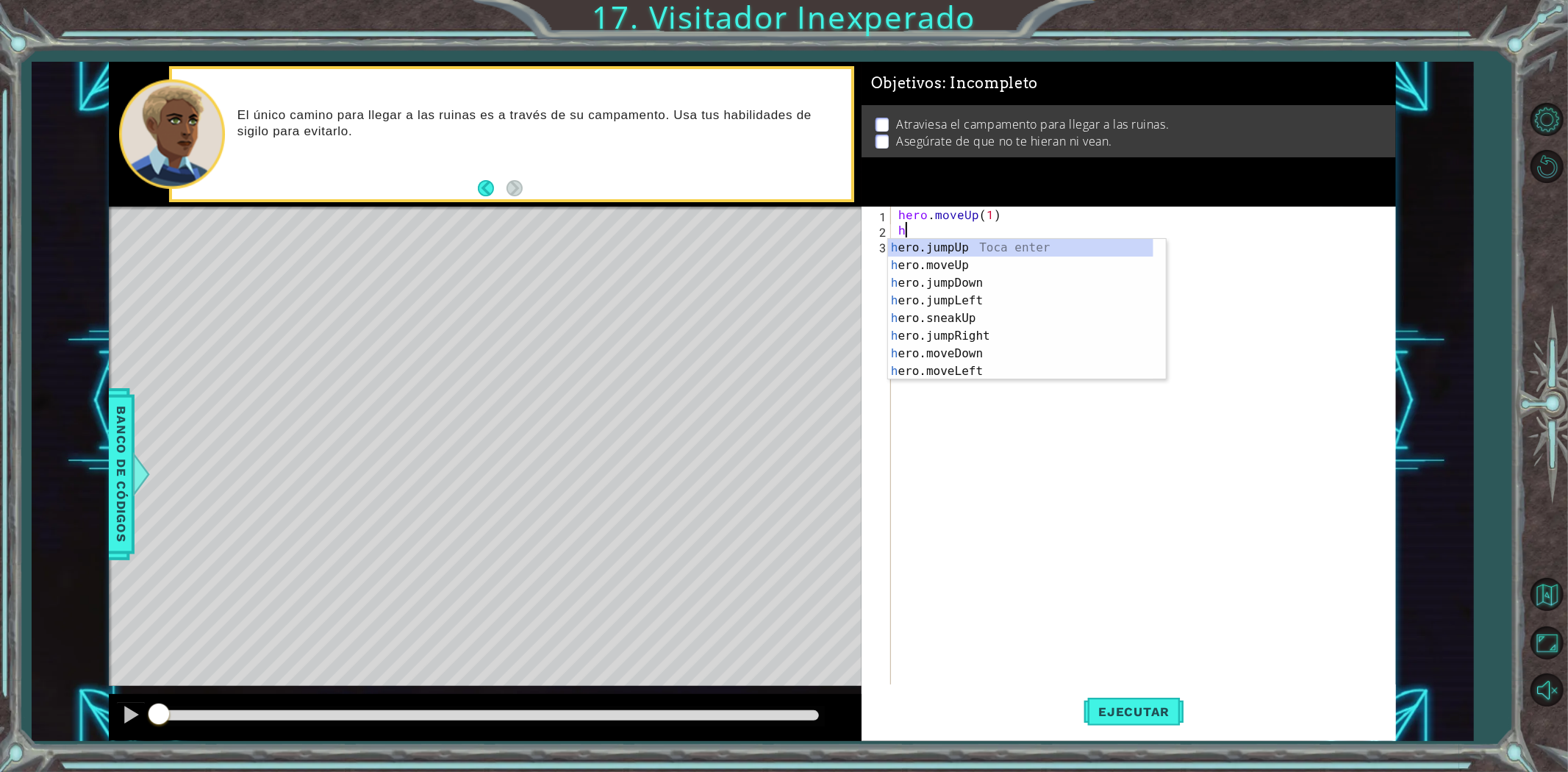
type textarea "he"
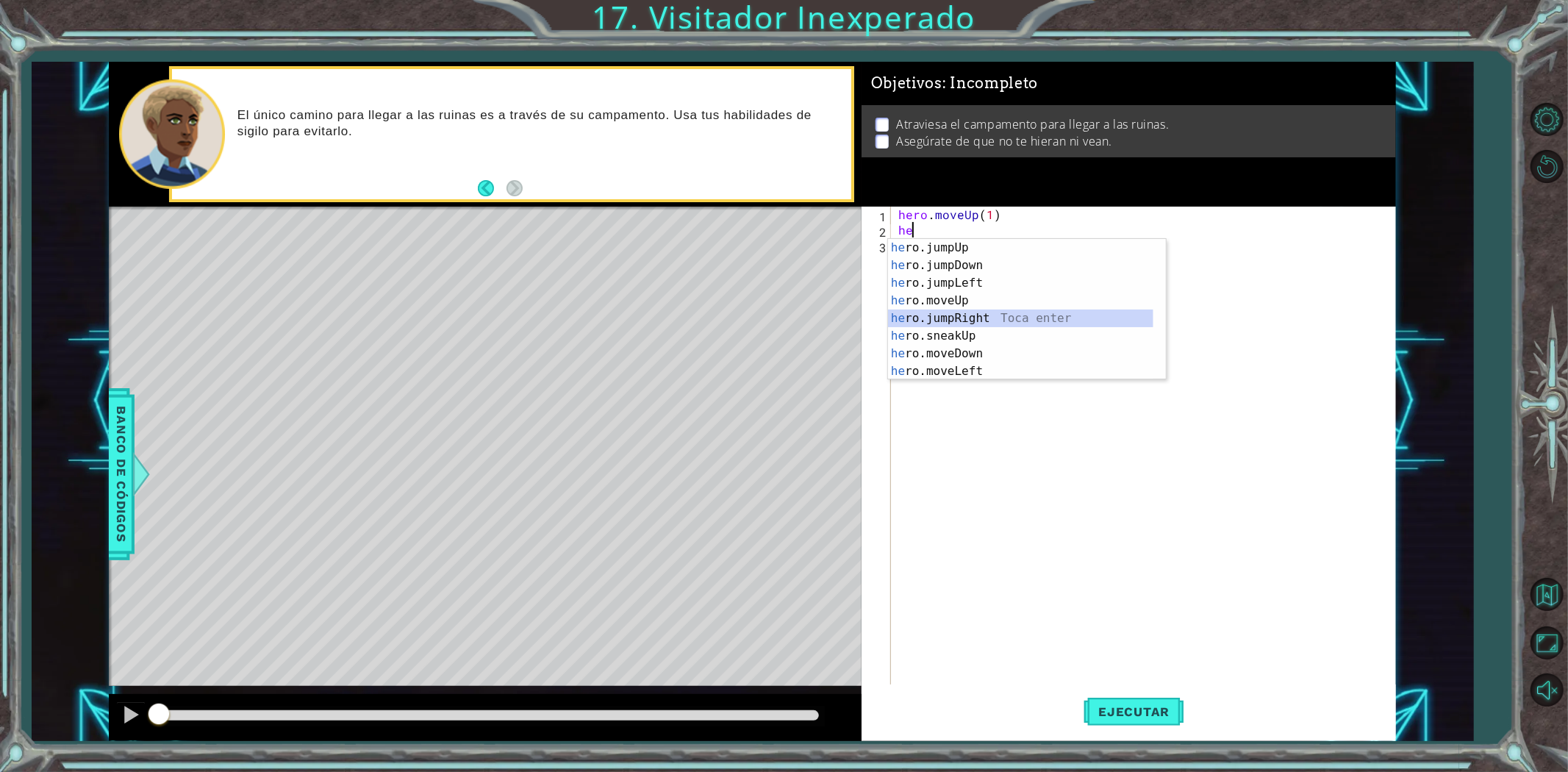
click at [986, 312] on div "he ro.jumpUp Toca enter he ro.jumpDown Toca enter he ro.jumpLeft Toca enter he …" at bounding box center [1020, 327] width 265 height 176
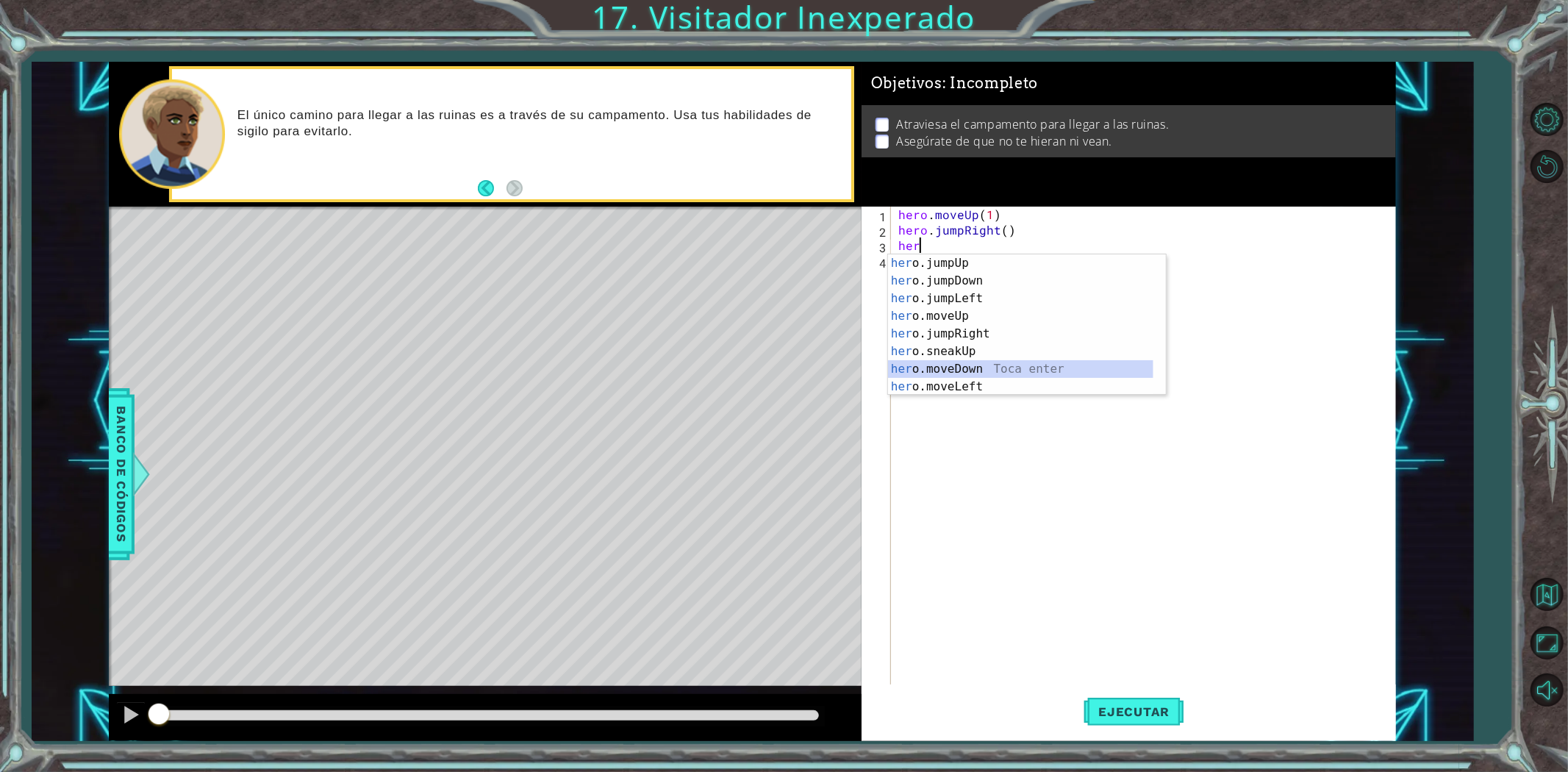
click at [953, 369] on div "her o.jumpUp Toca enter her o.jumpDown Toca enter her o.jumpLeft Toca enter her…" at bounding box center [1020, 342] width 265 height 176
type textarea "hero.moveDown(1)"
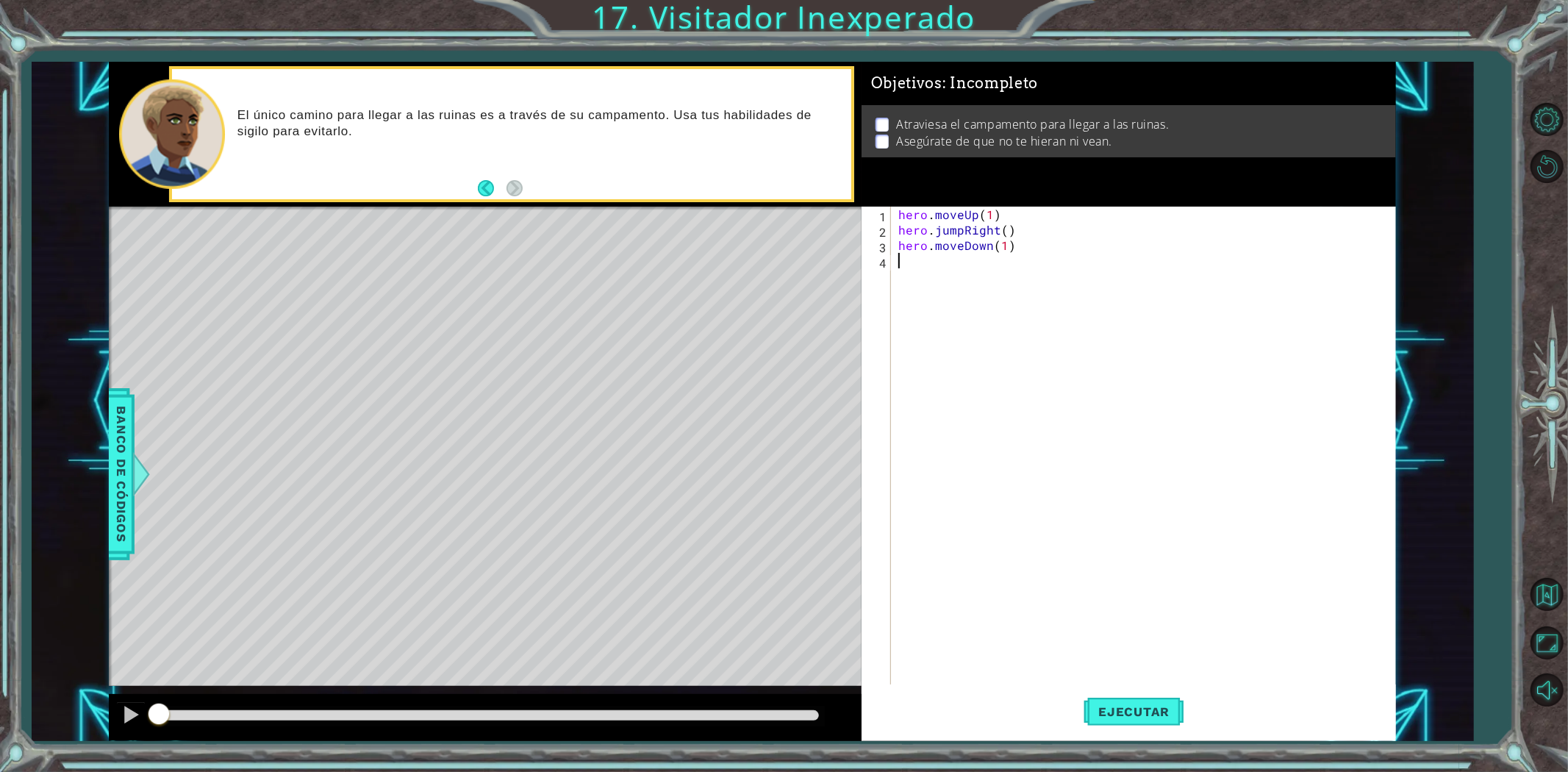
click at [920, 264] on div "hero . moveUp ( 1 ) hero . jumpRight ( ) hero . moveDown ( 1 )" at bounding box center [1147, 461] width 503 height 509
drag, startPoint x: 960, startPoint y: 246, endPoint x: 937, endPoint y: 246, distance: 23.0
click at [937, 246] on div "hero . moveUp ( 1 ) hero . jumpRight ( ) hero . moveDown ( 1 ) her" at bounding box center [1147, 461] width 503 height 509
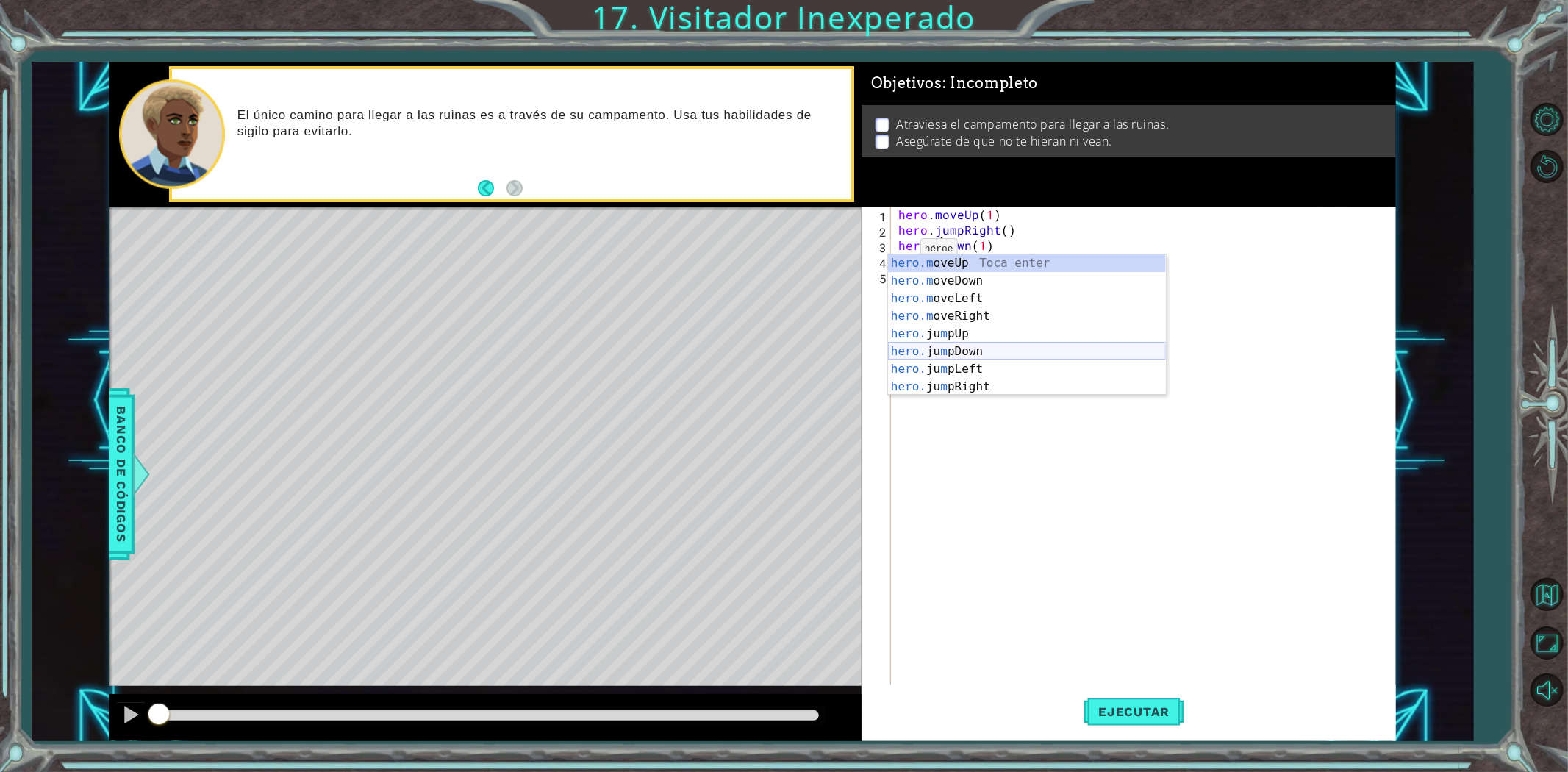
click at [951, 347] on div "hero.m oveUp Toca enter hero.m oveDown Toca enter hero.m oveLeft Toca enter her…" at bounding box center [1027, 342] width 278 height 176
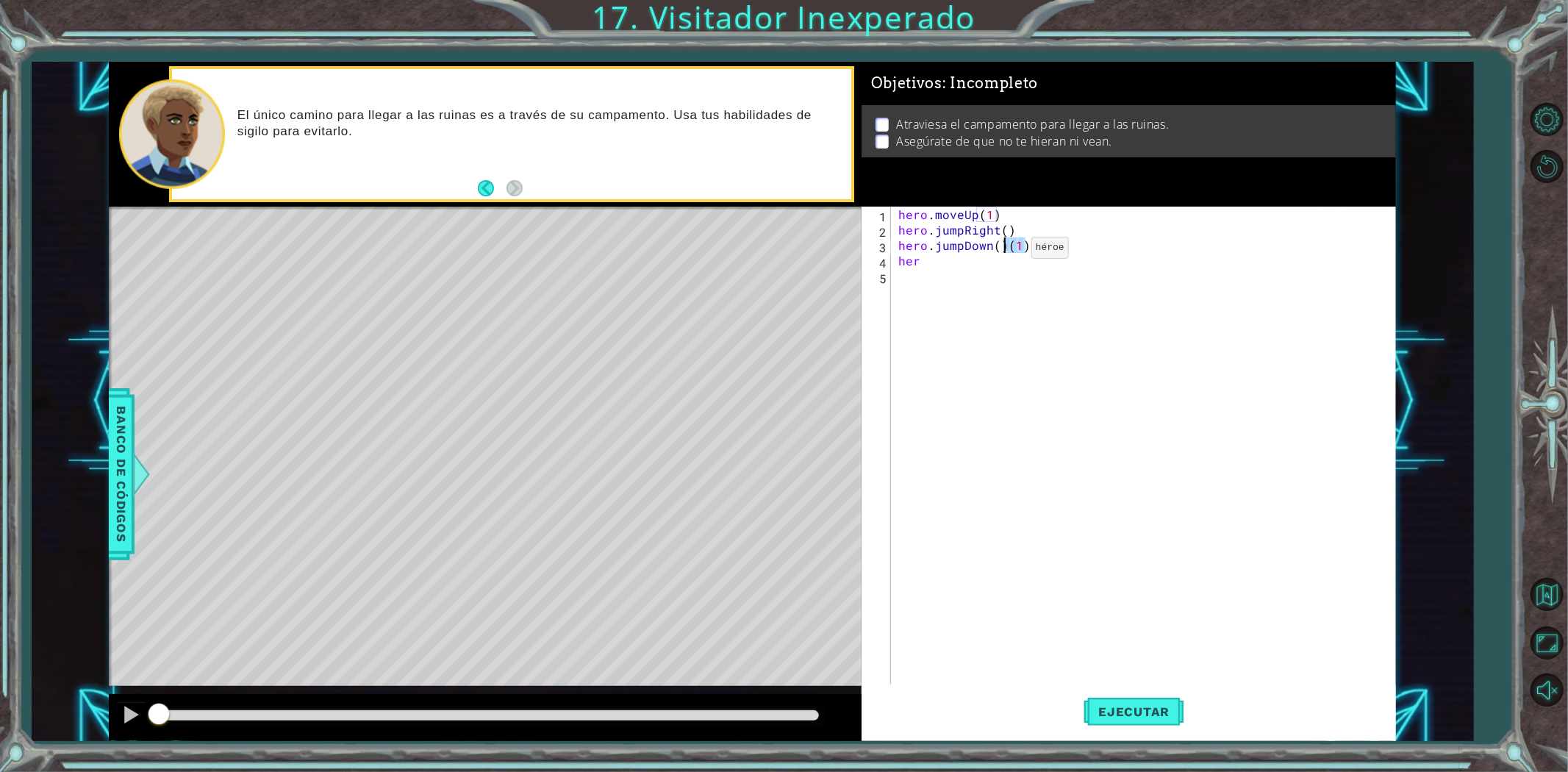
drag, startPoint x: 1032, startPoint y: 246, endPoint x: 1005, endPoint y: 251, distance: 27.5
click at [1005, 251] on div "hero . moveUp ( 1 ) hero . jumpRight ( ) hero . jumpDown ( ) ( 1 ) her" at bounding box center [1147, 461] width 503 height 509
click at [1128, 708] on span "Ejecutar" at bounding box center [1134, 711] width 100 height 15
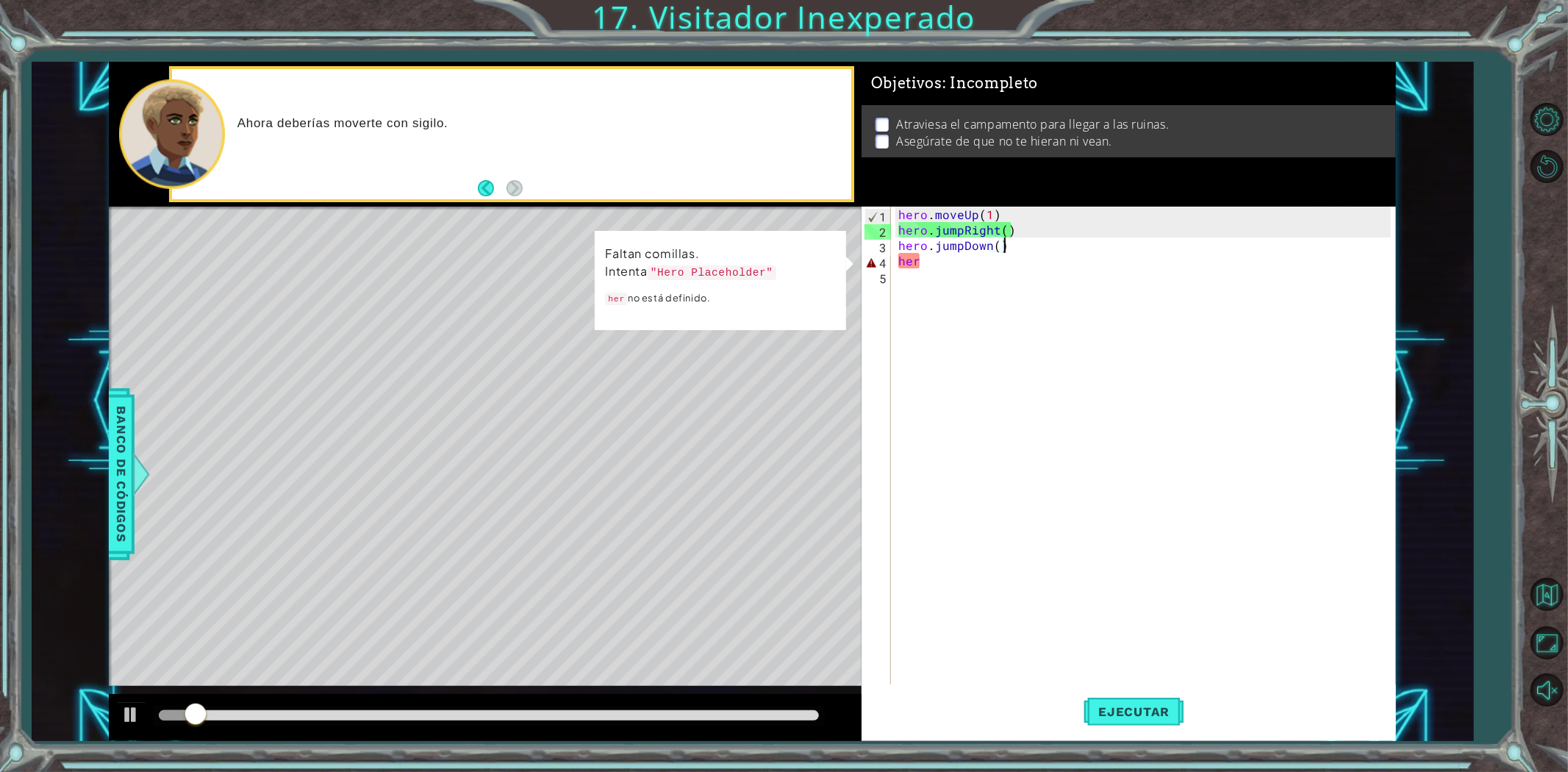
click at [930, 267] on div "hero . moveUp ( 1 ) hero . jumpRight ( ) hero . jumpDown ( ) her" at bounding box center [1147, 461] width 503 height 509
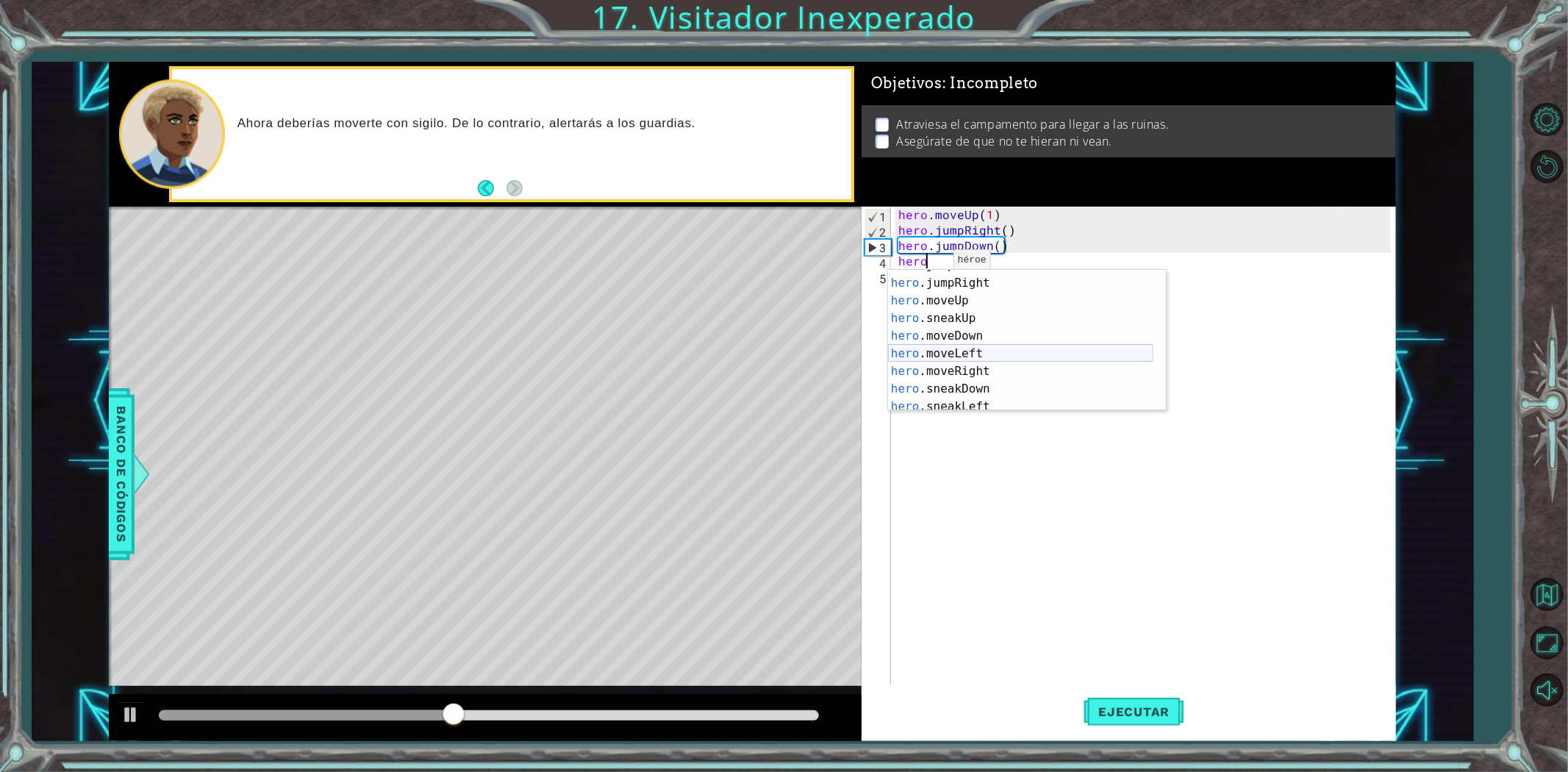
scroll to position [98, 0]
click at [995, 321] on div "hero .sneakUp Toca enter hero .moveDown Toca enter hero .moveLeft Toca enter he…" at bounding box center [1020, 349] width 265 height 176
type textarea "hero.moveRight(1)"
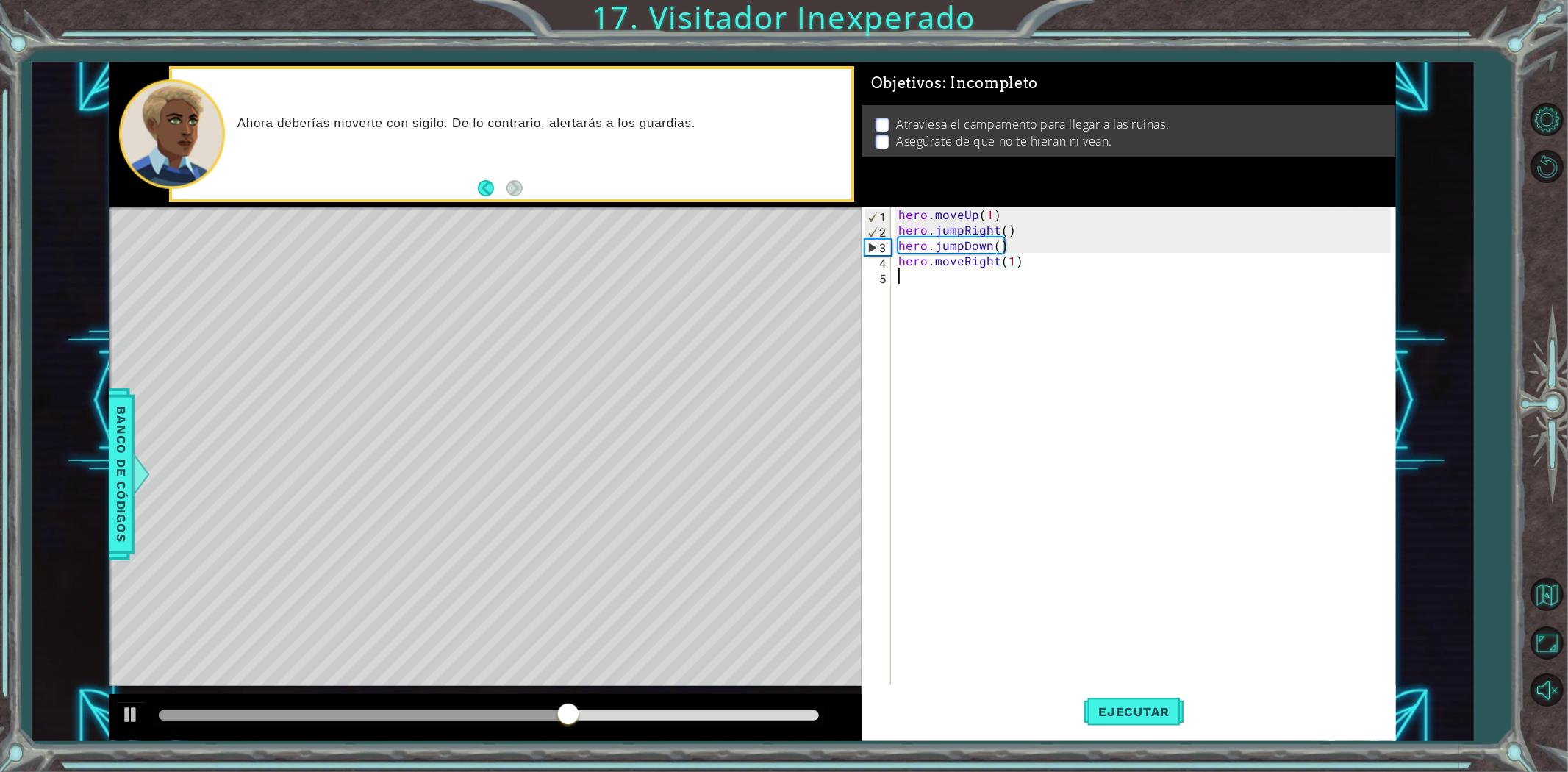
click at [920, 280] on div "hero . moveUp ( 1 ) hero . jumpRight ( ) hero . jumpDown ( ) hero . moveRight (…" at bounding box center [1147, 461] width 503 height 509
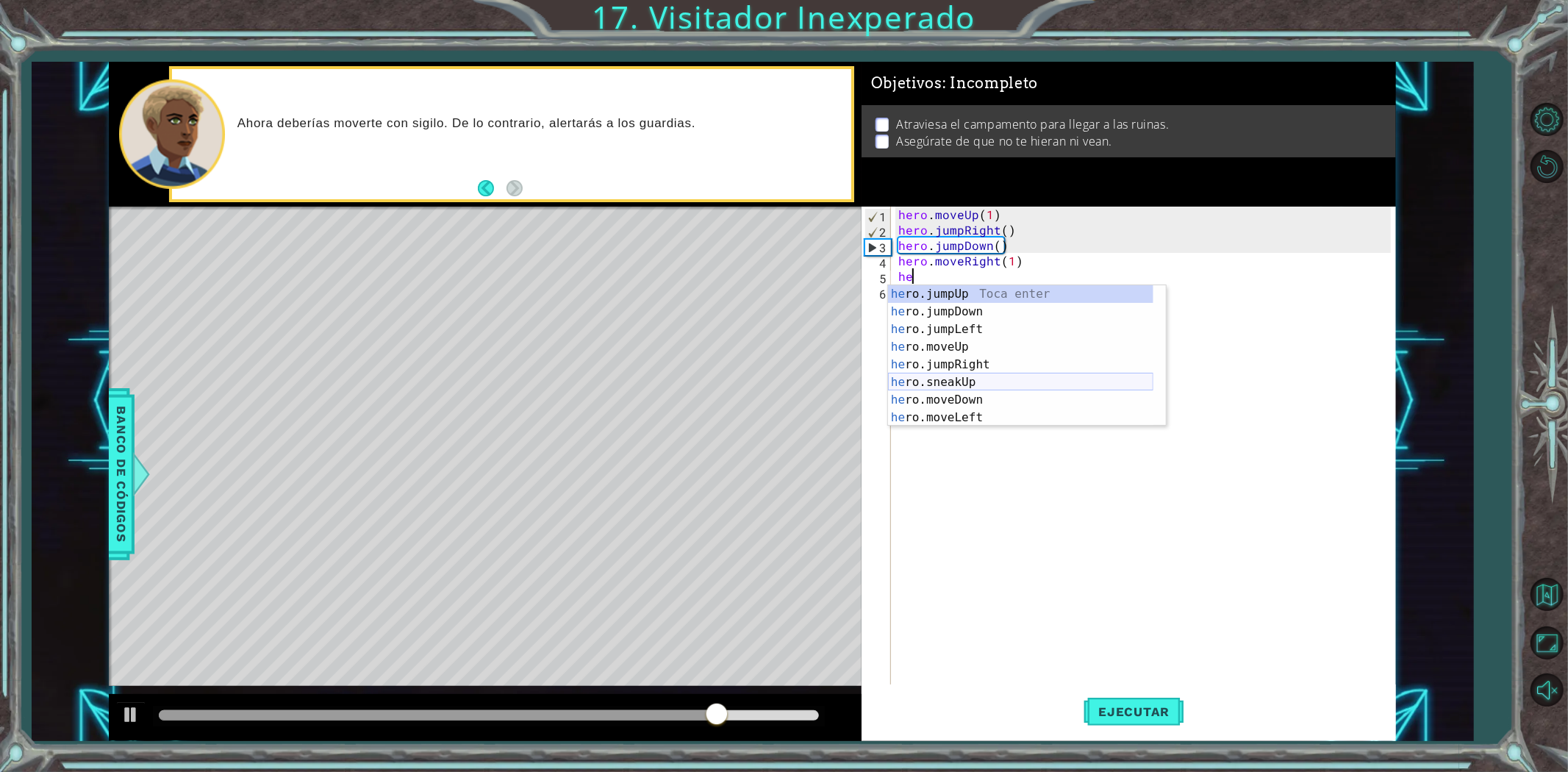
click at [927, 379] on div "he ro.jumpUp Toca enter he ro.jumpDown Toca enter he ro.jumpLeft Toca enter he …" at bounding box center [1020, 373] width 265 height 176
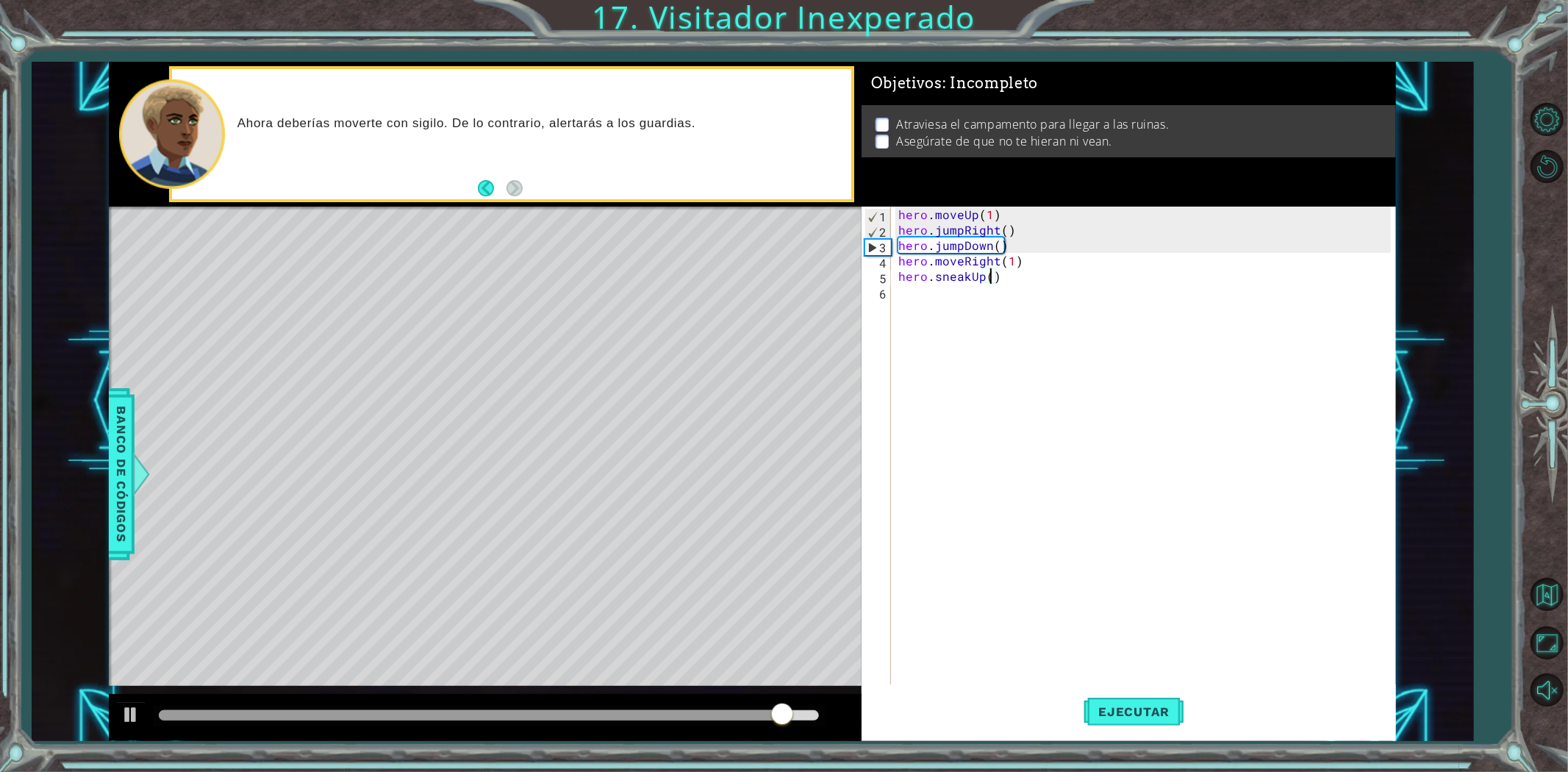
type textarea "hero.sneakUp(2)"
click at [908, 303] on div "hero . moveUp ( 1 ) hero . jumpRight ( ) hero . jumpDown ( ) hero . moveRight (…" at bounding box center [1147, 461] width 503 height 509
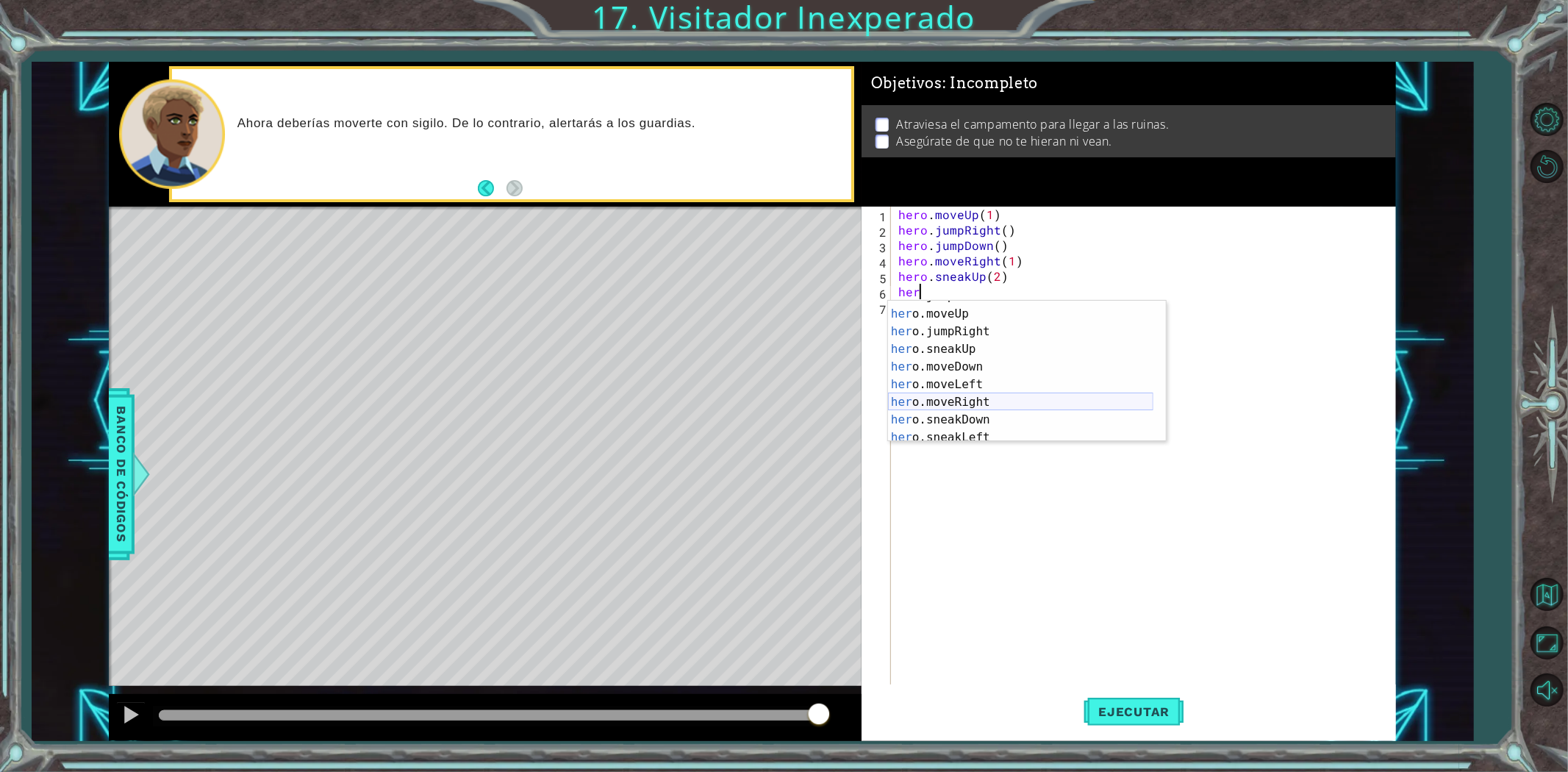
scroll to position [98, 0]
click at [983, 403] on div "her o.sneakUp Toca enter her o.moveDown Toca enter her o.moveLeft [PERSON_NAME]…" at bounding box center [1020, 379] width 265 height 176
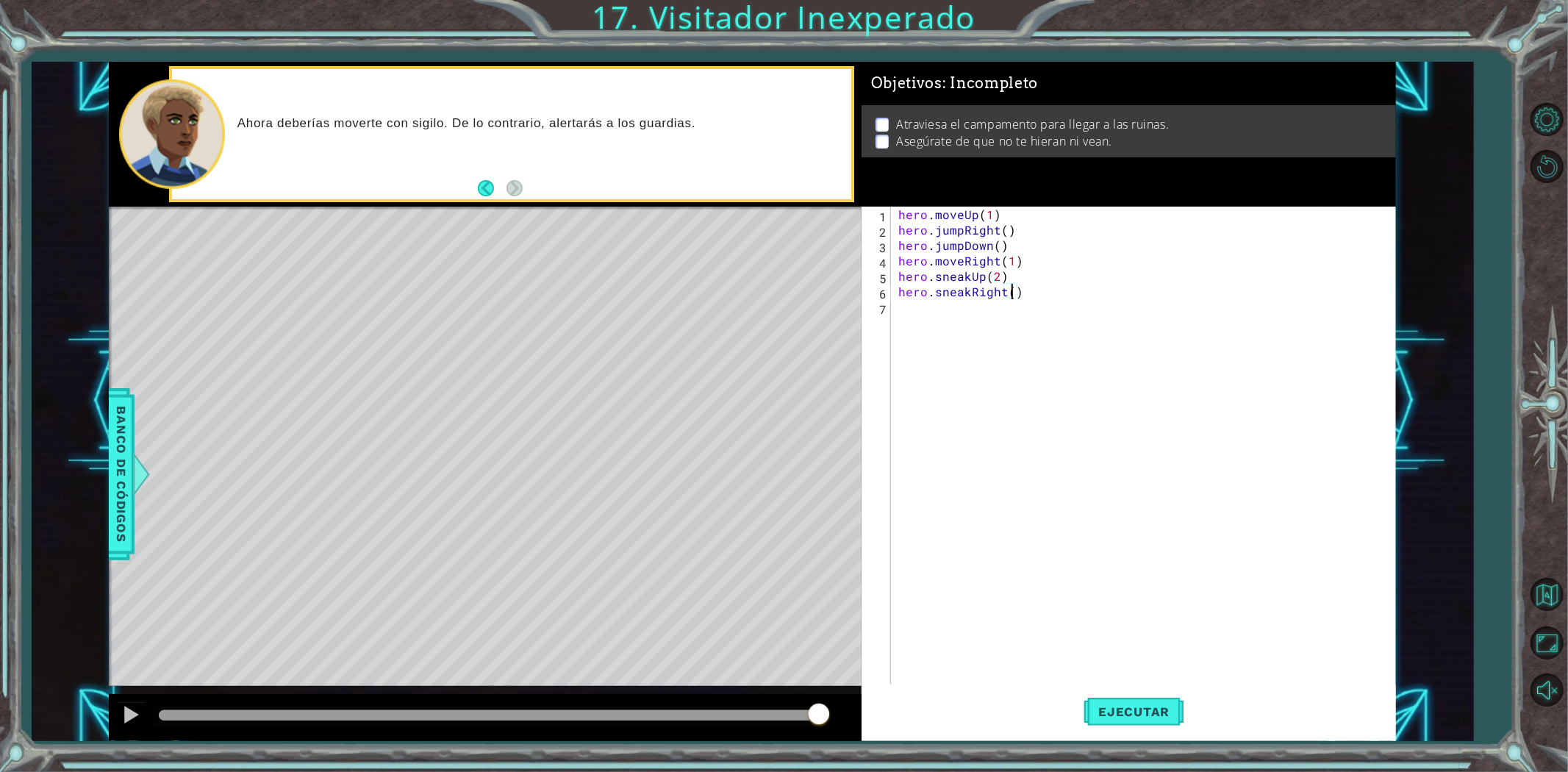
type textarea "hero.sneakRight(2)"
click at [905, 305] on div "hero . moveUp ( 1 ) hero . jumpRight ( ) hero . jumpDown ( ) hero . moveRight (…" at bounding box center [1147, 461] width 503 height 509
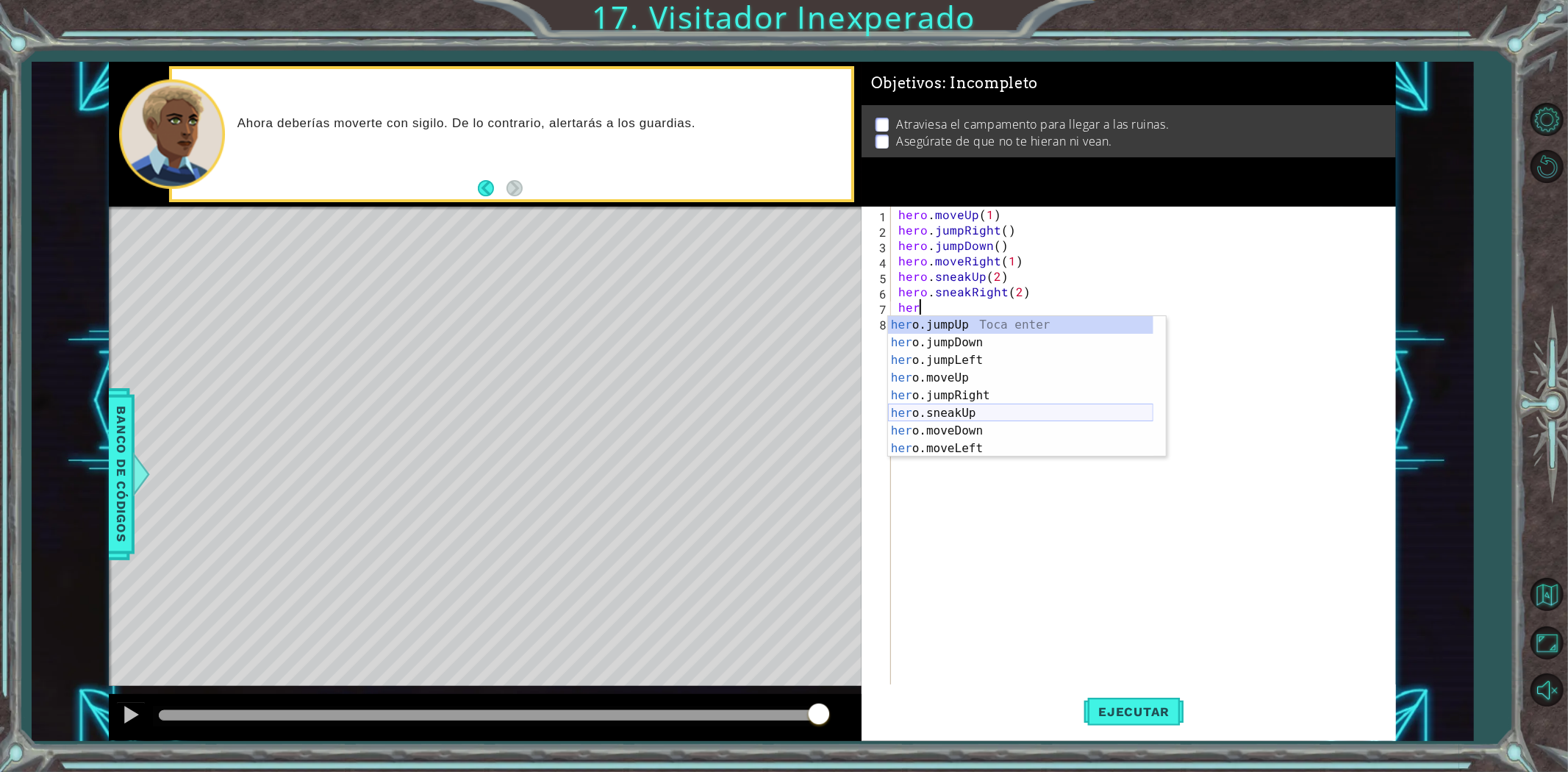
click at [978, 414] on div "her o.jumpUp Toca enter her o.jumpDown Toca enter her o.jumpLeft Toca enter her…" at bounding box center [1020, 404] width 265 height 176
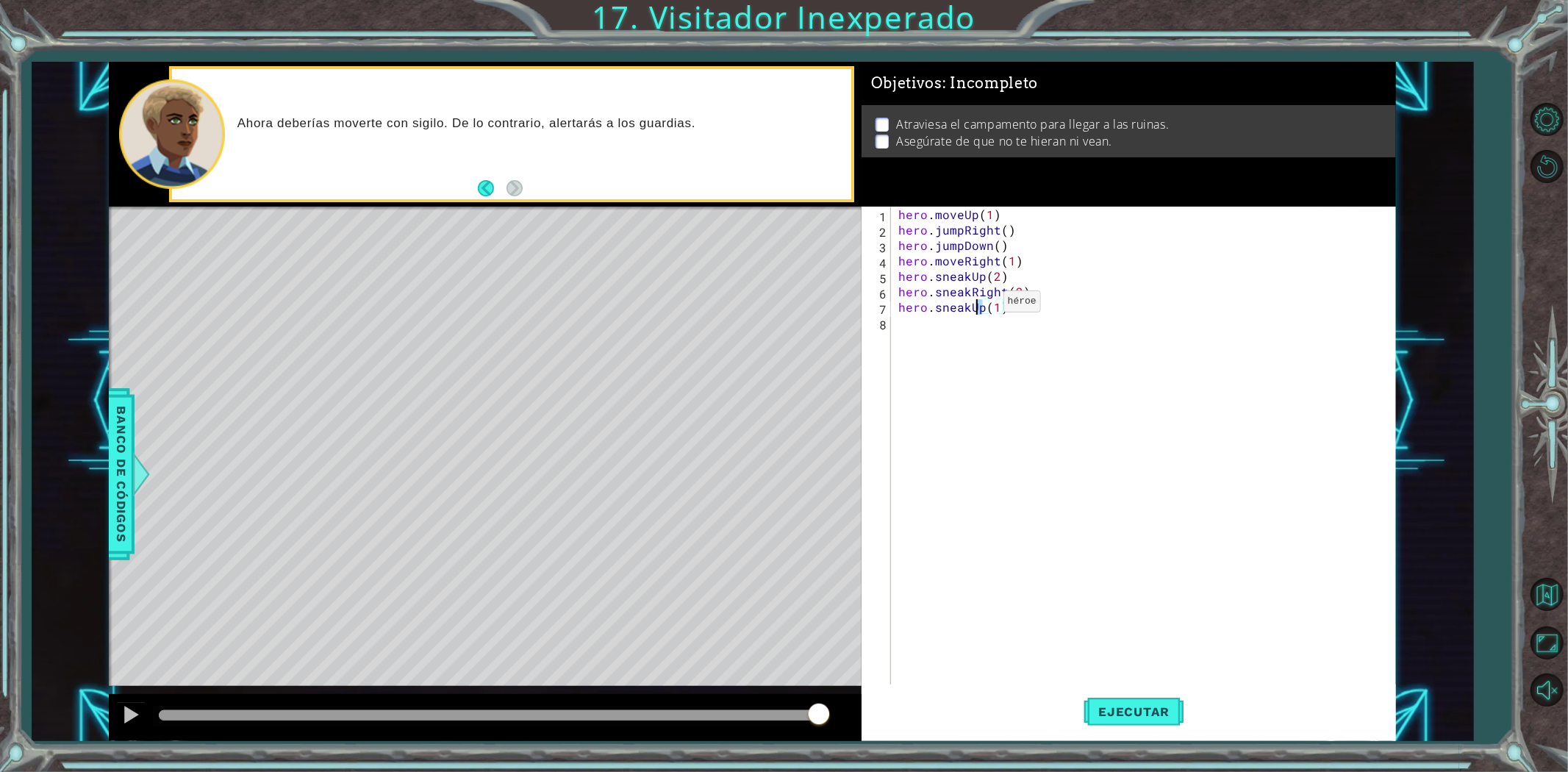
click at [975, 304] on div "hero . moveUp ( 1 ) hero . jumpRight ( ) hero . jumpDown ( ) hero . moveRight (…" at bounding box center [1147, 461] width 503 height 509
click at [968, 335] on div "hero.sneak Up Toca enter hero.sneak Down Toca enter hero.sneak Left Toca enter …" at bounding box center [1027, 369] width 278 height 106
drag, startPoint x: 1047, startPoint y: 304, endPoint x: 1018, endPoint y: 306, distance: 29.1
click at [1018, 306] on div "hero . moveUp ( 1 ) hero . jumpRight ( ) hero . jumpDown ( ) hero . moveRight (…" at bounding box center [1147, 461] width 503 height 509
click at [1012, 303] on div "hero . moveUp ( 1 ) hero . jumpRight ( ) hero . jumpDown ( ) hero . moveRight (…" at bounding box center [1147, 461] width 503 height 509
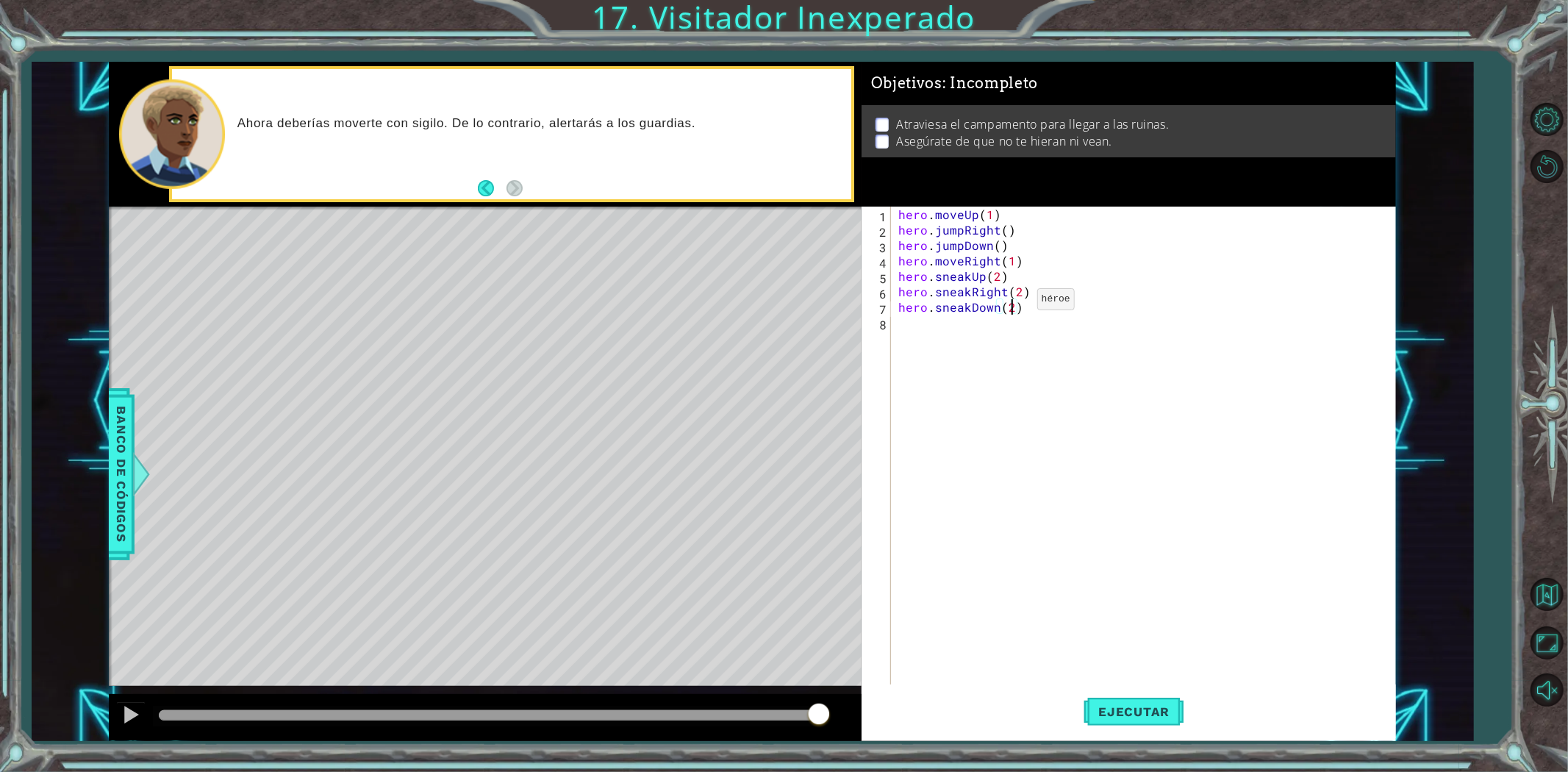
scroll to position [0, 6]
click at [1155, 699] on button "Ejecutar" at bounding box center [1134, 711] width 100 height 53
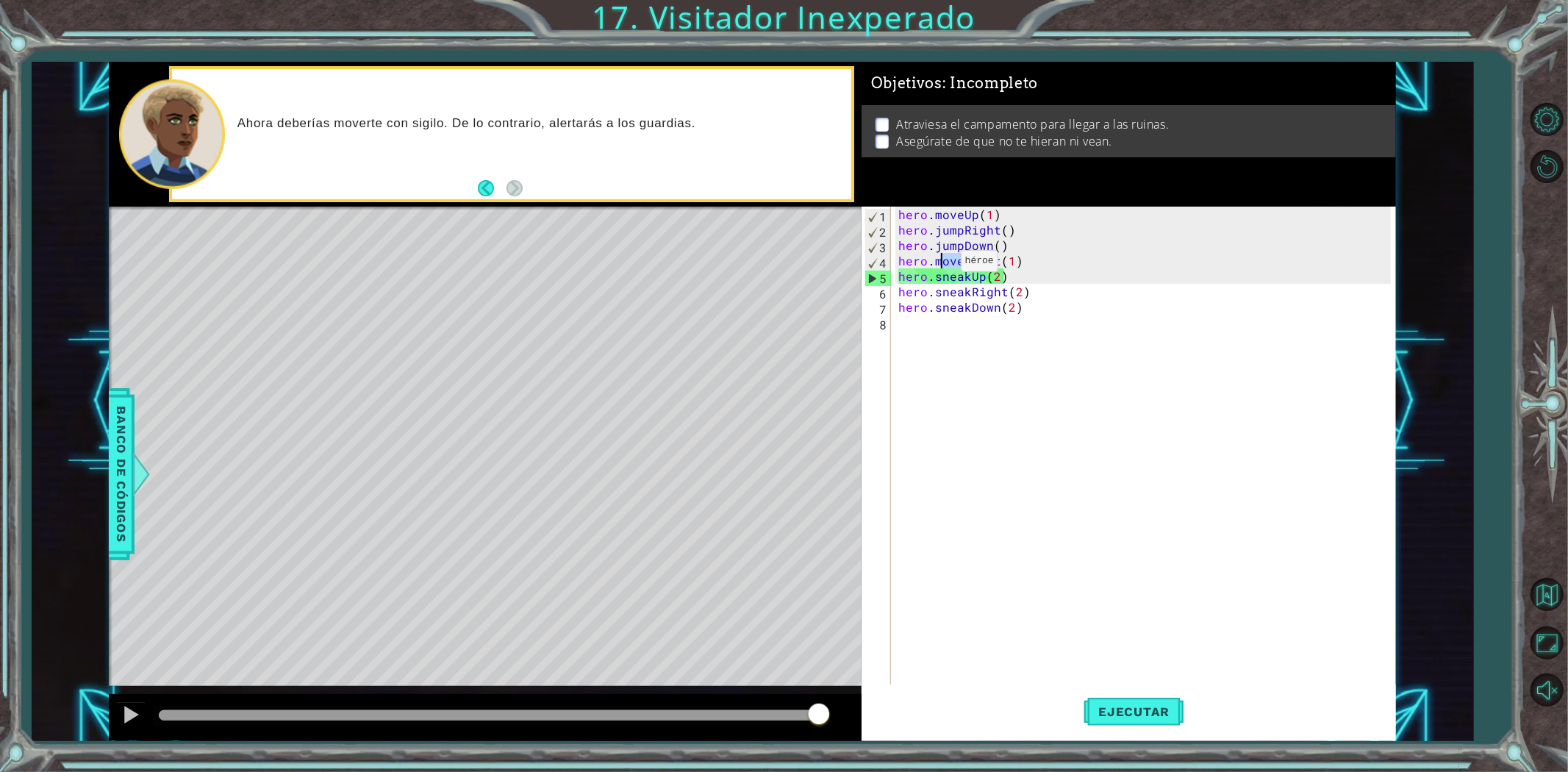
drag, startPoint x: 964, startPoint y: 264, endPoint x: 935, endPoint y: 264, distance: 29.0
click at [935, 264] on div "hero . moveUp ( 1 ) hero . jumpRight ( ) hero . jumpDown ( ) hero . moveRight (…" at bounding box center [1147, 461] width 503 height 509
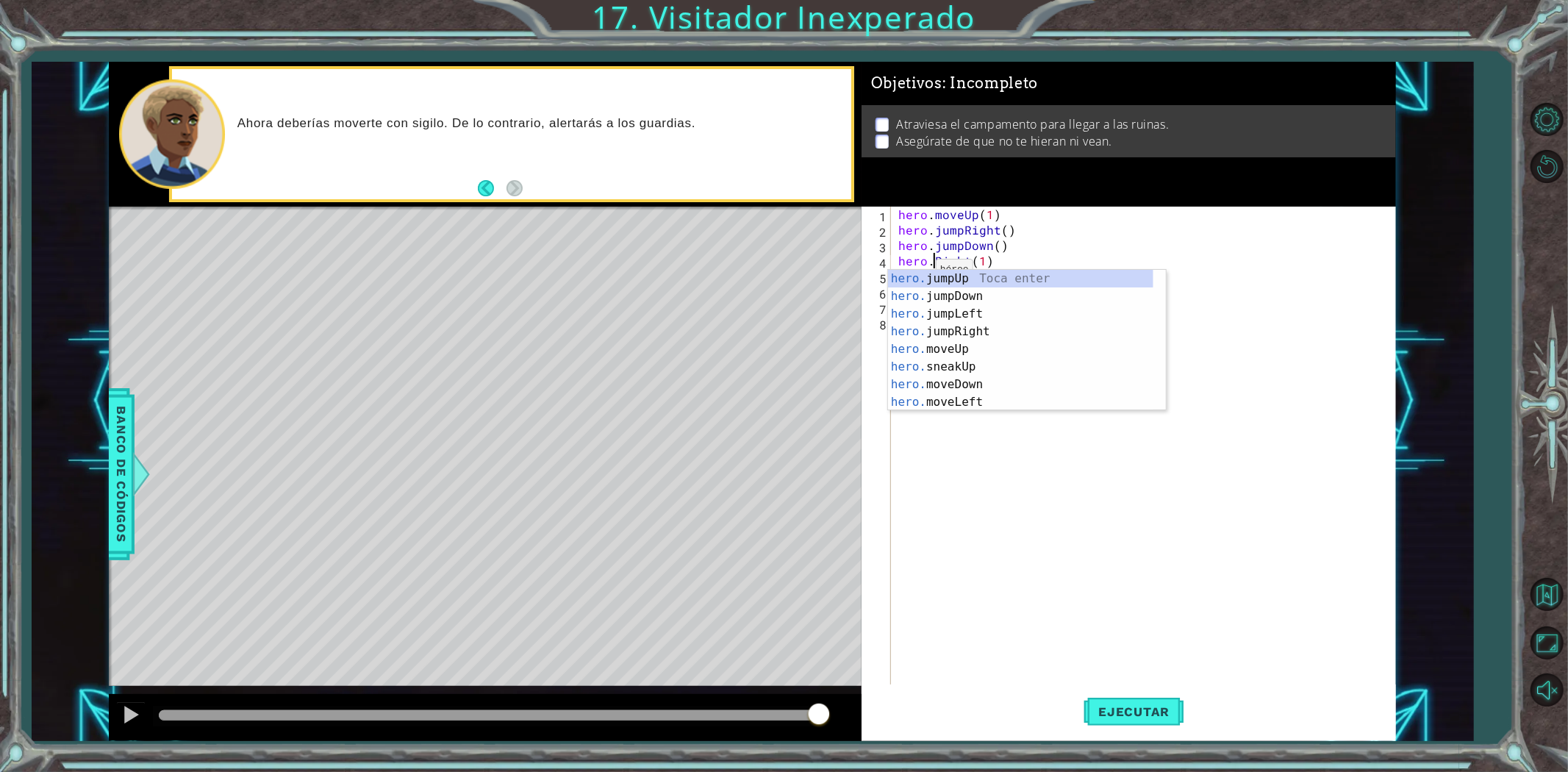
scroll to position [0, 2]
click at [1022, 327] on div "hero.s neakUp Toca enter hero.s neakDown Toca enter hero.s neakLeft Toca enter …" at bounding box center [1027, 340] width 278 height 141
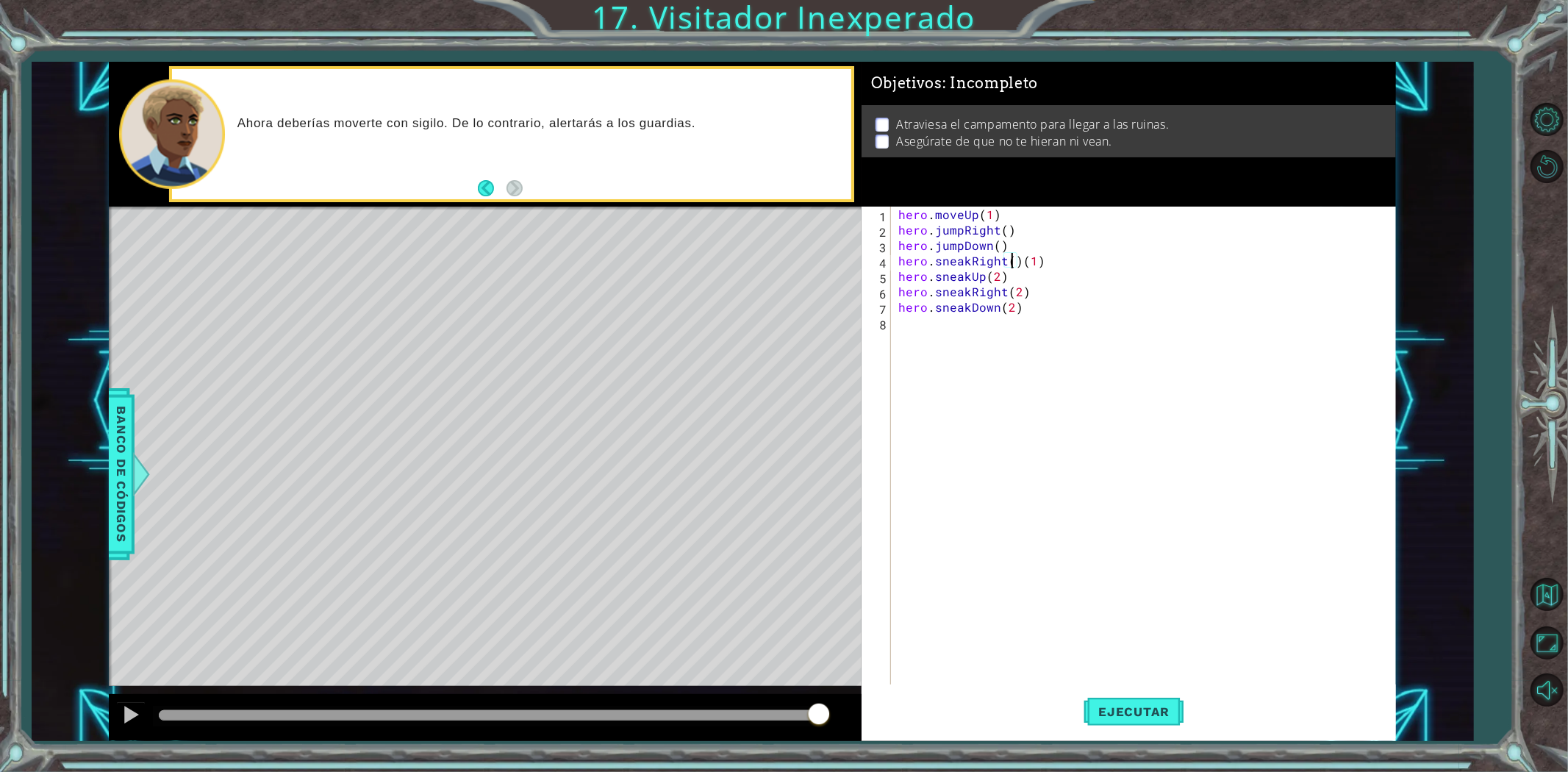
click at [1016, 272] on div "hero . moveUp ( 1 ) hero . jumpRight ( ) hero . jumpDown ( ) hero . sneakRight …" at bounding box center [1147, 461] width 503 height 509
click at [1018, 262] on div "hero . moveUp ( 1 ) hero . jumpRight ( ) hero . jumpDown ( ) hero . sneakRight …" at bounding box center [1147, 461] width 503 height 509
type textarea "hero.sneakRight(1)"
click at [1154, 711] on span "Ejecutar" at bounding box center [1134, 711] width 100 height 15
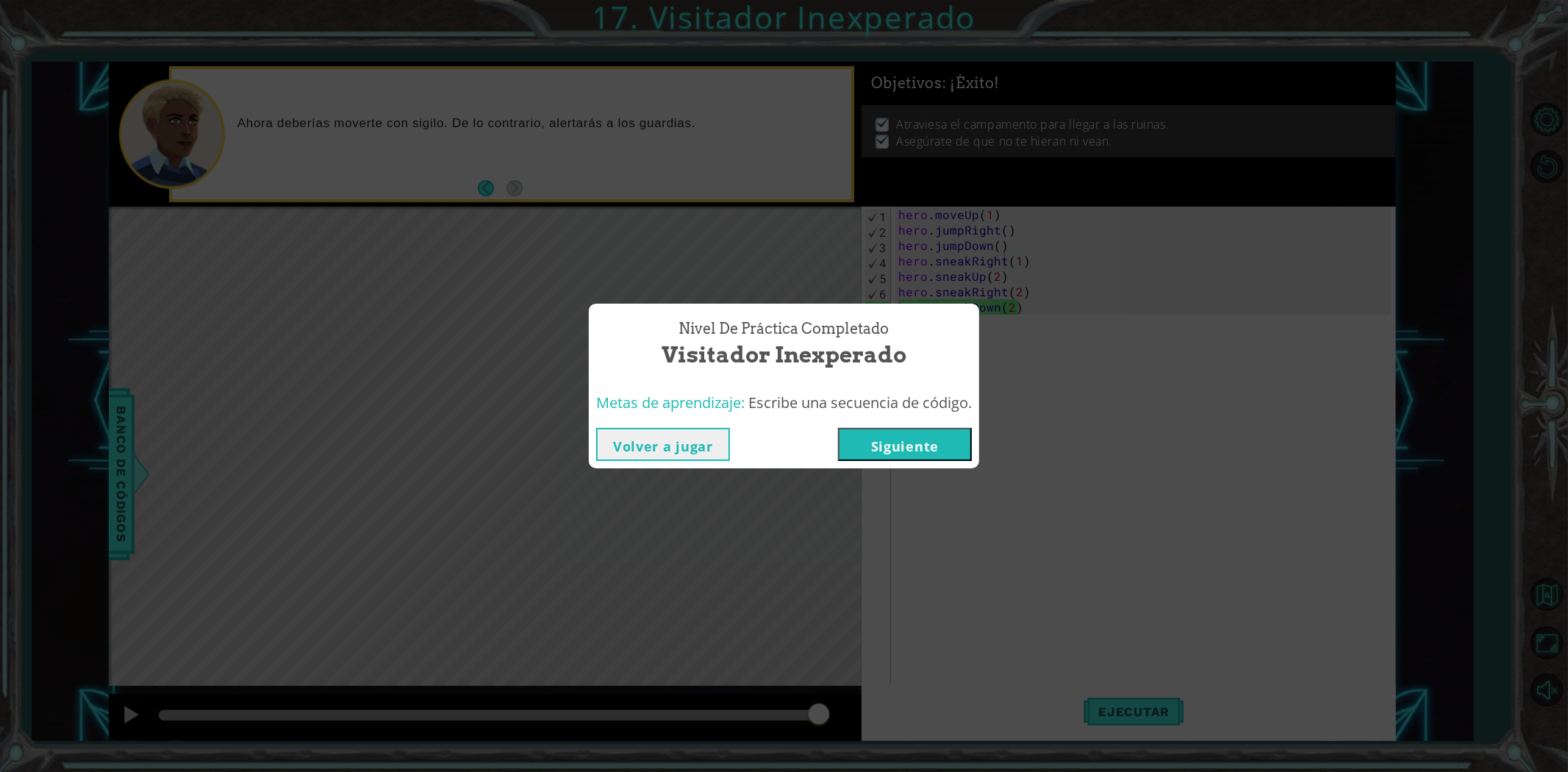
click at [885, 471] on div "Nivel de práctica Completado Visitador Inexperado Metas de aprendizaje: Escribe…" at bounding box center [784, 386] width 1568 height 772
click at [901, 439] on button "Siguiente" at bounding box center [904, 444] width 134 height 33
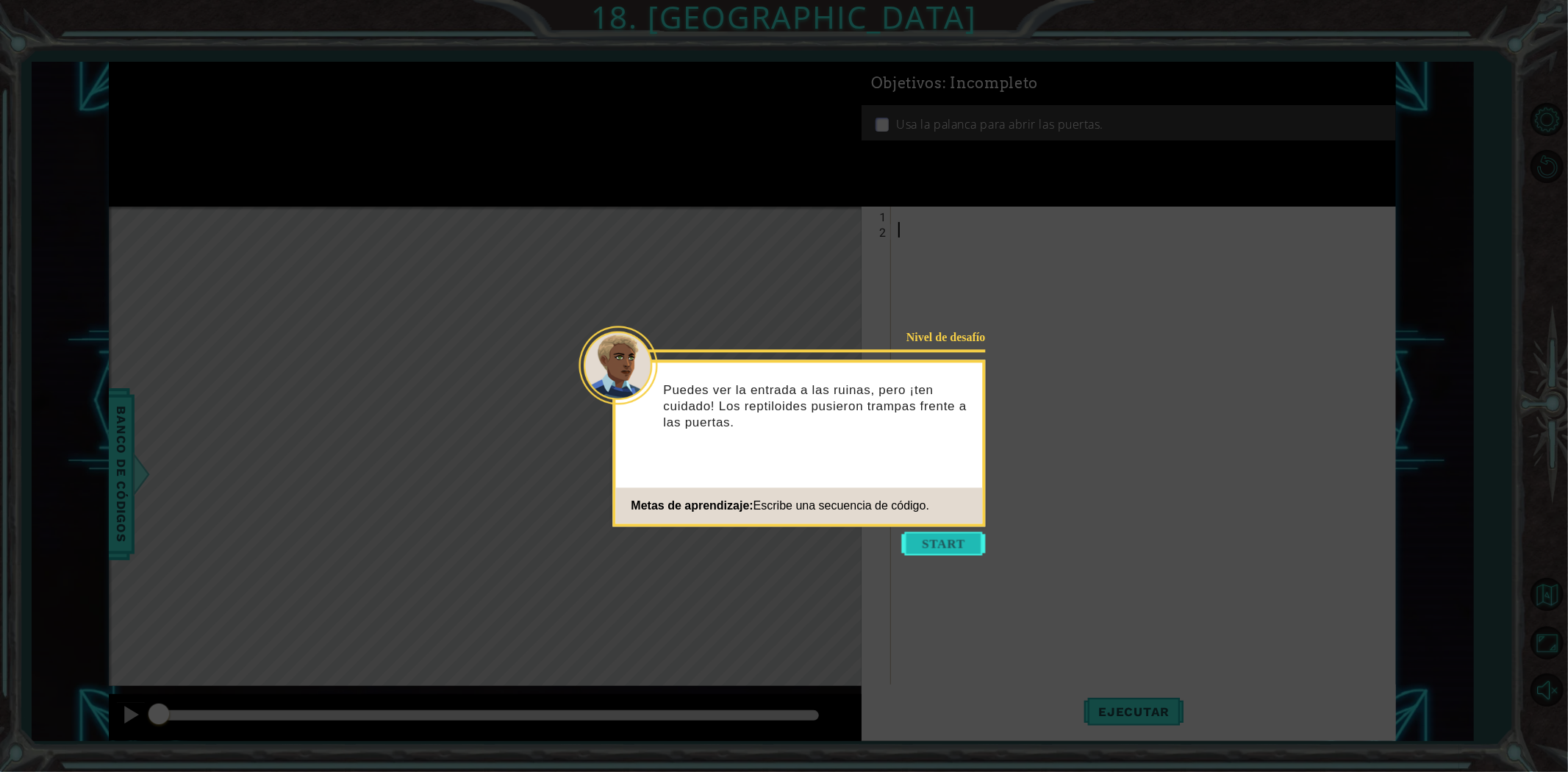
click at [954, 550] on button "Start" at bounding box center [944, 543] width 83 height 23
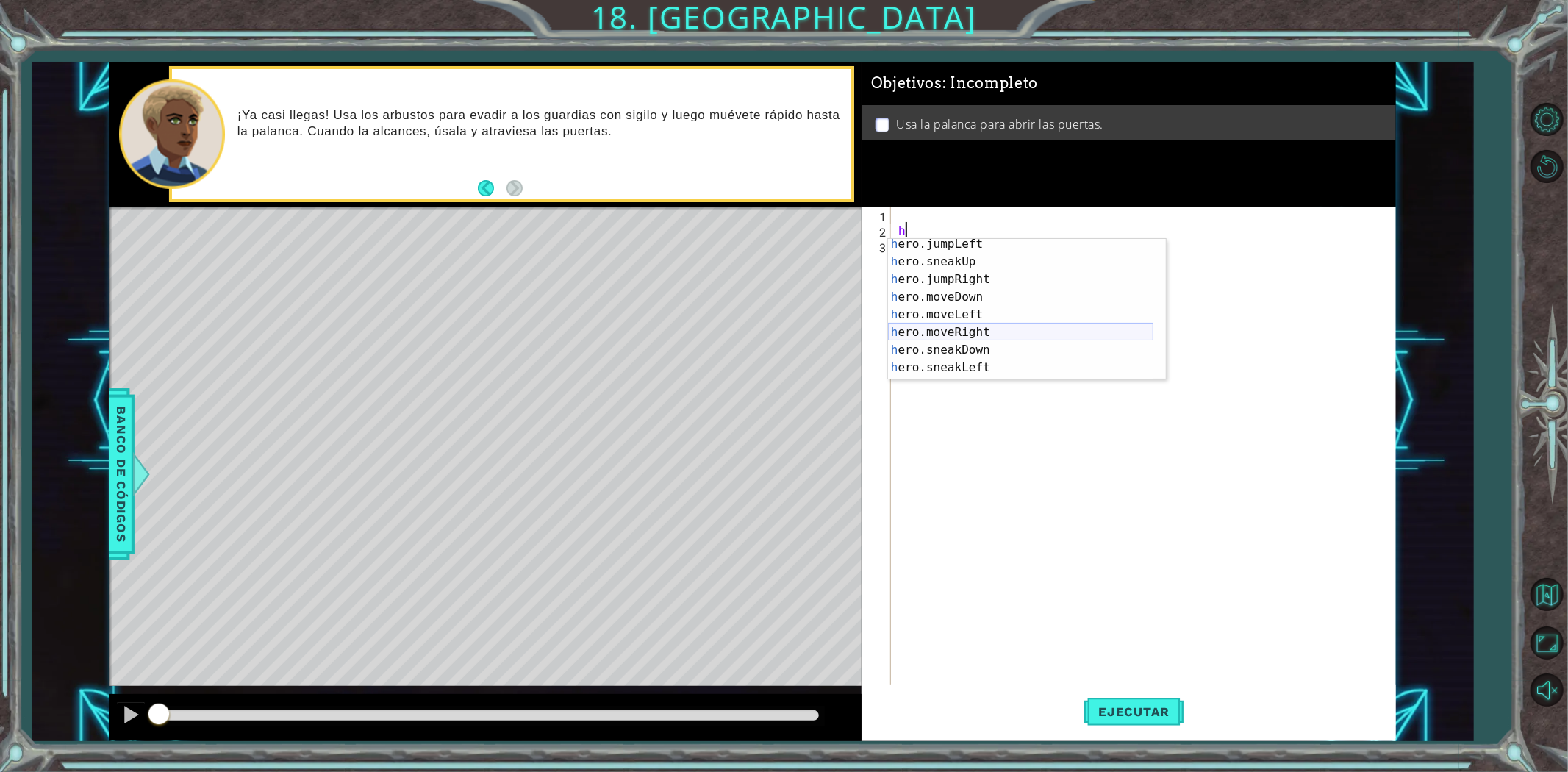
scroll to position [56, 0]
click at [1005, 335] on div "h ero.jumpLeft Toca enter h ero.sneakUp Toca enter h ero.jumpRight Toca enter h…" at bounding box center [1020, 323] width 265 height 176
type textarea "hero.moveRight(1)"
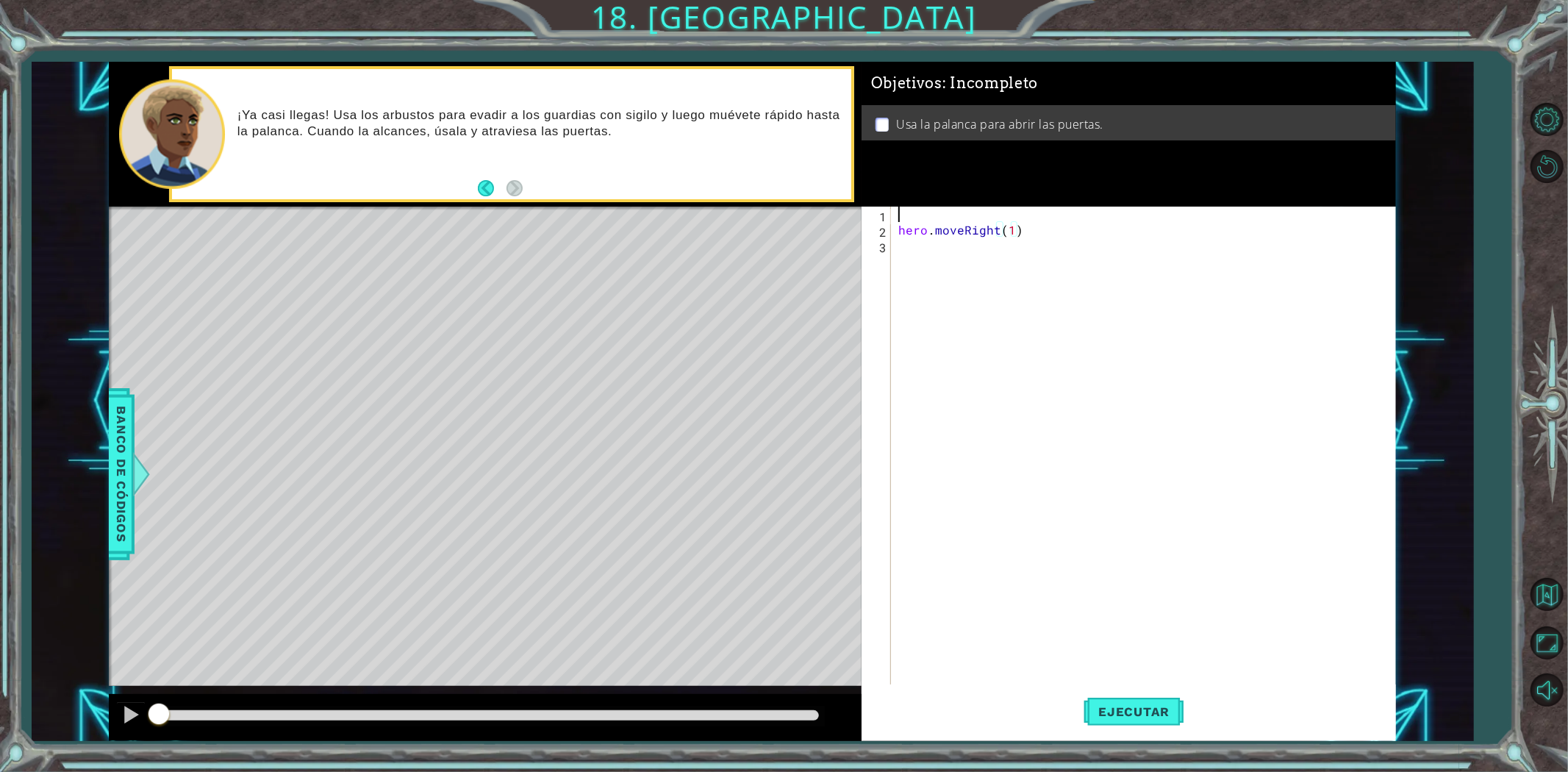
click at [910, 210] on div "hero . moveRight ( 1 )" at bounding box center [1147, 461] width 503 height 509
click at [898, 231] on div "hero . moveRight ( 1 )" at bounding box center [1147, 461] width 503 height 509
type textarea "hero.moveRight(1)"
click at [914, 230] on div "hero . moveRight ( 1 )" at bounding box center [1147, 461] width 503 height 509
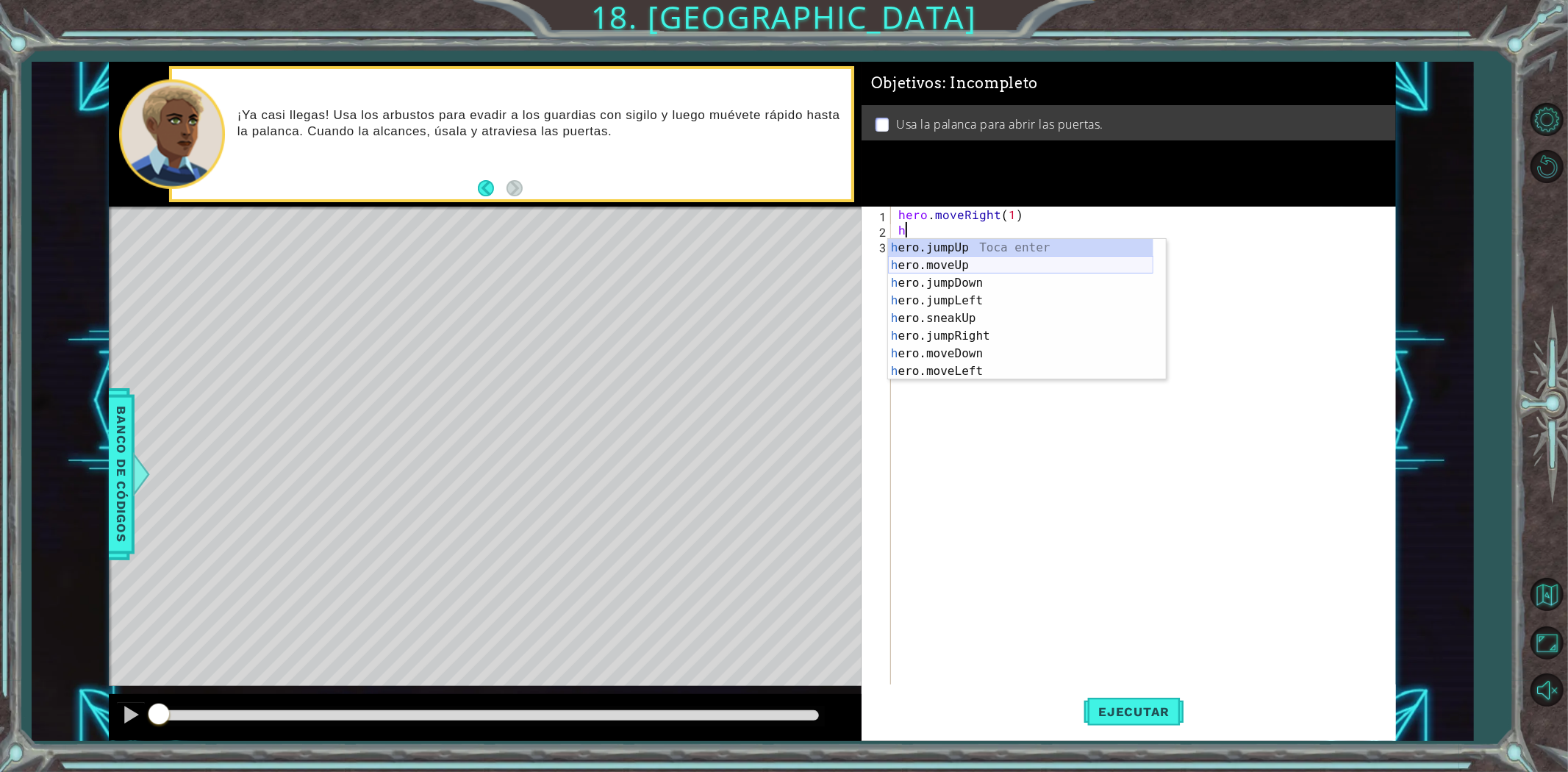
click at [947, 264] on div "h ero.jumpUp Toca enter h ero.moveUp Toca enter h ero.jumpDown Toca enter h ero…" at bounding box center [1020, 327] width 265 height 176
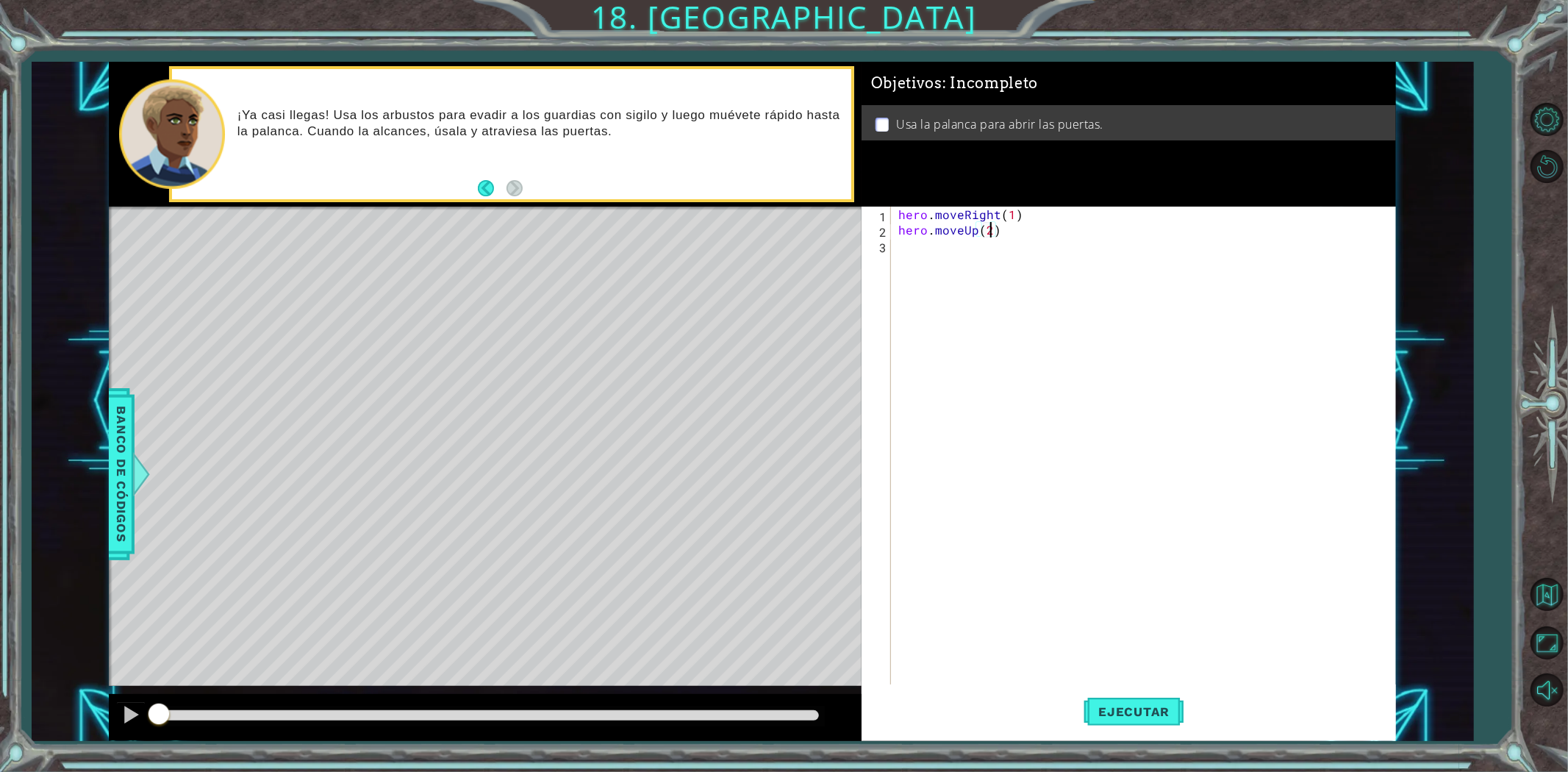
scroll to position [0, 5]
click at [1165, 709] on span "Ejecutar" at bounding box center [1134, 711] width 100 height 15
drag, startPoint x: 973, startPoint y: 233, endPoint x: 936, endPoint y: 233, distance: 37.0
click at [936, 233] on div "hero . moveRight ( 1 ) hero . moveUp ( 2 )" at bounding box center [1147, 461] width 503 height 509
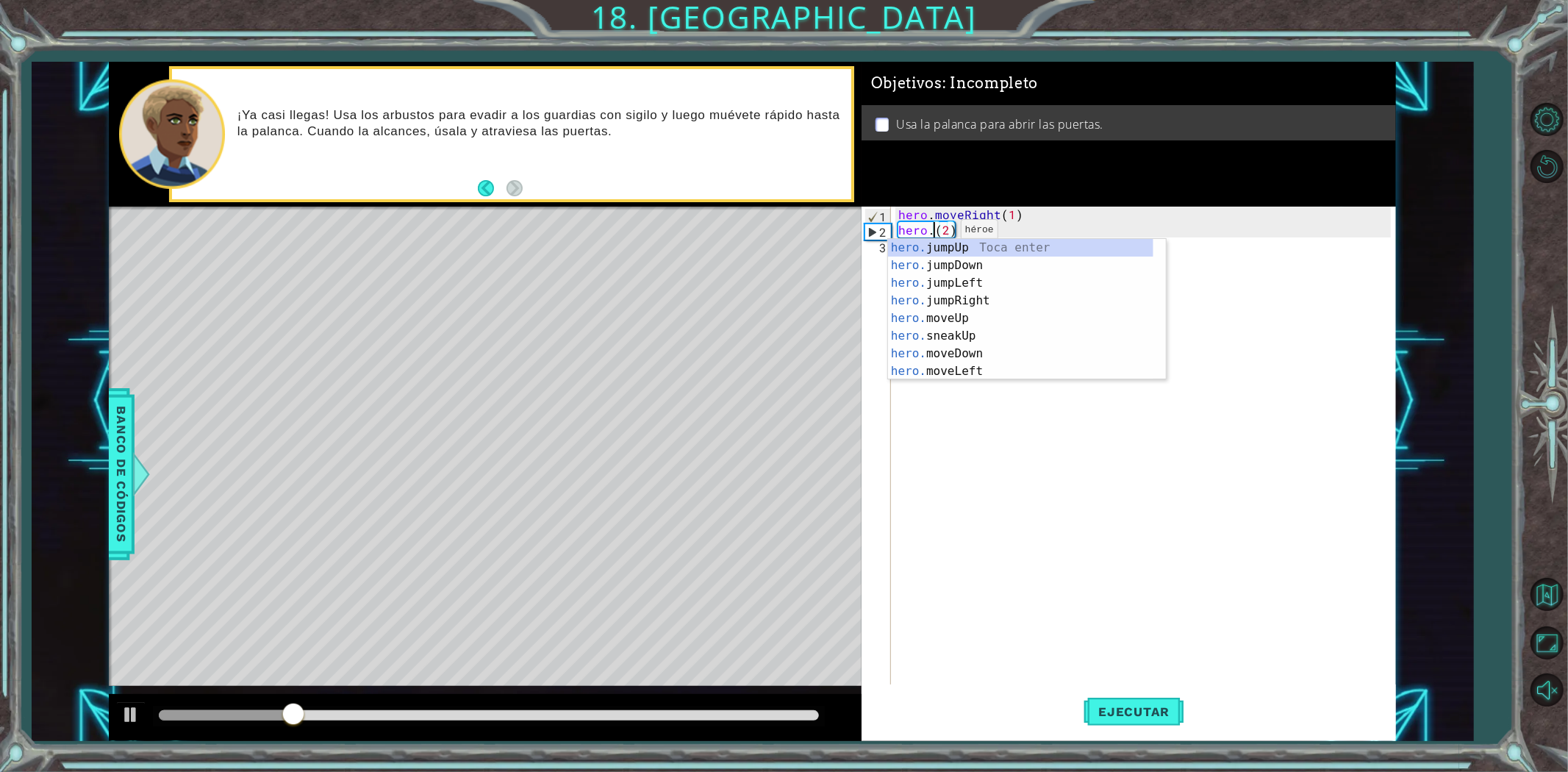
scroll to position [0, 2]
click at [953, 250] on div "hero.s neakUp Toca enter hero.s neakDown Toca enter hero.s neakLeft Toca enter …" at bounding box center [1027, 309] width 278 height 141
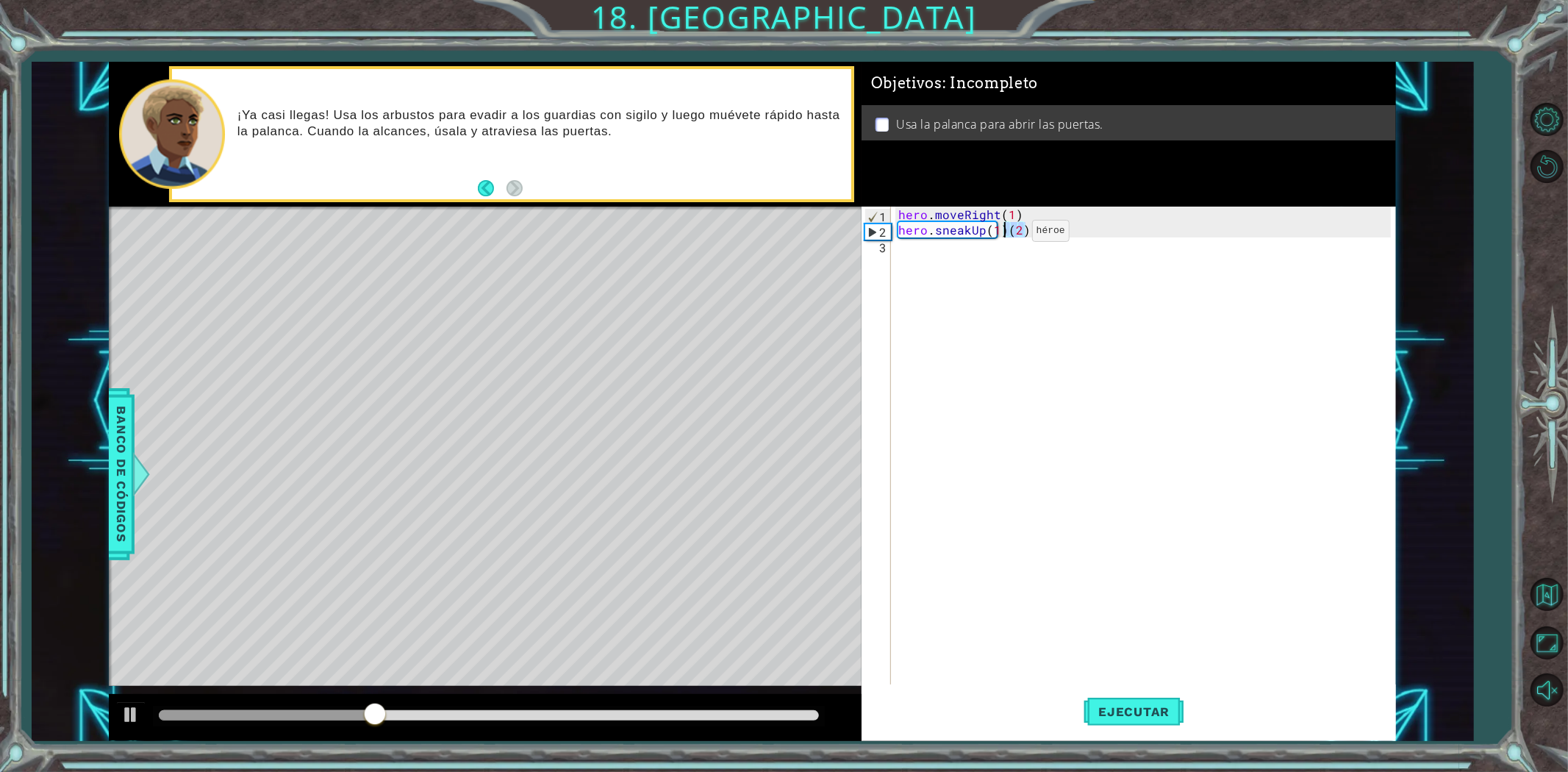
drag, startPoint x: 1027, startPoint y: 231, endPoint x: 1003, endPoint y: 235, distance: 24.3
click at [1003, 235] on div "hero . moveRight ( 1 ) hero . sneakUp ( 1 ) ( 2 )" at bounding box center [1147, 461] width 503 height 509
click at [1001, 232] on div "hero . moveRight ( 1 ) hero . sneakUp ( 1 )" at bounding box center [1147, 461] width 503 height 509
click at [998, 230] on div "hero . moveRight ( 1 ) hero . sneakUp ( 1 )" at bounding box center [1147, 461] width 503 height 509
click at [993, 229] on div "hero . moveRight ( 1 ) hero . sneakUp ( 1 )" at bounding box center [1147, 461] width 503 height 509
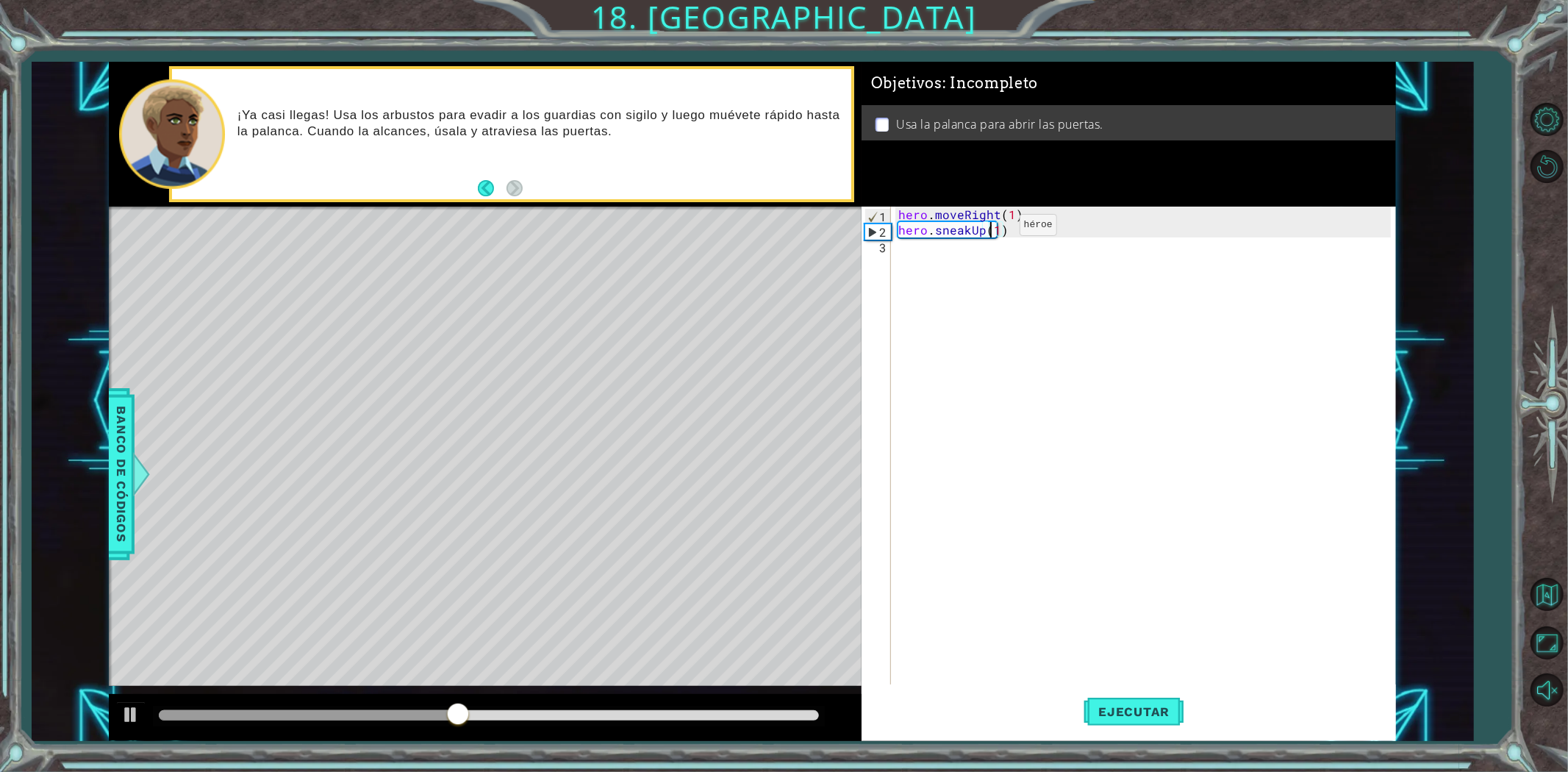
click at [995, 229] on div "hero . moveRight ( 1 ) hero . sneakUp ( 1 )" at bounding box center [1147, 461] width 503 height 509
type textarea "hero.sneakUp(2)"
click at [1154, 716] on span "Ejecutar" at bounding box center [1134, 711] width 100 height 15
click at [945, 263] on div "hero . moveRight ( 1 ) hero . sneakUp ( 2 )" at bounding box center [1147, 461] width 503 height 509
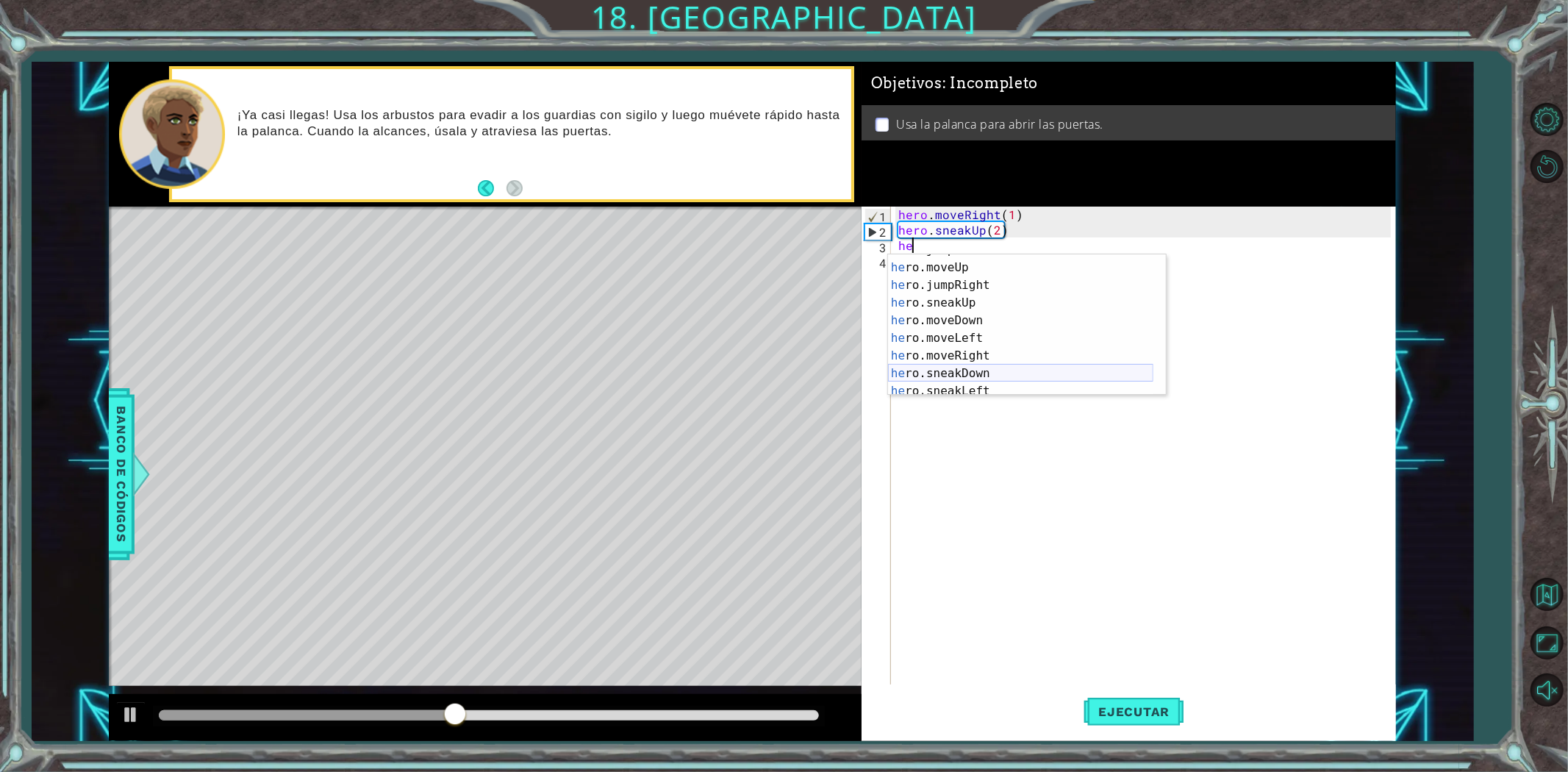
scroll to position [98, 0]
click at [980, 356] on div "he ro.sneakUp Toca enter he ro.moveDown Toca enter he ro.moveLeft Toca enter he…" at bounding box center [1020, 333] width 265 height 176
type textarea "hero.sneakRight(1)"
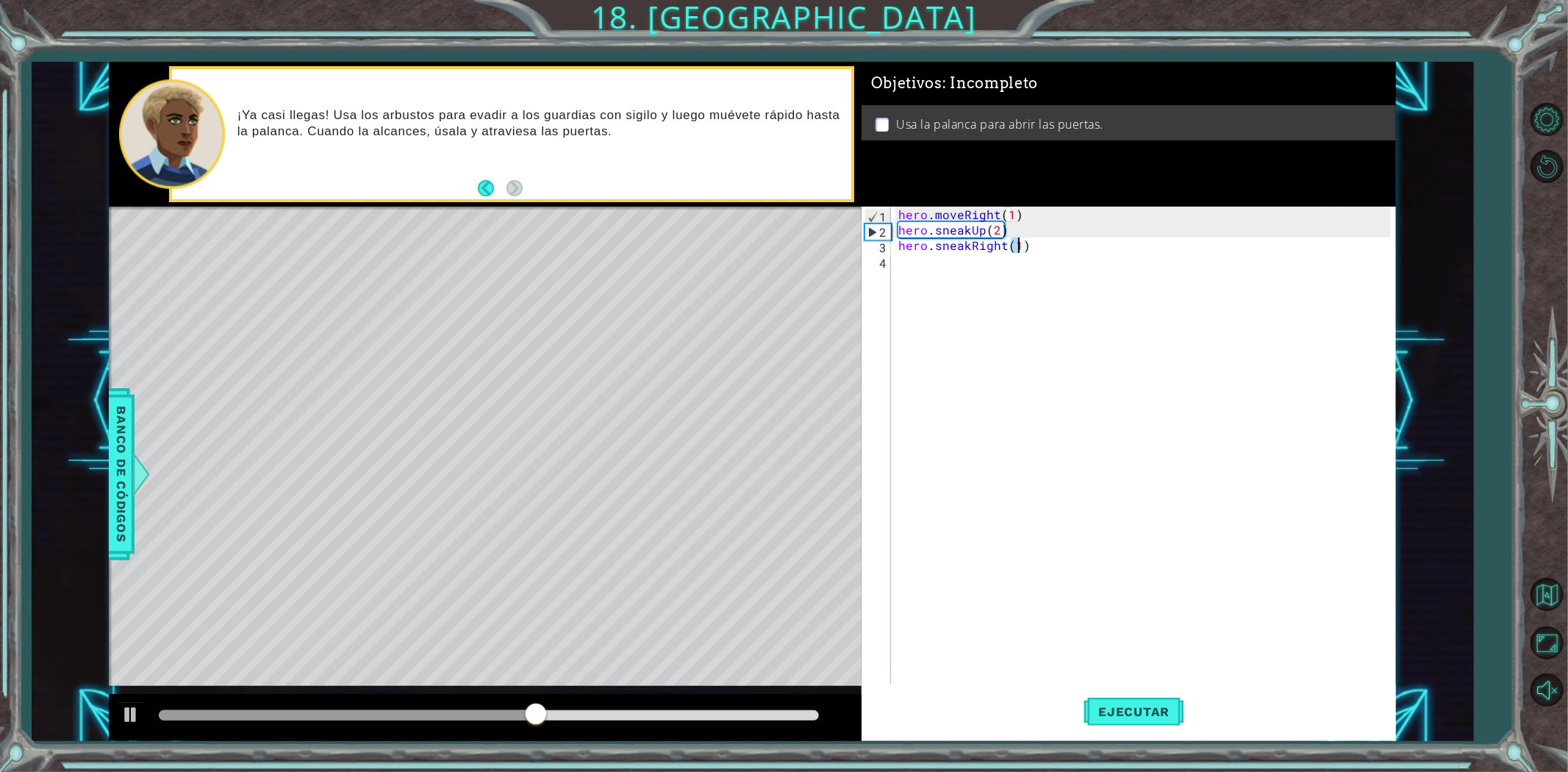
click at [917, 263] on div "hero . moveRight ( 1 ) hero . sneakUp ( 2 ) hero . sneakRight ( 1 )" at bounding box center [1147, 461] width 503 height 509
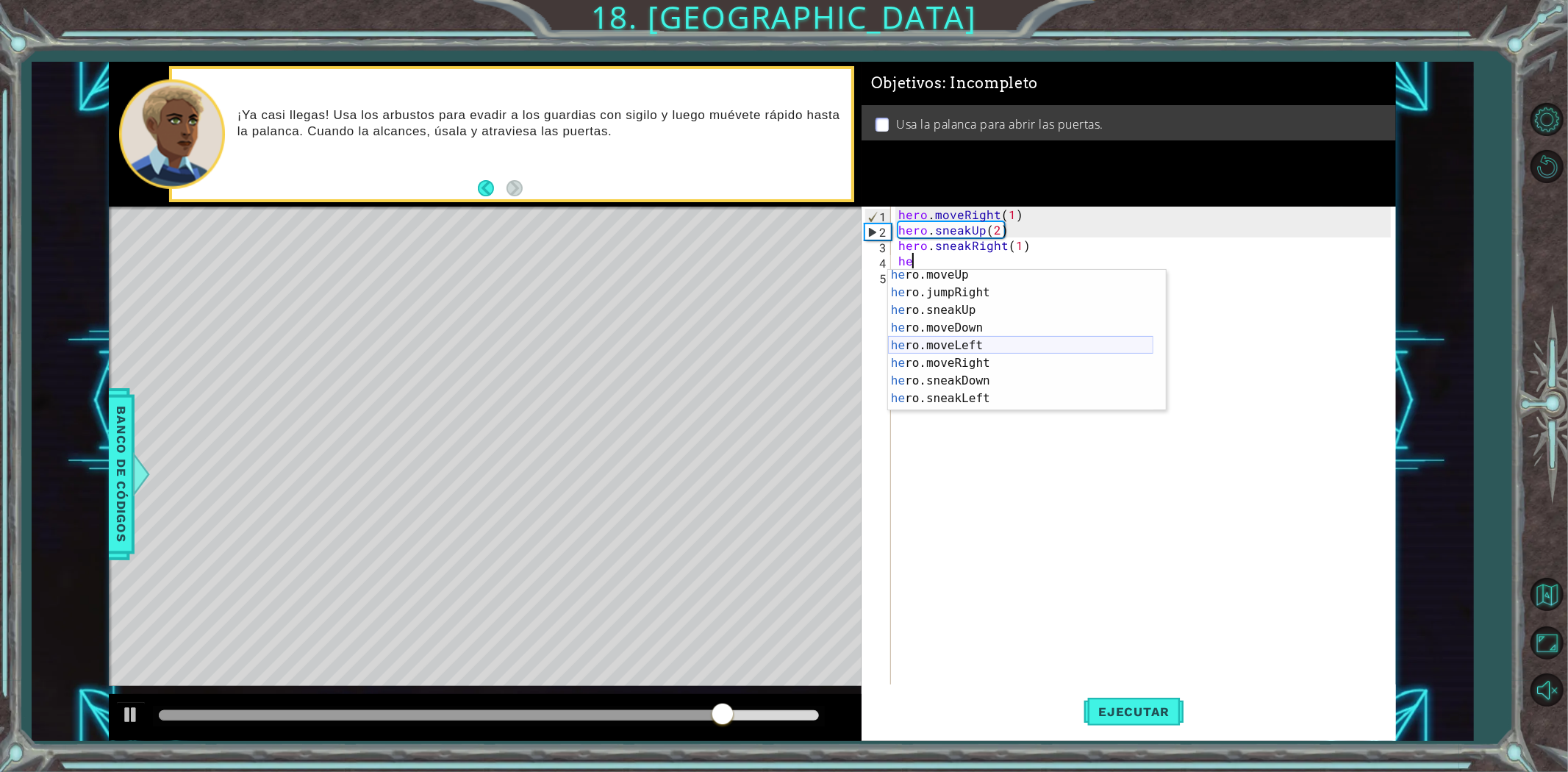
scroll to position [8, 0]
click at [1016, 363] on div "he ro.jumpUp Toca enter he ro.jumpDown Toca enter he ro.jumpLeft Toca enter he …" at bounding box center [1020, 350] width 265 height 176
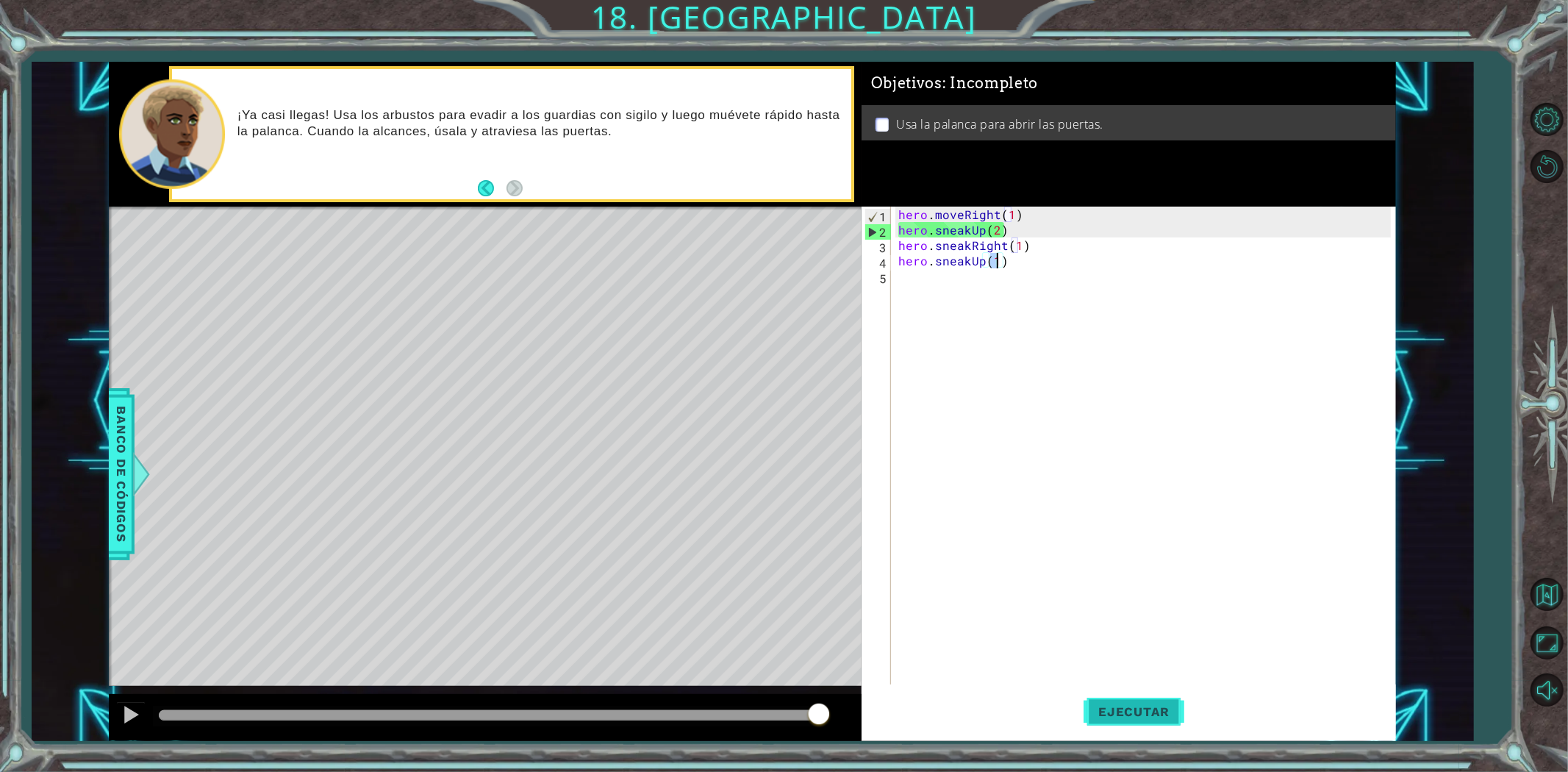
type textarea "hero.sneakUp(1)"
click at [1114, 695] on button "Ejecutar" at bounding box center [1134, 711] width 100 height 53
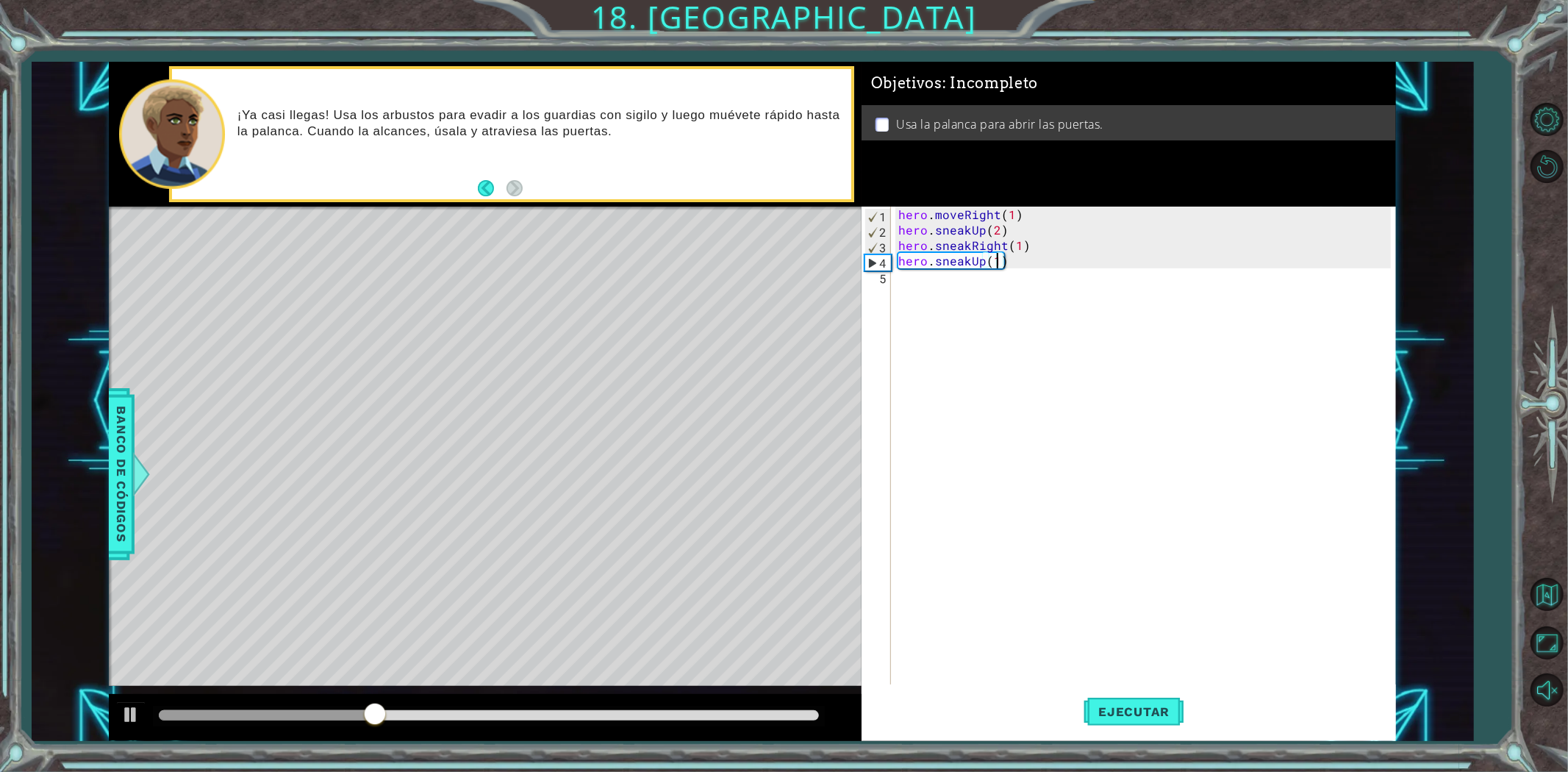
click at [915, 277] on div "hero . moveRight ( 1 ) hero . sneakUp ( 2 ) hero . sneakRight ( 1 ) hero . snea…" at bounding box center [1147, 461] width 503 height 509
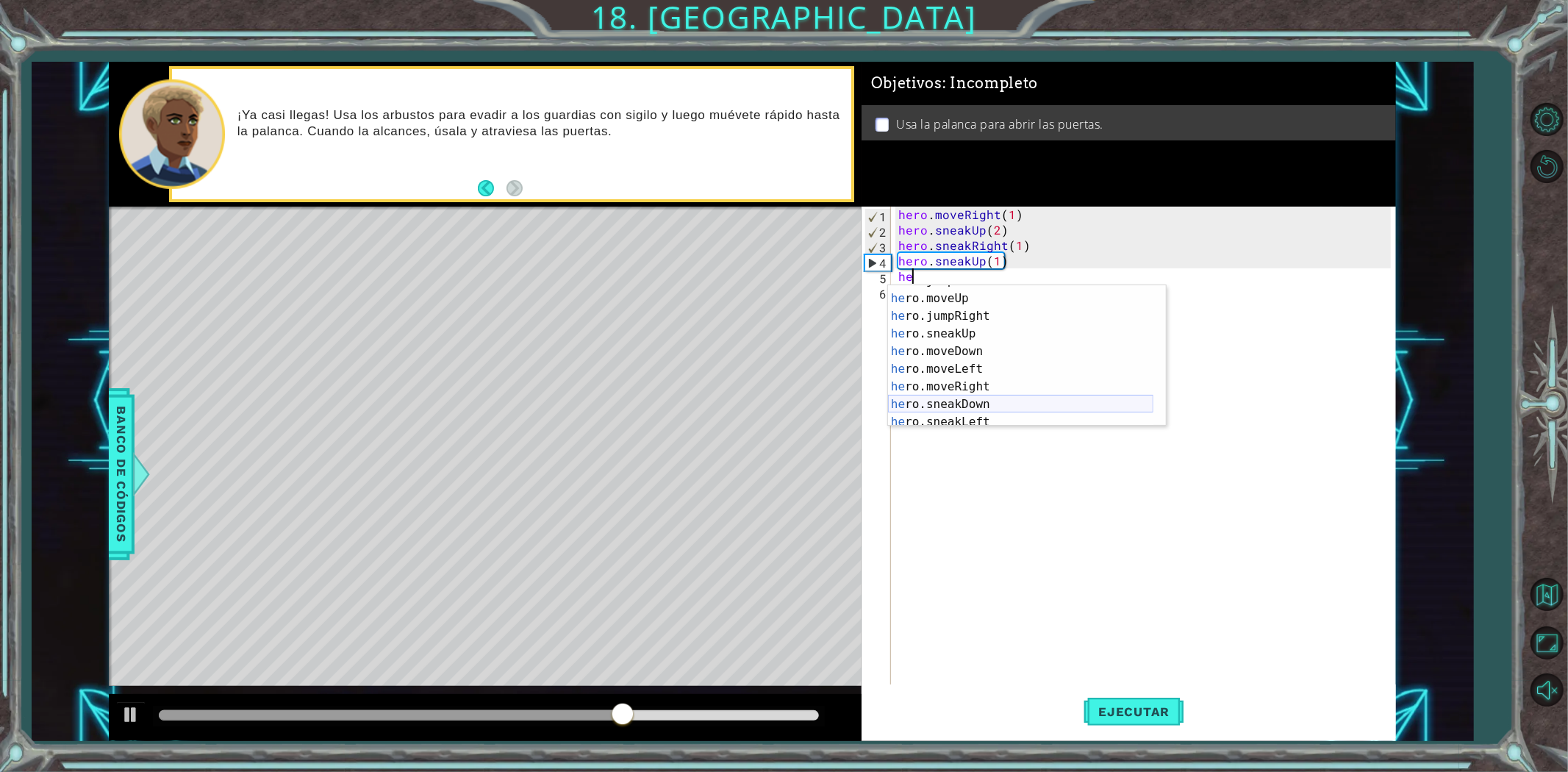
scroll to position [98, 0]
click at [1015, 391] on div "he ro.sneakUp Toca enter he ro.moveDown Toca enter he ro.moveLeft Toca enter he…" at bounding box center [1020, 364] width 265 height 176
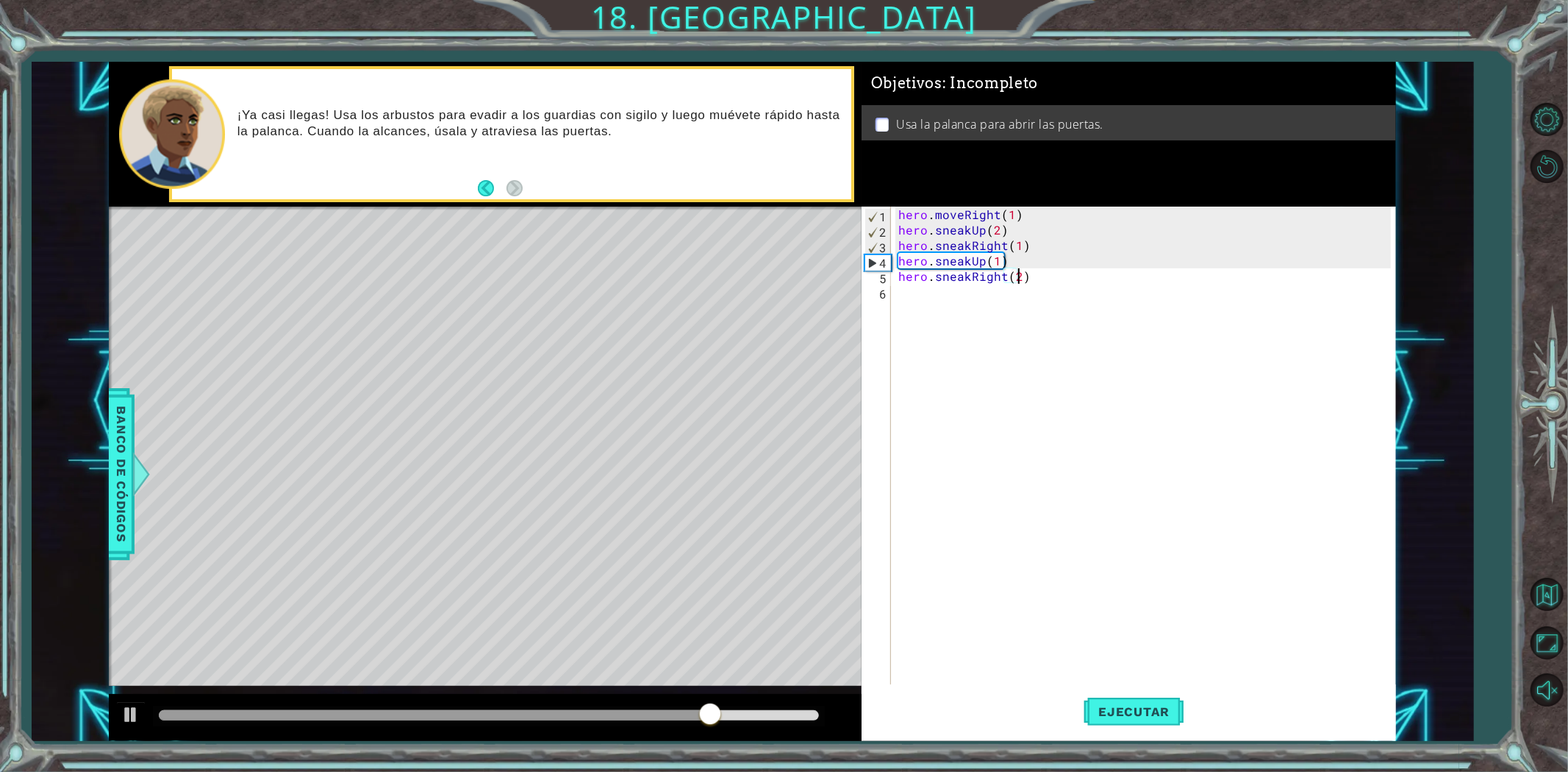
scroll to position [0, 8]
type textarea "hero.sneakRight(2)"
click at [1141, 716] on span "Ejecutar" at bounding box center [1134, 711] width 100 height 15
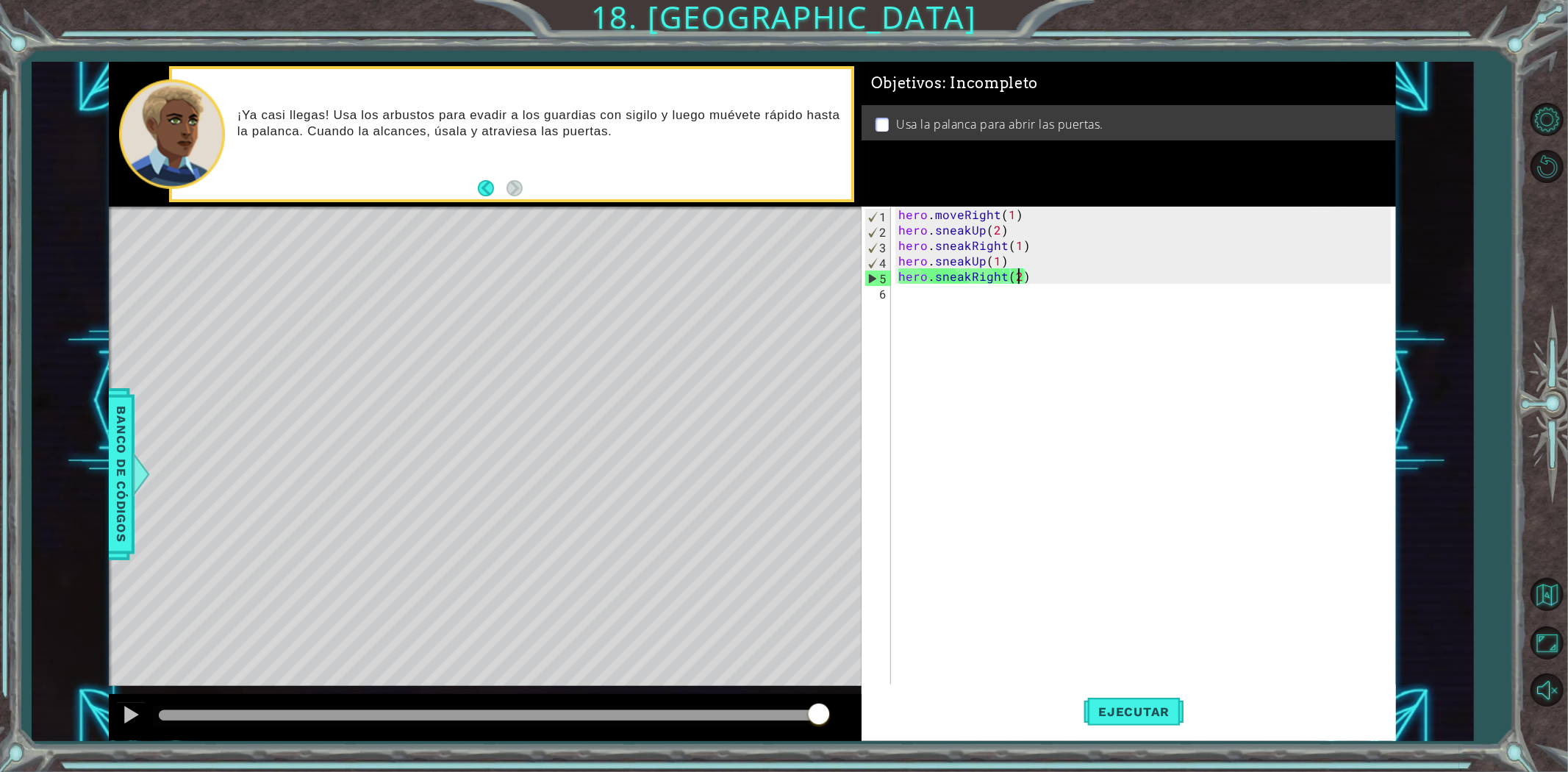
click at [1003, 287] on div "hero . moveRight ( 1 ) hero . sneakUp ( 2 ) hero . sneakRight ( 1 ) hero . snea…" at bounding box center [1147, 461] width 503 height 509
click at [1016, 270] on div "hero . moveRight ( 1 ) hero . sneakUp ( 2 ) hero . sneakRight ( 1 ) hero . snea…" at bounding box center [1147, 461] width 503 height 509
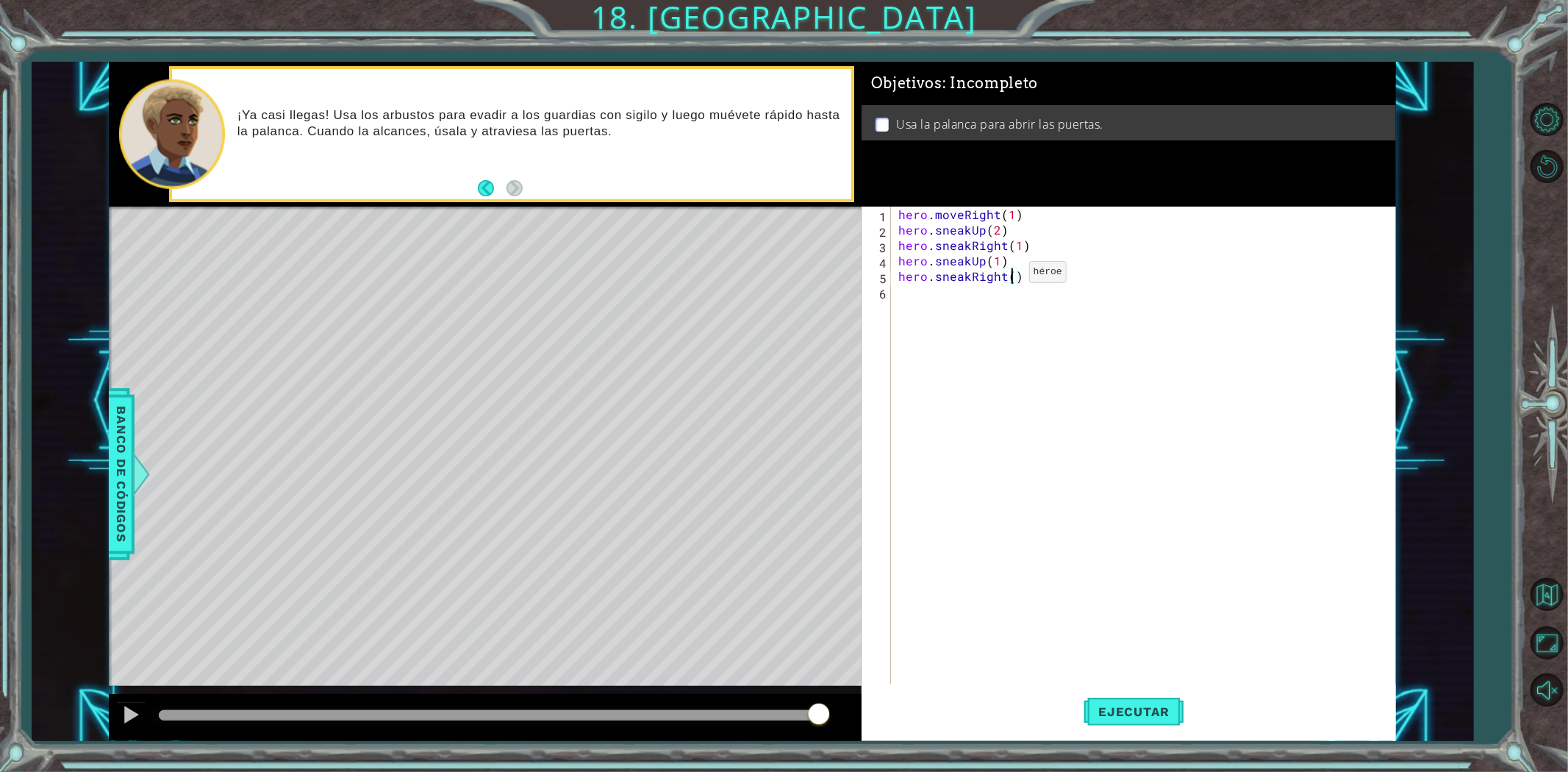
type textarea "hero.sneakRight(1)"
click at [904, 299] on div "hero . moveRight ( 1 ) hero . sneakUp ( 2 ) hero . sneakRight ( 1 ) hero . snea…" at bounding box center [1147, 461] width 503 height 509
type textarea "j"
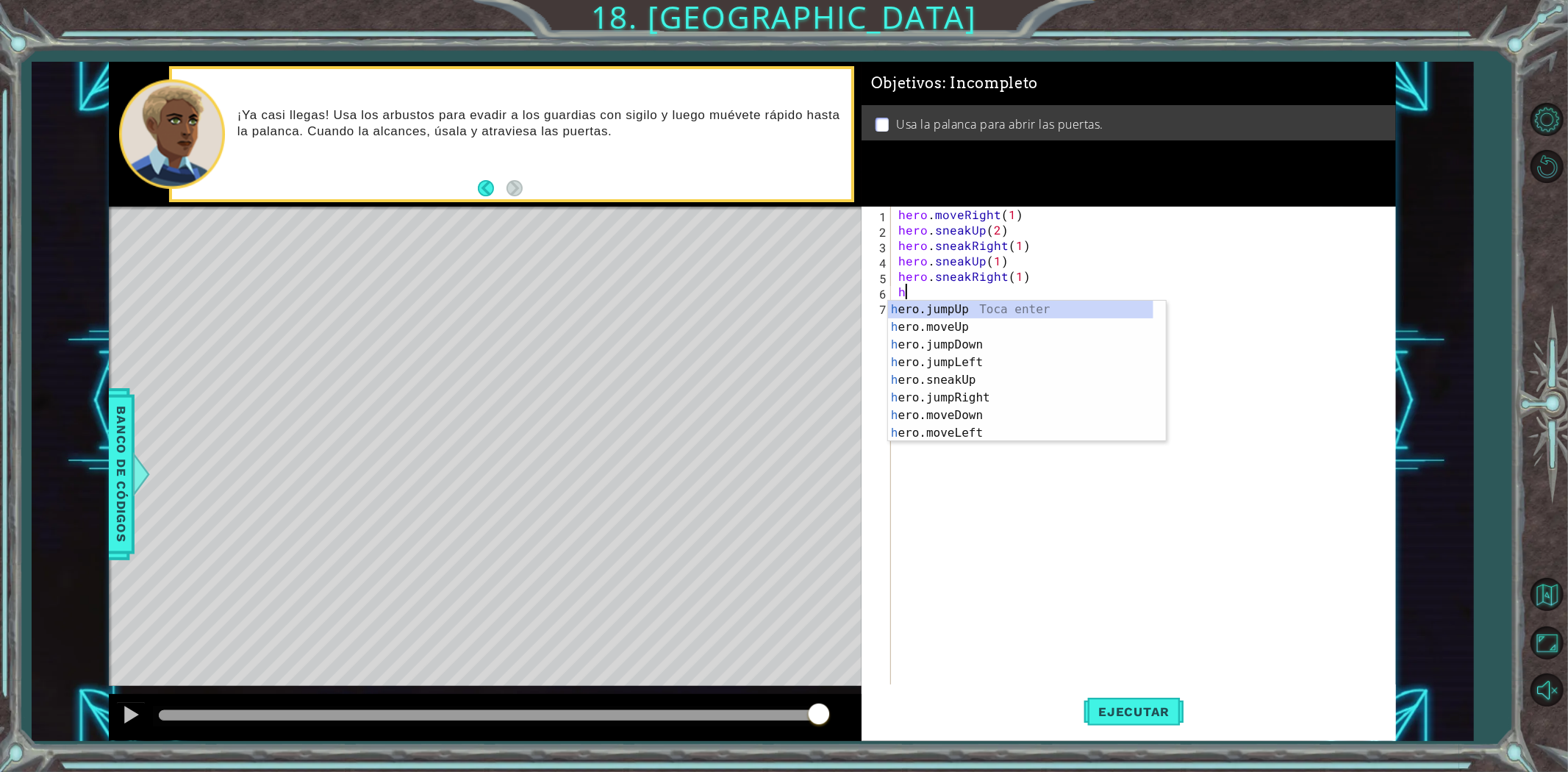
type textarea "he"
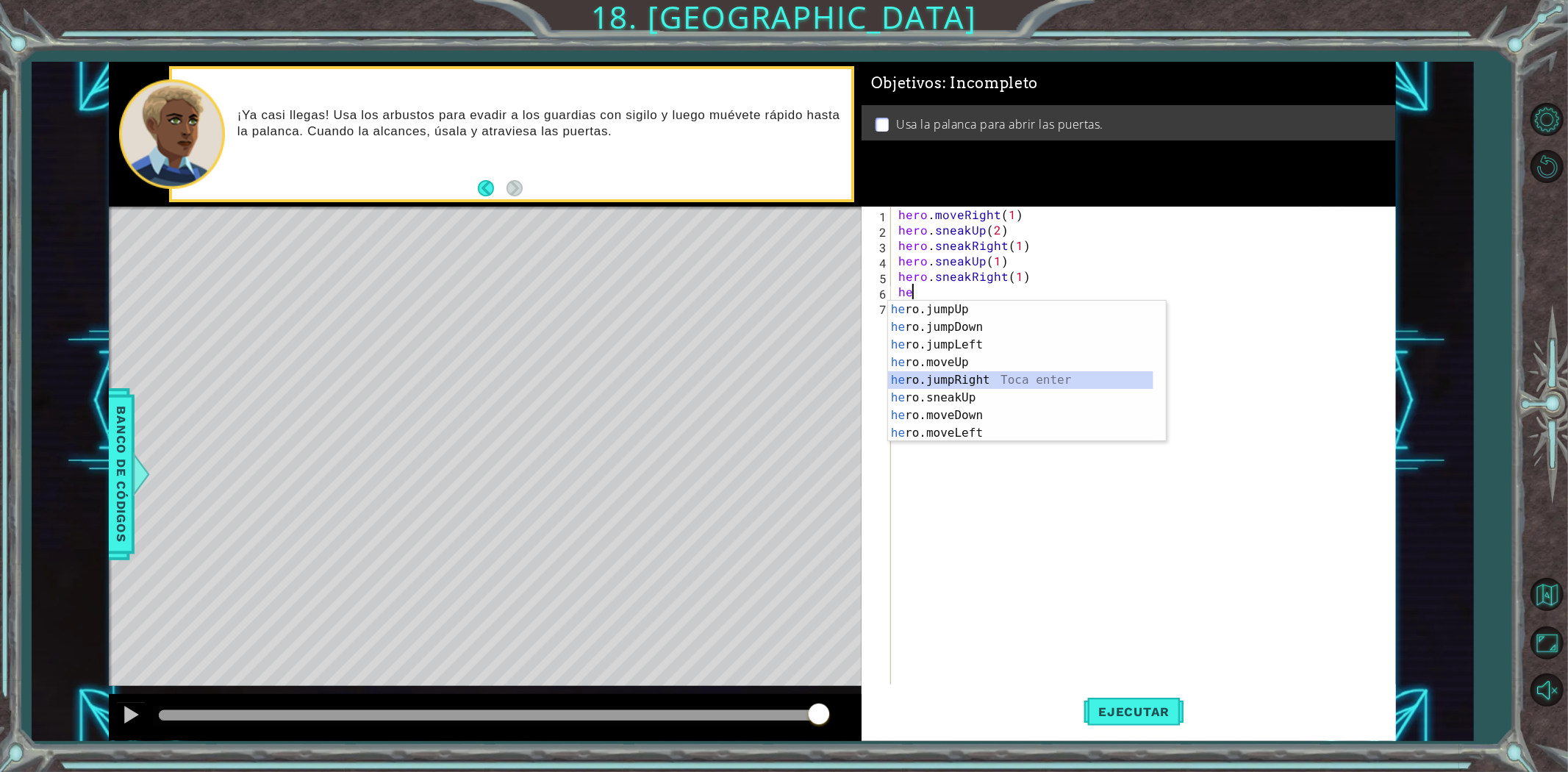
click at [974, 381] on div "he ro.jumpUp Toca enter he ro.jumpDown Toca enter he ro.jumpLeft Toca enter he …" at bounding box center [1020, 389] width 265 height 176
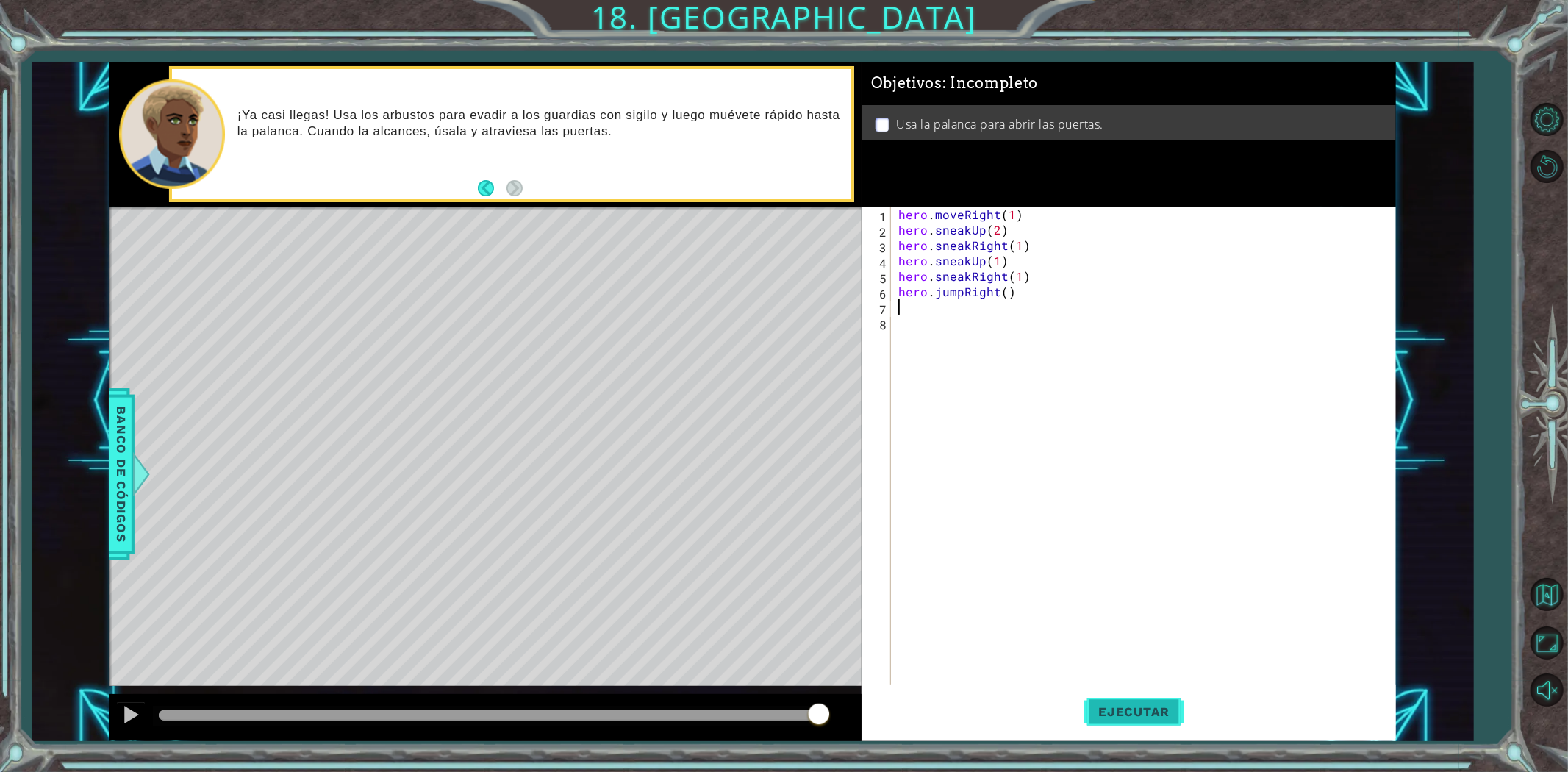
click at [1112, 716] on button "Ejecutar" at bounding box center [1134, 711] width 100 height 53
drag, startPoint x: 1015, startPoint y: 291, endPoint x: 934, endPoint y: 298, distance: 81.3
click at [934, 298] on div "hero . moveRight ( 1 ) hero . sneakUp ( 2 ) hero . sneakRight ( 1 ) hero . snea…" at bounding box center [1147, 461] width 503 height 509
click at [650, 145] on div "¡Ya casi llegas! Usa los arbustos para evadir a los guardias con sigilo y luego…" at bounding box center [539, 134] width 624 height 68
click at [494, 192] on button "Back" at bounding box center [491, 188] width 29 height 16
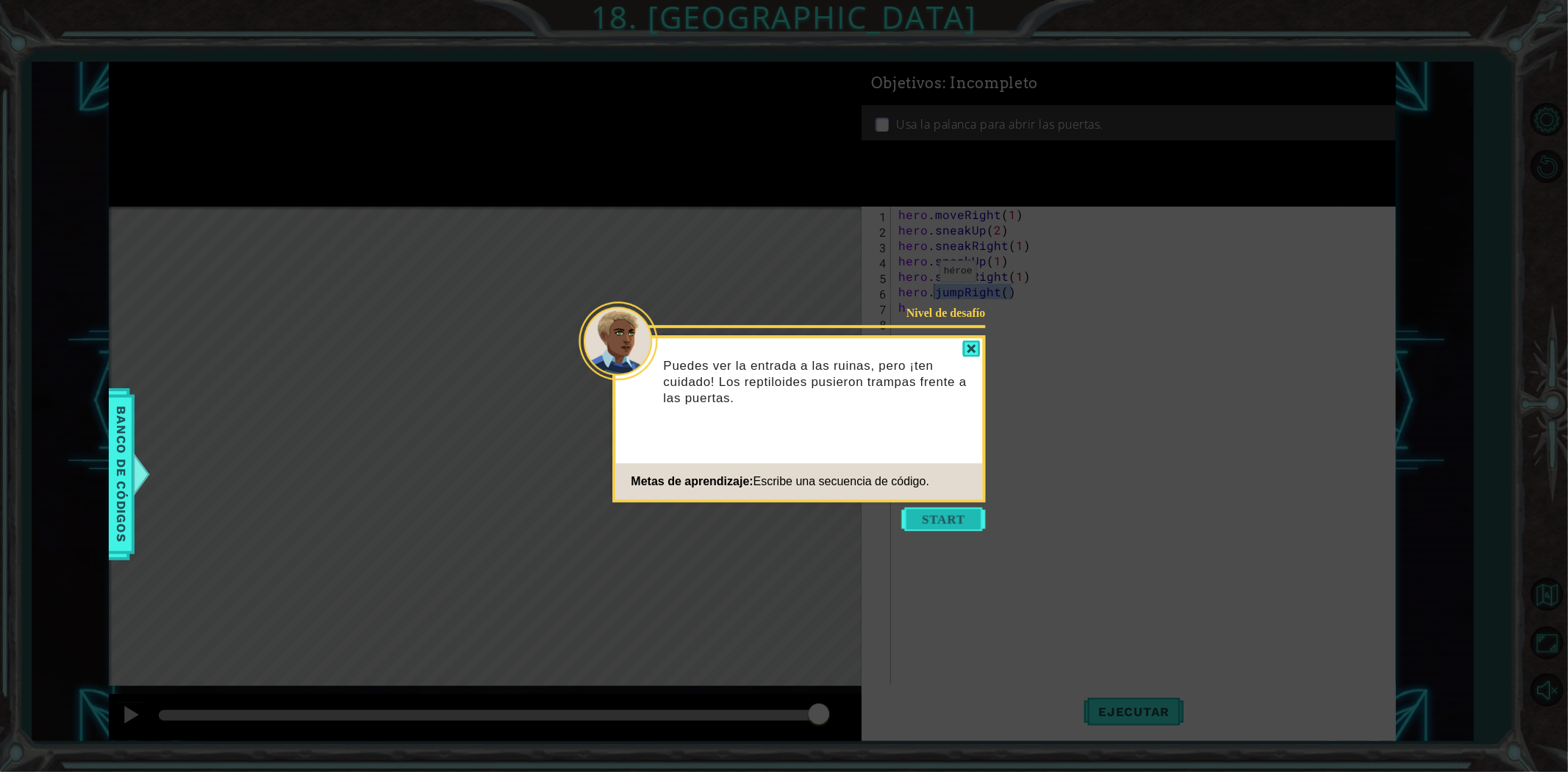
click at [950, 516] on button "Start" at bounding box center [944, 519] width 83 height 23
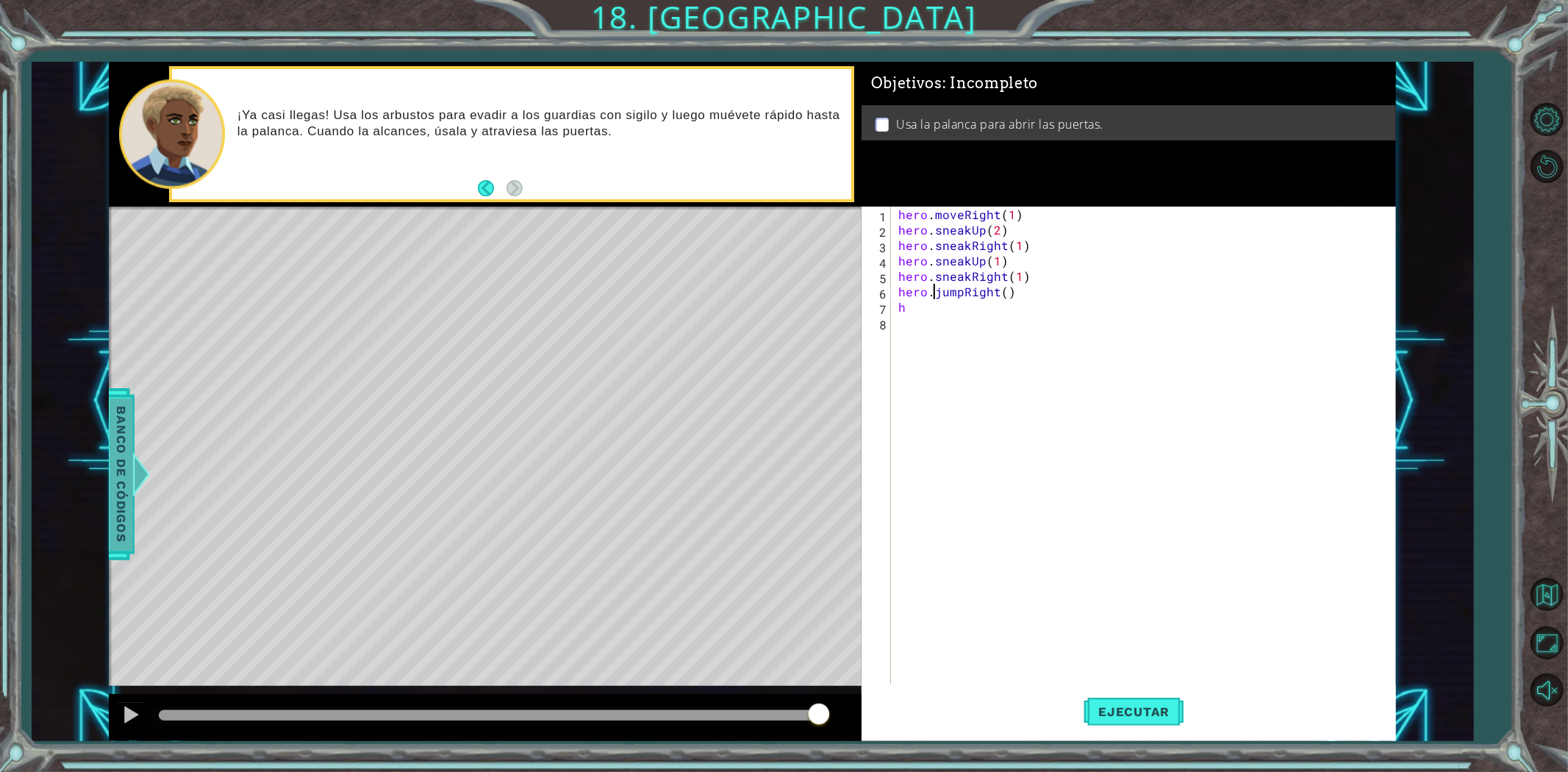
click at [132, 451] on span "Banco de códigos" at bounding box center [121, 474] width 23 height 152
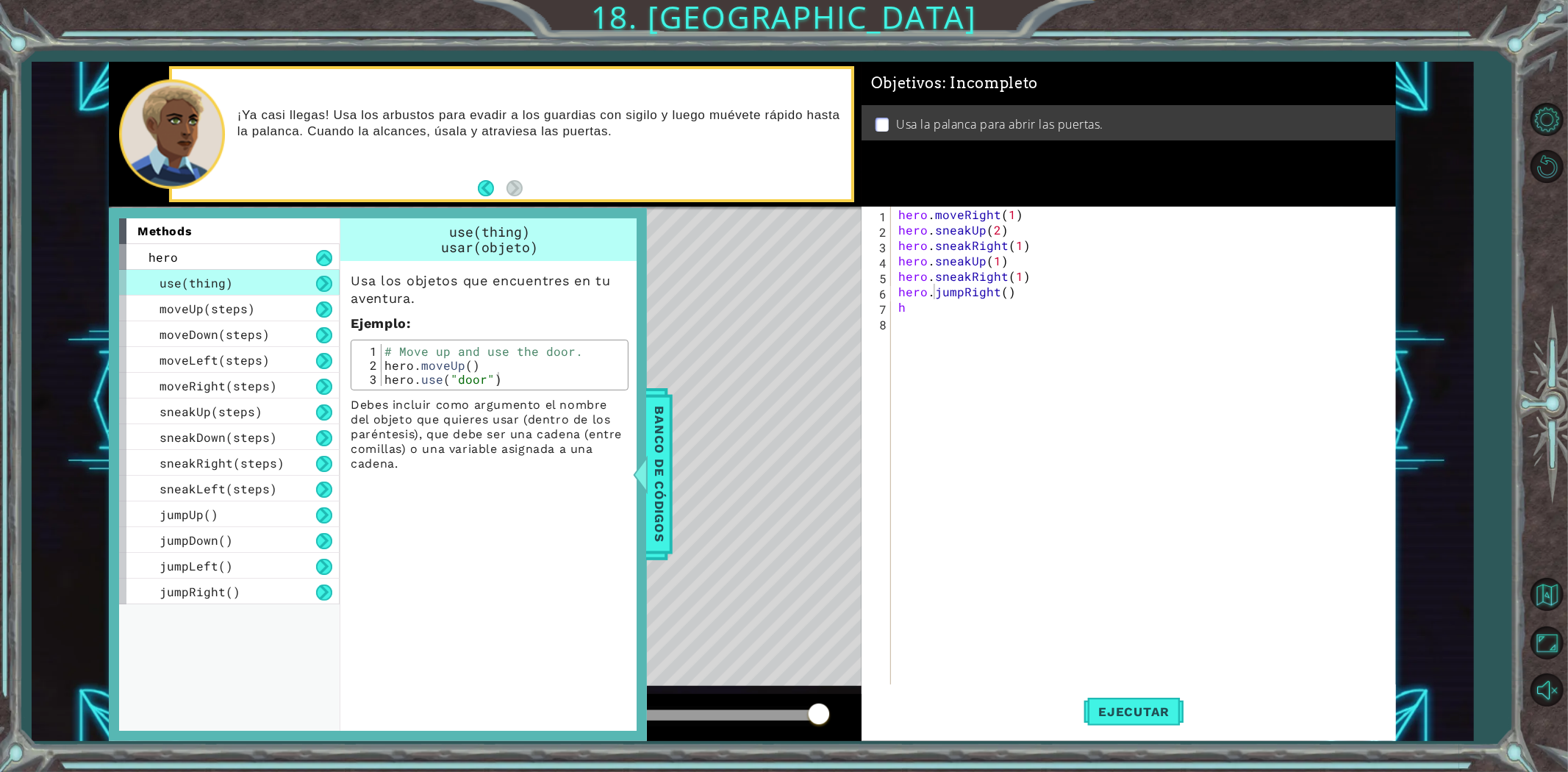
click at [965, 313] on div "hero . moveRight ( 1 ) hero . sneakUp ( 2 ) hero . sneakRight ( 1 ) hero . snea…" at bounding box center [1147, 461] width 503 height 509
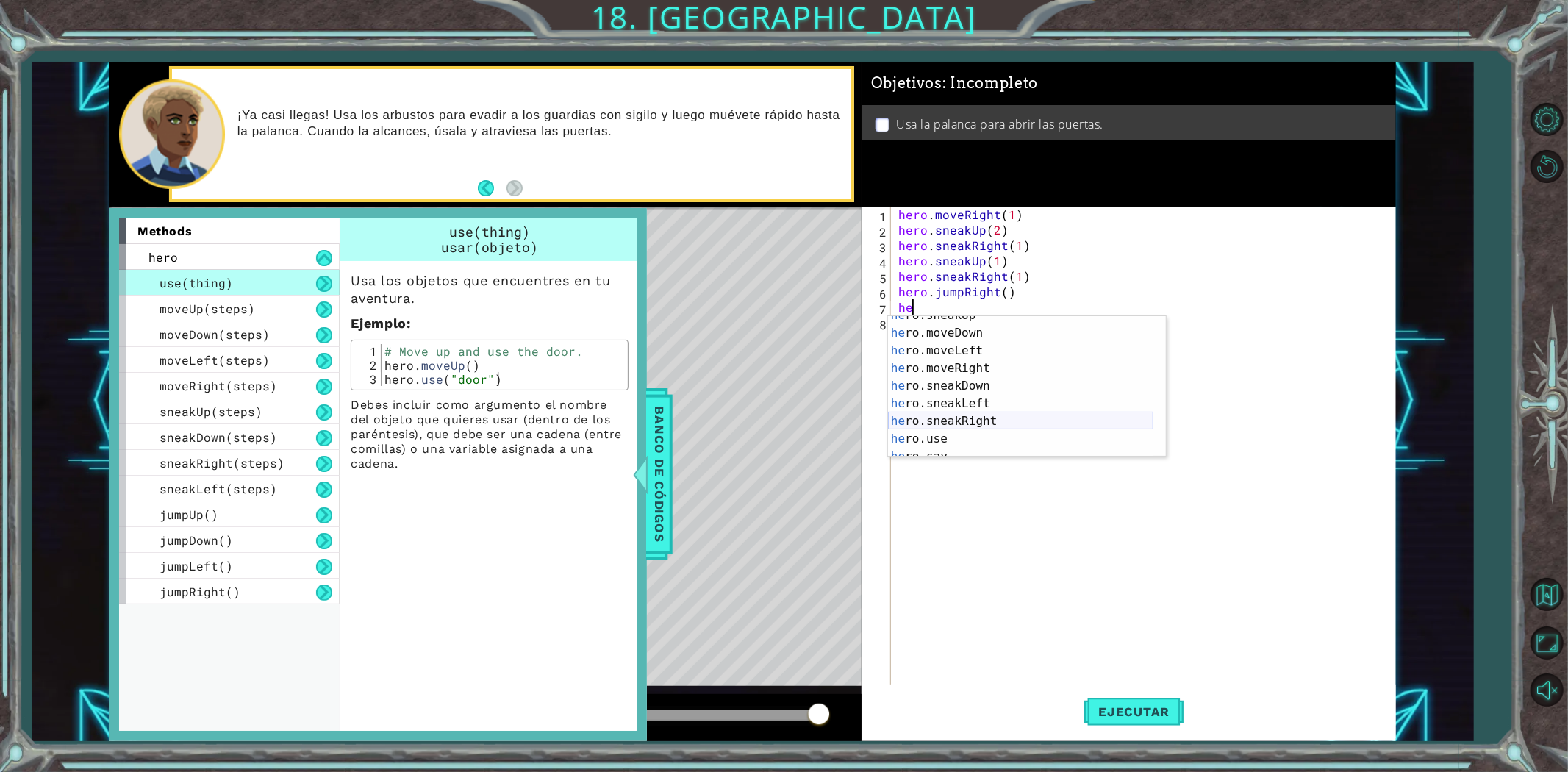
scroll to position [106, 0]
click at [979, 424] on div "he ro.moveDown Toca enter he ro.moveLeft Toca enter he ro.moveRight Toca enter …" at bounding box center [1020, 404] width 265 height 176
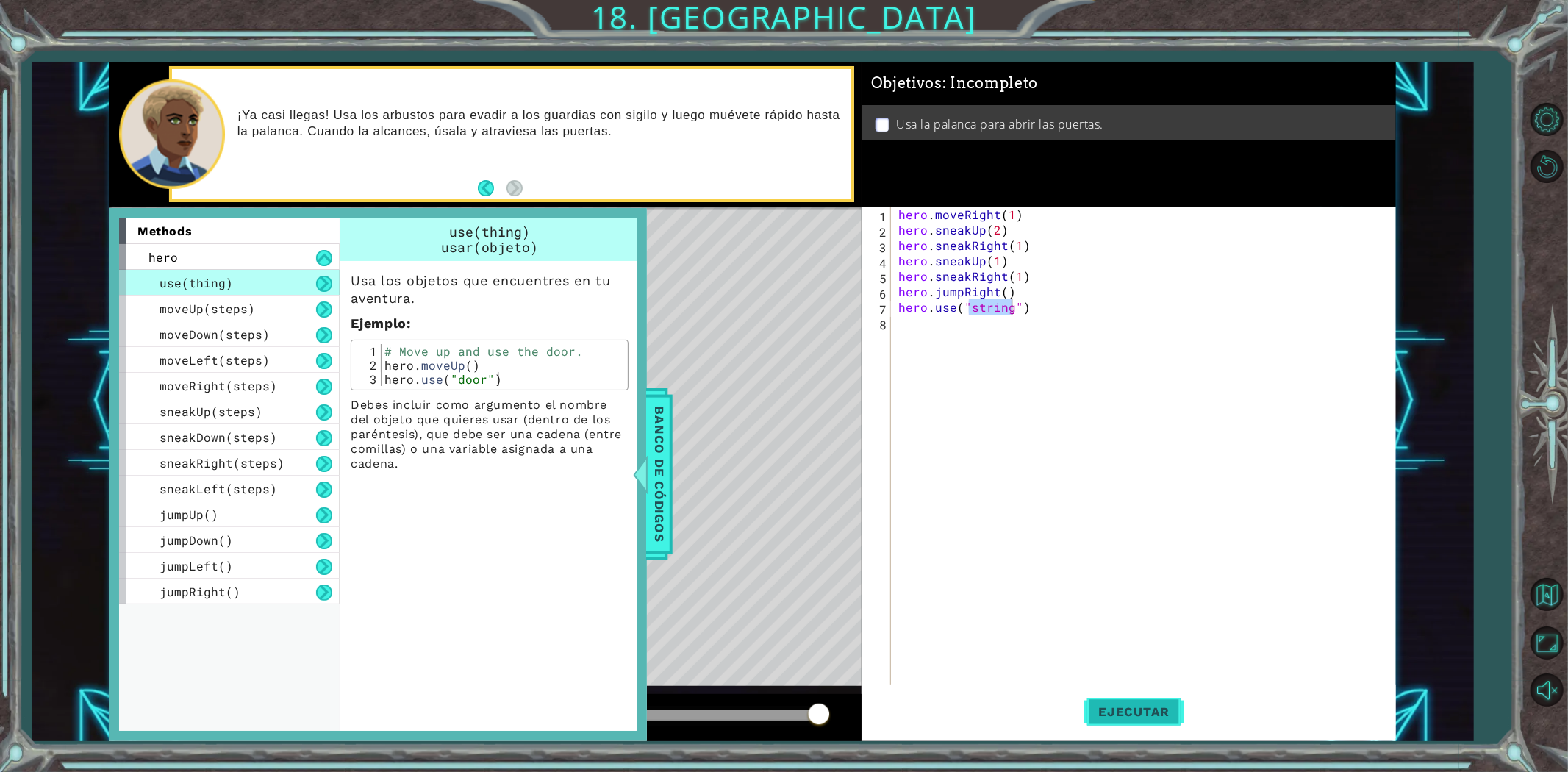
click at [1129, 711] on span "Ejecutar" at bounding box center [1134, 711] width 100 height 15
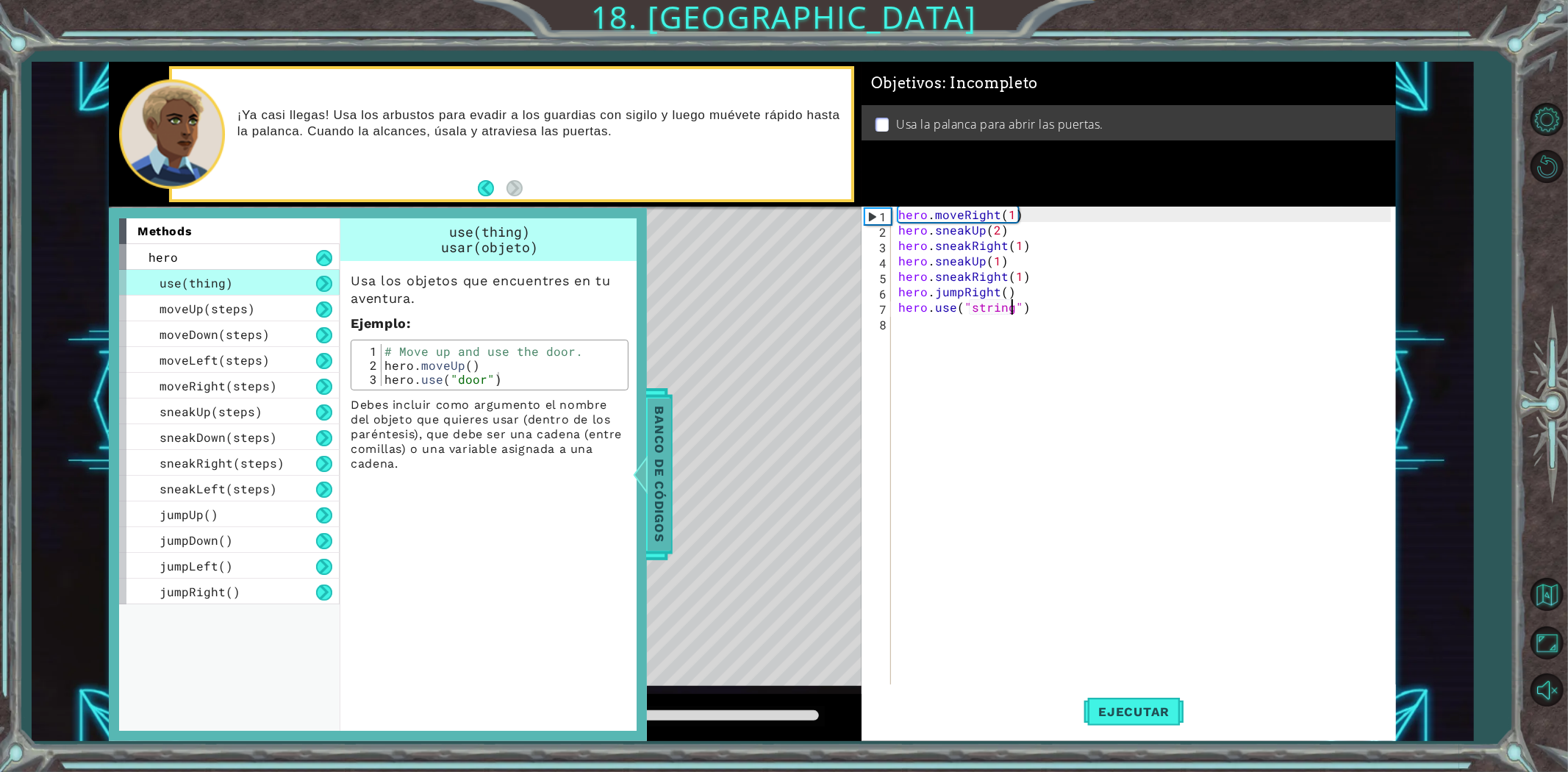
click at [664, 425] on span "Banco de códigos" at bounding box center [659, 474] width 23 height 152
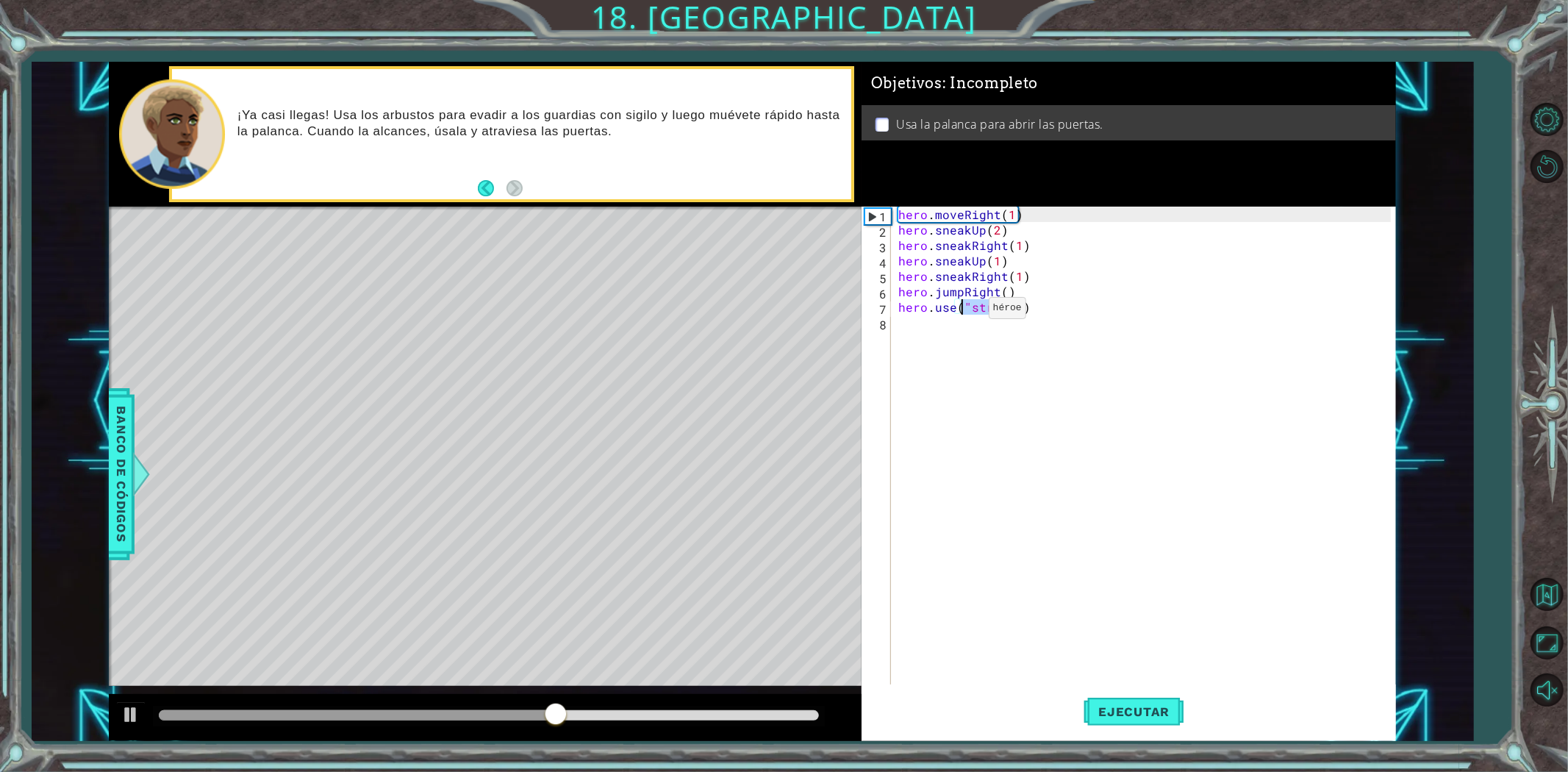
drag, startPoint x: 1016, startPoint y: 309, endPoint x: 964, endPoint y: 311, distance: 52.0
click at [964, 311] on div "hero . moveRight ( 1 ) hero . sneakUp ( 2 ) hero . sneakRight ( 1 ) hero . snea…" at bounding box center [1147, 461] width 503 height 509
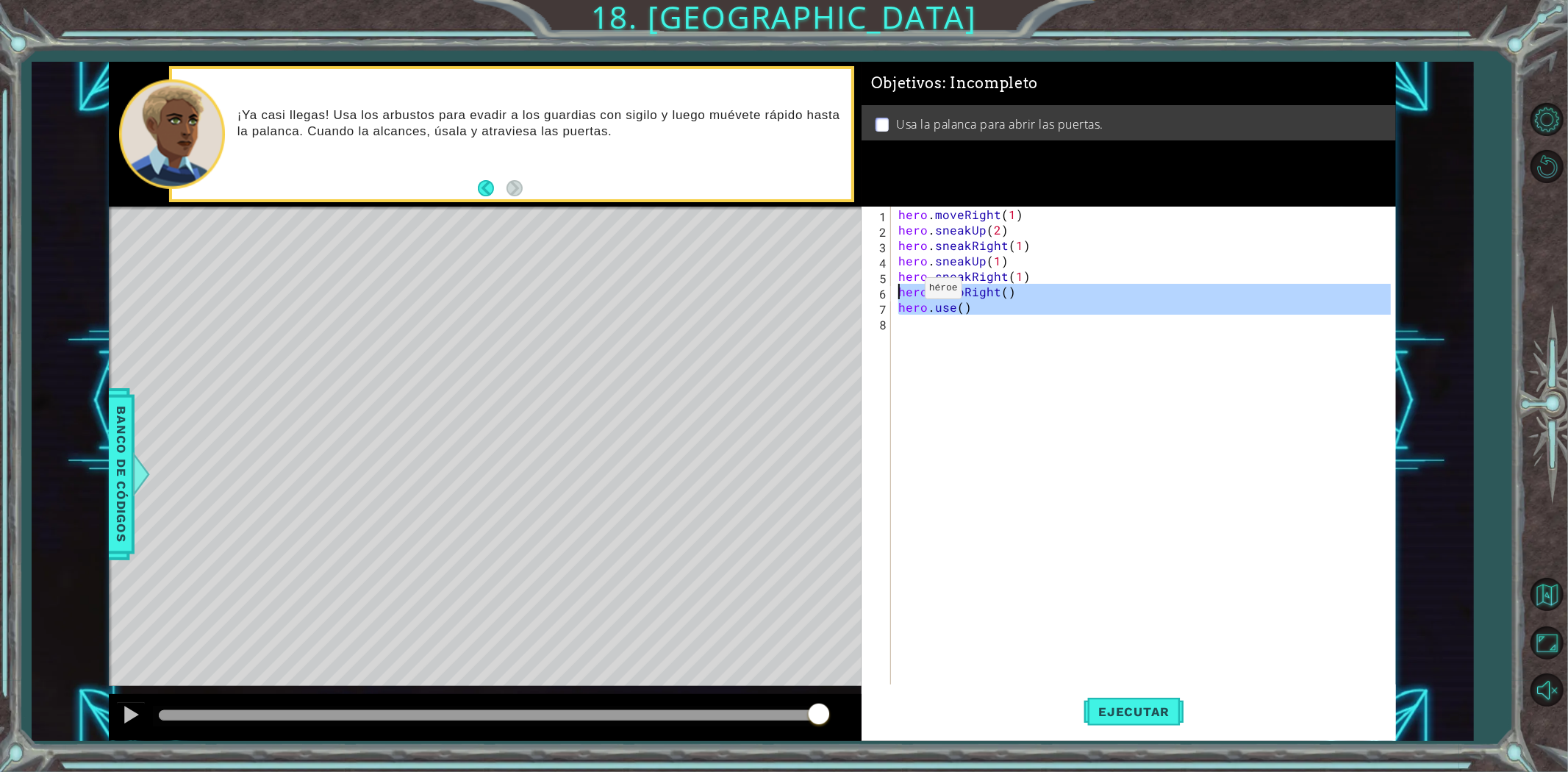
drag, startPoint x: 985, startPoint y: 318, endPoint x: 899, endPoint y: 291, distance: 90.1
click at [899, 291] on div "hero . moveRight ( 1 ) hero . sneakUp ( 2 ) hero . sneakRight ( 1 ) hero . snea…" at bounding box center [1147, 461] width 503 height 509
type textarea "hero.jumpRight() hero.use()"
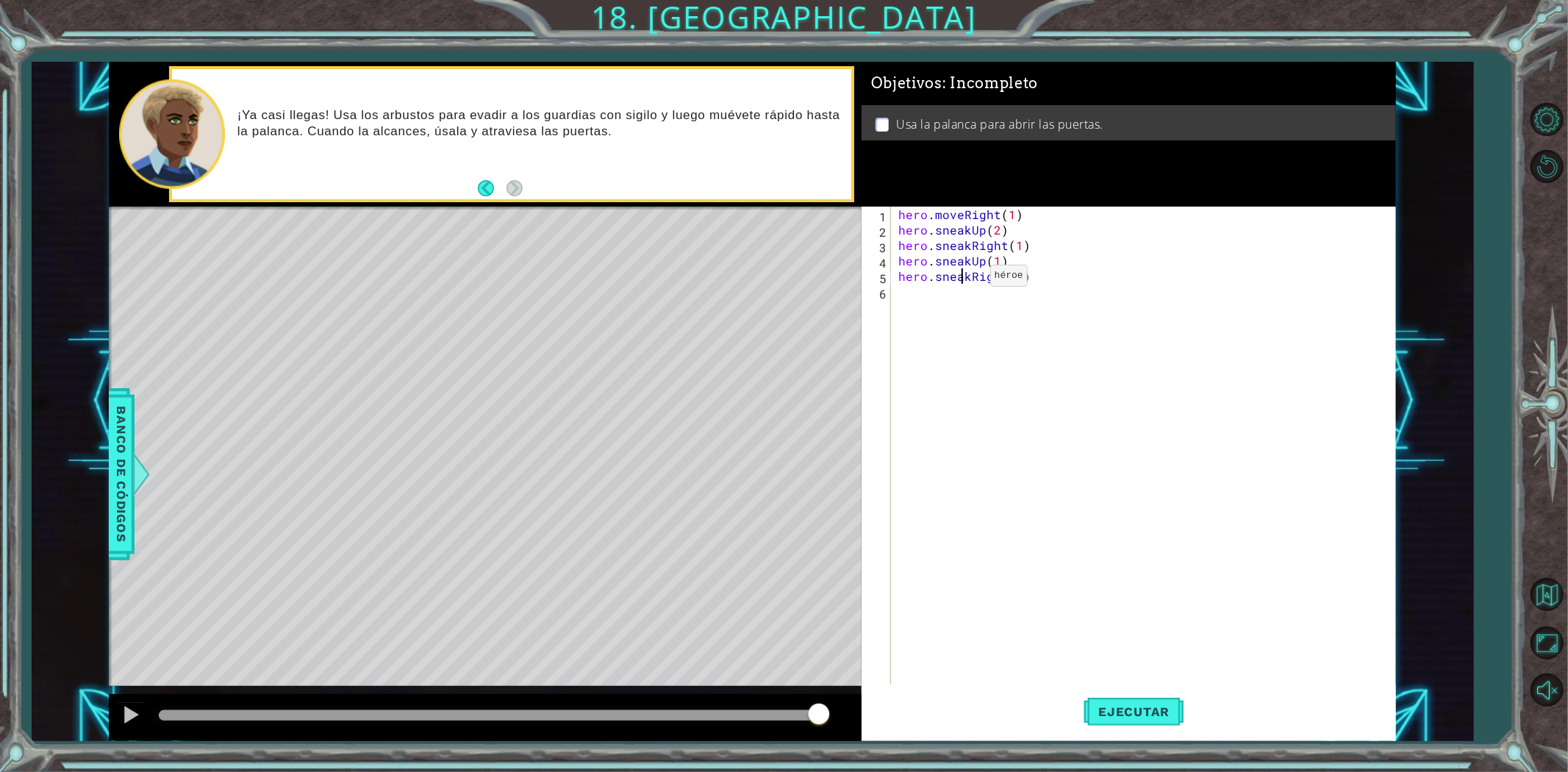
click at [965, 279] on div "hero . moveRight ( 1 ) hero . sneakUp ( 2 ) hero . sneakRight ( 1 ) hero . snea…" at bounding box center [1147, 461] width 503 height 509
drag, startPoint x: 969, startPoint y: 277, endPoint x: 939, endPoint y: 276, distance: 30.0
click at [939, 276] on div "hero . moveRight ( 1 ) hero . sneakUp ( 2 ) hero . sneakRight ( 1 ) hero . snea…" at bounding box center [1147, 461] width 503 height 509
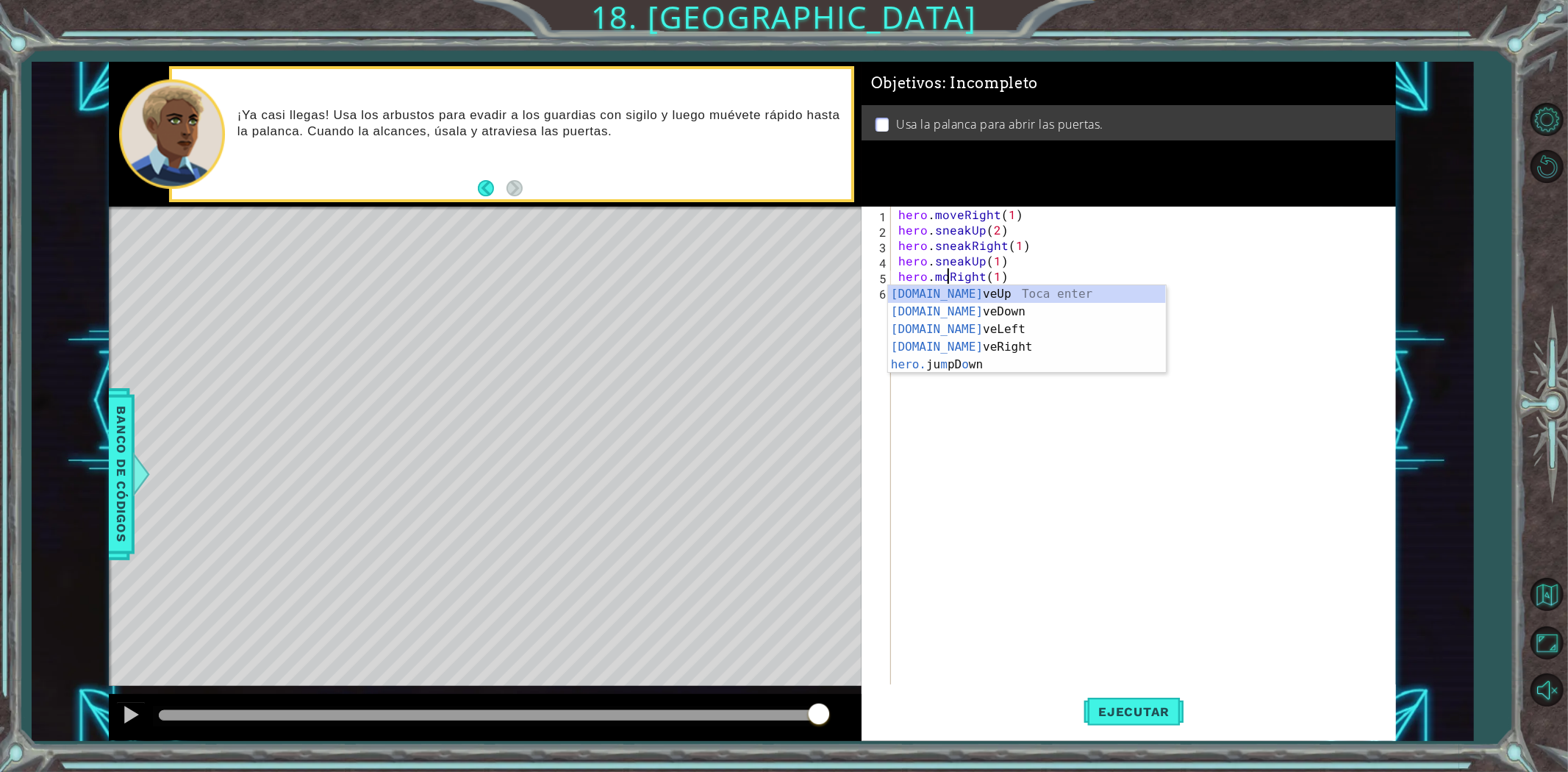
scroll to position [0, 4]
click at [1010, 278] on div "hero . moveRight ( 1 ) hero . sneakUp ( 2 ) hero . sneakRight ( 1 ) hero . snea…" at bounding box center [1147, 461] width 503 height 509
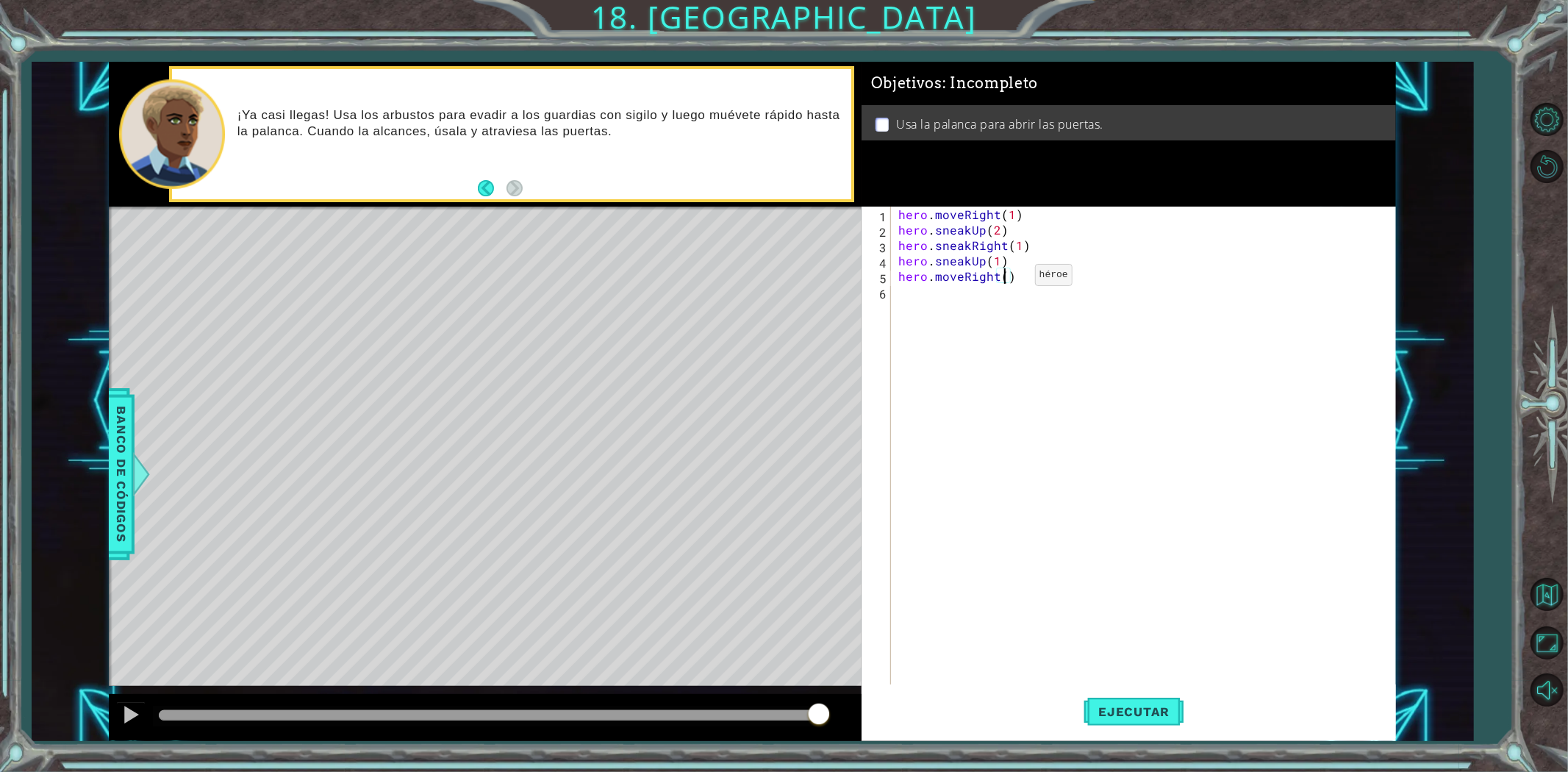
scroll to position [0, 6]
type textarea "hero.moveRight(2)"
click at [1135, 709] on span "Ejecutar" at bounding box center [1134, 711] width 100 height 15
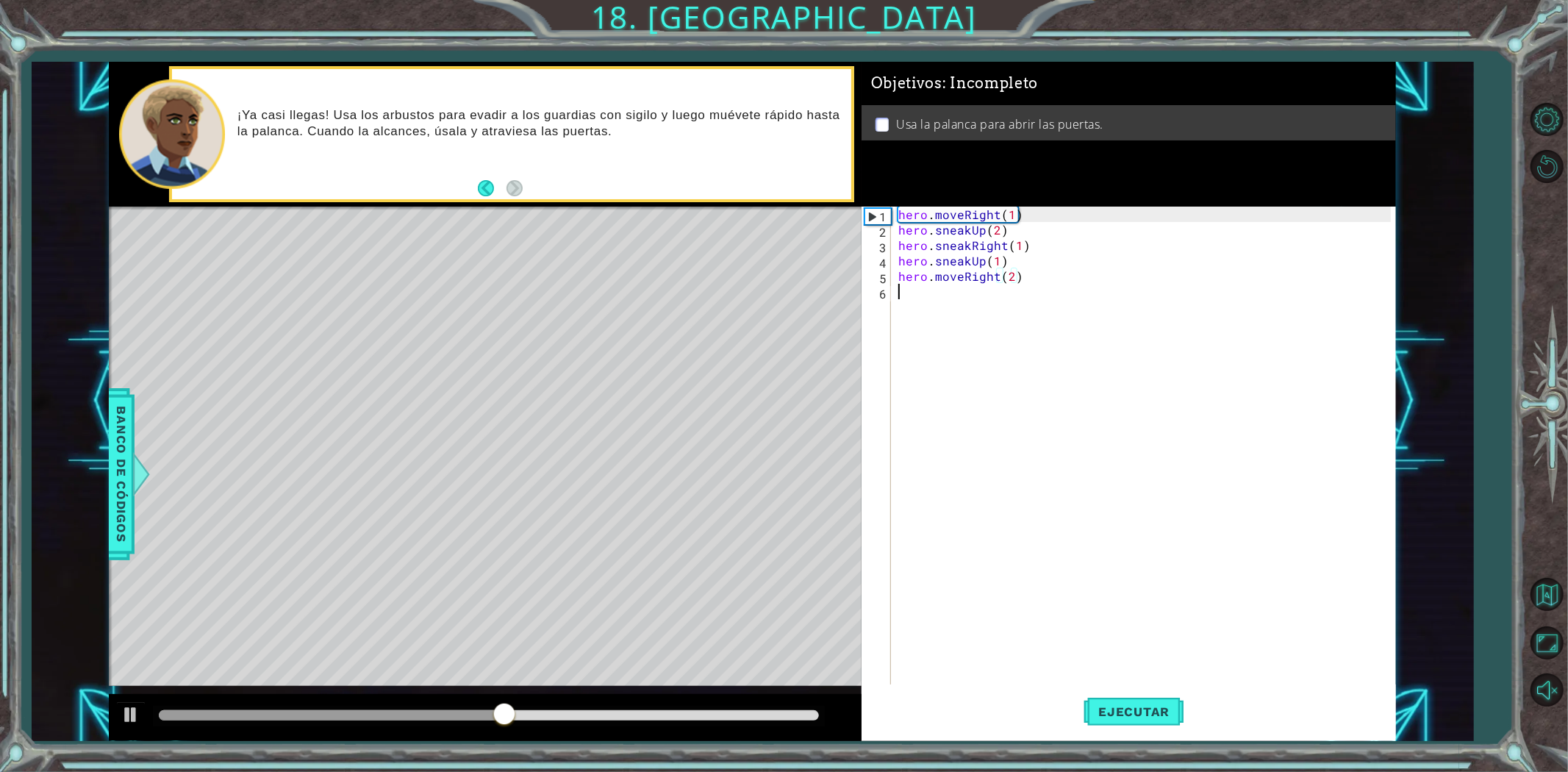
click at [941, 299] on div "hero . moveRight ( 1 ) hero . sneakUp ( 2 ) hero . sneakRight ( 1 ) hero . snea…" at bounding box center [1147, 461] width 503 height 509
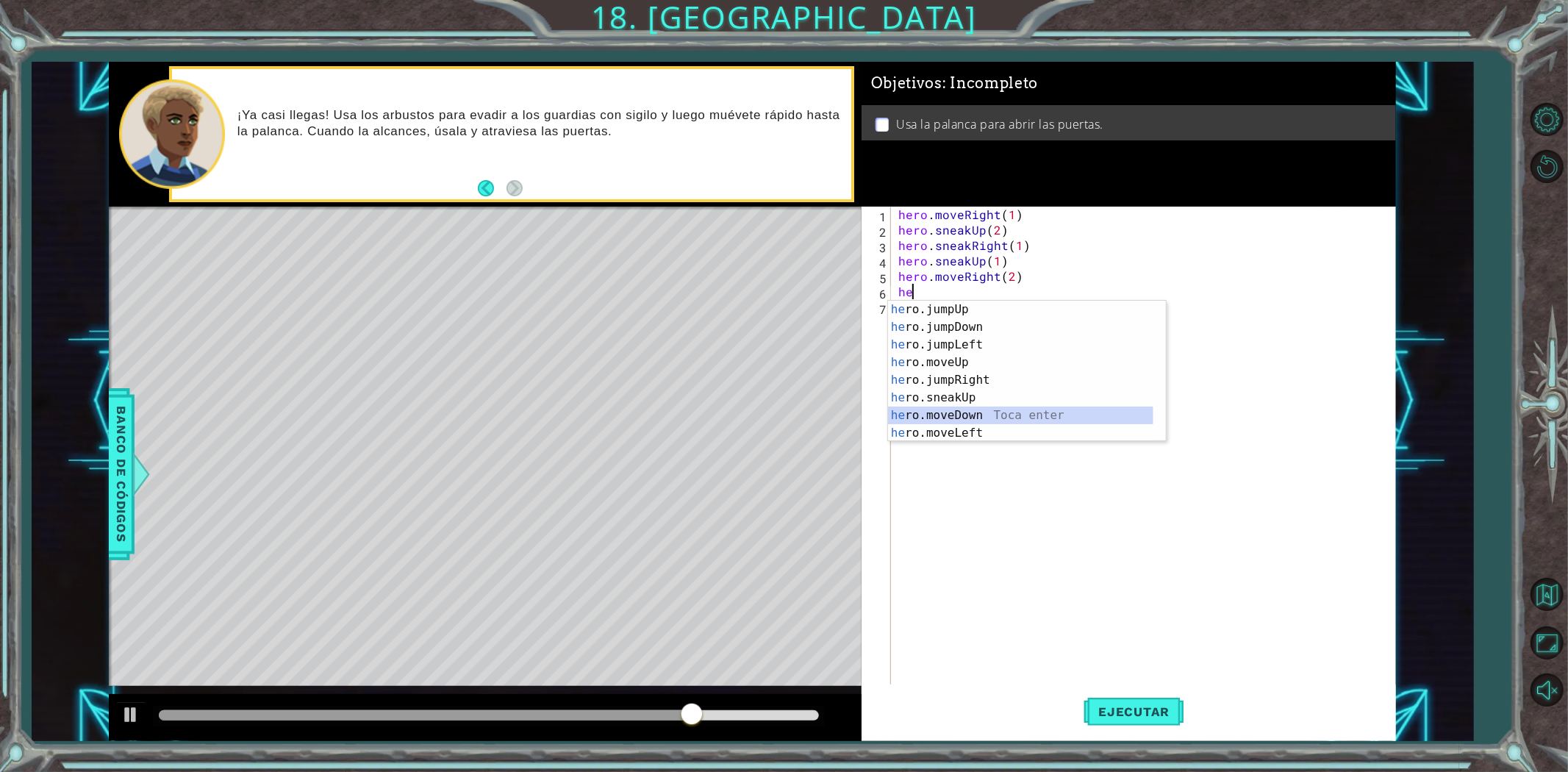
click at [953, 406] on div "he ro.jumpUp Toca enter he ro.jumpDown Toca enter he ro.jumpLeft Toca enter he …" at bounding box center [1020, 389] width 265 height 176
type textarea "hero.moveDown(1)"
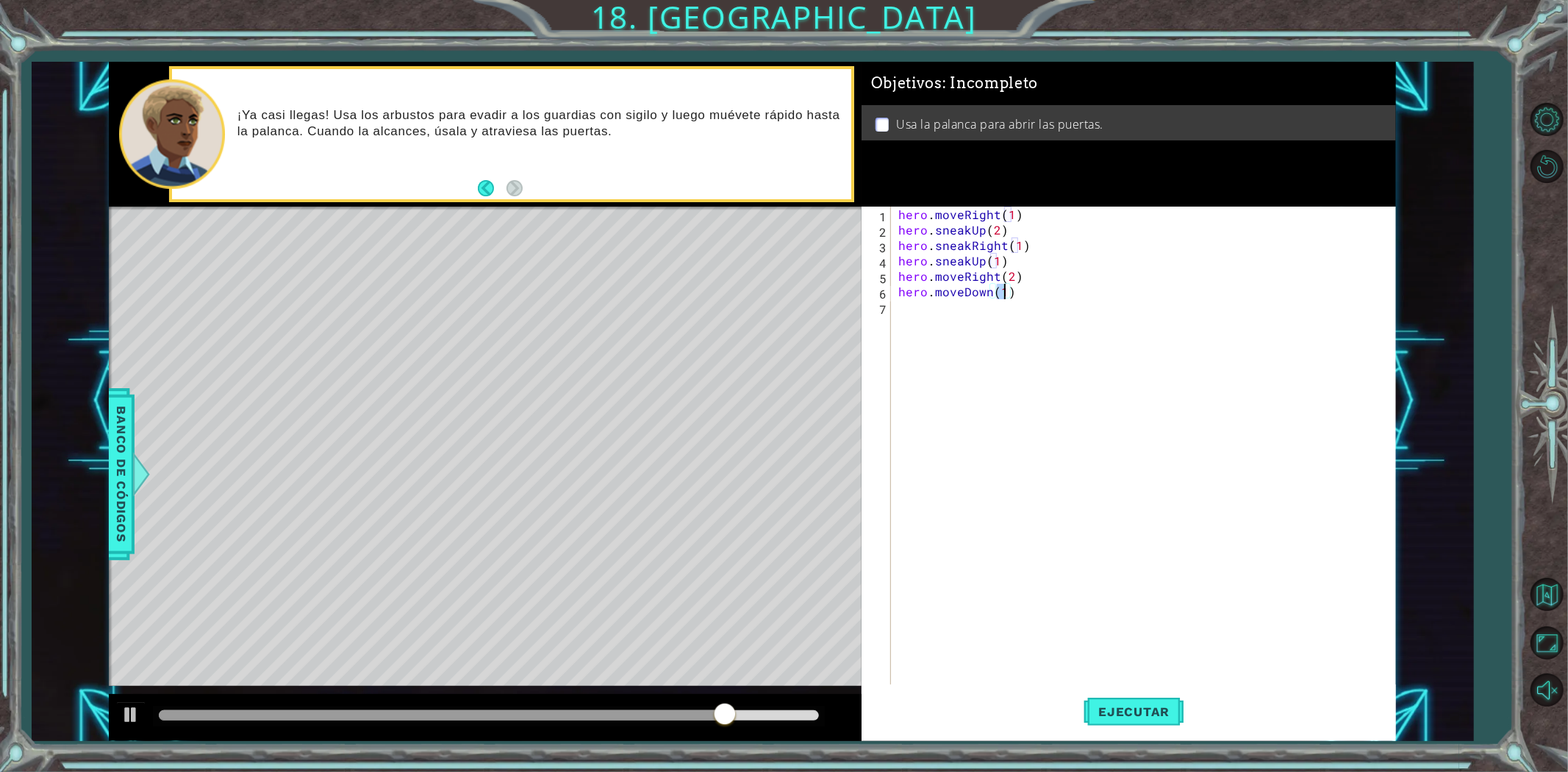
click at [930, 318] on div "hero . moveRight ( 1 ) hero . sneakUp ( 2 ) hero . sneakRight ( 1 ) hero . snea…" at bounding box center [1147, 461] width 503 height 509
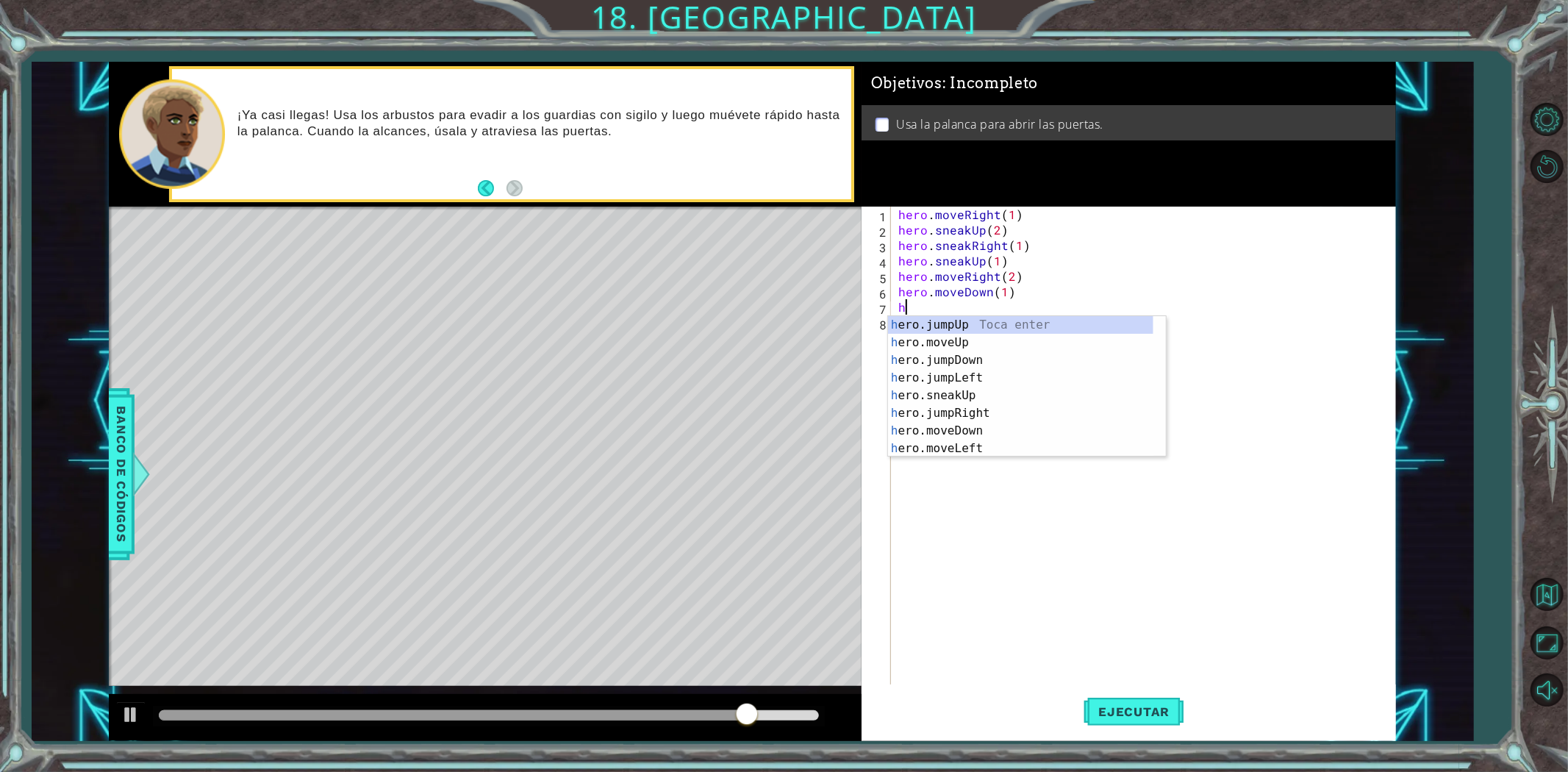
type textarea "her"
click at [1012, 348] on div "her o.jumpUp Toca enter her o.jumpDown Toca enter her o.jumpLeft Toca enter her…" at bounding box center [1020, 404] width 265 height 176
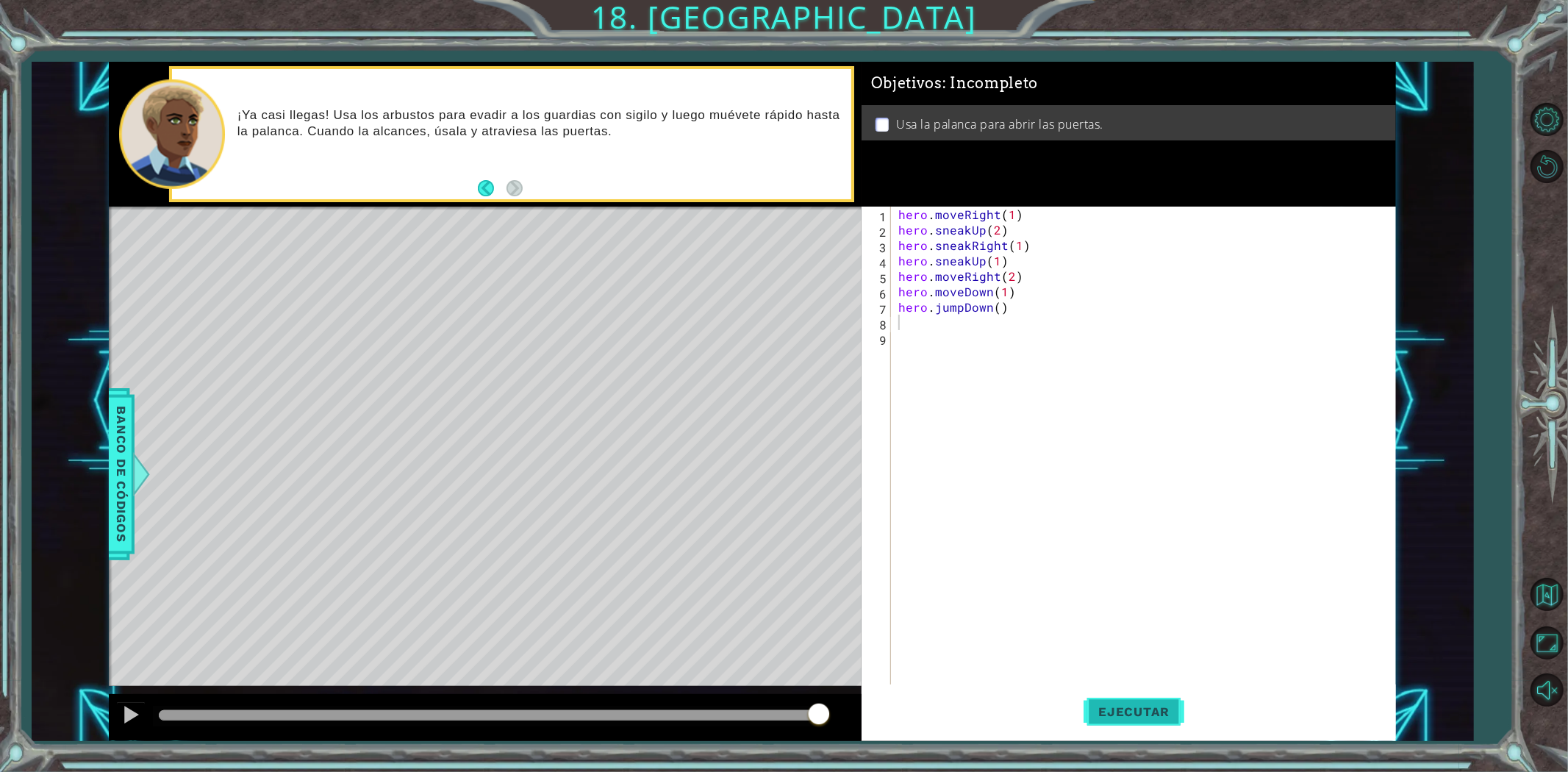
click at [1138, 706] on span "Ejecutar" at bounding box center [1134, 711] width 100 height 15
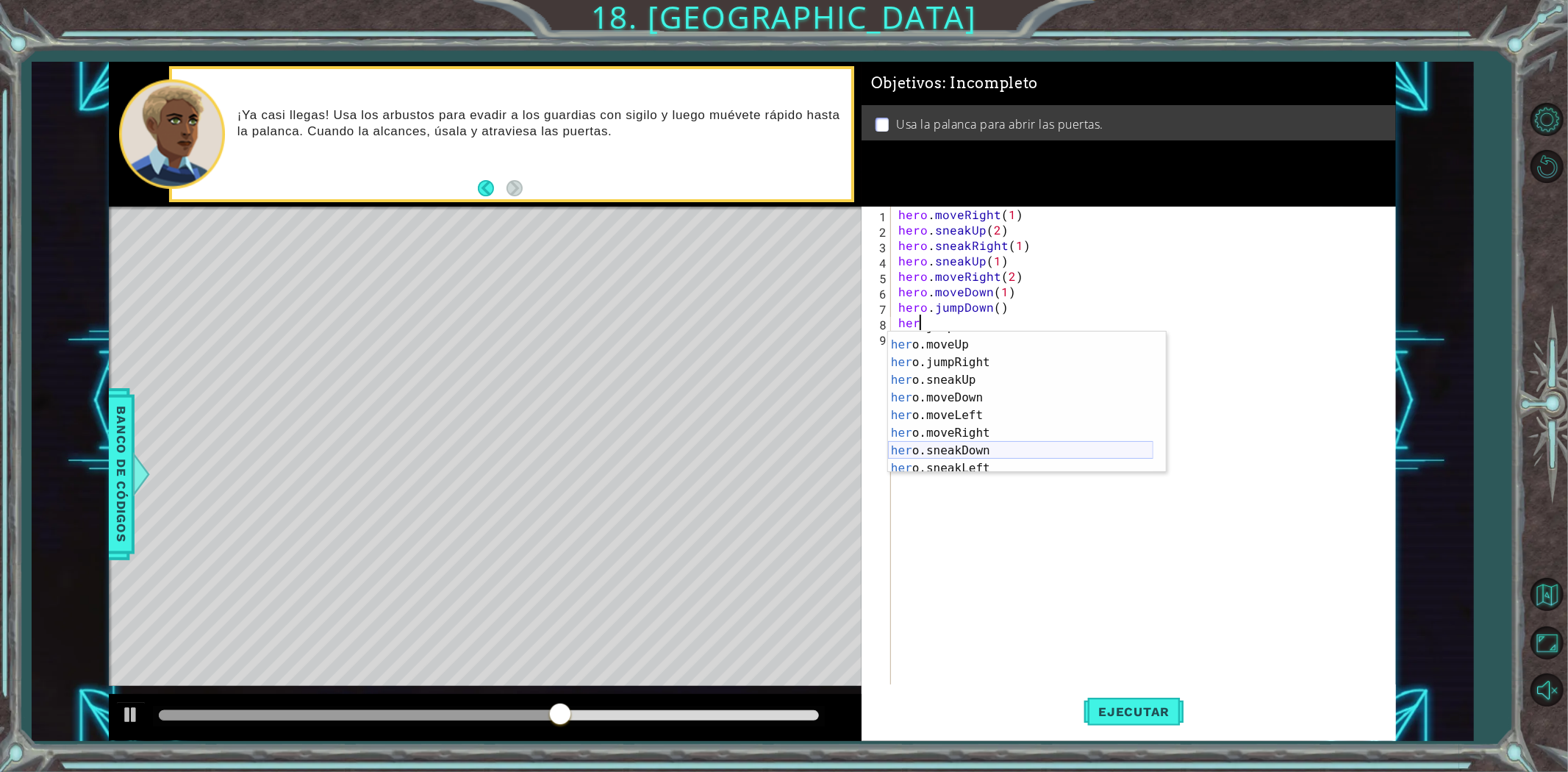
scroll to position [49, 0]
click at [954, 428] on div "her o.jumpLeft Toca enter her o.moveUp Toca enter her o.jumpRight Toca enter he…" at bounding box center [1020, 406] width 265 height 176
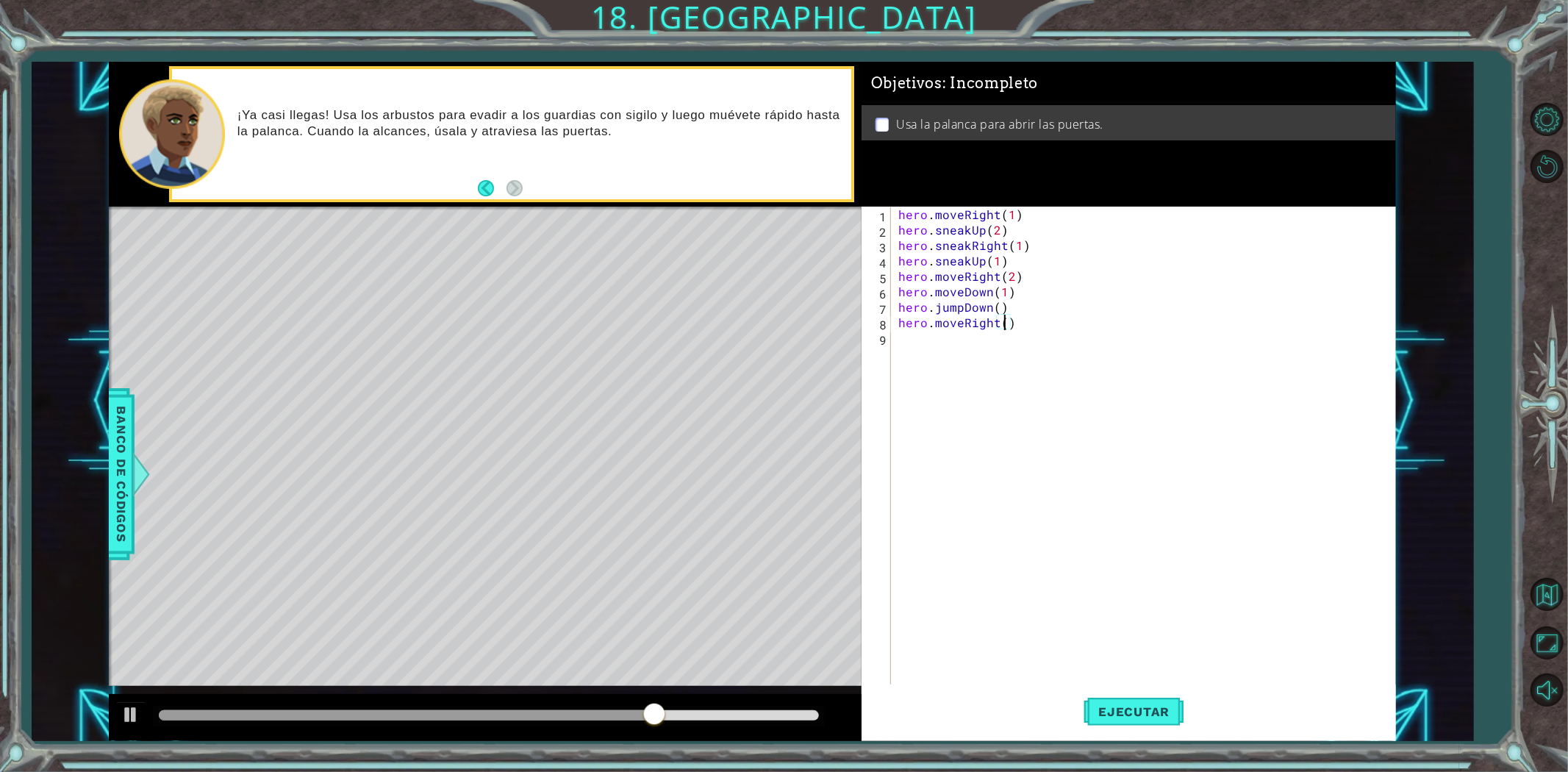
type textarea "hero.moveRight(2)"
click at [914, 344] on div "hero . moveRight ( 1 ) hero . sneakUp ( 2 ) hero . sneakRight ( 1 ) hero . snea…" at bounding box center [1147, 461] width 503 height 509
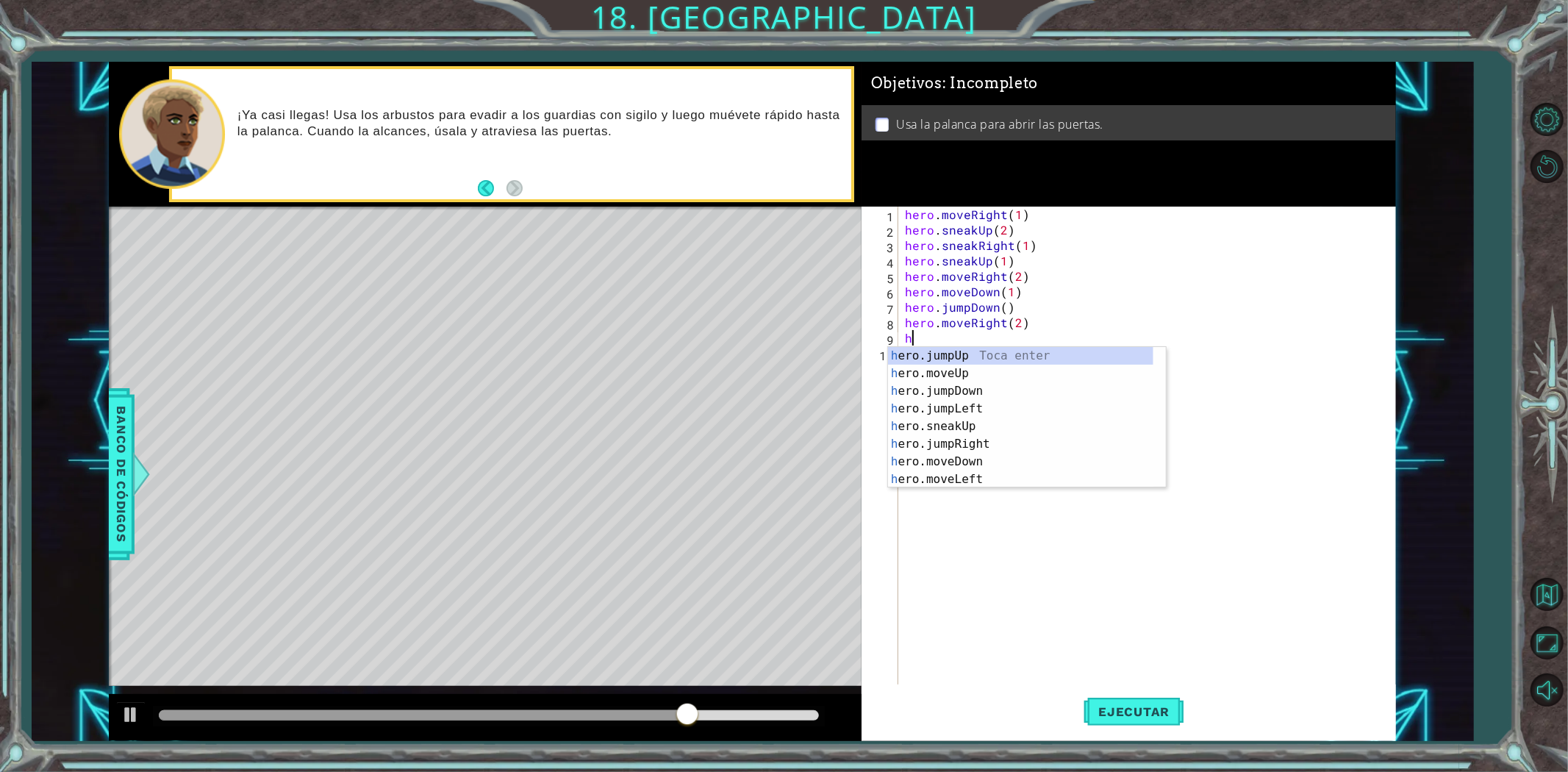
scroll to position [0, 0]
click at [972, 406] on div "her o.jumpUp Toca enter her o.jumpDown Toca enter her o.jumpLeft Toca enter her…" at bounding box center [1027, 435] width 265 height 176
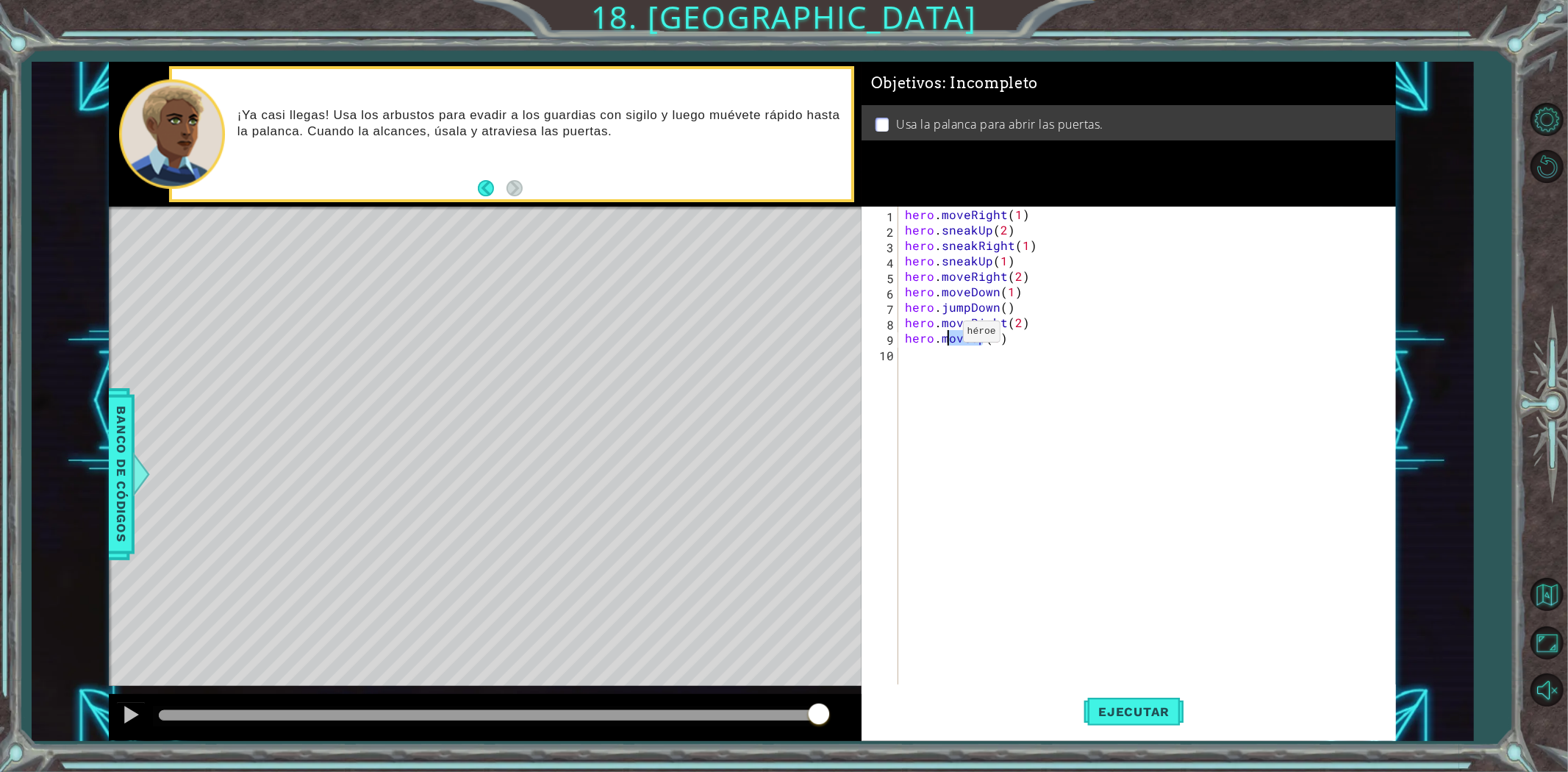
drag, startPoint x: 981, startPoint y: 336, endPoint x: 944, endPoint y: 335, distance: 37.0
click at [944, 335] on div "hero . moveRight ( 1 ) hero . sneakUp ( 2 ) hero . sneakRight ( 1 ) hero . snea…" at bounding box center [1150, 461] width 496 height 509
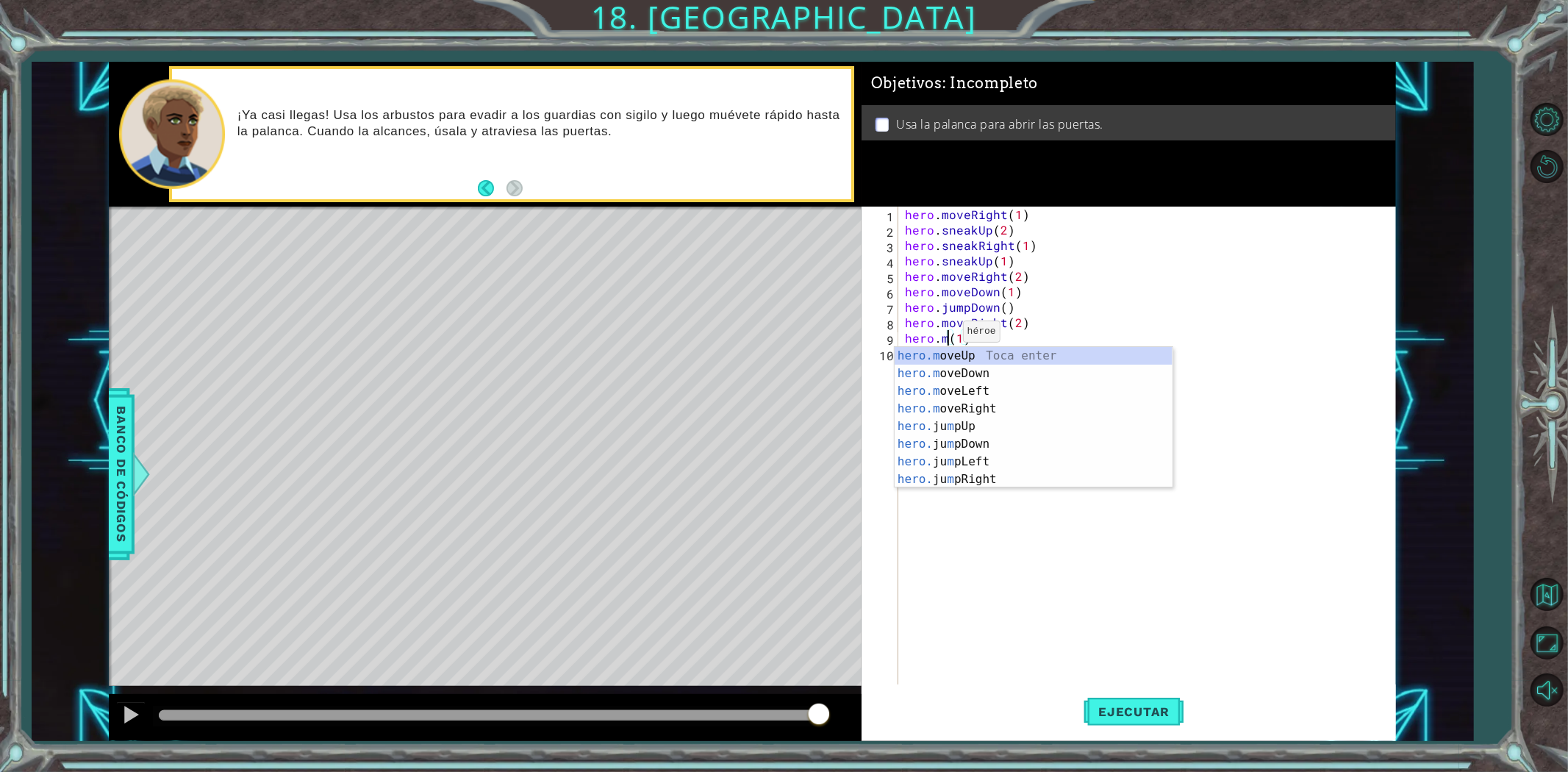
scroll to position [0, 2]
click at [949, 349] on div "hero. jumpUp Toca enter hero. jumpDown Toca enter hero. jumpLeft Toca enter her…" at bounding box center [1027, 435] width 265 height 176
type textarea "hero.jumpUp()(1)"
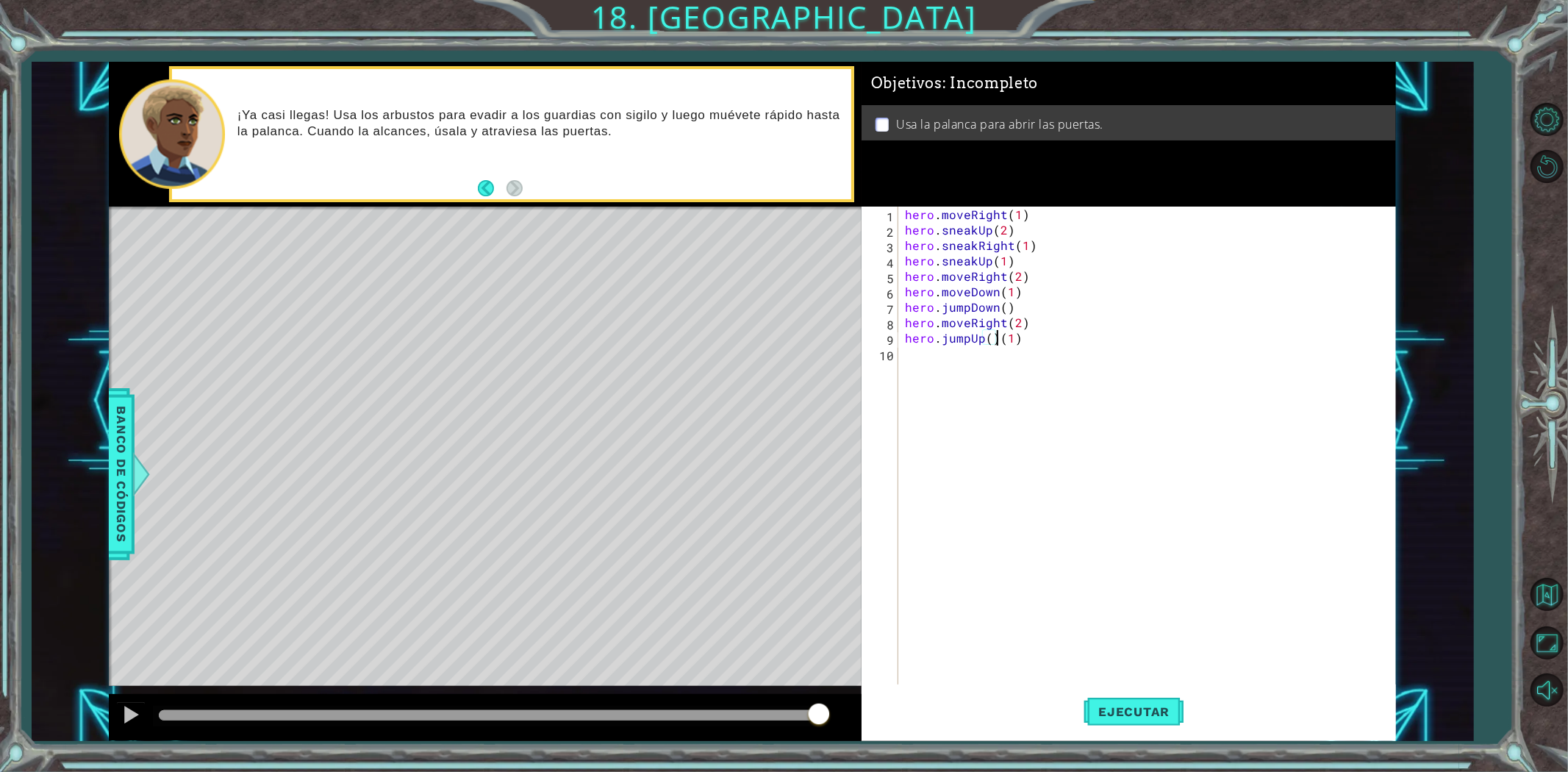
click at [935, 364] on div "hero . moveRight ( 1 ) hero . sneakUp ( 2 ) hero . sneakRight ( 1 ) hero . snea…" at bounding box center [1150, 461] width 496 height 509
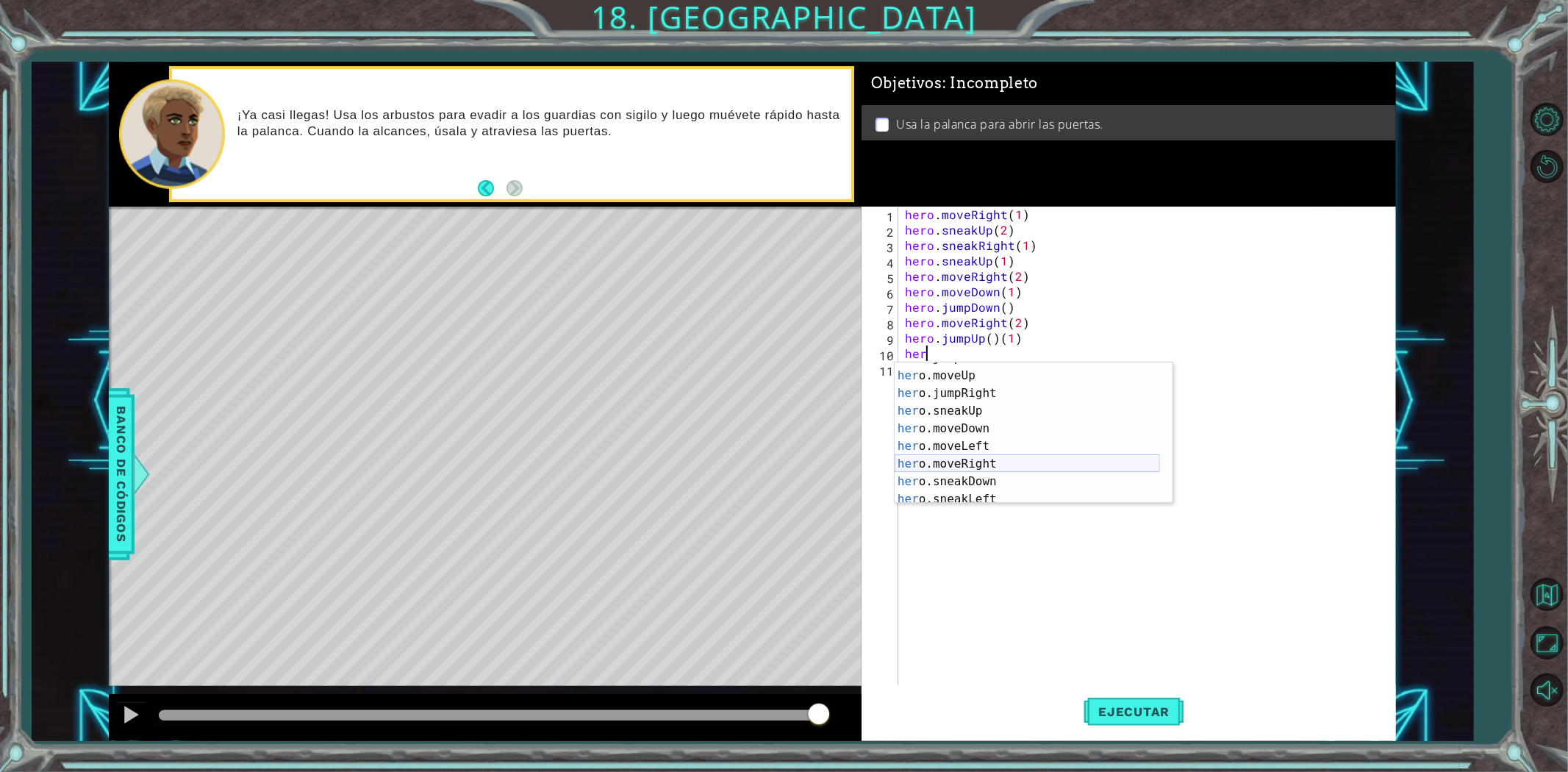
scroll to position [49, 0]
click at [978, 376] on div "her o.jumpLeft Toca enter her o.moveUp Toca enter her o.jumpRight Toca enter he…" at bounding box center [1027, 437] width 265 height 176
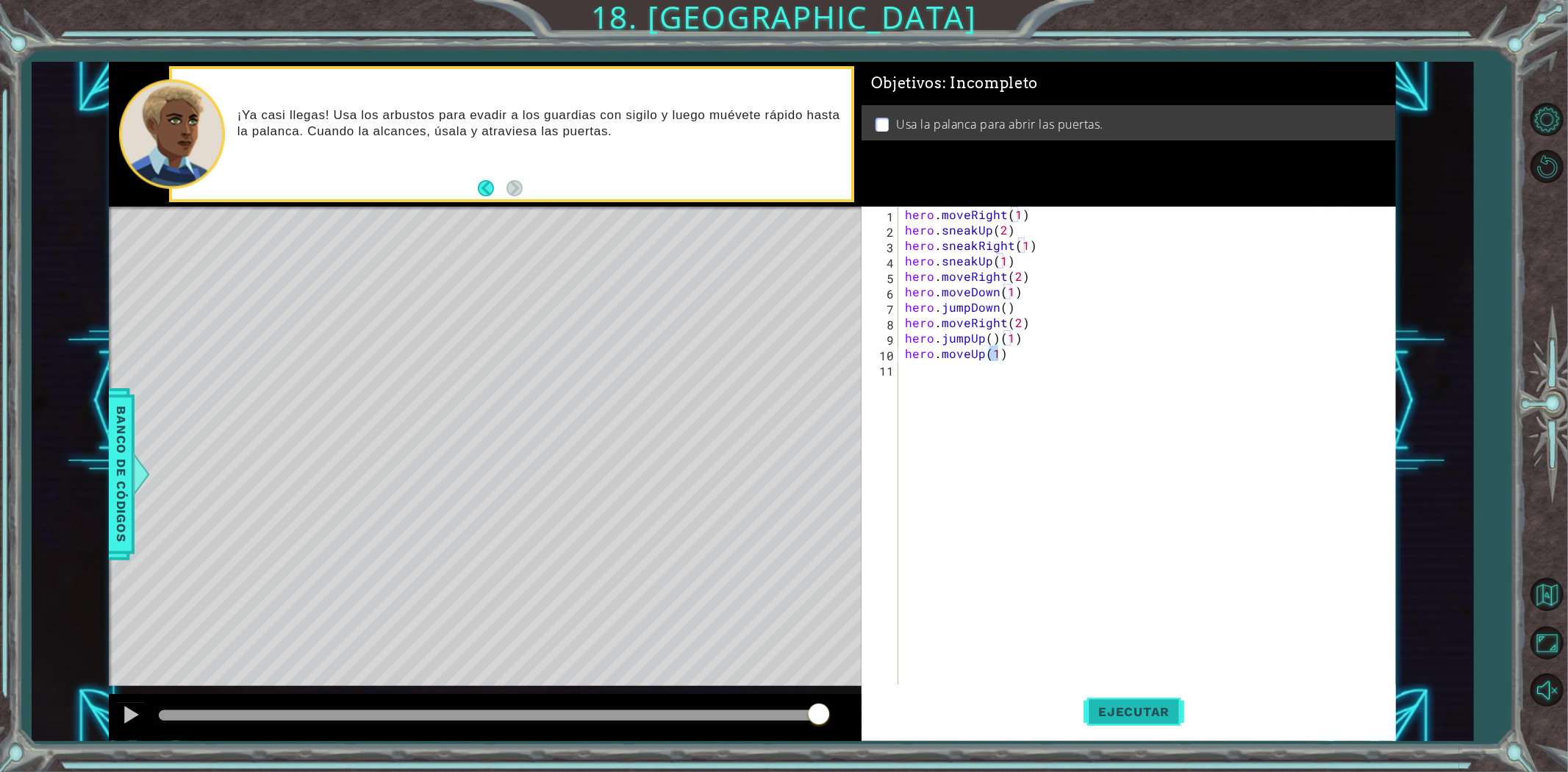
click at [1095, 695] on button "Ejecutar" at bounding box center [1134, 711] width 100 height 53
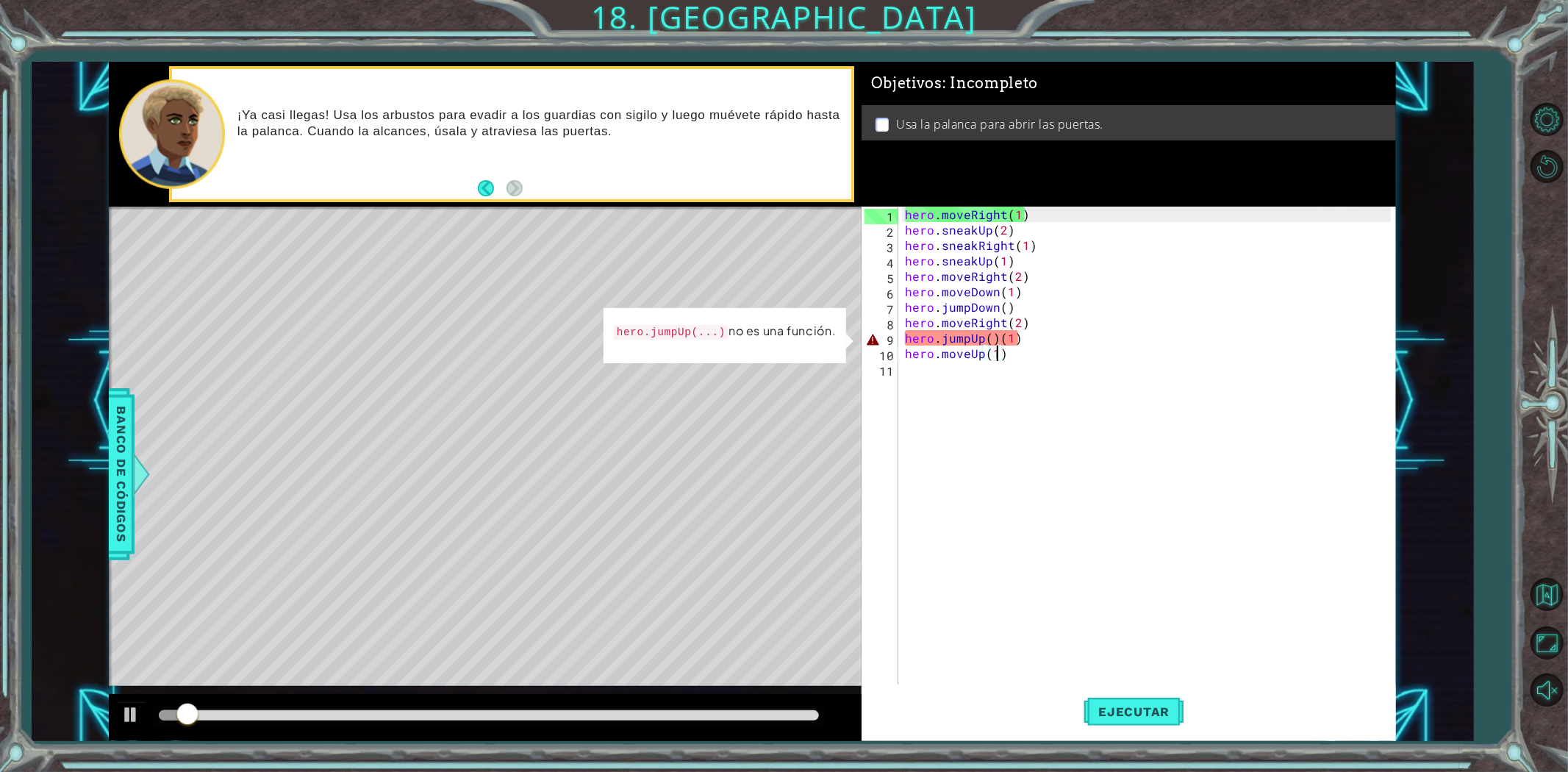
click at [1018, 341] on div "hero . moveRight ( 1 ) hero . sneakUp ( 2 ) hero . sneakRight ( 1 ) hero . snea…" at bounding box center [1150, 461] width 496 height 509
drag, startPoint x: 1018, startPoint y: 336, endPoint x: 1000, endPoint y: 340, distance: 18.4
click at [1000, 340] on div "hero . moveRight ( 1 ) hero . sneakUp ( 2 ) hero . sneakRight ( 1 ) hero . snea…" at bounding box center [1150, 461] width 496 height 509
type textarea "hero.jumpUp()"
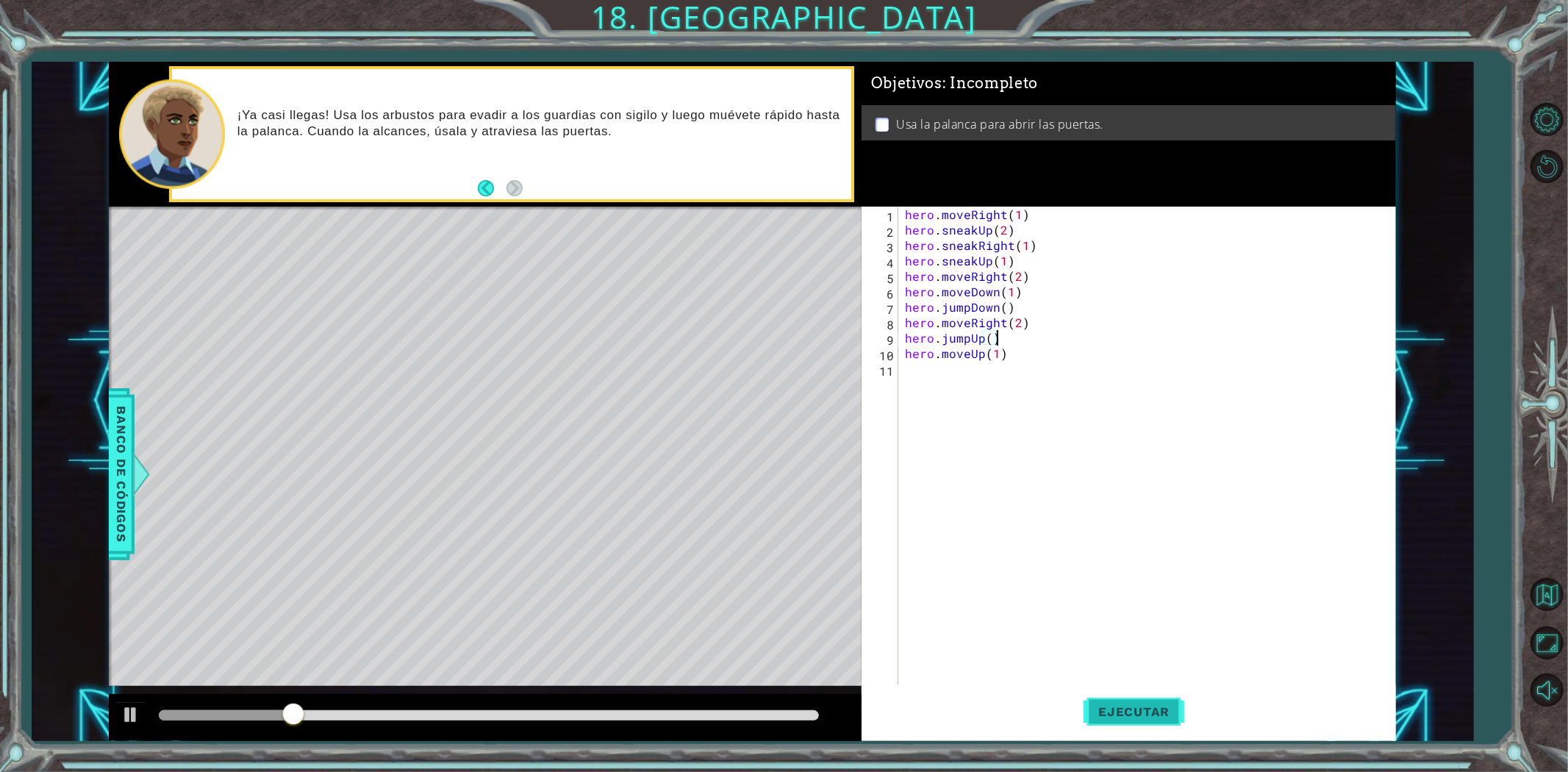
click at [1143, 695] on button "Ejecutar" at bounding box center [1134, 711] width 100 height 53
click at [1005, 337] on div "hero . moveRight ( 1 ) hero . sneakUp ( 2 ) hero . sneakRight ( 1 ) hero . snea…" at bounding box center [1150, 461] width 496 height 509
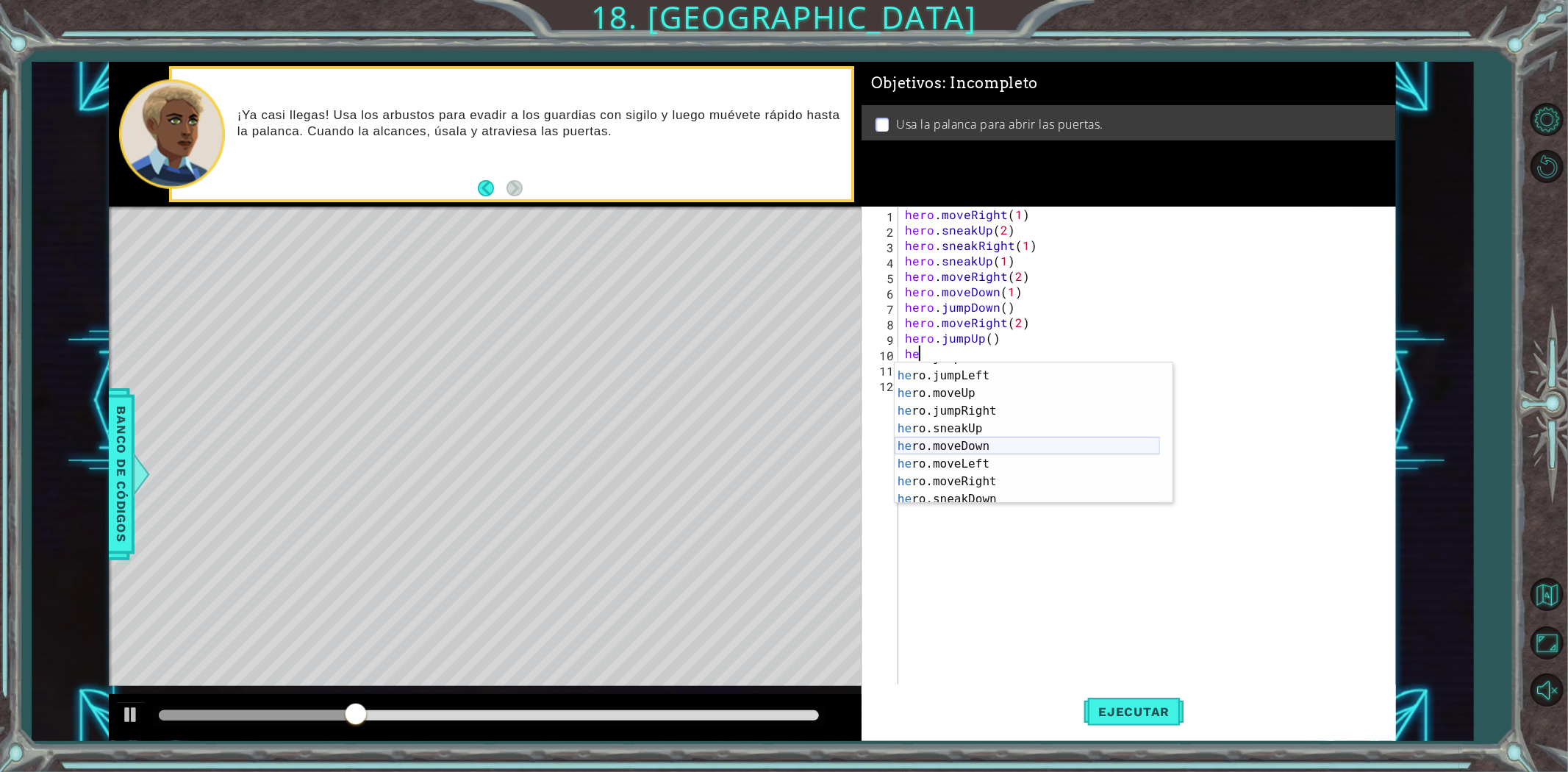
scroll to position [123, 0]
click at [966, 474] on div "he ro.moveDown Toca enter he ro.moveLeft Toca enter he ro.moveRight Toca enter …" at bounding box center [1027, 451] width 265 height 176
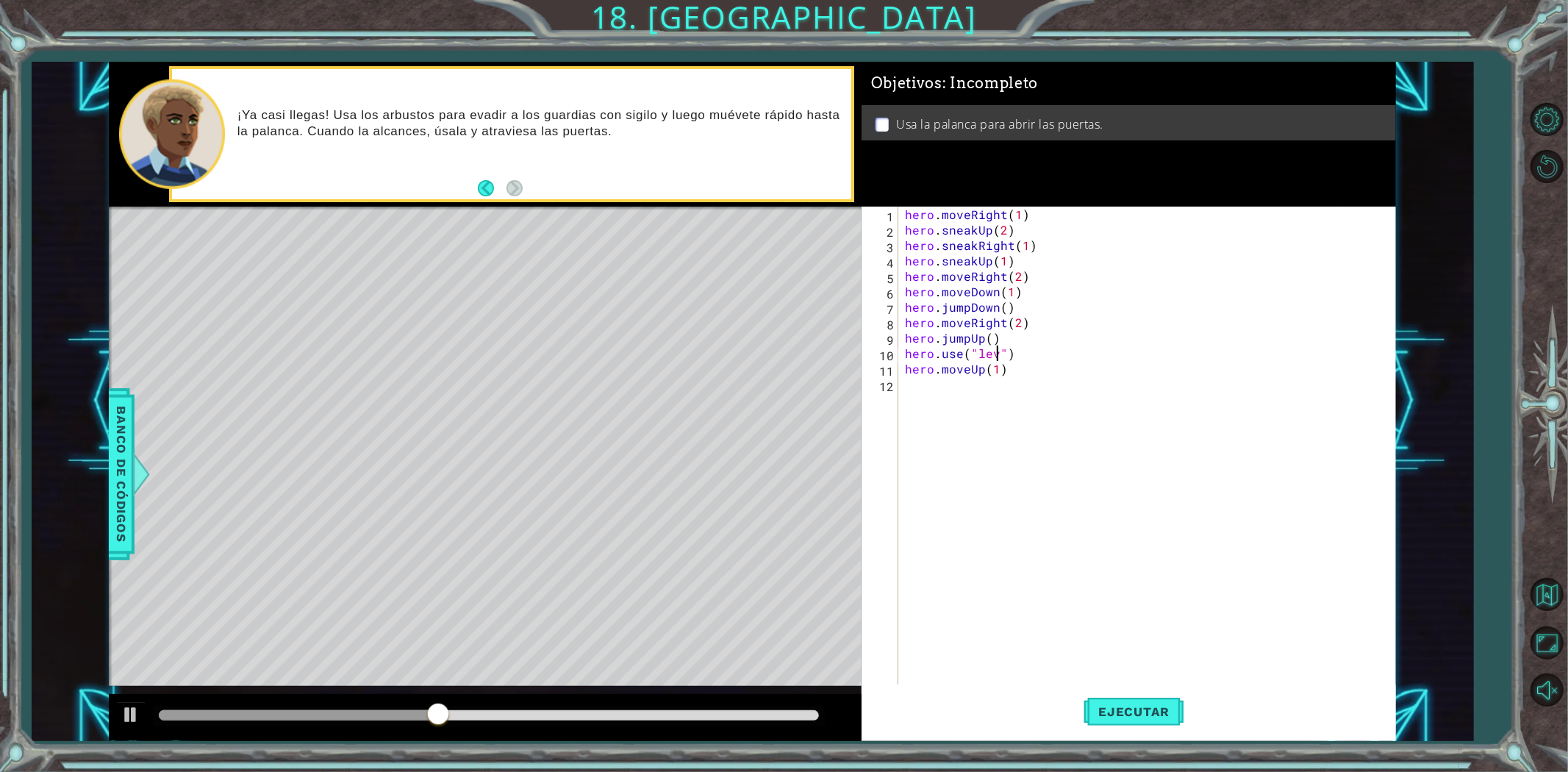
scroll to position [0, 6]
click at [1135, 721] on button "Ejecutar" at bounding box center [1134, 711] width 100 height 53
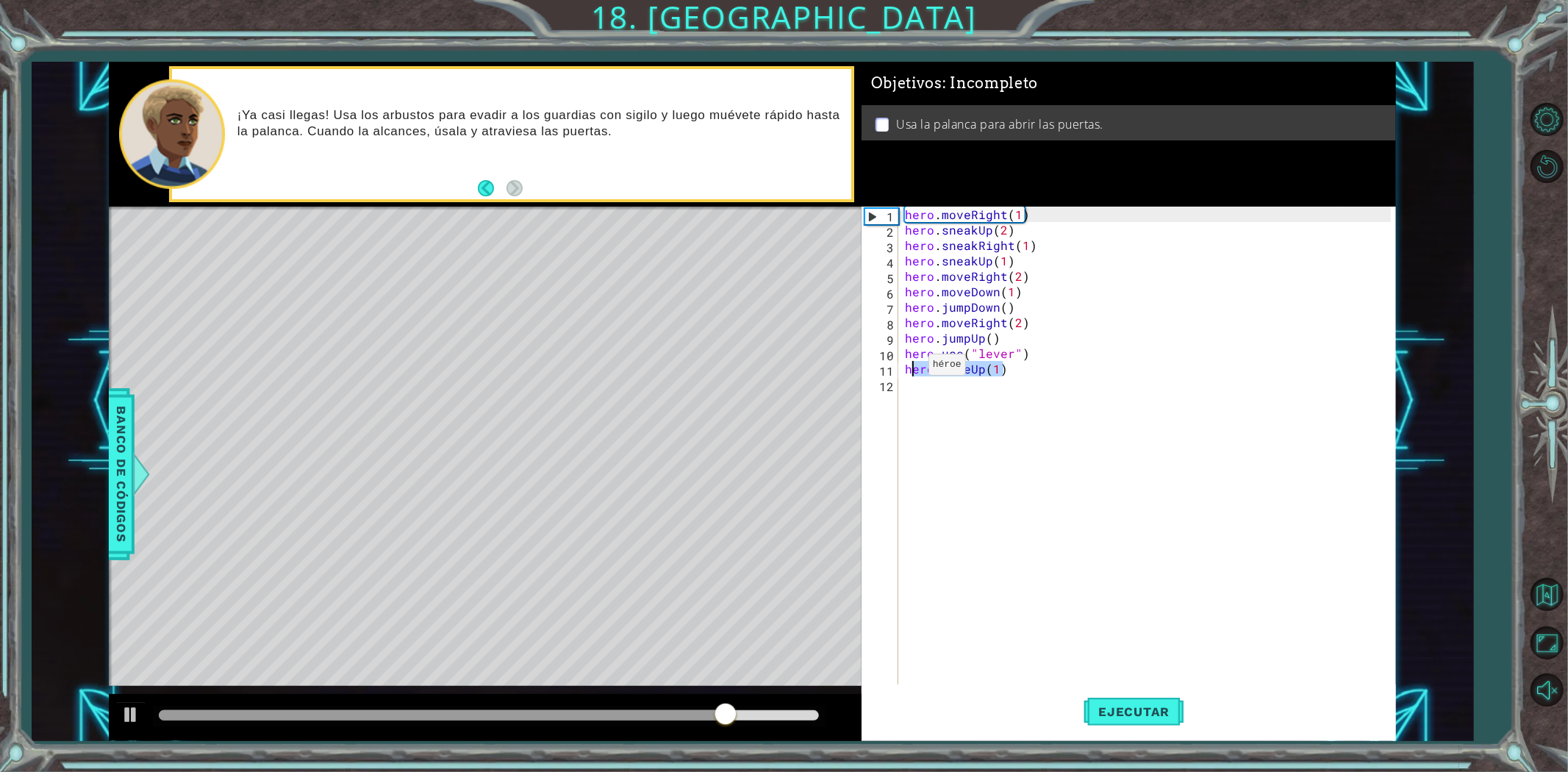
drag, startPoint x: 1007, startPoint y: 368, endPoint x: 910, endPoint y: 369, distance: 97.0
click at [910, 369] on div "hero . moveRight ( 1 ) hero . sneakUp ( 2 ) hero . sneakRight ( 1 ) hero . snea…" at bounding box center [1150, 461] width 496 height 509
type textarea "h"
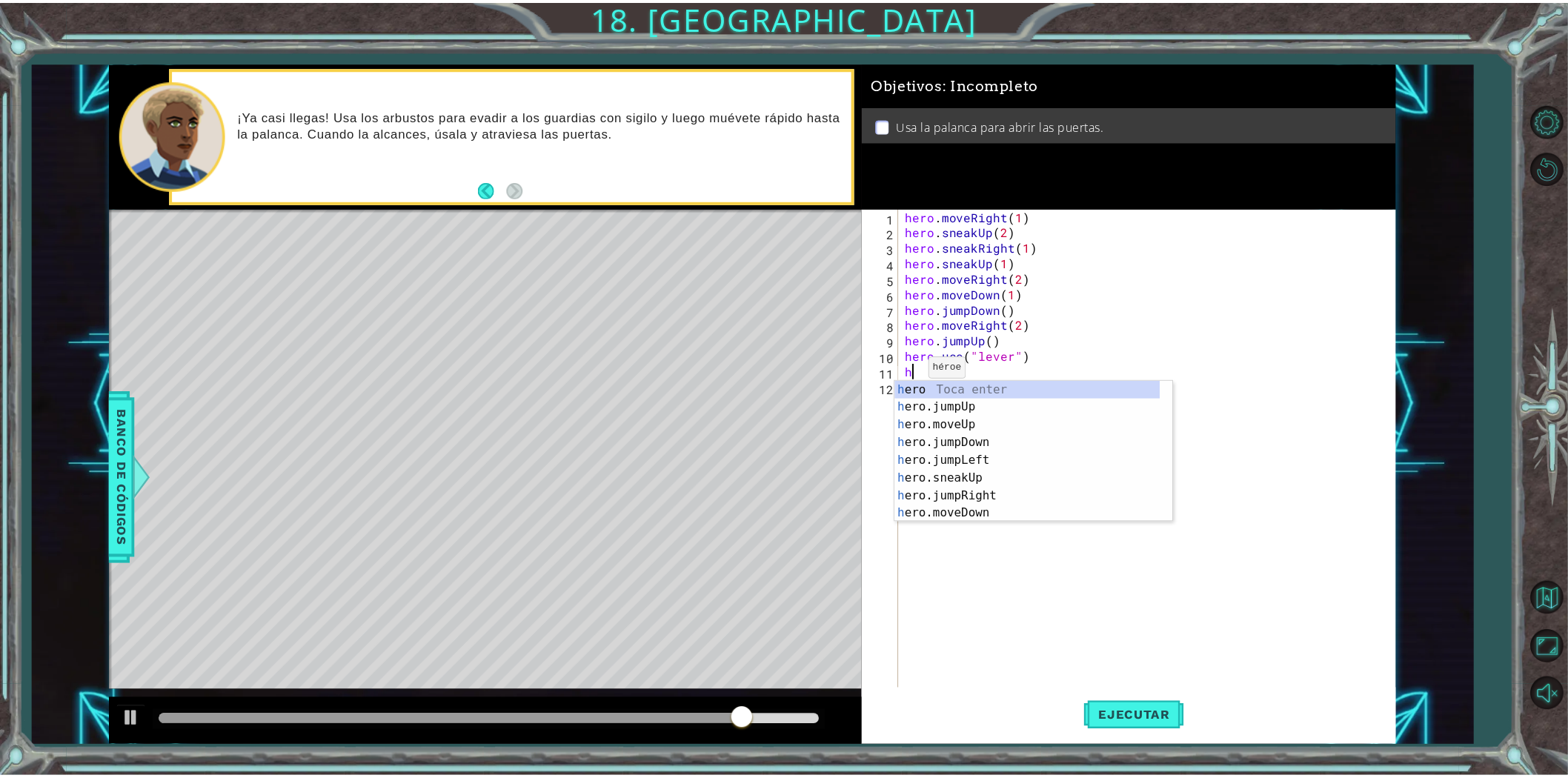
scroll to position [0, 0]
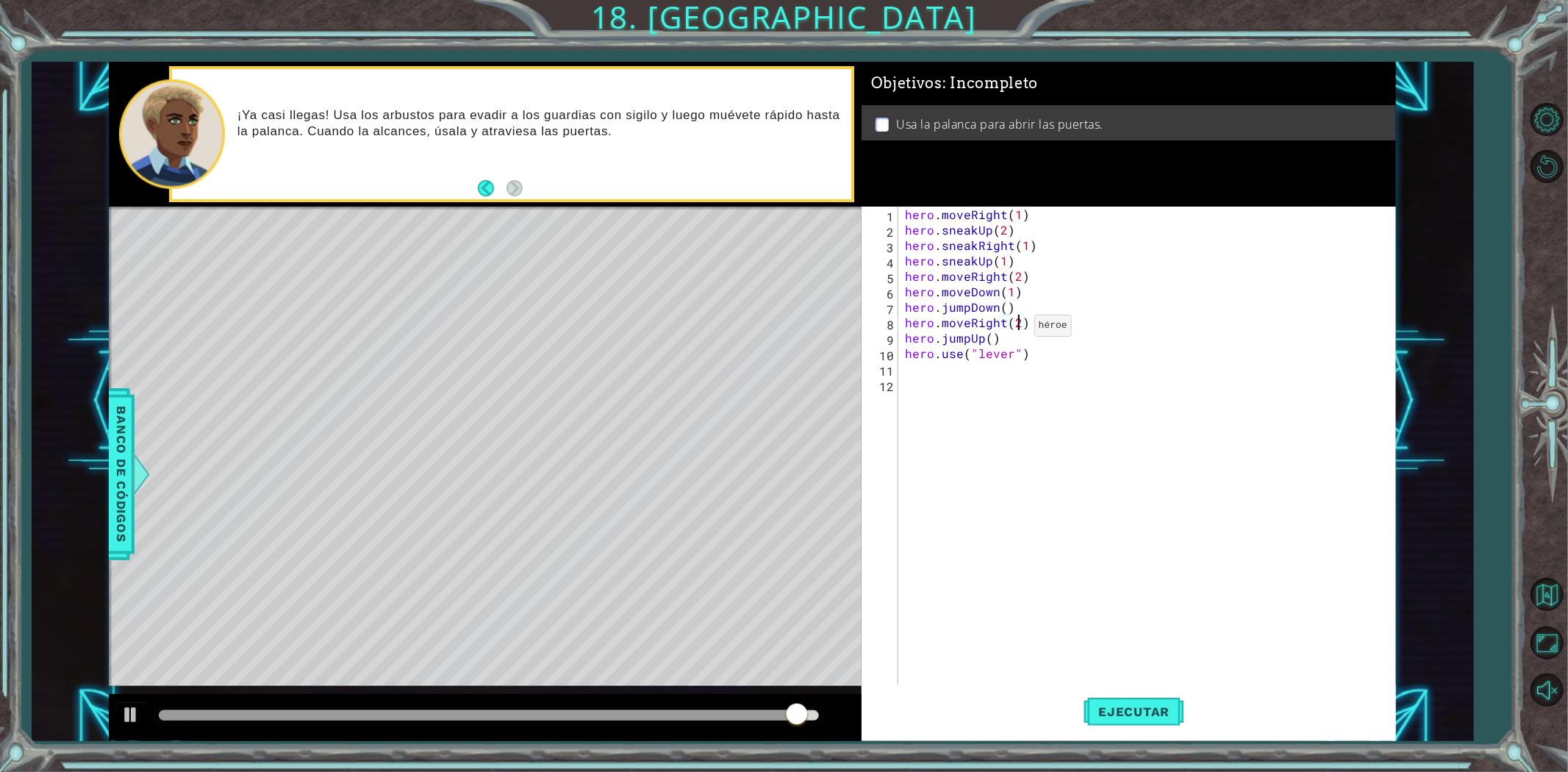
click at [1016, 328] on div "hero . moveRight ( 1 ) hero . sneakUp ( 2 ) hero . sneakRight ( 1 ) hero . snea…" at bounding box center [1150, 461] width 496 height 509
click at [1004, 346] on div "hero . moveRight ( 1 ) hero . sneakUp ( 2 ) hero . sneakRight ( 1 ) hero . snea…" at bounding box center [1150, 461] width 496 height 509
click at [1005, 339] on div "hero . moveRight ( 1 ) hero . sneakUp ( 2 ) hero . sneakRight ( 1 ) hero . snea…" at bounding box center [1150, 461] width 496 height 509
type textarea "hero.jumpUp()"
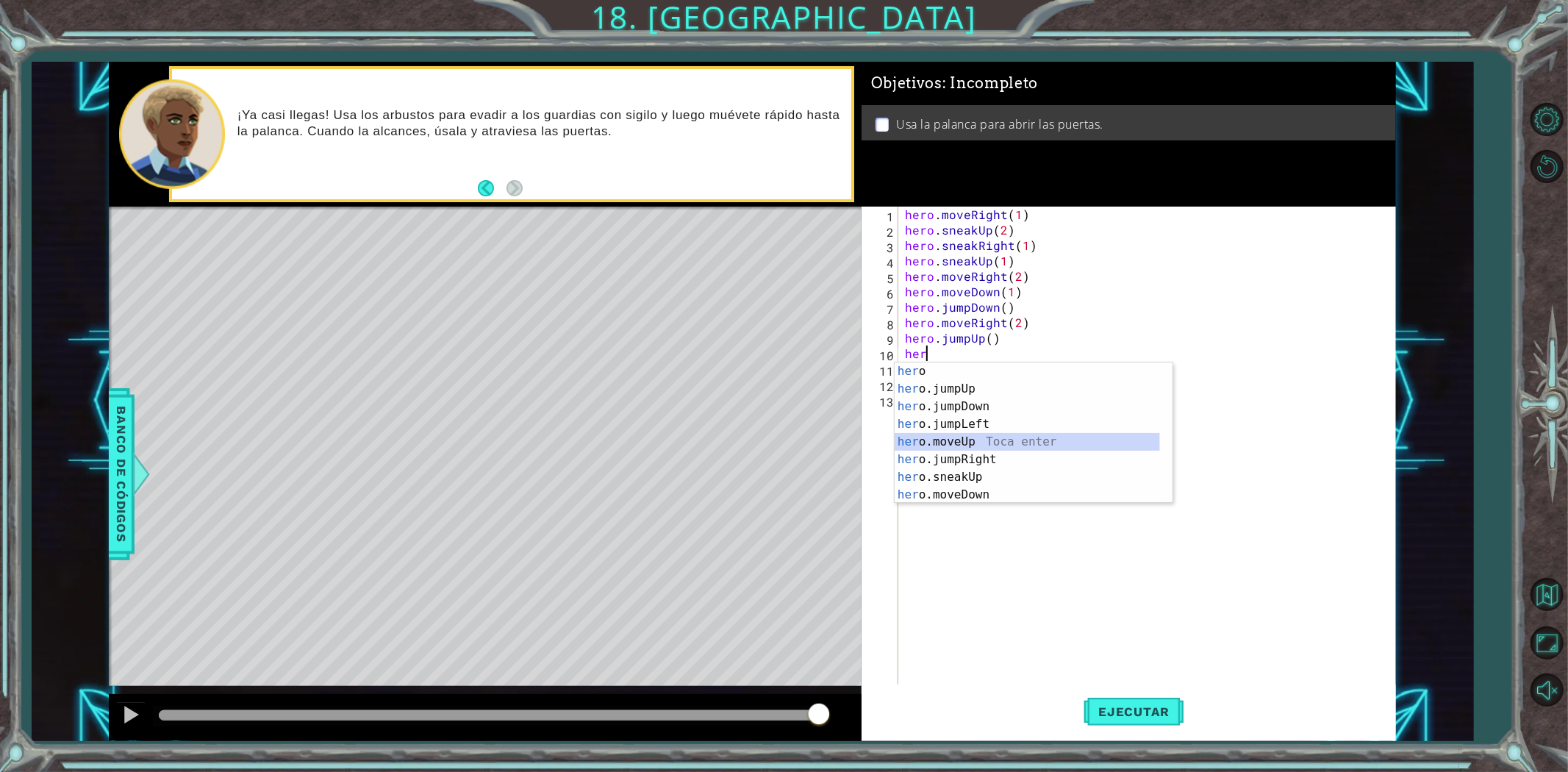
click at [988, 437] on div "her o Toca enter her o.jumpUp Toca enter her o.jumpDown Toca enter her o.jumpLe…" at bounding box center [1027, 451] width 265 height 176
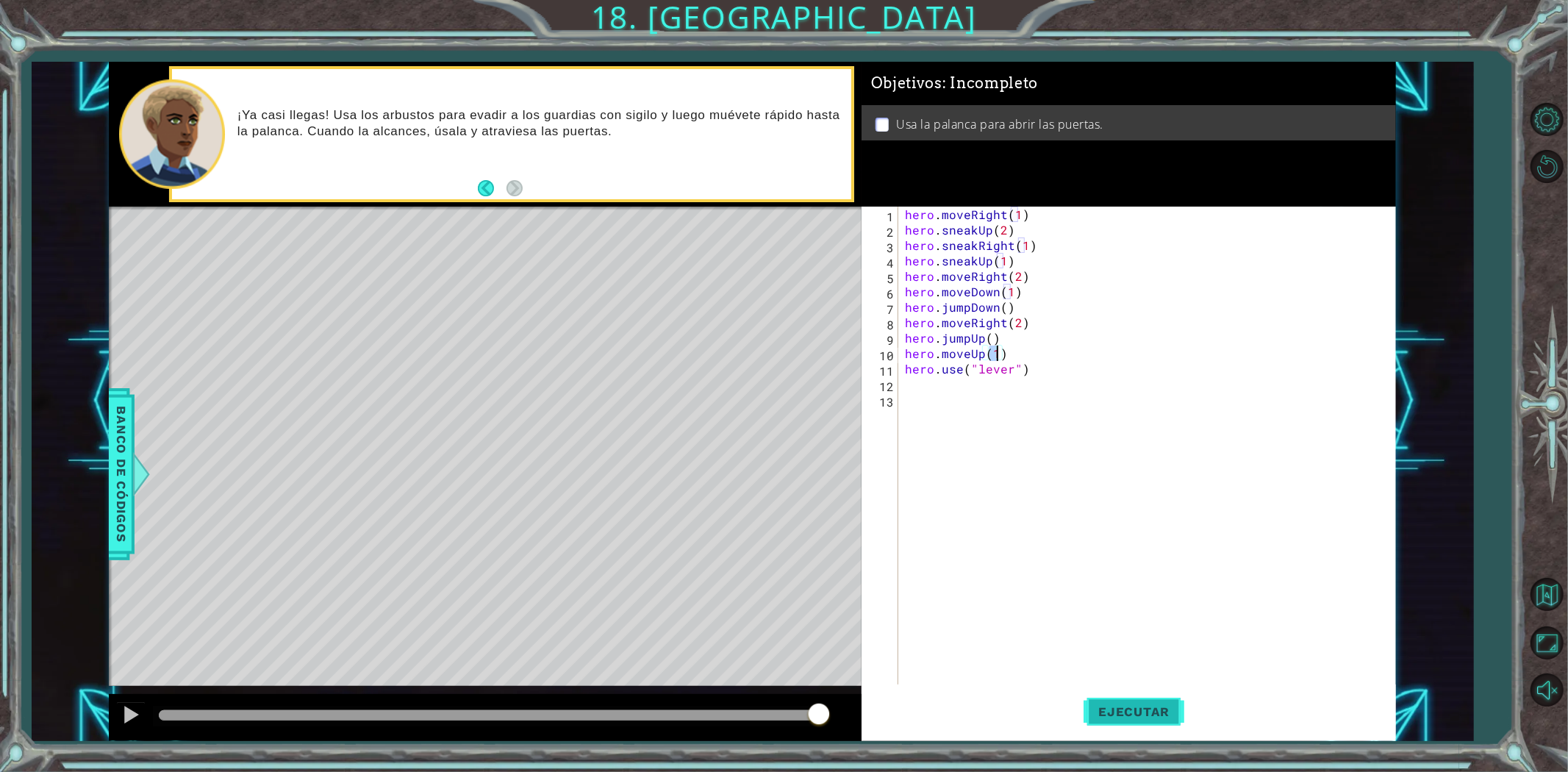
type textarea "hero.moveUp(1)"
click at [1134, 710] on span "Ejecutar" at bounding box center [1134, 711] width 100 height 15
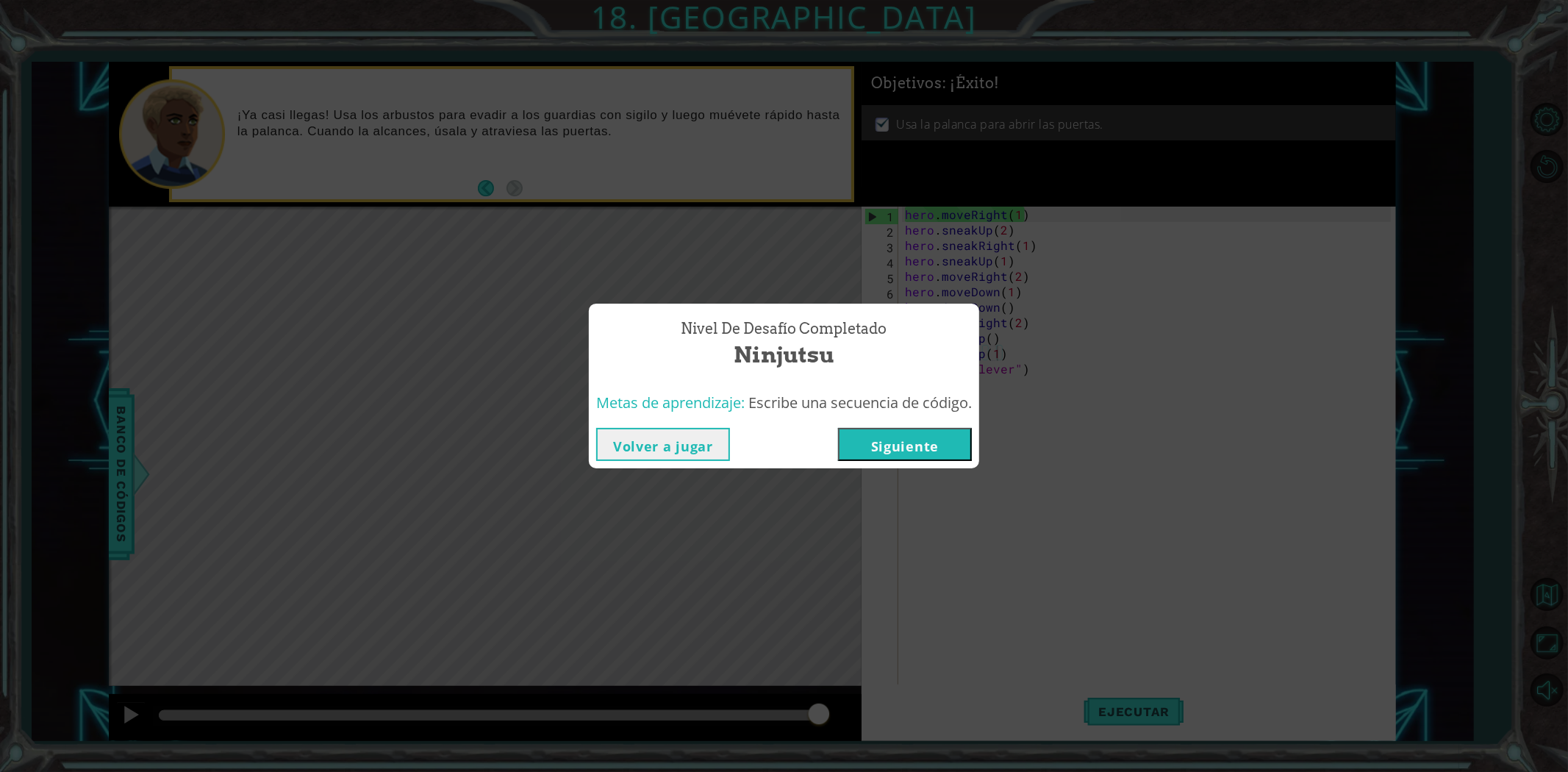
click at [863, 434] on button "Siguiente" at bounding box center [904, 444] width 134 height 33
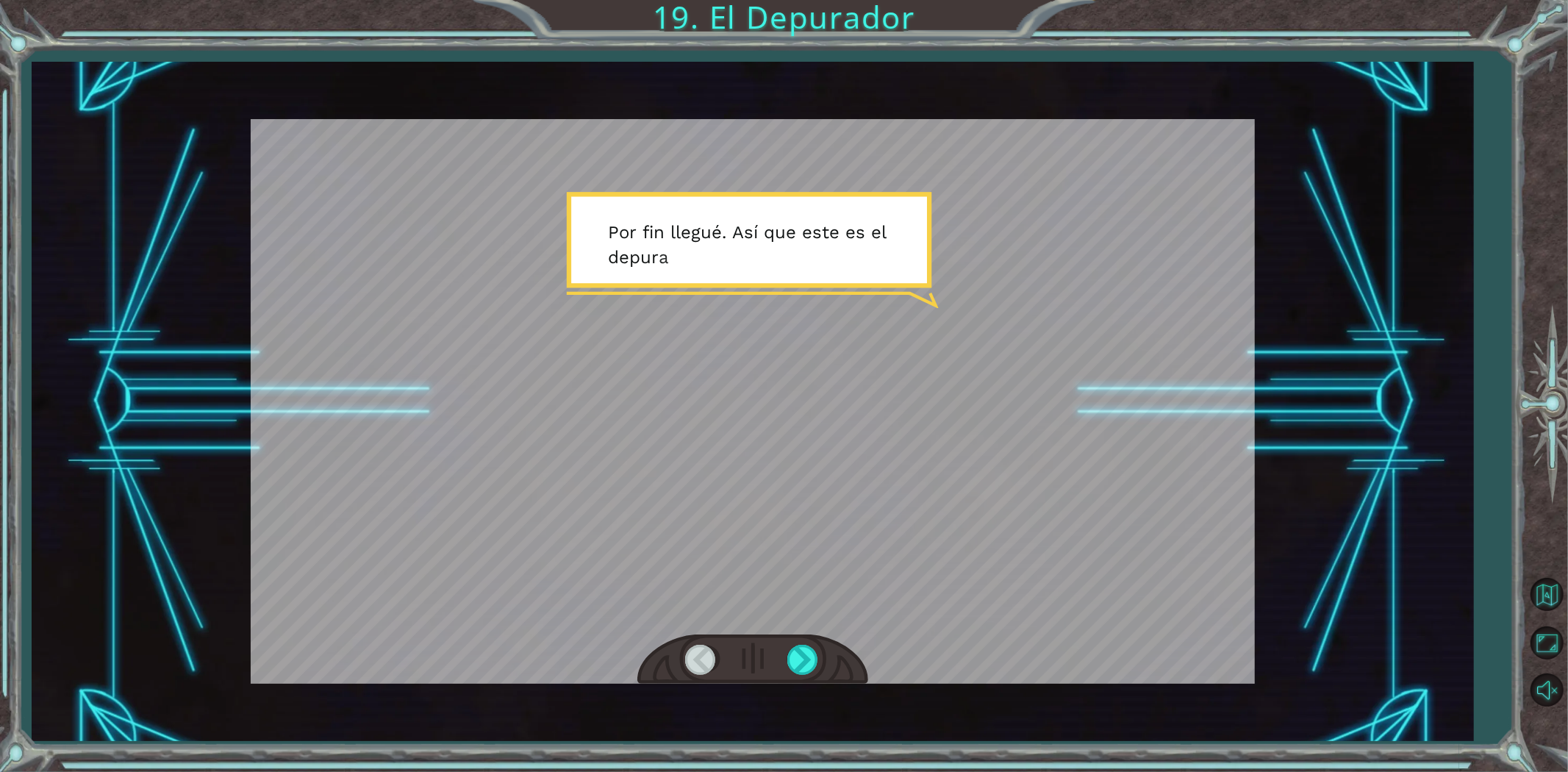
click at [846, 448] on div at bounding box center [752, 401] width 1004 height 565
click at [805, 655] on div at bounding box center [804, 659] width 33 height 30
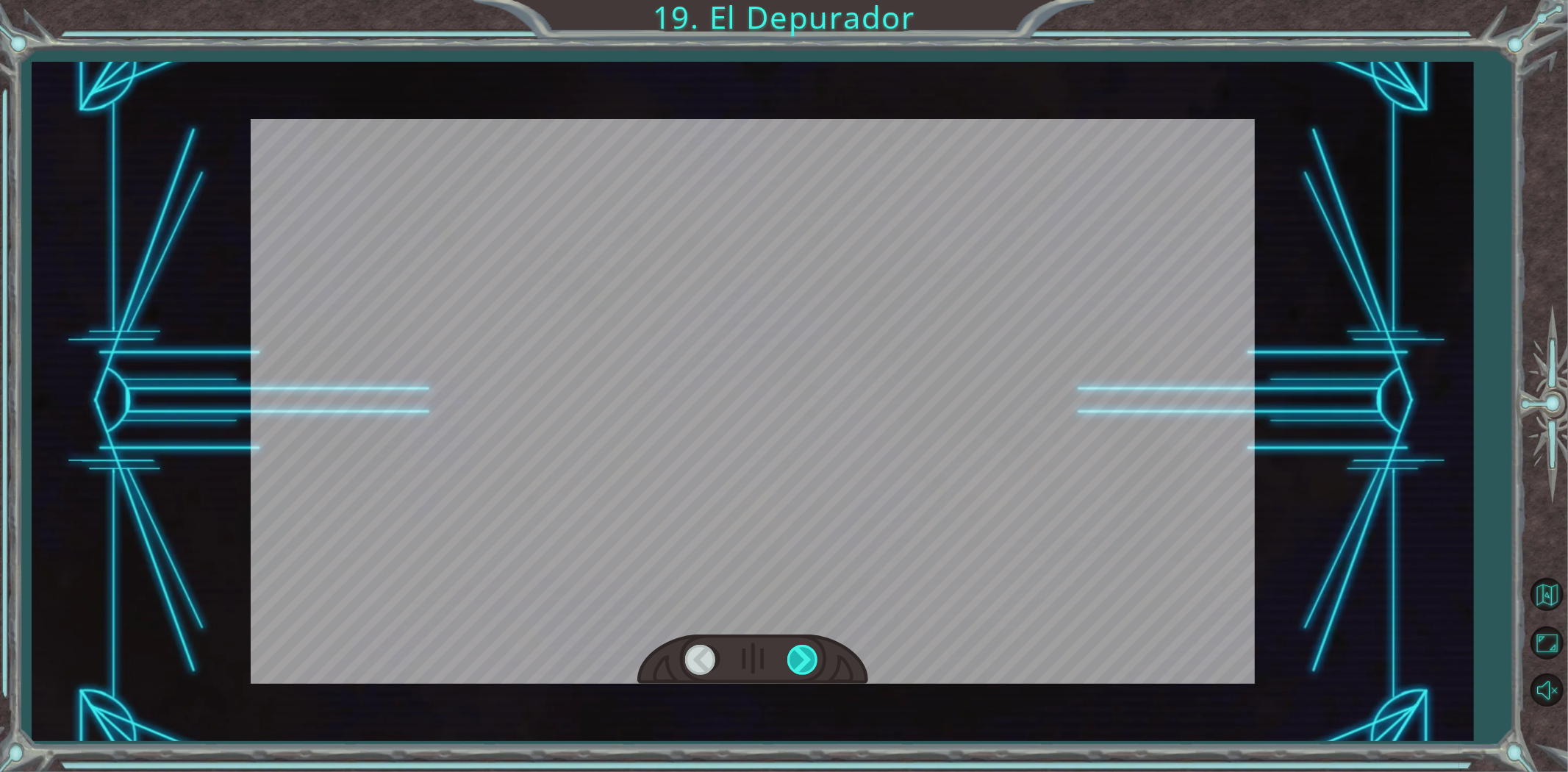
click at [805, 655] on div at bounding box center [804, 659] width 33 height 30
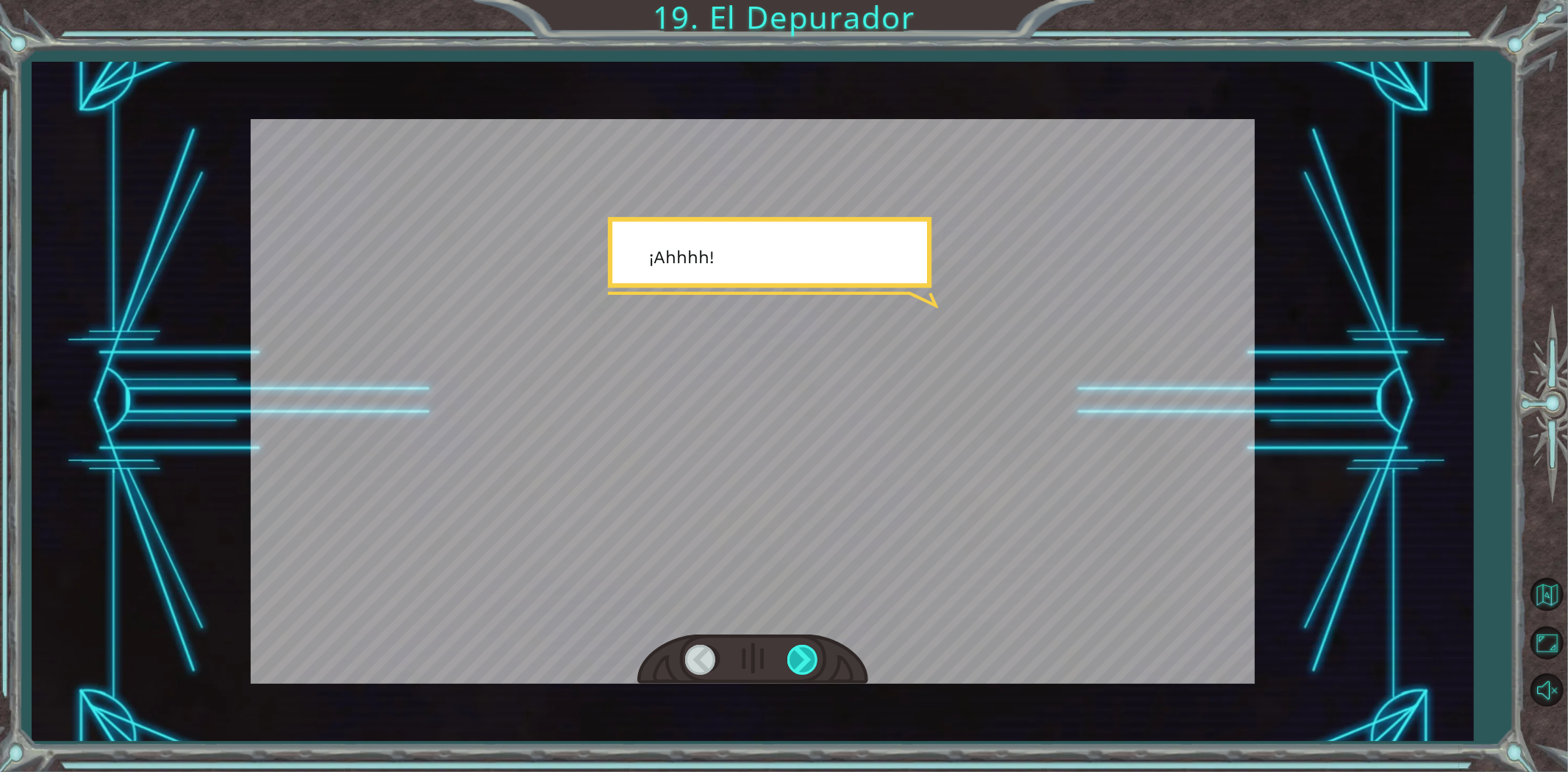
click at [805, 655] on div at bounding box center [804, 659] width 33 height 30
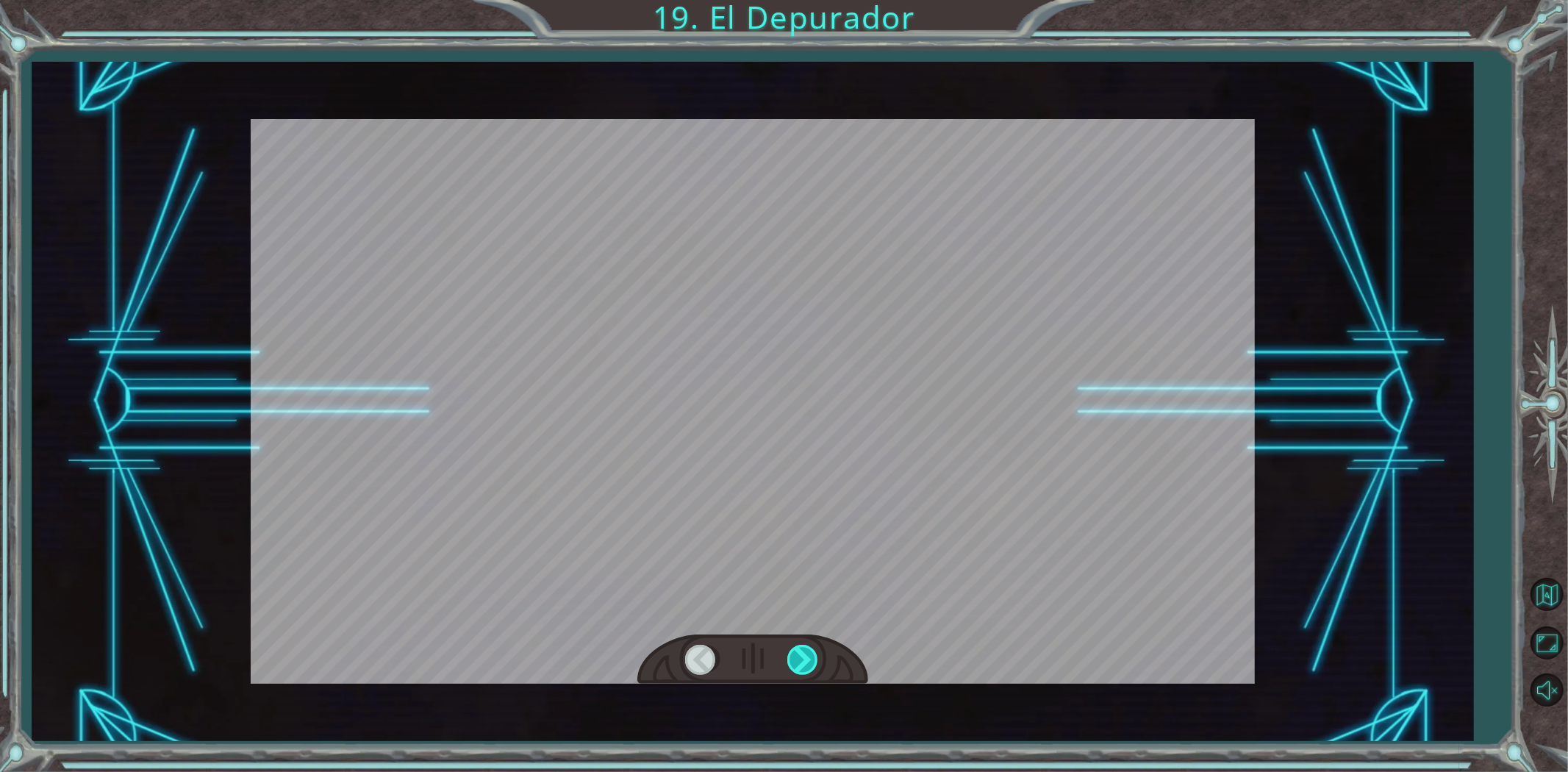
click at [805, 655] on div at bounding box center [804, 659] width 33 height 30
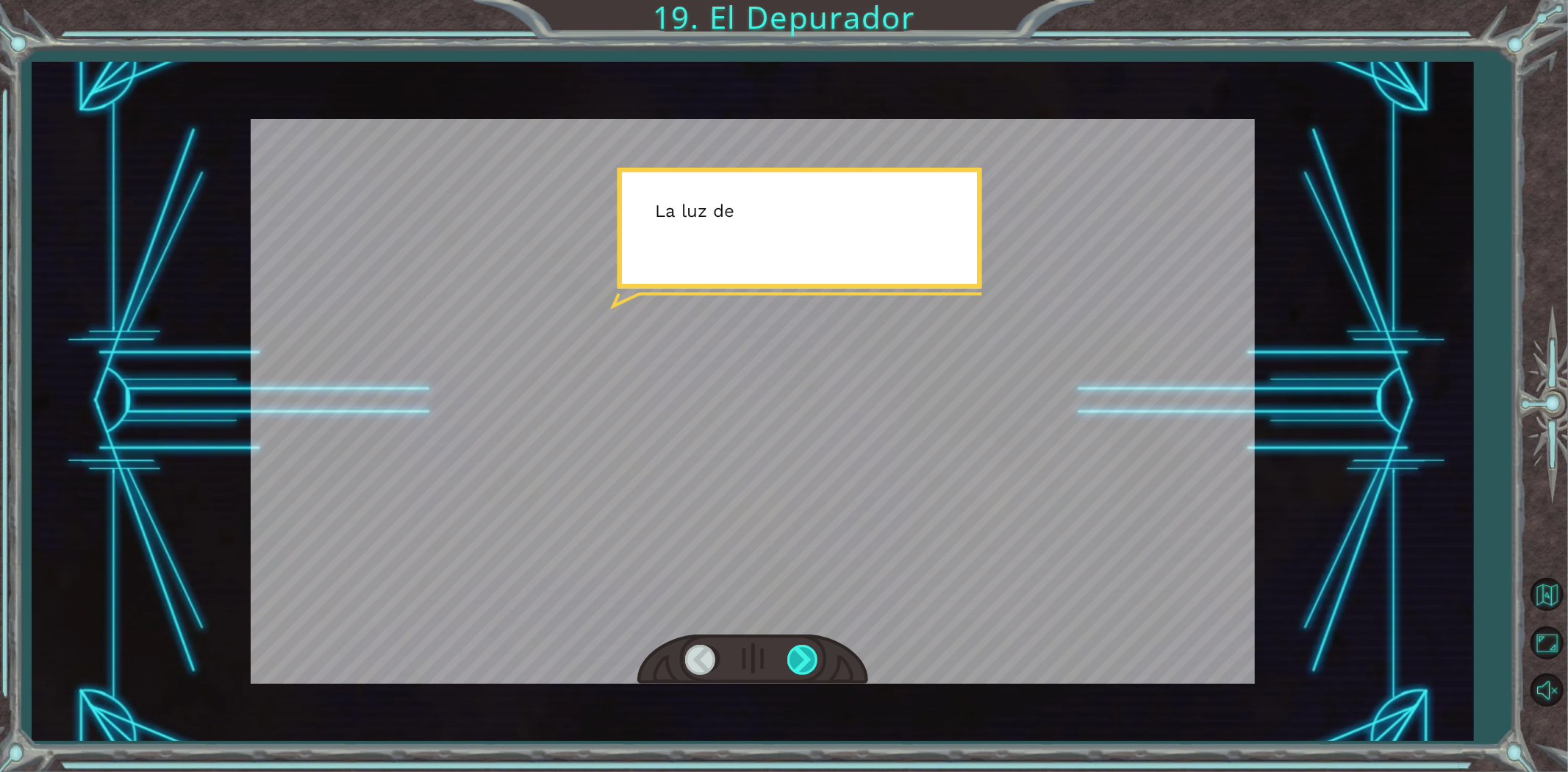
click at [805, 655] on div at bounding box center [804, 659] width 33 height 30
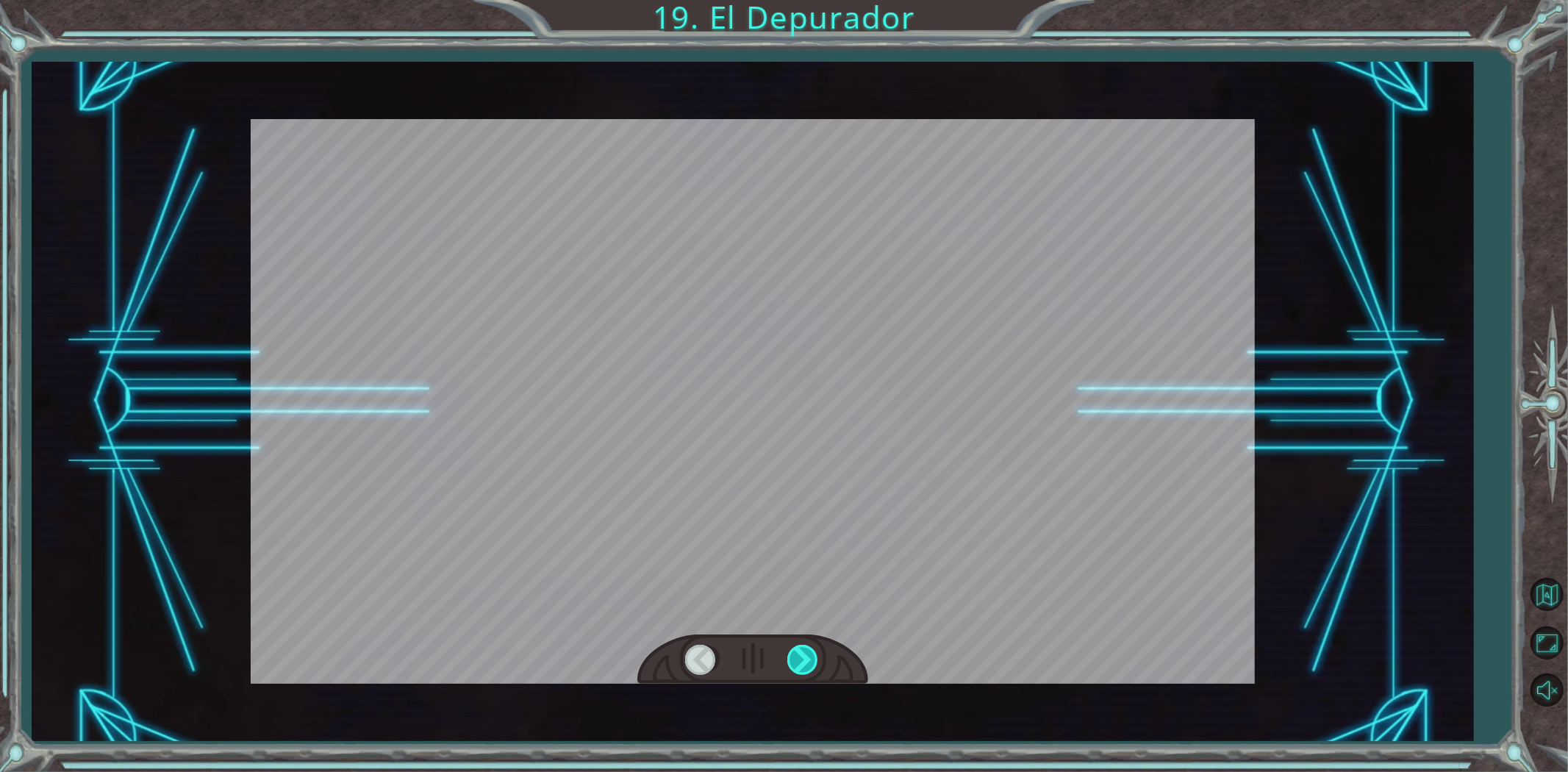
click at [805, 655] on div at bounding box center [804, 659] width 33 height 30
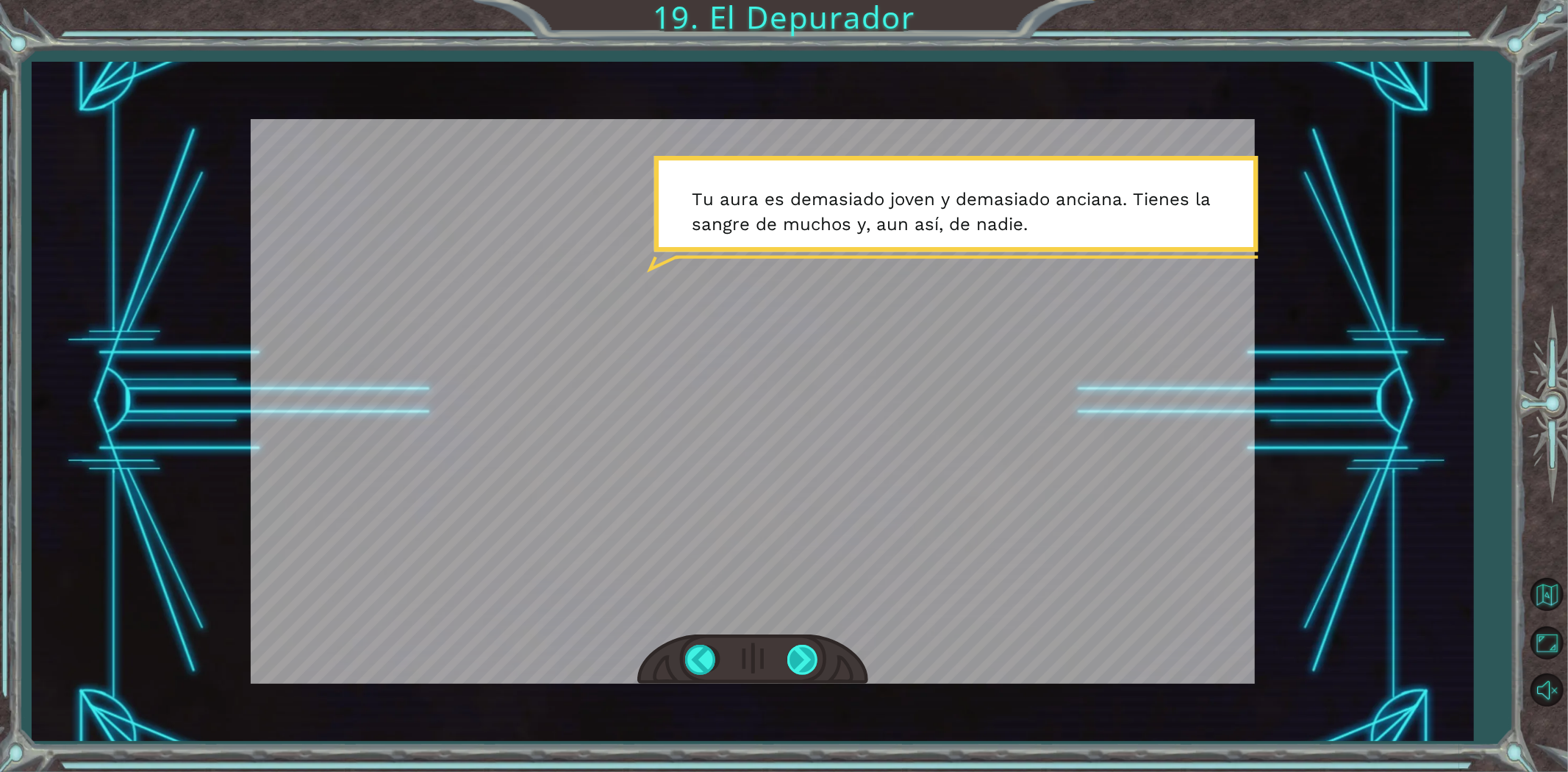
click at [794, 656] on div at bounding box center [804, 659] width 33 height 30
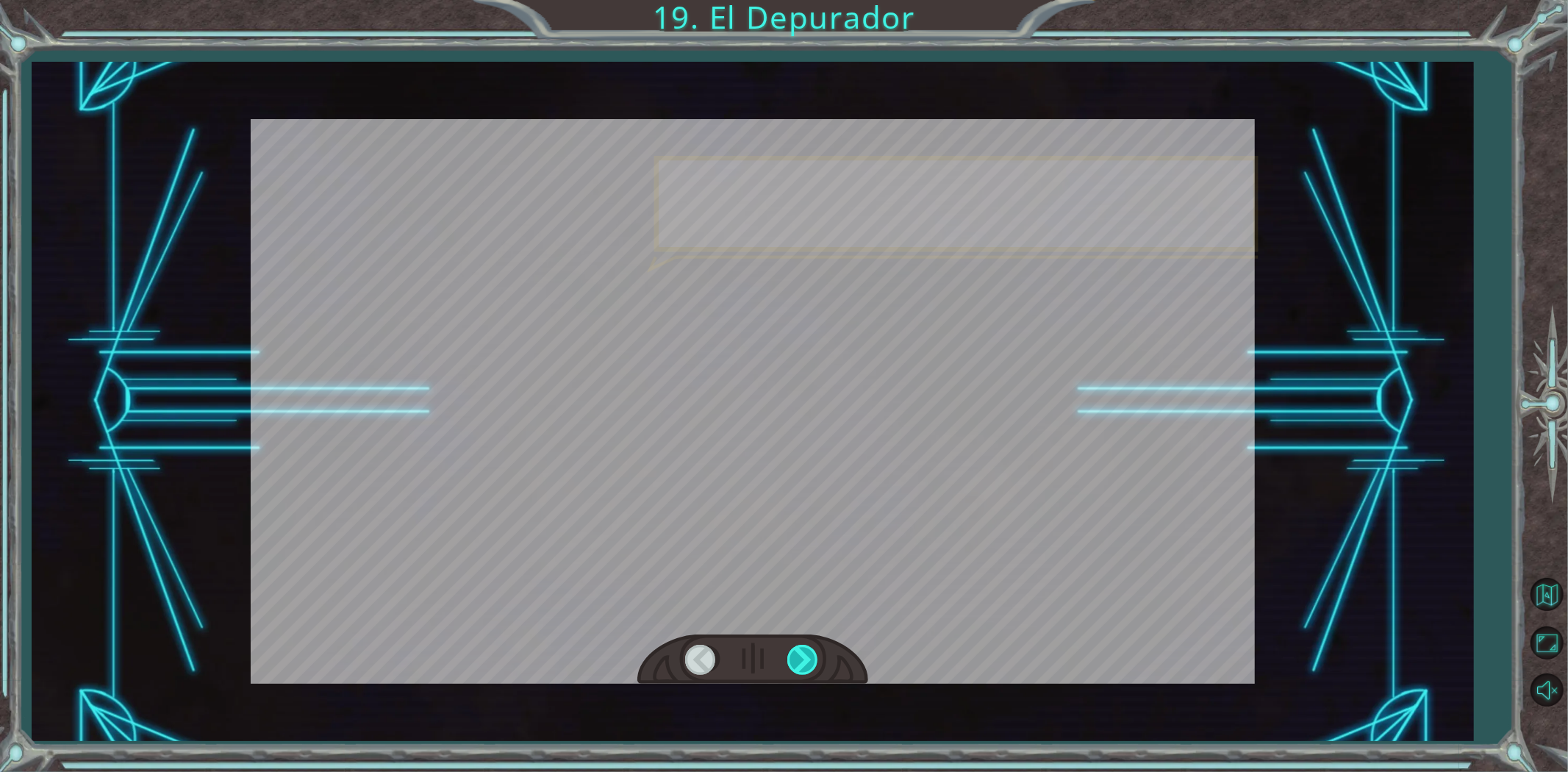
click at [794, 656] on div at bounding box center [804, 659] width 33 height 30
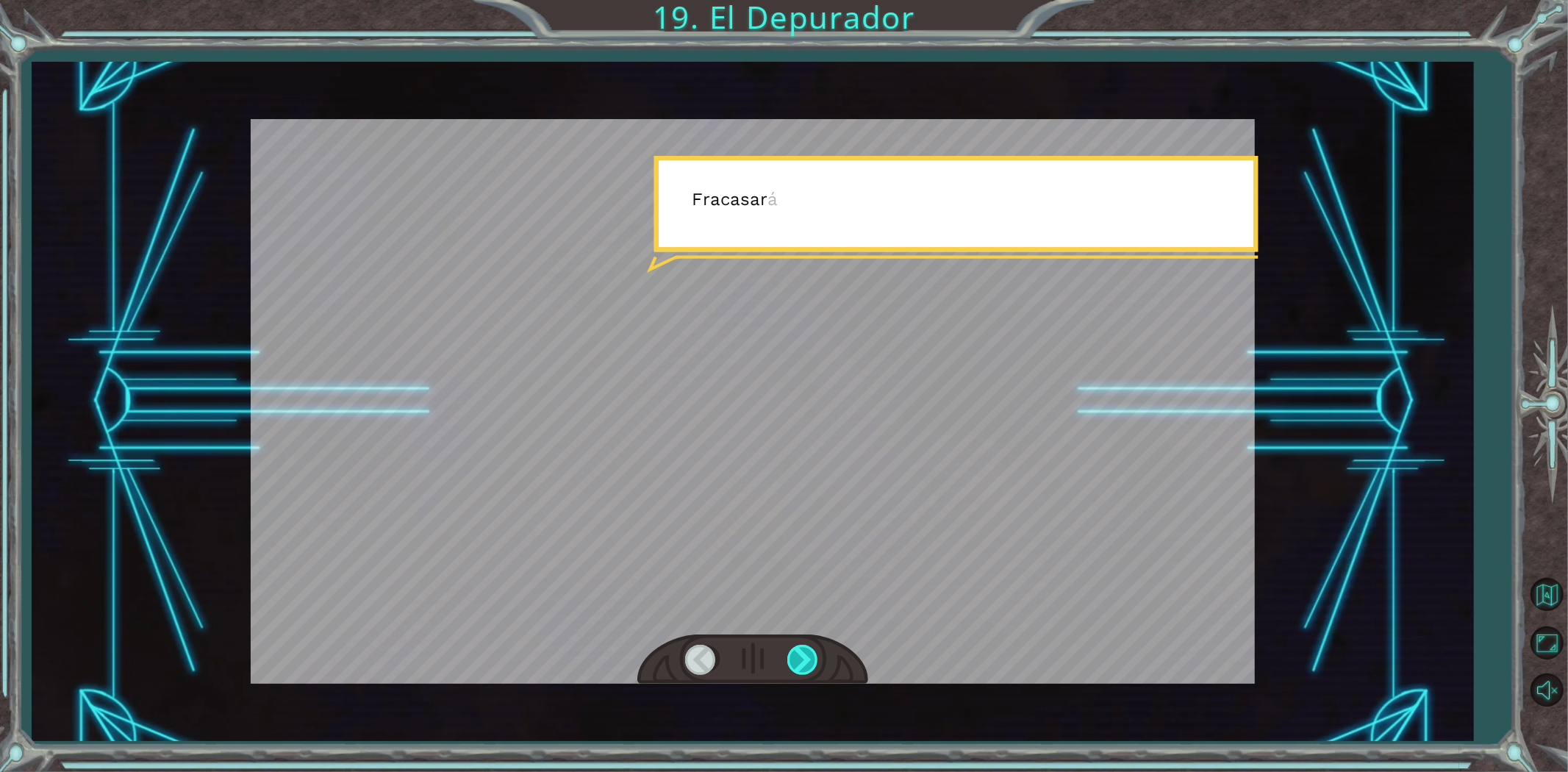
click at [794, 656] on div at bounding box center [804, 659] width 33 height 30
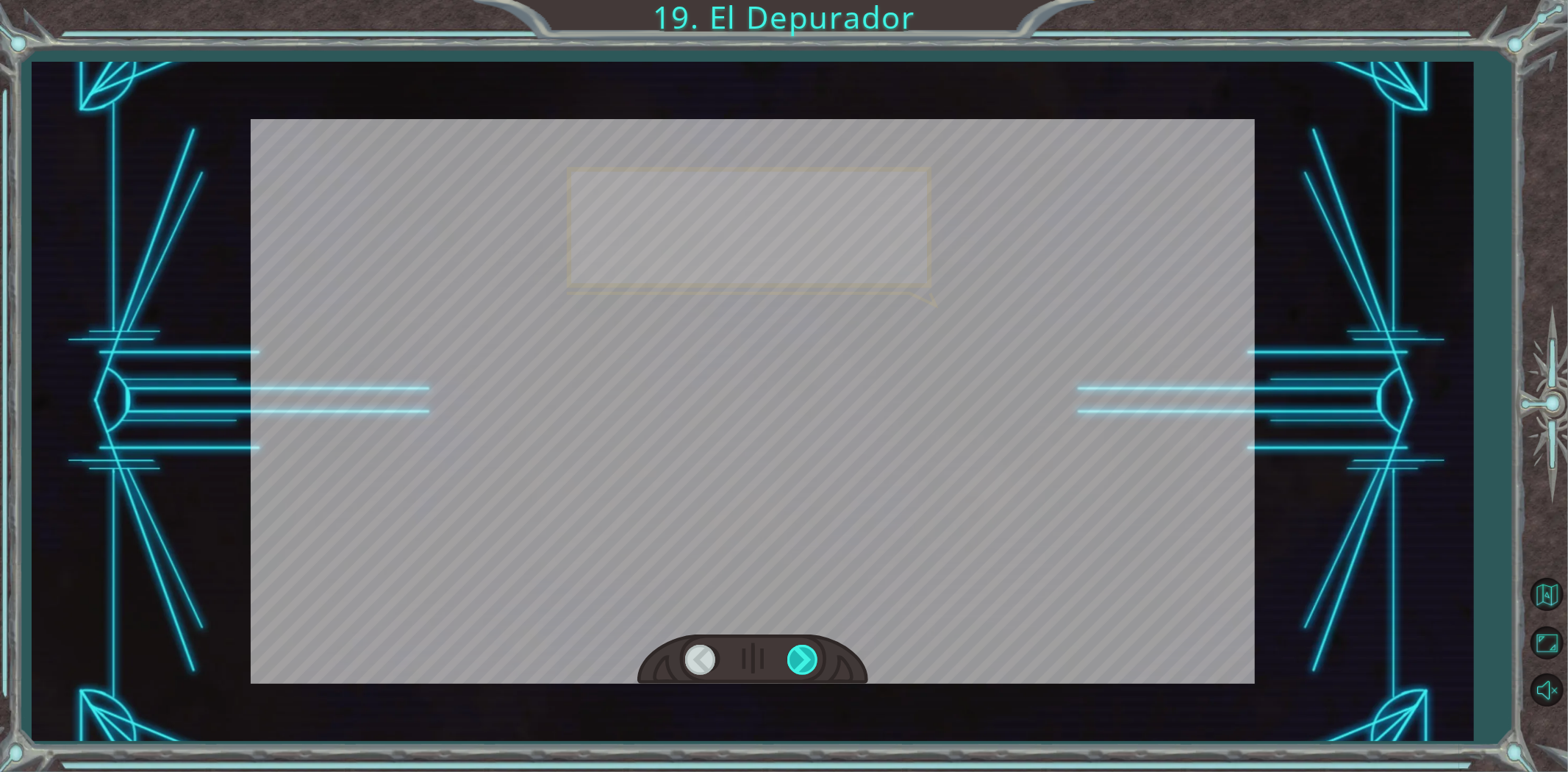
click at [794, 656] on div at bounding box center [804, 659] width 33 height 30
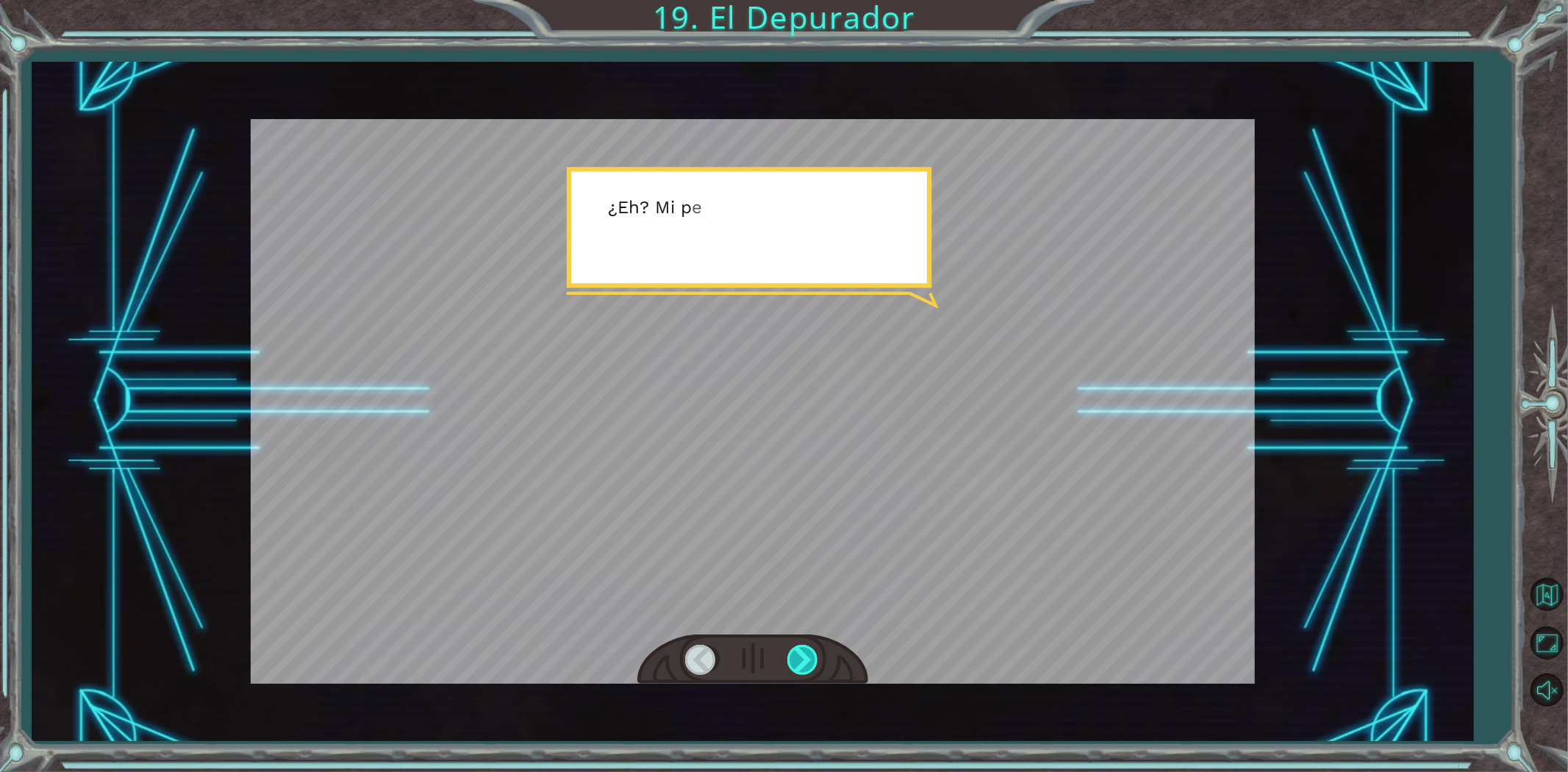
click at [794, 656] on div at bounding box center [804, 659] width 33 height 30
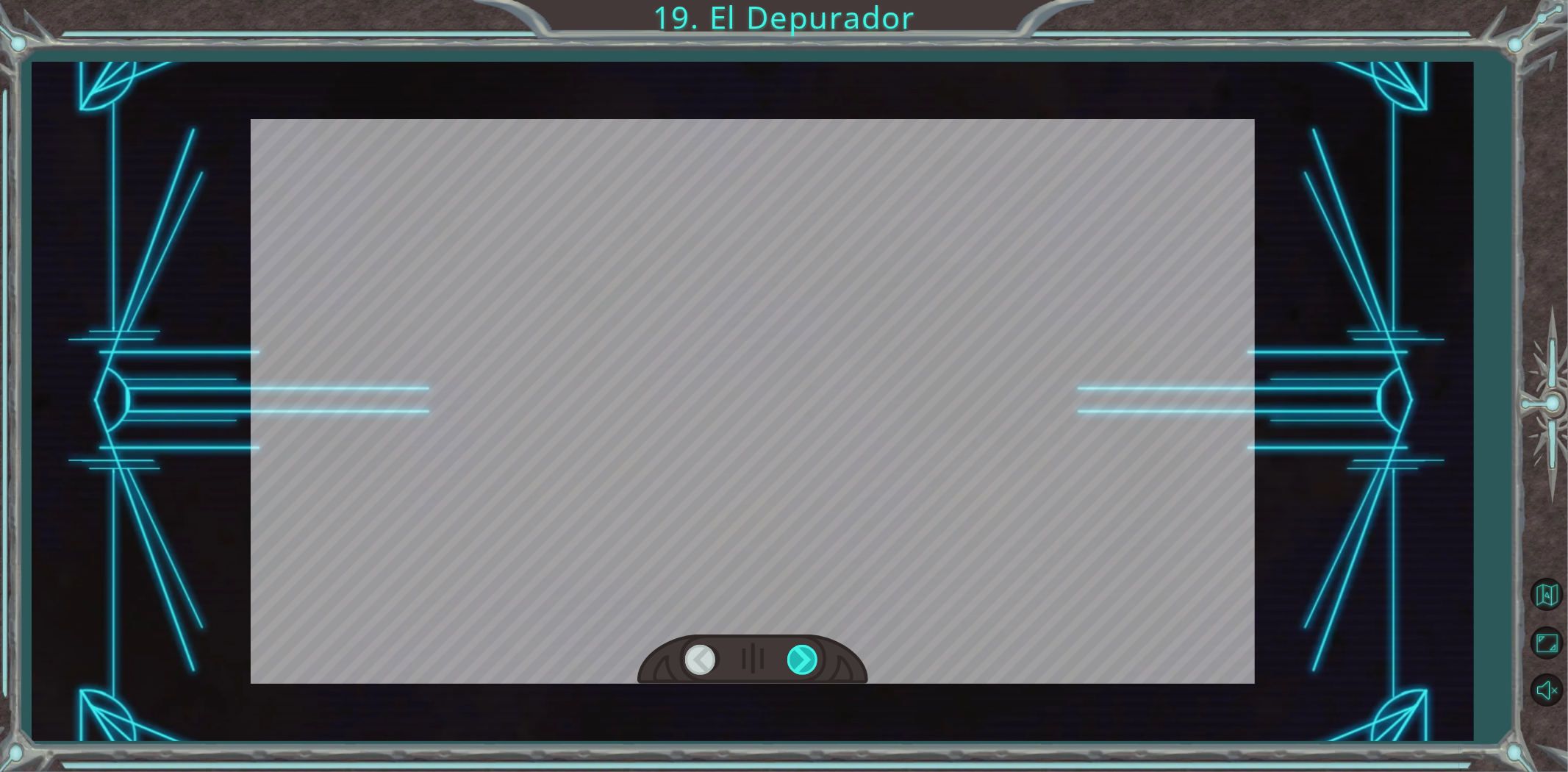
click at [794, 656] on div at bounding box center [804, 659] width 33 height 30
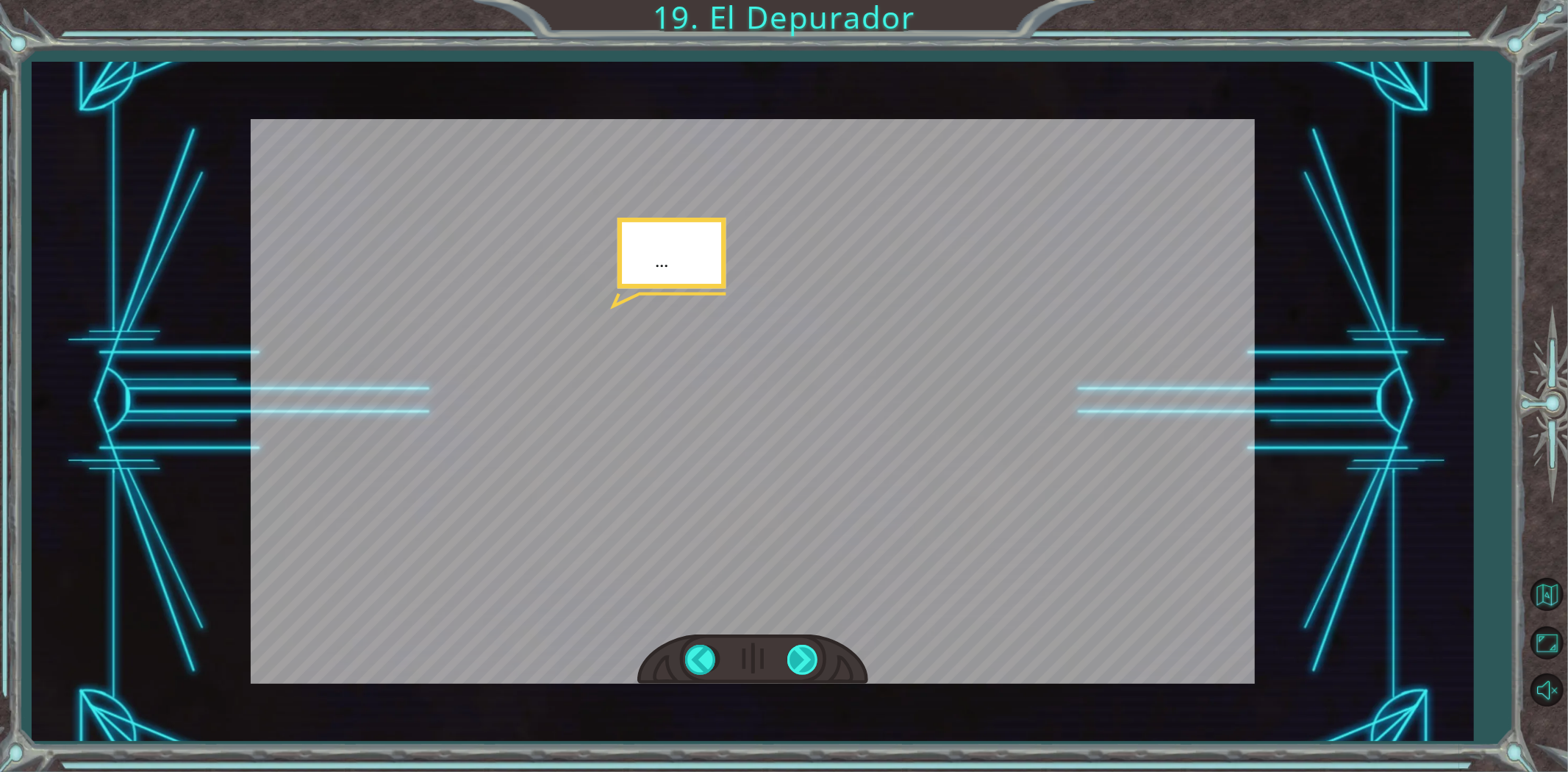
click at [794, 656] on div at bounding box center [804, 659] width 33 height 30
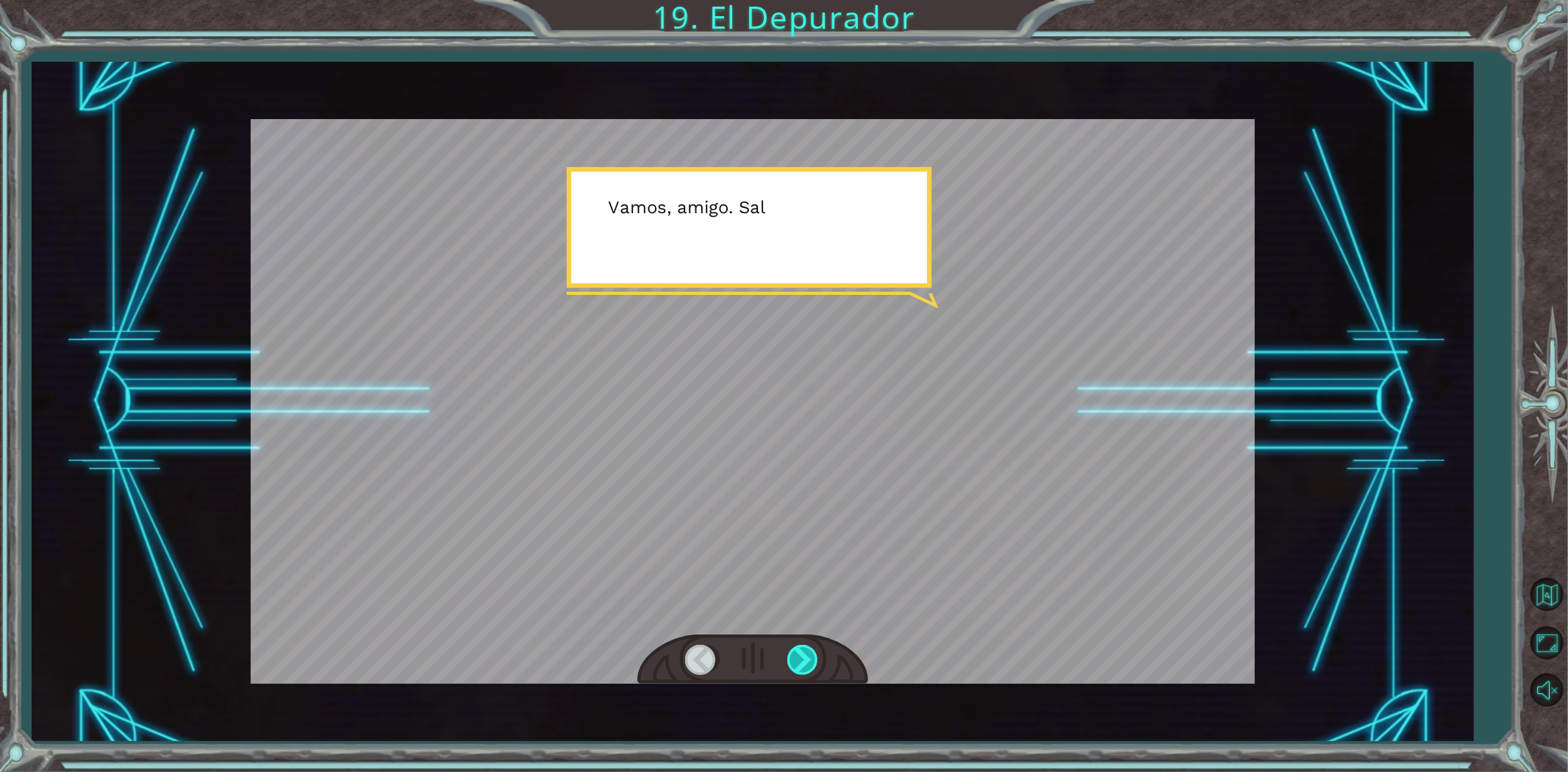
click at [794, 656] on div at bounding box center [804, 659] width 33 height 30
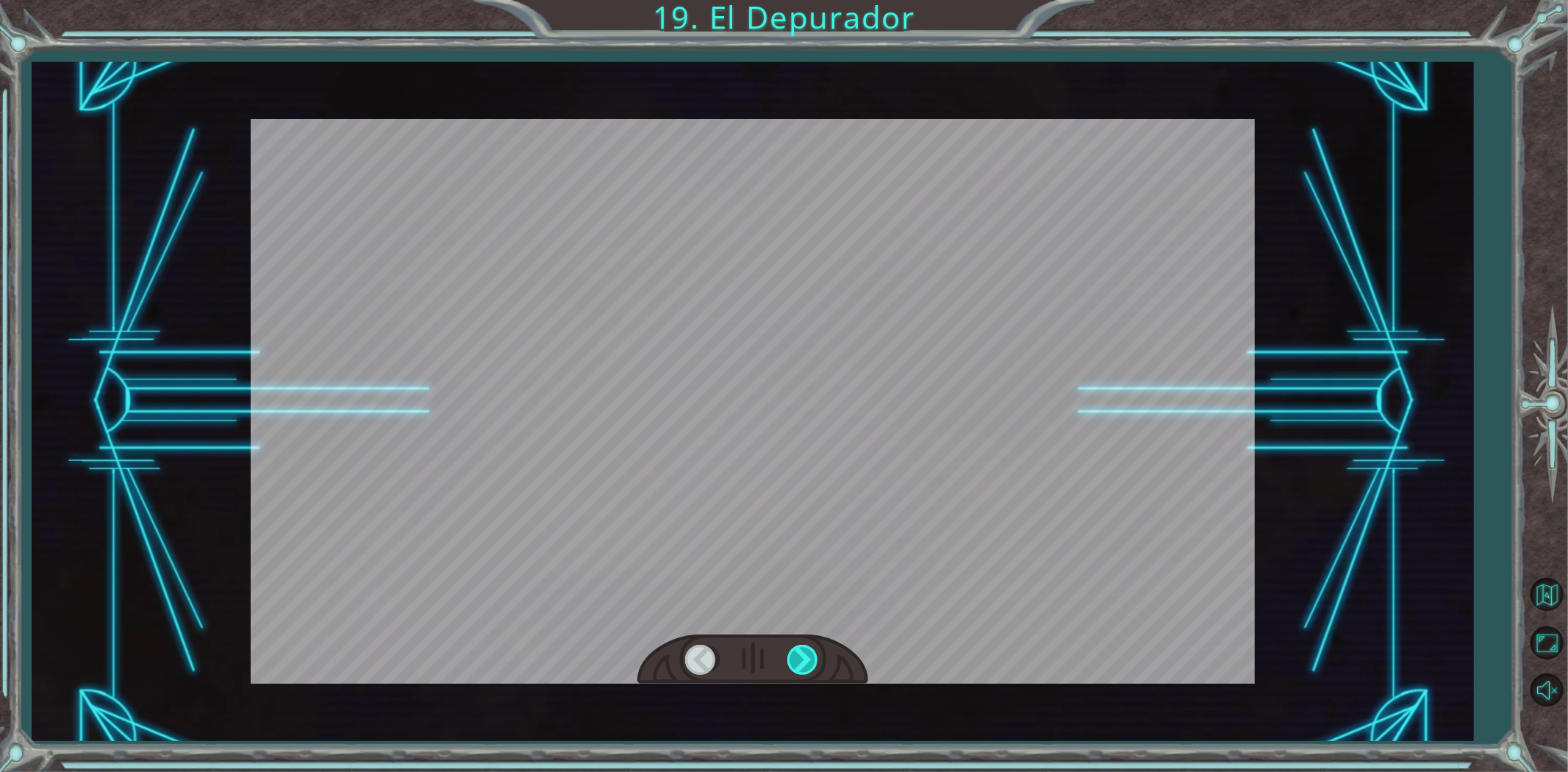
click at [794, 656] on div at bounding box center [804, 659] width 33 height 30
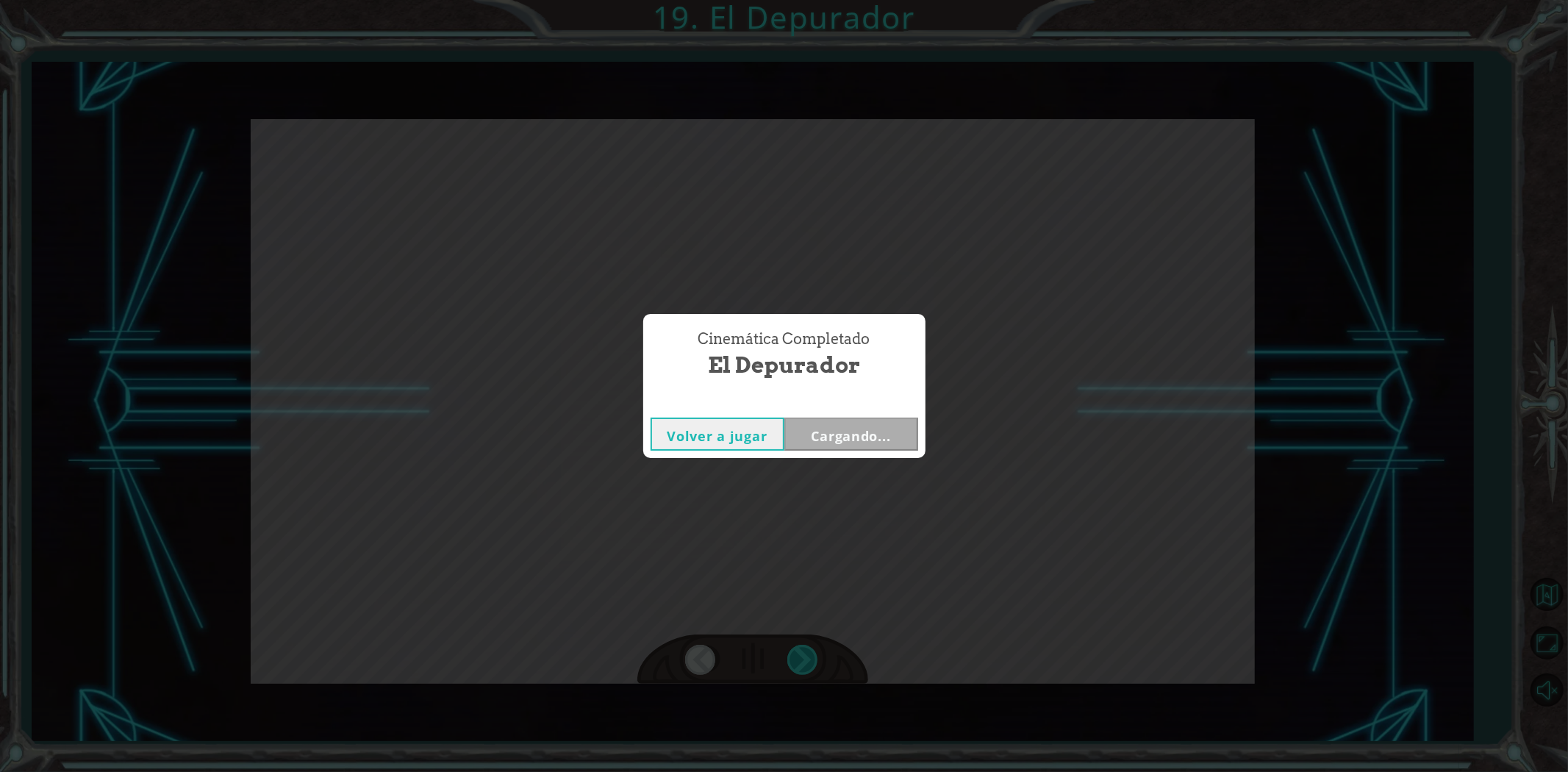
click at [794, 656] on div "Cinemática Completado El Depurador Volver a jugar Cargando..." at bounding box center [784, 386] width 1568 height 772
click at [841, 403] on button "Volver al panel" at bounding box center [850, 398] width 87 height 25
